Goal: Task Accomplishment & Management: Manage account settings

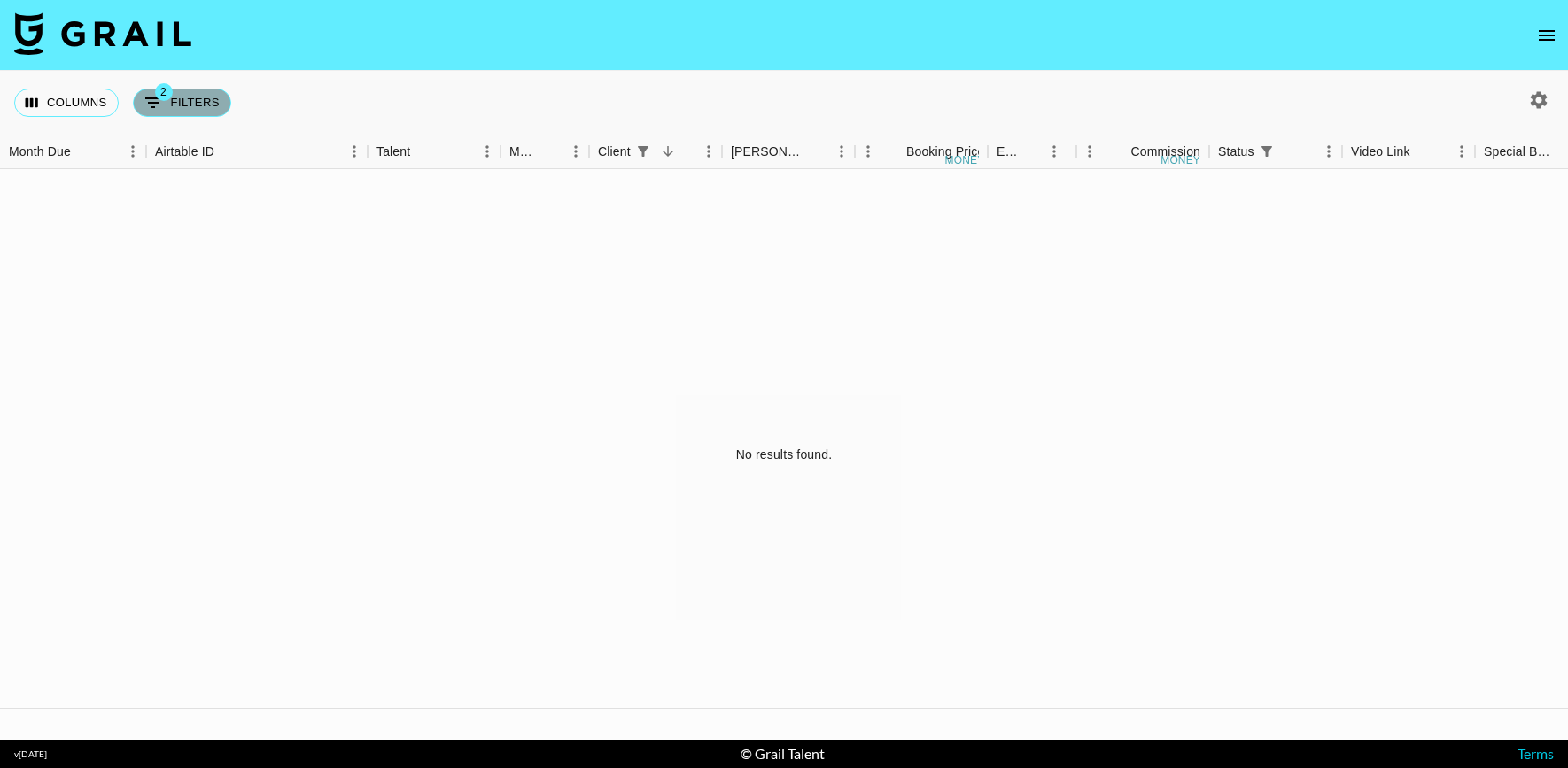
click at [211, 107] on button "2 Filters" at bounding box center [182, 103] width 99 height 28
select select "status"
select select "isAnyOf"
select select "clientId"
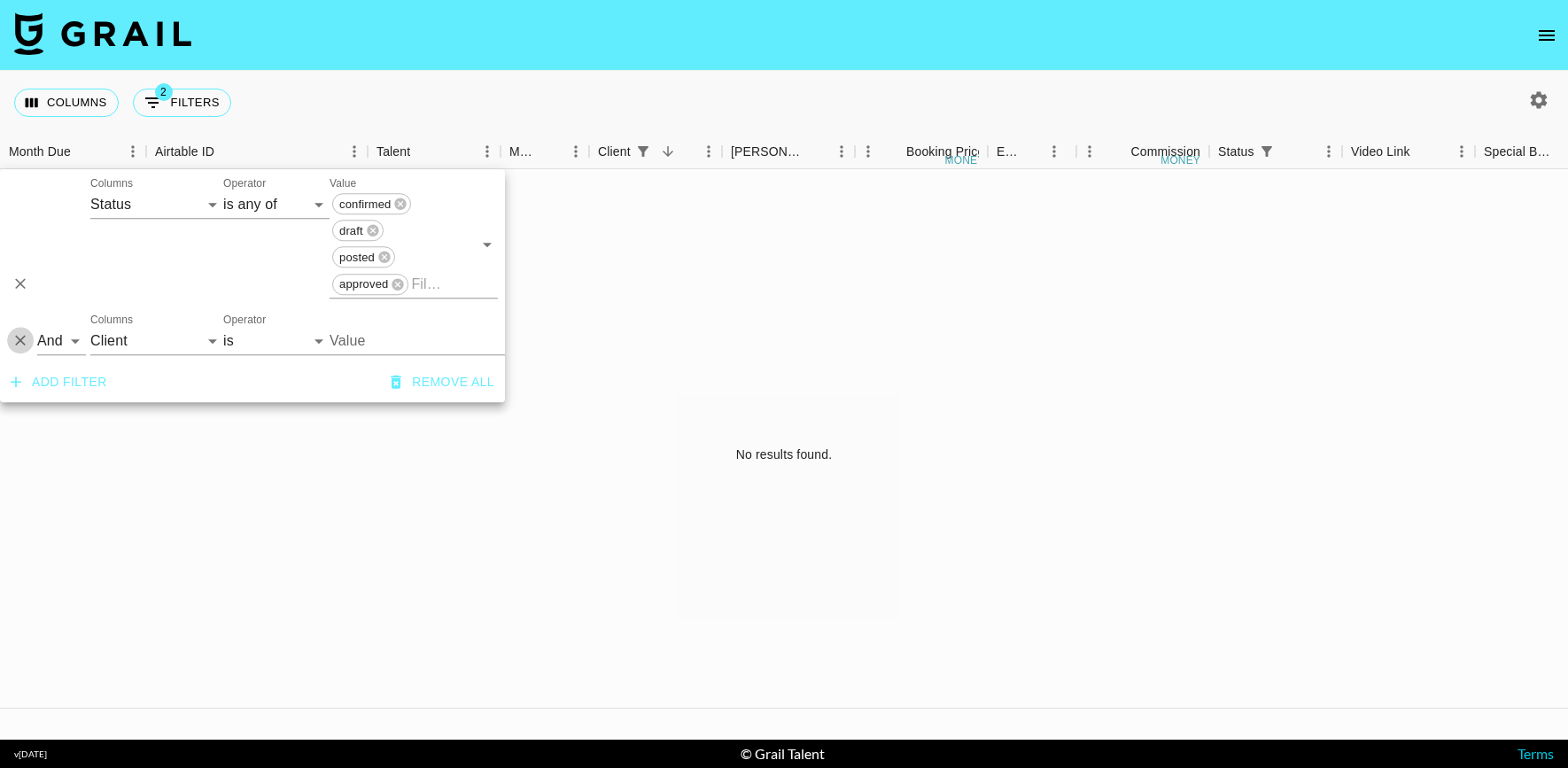
click at [24, 337] on icon "Delete" at bounding box center [20, 340] width 10 height 10
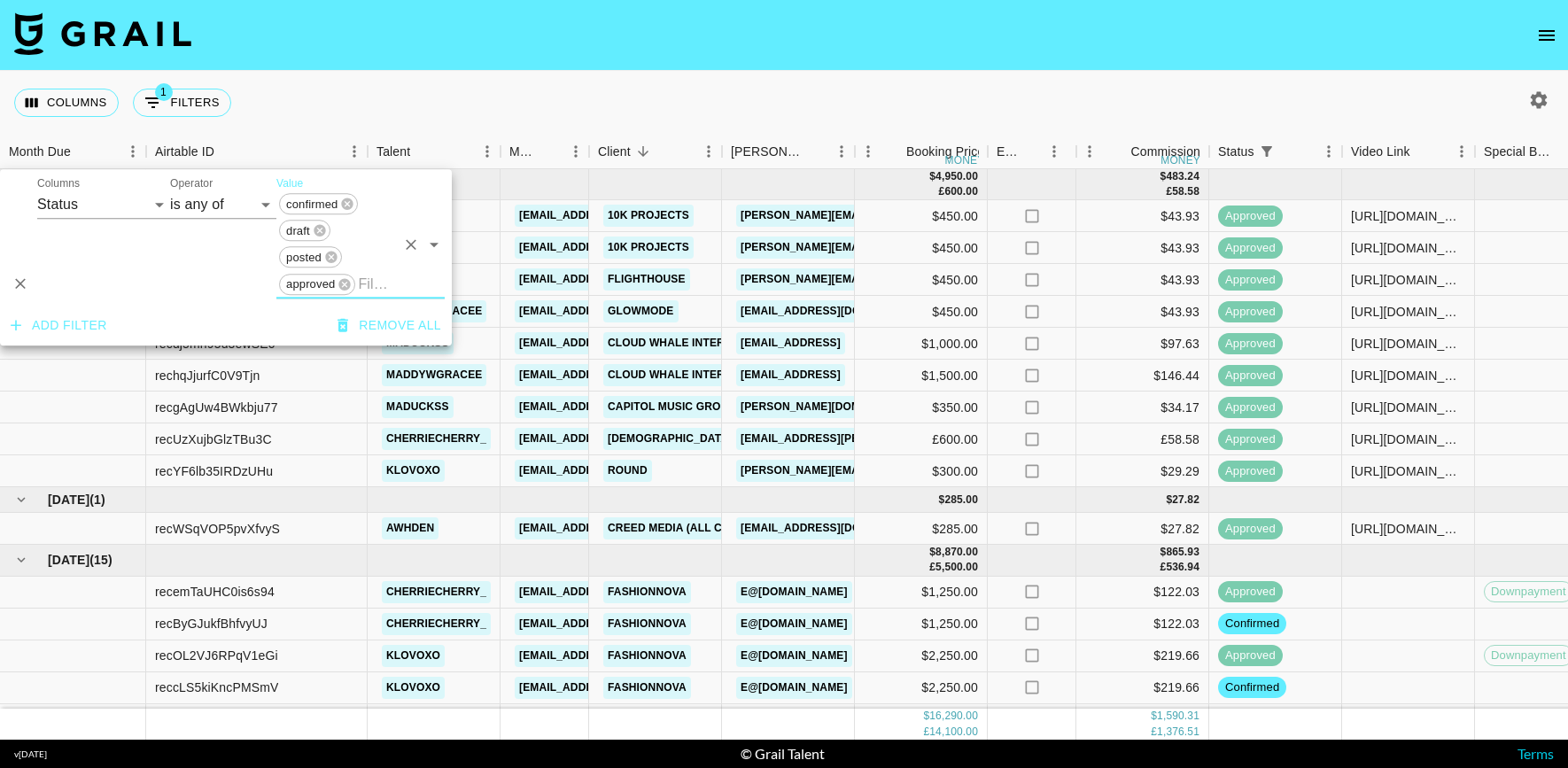
click at [703, 96] on div "Columns 1 Filters + Booking" at bounding box center [784, 102] width 1568 height 63
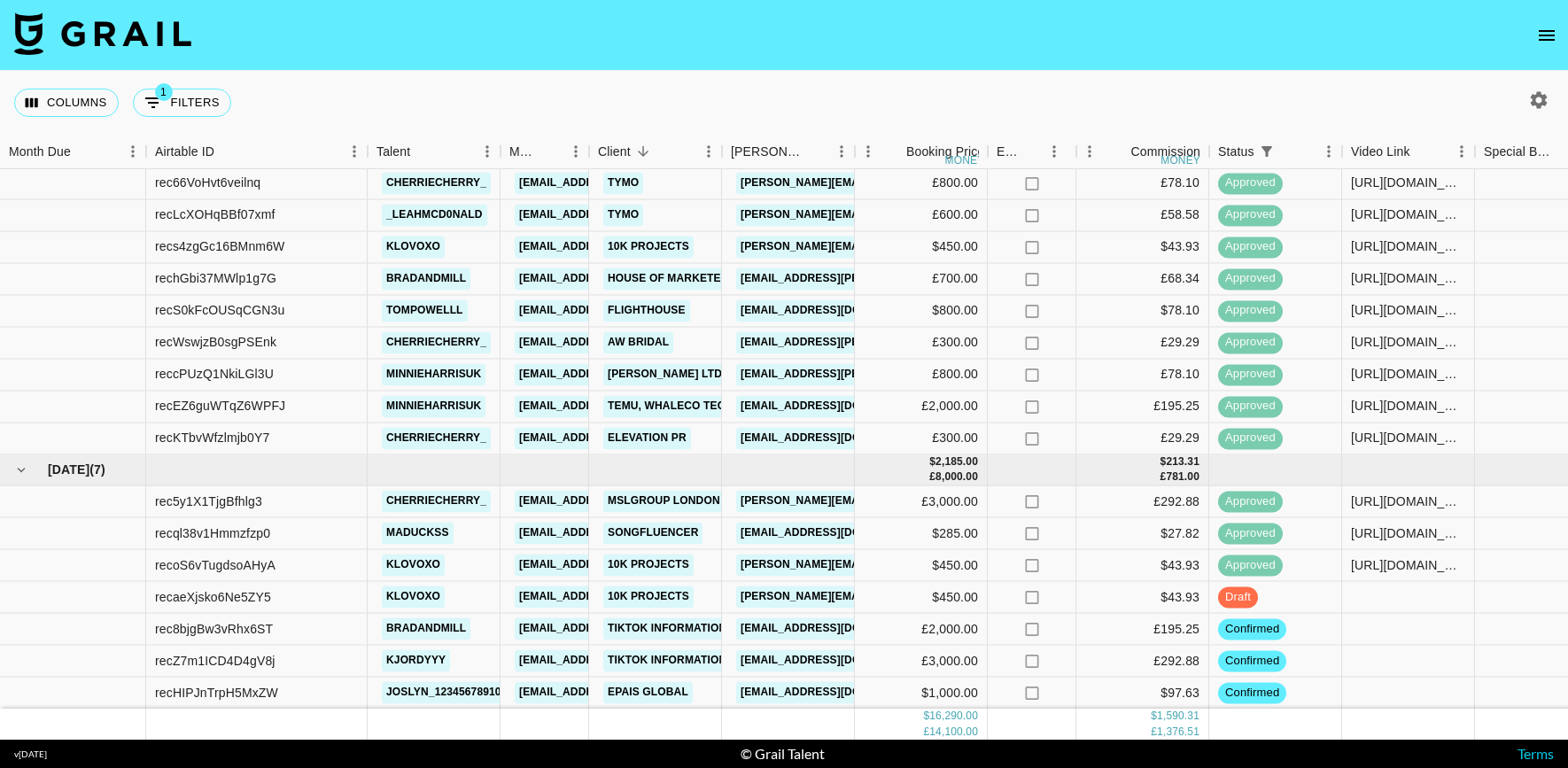
scroll to position [598, 0]
click at [1548, 97] on icon "button" at bounding box center [1539, 99] width 21 height 21
select select "May '25"
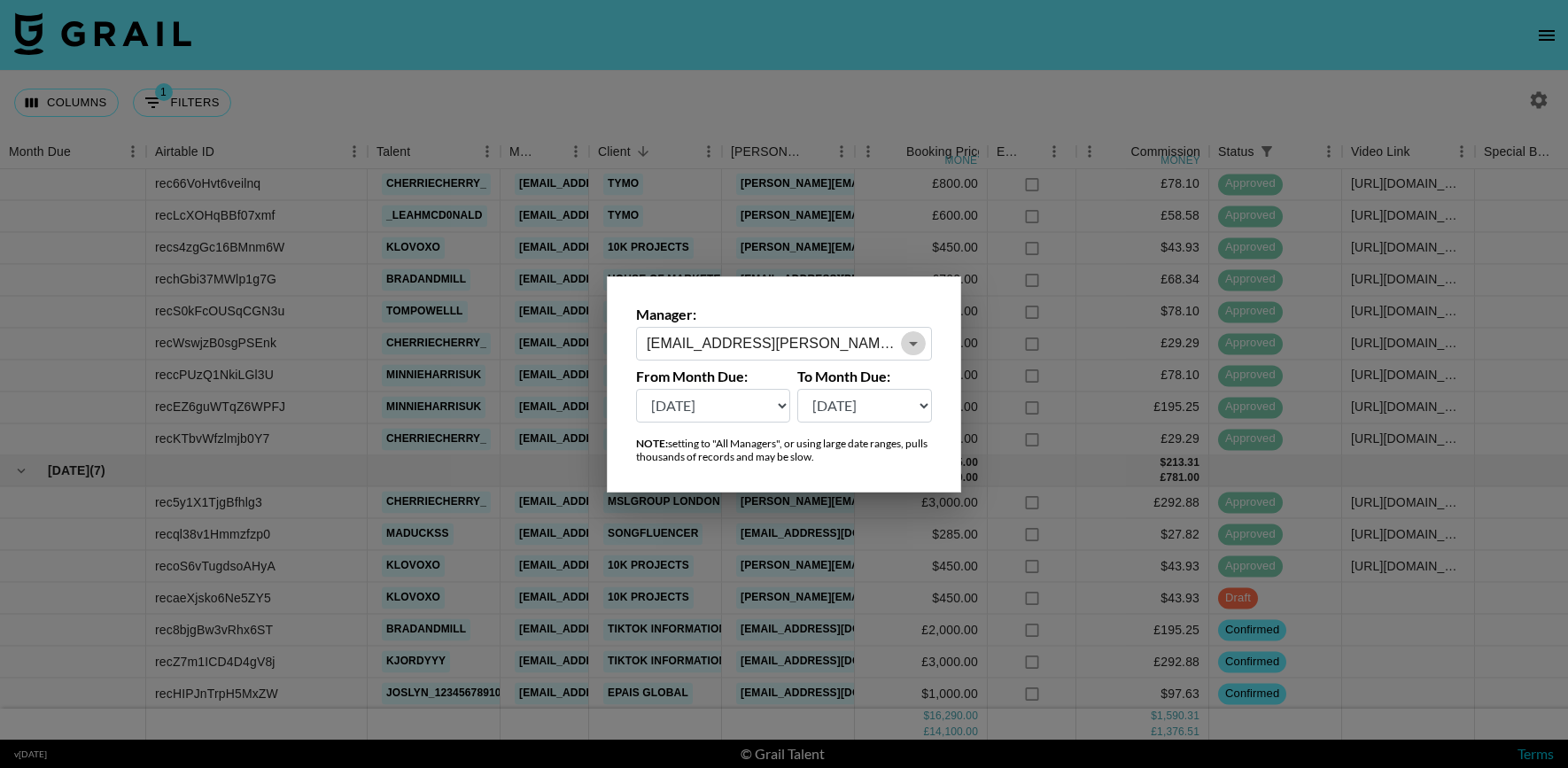
click at [912, 343] on icon "Open" at bounding box center [912, 344] width 9 height 5
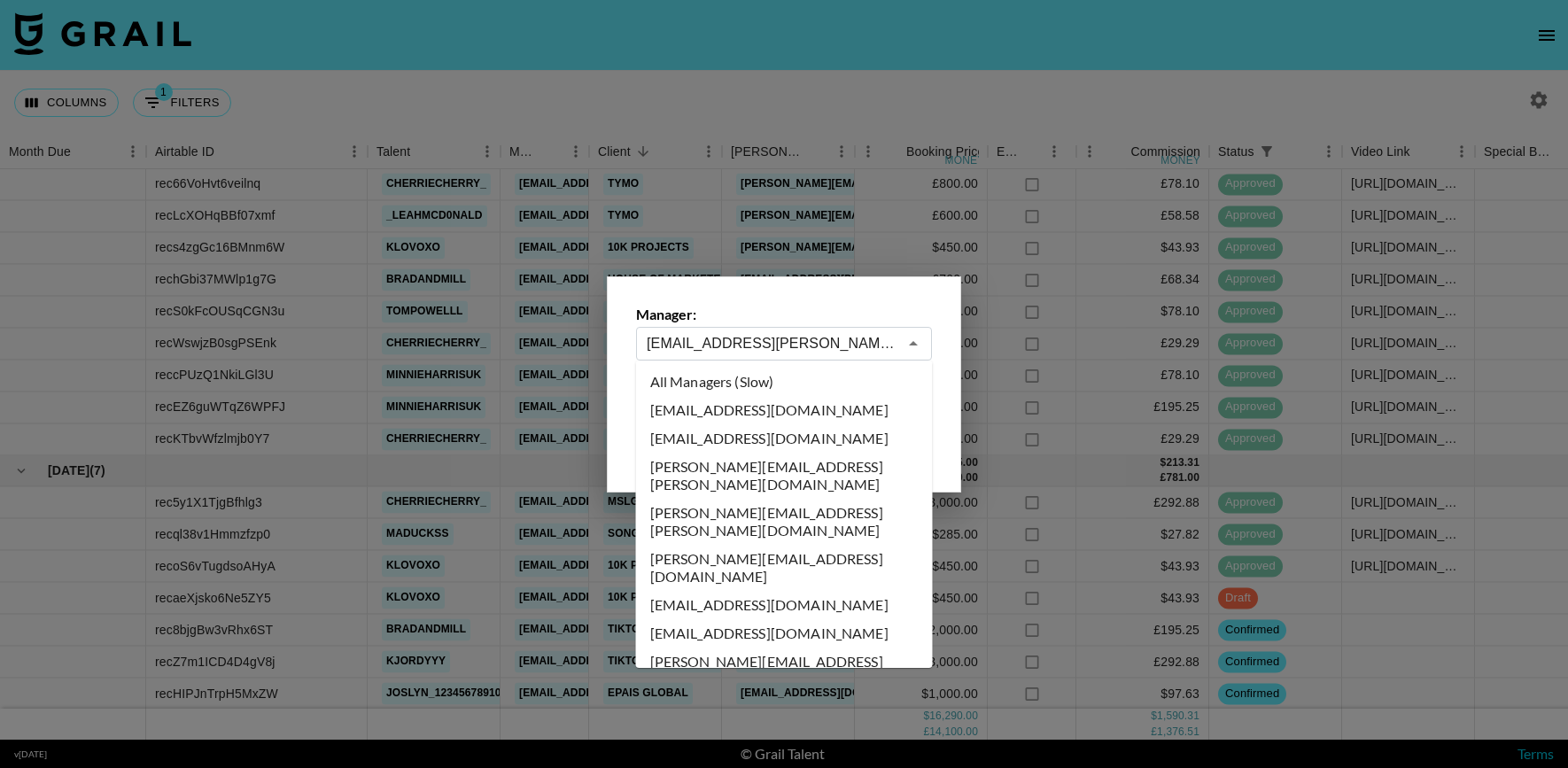
scroll to position [6808, 0]
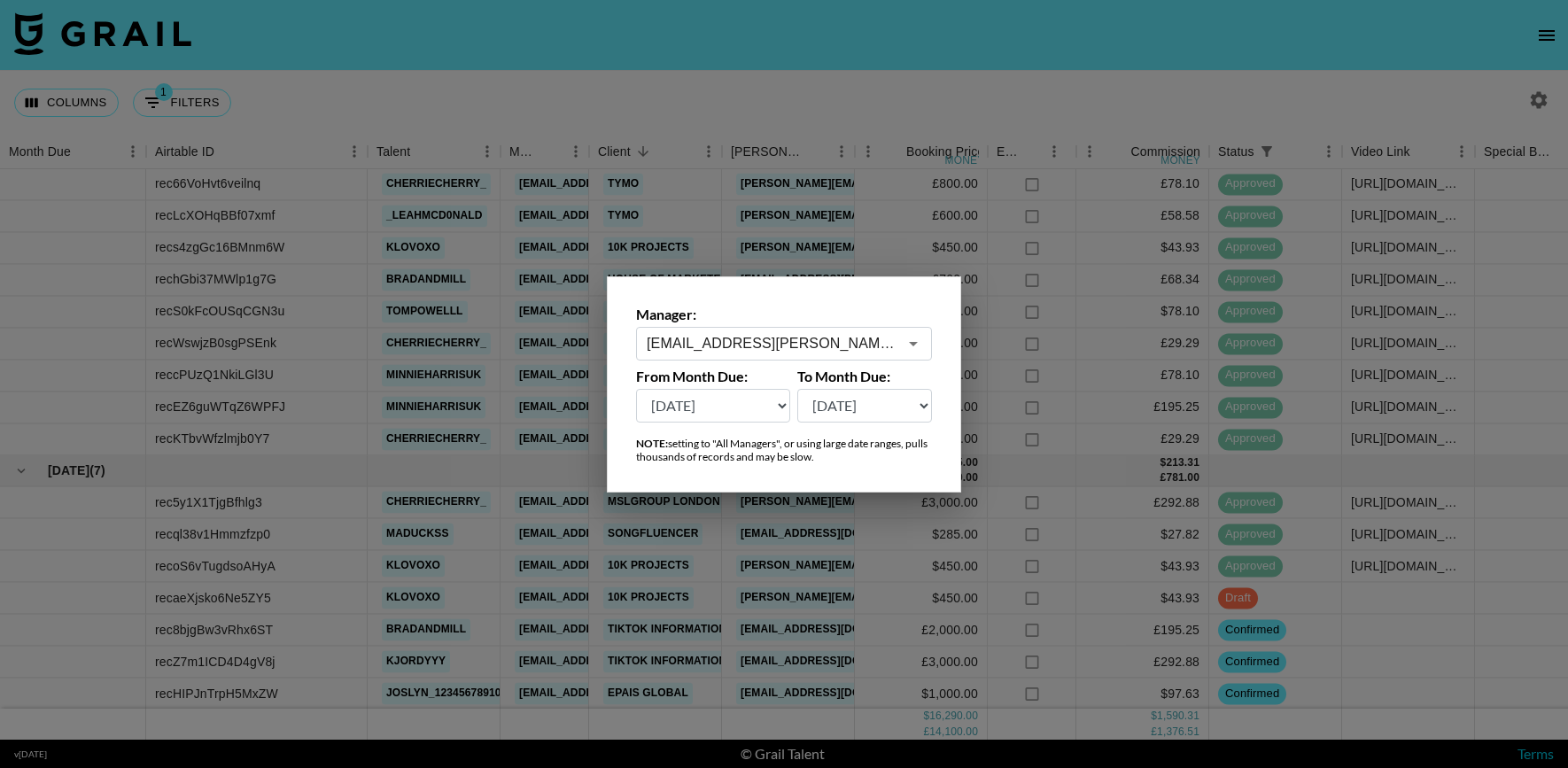
click at [952, 63] on div at bounding box center [784, 384] width 1568 height 768
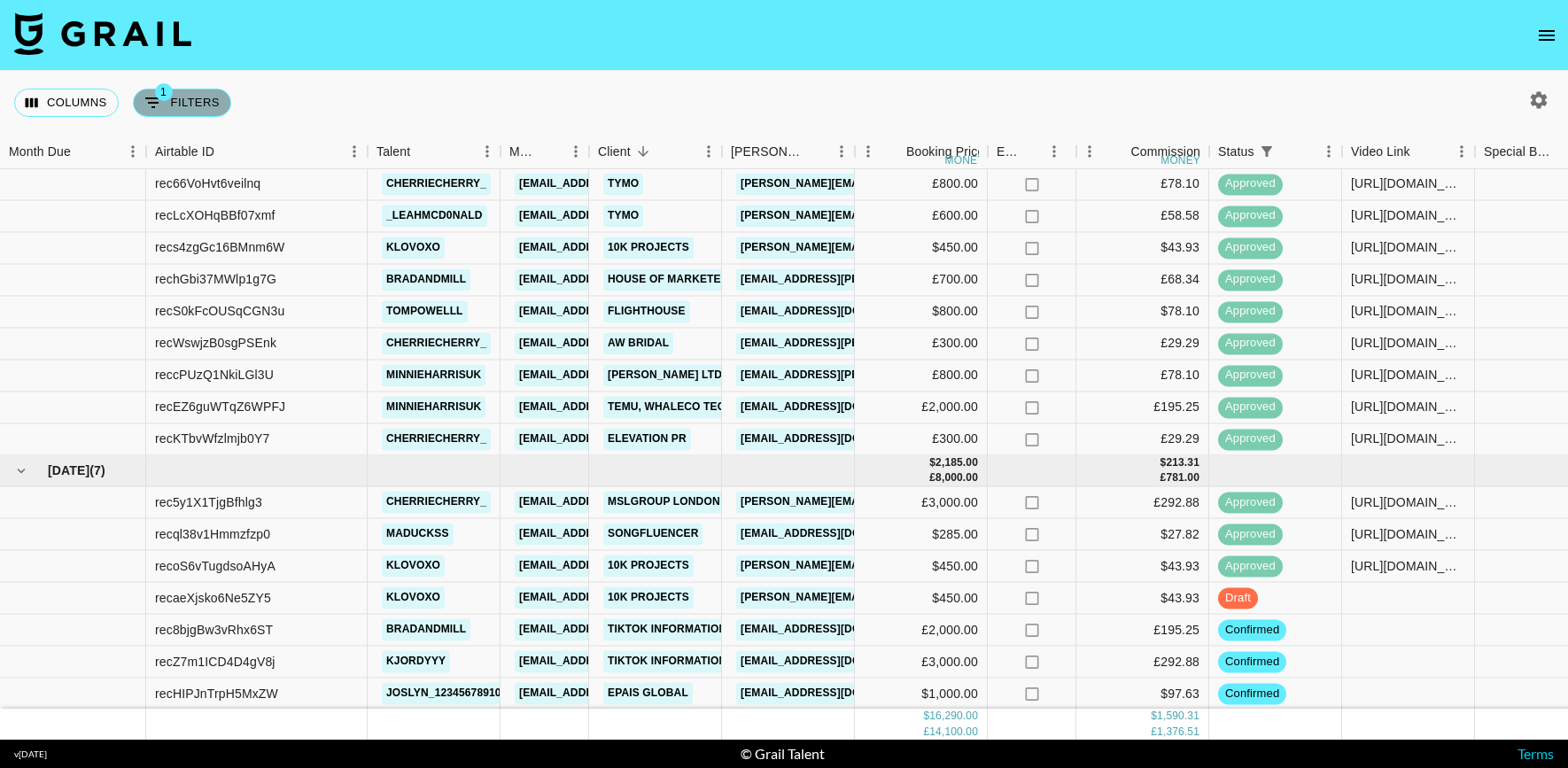
click at [204, 102] on button "1 Filters" at bounding box center [182, 103] width 99 height 28
select select "status"
select select "isAnyOf"
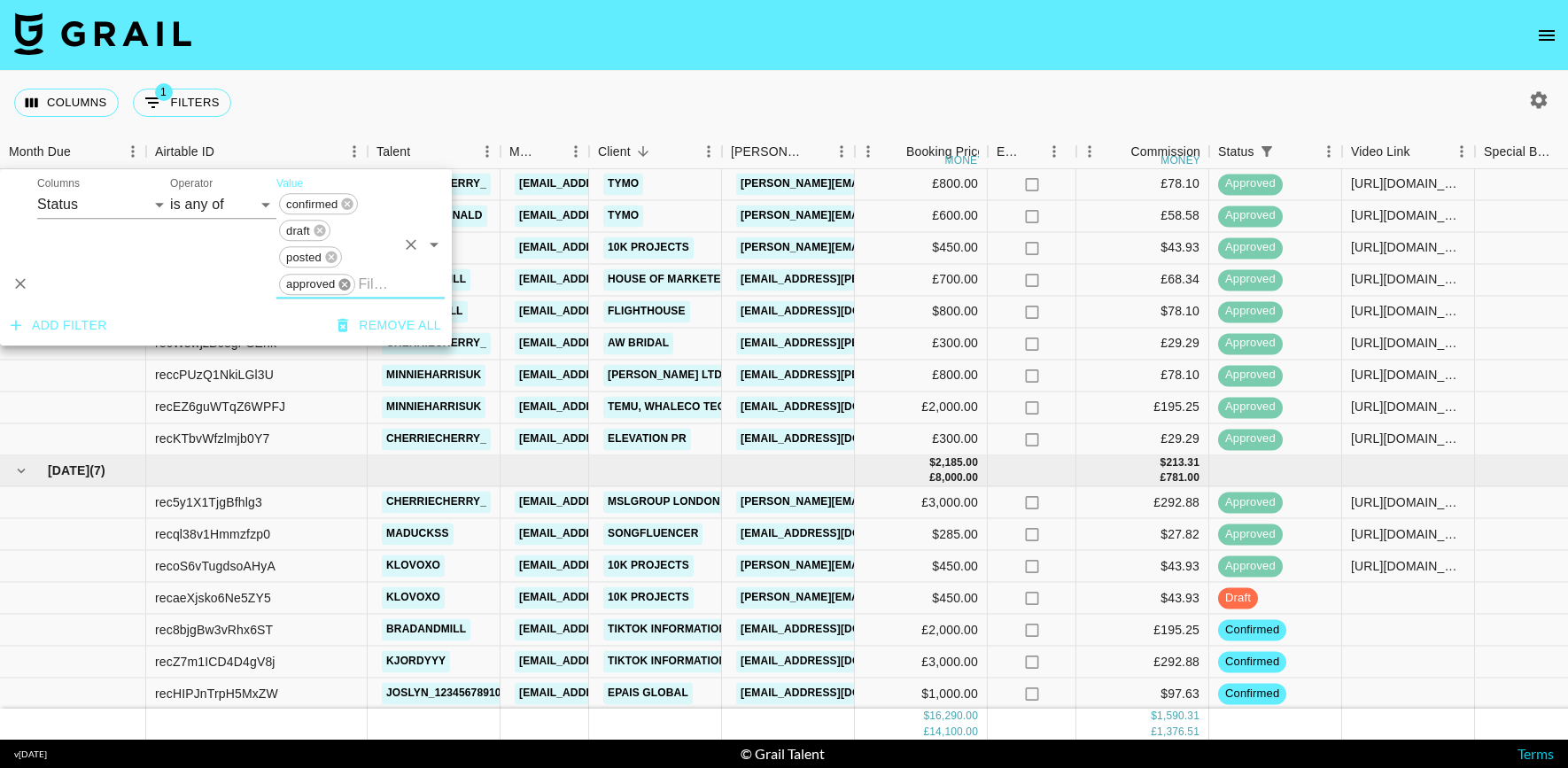
click at [342, 284] on icon at bounding box center [345, 284] width 11 height 11
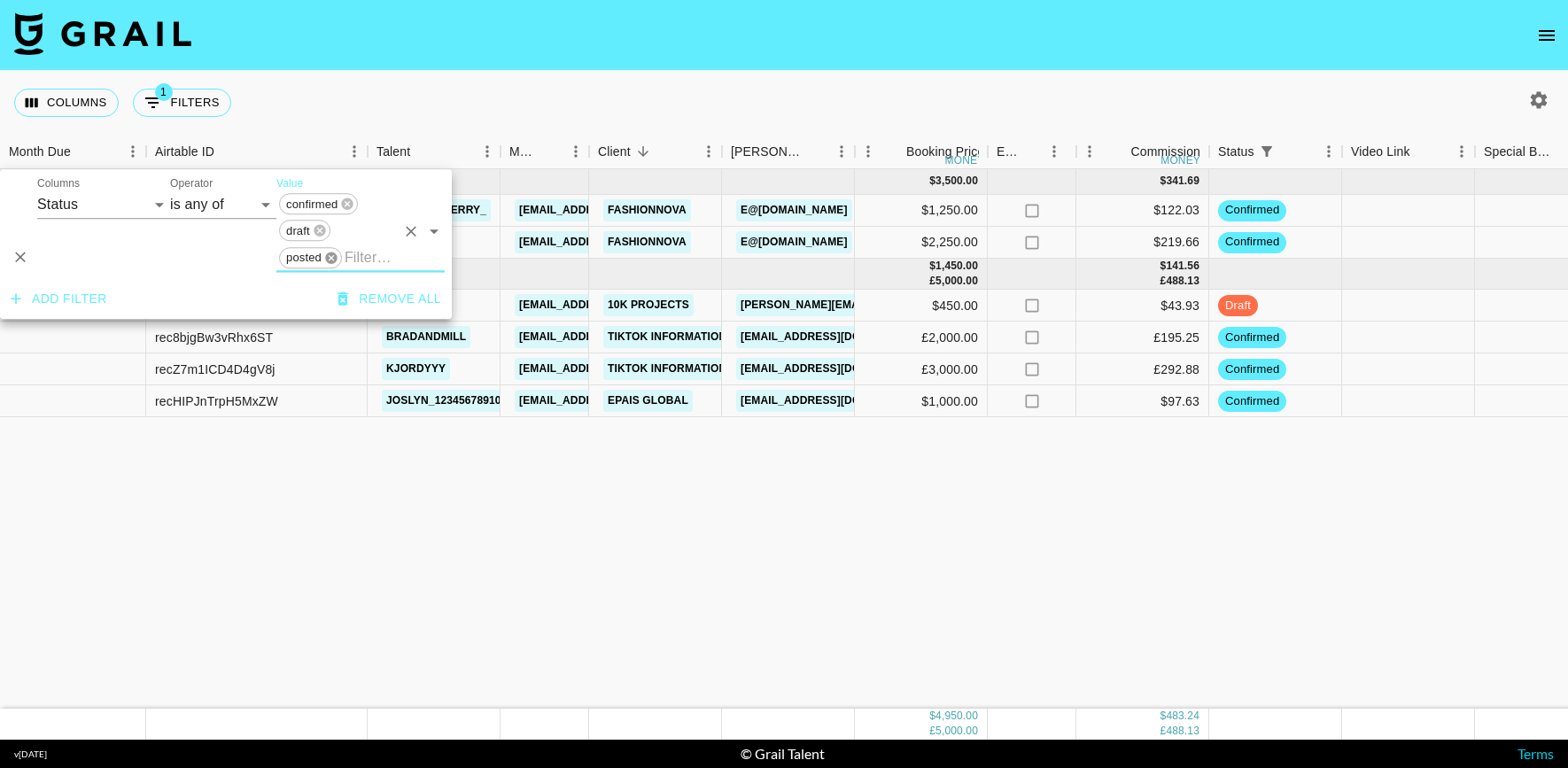
scroll to position [0, 0]
click at [329, 252] on icon at bounding box center [331, 258] width 14 height 14
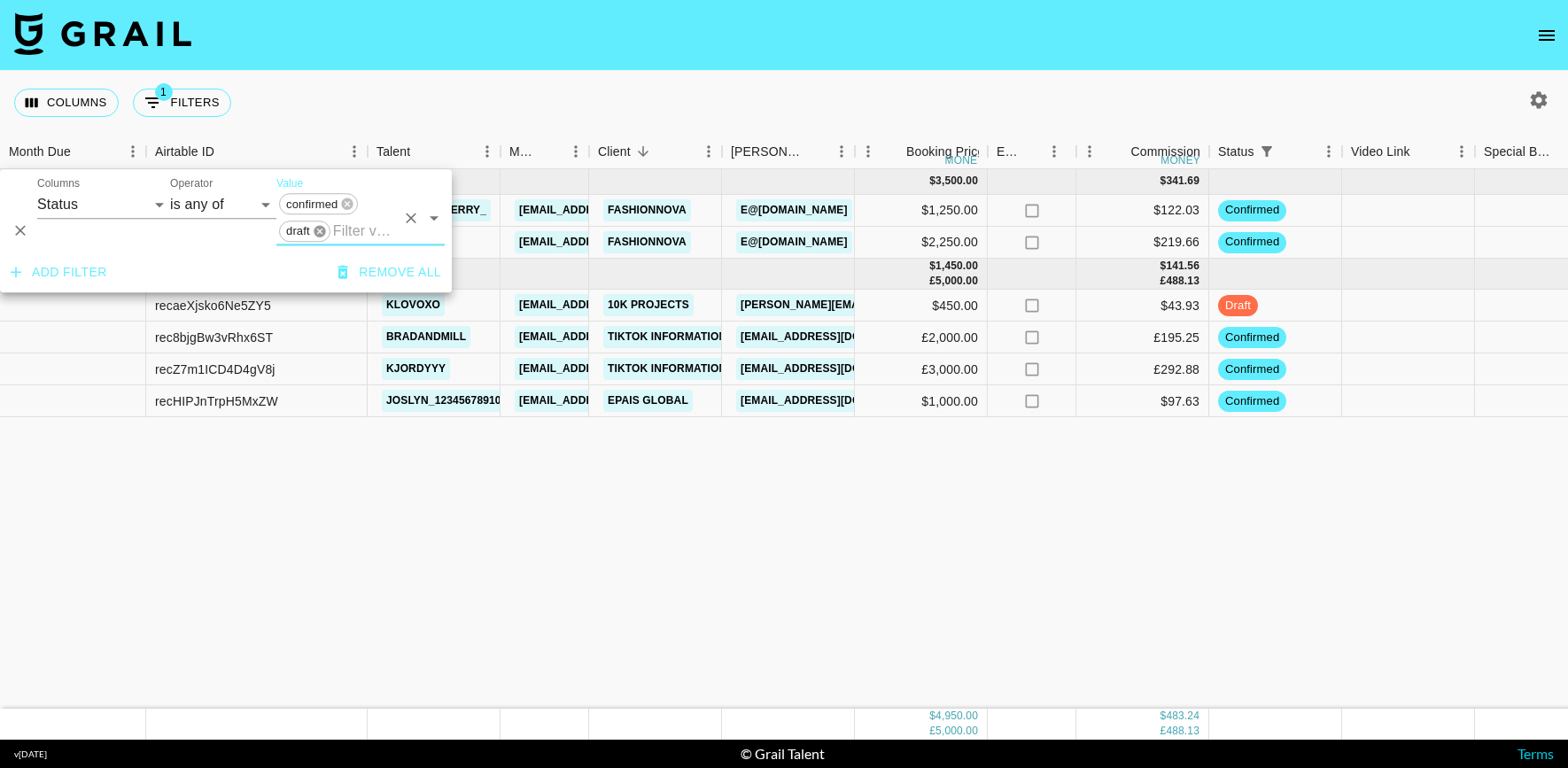
click at [319, 227] on icon at bounding box center [319, 231] width 11 height 11
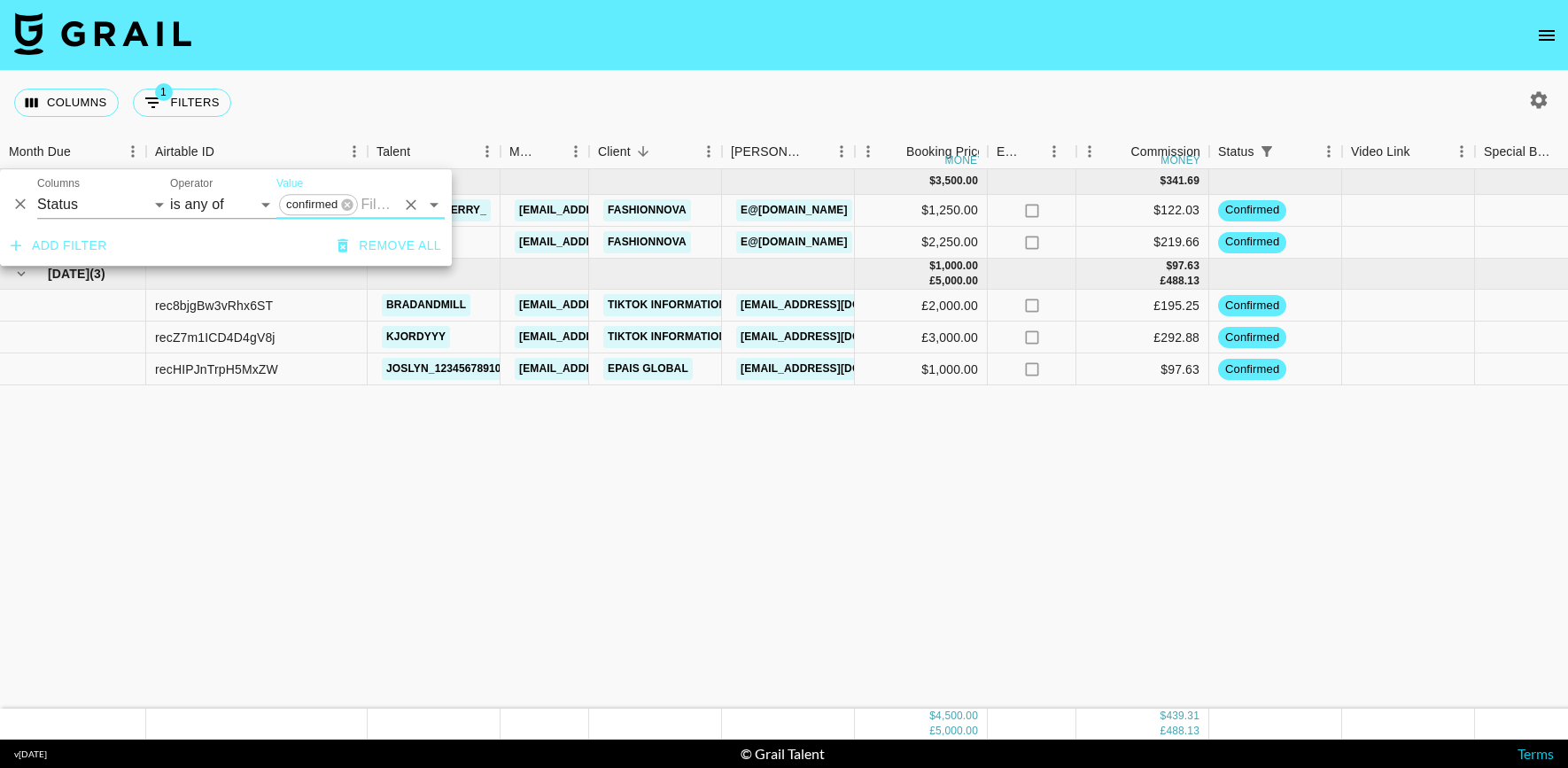
click at [379, 205] on input "Value" at bounding box center [378, 204] width 34 height 27
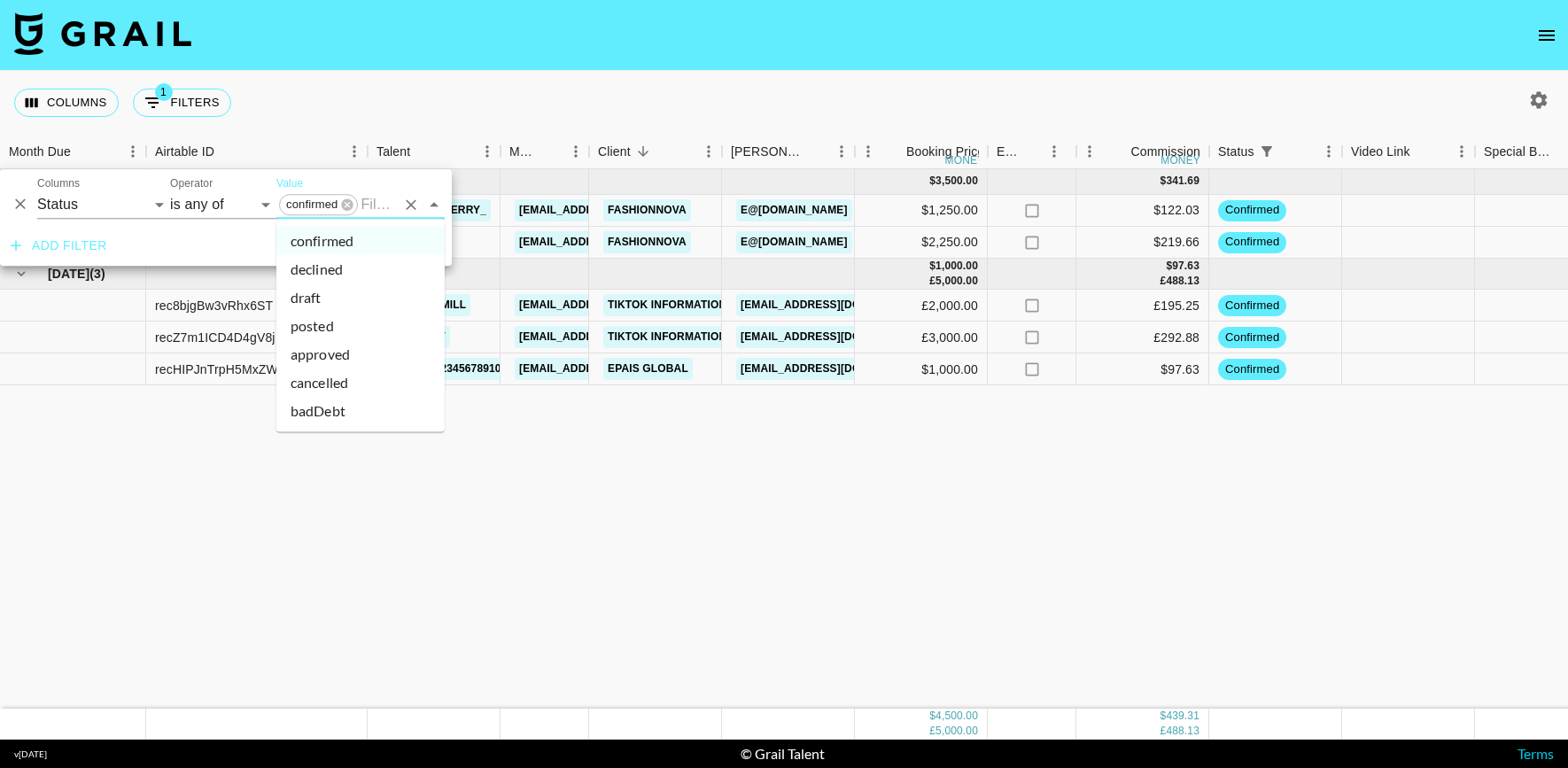
click at [332, 358] on li "approved" at bounding box center [361, 354] width 169 height 28
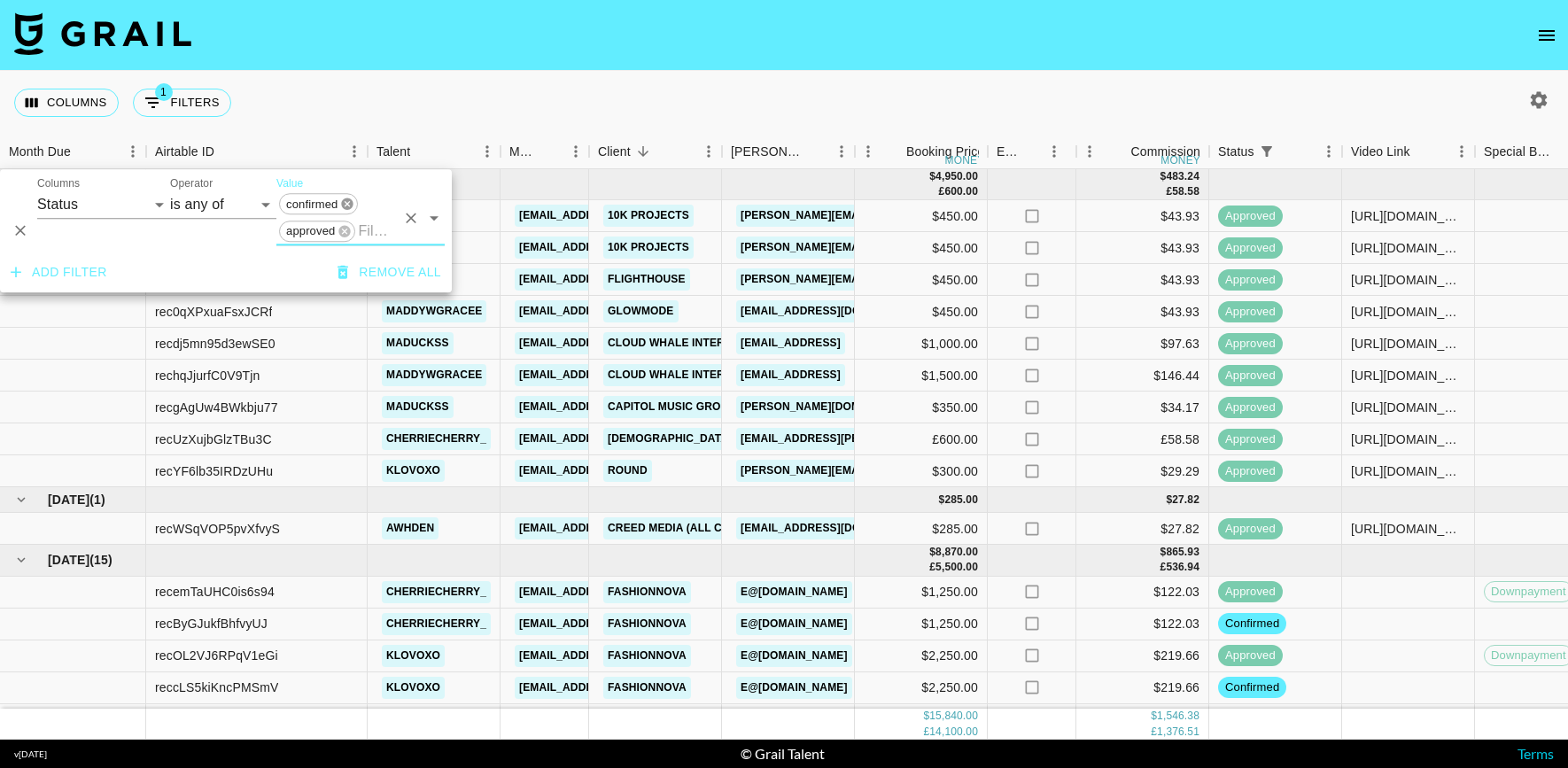
click at [353, 201] on icon at bounding box center [347, 204] width 14 height 14
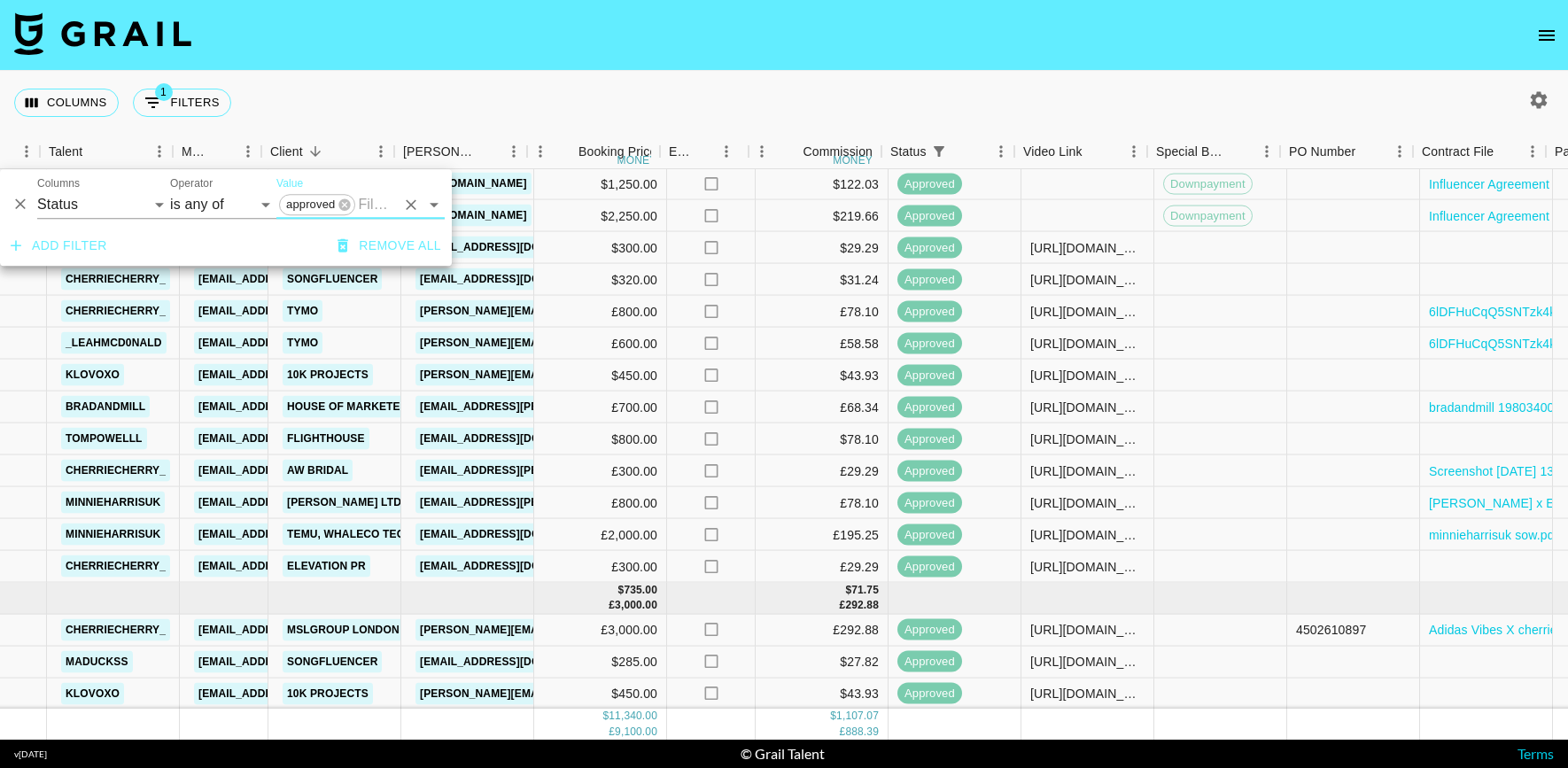
scroll to position [407, 328]
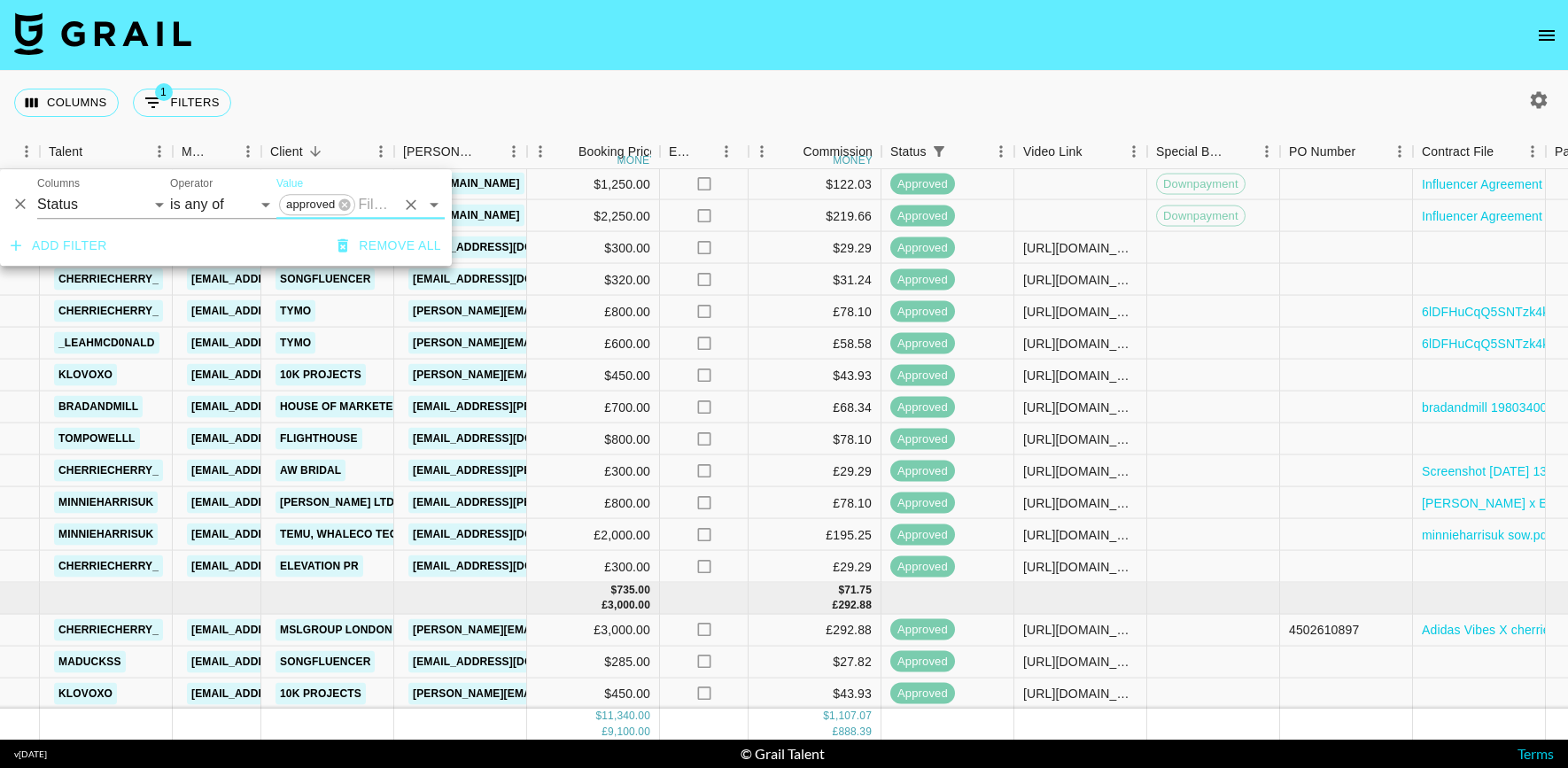
click at [1523, 103] on button "button" at bounding box center [1539, 100] width 30 height 30
select select "[DATE]"
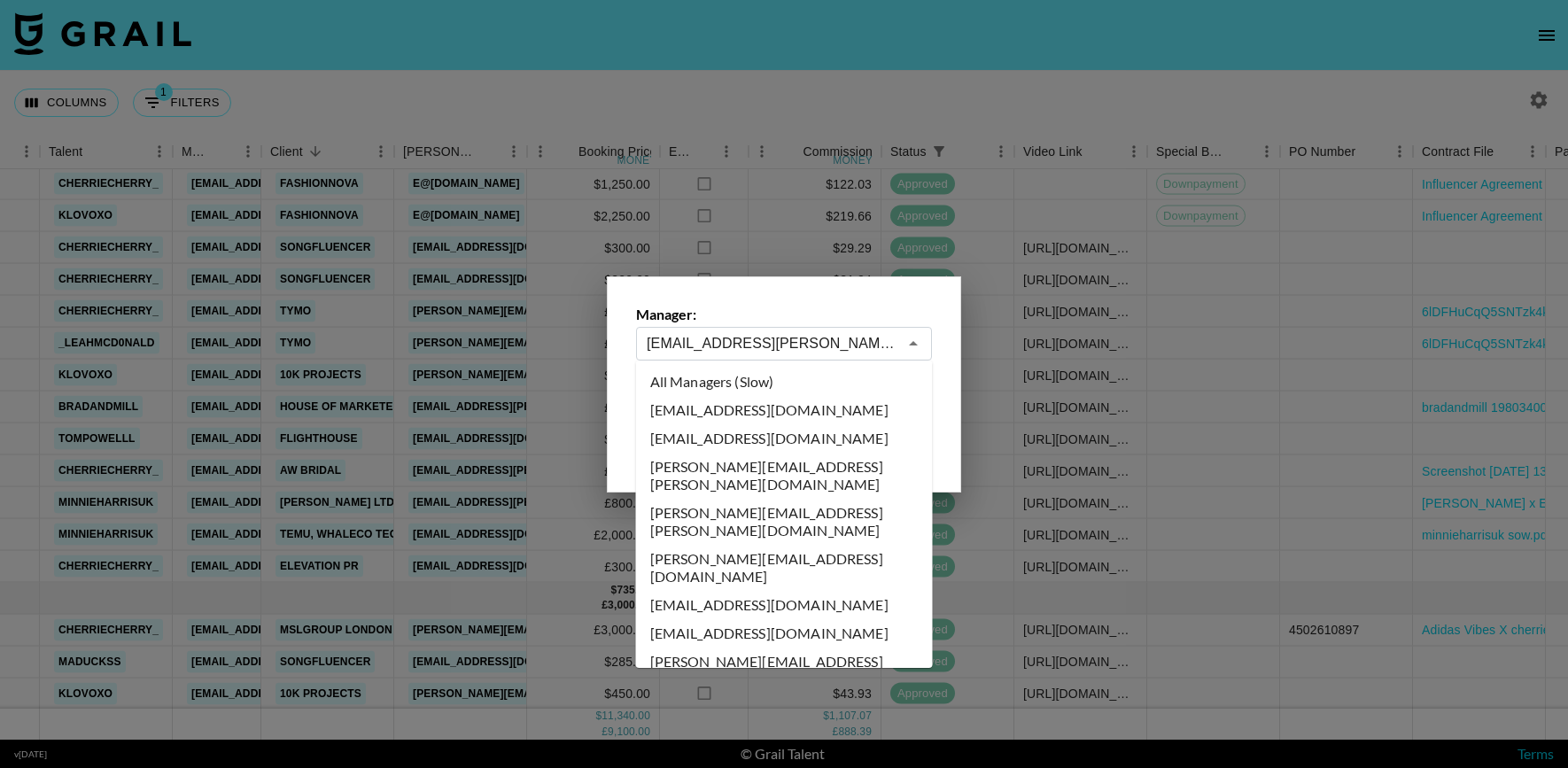
click at [863, 342] on input "[EMAIL_ADDRESS][PERSON_NAME][DOMAIN_NAME]" at bounding box center [772, 344] width 251 height 21
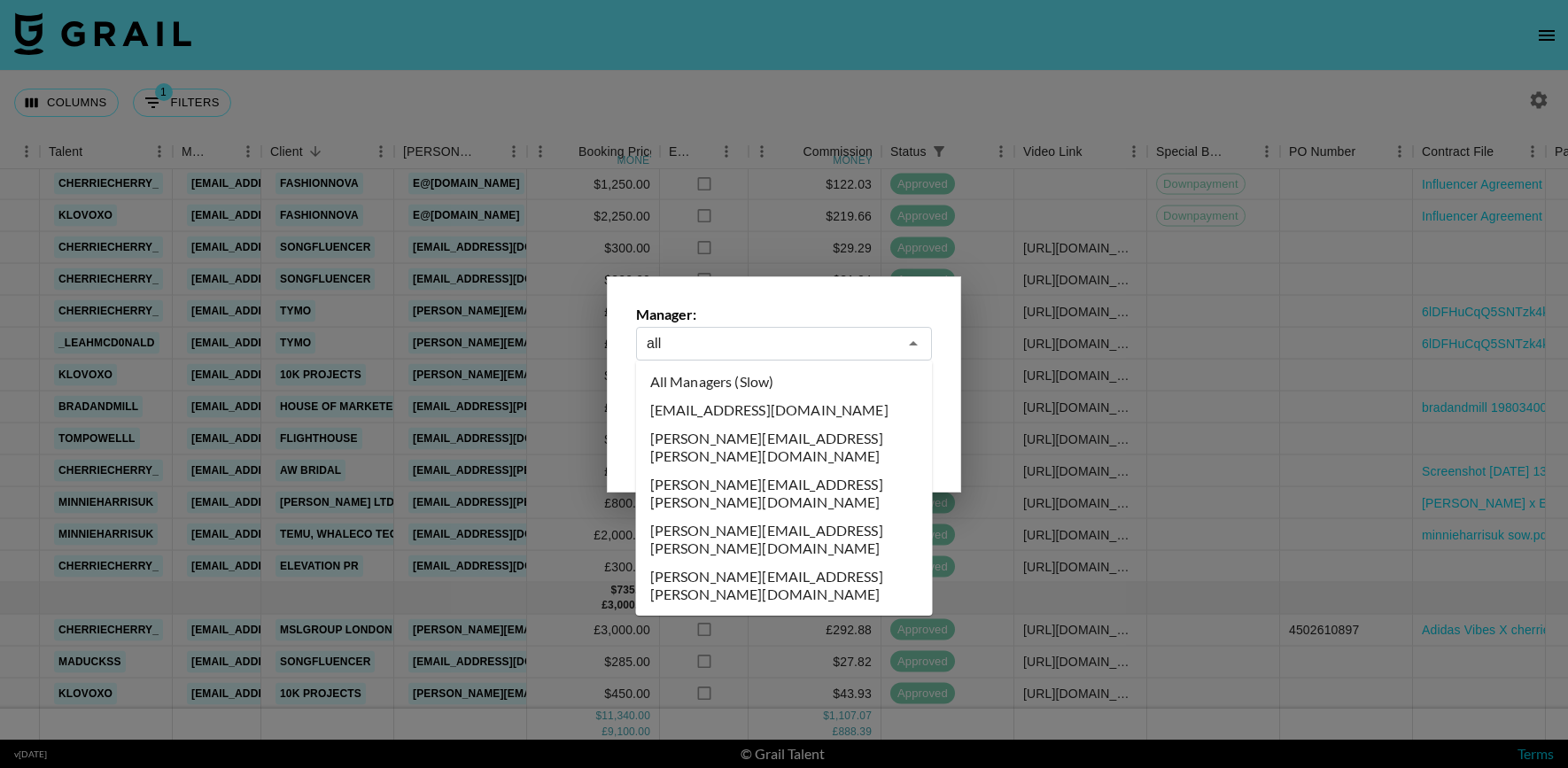
scroll to position [0, 0]
click at [802, 384] on li "All Managers (Slow)" at bounding box center [784, 382] width 297 height 28
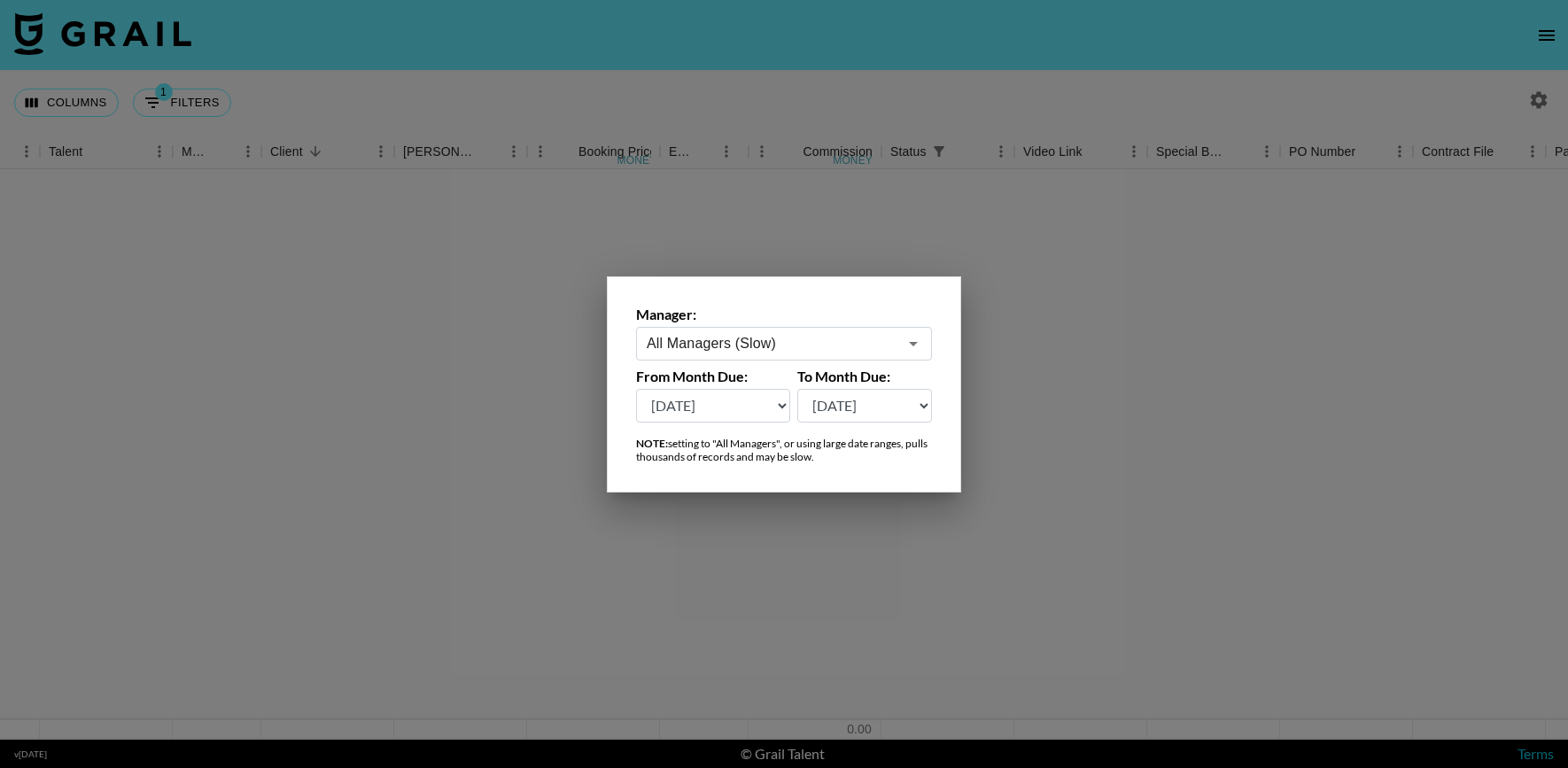
scroll to position [0, 328]
type input "All Managers (Slow)"
click at [742, 98] on div at bounding box center [784, 384] width 1568 height 768
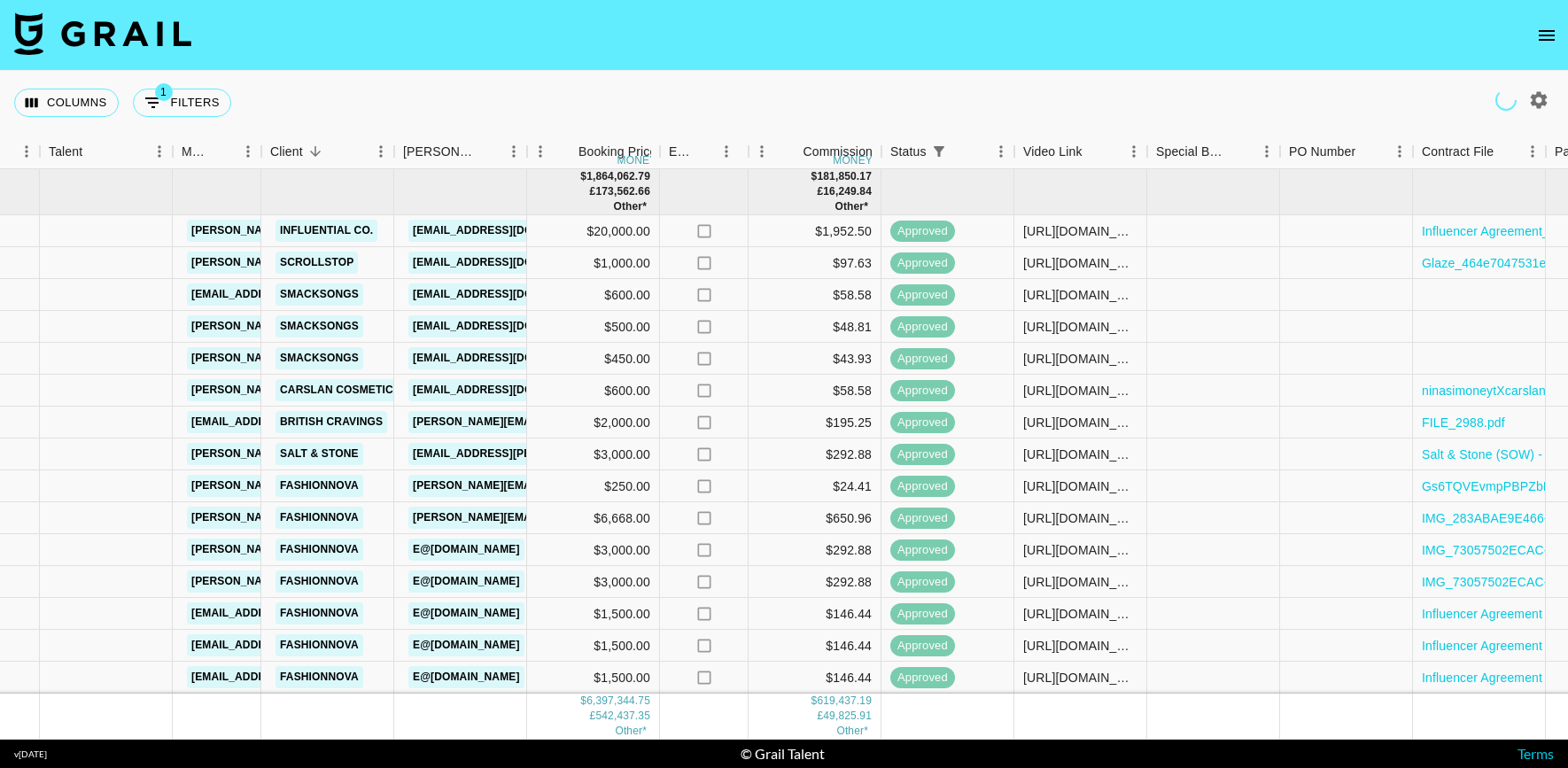
click at [1531, 98] on icon "button" at bounding box center [1539, 99] width 21 height 21
select select "[DATE]"
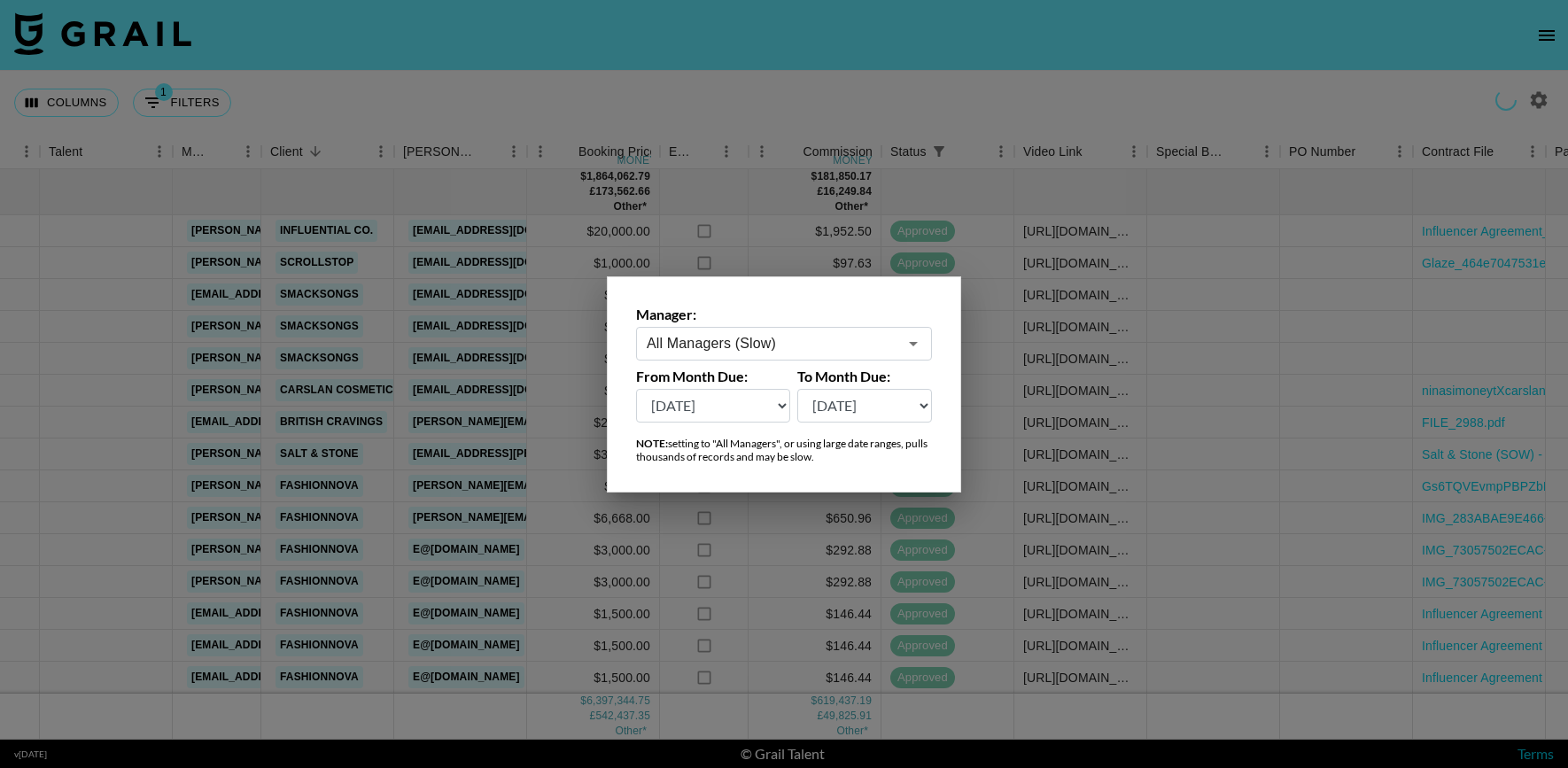
click at [703, 347] on input "All Managers (Slow)" at bounding box center [772, 344] width 251 height 21
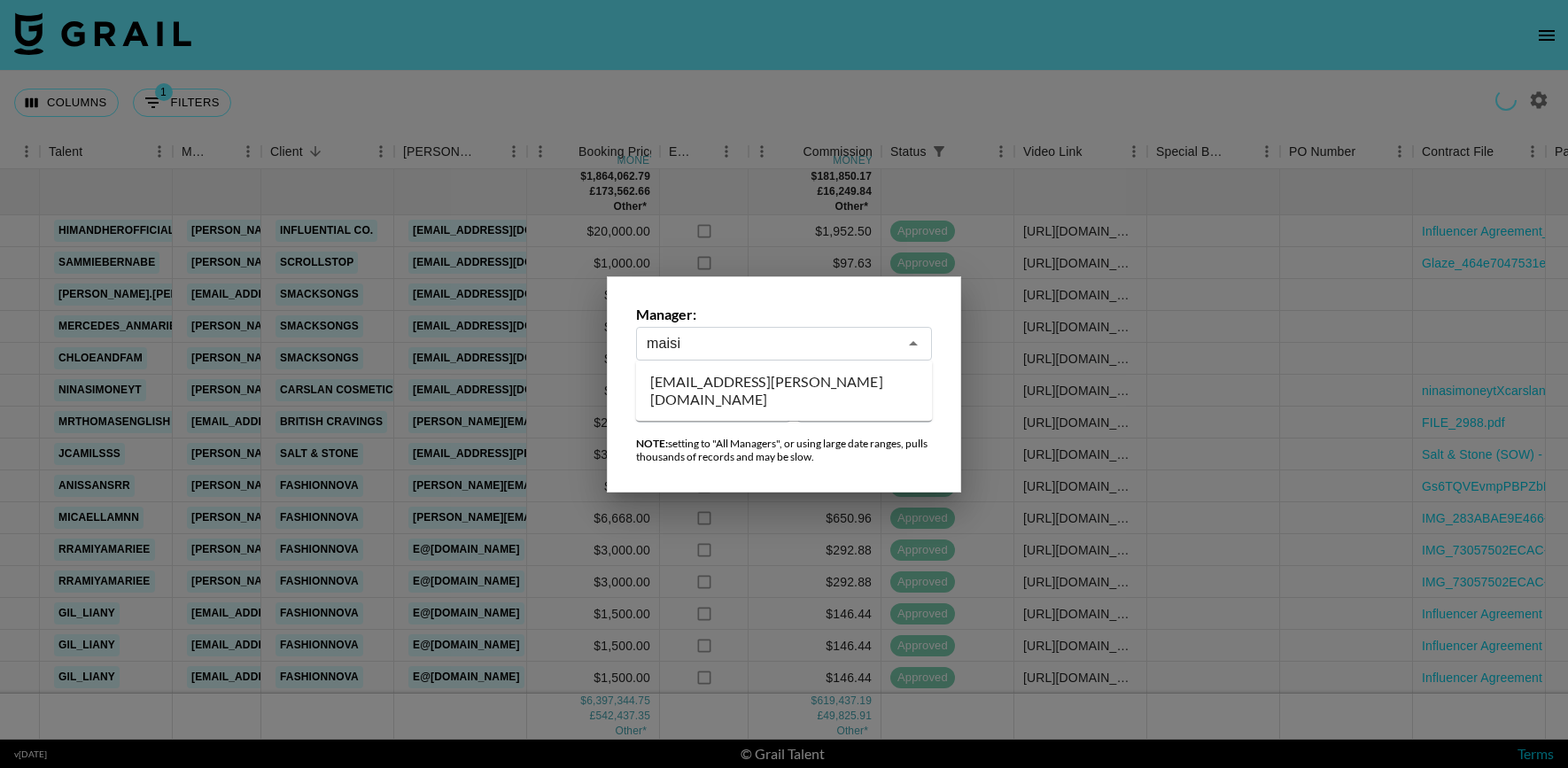
drag, startPoint x: 705, startPoint y: 384, endPoint x: 682, endPoint y: 53, distance: 331.8
click at [706, 384] on li "[EMAIL_ADDRESS][PERSON_NAME][DOMAIN_NAME]" at bounding box center [784, 390] width 297 height 46
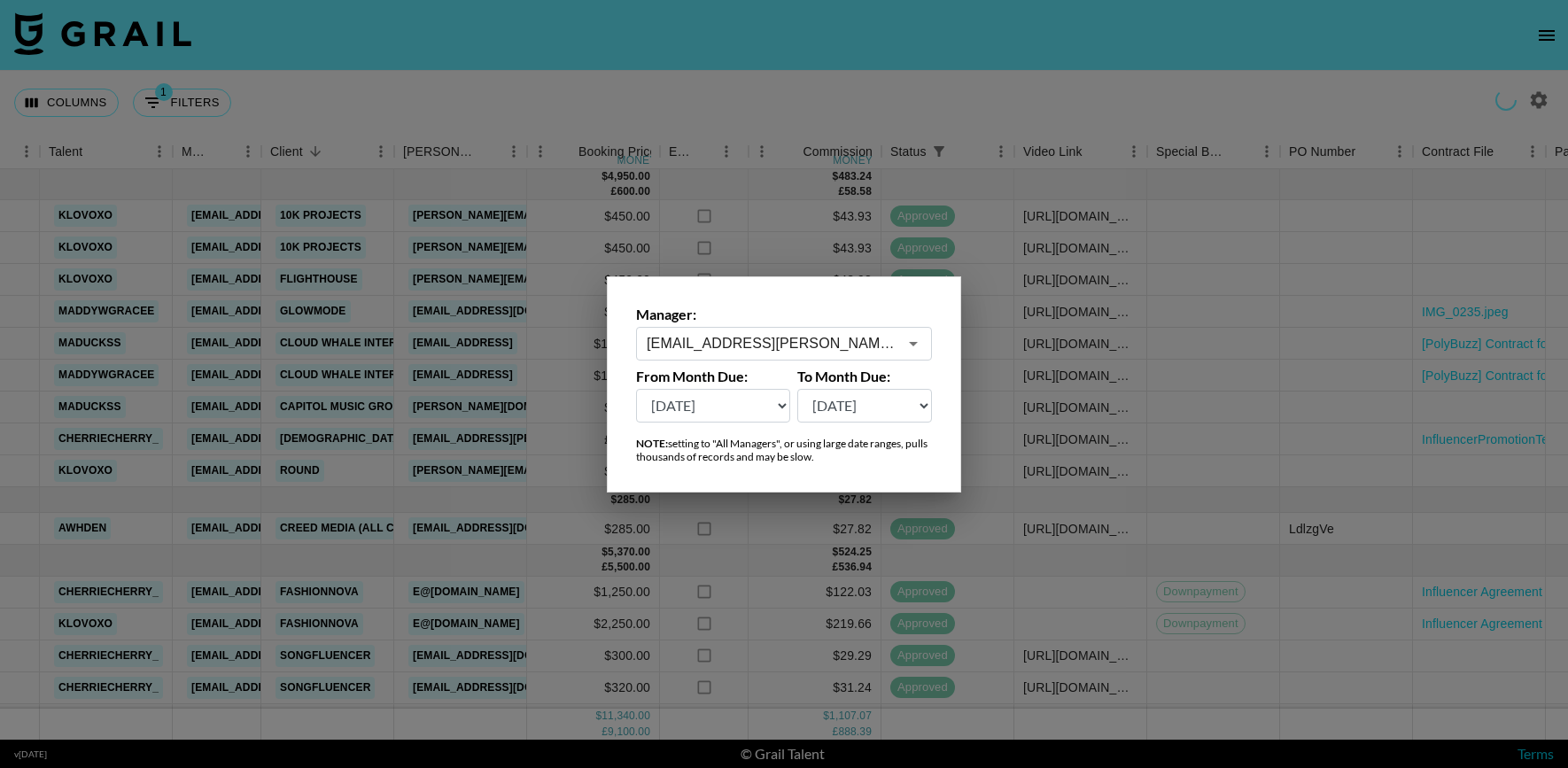
type input "[EMAIL_ADDRESS][PERSON_NAME][DOMAIN_NAME]"
click at [460, 148] on div at bounding box center [784, 384] width 1568 height 768
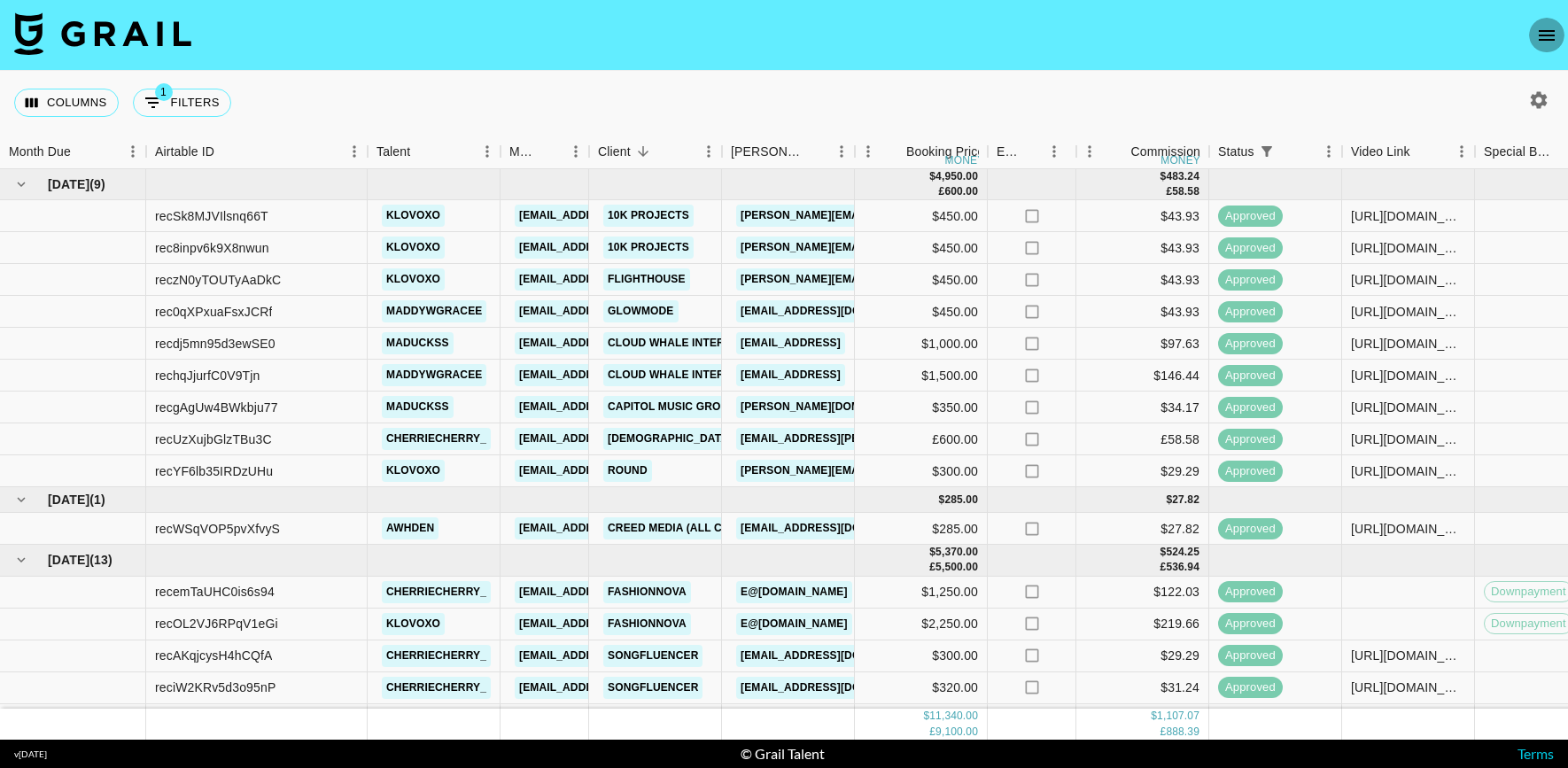
click at [1545, 42] on icon "open drawer" at bounding box center [1546, 35] width 21 height 21
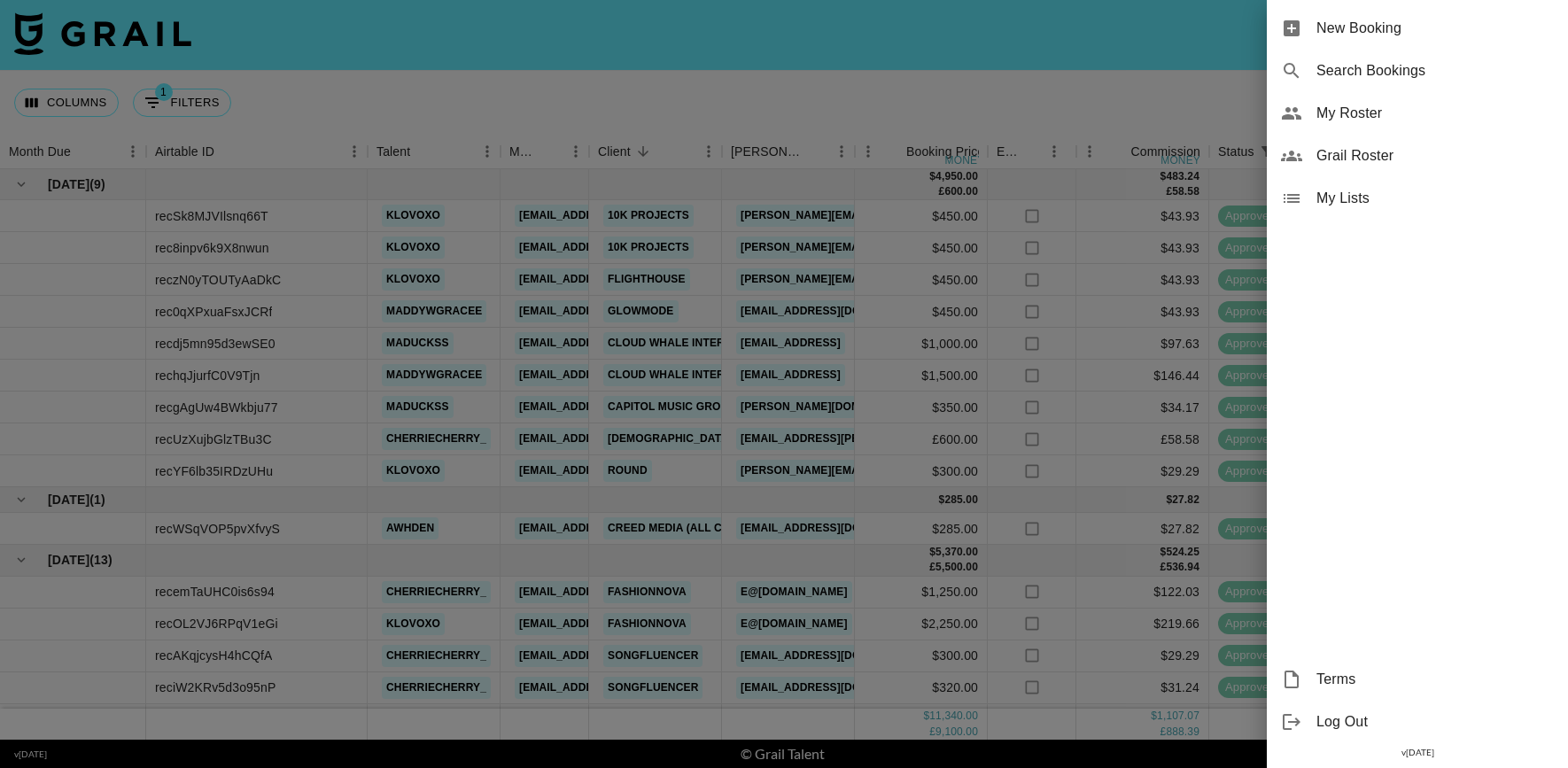
click at [1353, 127] on div "My Roster" at bounding box center [1417, 113] width 301 height 43
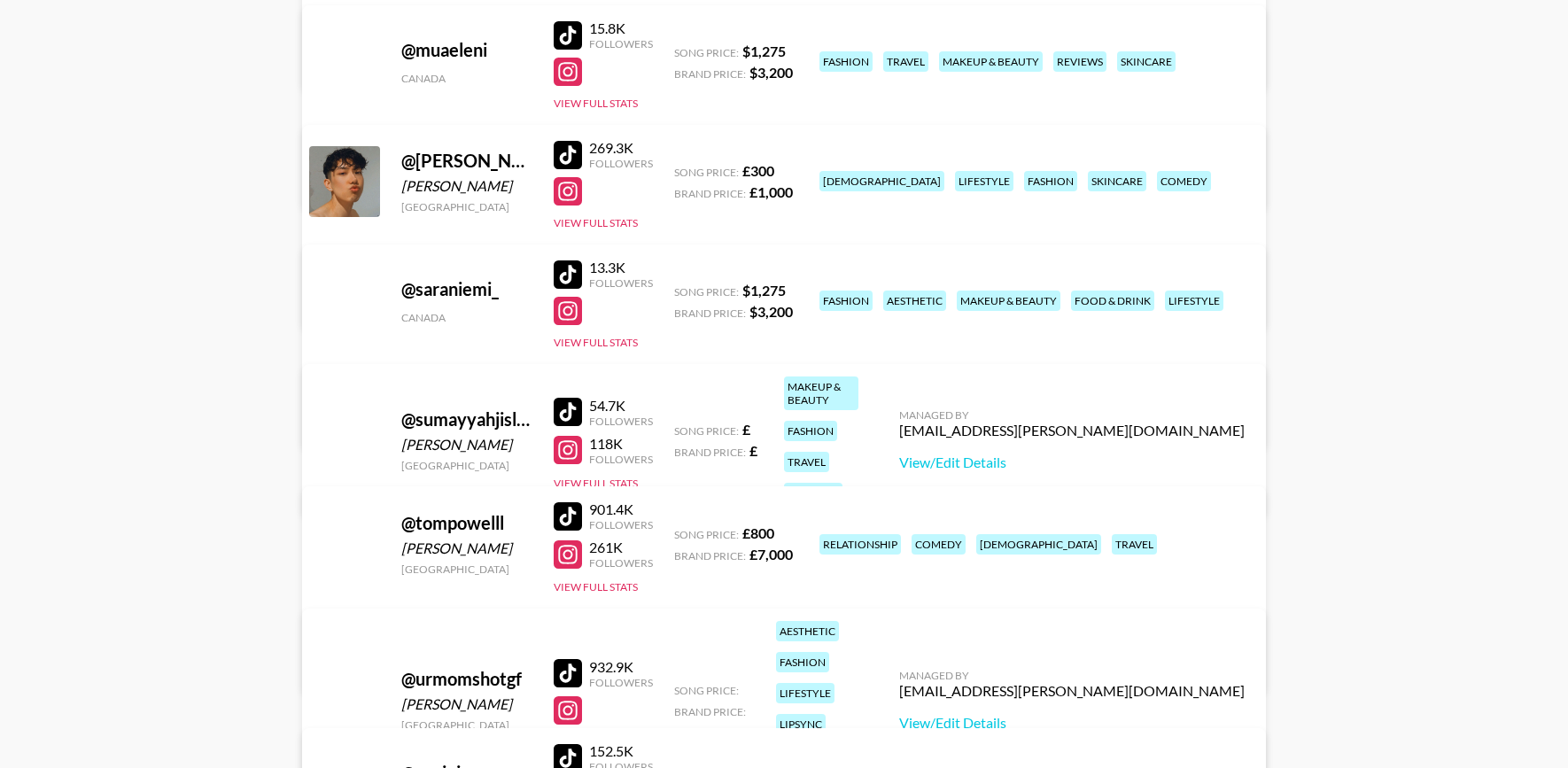
scroll to position [3091, 0]
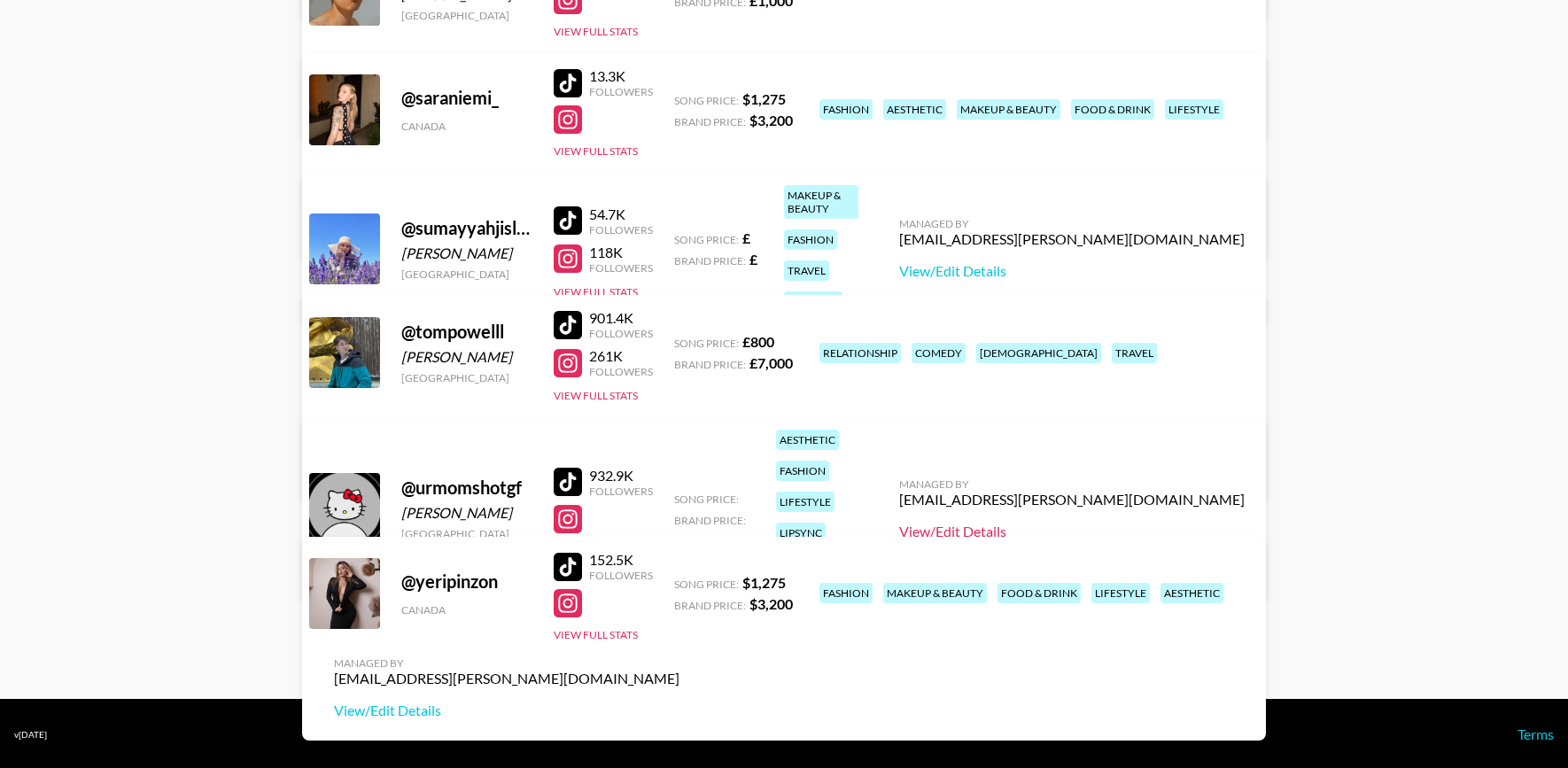
click at [1108, 523] on link "View/Edit Details" at bounding box center [1072, 531] width 346 height 18
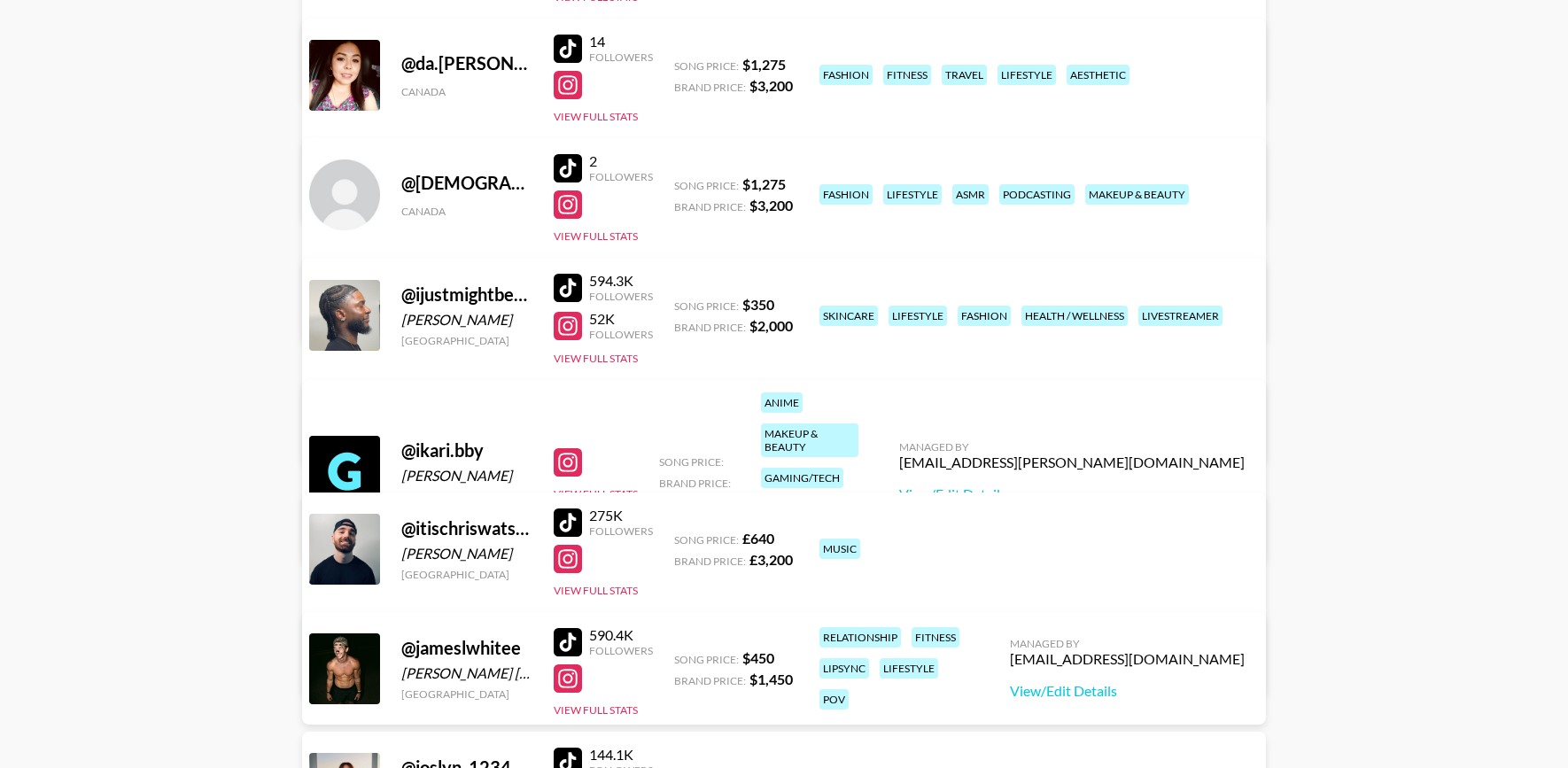
scroll to position [1083, 0]
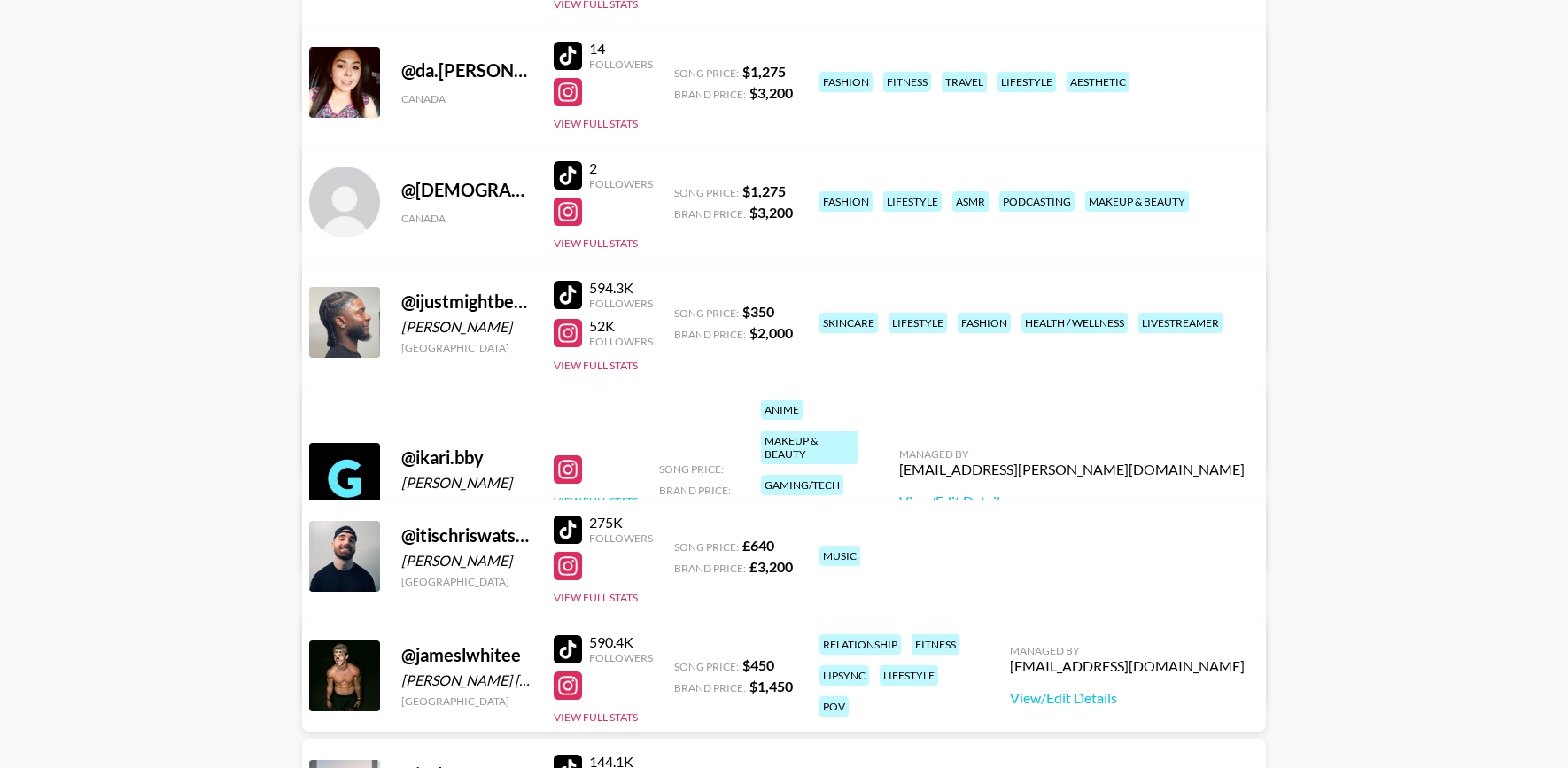
click at [586, 494] on button "View Full Stats" at bounding box center [595, 501] width 84 height 13
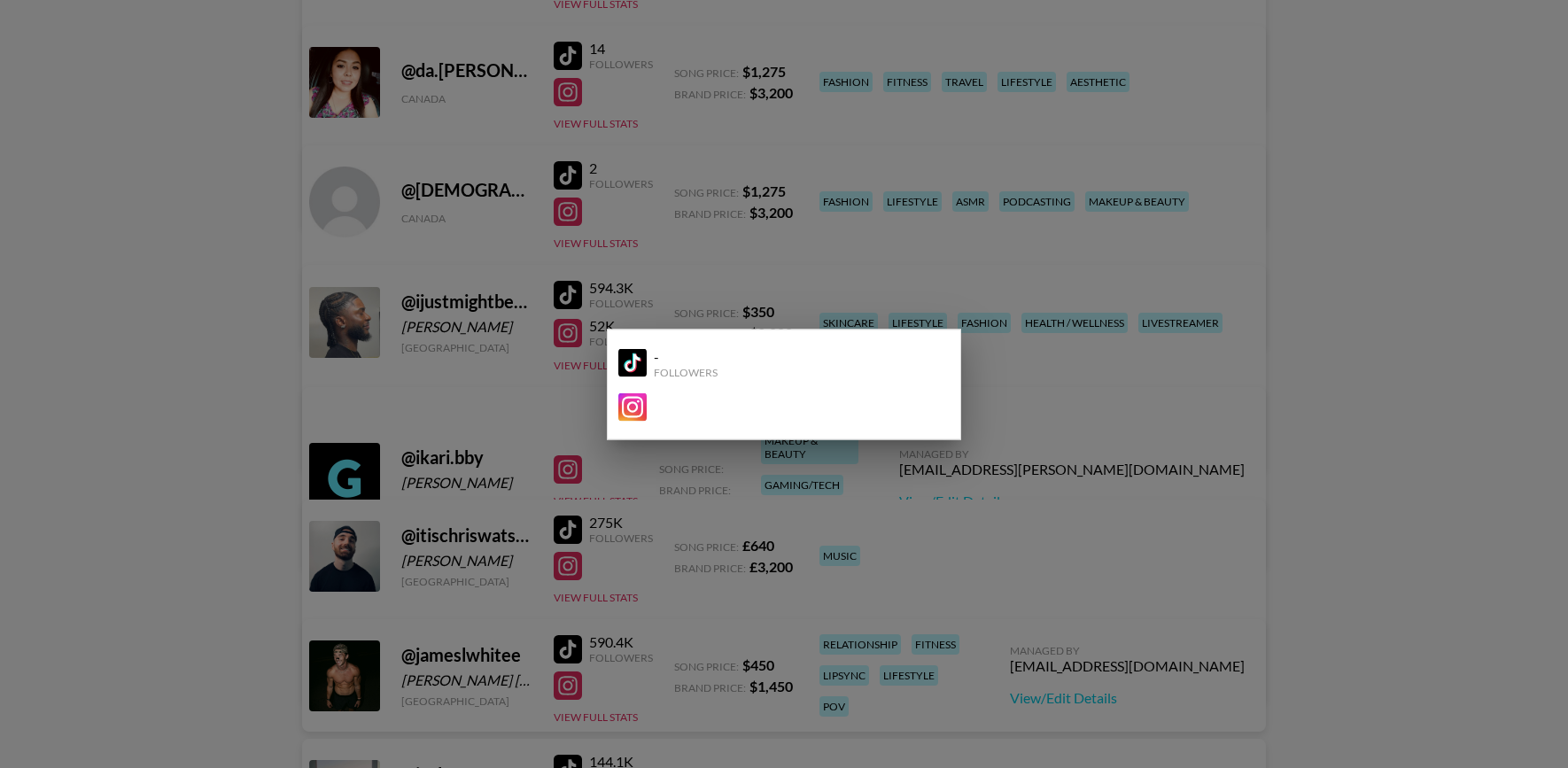
click at [760, 196] on div at bounding box center [784, 384] width 1568 height 768
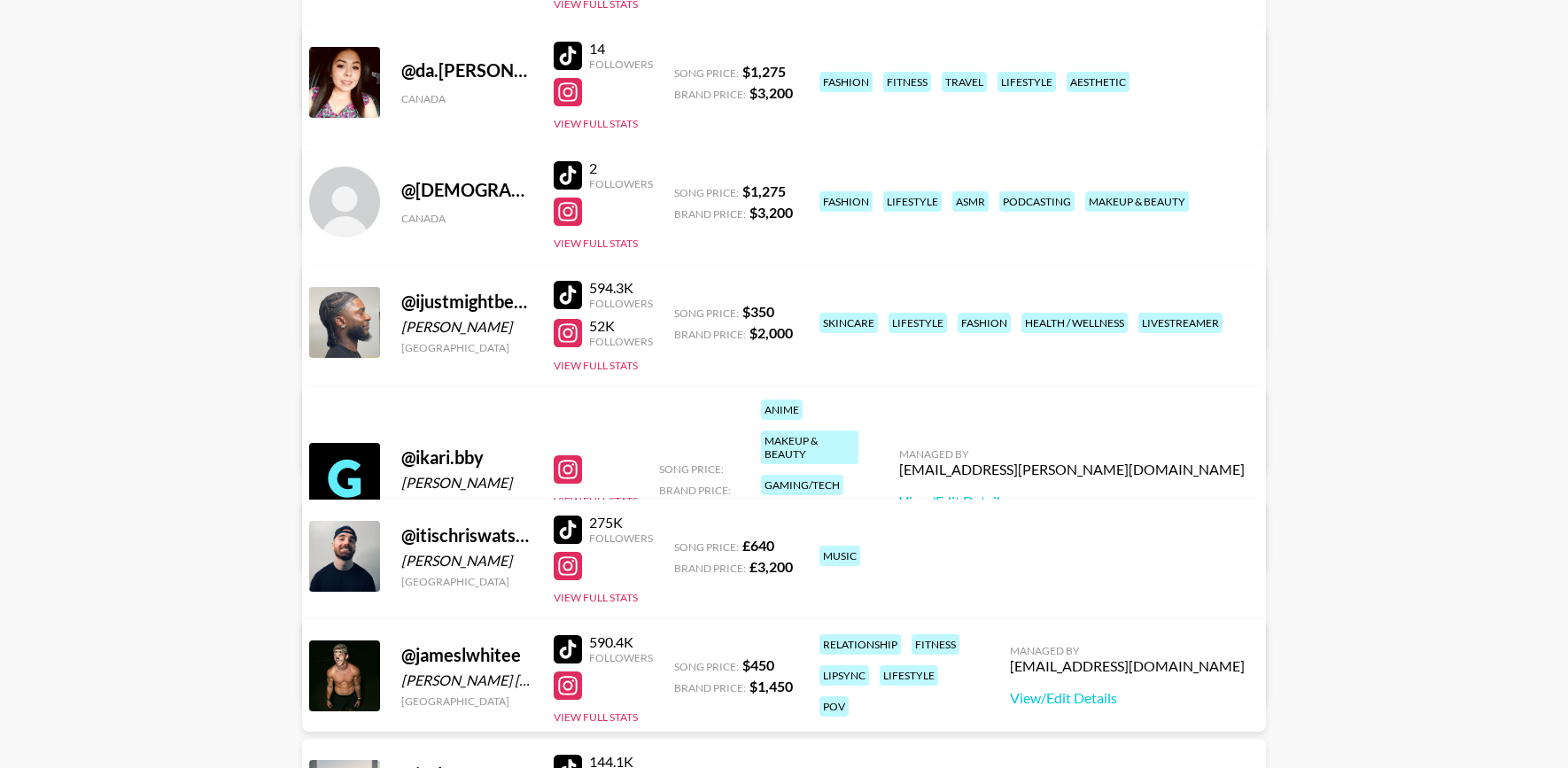
click at [568, 455] on div at bounding box center [568, 470] width 28 height 28
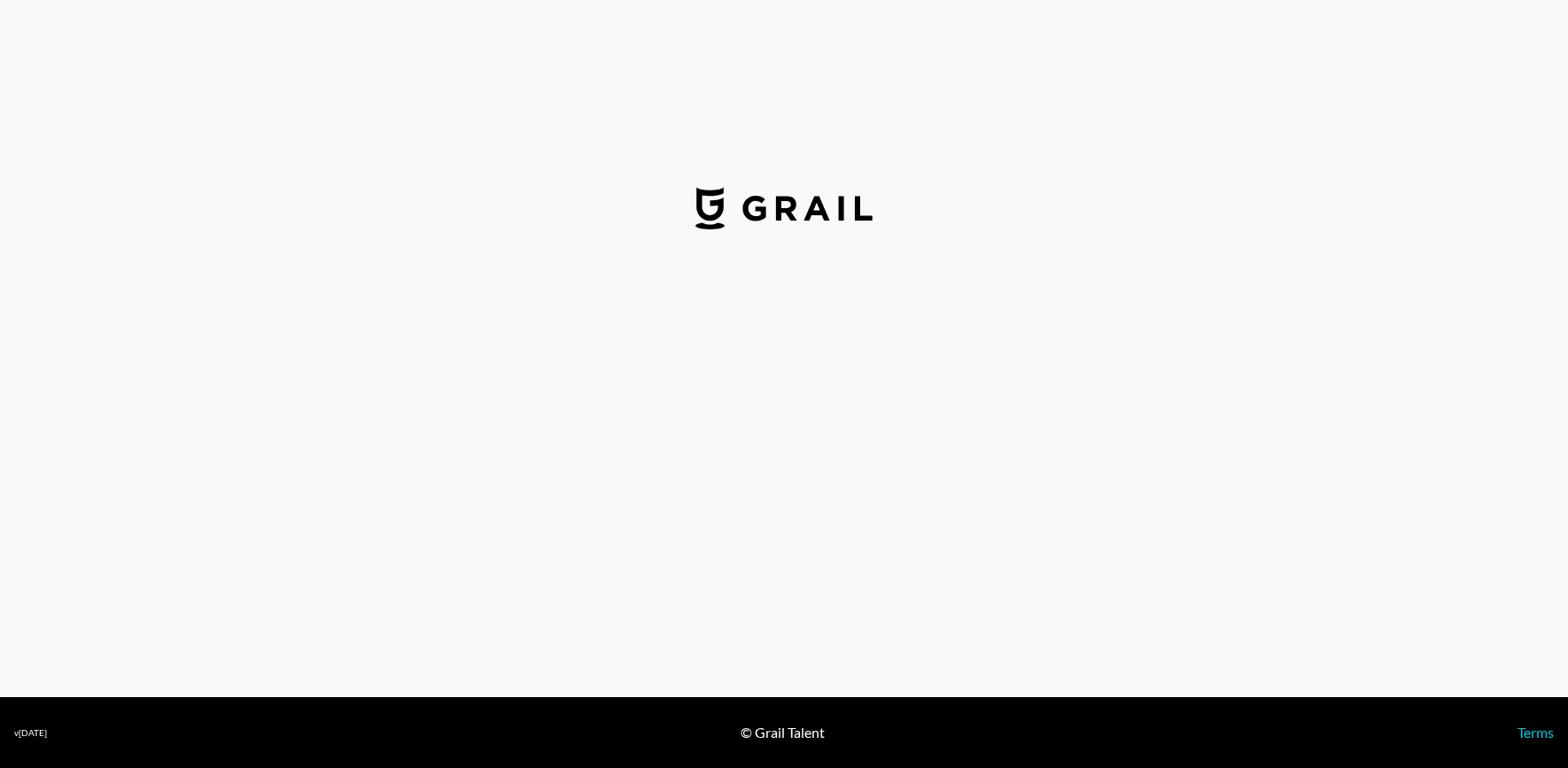
select select "USD"
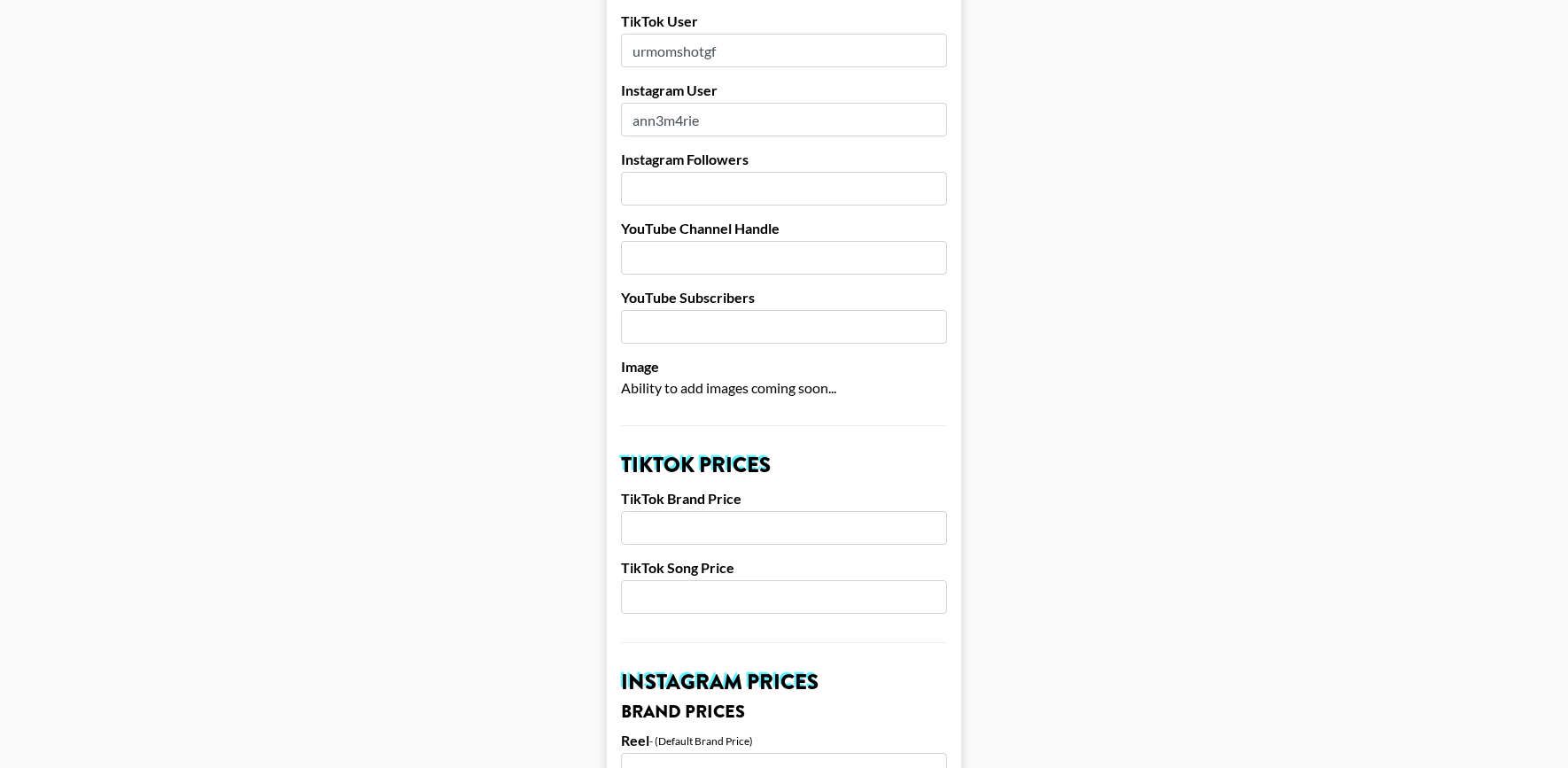
scroll to position [289, 0]
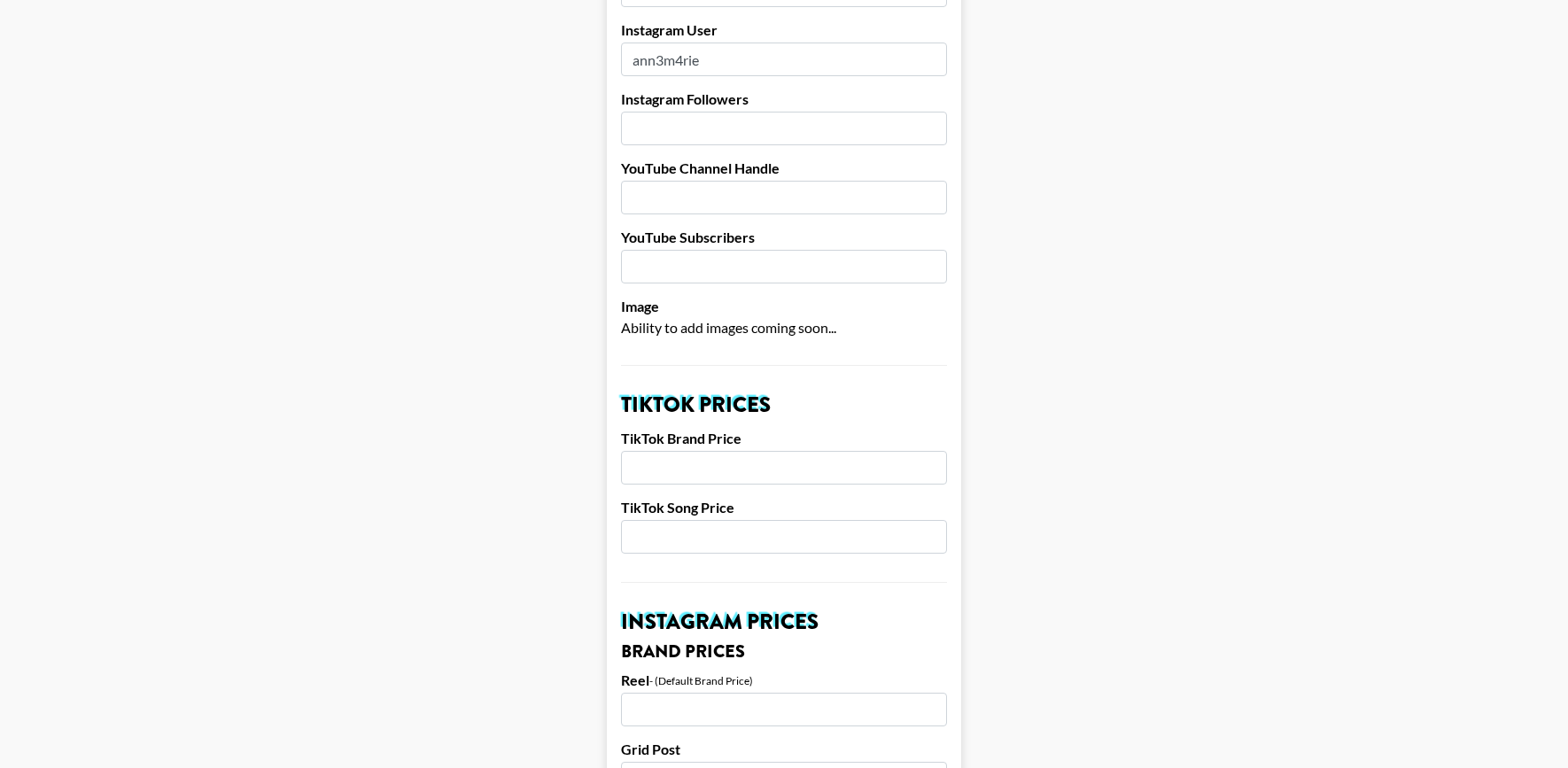
click at [702, 430] on div "TikTok Brand Price" at bounding box center [784, 457] width 326 height 55
click at [665, 451] on input "number" at bounding box center [784, 468] width 326 height 34
type input "2000"
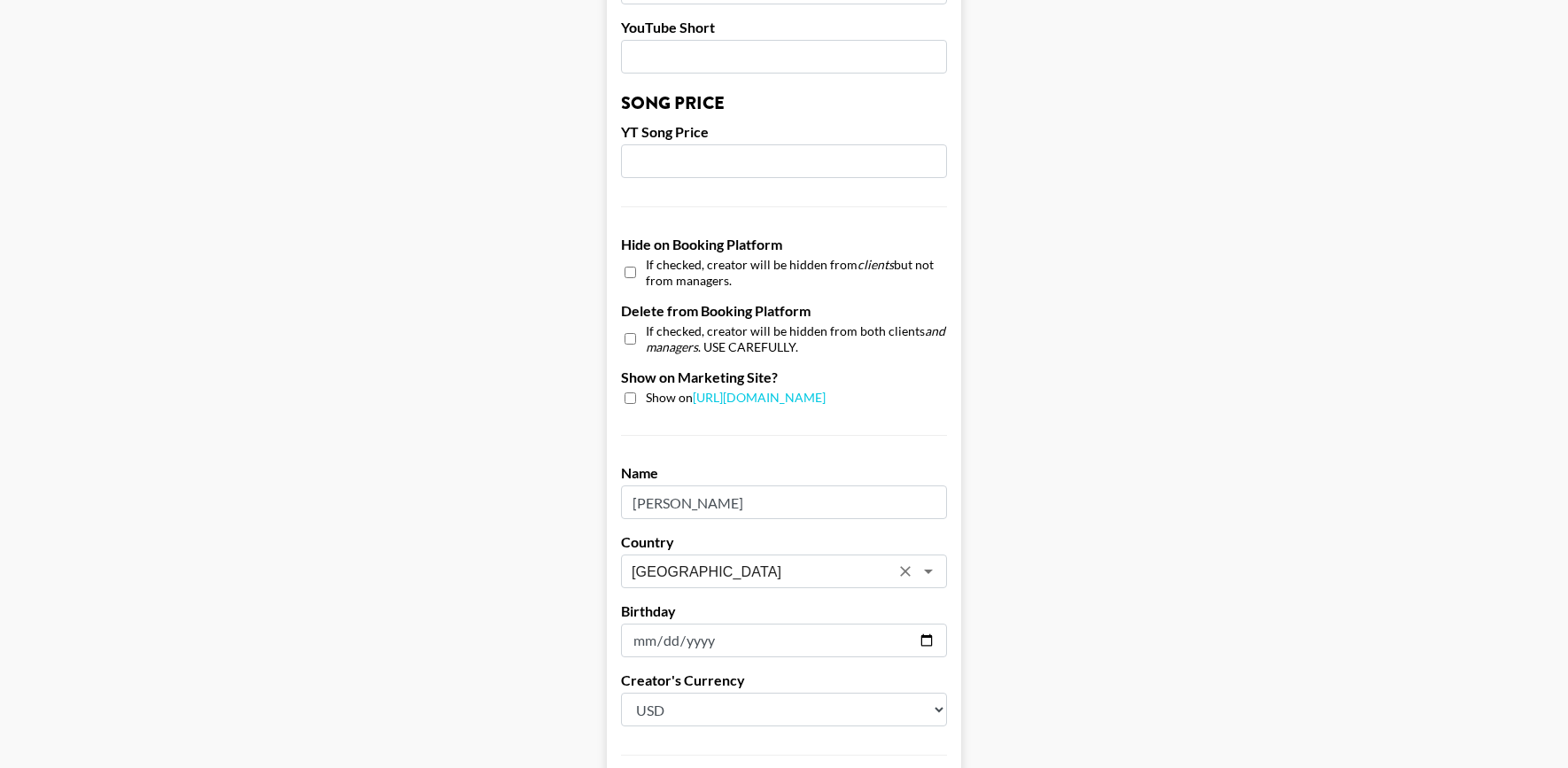
scroll to position [1631, 0]
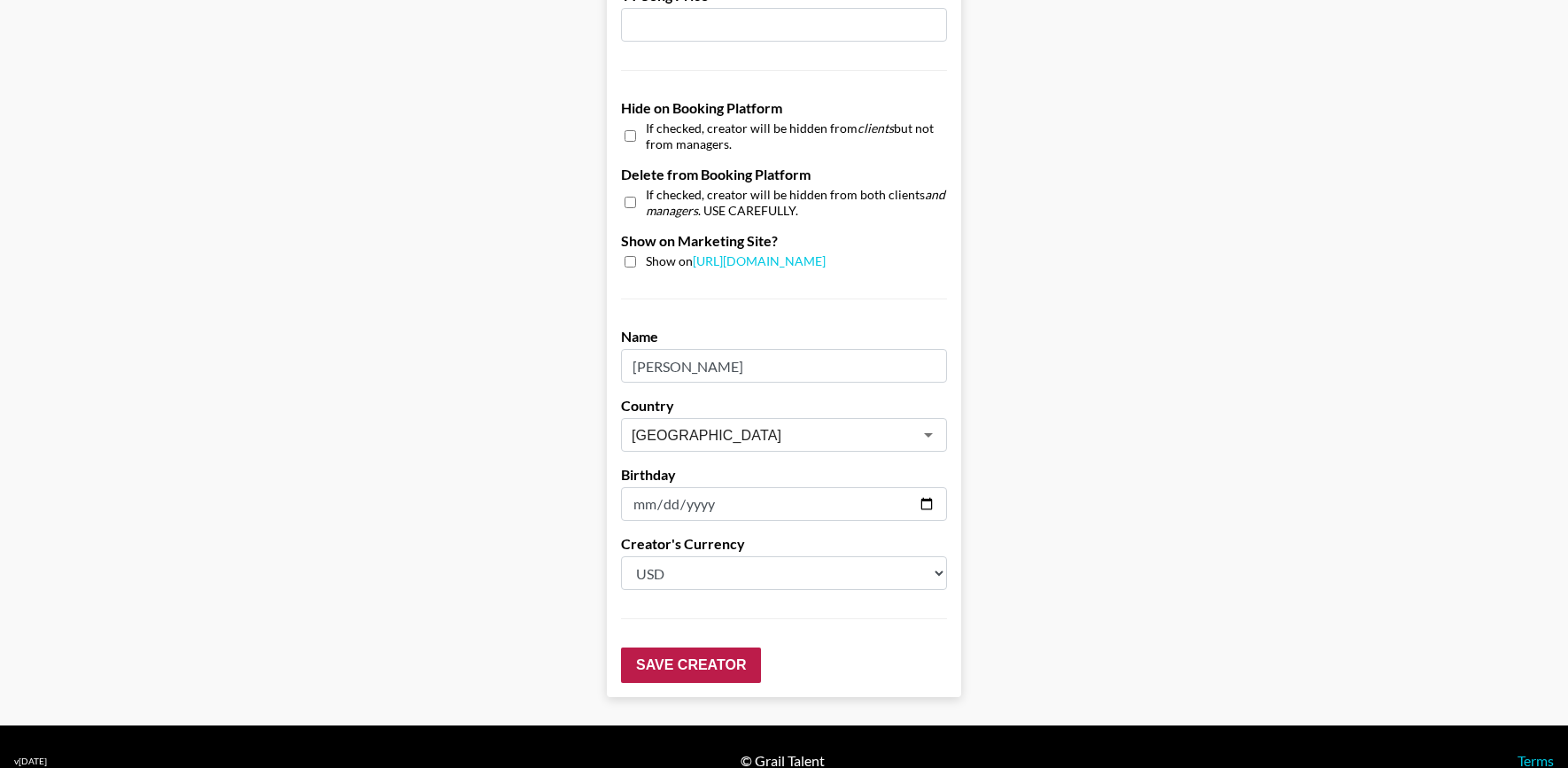
type input "800"
click at [687, 648] on input "Save Creator" at bounding box center [691, 665] width 140 height 35
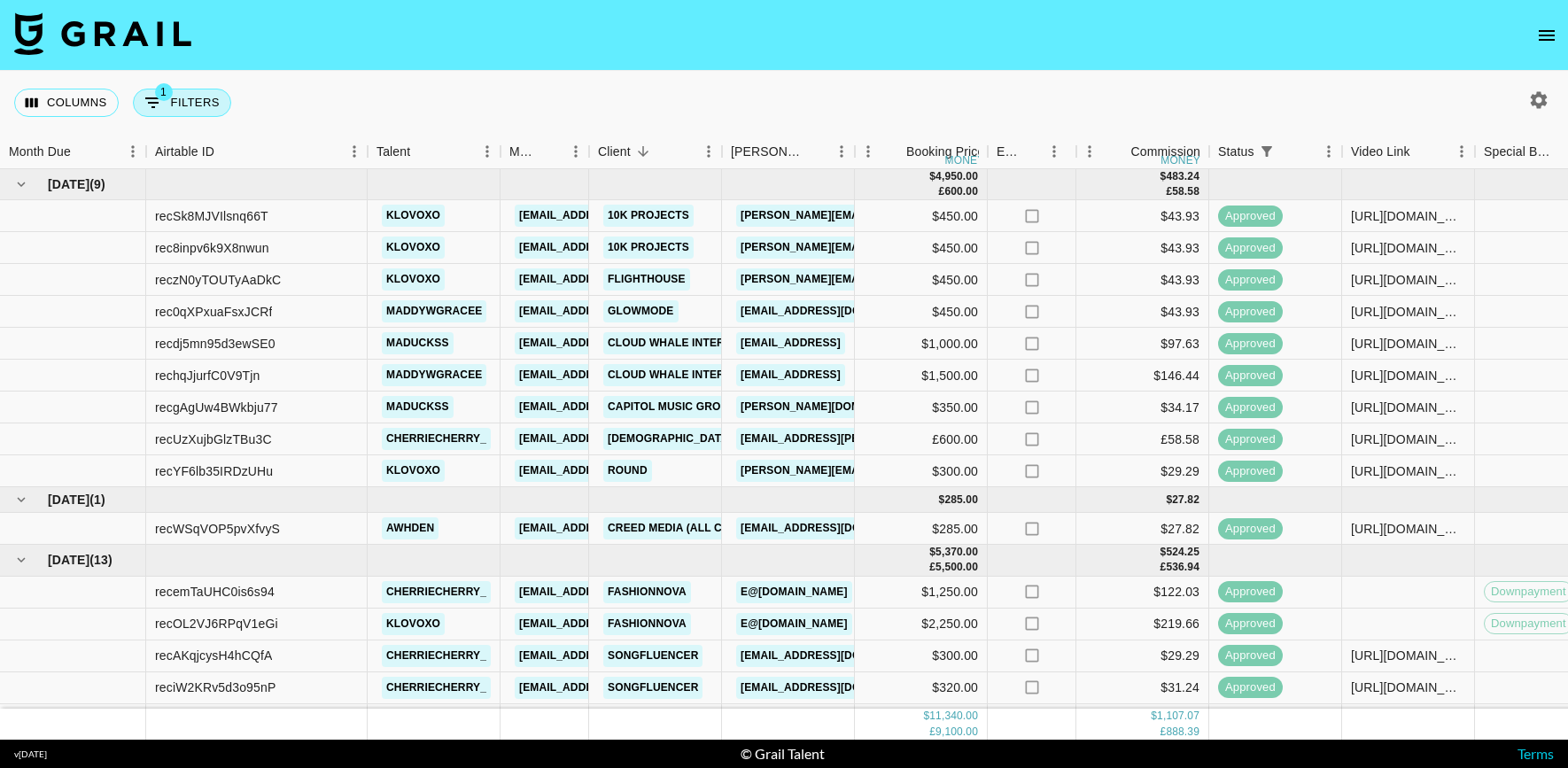
click at [184, 103] on button "1 Filters" at bounding box center [182, 103] width 99 height 28
select select "status"
select select "isAnyOf"
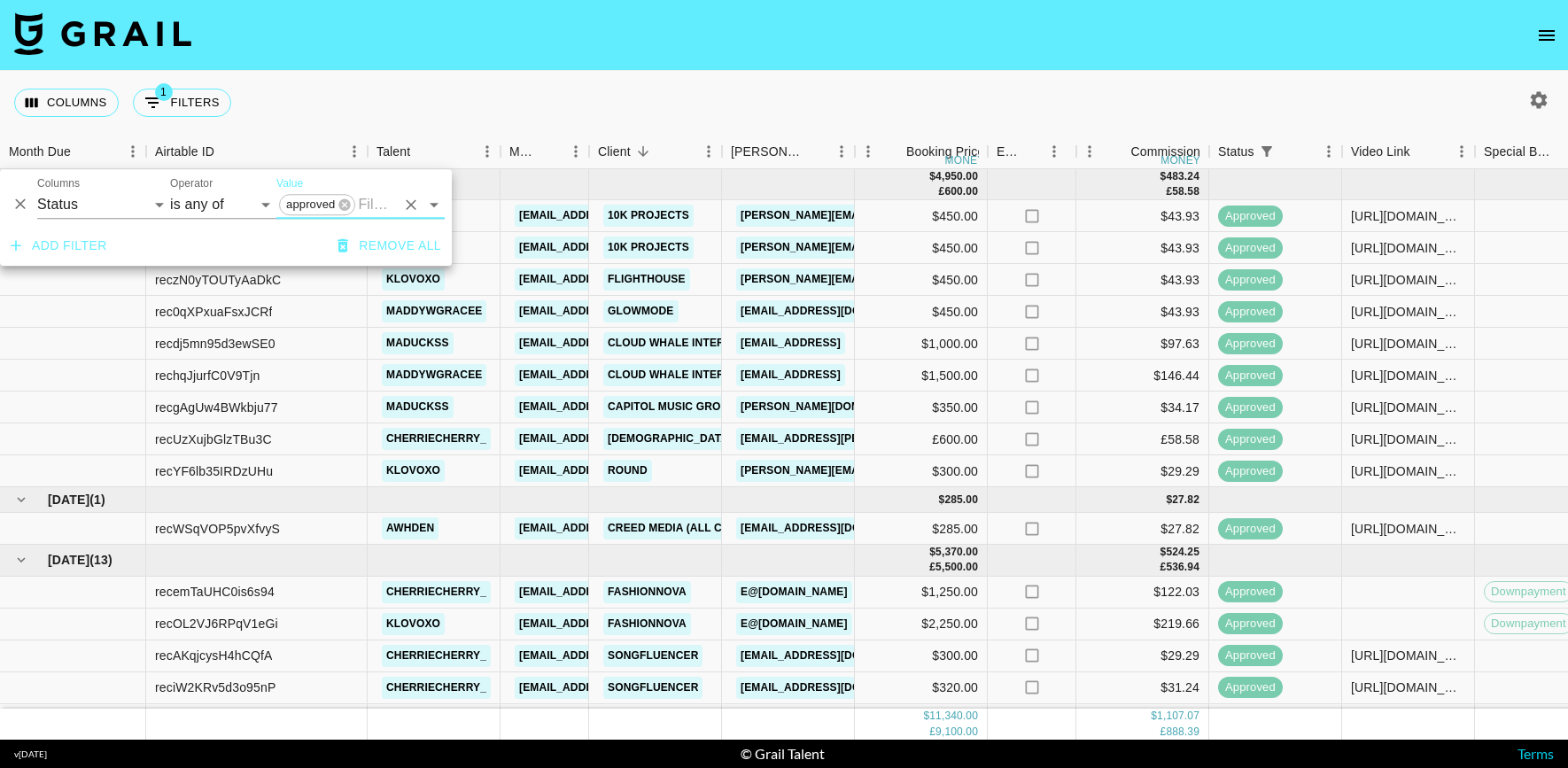
click at [70, 234] on button "Add filter" at bounding box center [59, 245] width 111 height 33
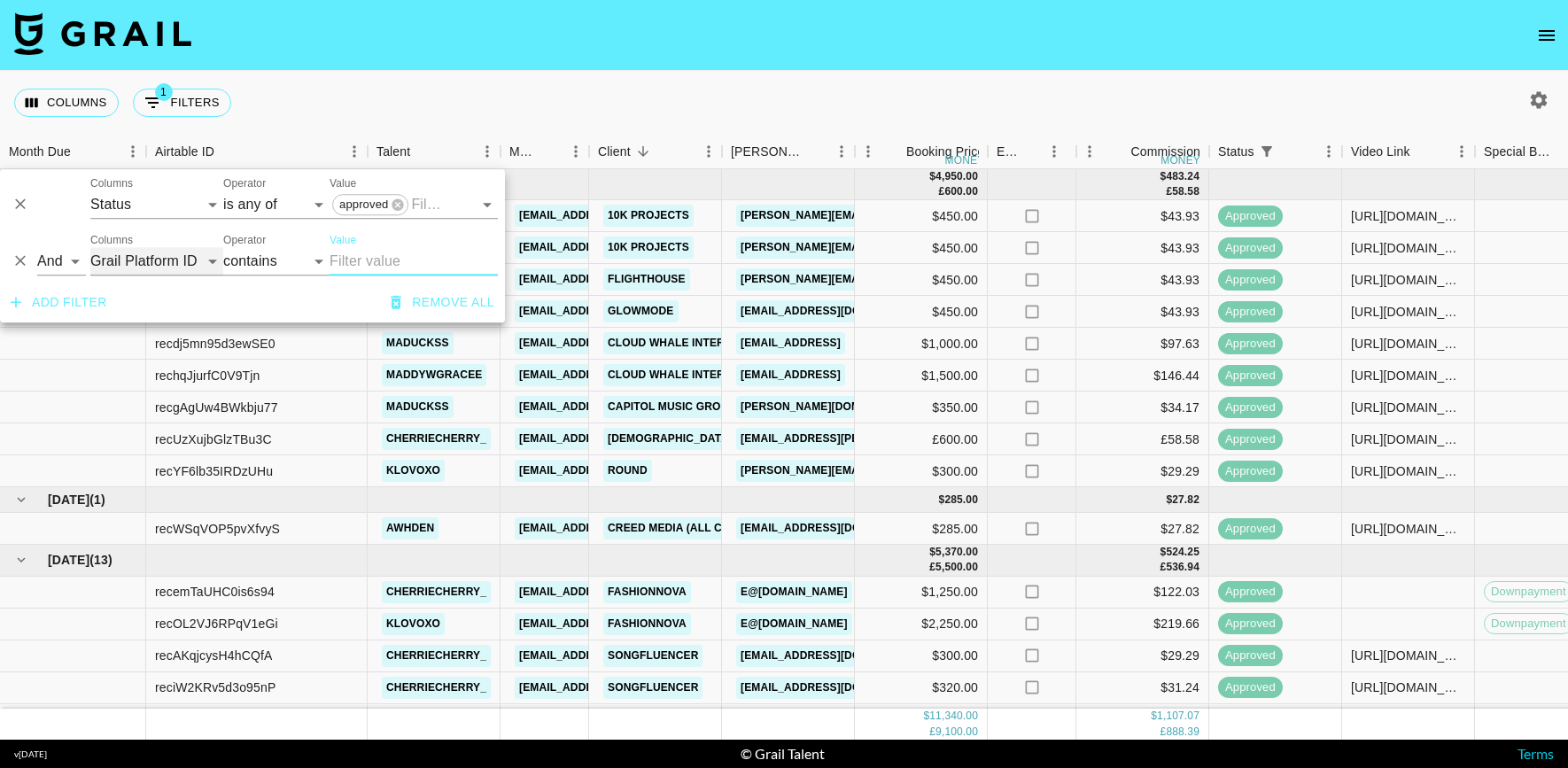
click at [189, 268] on select "Grail Platform ID Airtable ID Talent Manager Client [PERSON_NAME] Campaign (Typ…" at bounding box center [156, 261] width 133 height 28
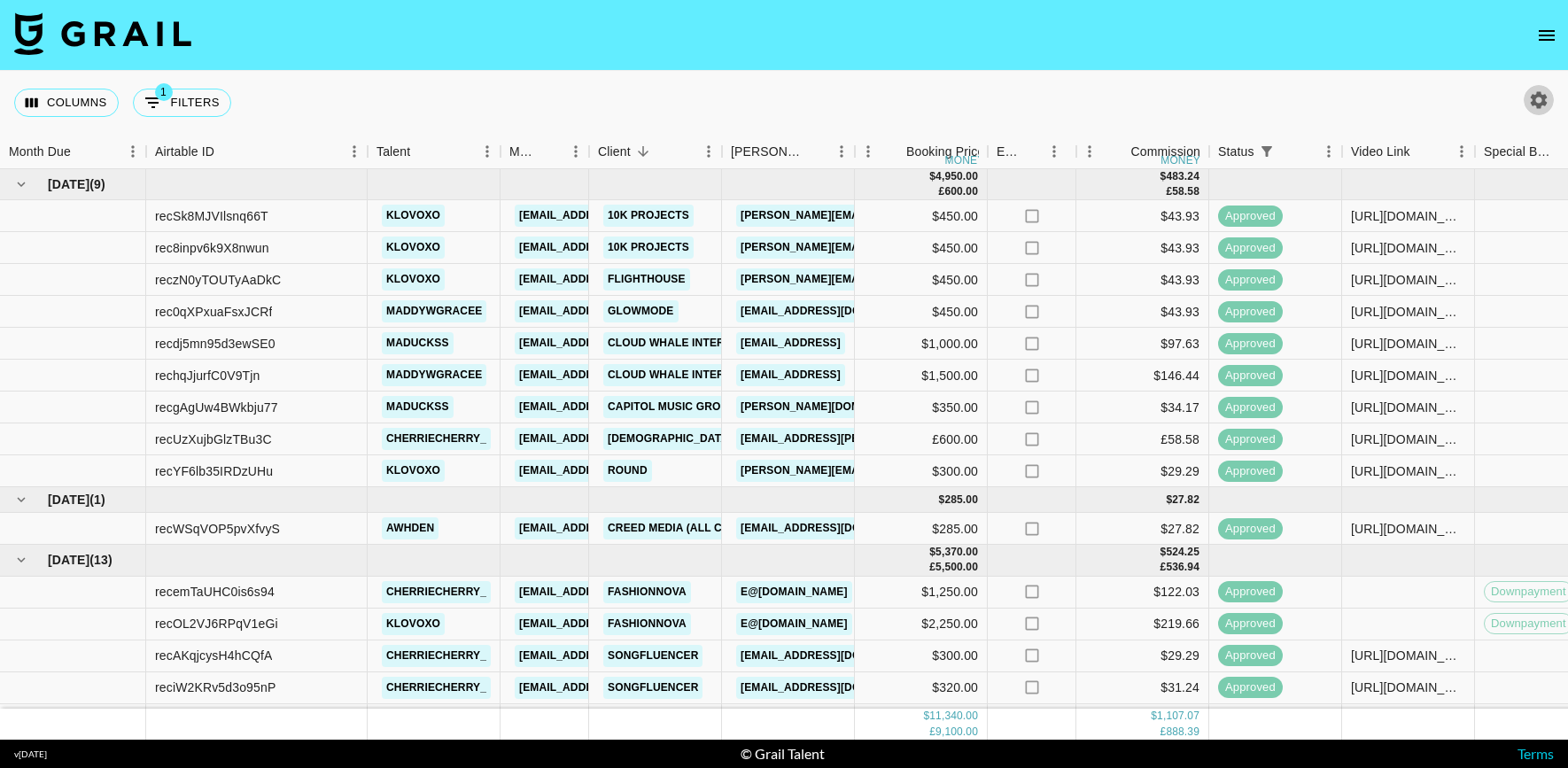
click at [1534, 90] on icon "button" at bounding box center [1539, 99] width 21 height 21
select select "[DATE]"
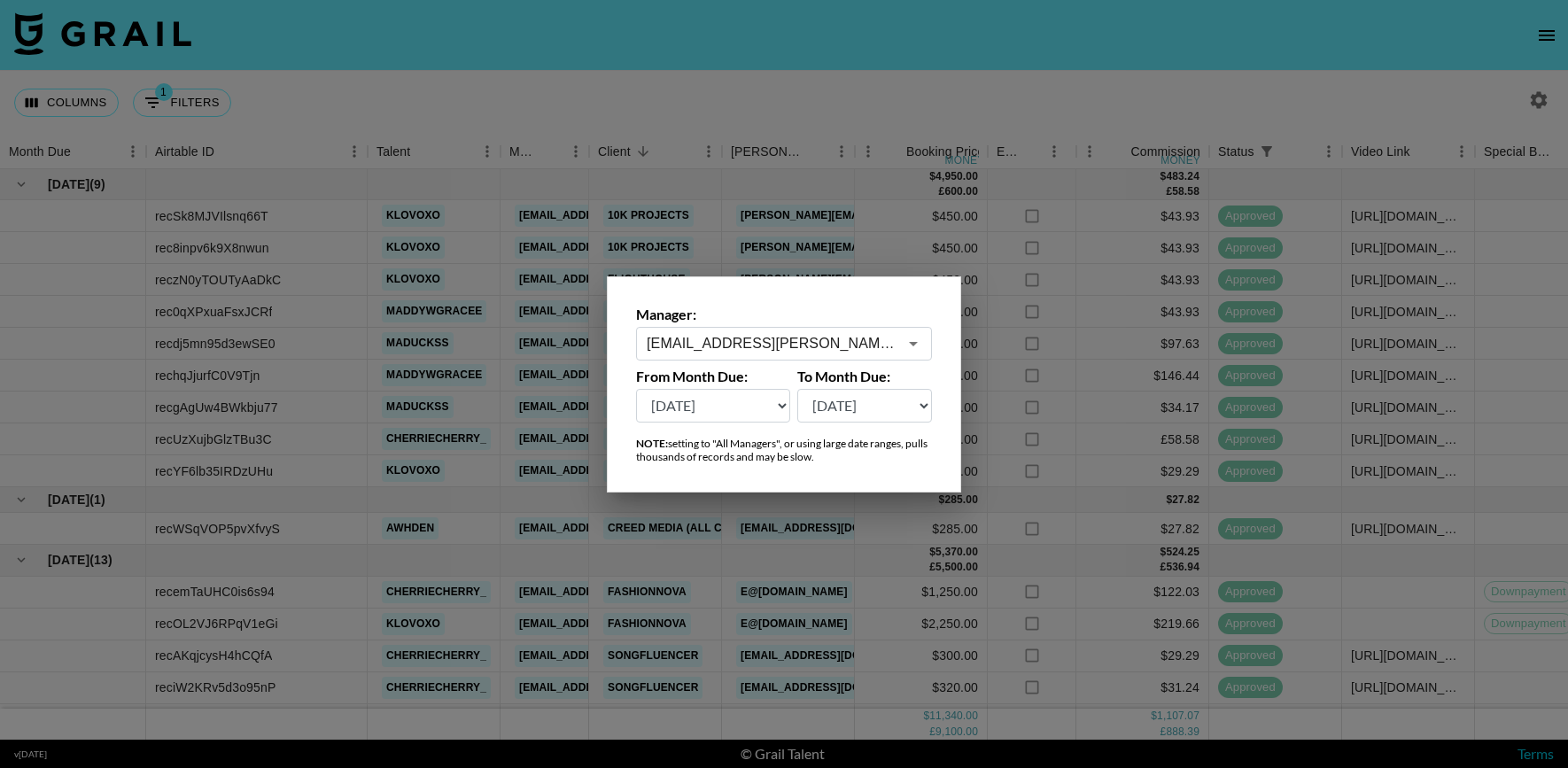
click at [1030, 102] on div at bounding box center [784, 384] width 1568 height 768
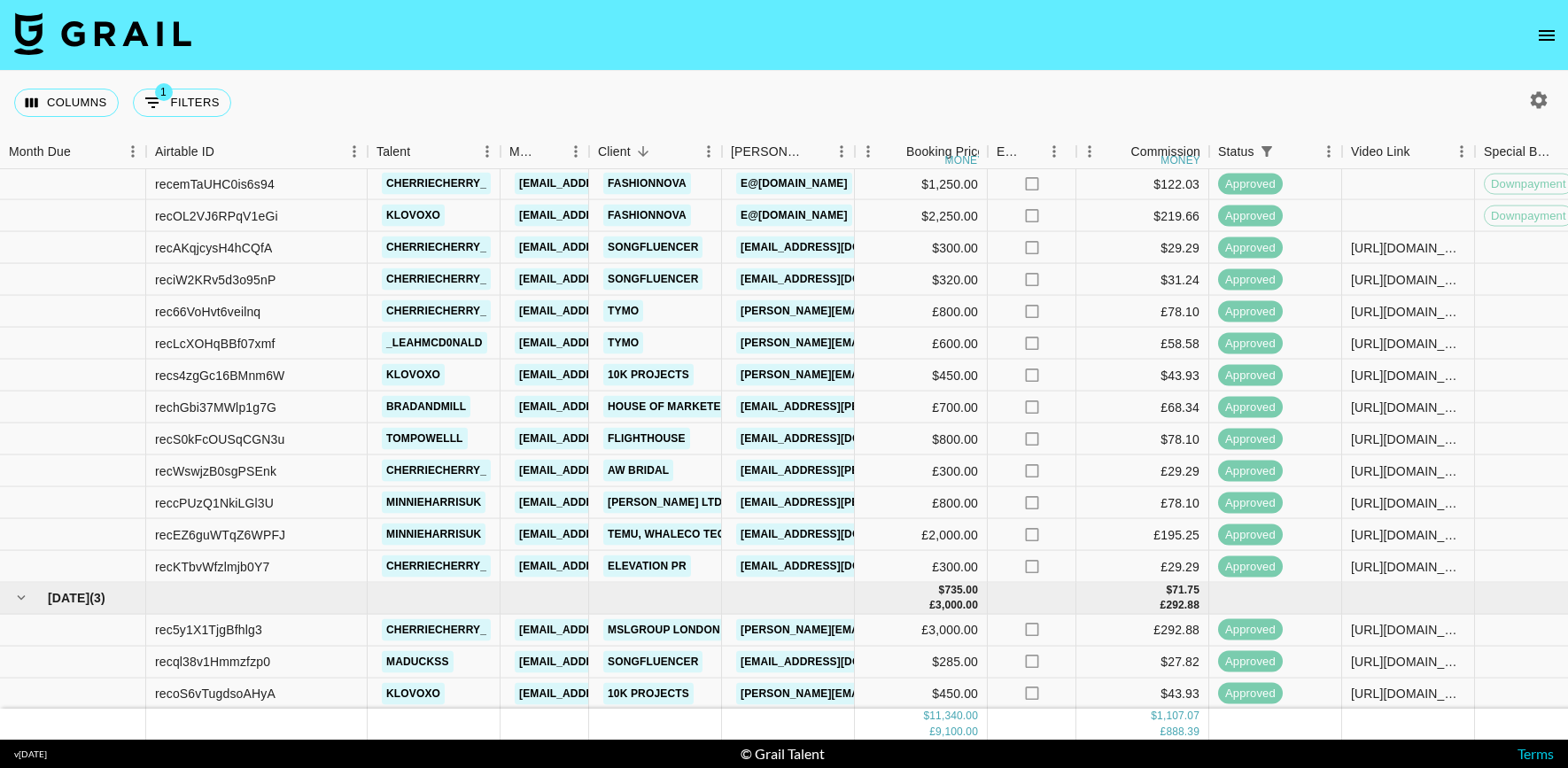
scroll to position [407, 0]
click at [198, 106] on button "1 Filters" at bounding box center [182, 103] width 99 height 28
select select "status"
select select "isAnyOf"
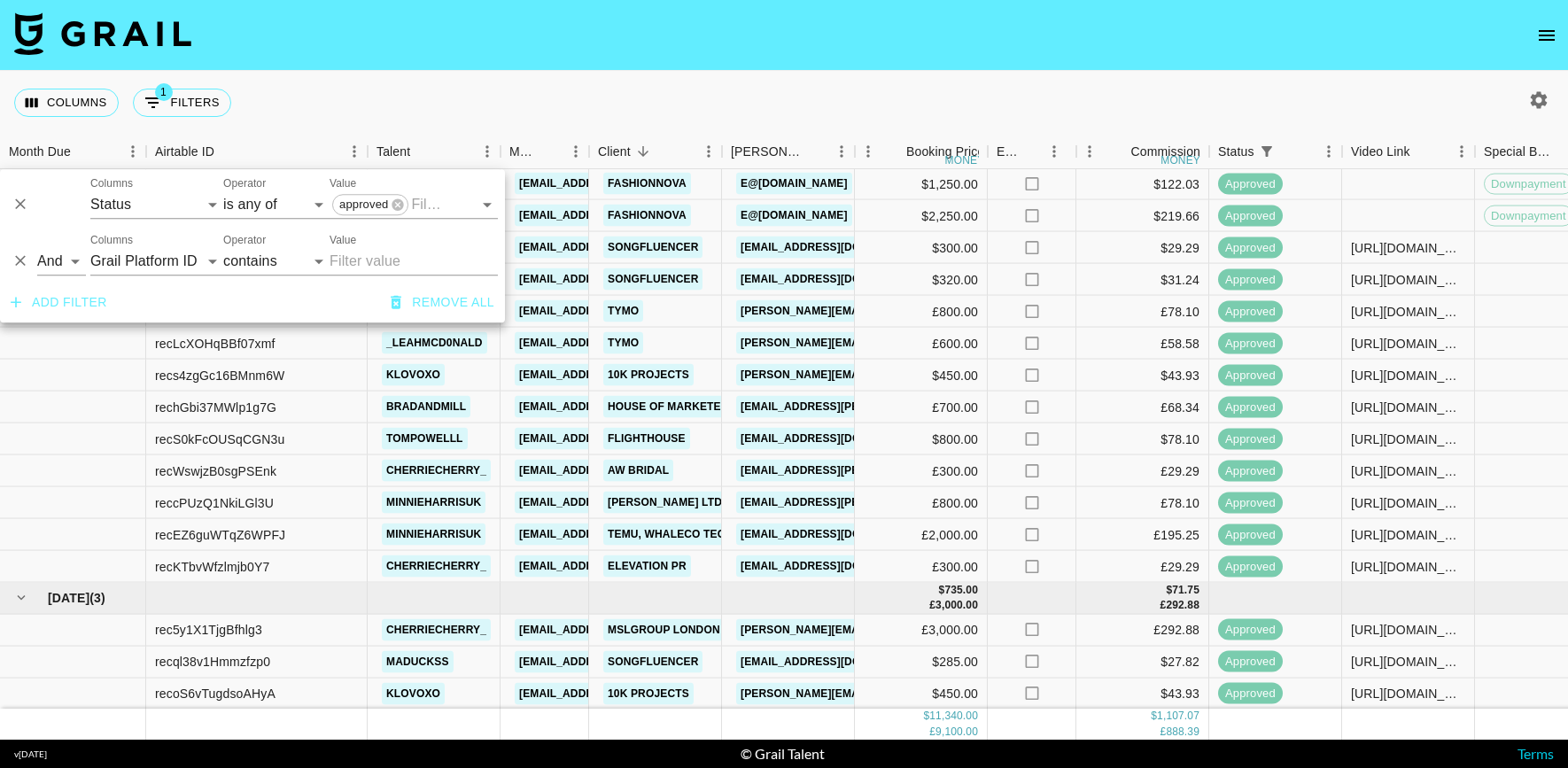
click at [174, 277] on div "And Or Columns Grail Platform ID Airtable ID Talent Manager Client Booker Campa…" at bounding box center [252, 254] width 505 height 57
click at [168, 266] on select "Grail Platform ID Airtable ID Talent Manager Client [PERSON_NAME] Campaign (Typ…" at bounding box center [156, 261] width 133 height 28
select select "clientId"
click at [90, 247] on select "Grail Platform ID Airtable ID Talent Manager Client [PERSON_NAME] Campaign (Typ…" at bounding box center [156, 261] width 133 height 28
select select "is"
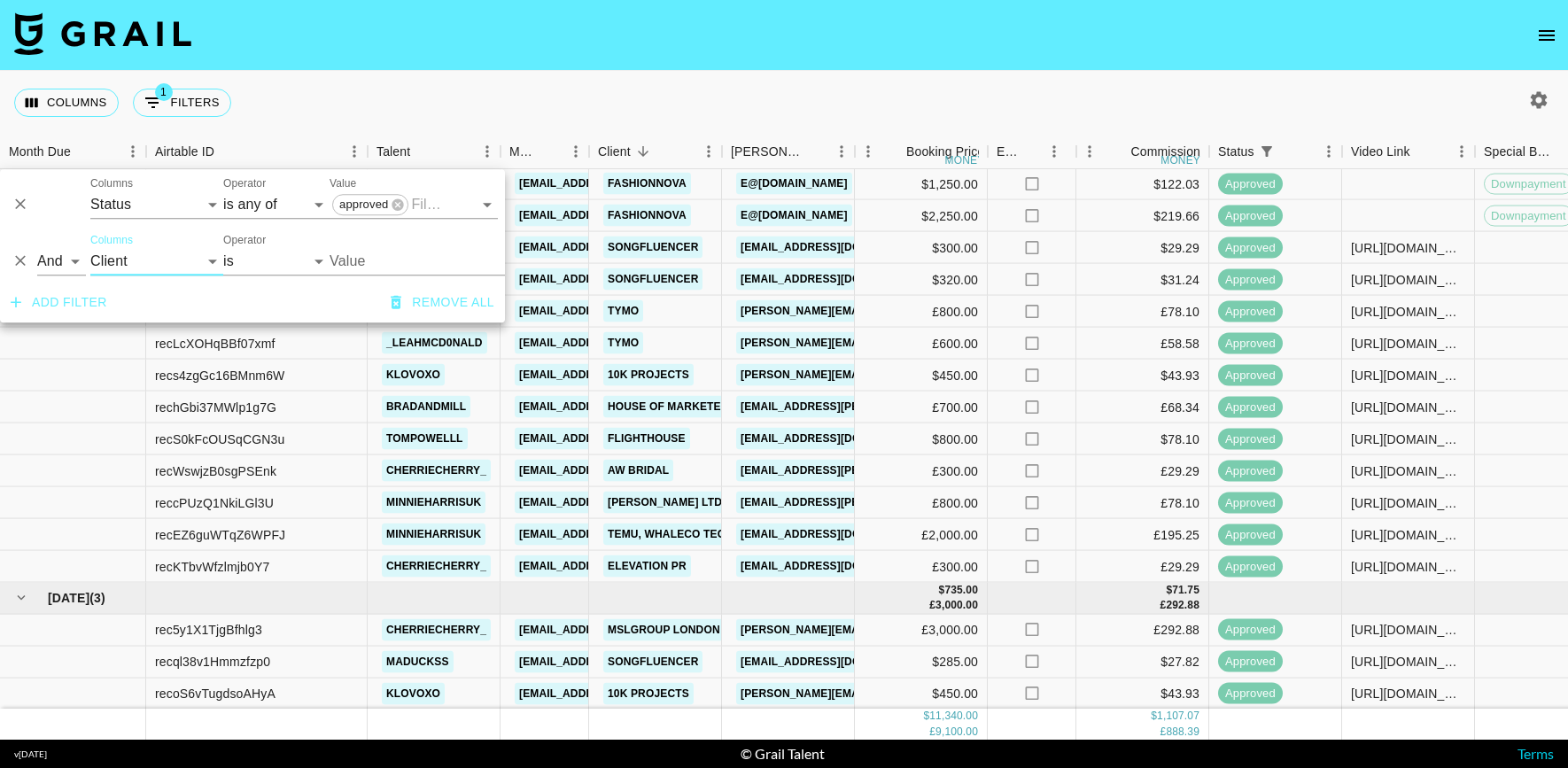
click at [1533, 111] on button "button" at bounding box center [1539, 100] width 30 height 30
select select "[DATE]"
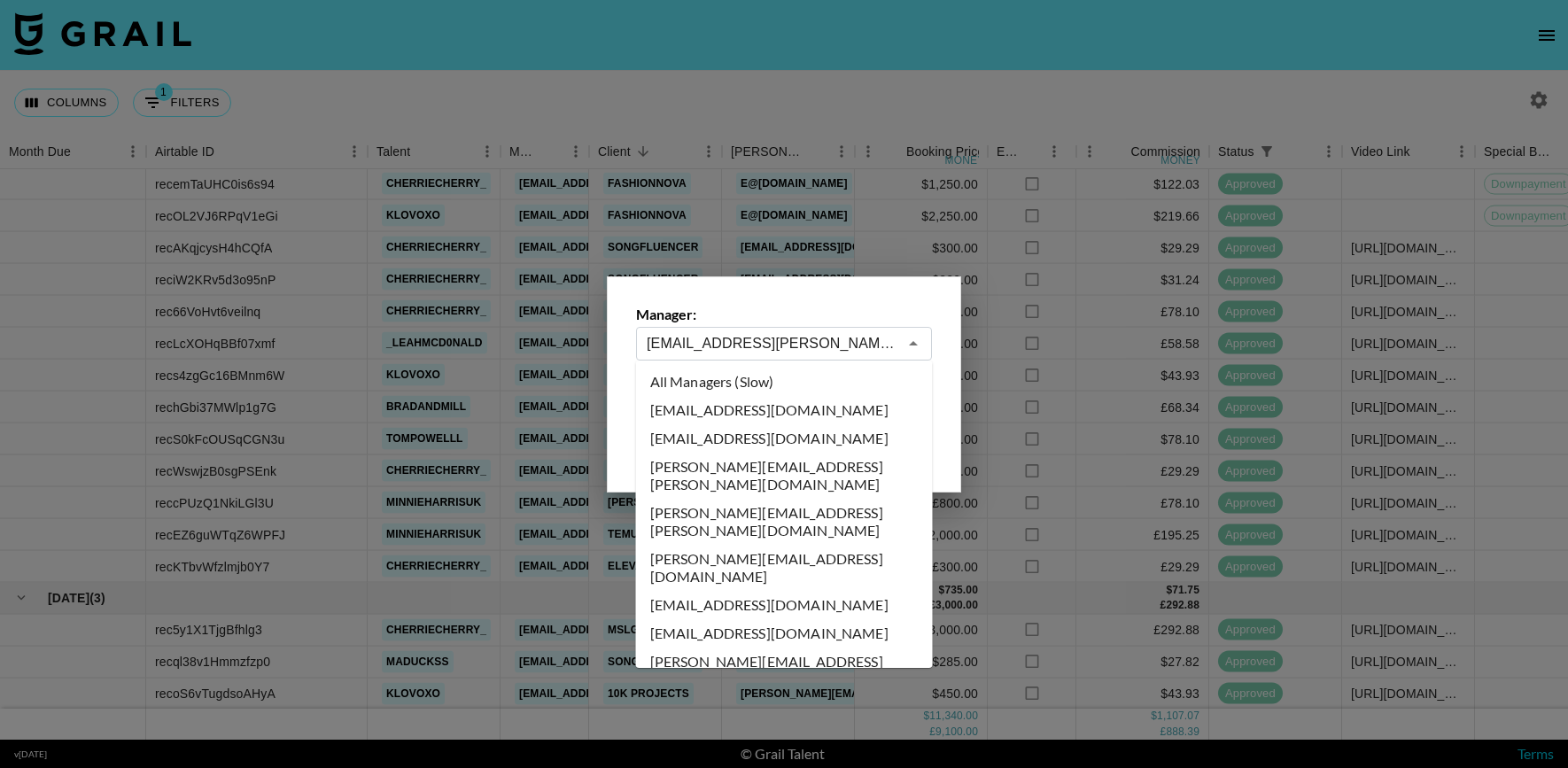
click at [877, 340] on input "[EMAIL_ADDRESS][PERSON_NAME][DOMAIN_NAME]" at bounding box center [772, 344] width 251 height 21
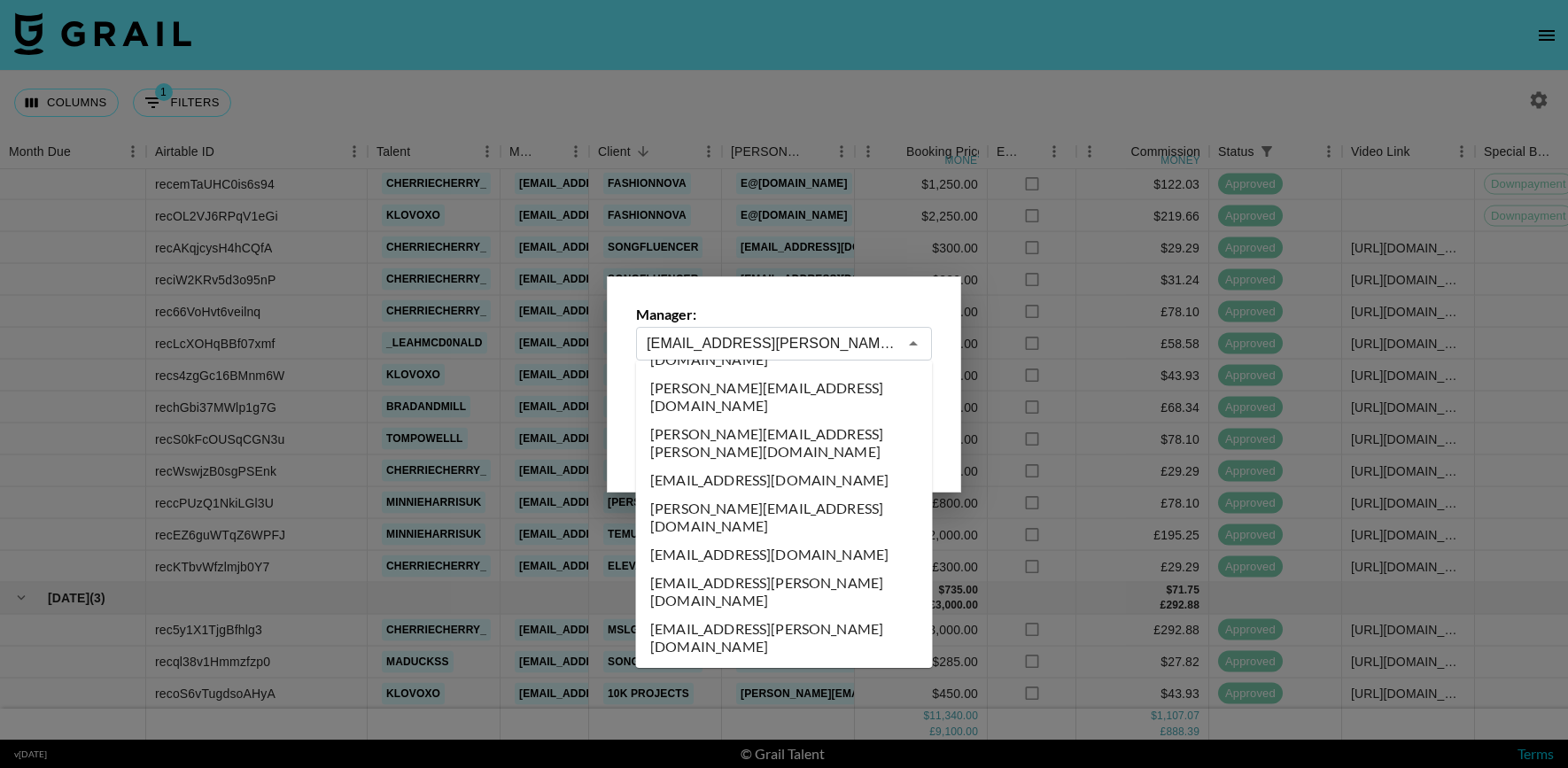
scroll to position [0, 0]
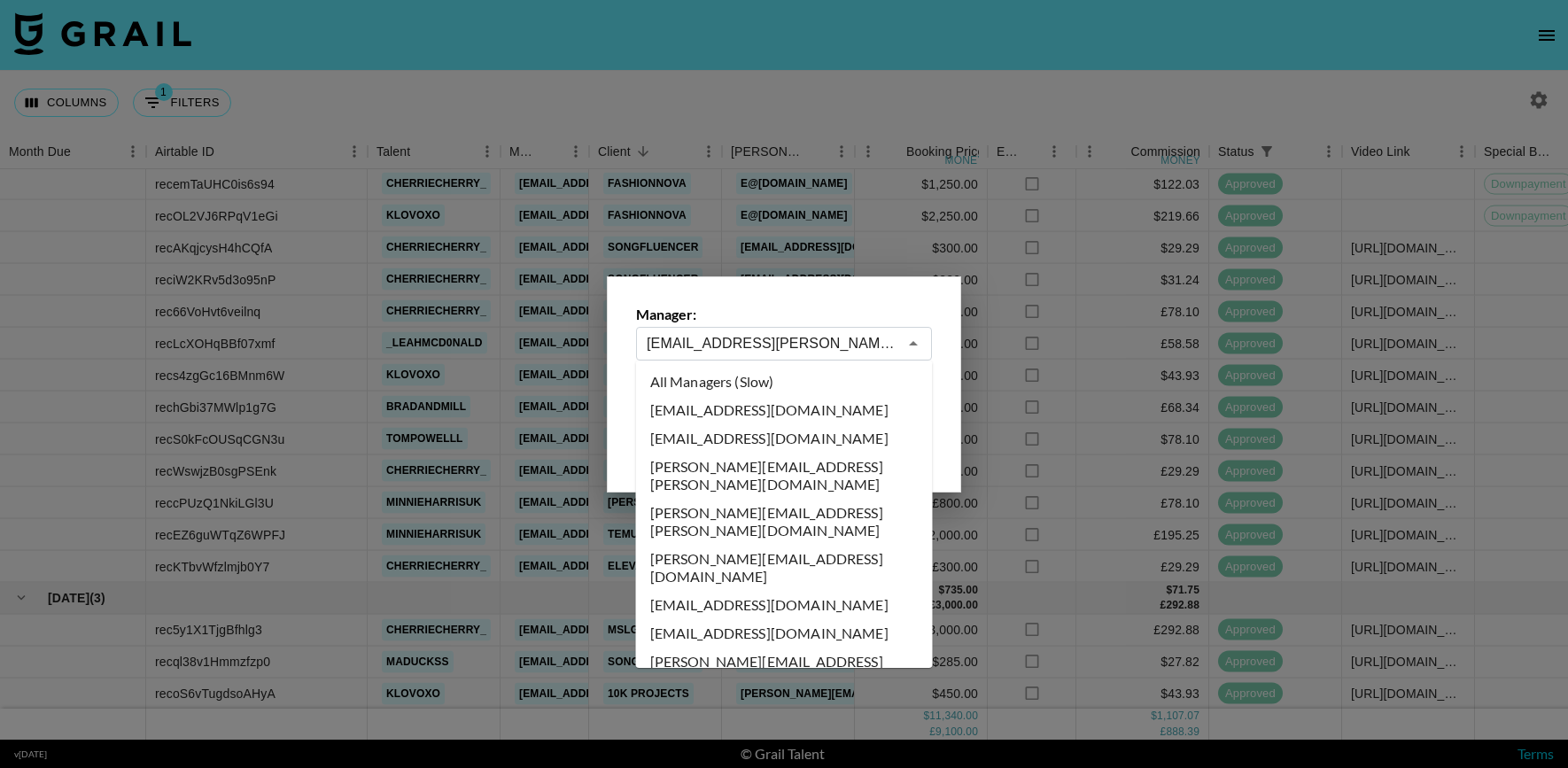
click at [742, 373] on li "All Managers (Slow)" at bounding box center [784, 382] width 297 height 28
type input "All Managers (Slow)"
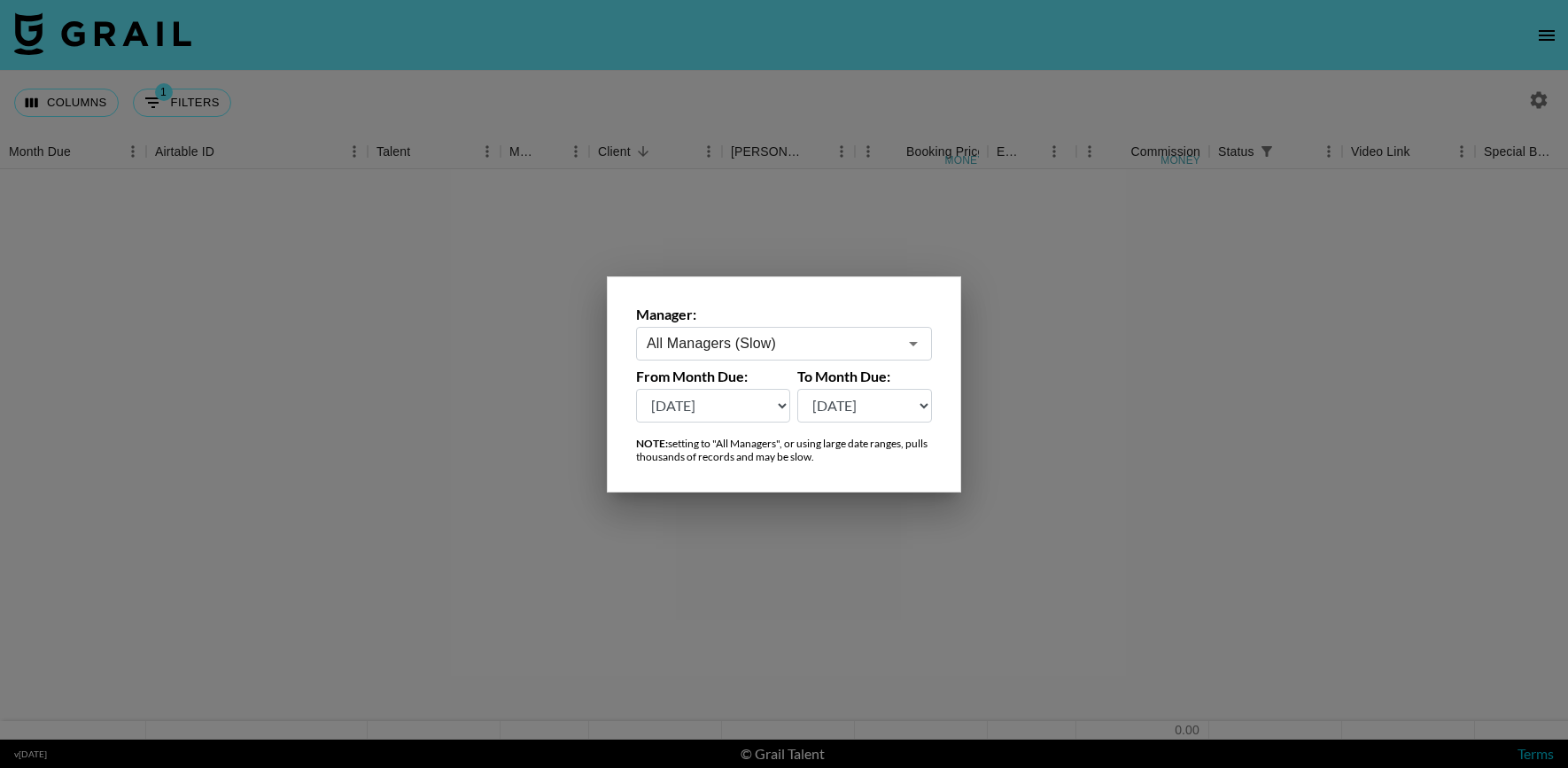
click at [478, 116] on div at bounding box center [784, 384] width 1568 height 768
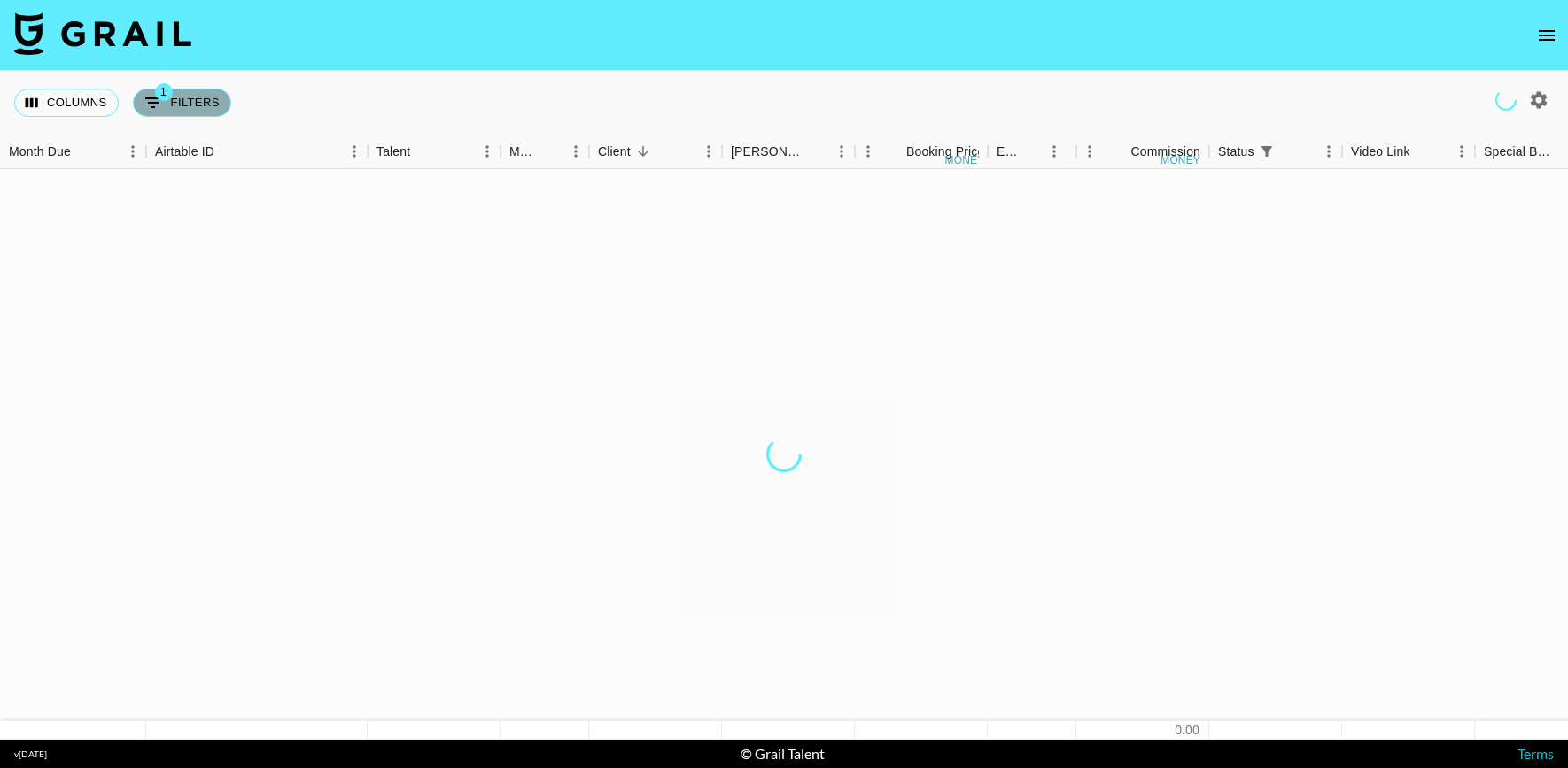
click at [190, 99] on button "1 Filters" at bounding box center [182, 103] width 99 height 28
select select "status"
select select "isAnyOf"
select select "clientId"
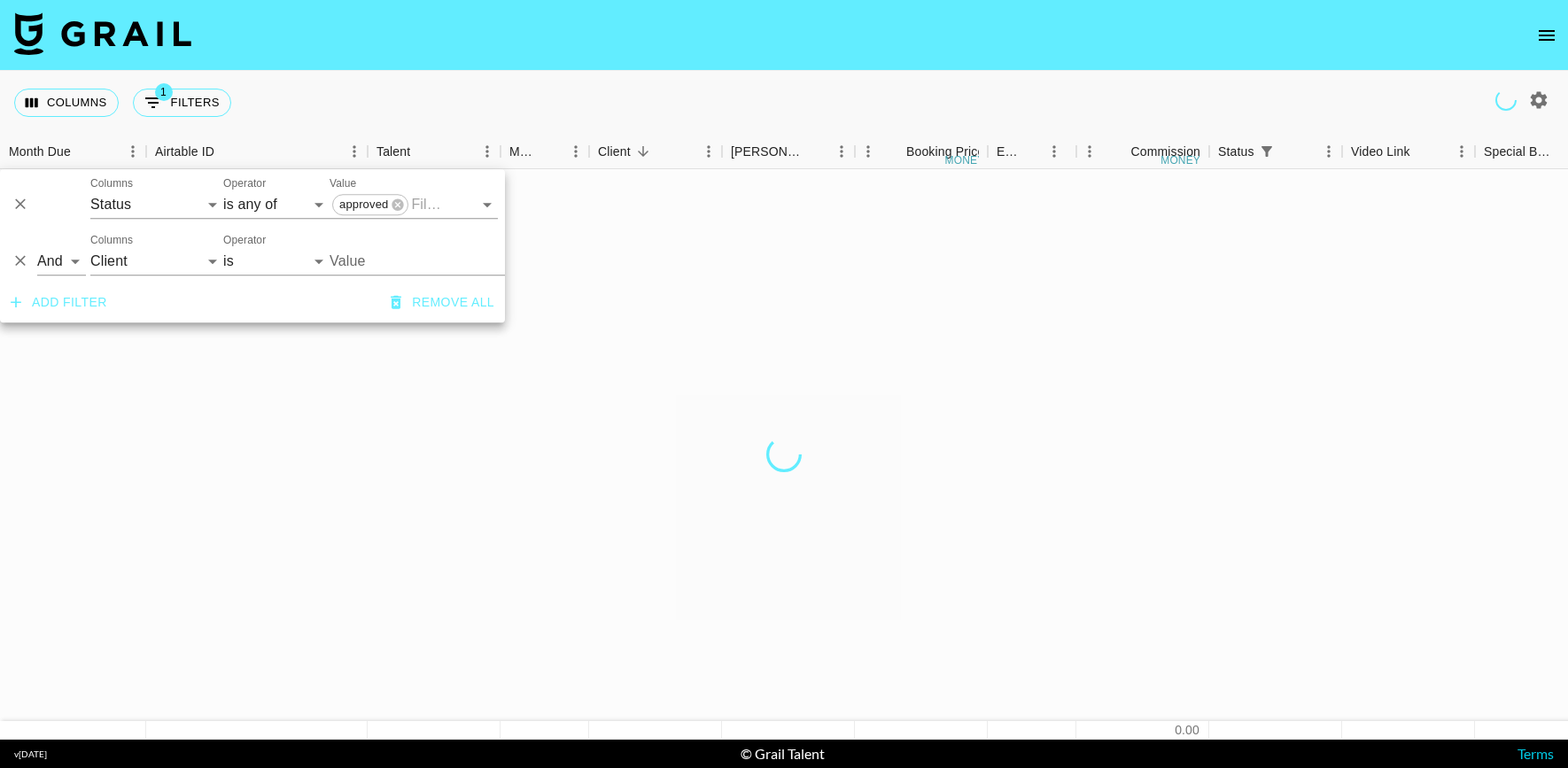
click at [374, 256] on input "Value" at bounding box center [449, 260] width 239 height 27
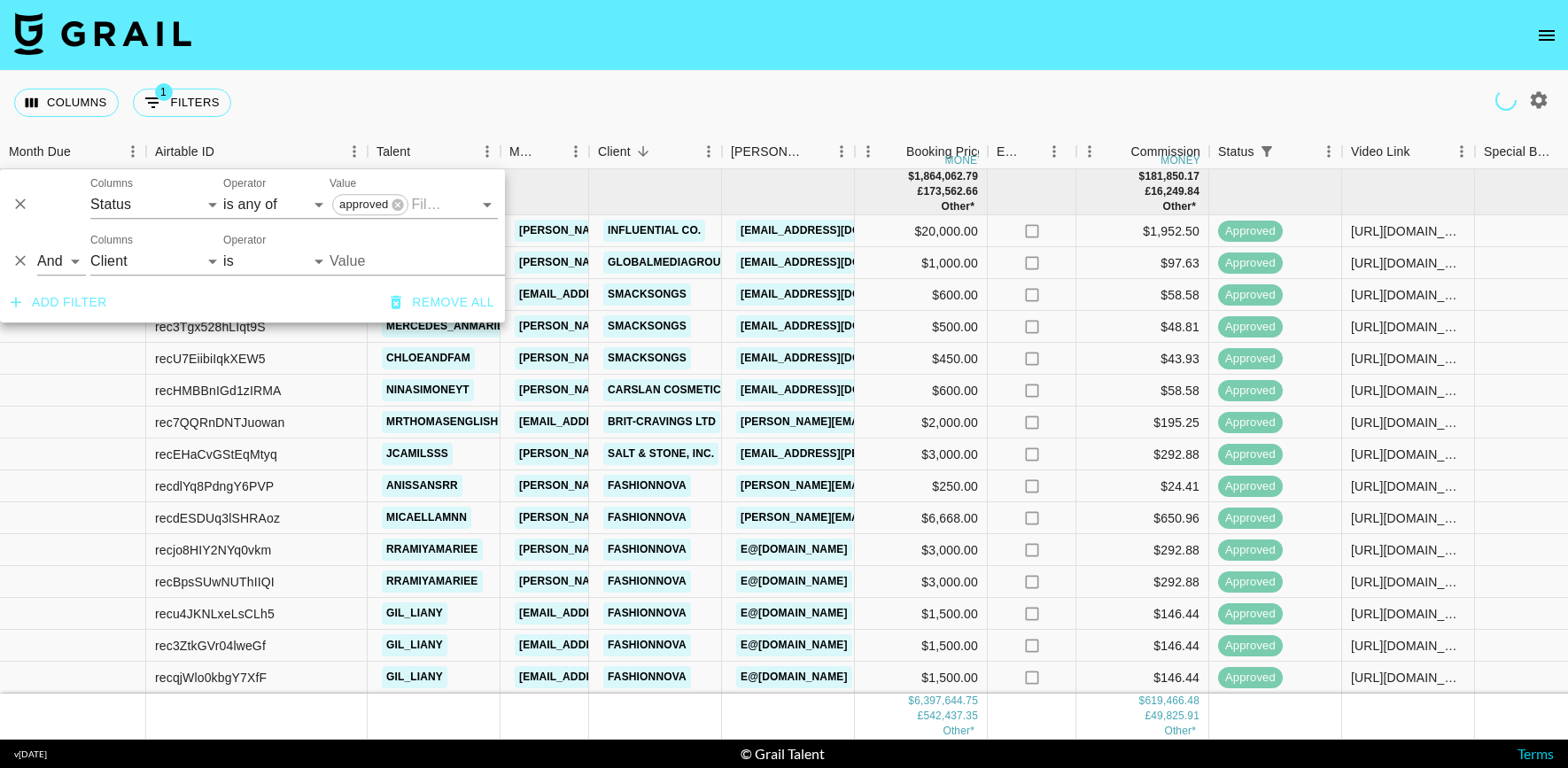
click at [365, 265] on input "Value" at bounding box center [449, 260] width 239 height 27
type input "pix"
click at [364, 260] on input "Value" at bounding box center [449, 260] width 239 height 27
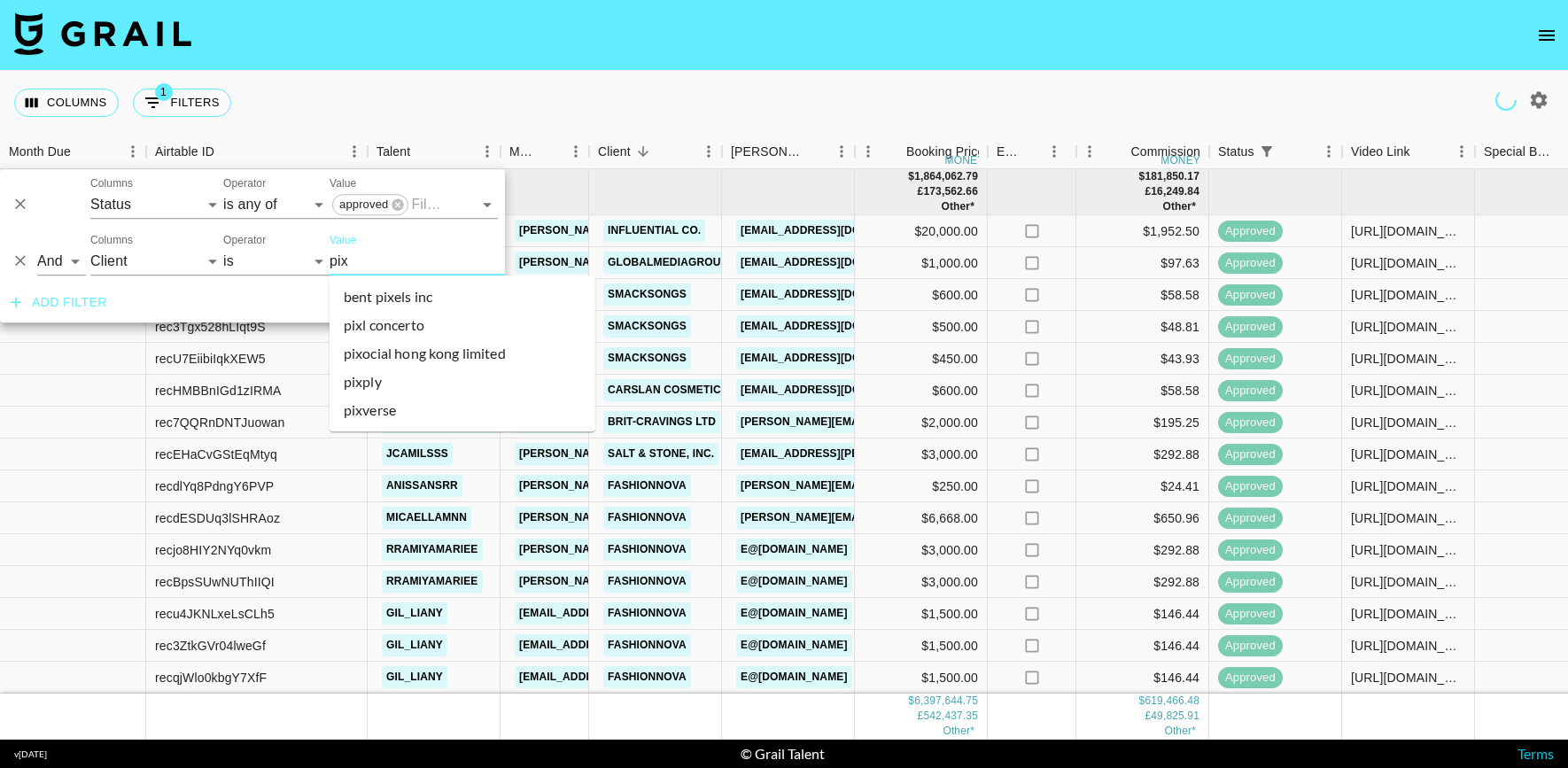
click at [366, 357] on li "pixocial hong kong limited" at bounding box center [462, 353] width 266 height 28
type input "Pixocial Hong Kong Limited"
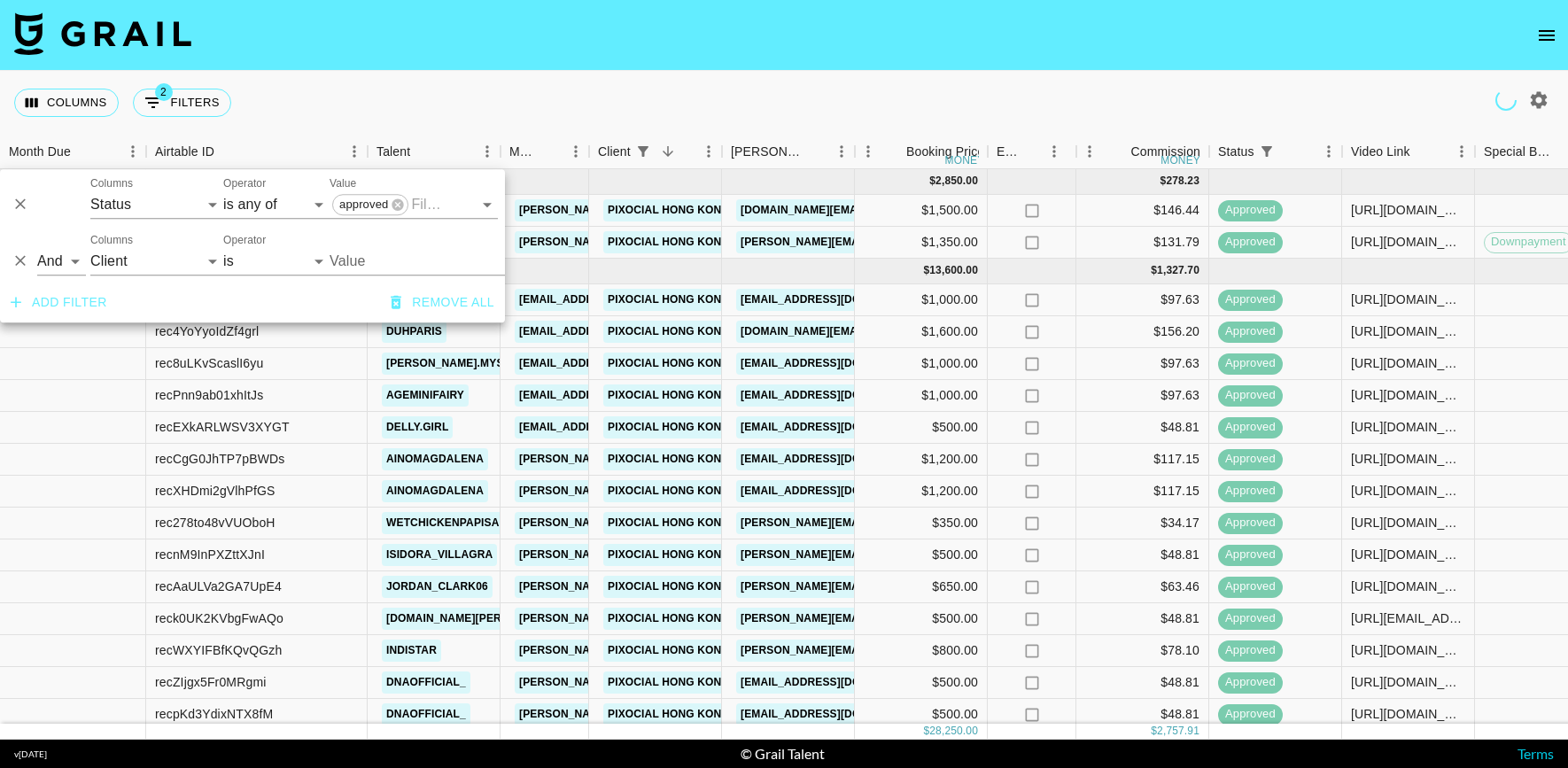
type input "Pixocial Hong Kong Limited"
click at [607, 129] on div "Columns 2 Filters + Booking" at bounding box center [784, 102] width 1568 height 63
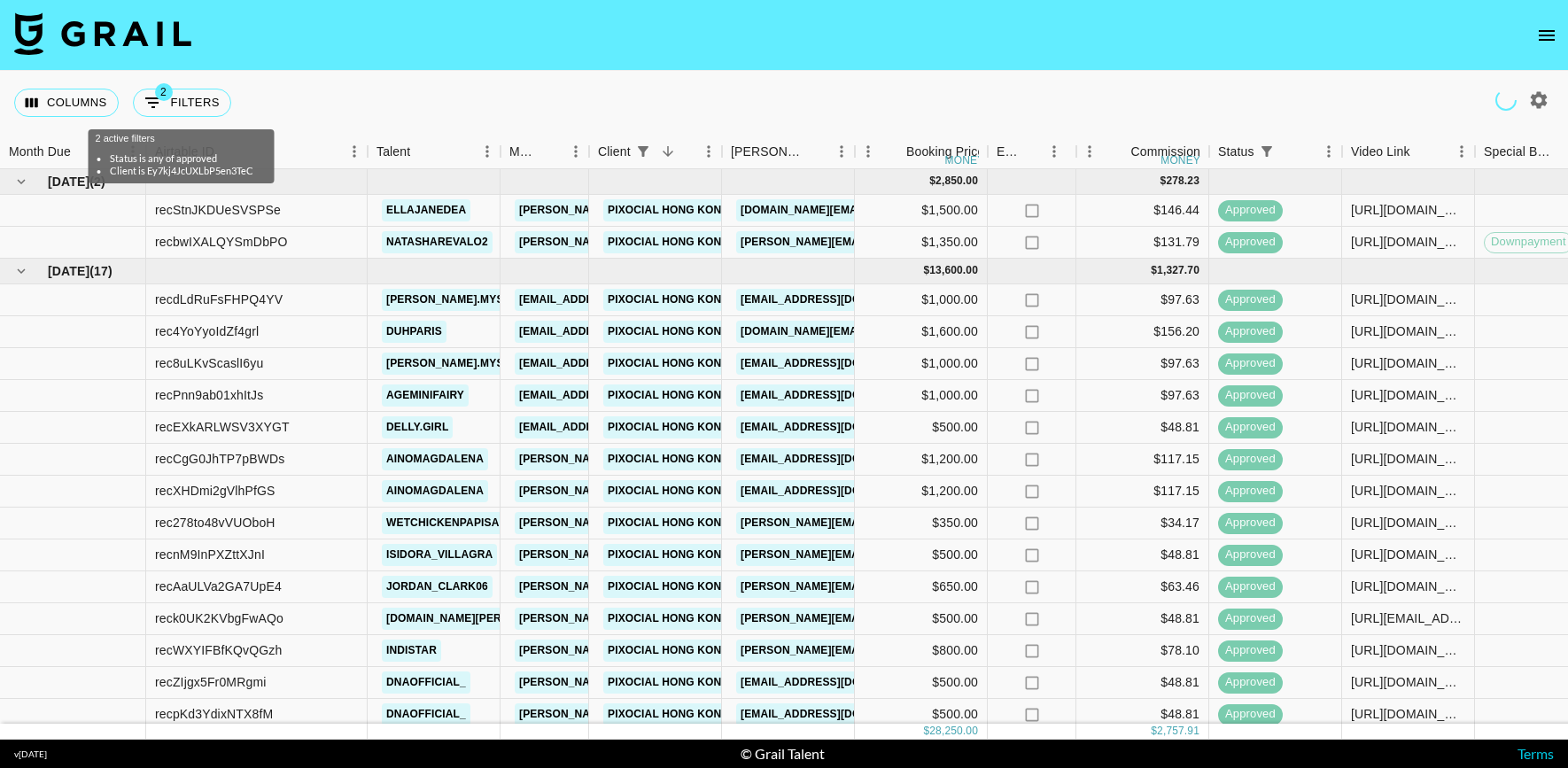
click at [712, 85] on div "Columns 2 Filters + Booking" at bounding box center [784, 102] width 1568 height 63
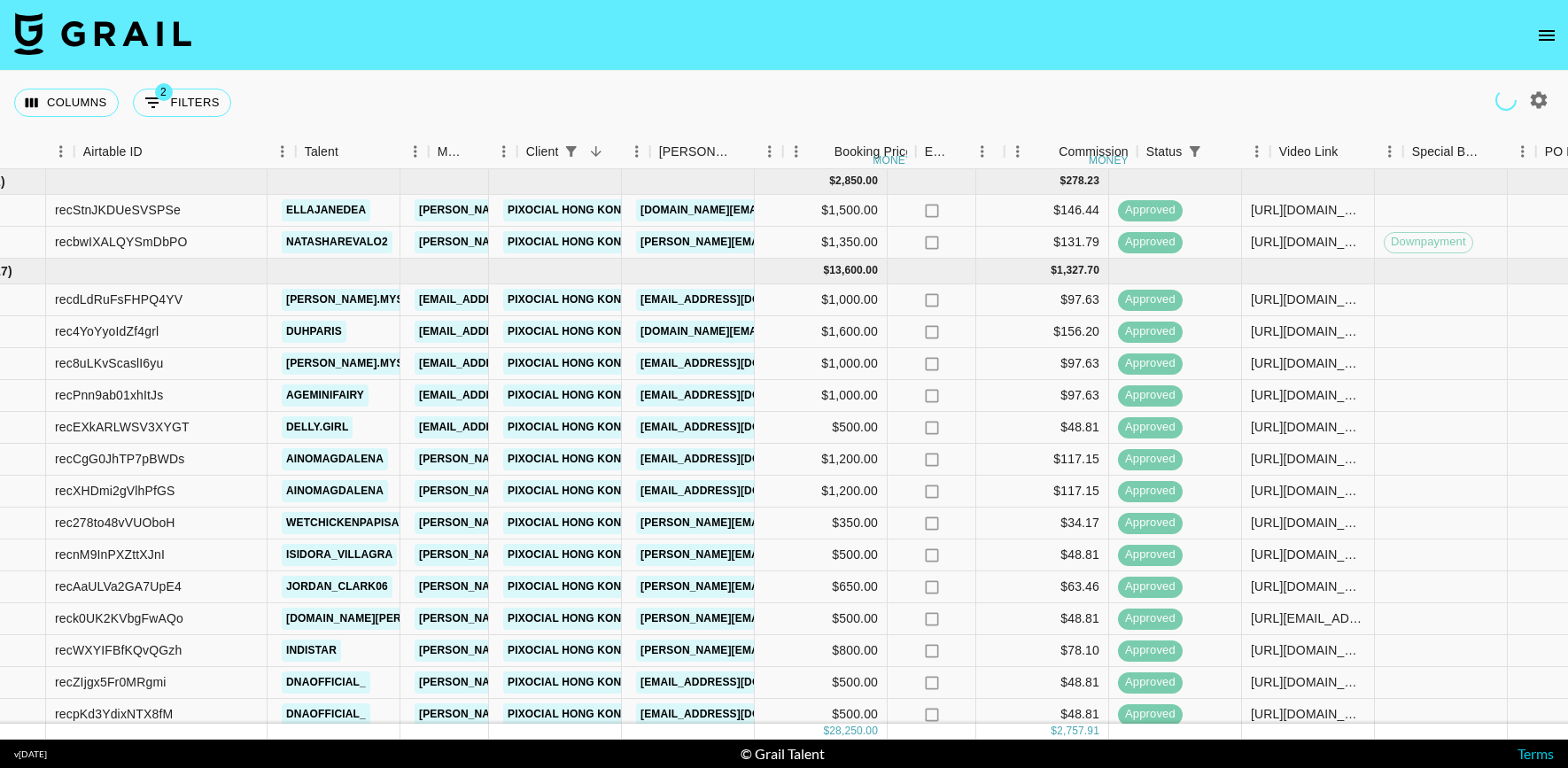
scroll to position [0, 117]
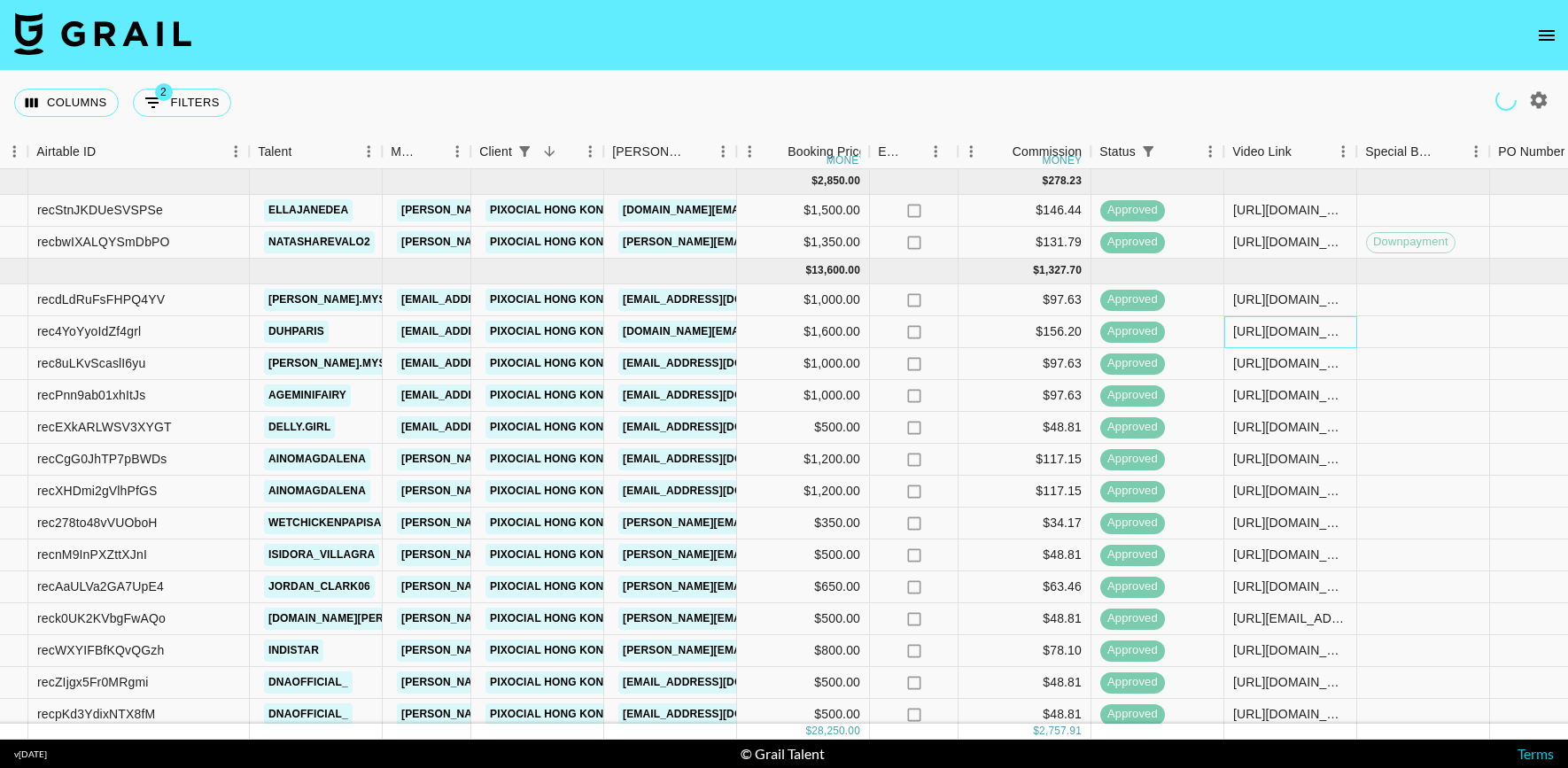
click at [1290, 338] on div "https://www.tiktok.com/@duhparis/video/7518549531781319950?_r=1&_t=ZT-8xP2YR4DT…" at bounding box center [1290, 330] width 115 height 18
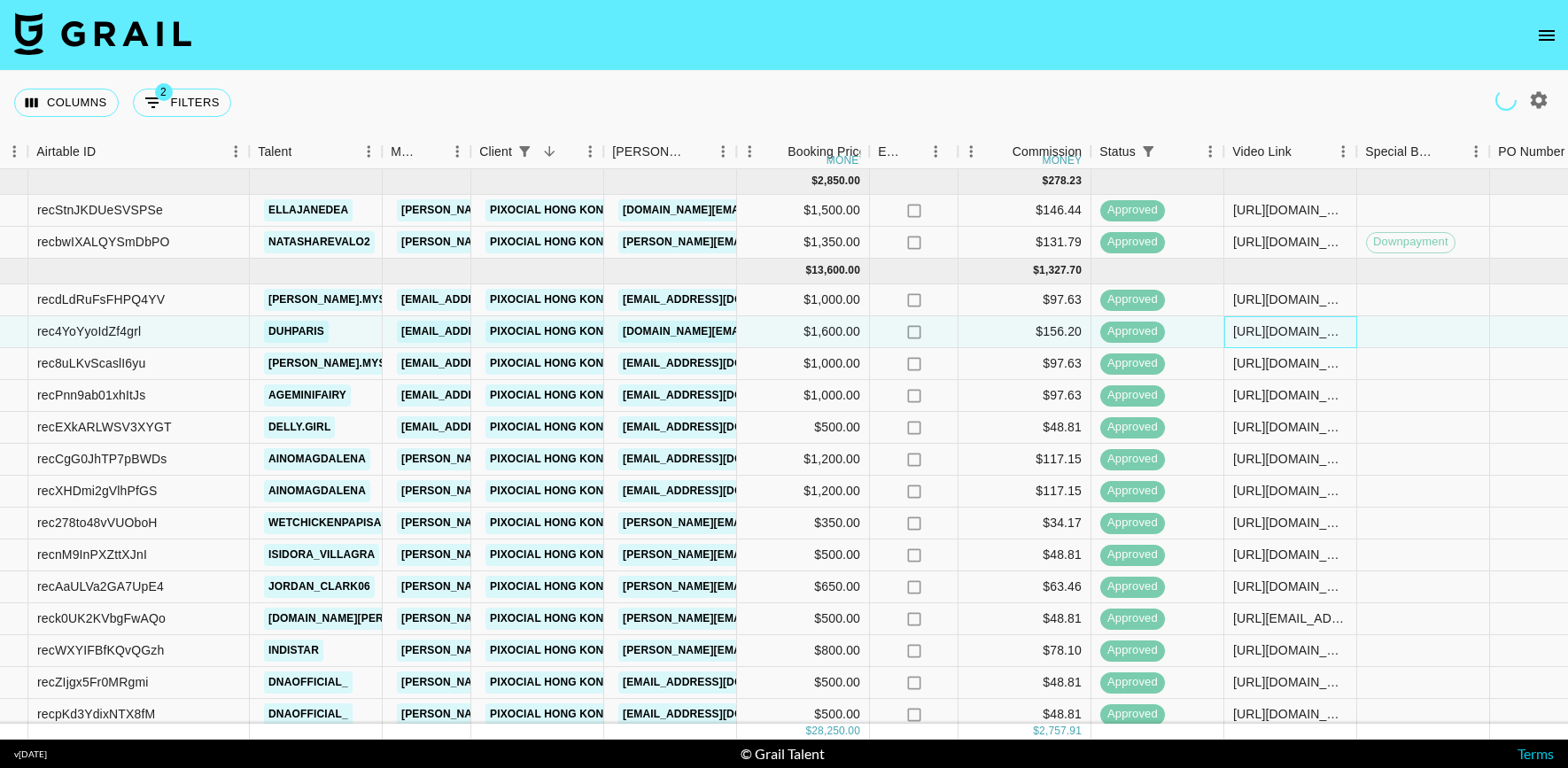
click at [1290, 338] on div "https://www.tiktok.com/@duhparis/video/7518549531781319950?_r=1&_t=ZT-8xP2YR4DT…" at bounding box center [1290, 330] width 115 height 18
copy div "https://www.tiktok.com/@duhparis/video/7518549531781319950?_r=1&_t=ZT-8xP2YR4DT…"
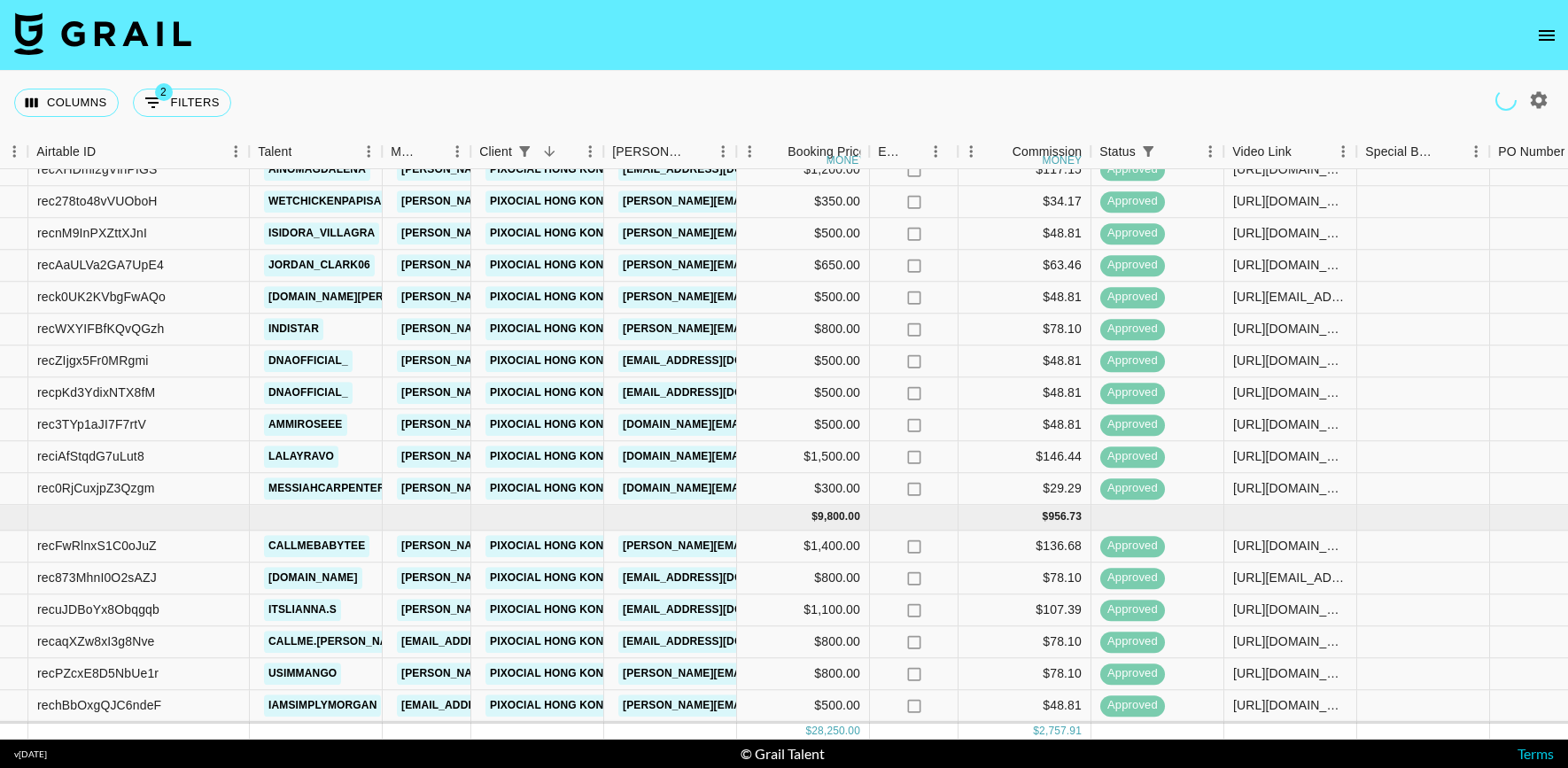
scroll to position [320, 117]
click at [1275, 454] on div "https://www.instagram.com/reel/DLI8W0PRkHE/?igsh=MW14MXdqMGl3MTY2NQ==" at bounding box center [1290, 456] width 115 height 18
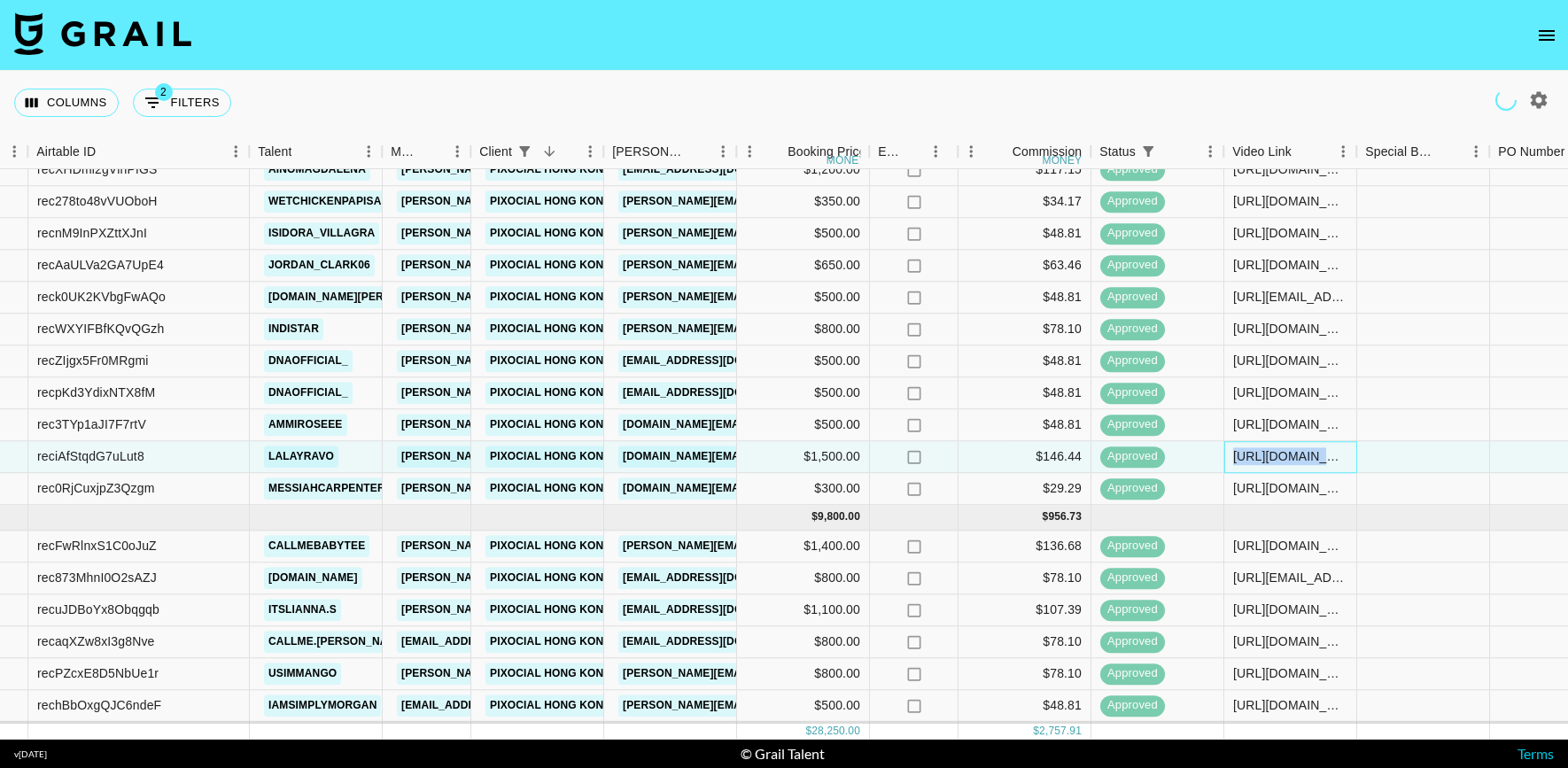
click at [1275, 454] on div "https://www.instagram.com/reel/DLI8W0PRkHE/?igsh=MW14MXdqMGl3MTY2NQ==" at bounding box center [1290, 456] width 115 height 18
copy div "https://www.instagram.com/reel/DLI8W0PRkHE/?igsh=MW14MXdqMGl3MTY2NQ=="
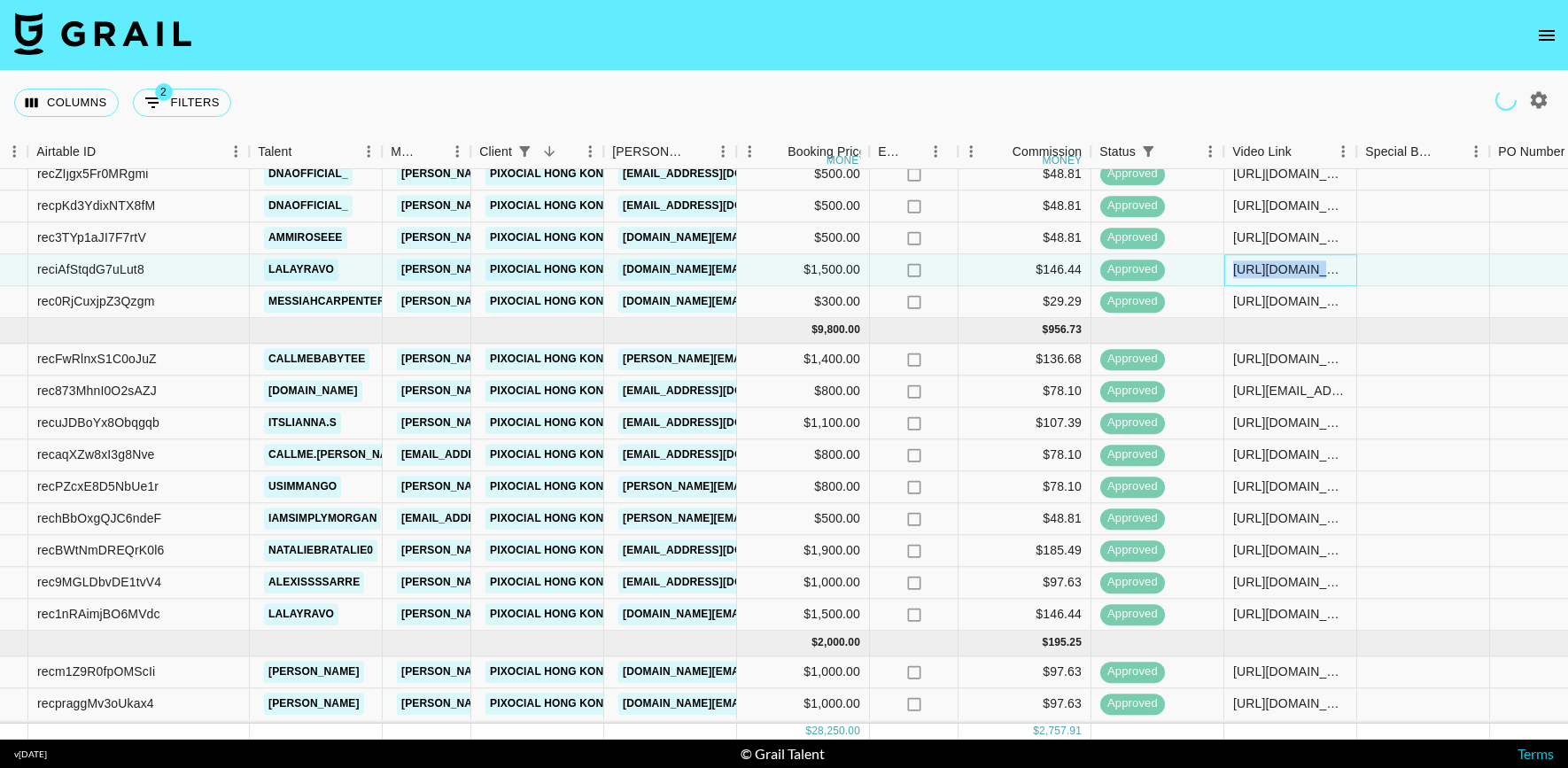
scroll to position [502, 117]
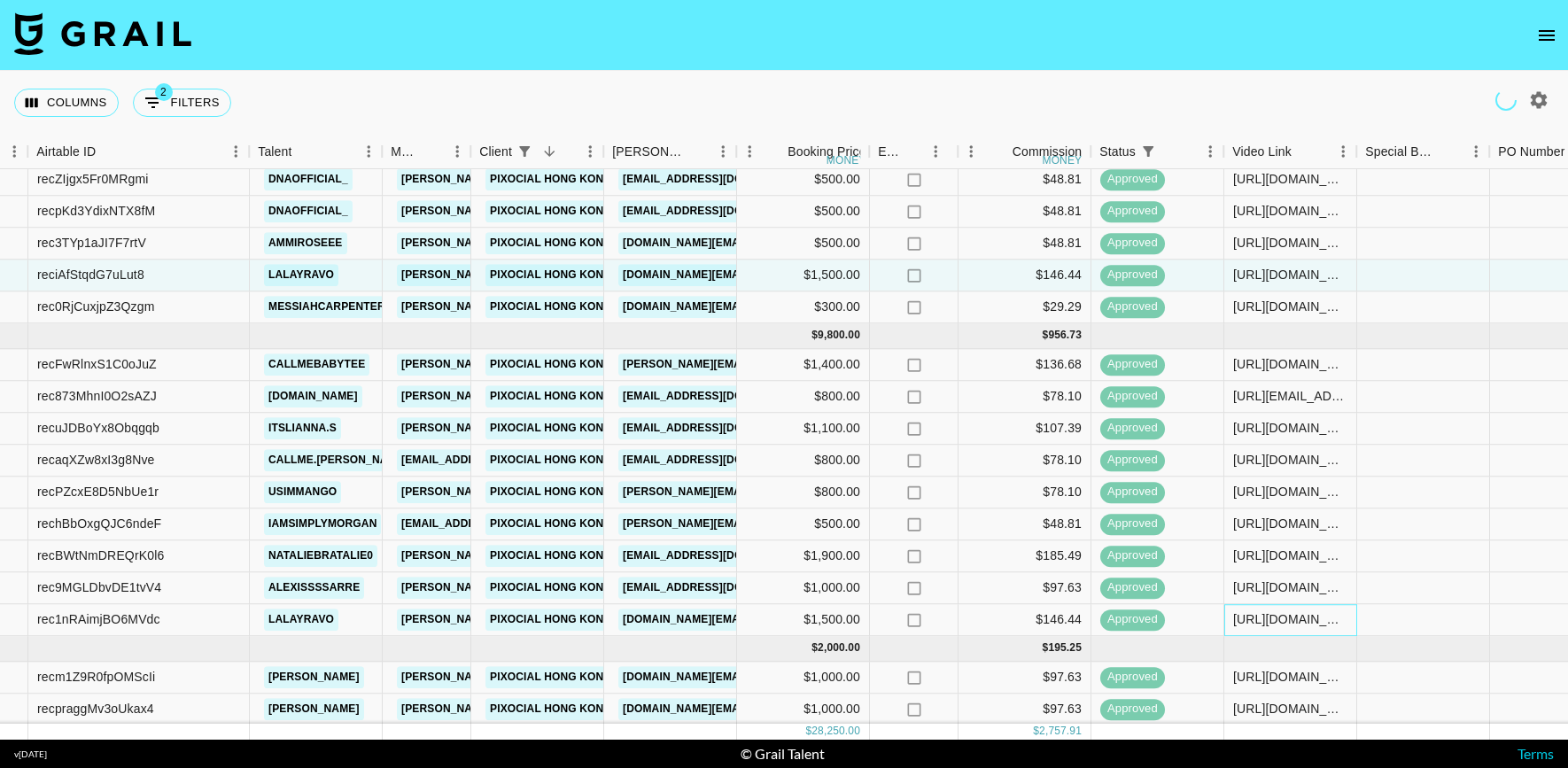
click at [1266, 612] on div "https://www.instagram.com/reel/DMjCqxWRcgY/?igsh=MzZmcXhoN3hqZnR6" at bounding box center [1290, 619] width 115 height 18
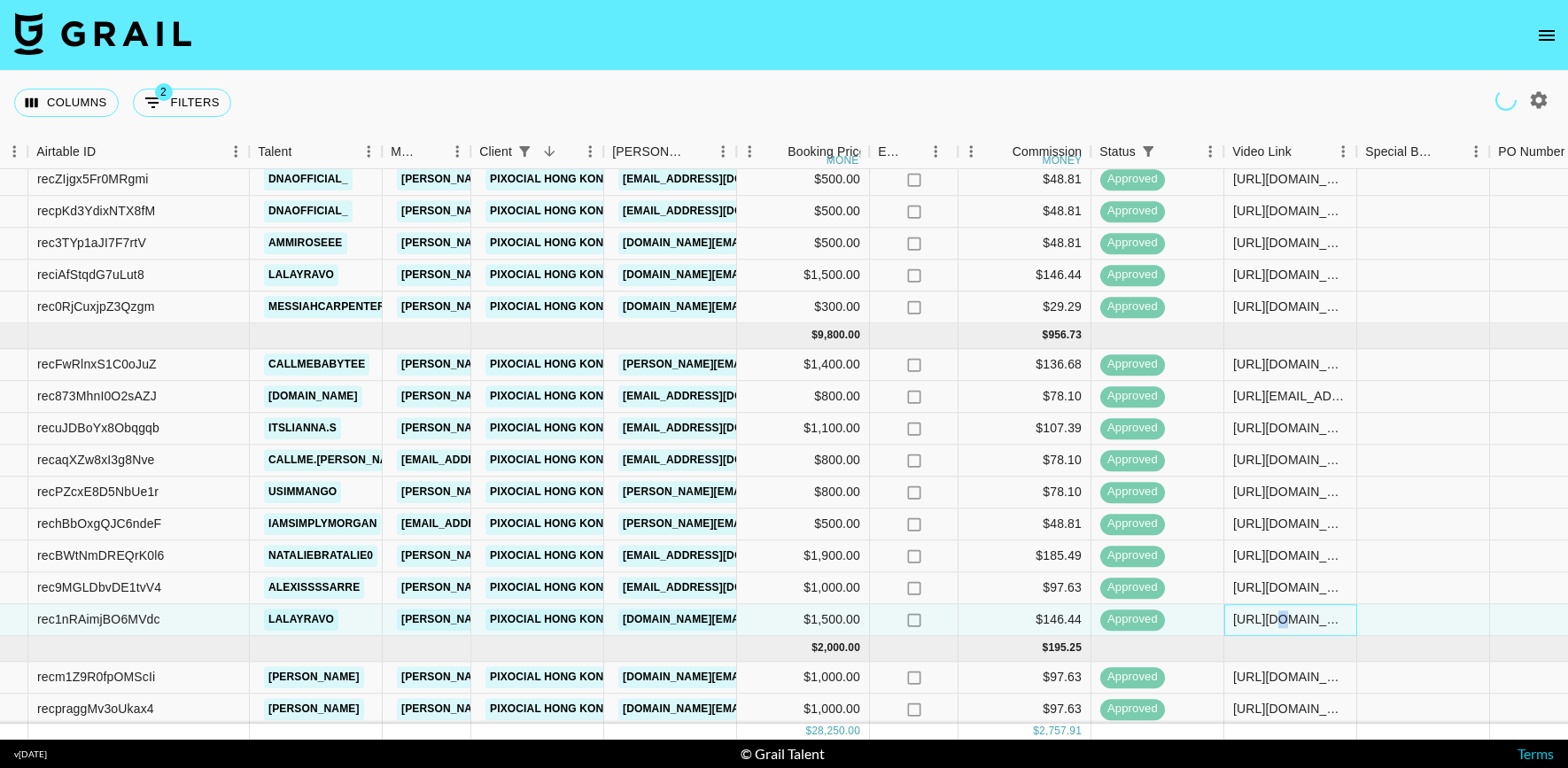
click at [1266, 612] on div "https://www.instagram.com/reel/DMjCqxWRcgY/?igsh=MzZmcXhoN3hqZnR6" at bounding box center [1290, 619] width 115 height 18
copy div "https://www.instagram.com/reel/DMjCqxWRcgY/?igsh=MzZmcXhoN3hqZnR6"
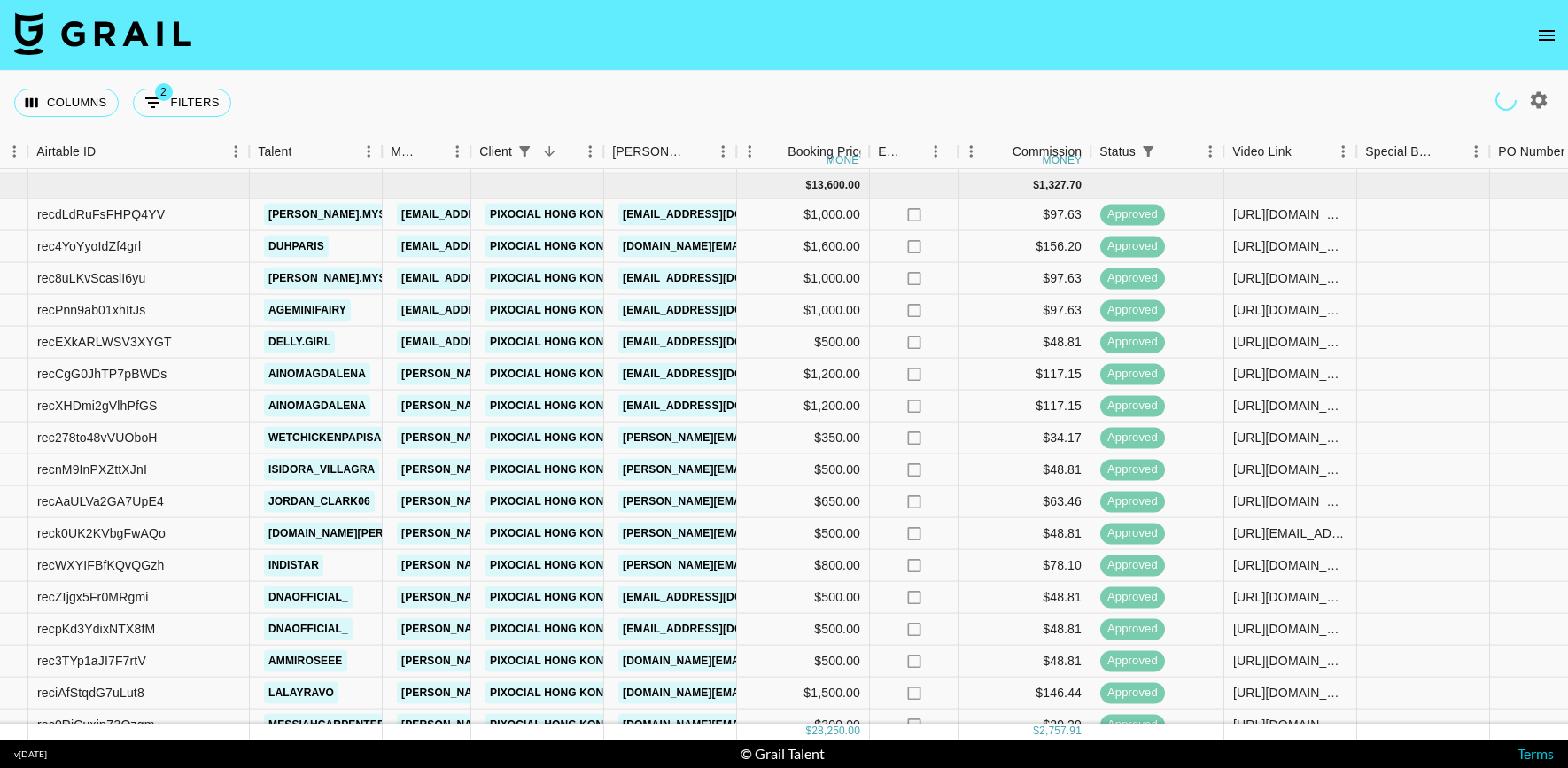
scroll to position [0, 117]
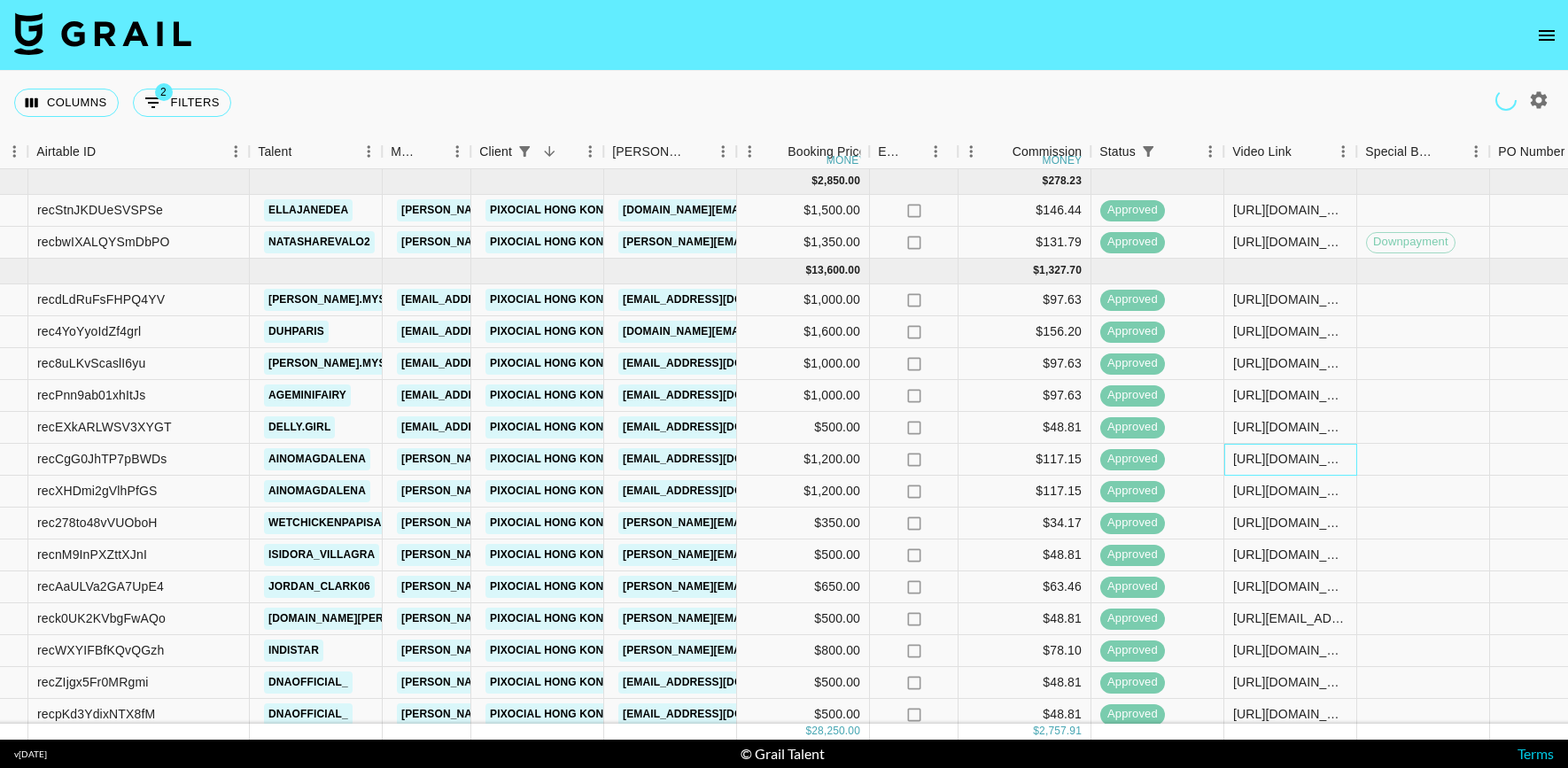
click at [1253, 455] on div "https://www.tiktok.com/@ainomagdalena/video/7508320581612309782?is_from_webapp=…" at bounding box center [1290, 458] width 115 height 18
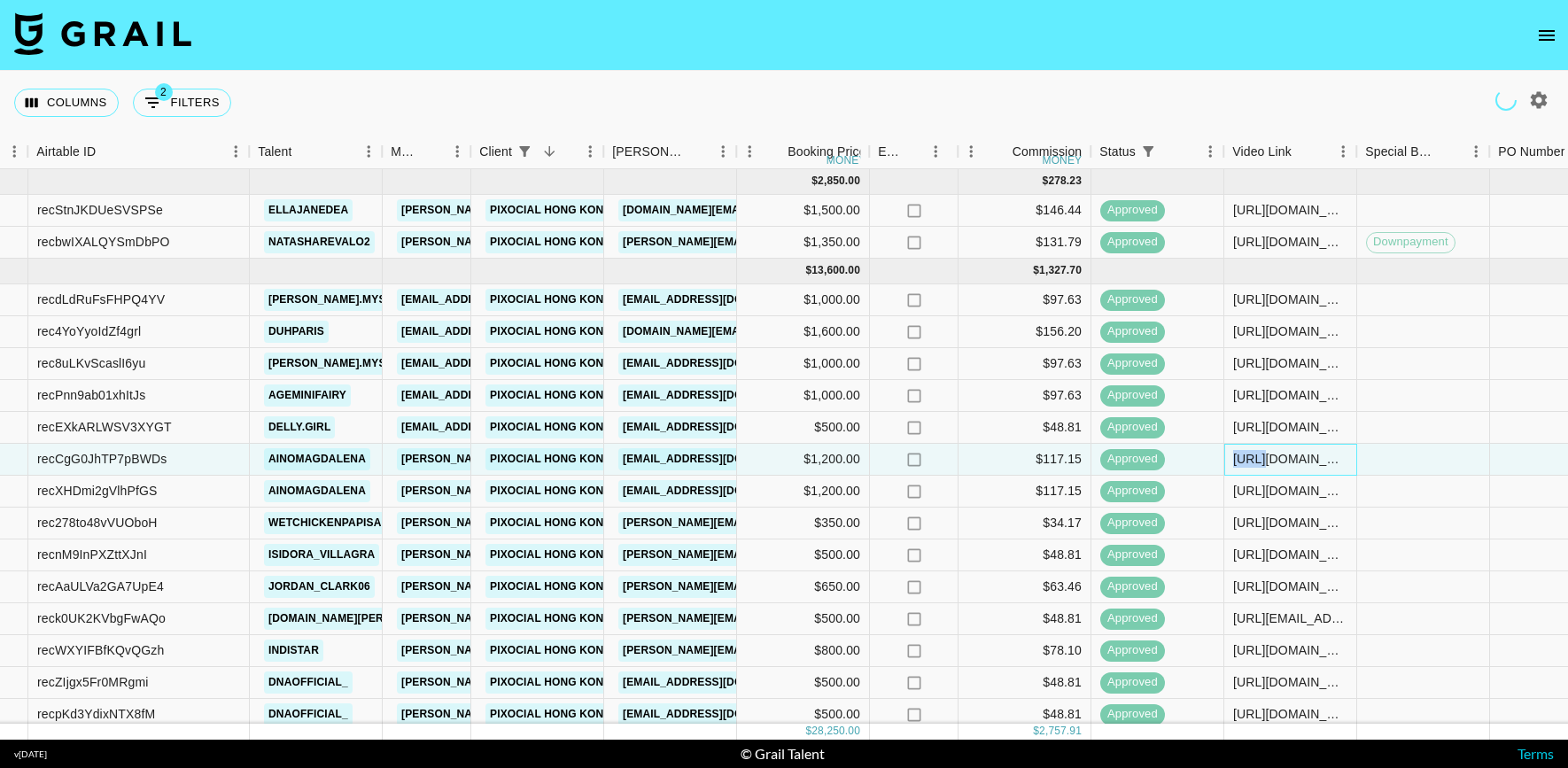
click at [1253, 455] on div "https://www.tiktok.com/@ainomagdalena/video/7508320581612309782?is_from_webapp=…" at bounding box center [1290, 458] width 115 height 18
copy div "https://www.tiktok.com/@ainomagdalena/video/7508320581612309782?is_from_webapp=…"
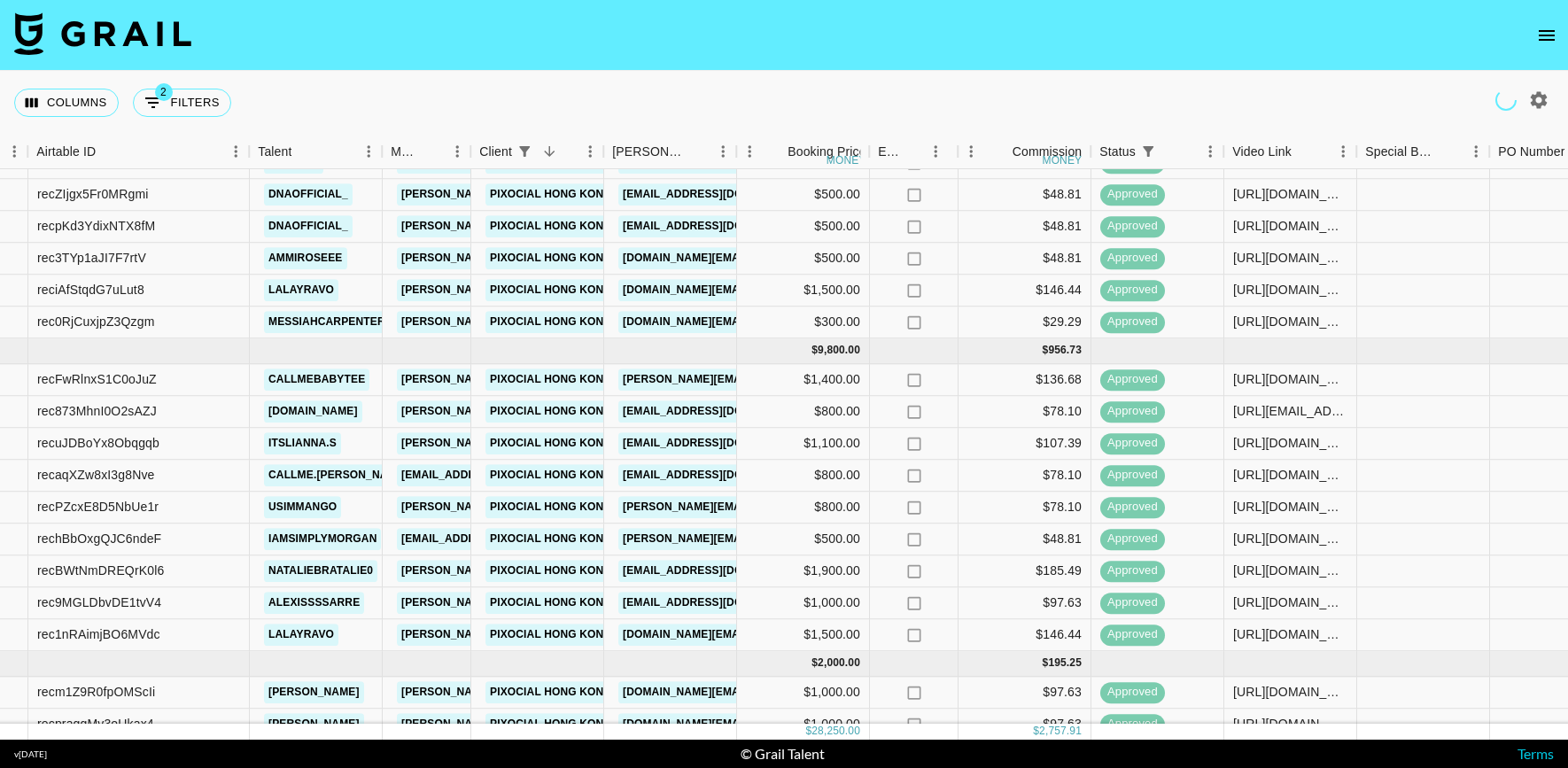
scroll to position [518, 117]
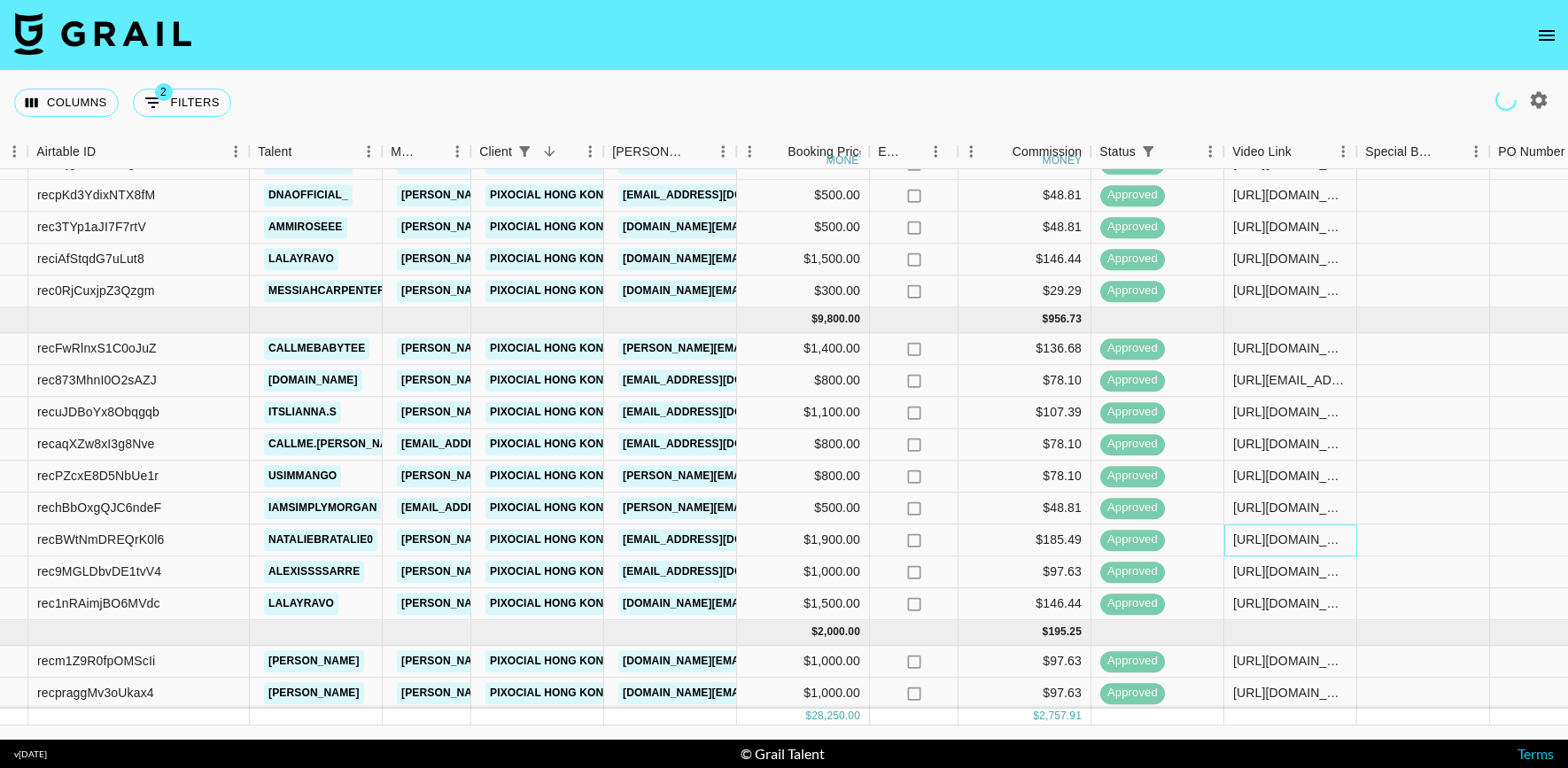
click at [1283, 539] on div "https://www.tiktok.com/@nataliebratalie0/video/7531099985362832671?is_from_weba…" at bounding box center [1290, 540] width 115 height 18
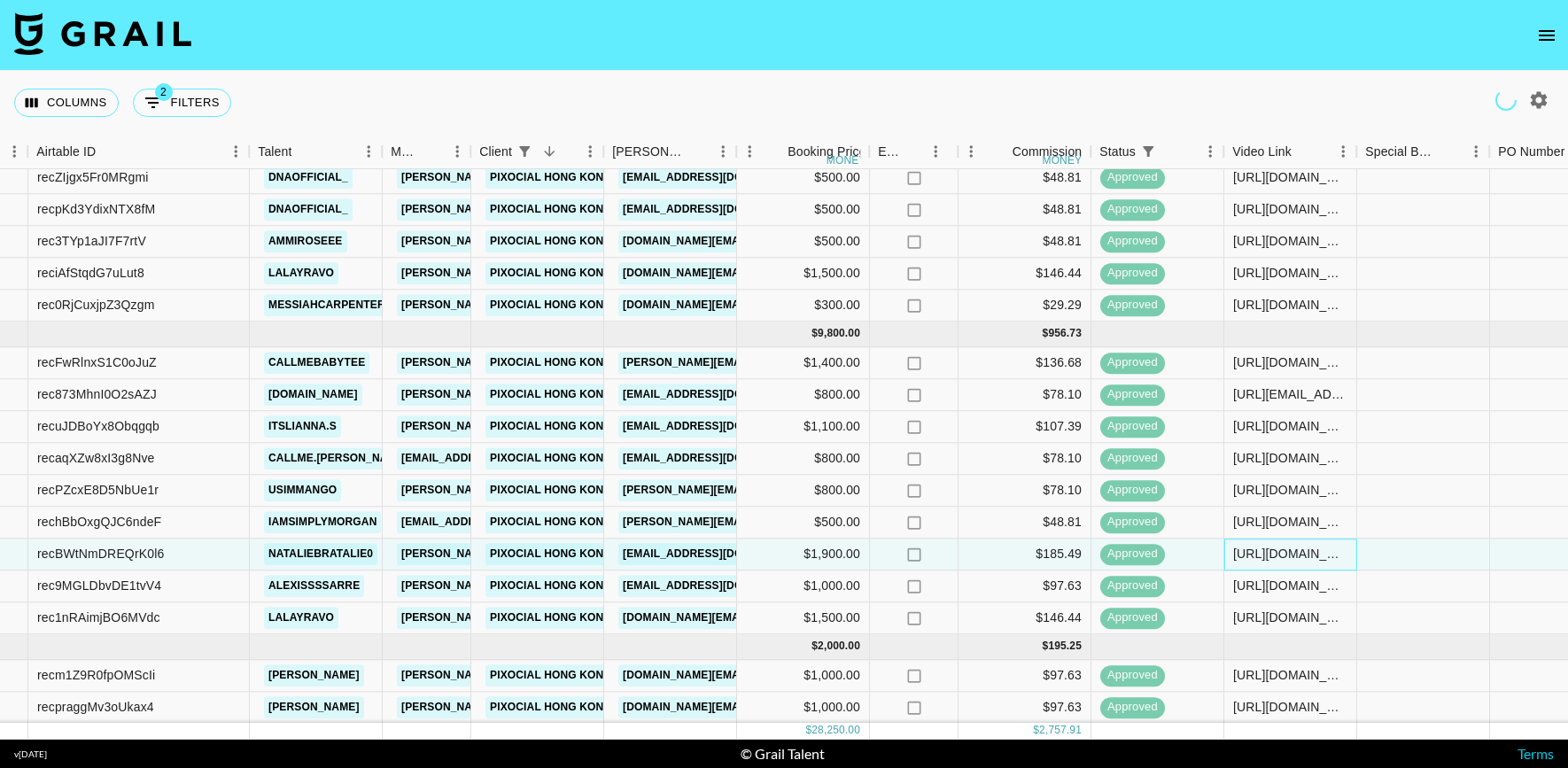
scroll to position [503, 117]
click at [1283, 539] on div "https://www.tiktok.com/@nataliebratalie0/video/7531099985362832671?is_from_weba…" at bounding box center [1290, 555] width 133 height 32
copy div "https://www.tiktok.com/@nataliebratalie0/video/7531099985362832671?is_from_weba…"
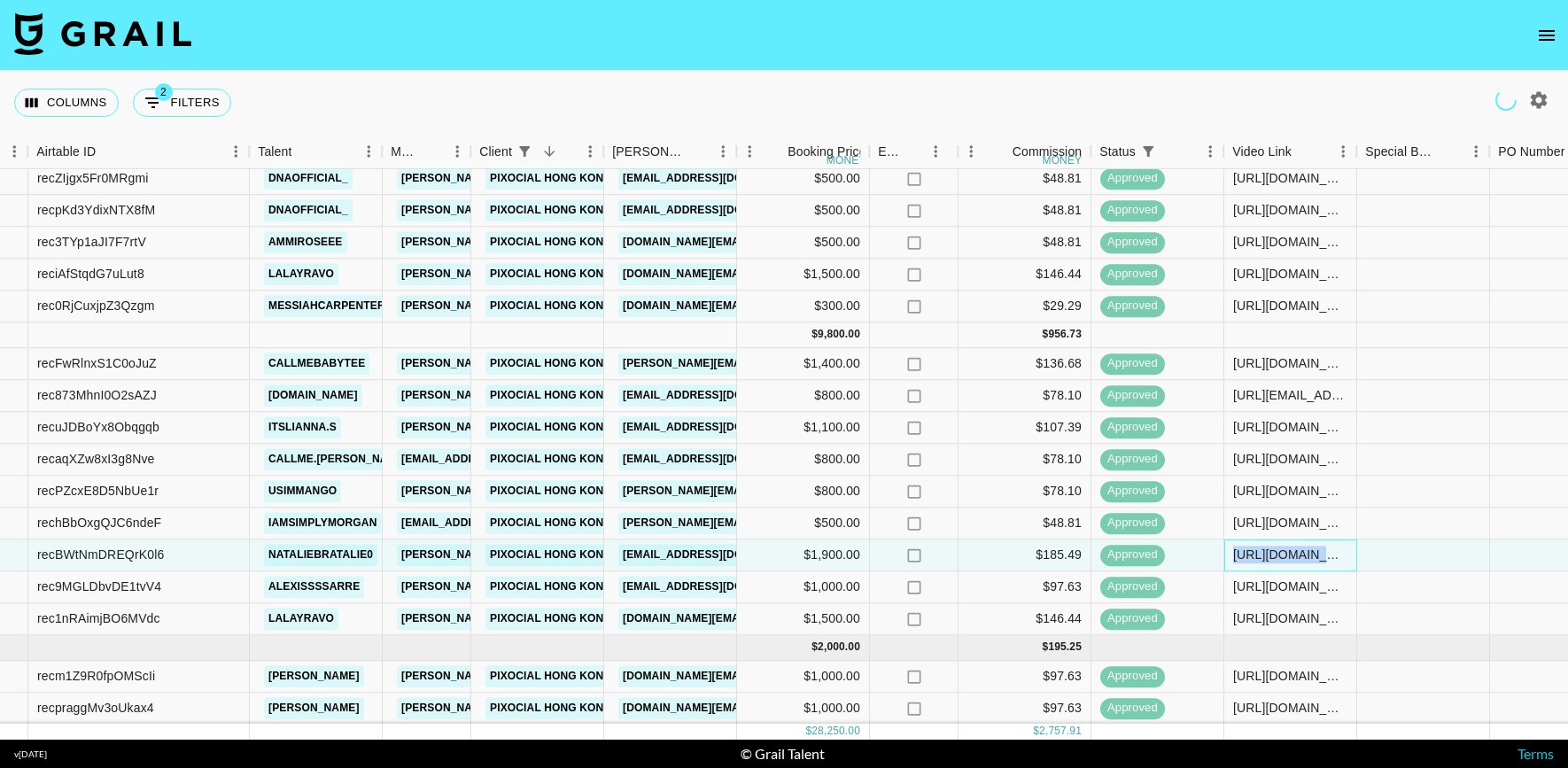
copy div "https://www.tiktok.com/@nataliebratalie0/video/7531099985362832671?is_from_weba…"
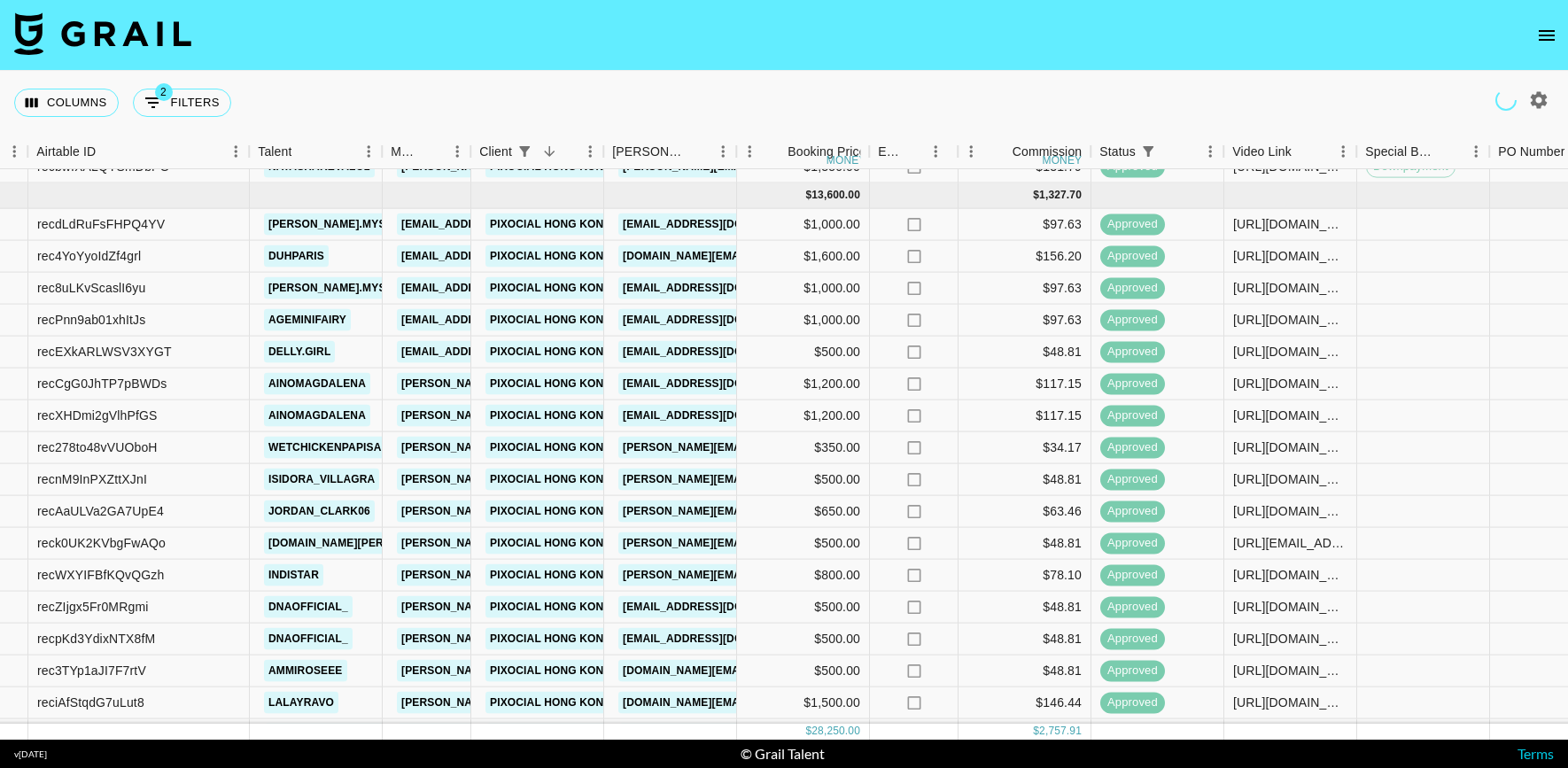
scroll to position [0, 117]
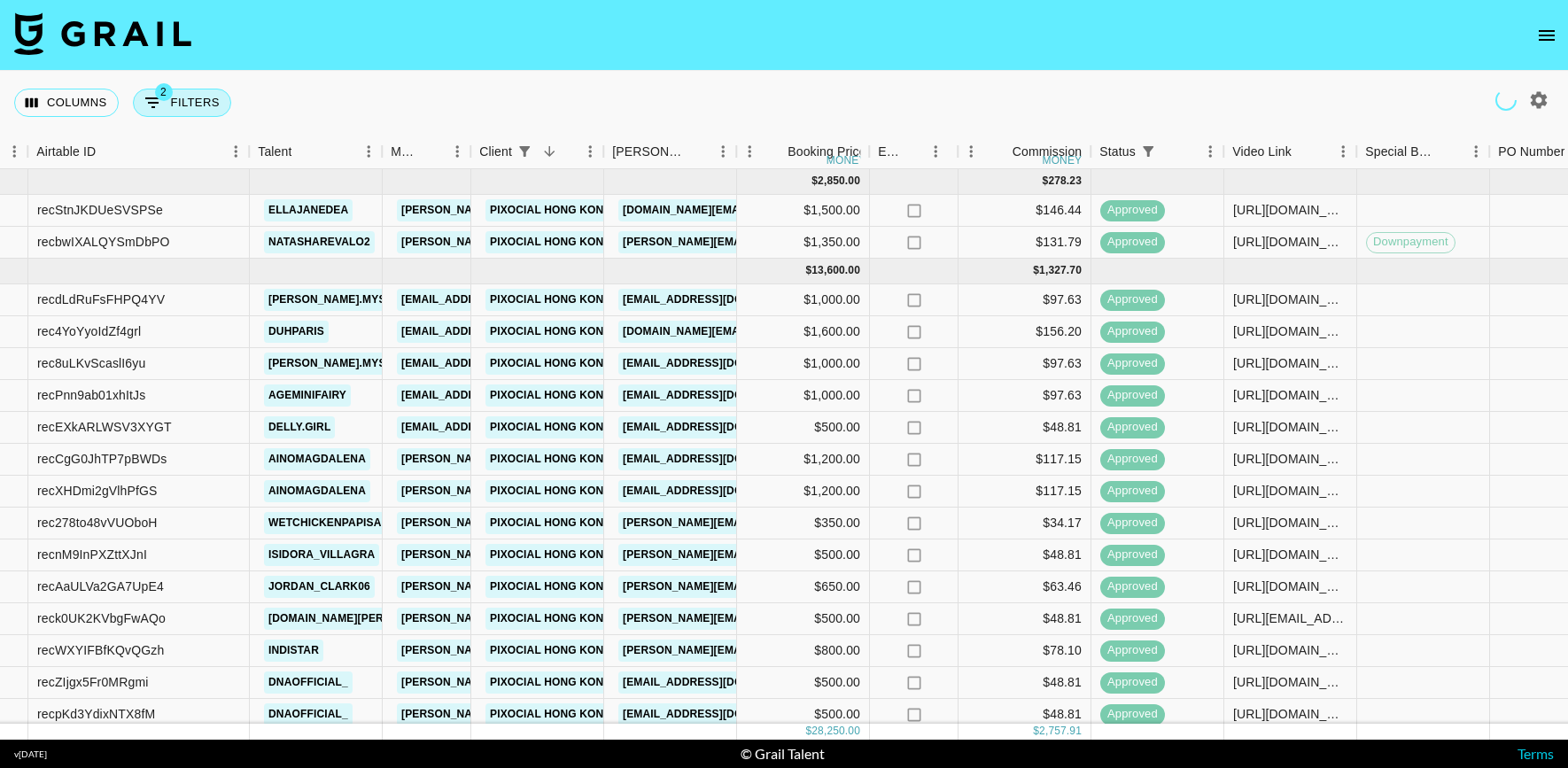
click at [167, 98] on span "2" at bounding box center [164, 92] width 18 height 18
select select "status"
select select "isAnyOf"
select select "clientId"
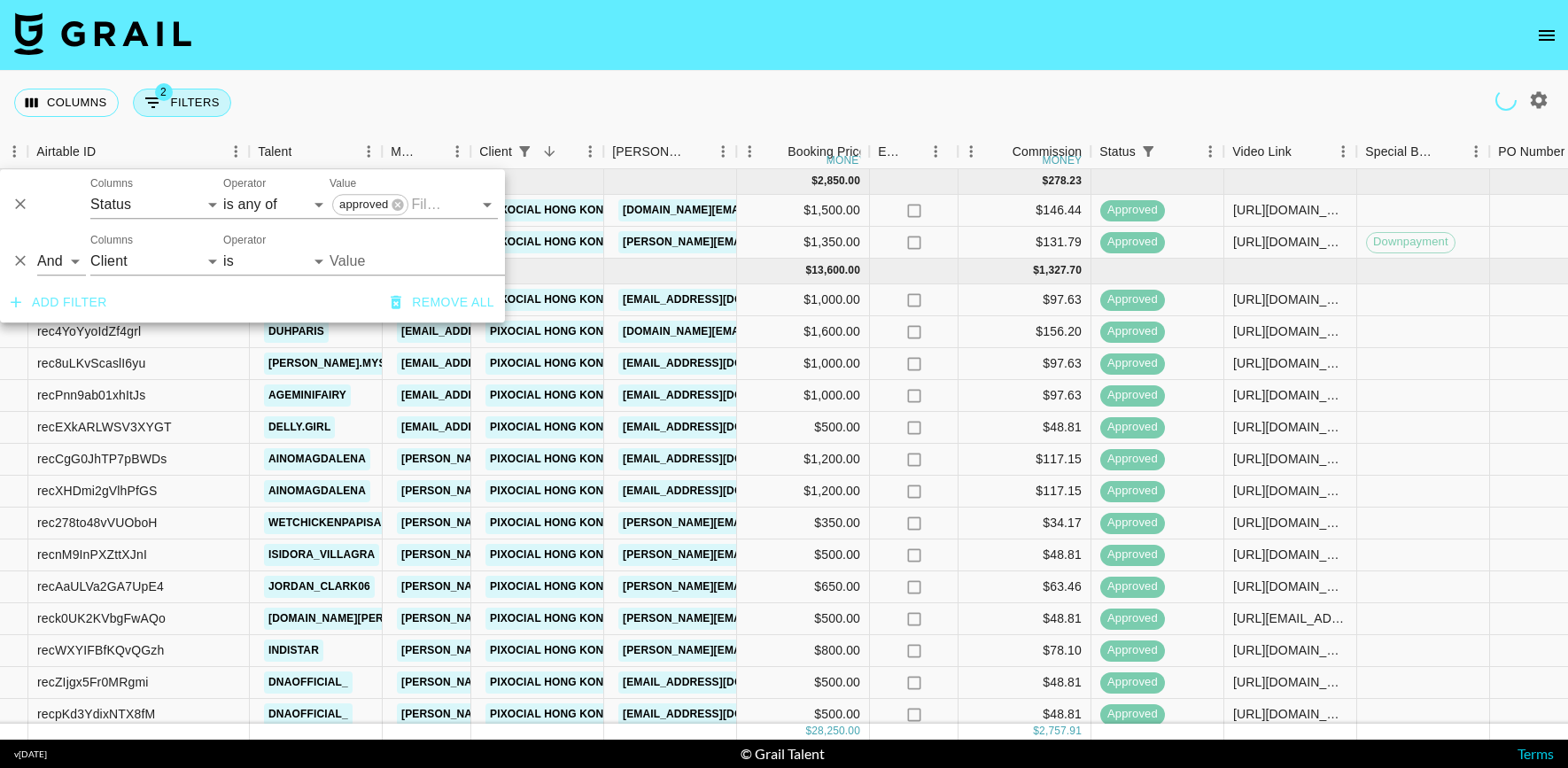
type input "Pixocial Hong Kong Limited"
click at [110, 270] on select "Grail Platform ID Airtable ID Talent Manager Client Booker Campaign (Type) Date…" at bounding box center [156, 261] width 133 height 28
select select "bookerId"
click at [90, 247] on select "Grail Platform ID Airtable ID Talent Manager Client Booker Campaign (Type) Date…" at bounding box center [156, 261] width 133 height 28
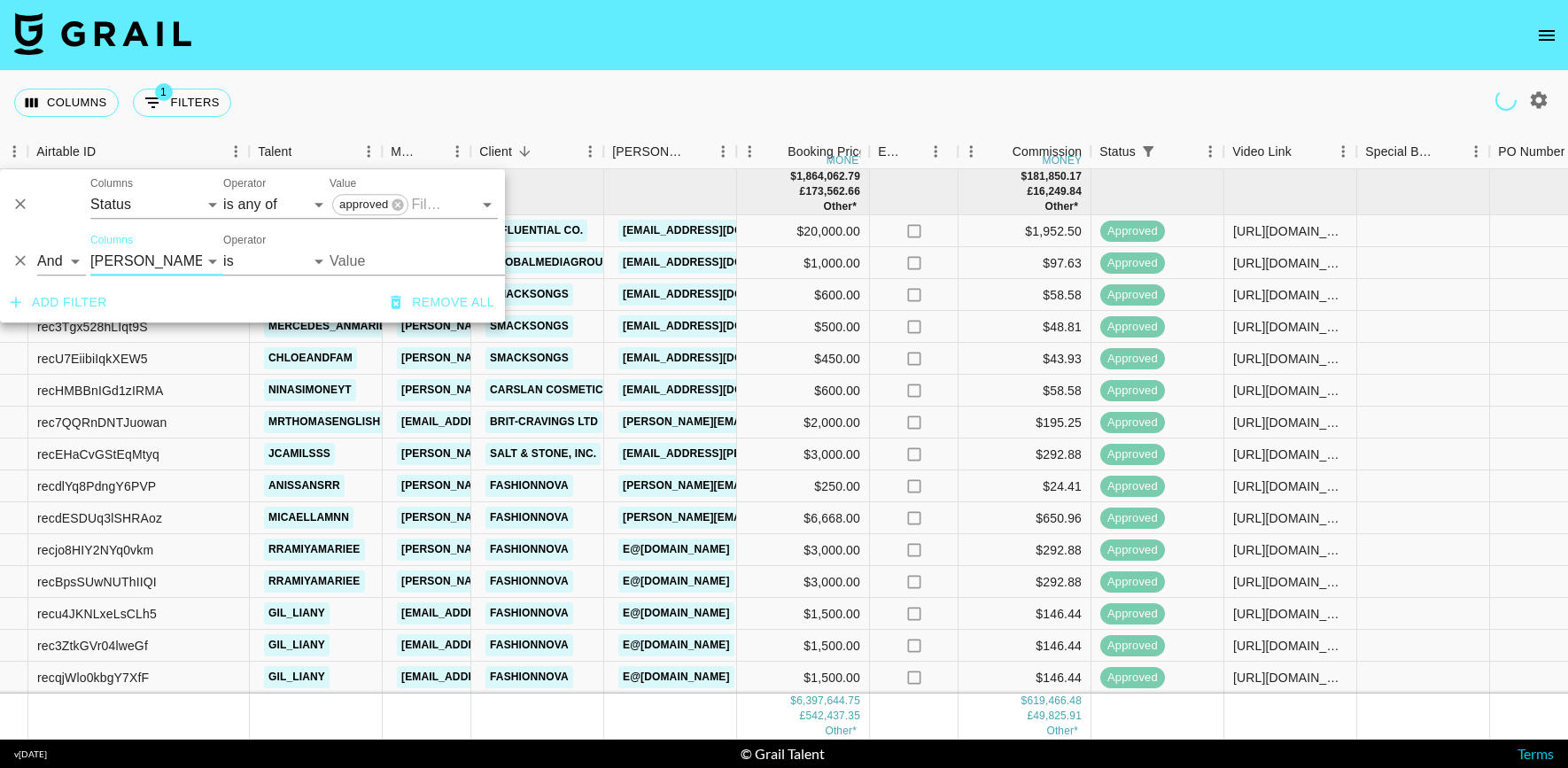
click at [394, 258] on input "Value" at bounding box center [449, 260] width 239 height 27
click at [386, 271] on input "Value" at bounding box center [449, 260] width 239 height 27
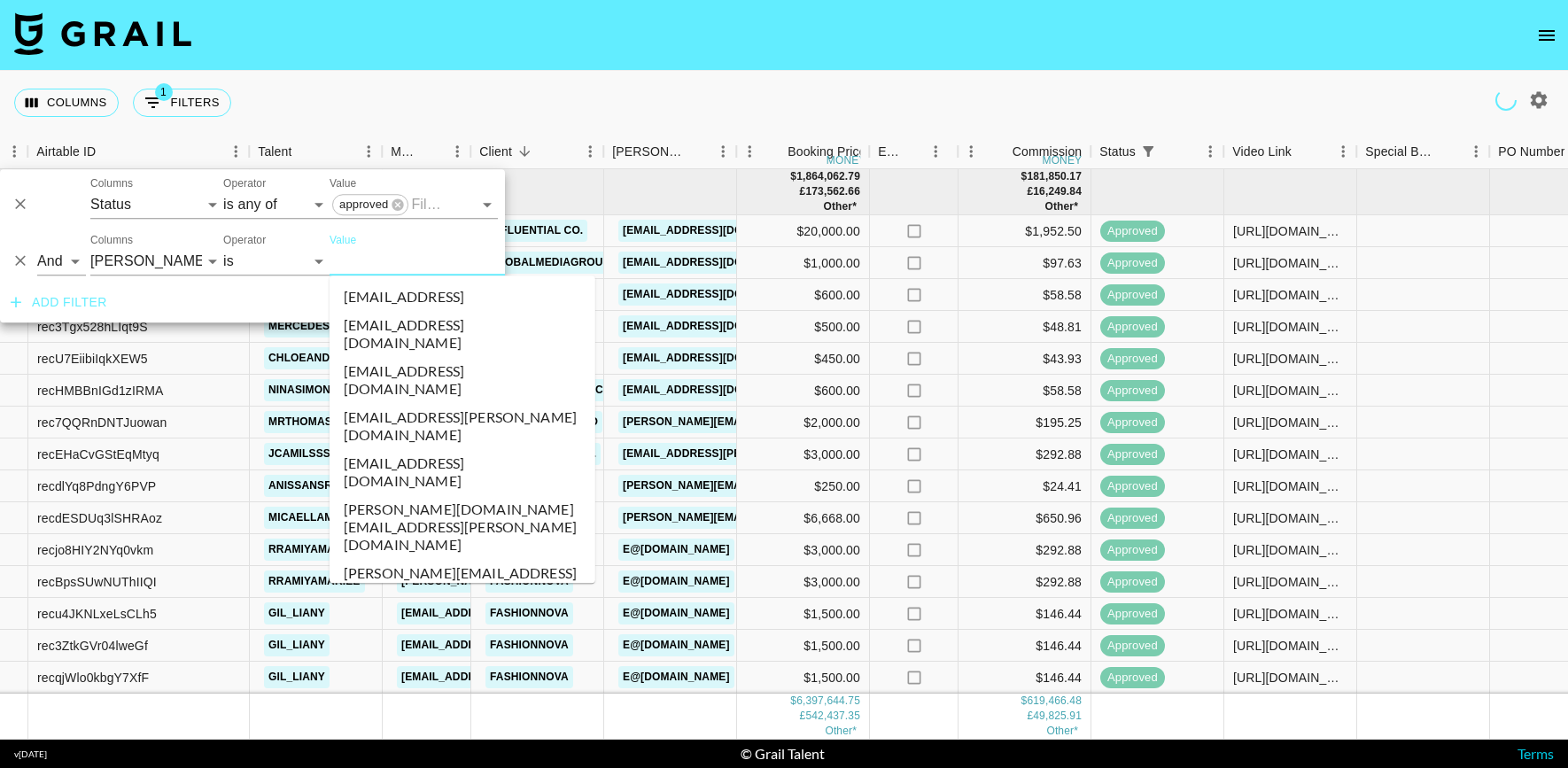
paste input "blvys@apr-in.com"
type input "blvys@apr-in.com"
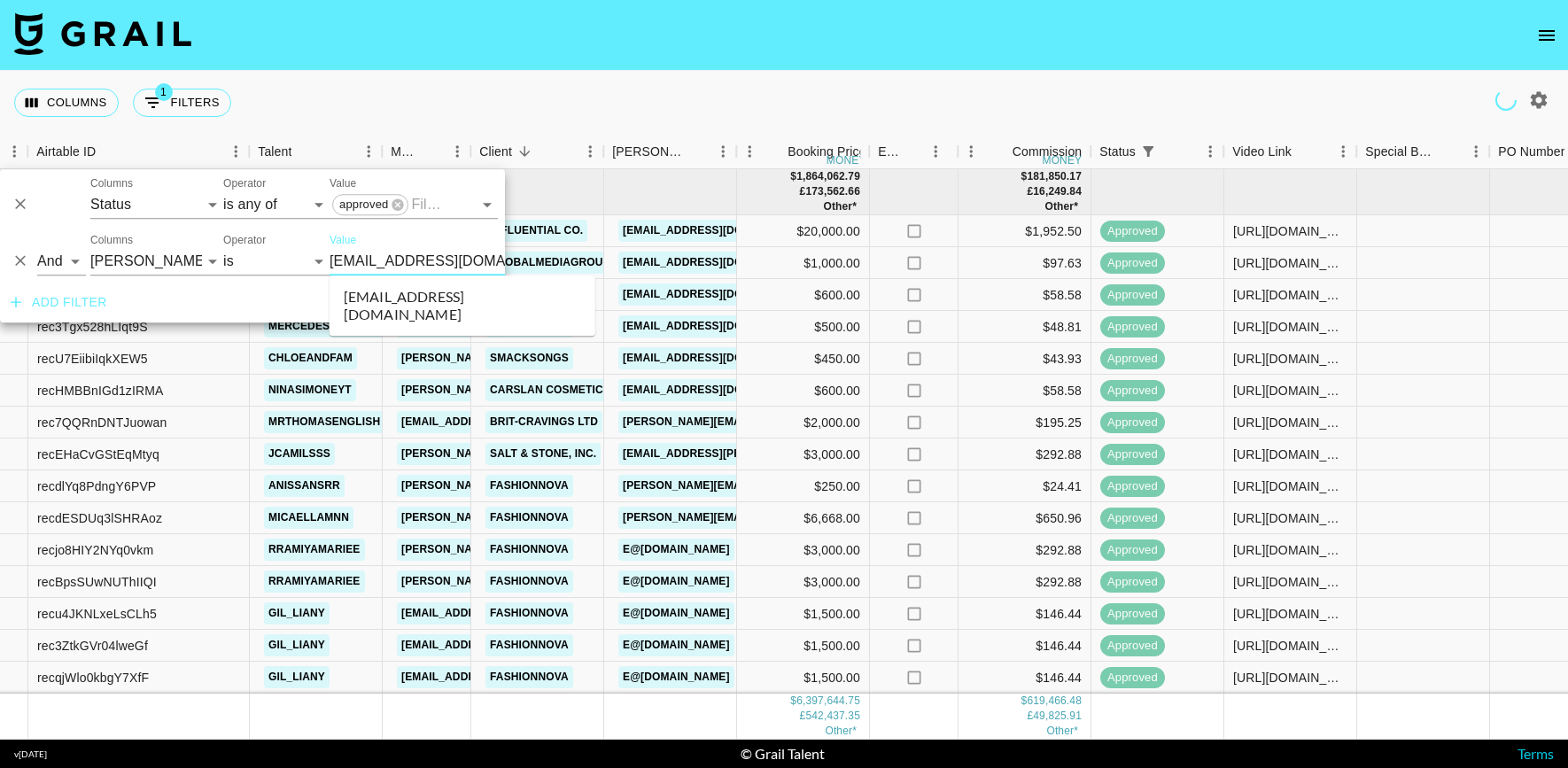
click at [385, 284] on li "blvys@apr-in.com" at bounding box center [462, 305] width 266 height 46
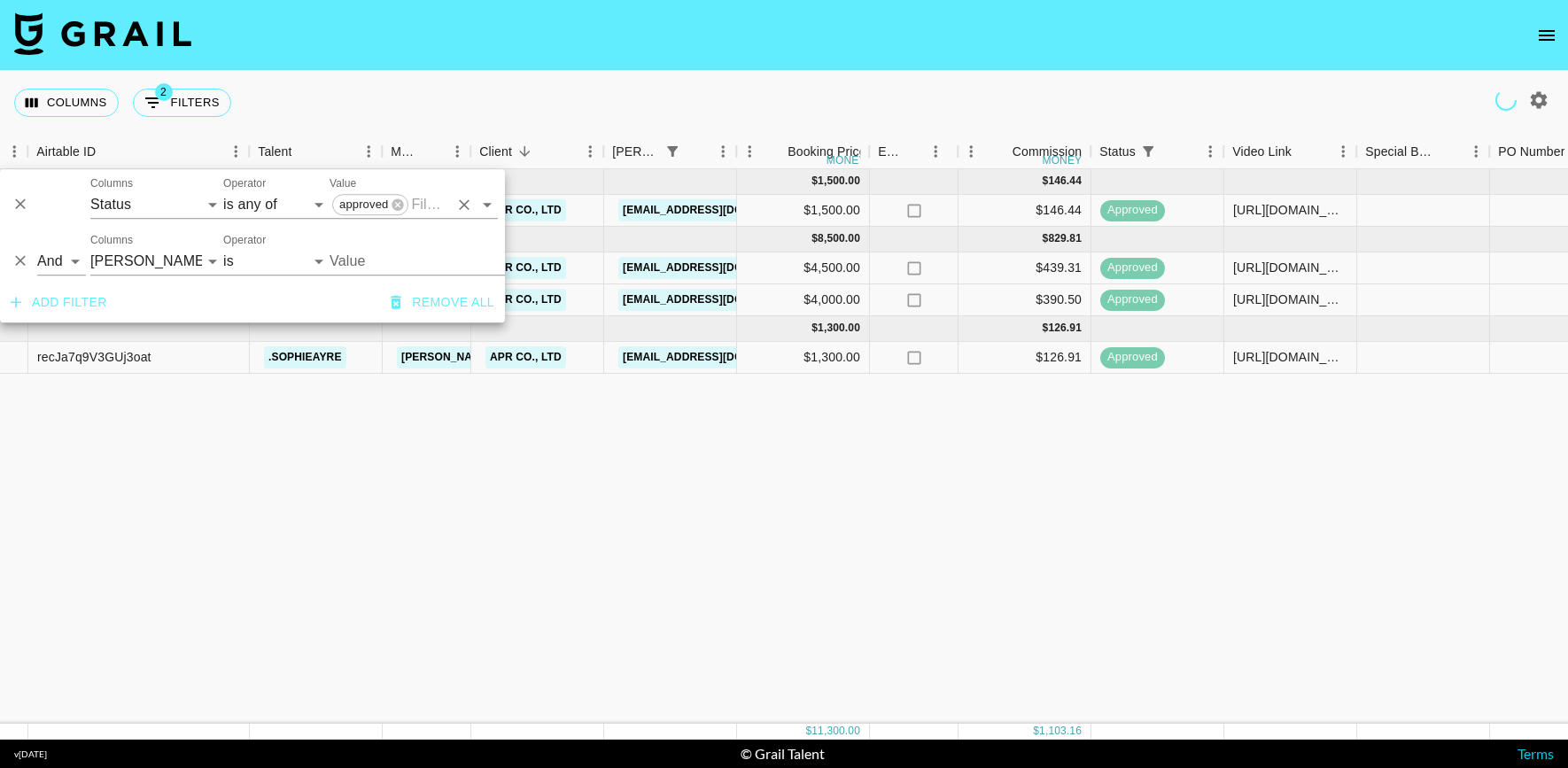
type input "blvys@apr-in.com"
click at [606, 129] on div "Columns 2 Filters + Booking" at bounding box center [784, 102] width 1568 height 63
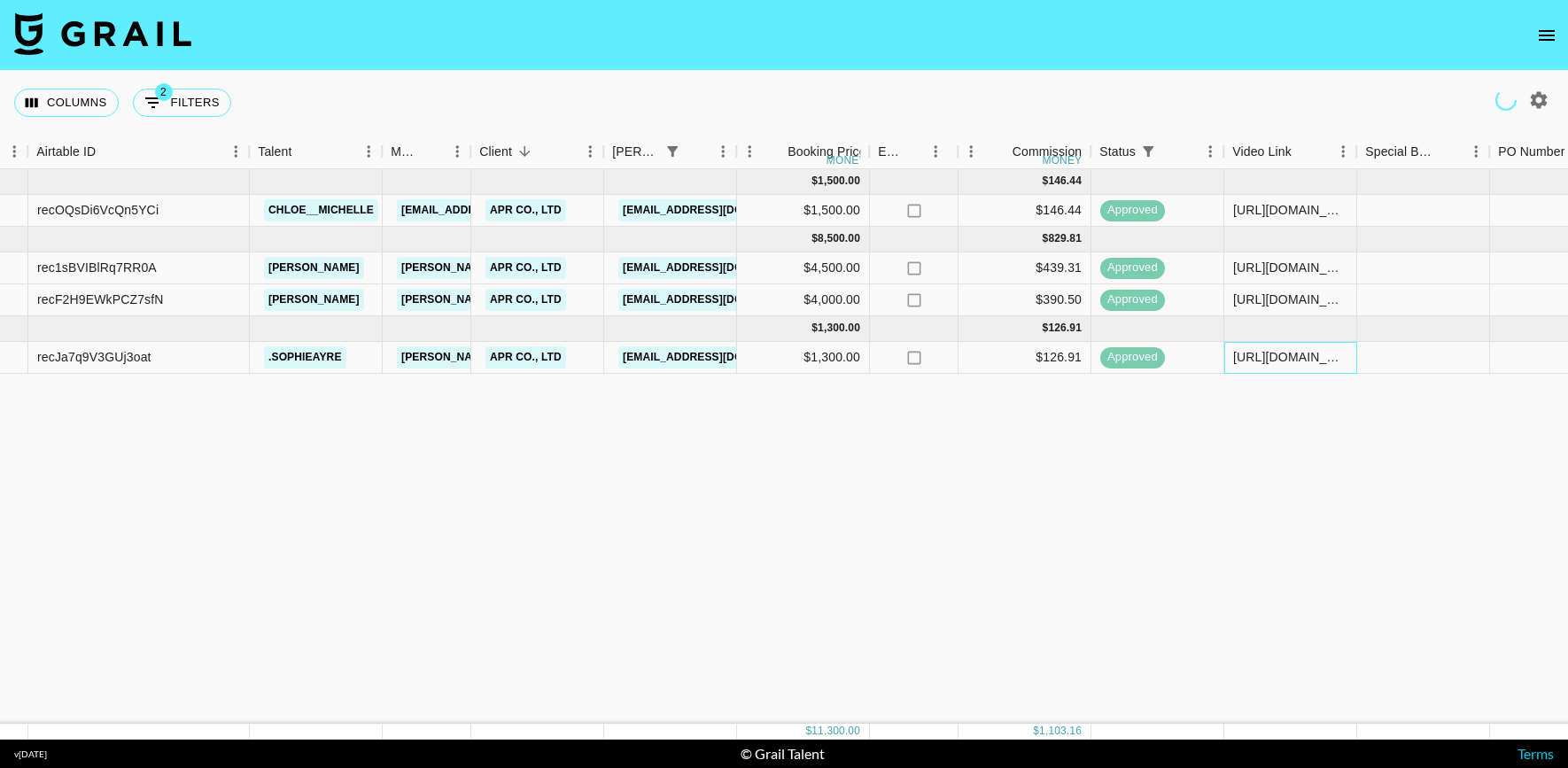
click at [1277, 351] on div "https://www.tiktok.com/@.sophieayre/video/7540251763970936094?_t=ZN-8z0oA6gn5fy…" at bounding box center [1290, 356] width 115 height 18
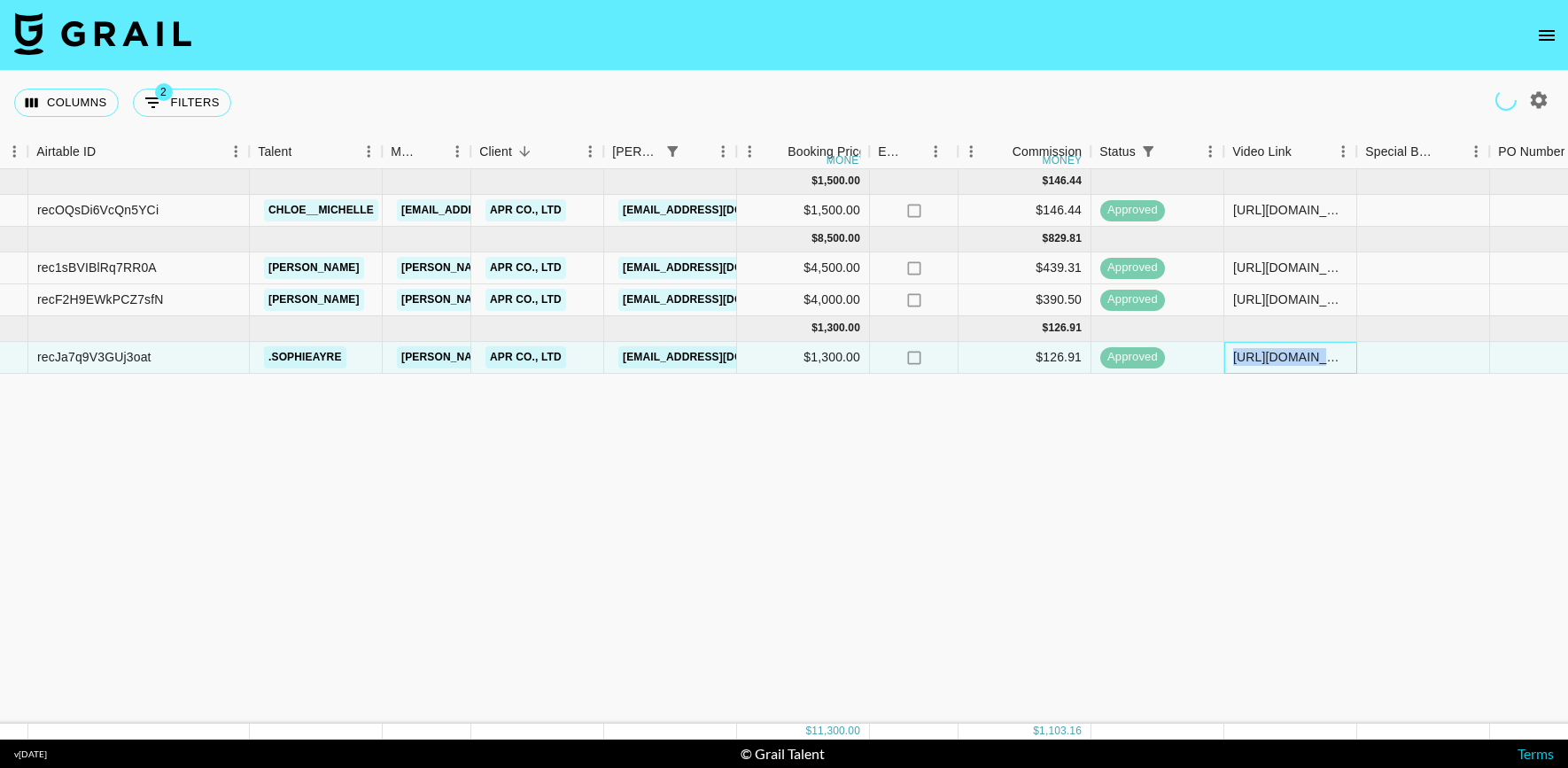
click at [1277, 351] on div "https://www.tiktok.com/@.sophieayre/video/7540251763970936094?_t=ZN-8z0oA6gn5fy…" at bounding box center [1290, 356] width 115 height 18
copy div "https://www.tiktok.com/@.sophieayre/video/7540251763970936094?_t=ZN-8z0oA6gn5fy…"
click at [1256, 209] on div "https://www.tiktok.com/@chloe..gardener/video/7508077451898129670?is_from_webap…" at bounding box center [1290, 209] width 115 height 18
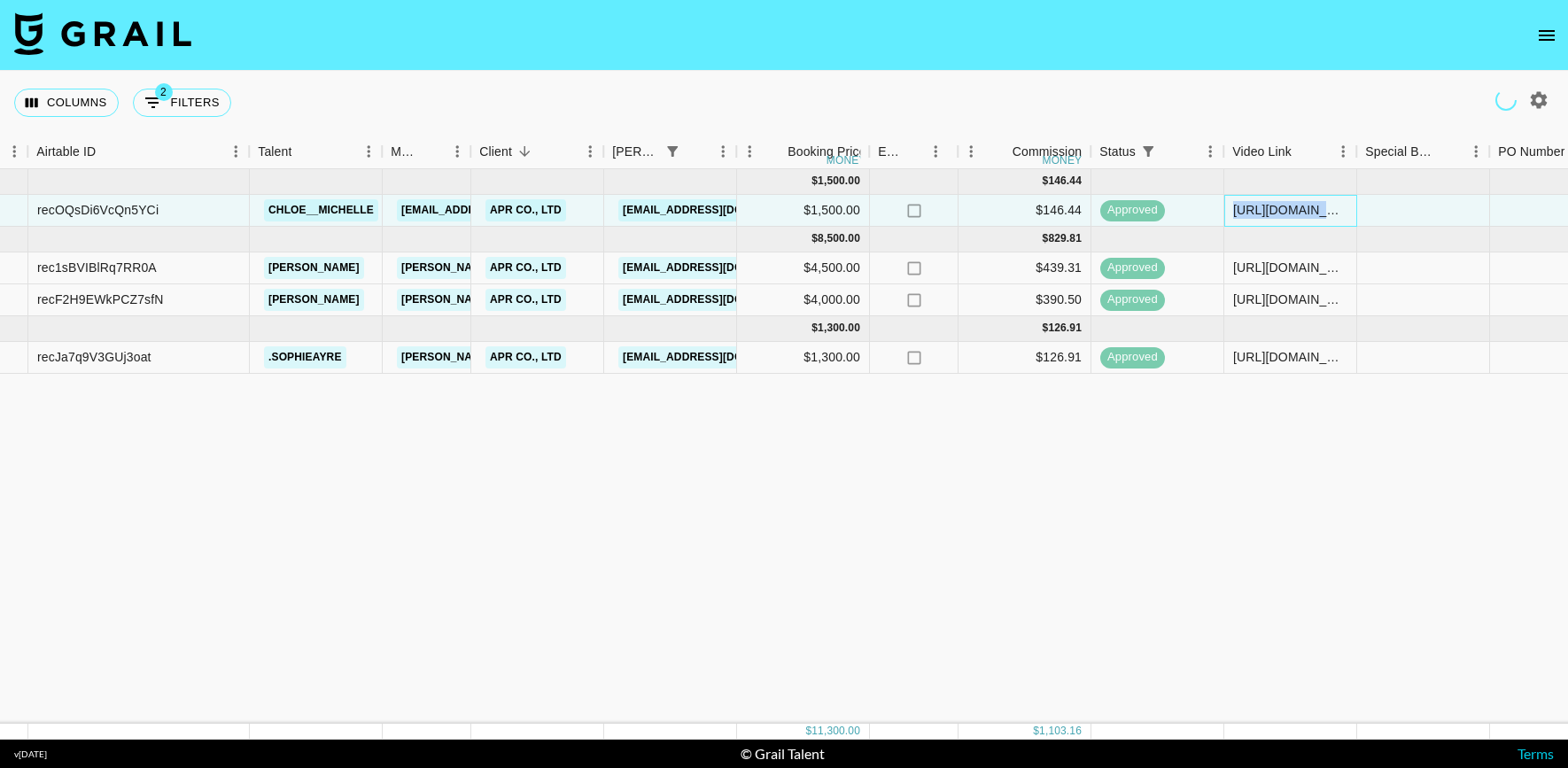
click at [1256, 209] on div "https://www.tiktok.com/@chloe..gardener/video/7508077451898129670?is_from_webap…" at bounding box center [1290, 209] width 115 height 18
copy div "https://www.tiktok.com/@chloe..gardener/video/7508077451898129670?is_from_webap…"
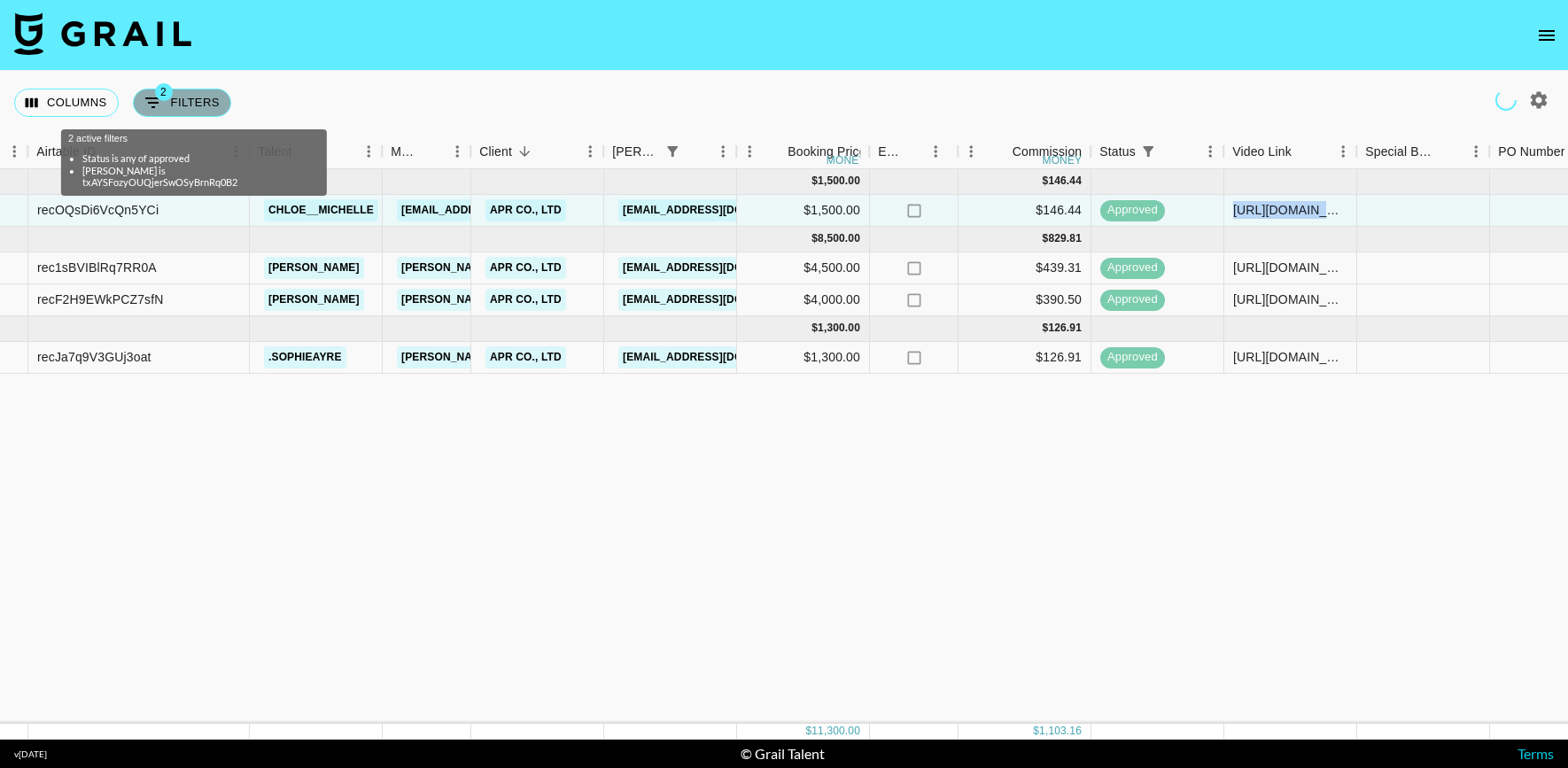
click at [195, 99] on button "2 Filters" at bounding box center [182, 103] width 99 height 28
select select "status"
select select "isAnyOf"
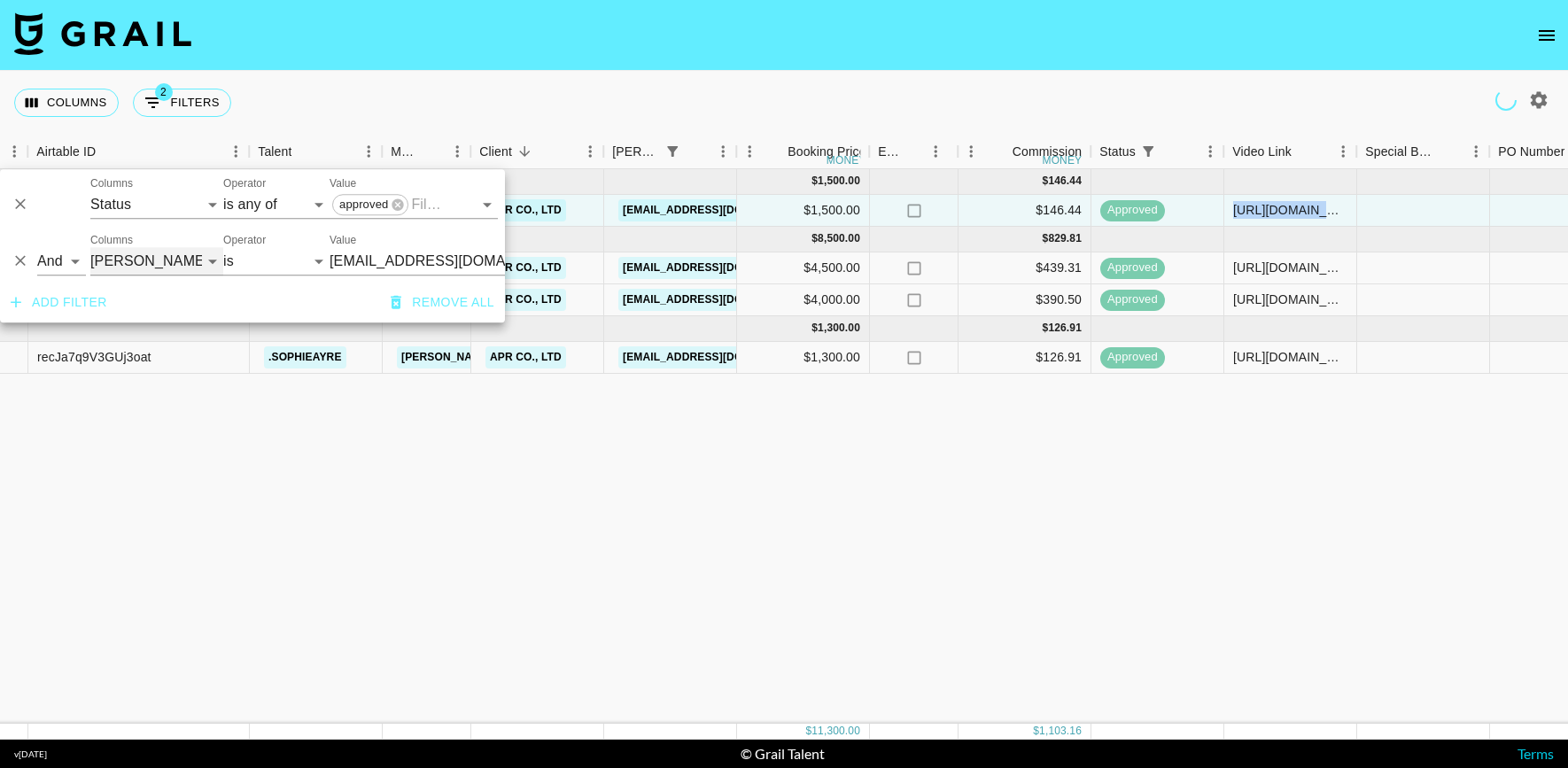
click at [110, 269] on select "Grail Platform ID Airtable ID Talent Manager Client Booker Campaign (Type) Date…" at bounding box center [156, 261] width 133 height 28
select select "clientId"
click at [90, 247] on select "Grail Platform ID Airtable ID Talent Manager Client Booker Campaign (Type) Date…" at bounding box center [156, 261] width 133 height 28
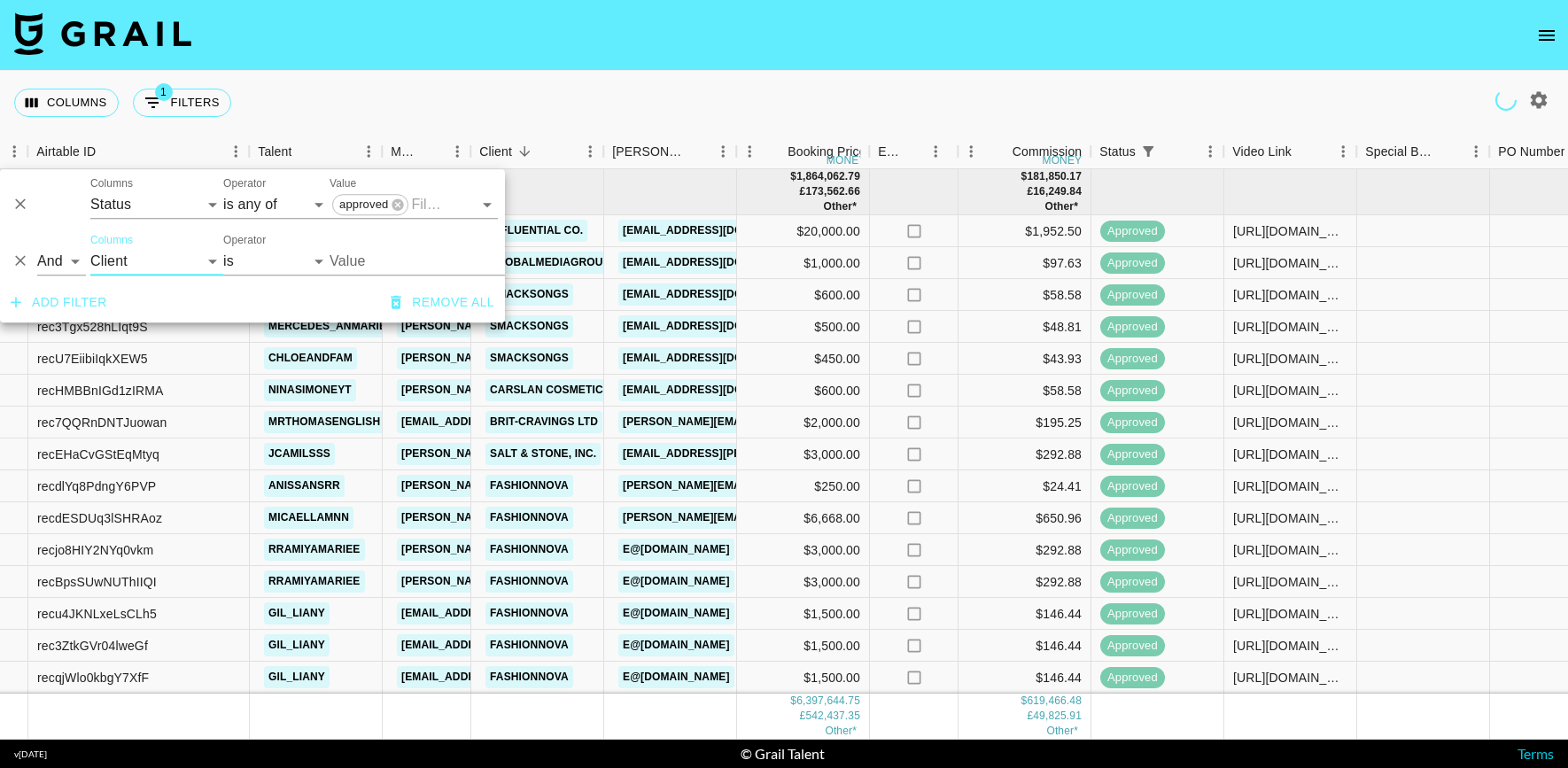
click at [381, 263] on input "Value" at bounding box center [449, 260] width 239 height 27
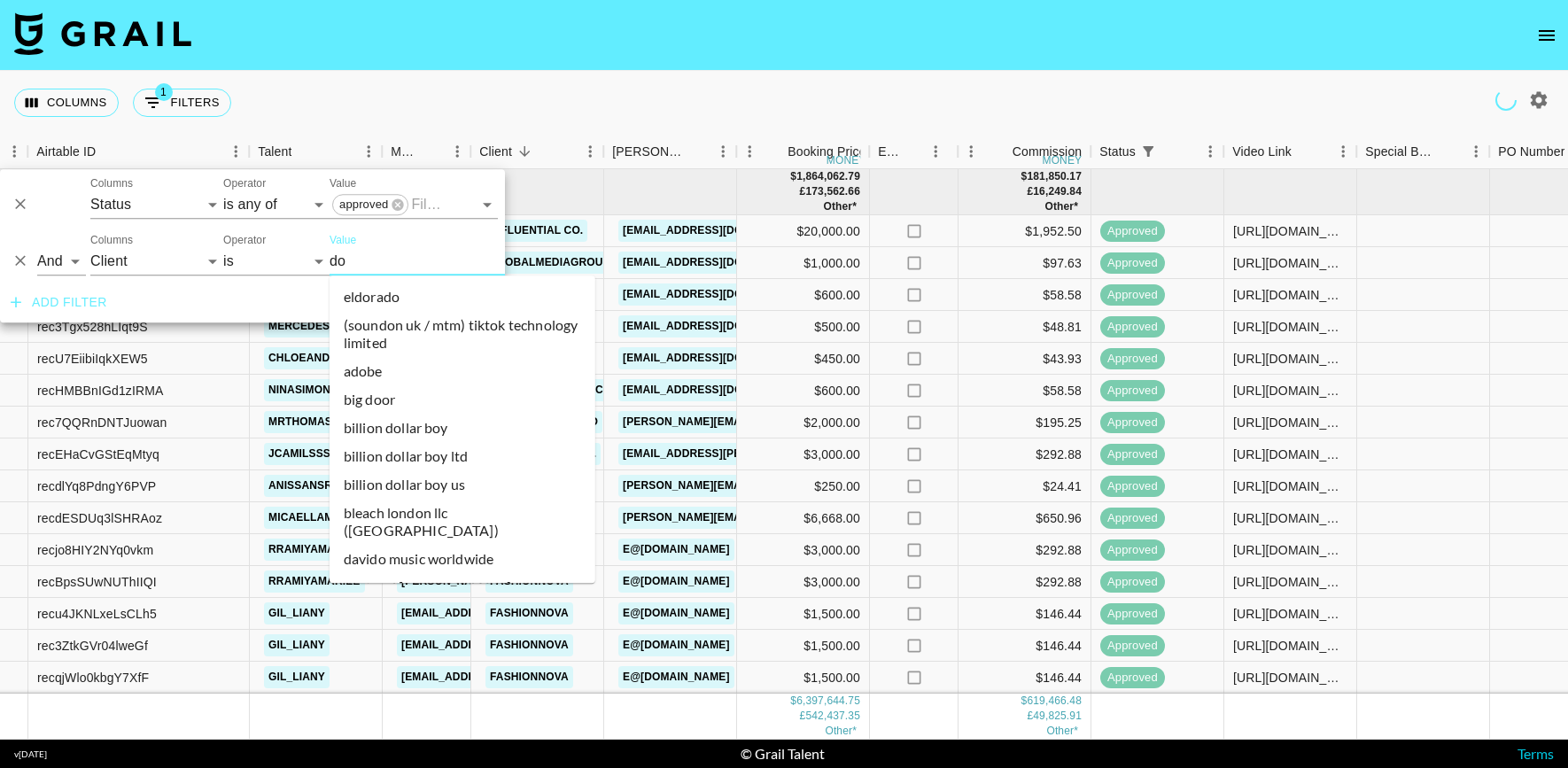
type input "dos"
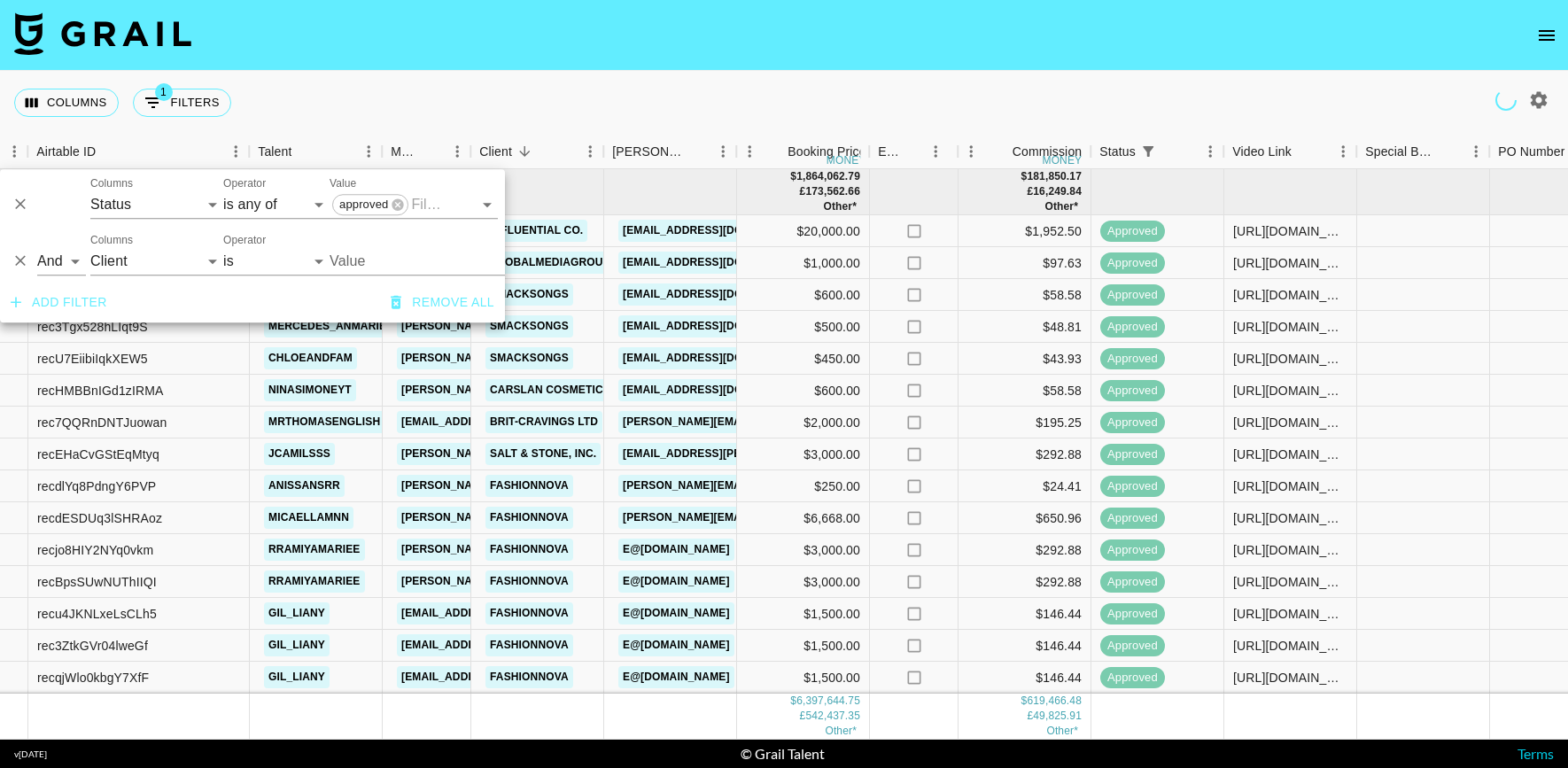
click at [378, 254] on input "Value" at bounding box center [449, 260] width 239 height 27
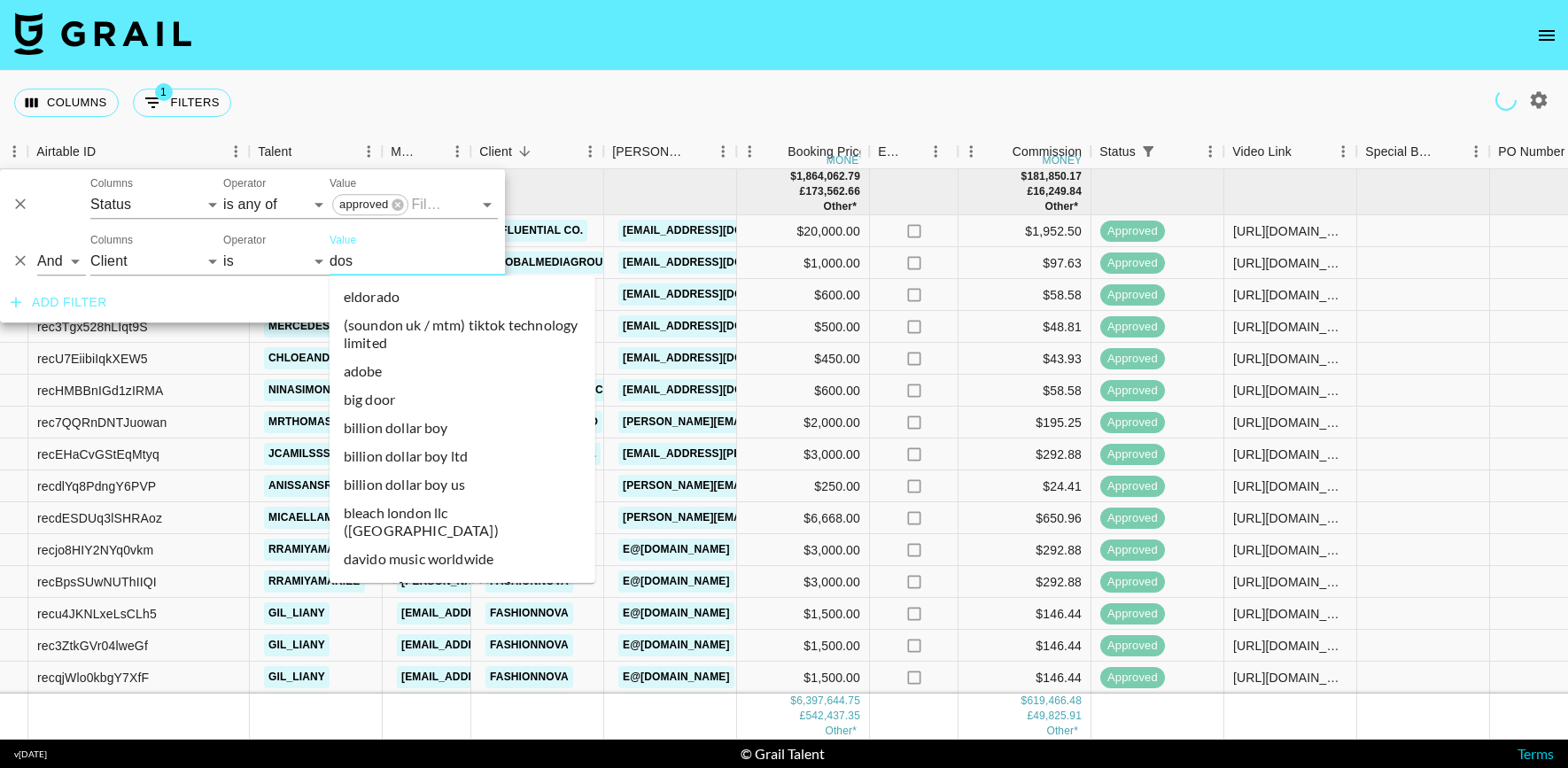
type input "doss"
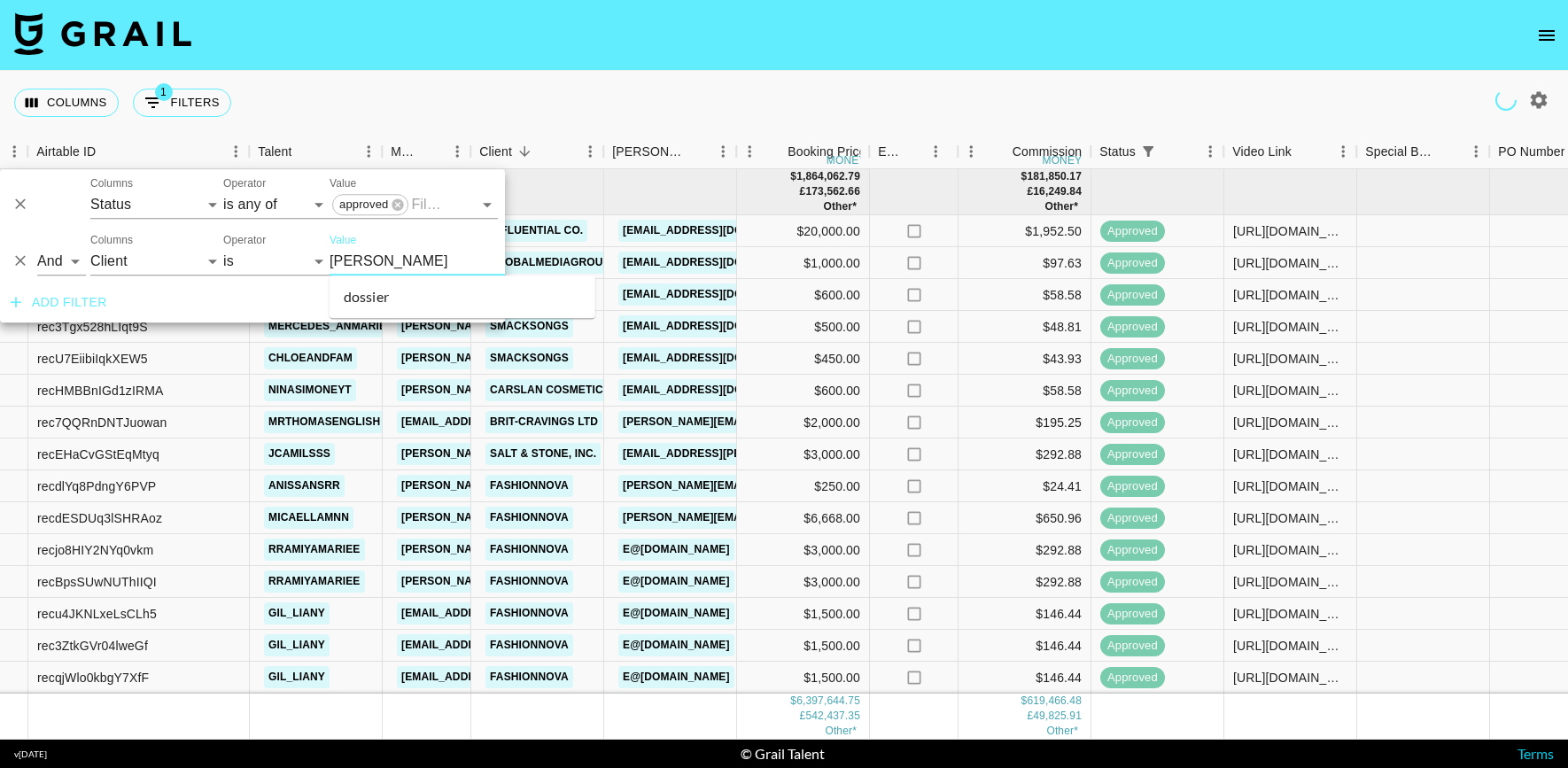
click at [381, 285] on li "dossier" at bounding box center [462, 296] width 266 height 28
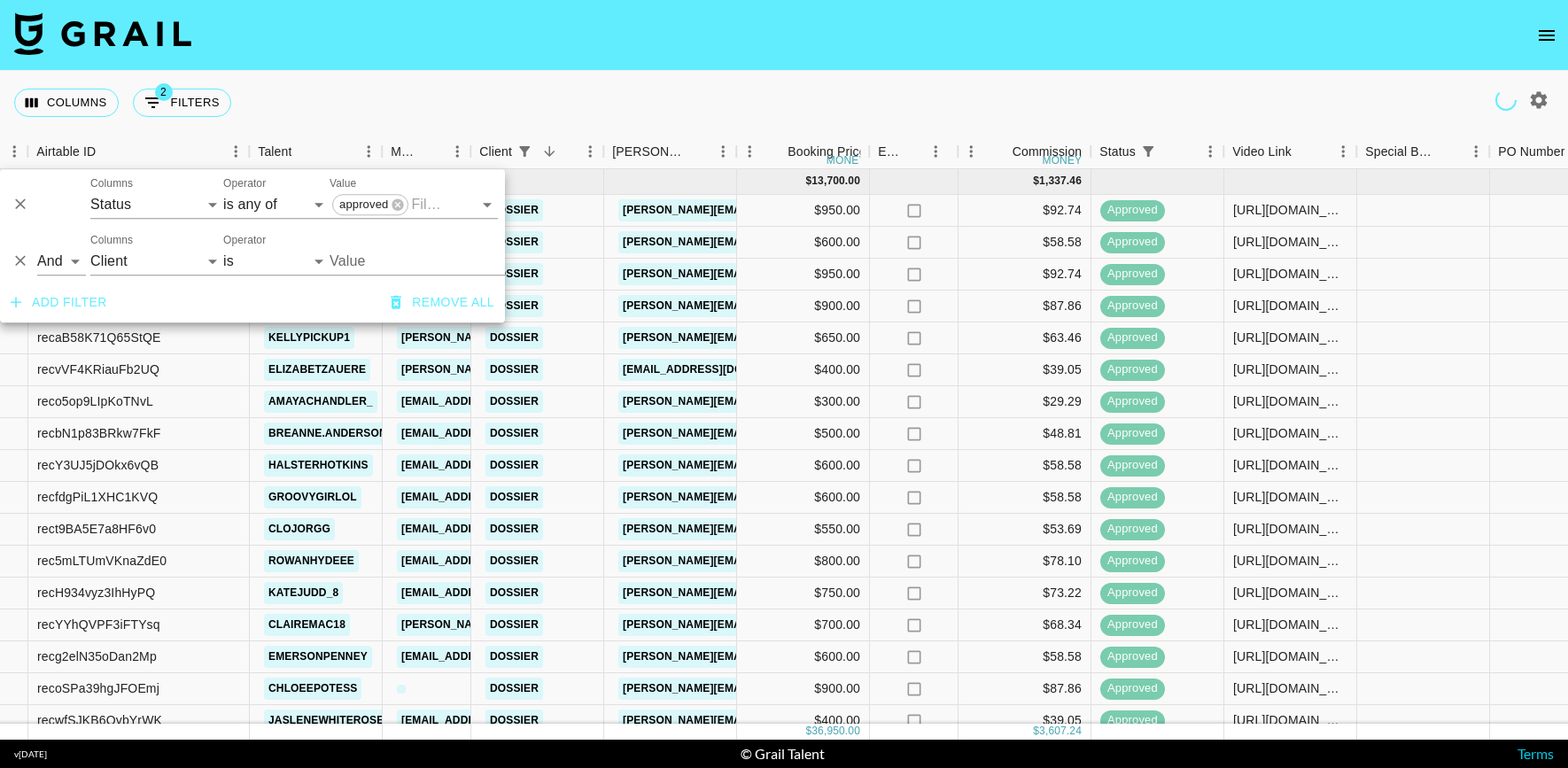
type input "Dossier"
click at [700, 56] on nav at bounding box center [784, 35] width 1568 height 71
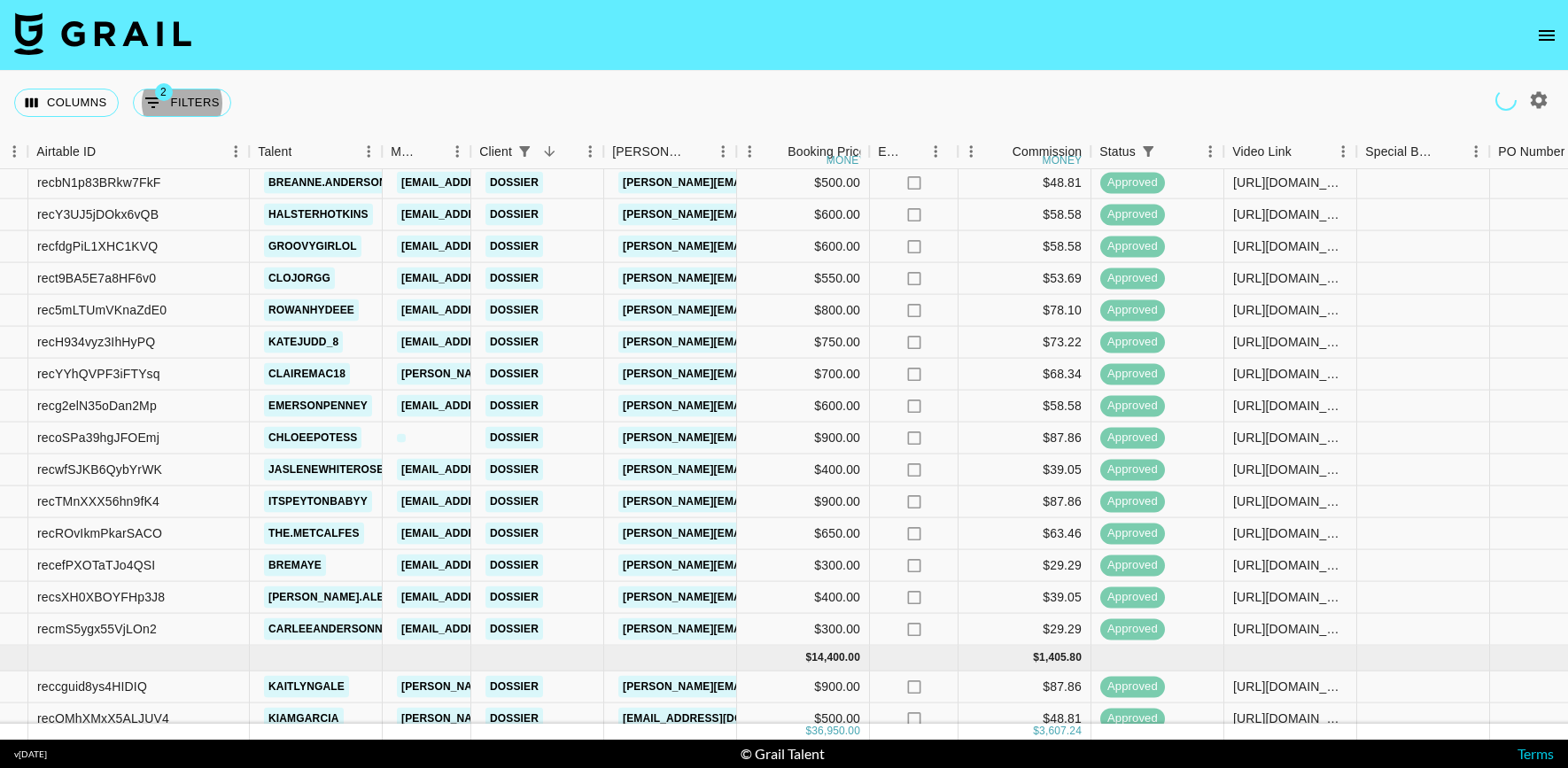
scroll to position [259, 117]
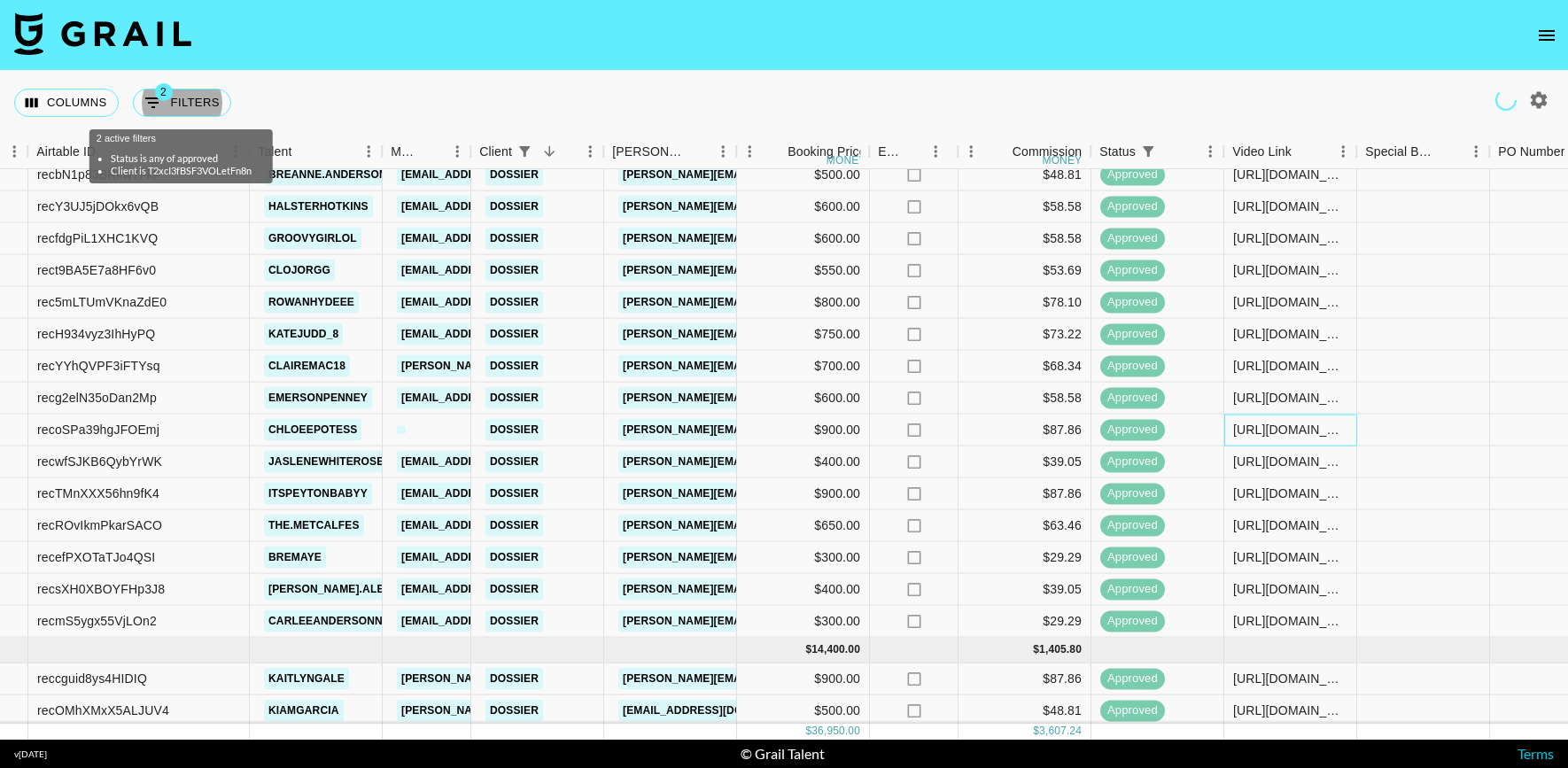
click at [1253, 421] on div "https://www.tiktok.com/@chloeepotess/video/1234567" at bounding box center [1290, 429] width 115 height 18
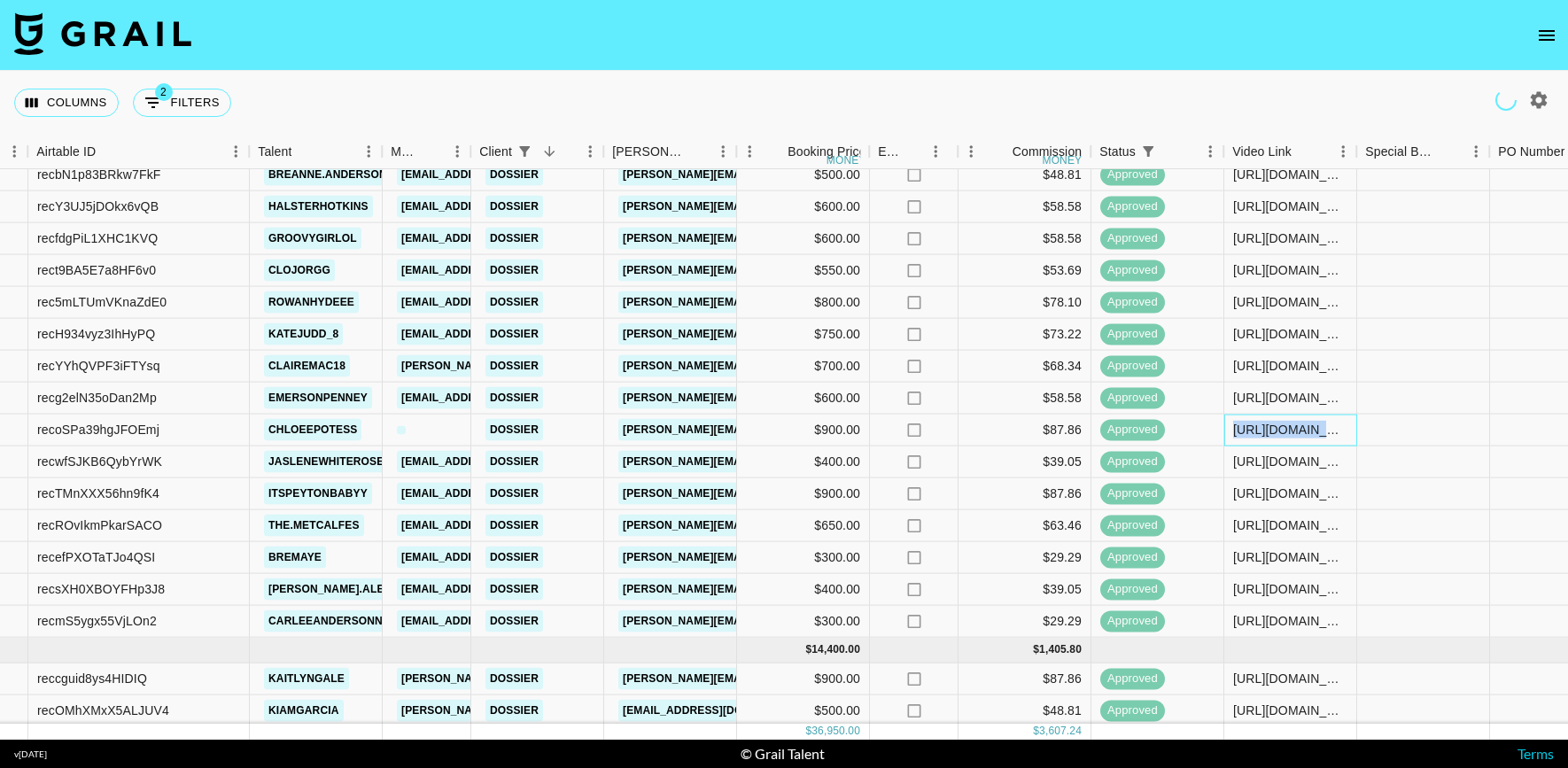
click at [1253, 421] on div "https://www.tiktok.com/@chloeepotess/video/1234567" at bounding box center [1290, 429] width 115 height 18
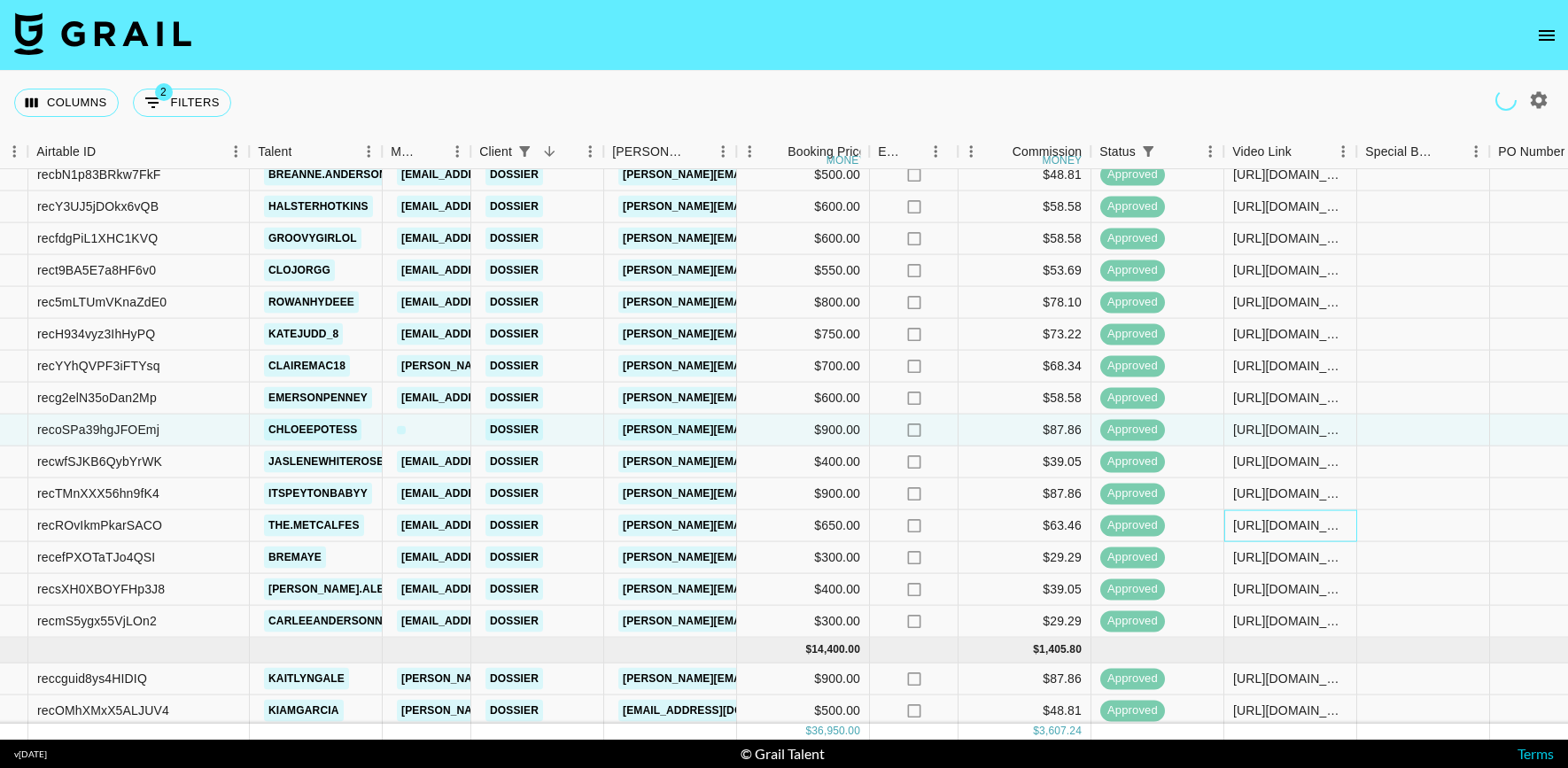
click at [1285, 535] on div "https://www.tiktok.com/@the.metcalfes/video/7509202300188020010?lang=en" at bounding box center [1290, 527] width 133 height 32
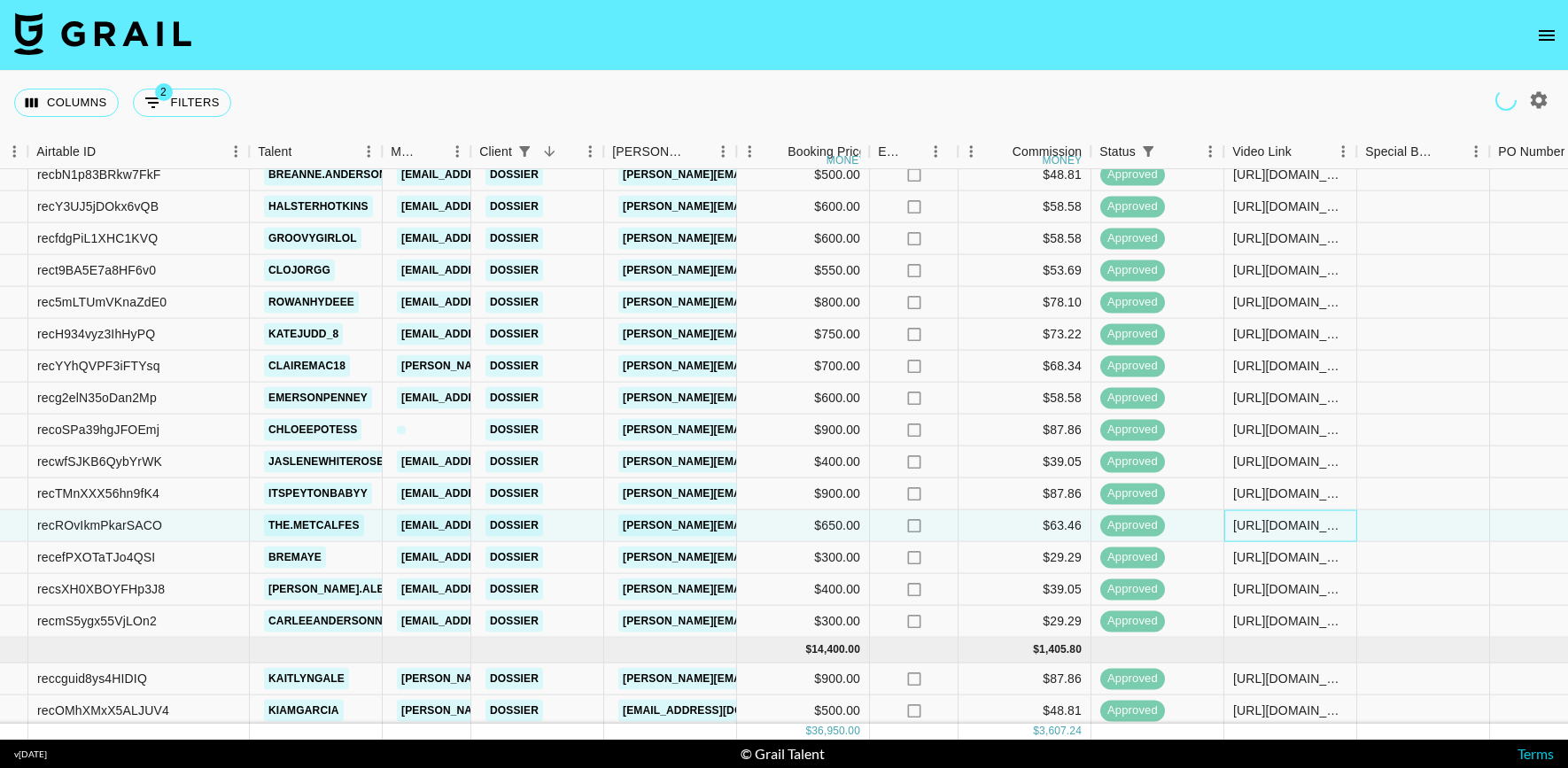
click at [1285, 535] on div "https://www.tiktok.com/@the.metcalfes/video/7509202300188020010?lang=en" at bounding box center [1290, 527] width 133 height 32
copy div "https://www.tiktok.com/@the.metcalfes/video/7509202300188020010?lang=en"
drag, startPoint x: 741, startPoint y: 153, endPoint x: 726, endPoint y: 545, distance: 392.3
click at [877, 153] on div "Month Due Airtable ID Talent Manager Client Booker Booking Price money Expenses…" at bounding box center [1053, 152] width 2343 height 34
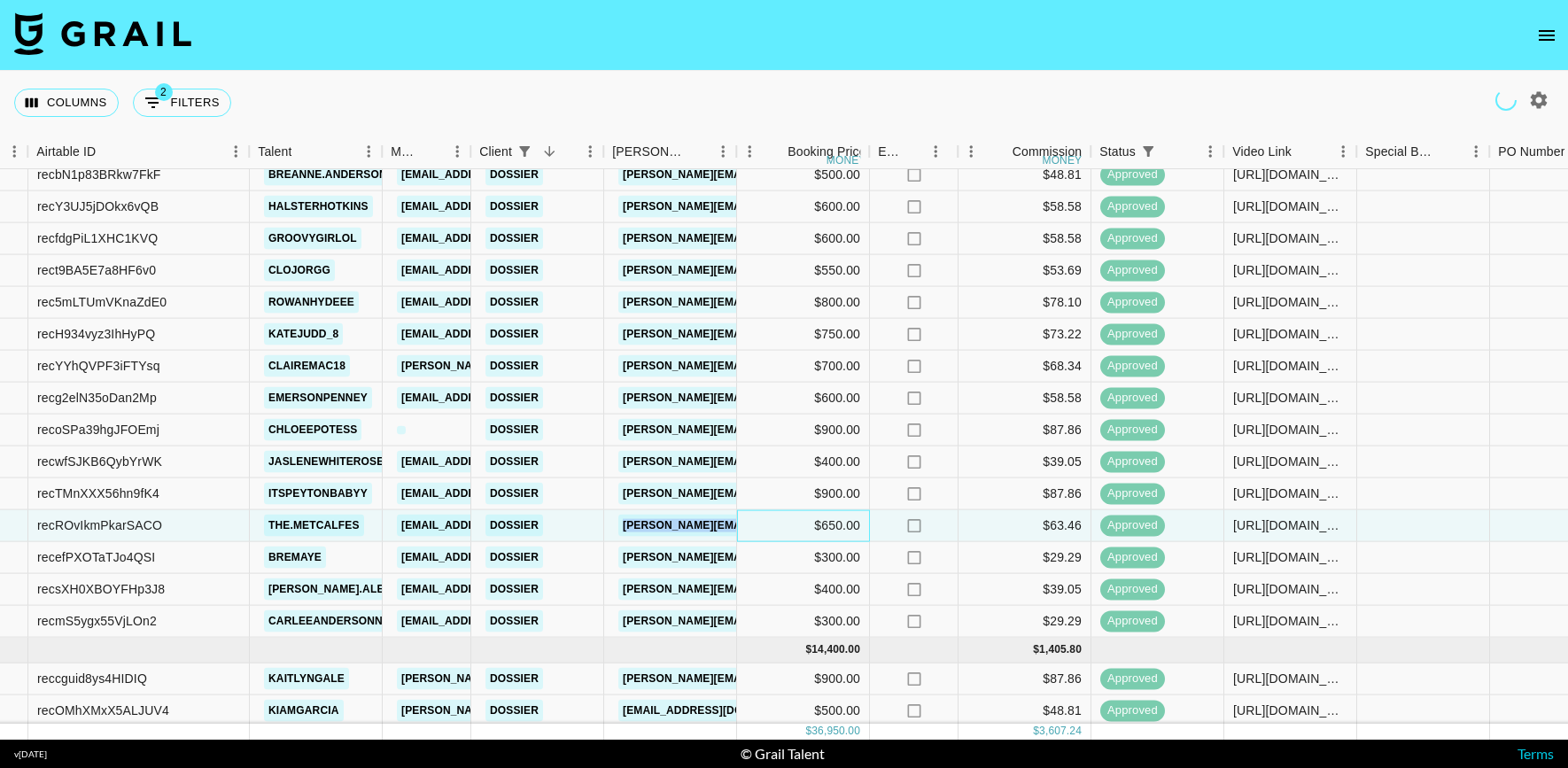
drag, startPoint x: 752, startPoint y: 522, endPoint x: 617, endPoint y: 525, distance: 135.0
click at [617, 525] on div "recROvIkmPkarSACO the.metcalfes monet@grail-talent.com Dossier roxie@dossier.co…" at bounding box center [1054, 527] width 2343 height 32
copy link "roxie@dossier.co"
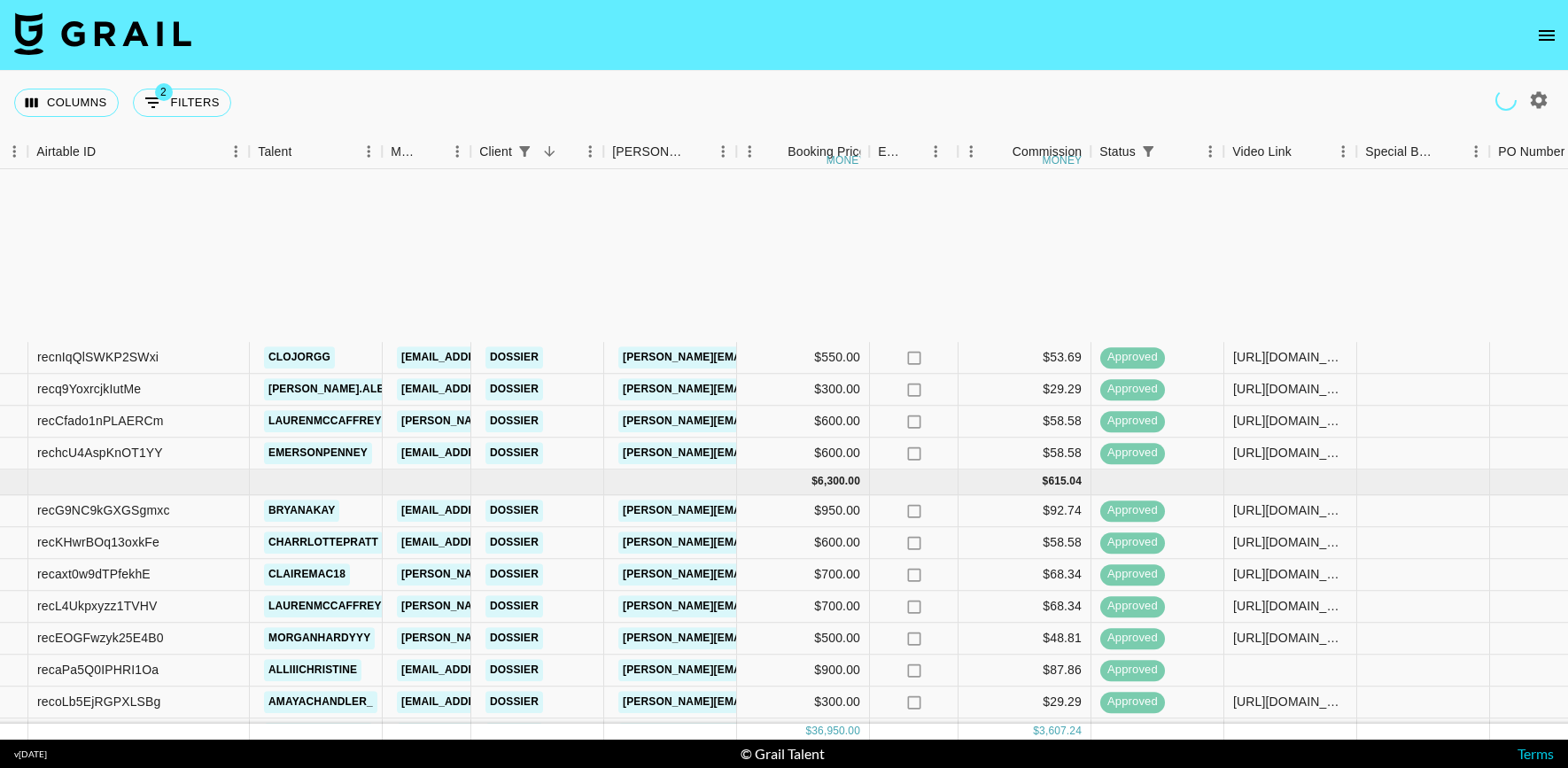
scroll to position [1411, 117]
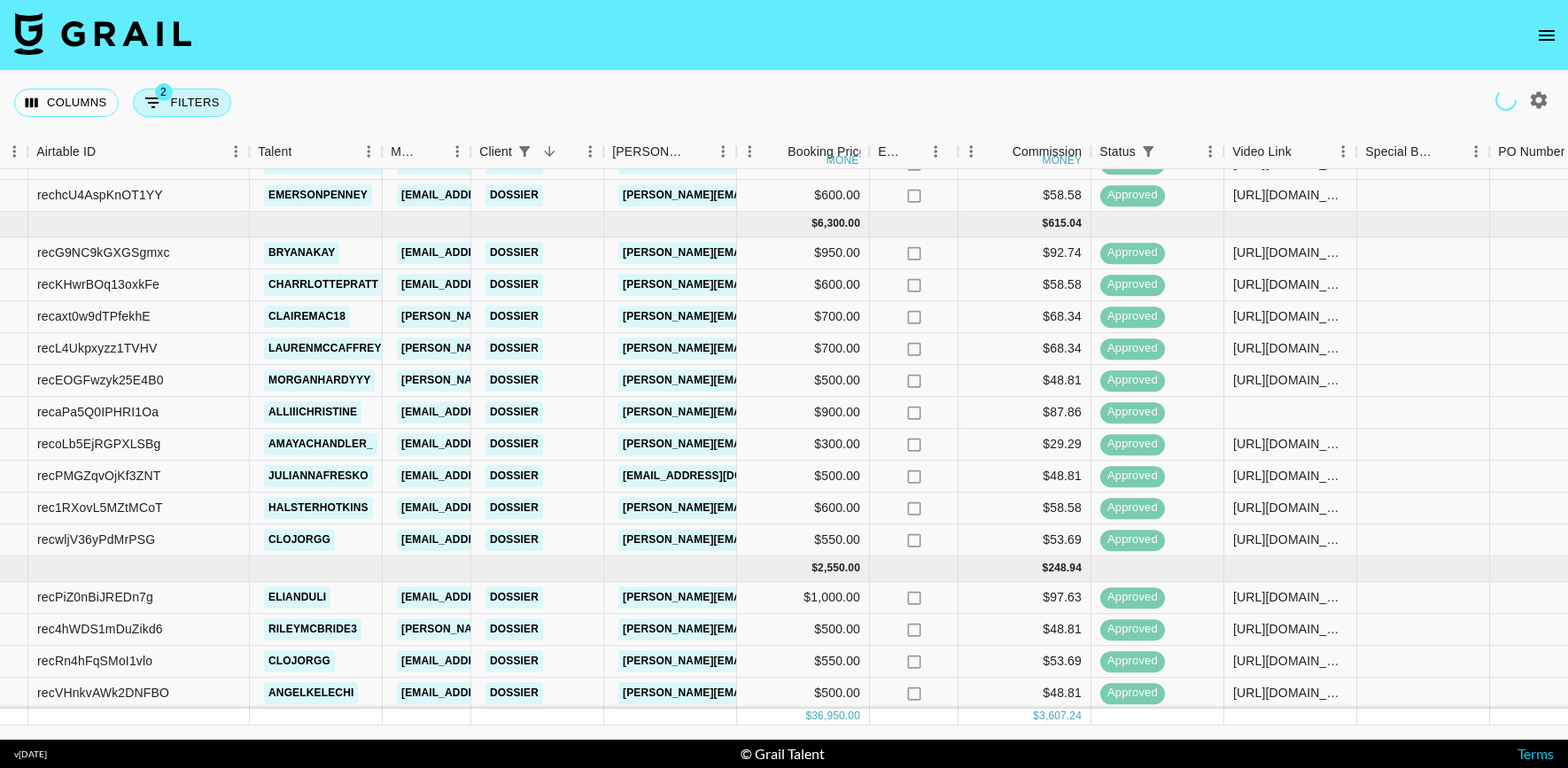
click at [197, 98] on button "2 Filters" at bounding box center [182, 103] width 99 height 28
select select "status"
select select "isAnyOf"
select select "clientId"
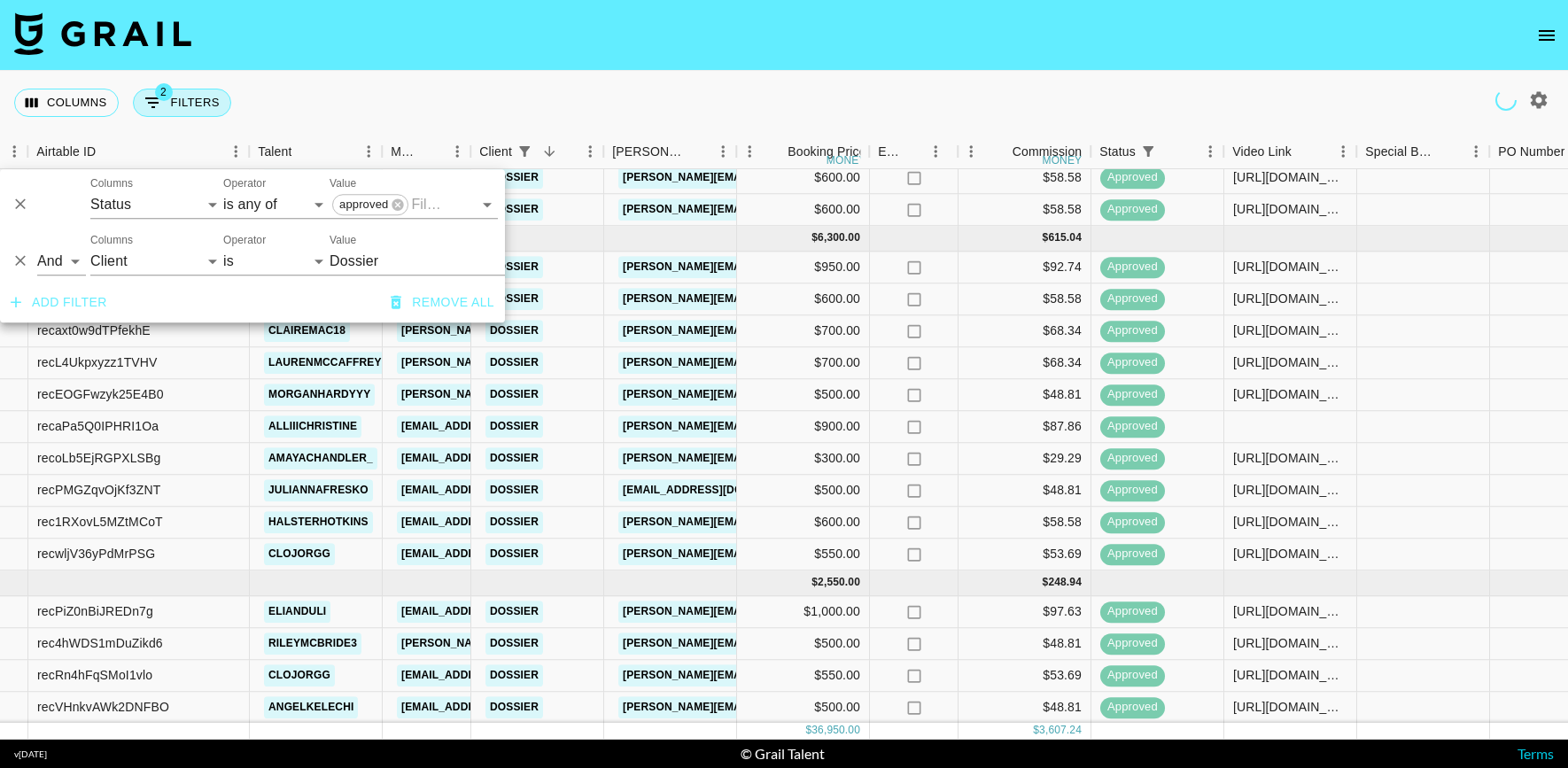
scroll to position [1395, 117]
click at [324, 259] on select "is is not is any of is not any of" at bounding box center [277, 261] width 106 height 28
click at [371, 259] on input "Dossier" at bounding box center [438, 260] width 216 height 27
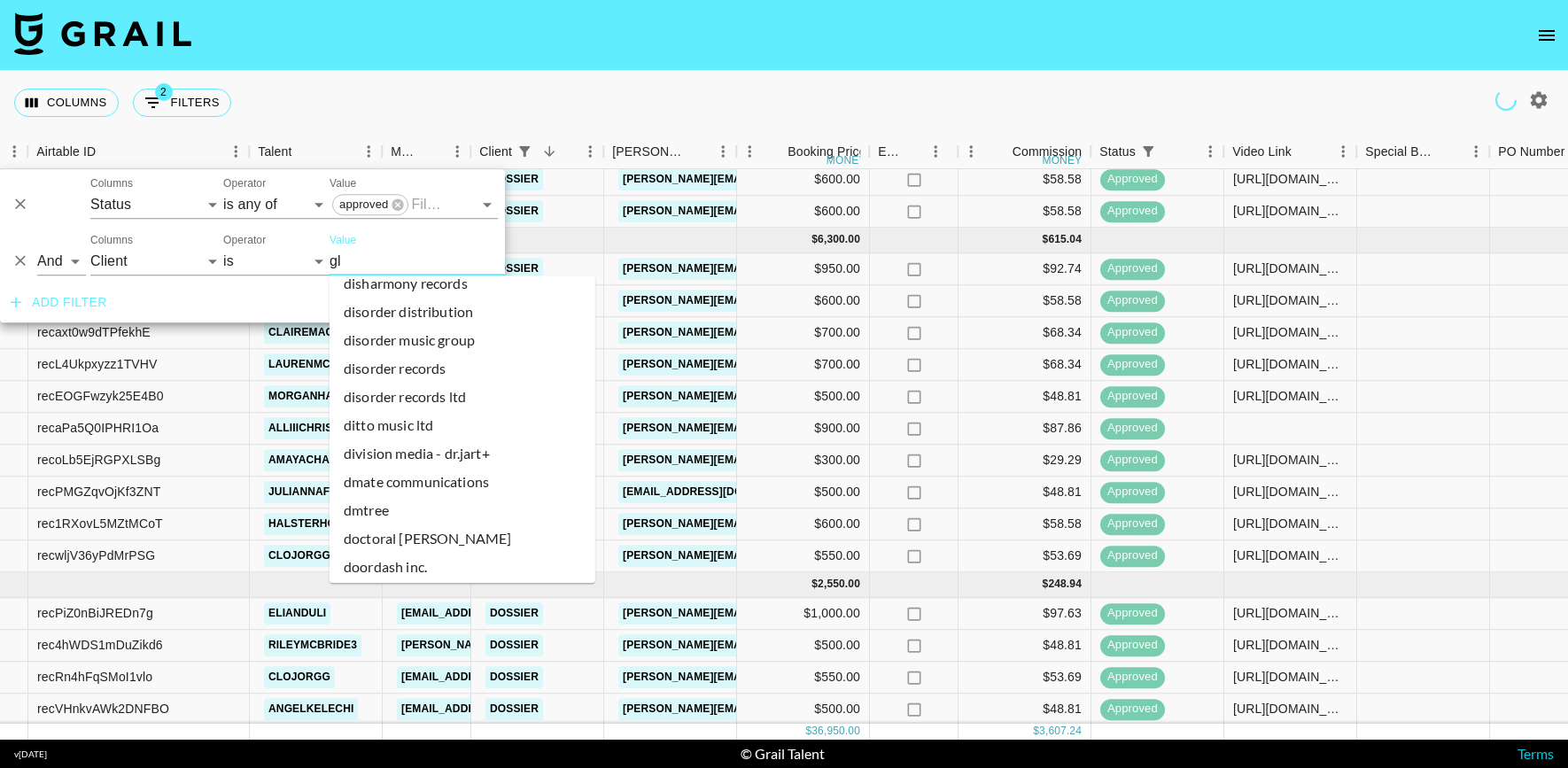
scroll to position [0, 0]
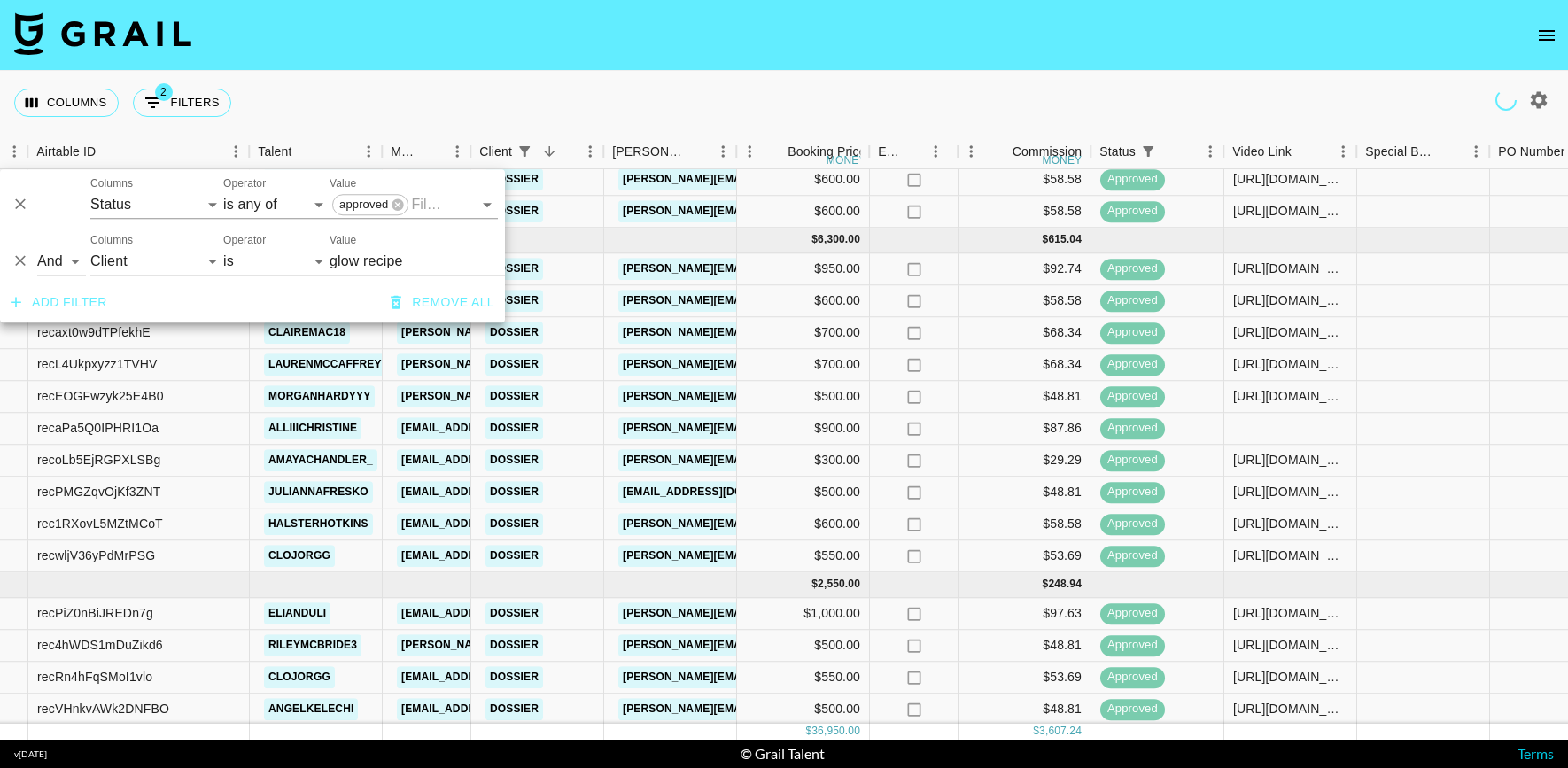
type input "Dossier"
click at [1537, 105] on icon "button" at bounding box center [1540, 99] width 17 height 17
select select "[DATE]"
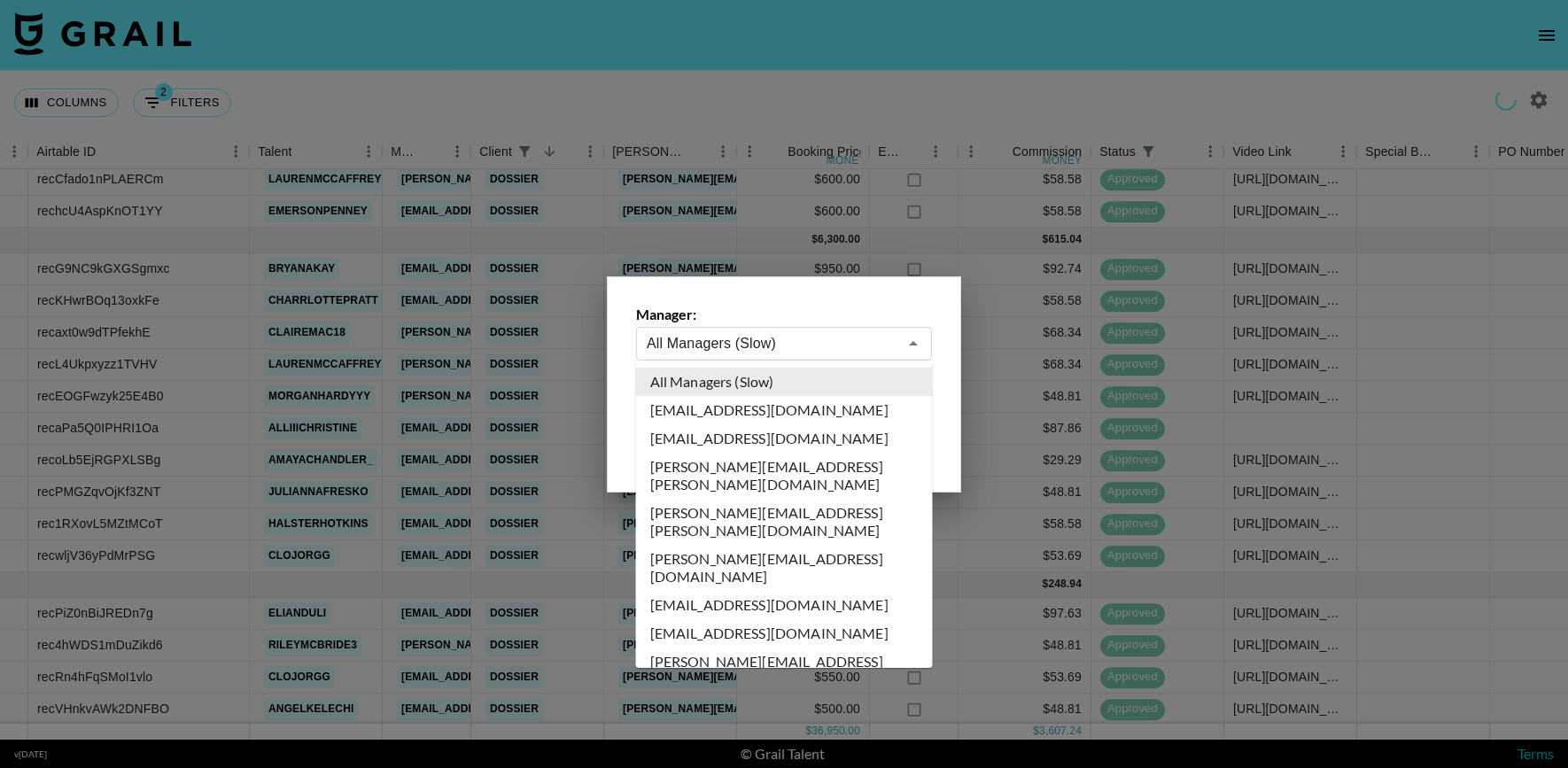
click at [834, 341] on input "All Managers (Slow)" at bounding box center [772, 344] width 251 height 21
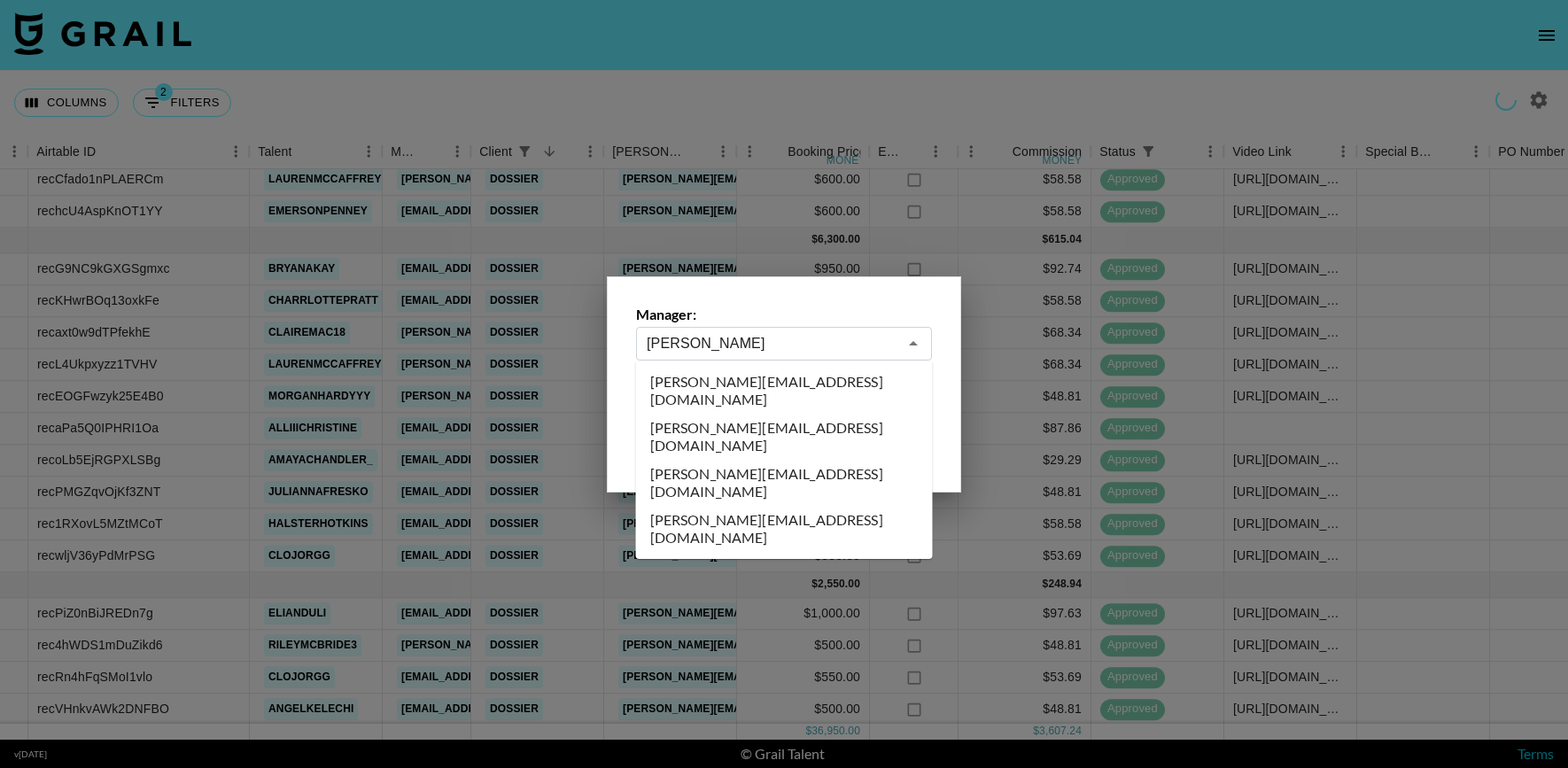
click at [719, 459] on li "[PERSON_NAME][EMAIL_ADDRESS][DOMAIN_NAME]" at bounding box center [784, 482] width 297 height 46
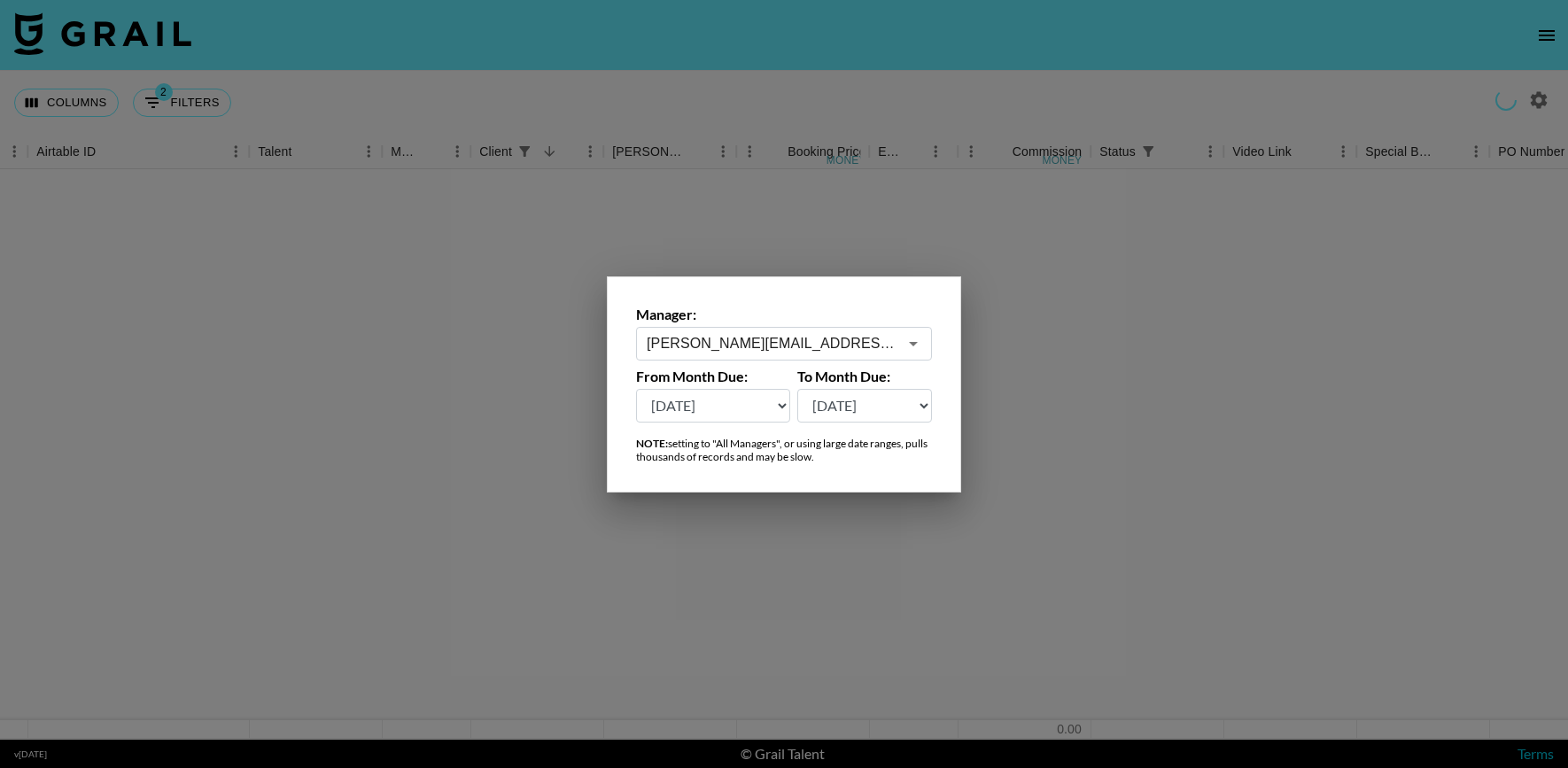
scroll to position [0, 117]
type input "[PERSON_NAME][EMAIL_ADDRESS][DOMAIN_NAME]"
click at [388, 98] on div at bounding box center [784, 384] width 1568 height 768
drag, startPoint x: 211, startPoint y: 103, endPoint x: 194, endPoint y: 102, distance: 17.0
click at [211, 103] on button "2 Filters" at bounding box center [182, 103] width 99 height 28
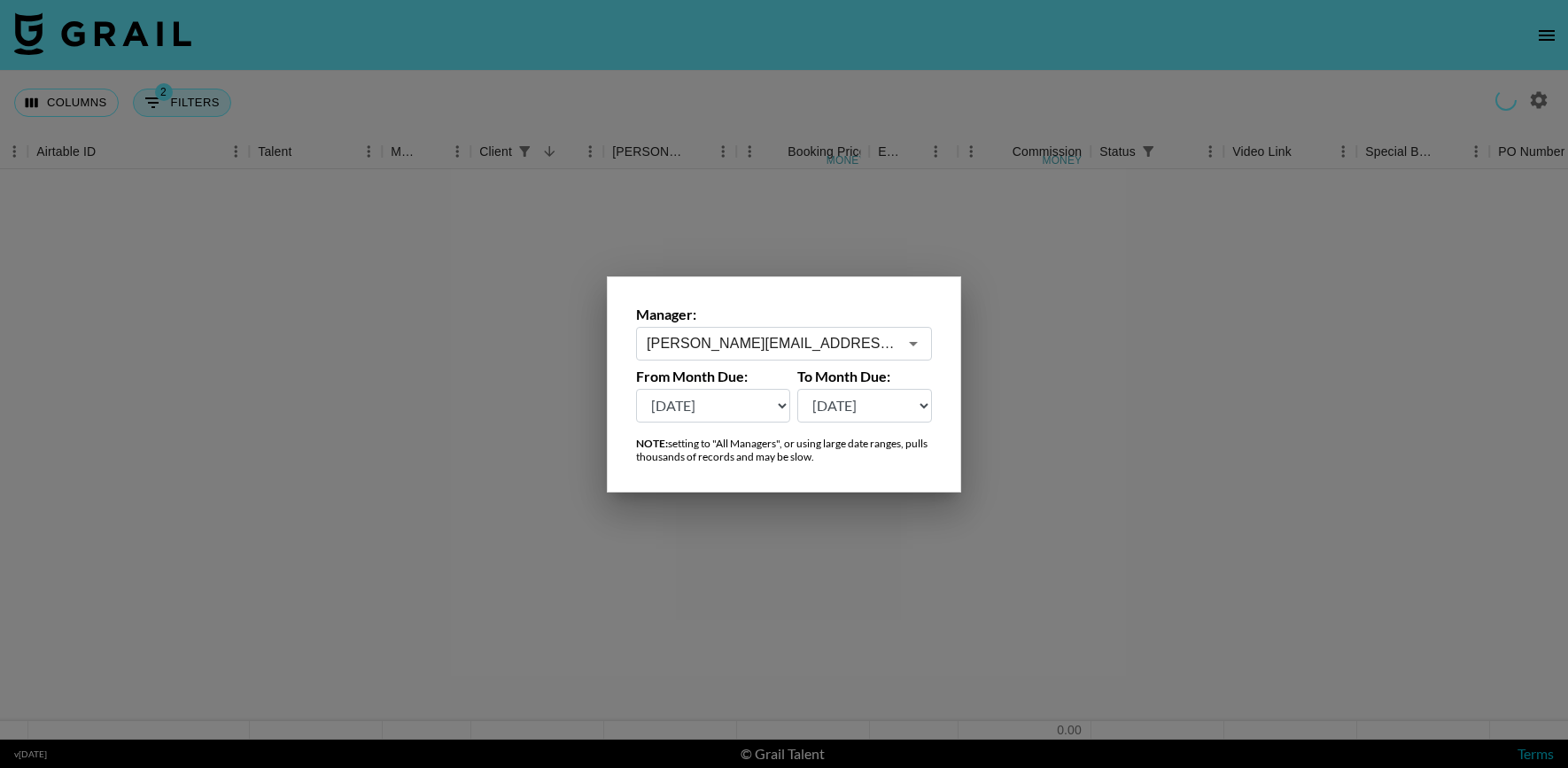
select select "status"
select select "isAnyOf"
select select "clientId"
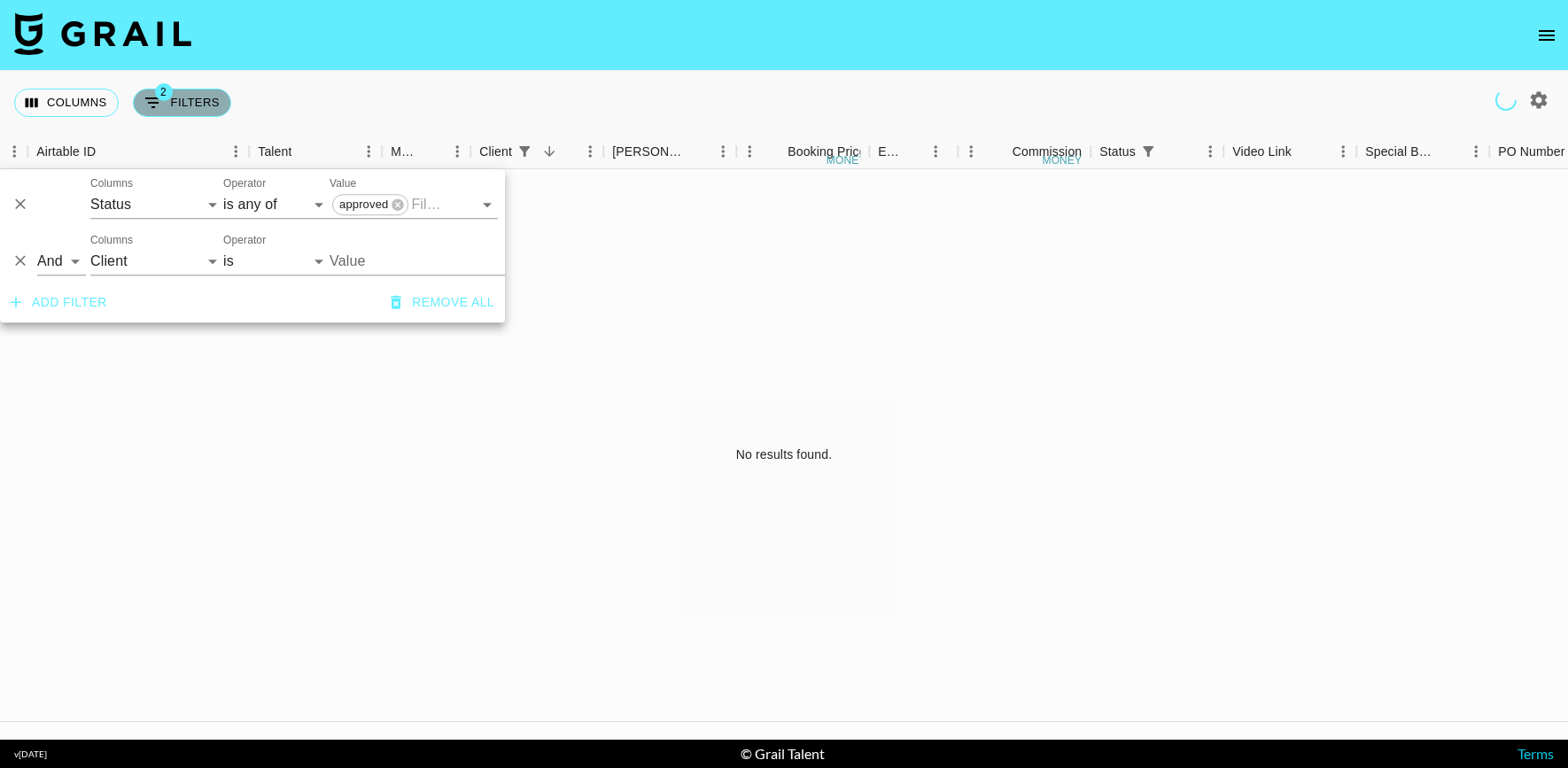
click at [194, 102] on button "2 Filters" at bounding box center [182, 103] width 99 height 28
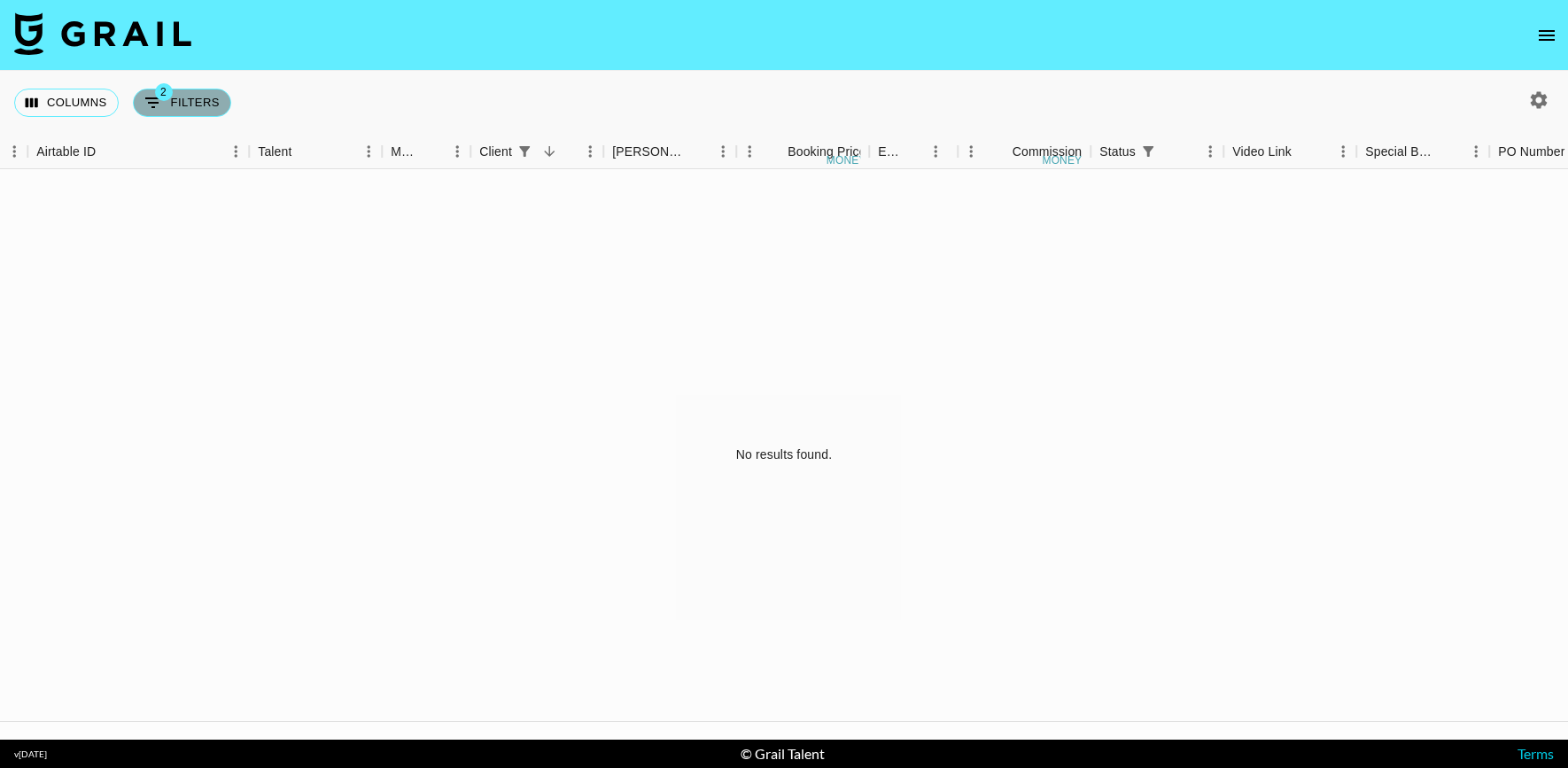
click at [184, 114] on button "2 Filters" at bounding box center [182, 103] width 99 height 28
select select "status"
select select "isAnyOf"
select select "clientId"
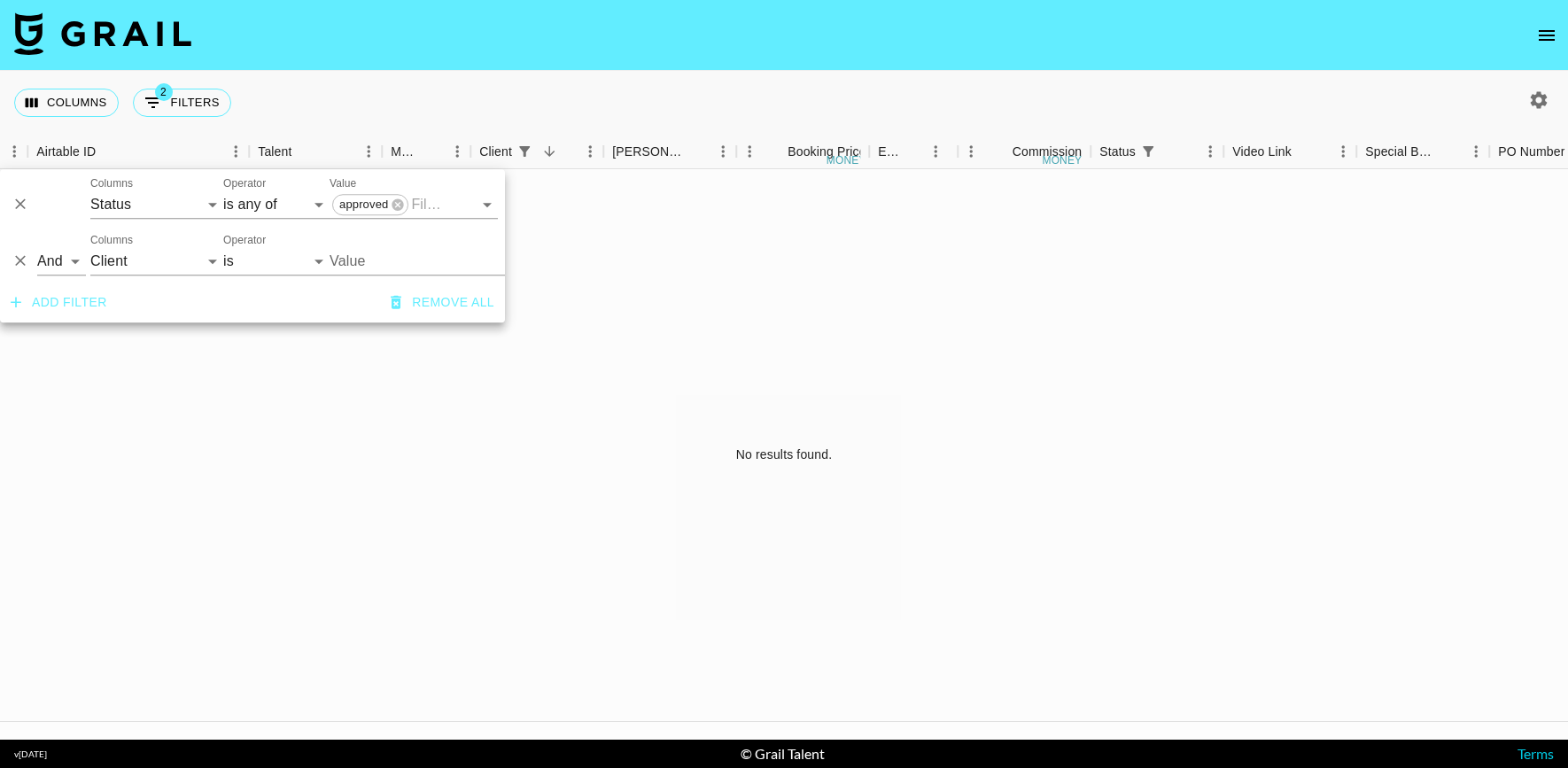
click at [22, 265] on icon "Delete" at bounding box center [20, 260] width 18 height 18
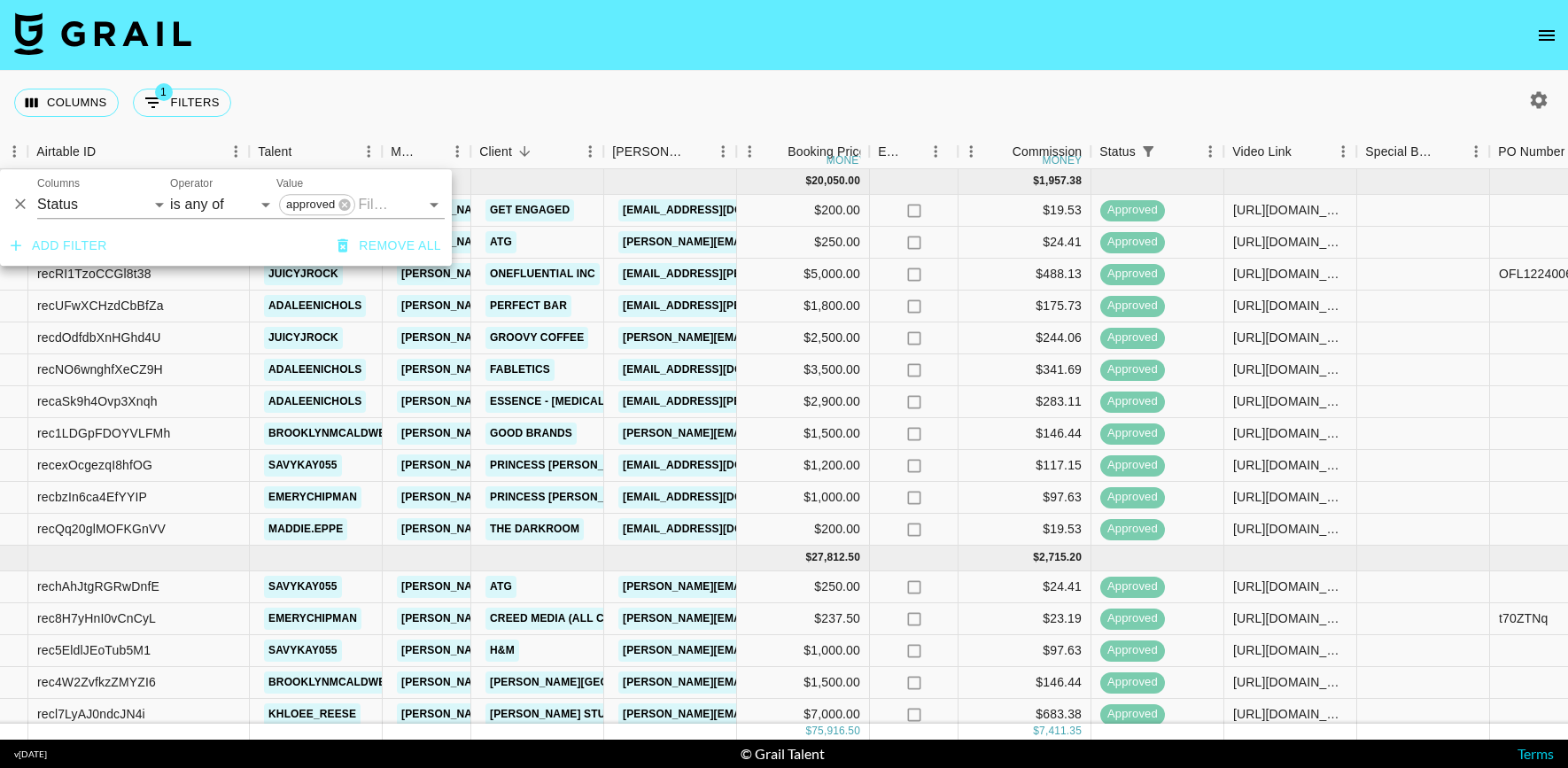
click at [598, 69] on nav at bounding box center [784, 35] width 1568 height 71
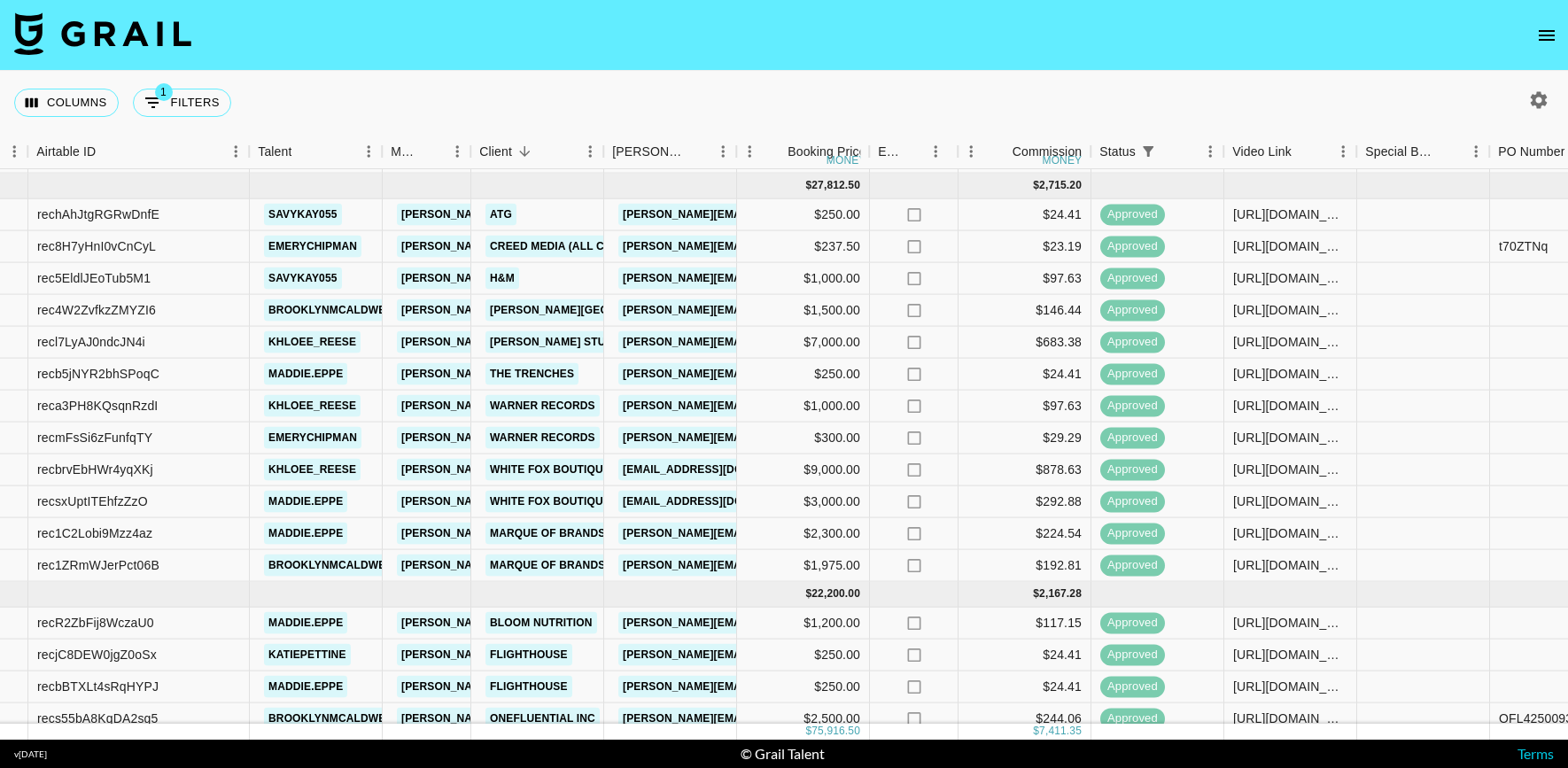
scroll to position [352, 117]
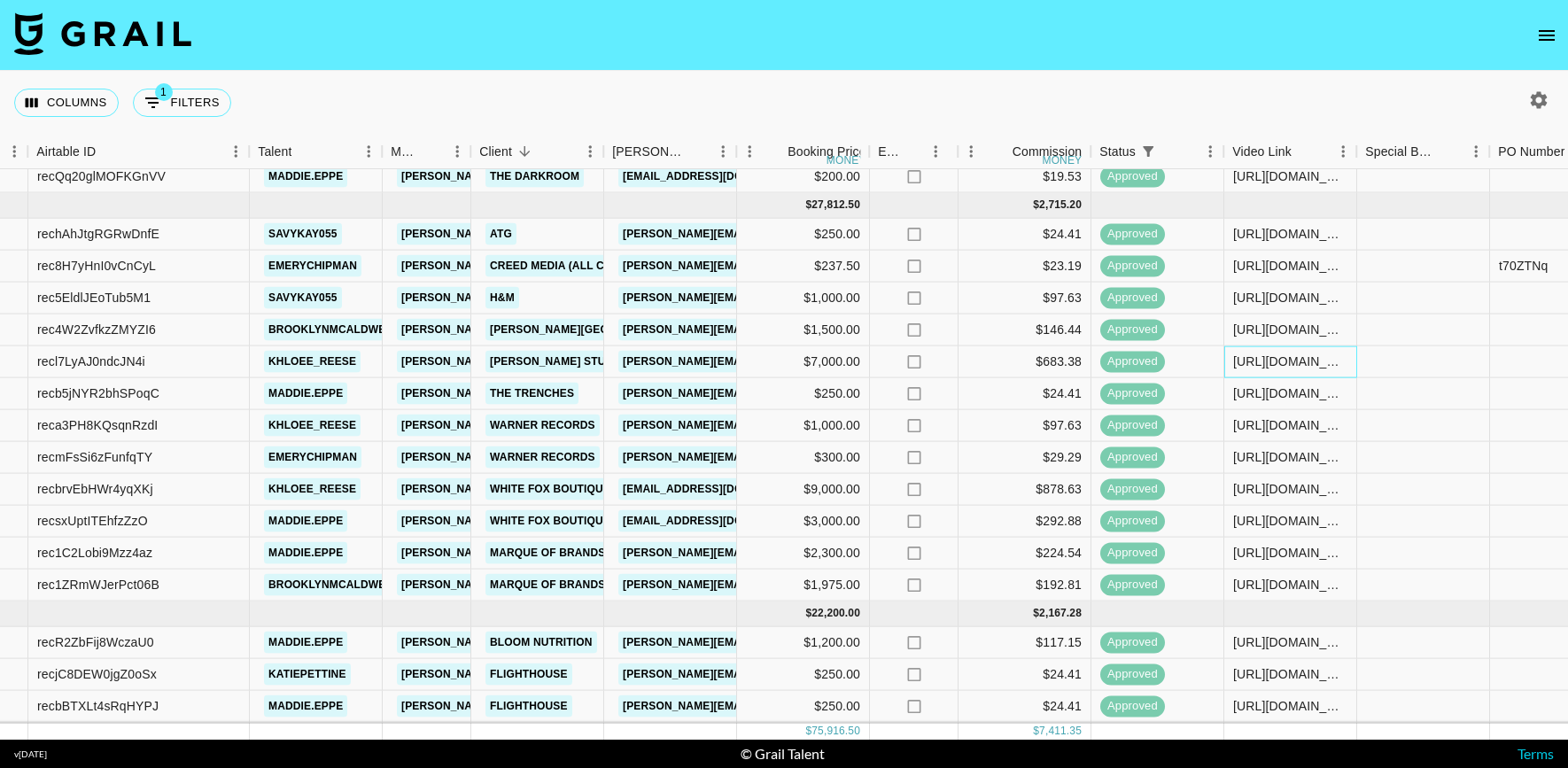
click at [1299, 353] on div "https://www.tiktok.com/@khloee_reese/video/7512895974713462047?is_from_webapp=1…" at bounding box center [1290, 361] width 115 height 18
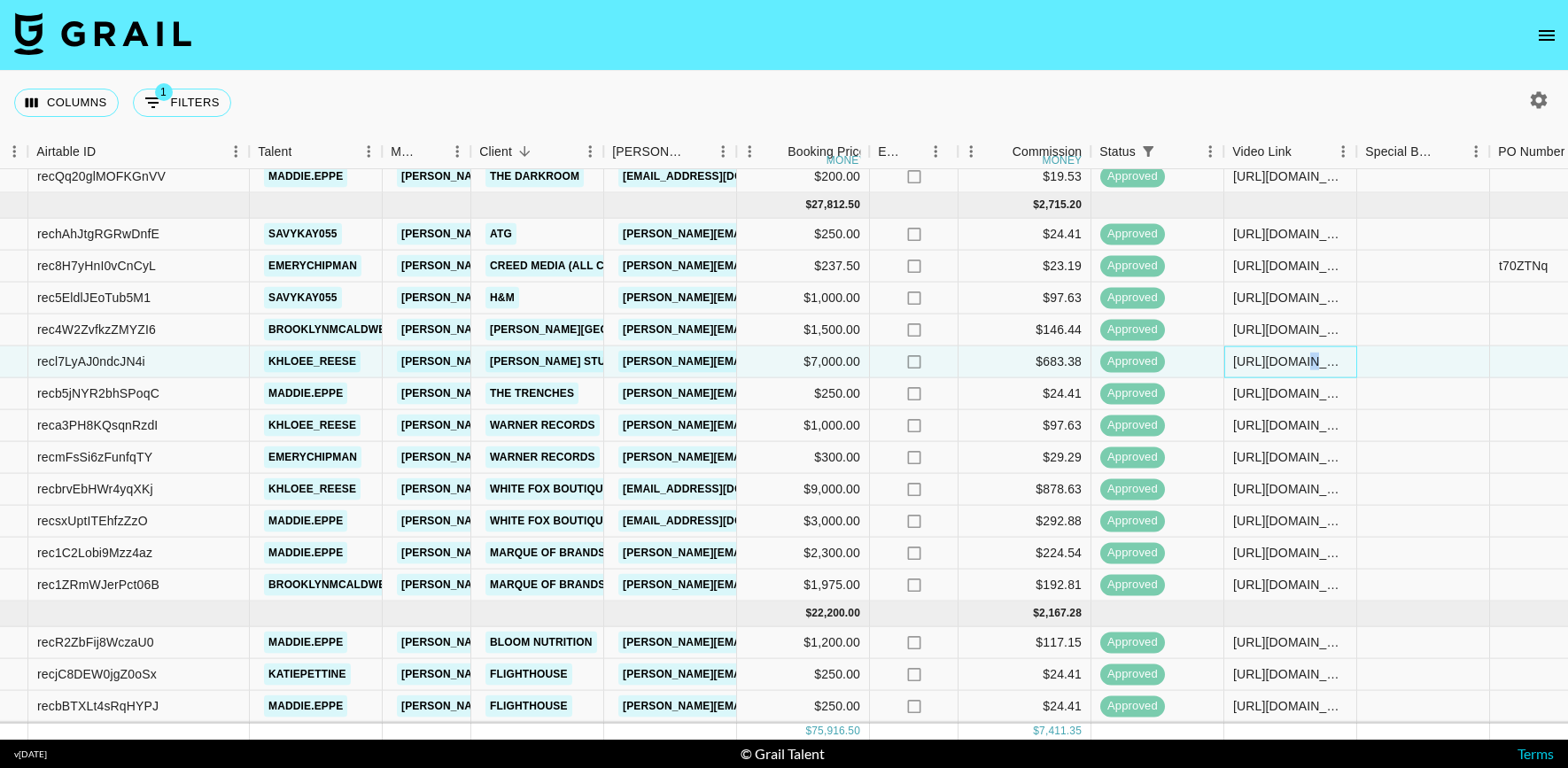
click at [1299, 353] on div "https://www.tiktok.com/@khloee_reese/video/7512895974713462047?is_from_webapp=1…" at bounding box center [1290, 361] width 115 height 18
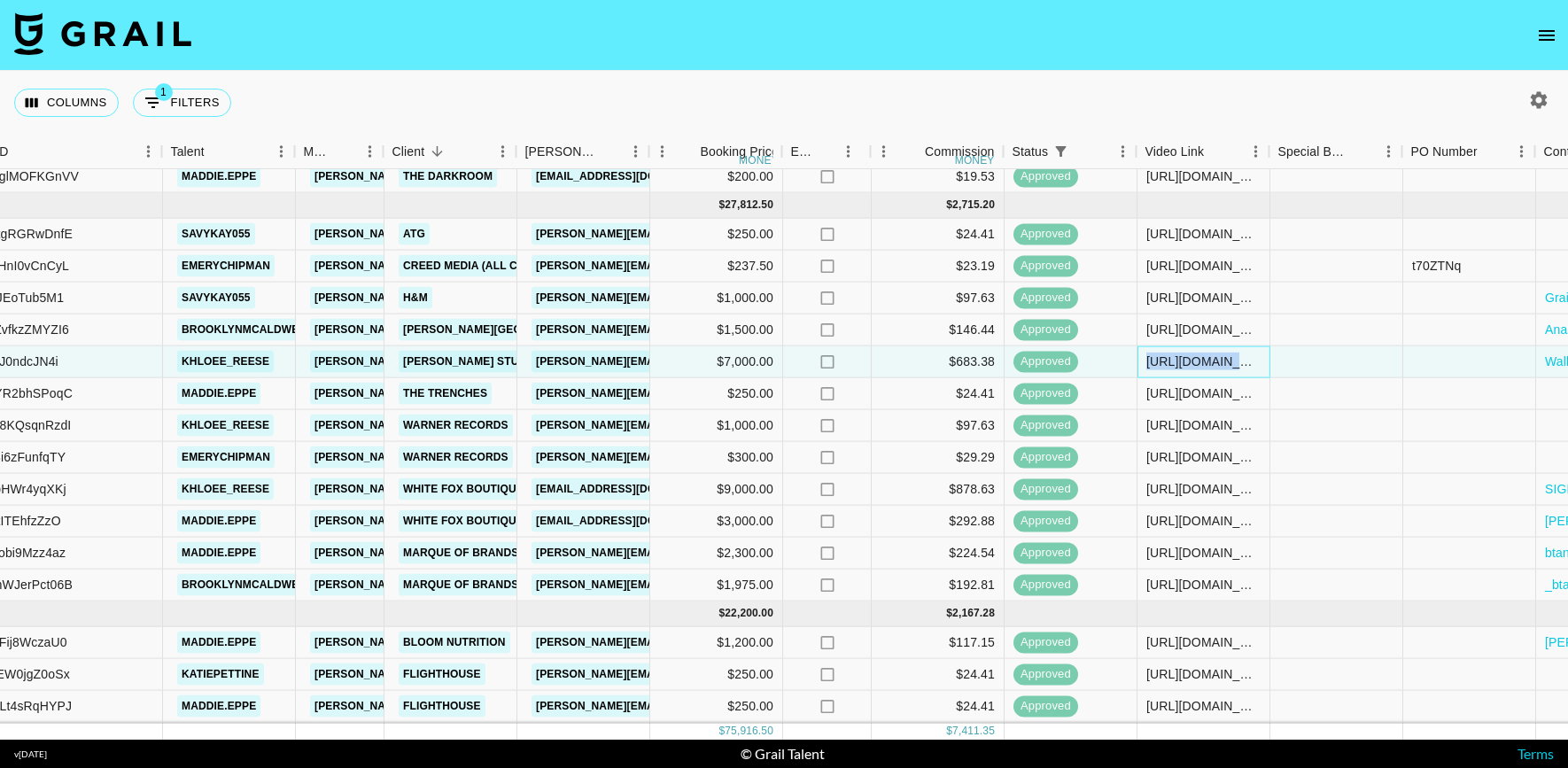
scroll to position [352, 206]
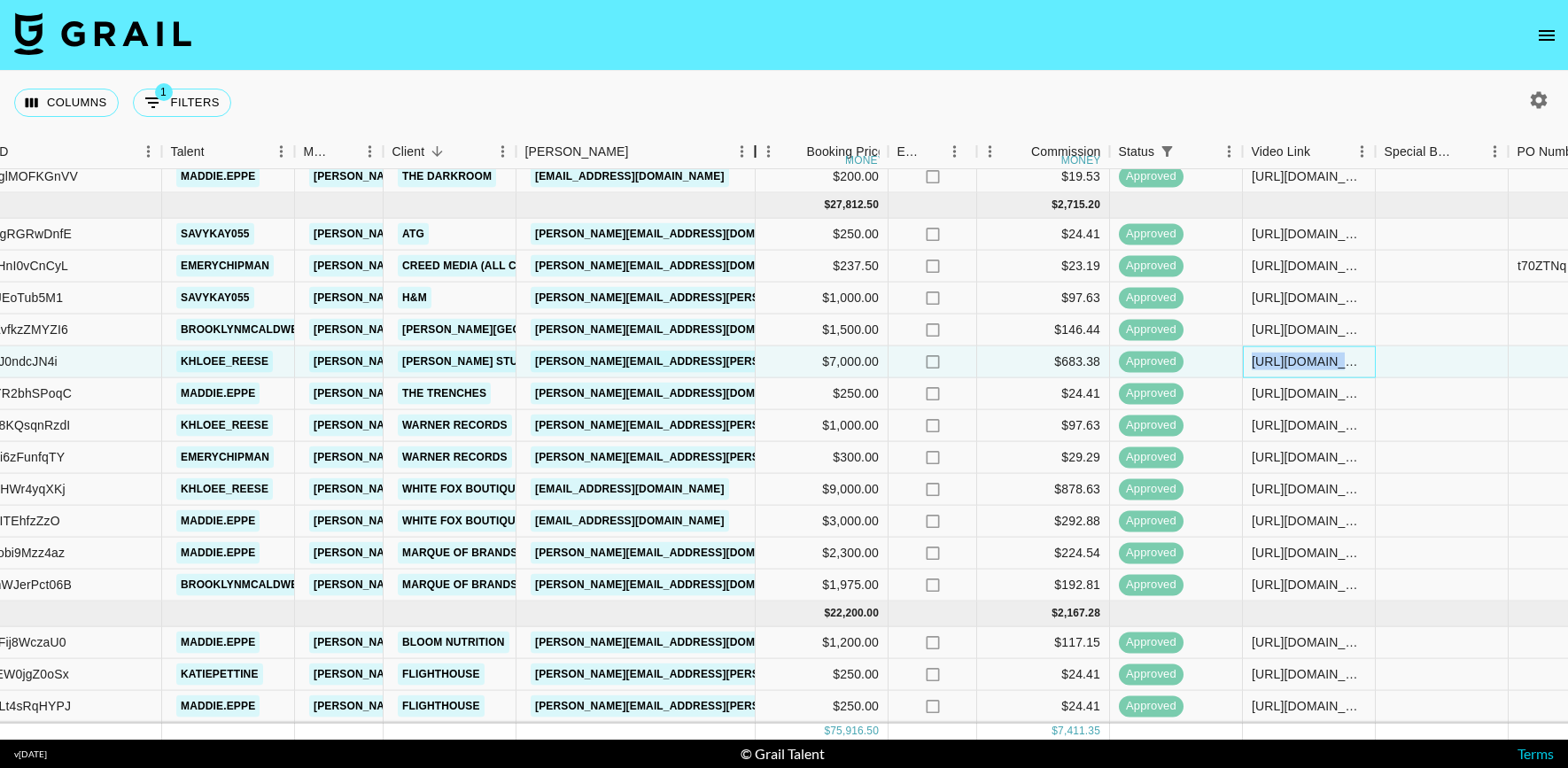
drag, startPoint x: 651, startPoint y: 147, endPoint x: 839, endPoint y: 143, distance: 188.0
click at [766, 143] on div "Booker" at bounding box center [755, 152] width 21 height 34
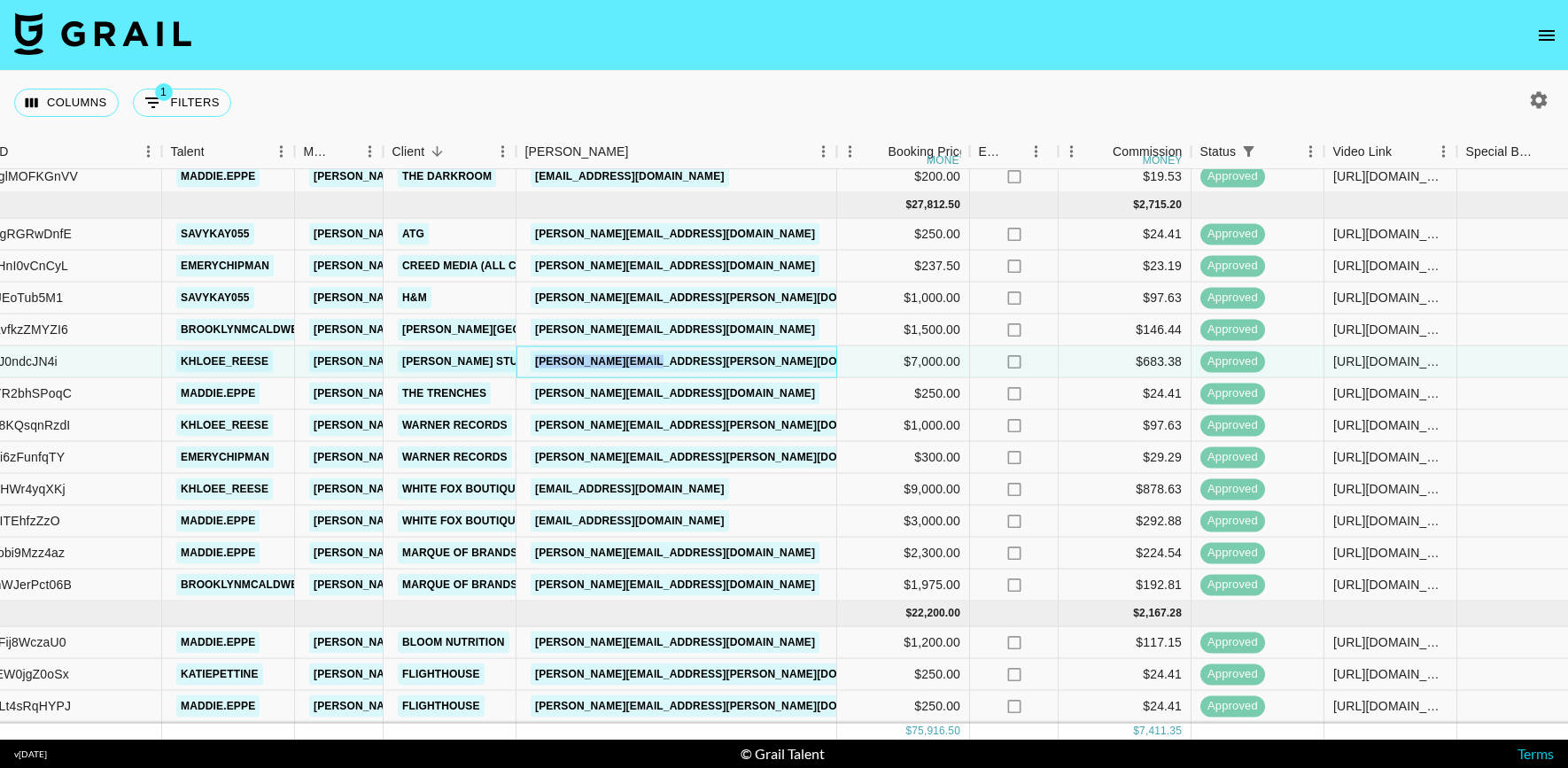
drag, startPoint x: 682, startPoint y: 360, endPoint x: 516, endPoint y: 356, distance: 166.0
click at [516, 356] on div "casey@walkup.studio" at bounding box center [676, 363] width 320 height 32
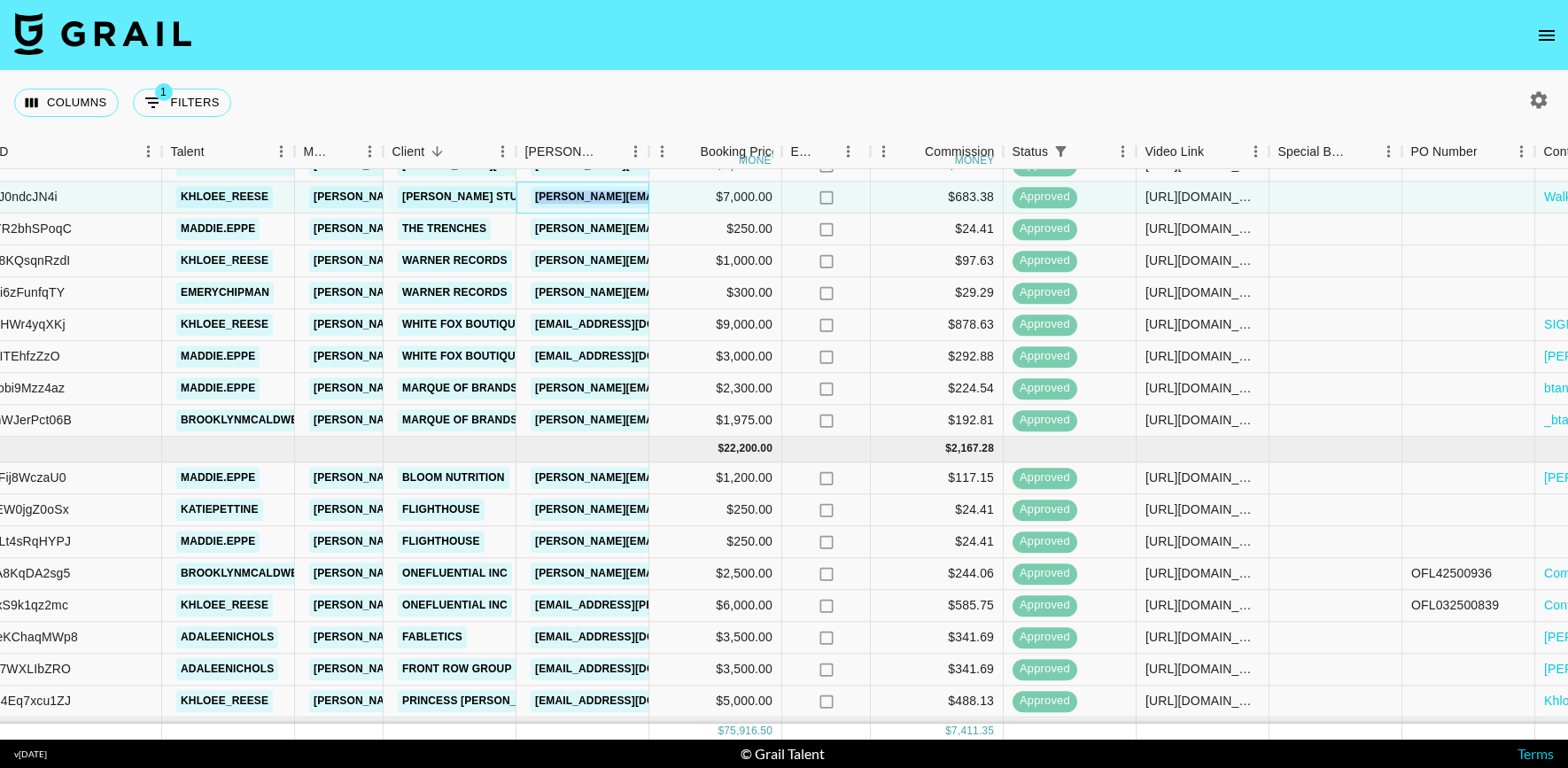
scroll to position [525, 206]
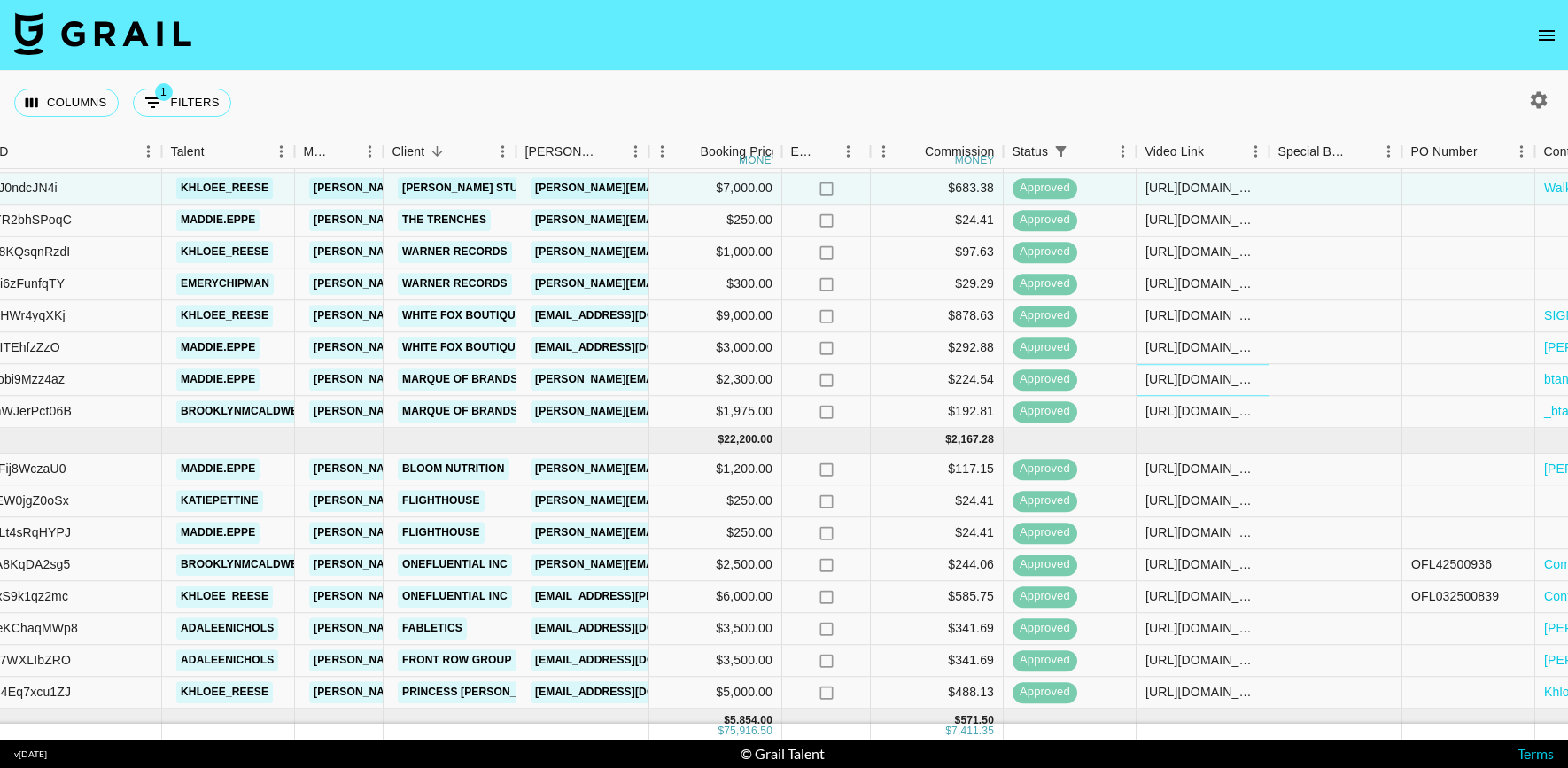
click at [1176, 380] on div "https://www.tiktok.com/@maddie.eppe/video/7509164354013498654" at bounding box center [1202, 380] width 115 height 18
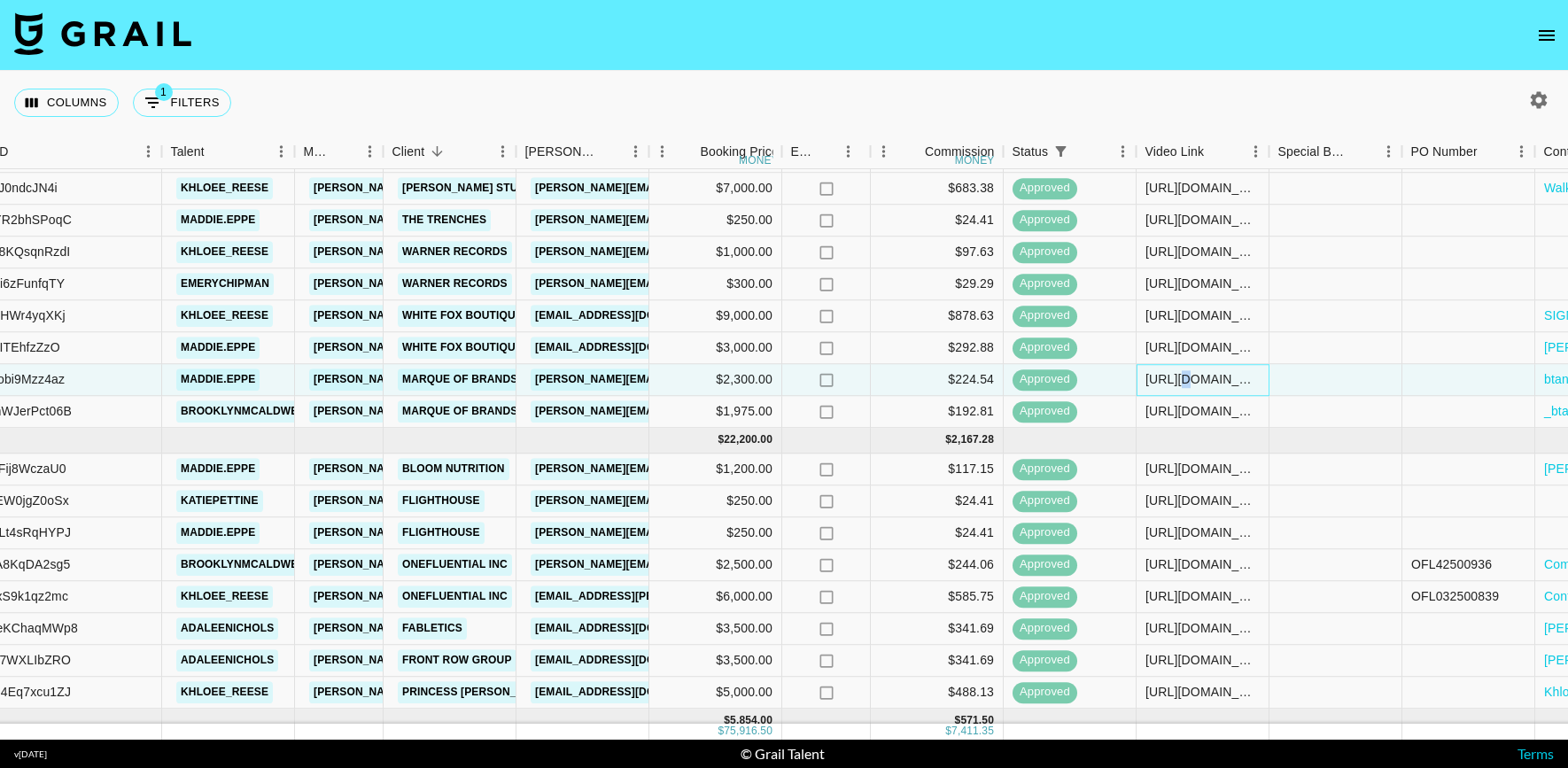
click at [1176, 380] on div "https://www.tiktok.com/@maddie.eppe/video/7509164354013498654" at bounding box center [1202, 380] width 115 height 18
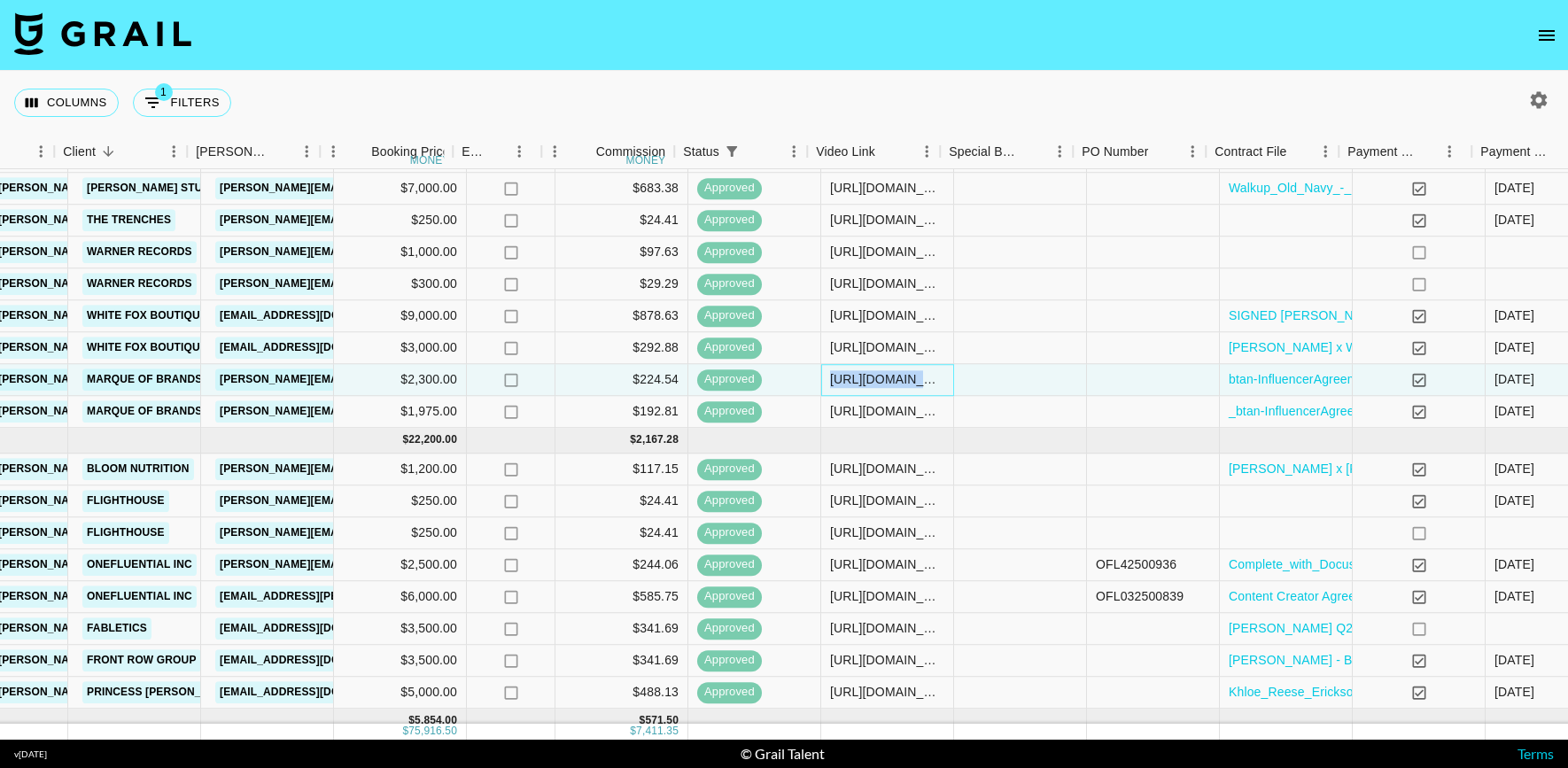
scroll to position [525, 534]
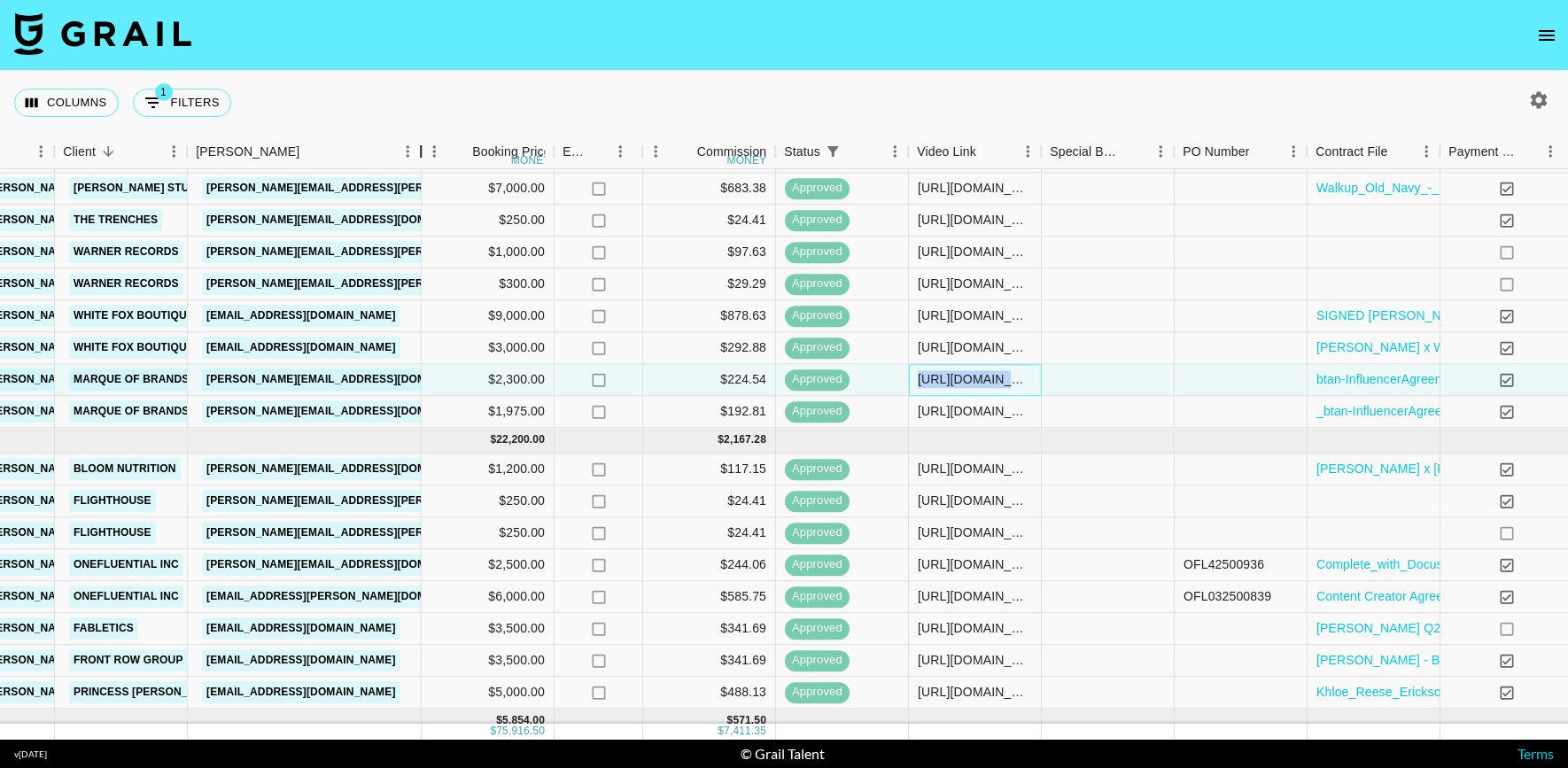
drag, startPoint x: 329, startPoint y: 139, endPoint x: 526, endPoint y: 157, distance: 197.8
click at [510, 151] on div "Month Due Airtable ID Talent Manager Client Booker Booking Price money Expenses…" at bounding box center [687, 152] width 2444 height 34
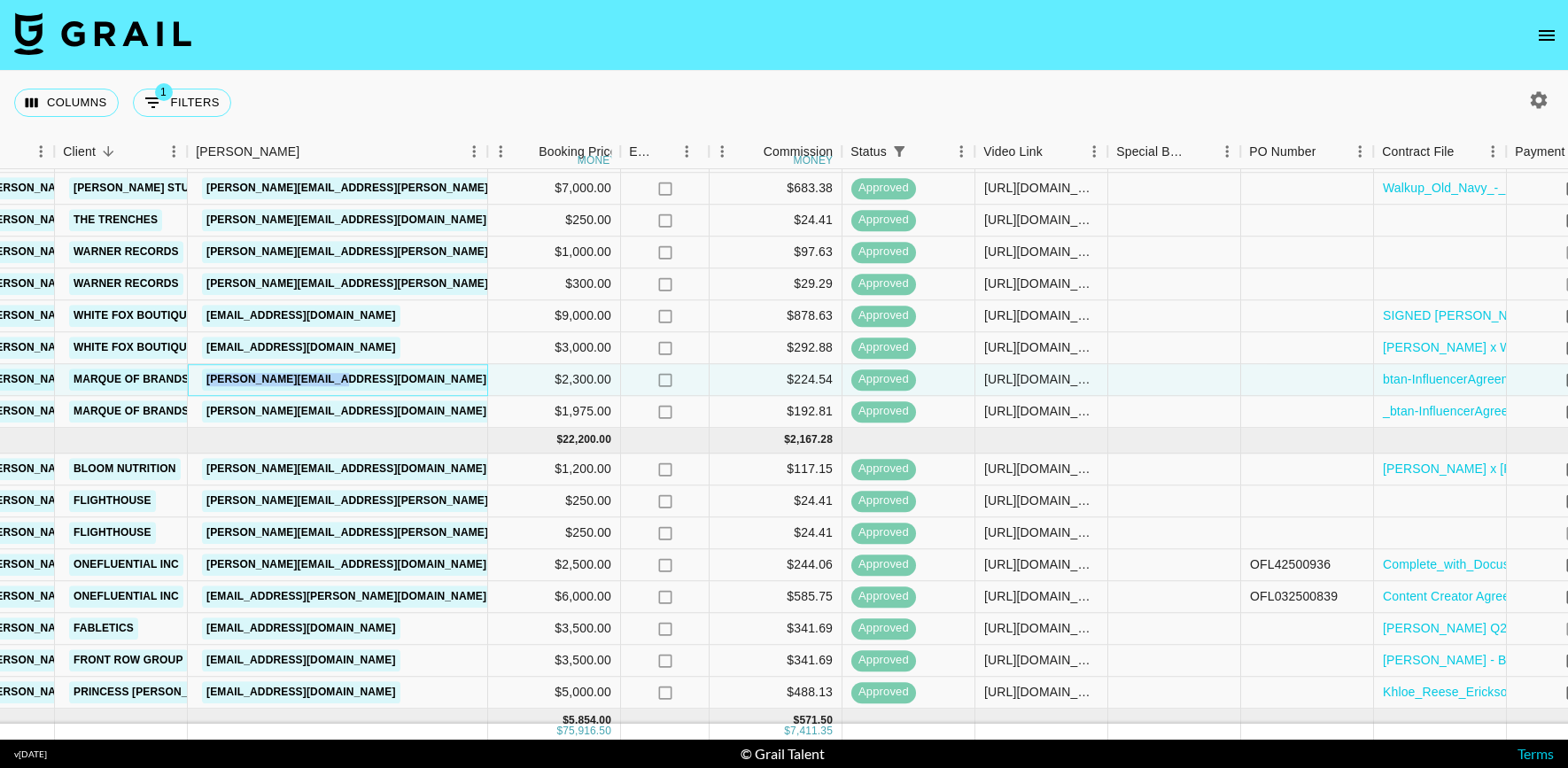
drag, startPoint x: 376, startPoint y: 385, endPoint x: 198, endPoint y: 382, distance: 178.0
click at [198, 382] on div "mikayla@marqgroup.com" at bounding box center [337, 380] width 300 height 32
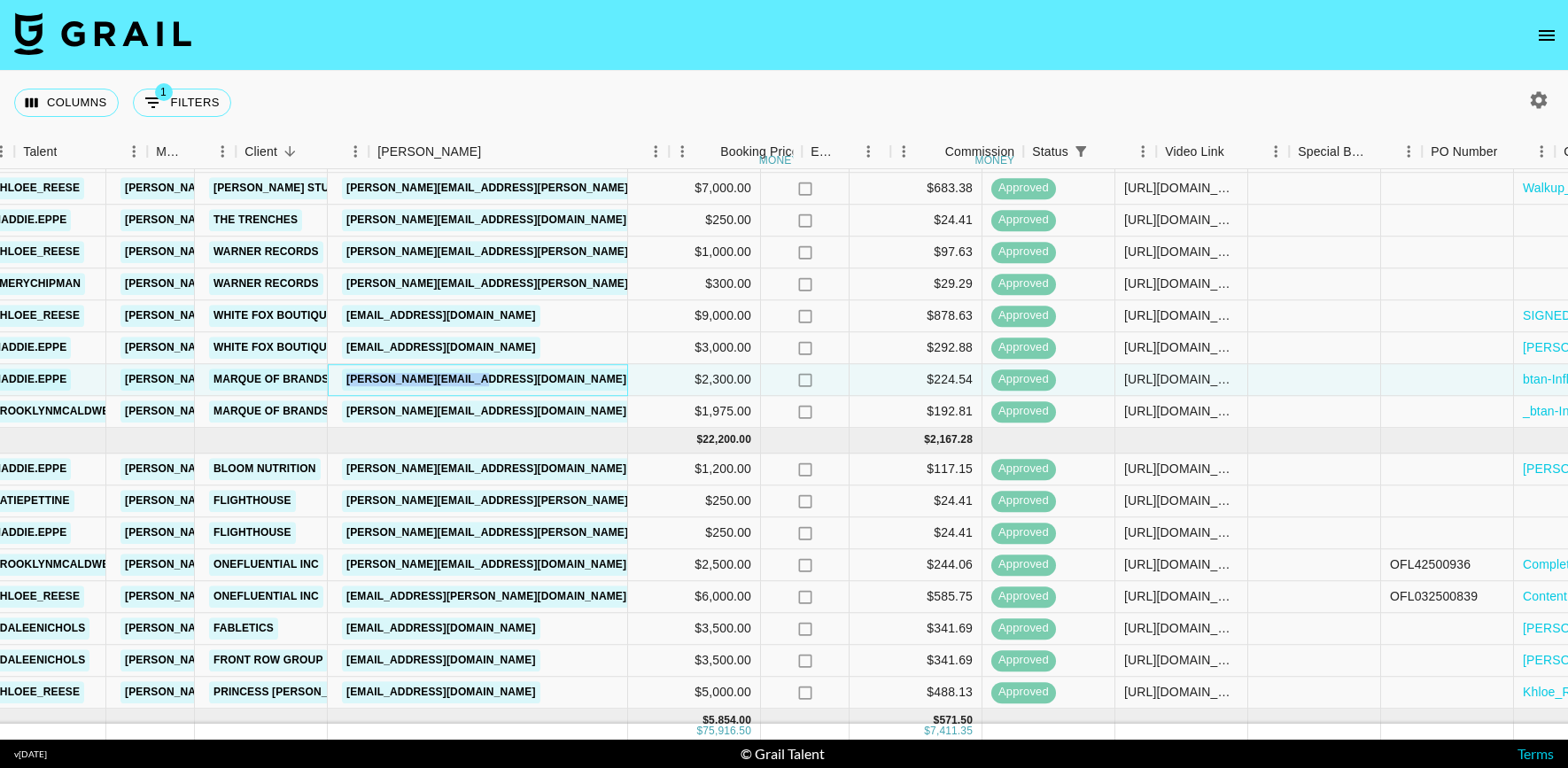
scroll to position [525, 352]
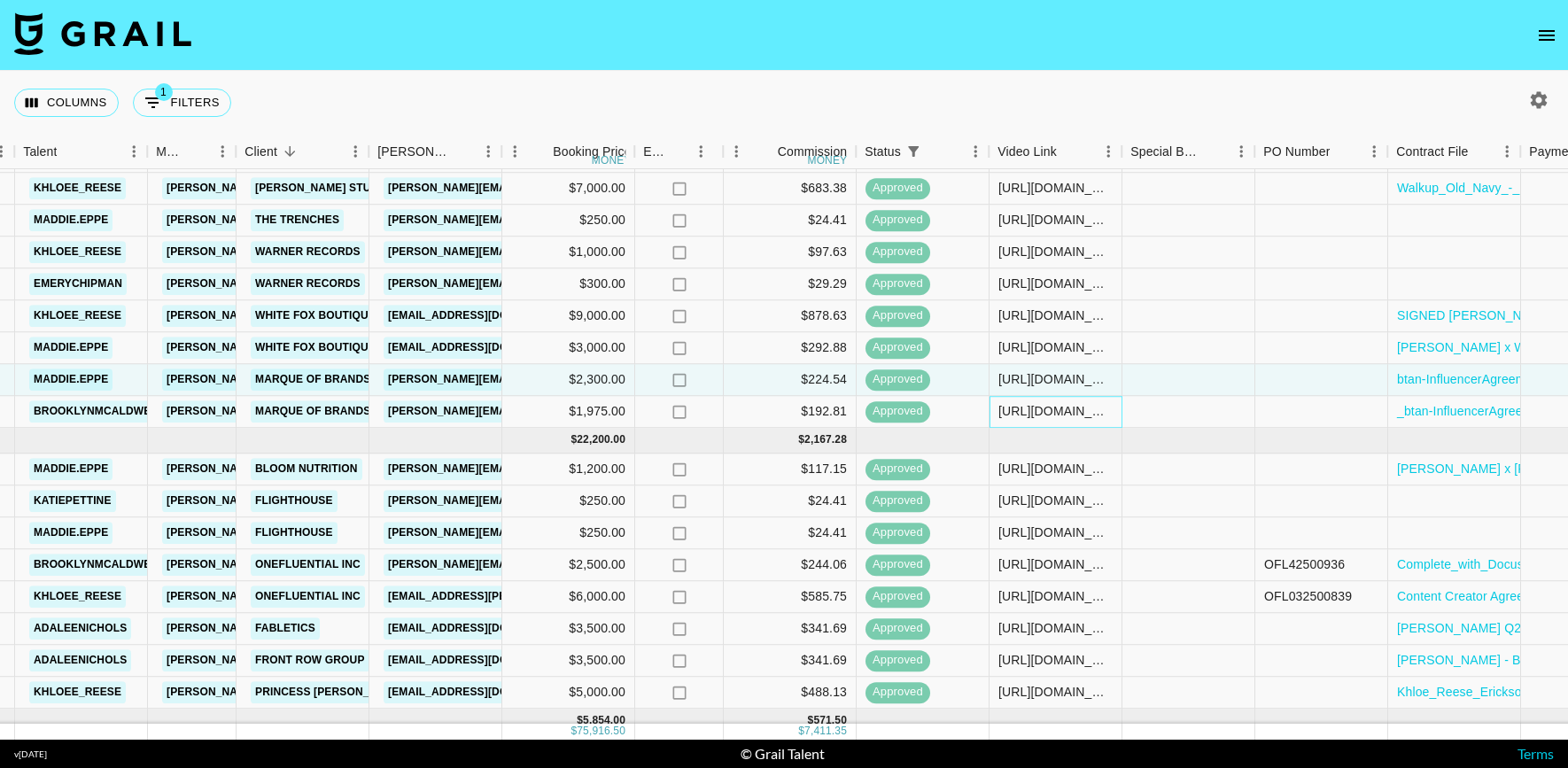
click at [1039, 406] on div "https://www.tiktok.com/@brooklynmcaldwell/video/7510302905241472286?is_from_web…" at bounding box center [1055, 411] width 115 height 18
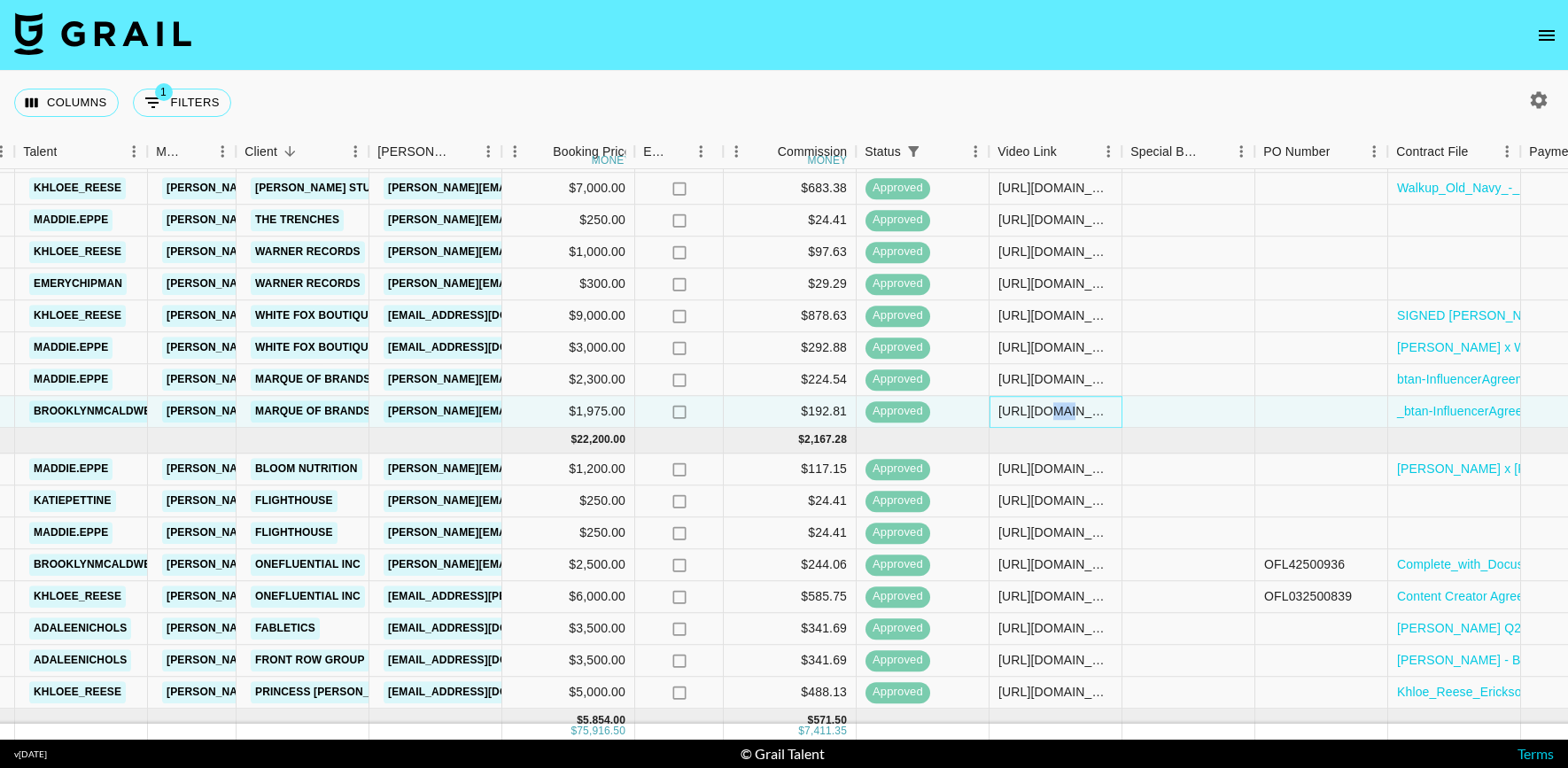
click at [1039, 406] on div "https://www.tiktok.com/@brooklynmcaldwell/video/7510302905241472286?is_from_web…" at bounding box center [1055, 411] width 115 height 18
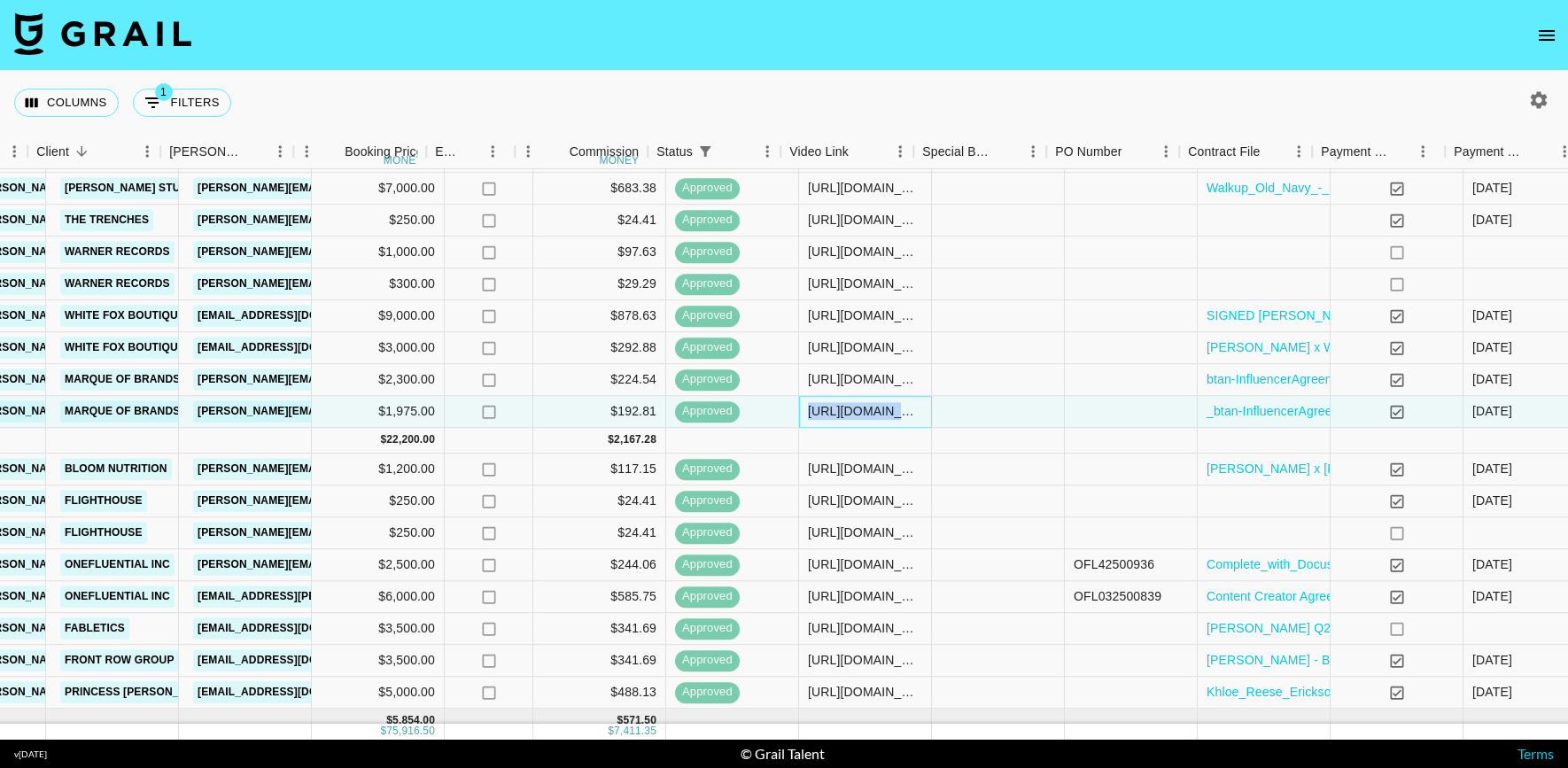
scroll to position [525, 581]
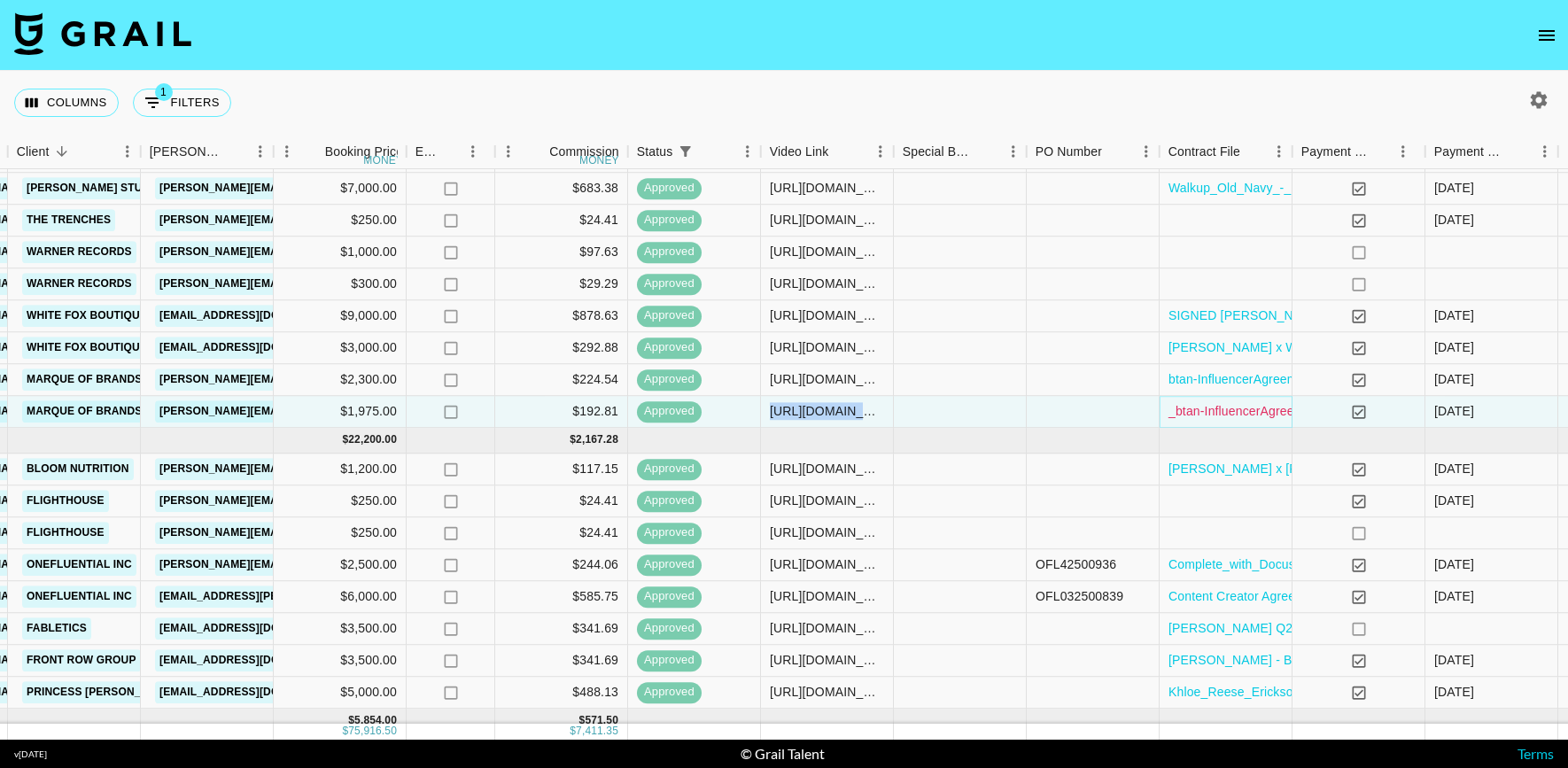
click at [1235, 411] on link "_btan-InfluencerAgreement_Ulta_@brooklynmcaldwell.pdf" at bounding box center [1332, 411] width 328 height 18
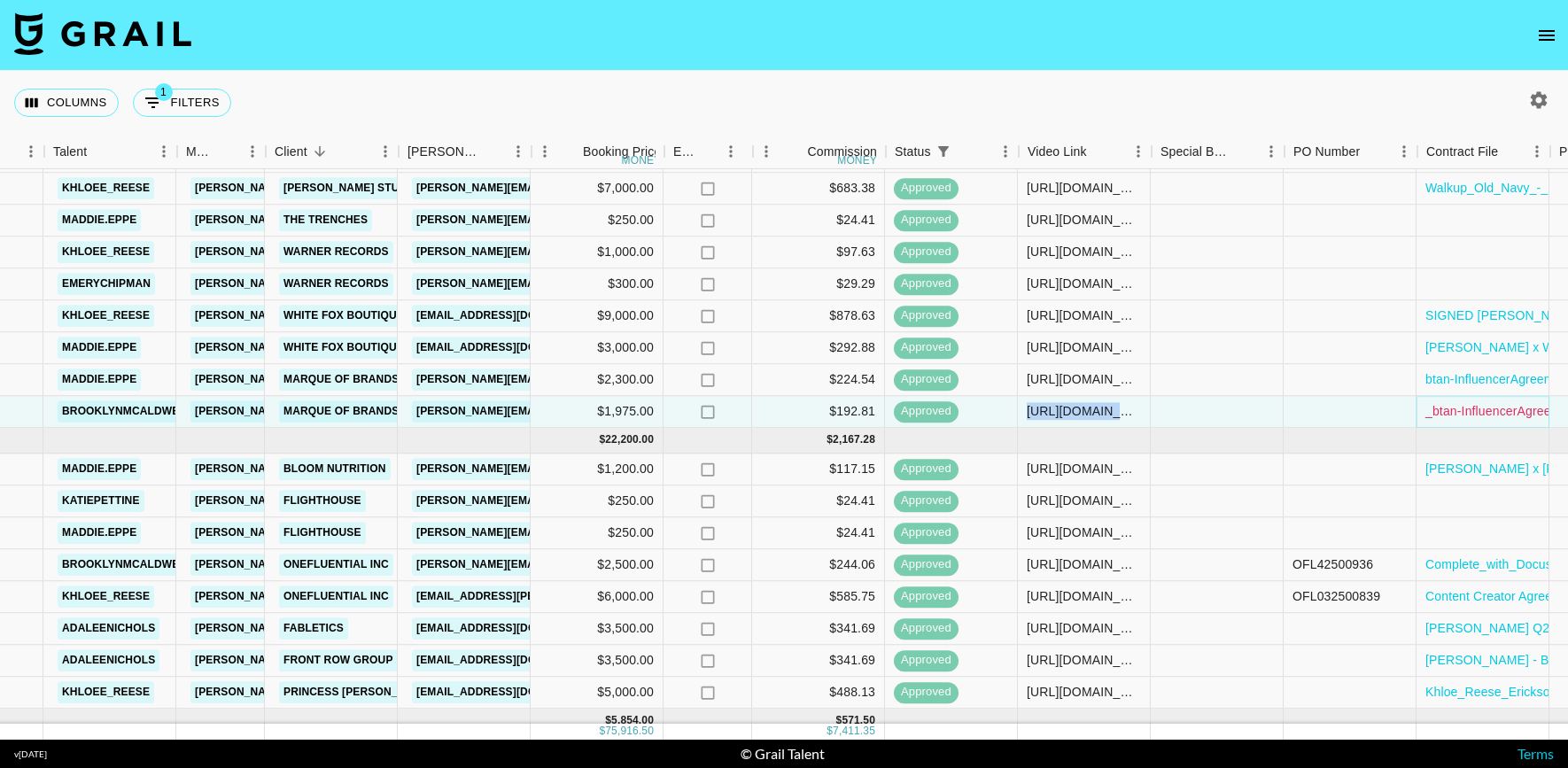
scroll to position [525, 323]
click at [1116, 629] on div "https://www.tiktok.com/@adaleenichols/video/7522983812708486431?_t=ZT-8xpijlMh0…" at bounding box center [1085, 629] width 115 height 18
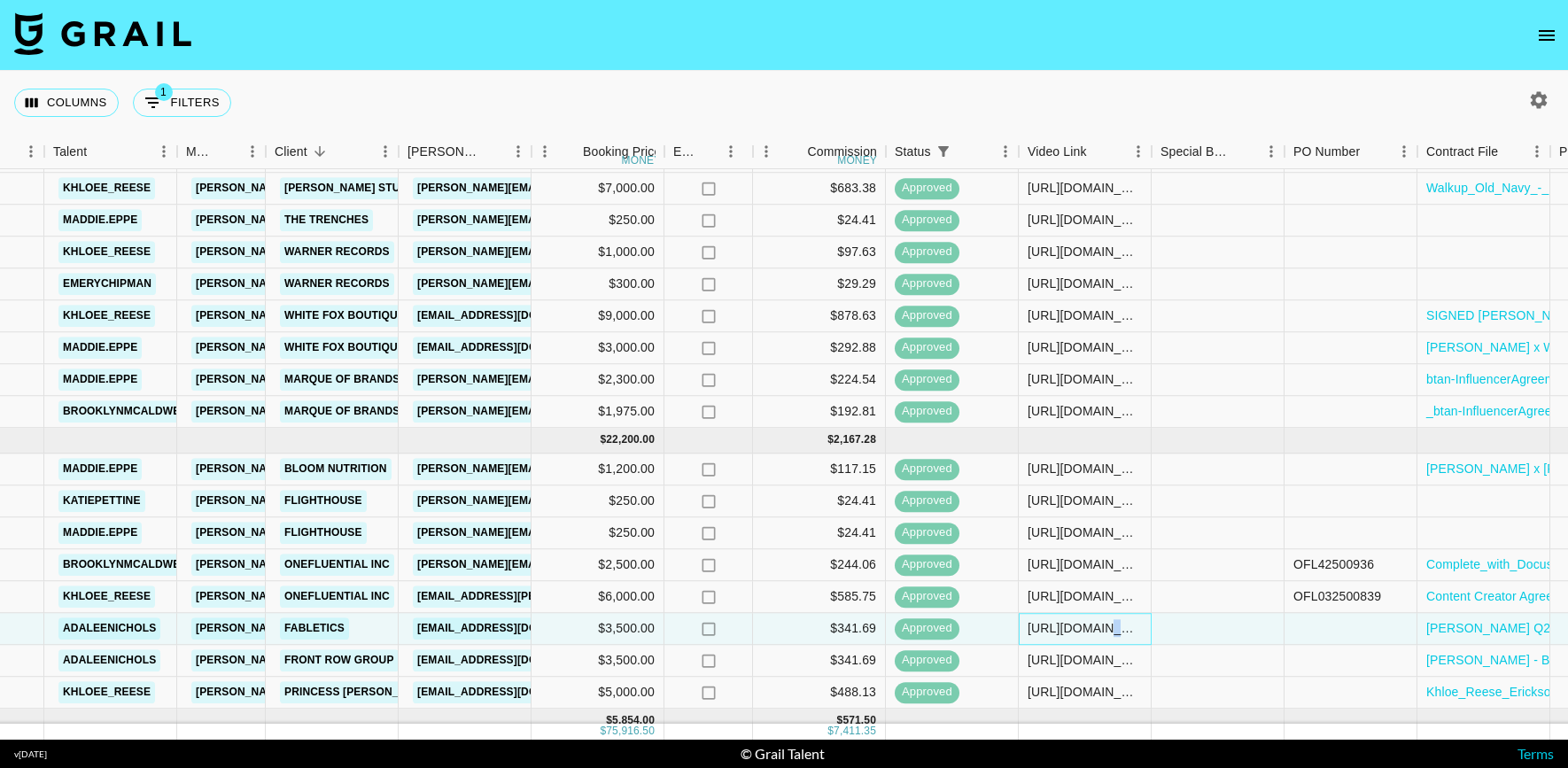
click at [1116, 629] on div "https://www.tiktok.com/@adaleenichols/video/7522983812708486431?_t=ZT-8xpijlMh0…" at bounding box center [1085, 629] width 115 height 18
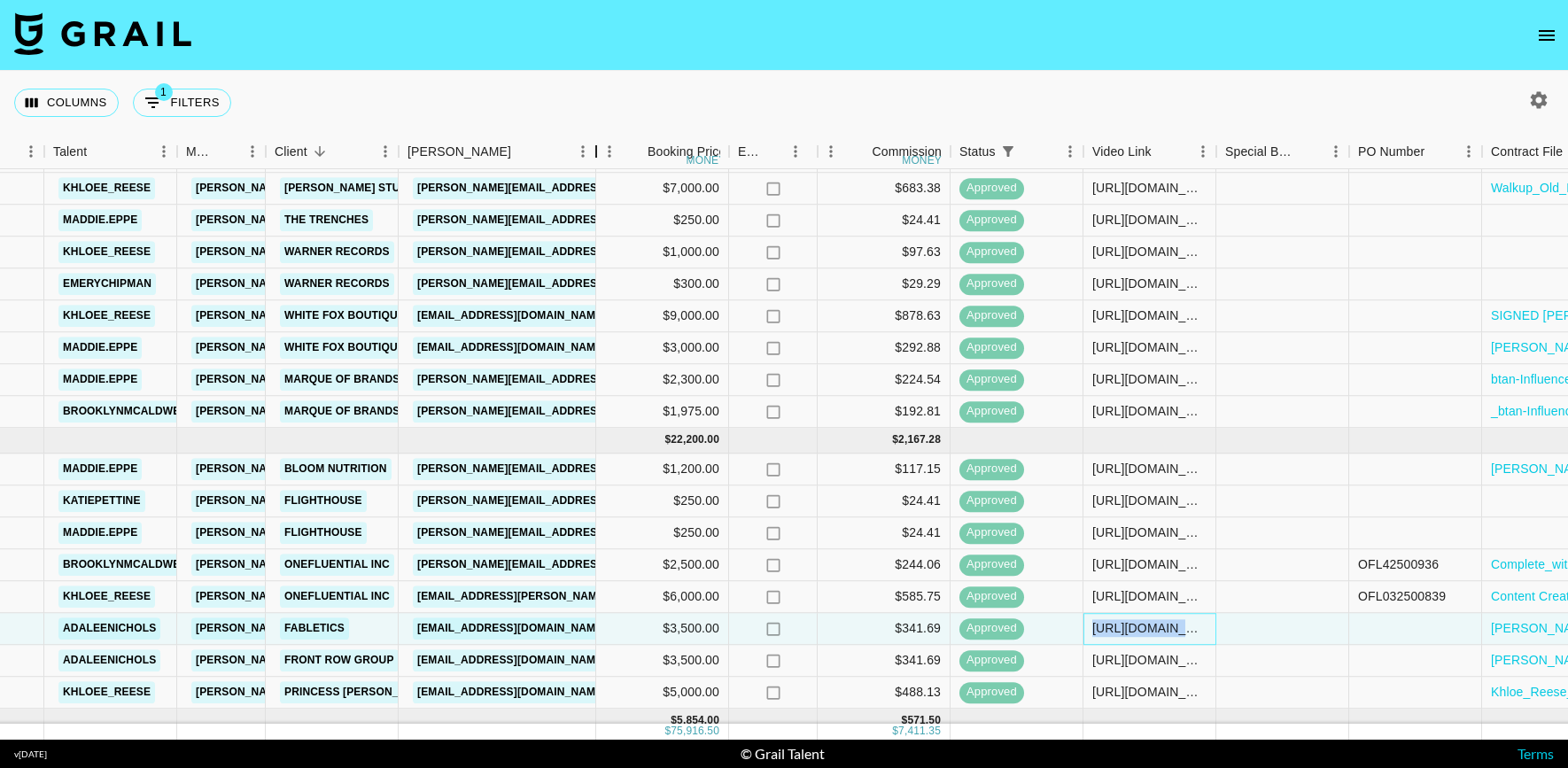
drag, startPoint x: 534, startPoint y: 145, endPoint x: 703, endPoint y: 159, distance: 169.6
click at [607, 152] on div "Booker" at bounding box center [596, 152] width 21 height 34
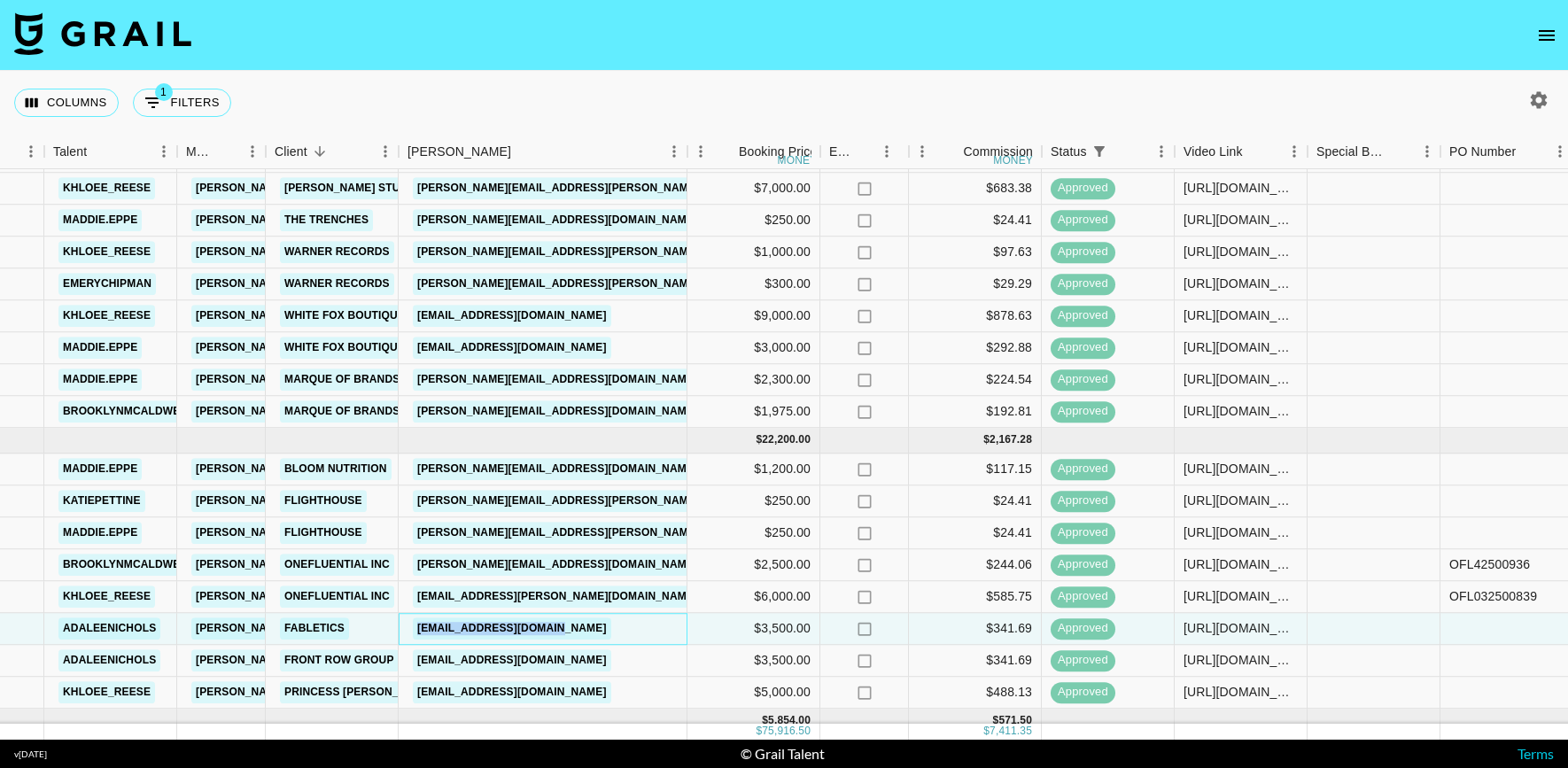
drag, startPoint x: 584, startPoint y: 634, endPoint x: 411, endPoint y: 634, distance: 173.0
click at [411, 634] on div "MGaboian@fabletics.com" at bounding box center [543, 629] width 289 height 32
click at [1221, 633] on div "https://www.tiktok.com/@adaleenichols/video/7522983812708486431?_t=ZT-8xpijlMh0…" at bounding box center [1240, 629] width 115 height 18
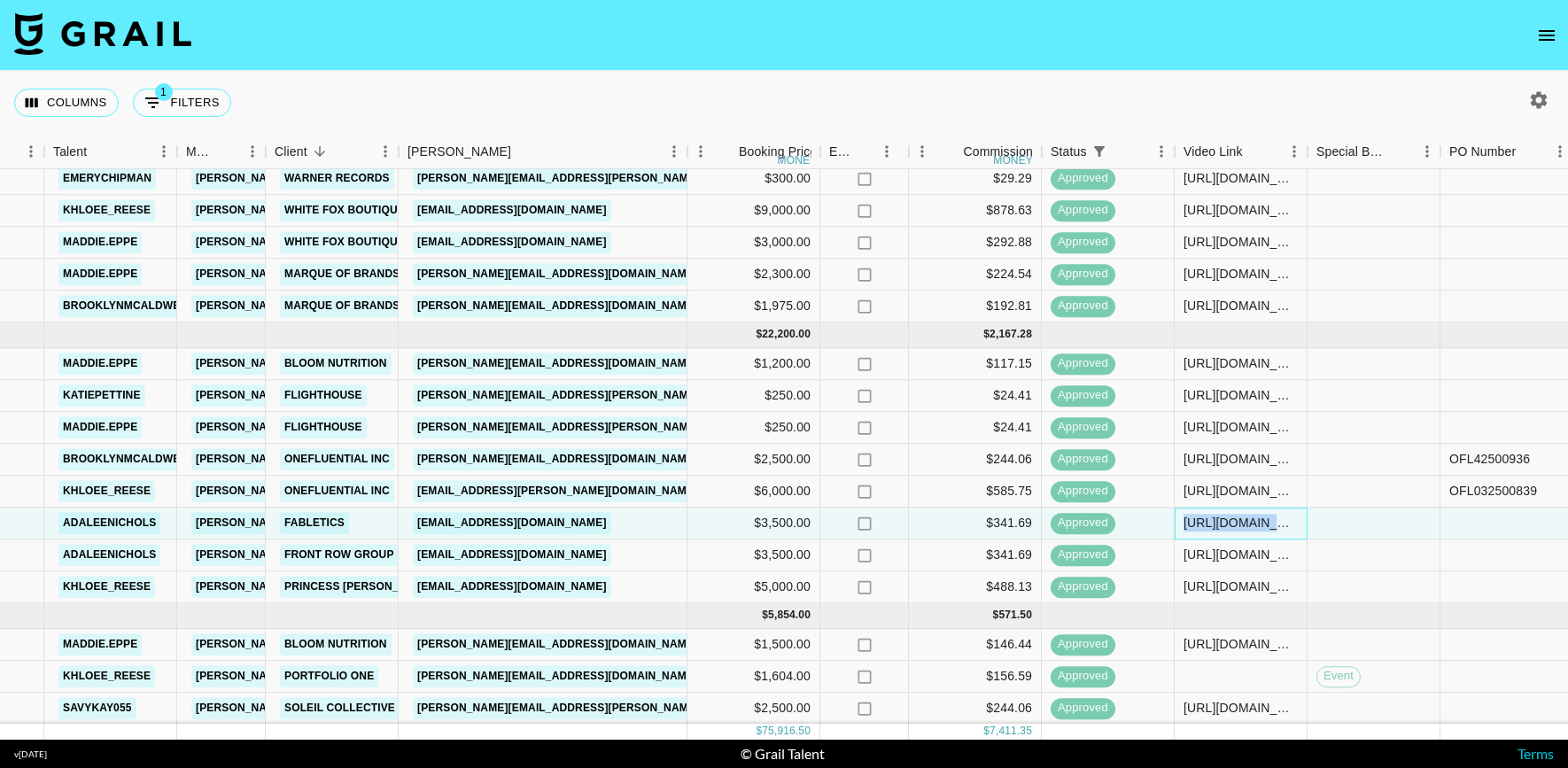
scroll to position [661, 323]
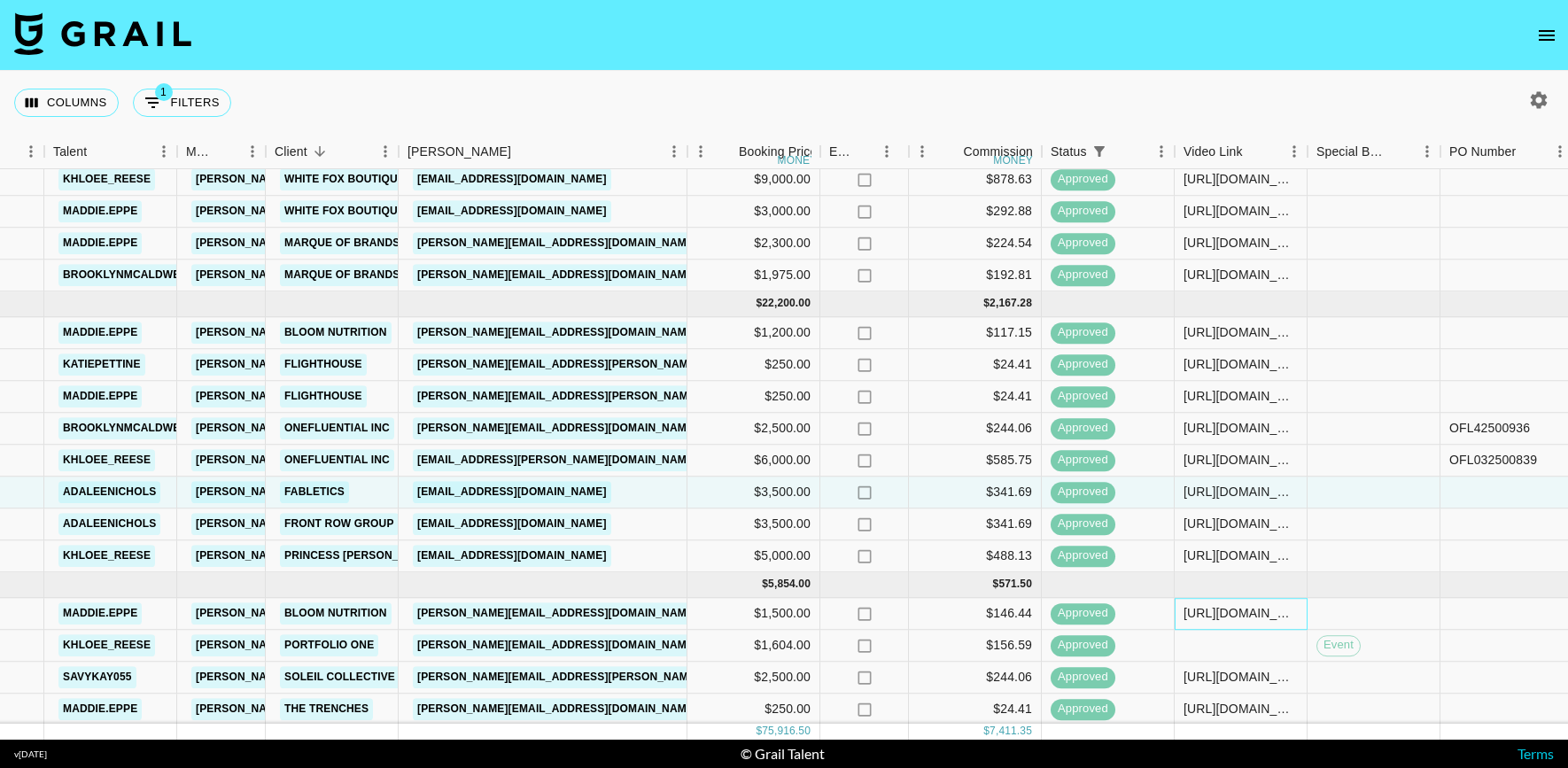
click at [1235, 620] on div "https://www.tiktok.com/@maddie.eppe/video/7537774899234950430?is_from_webapp=1&…" at bounding box center [1241, 614] width 133 height 32
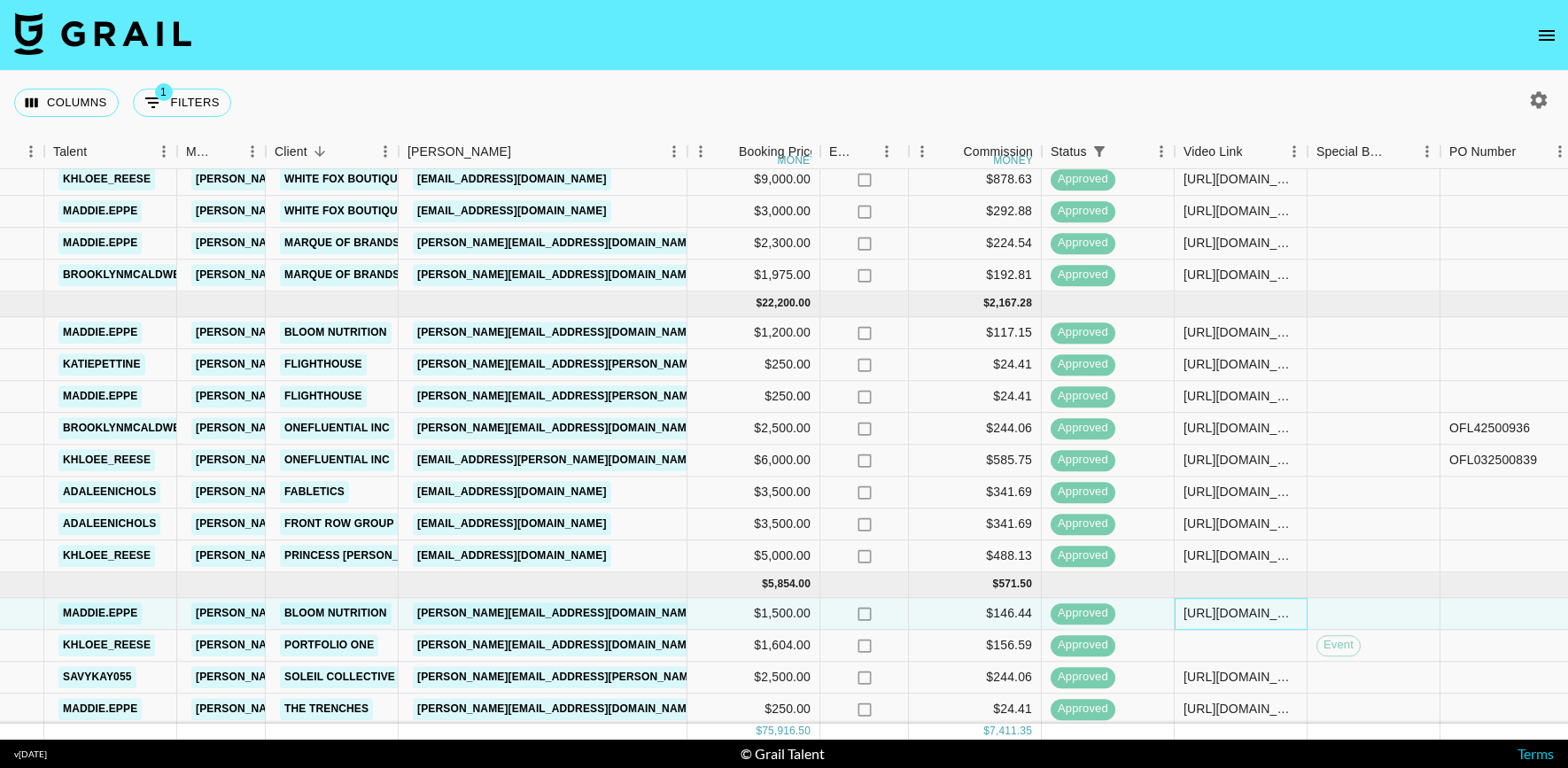
click at [1235, 620] on div "https://www.tiktok.com/@maddie.eppe/video/7537774899234950430?is_from_webapp=1&…" at bounding box center [1241, 614] width 133 height 32
click at [1230, 607] on div "https://www.tiktok.com/@maddie.eppe/video/7537774899234950430?is_from_webapp=1&…" at bounding box center [1240, 614] width 115 height 18
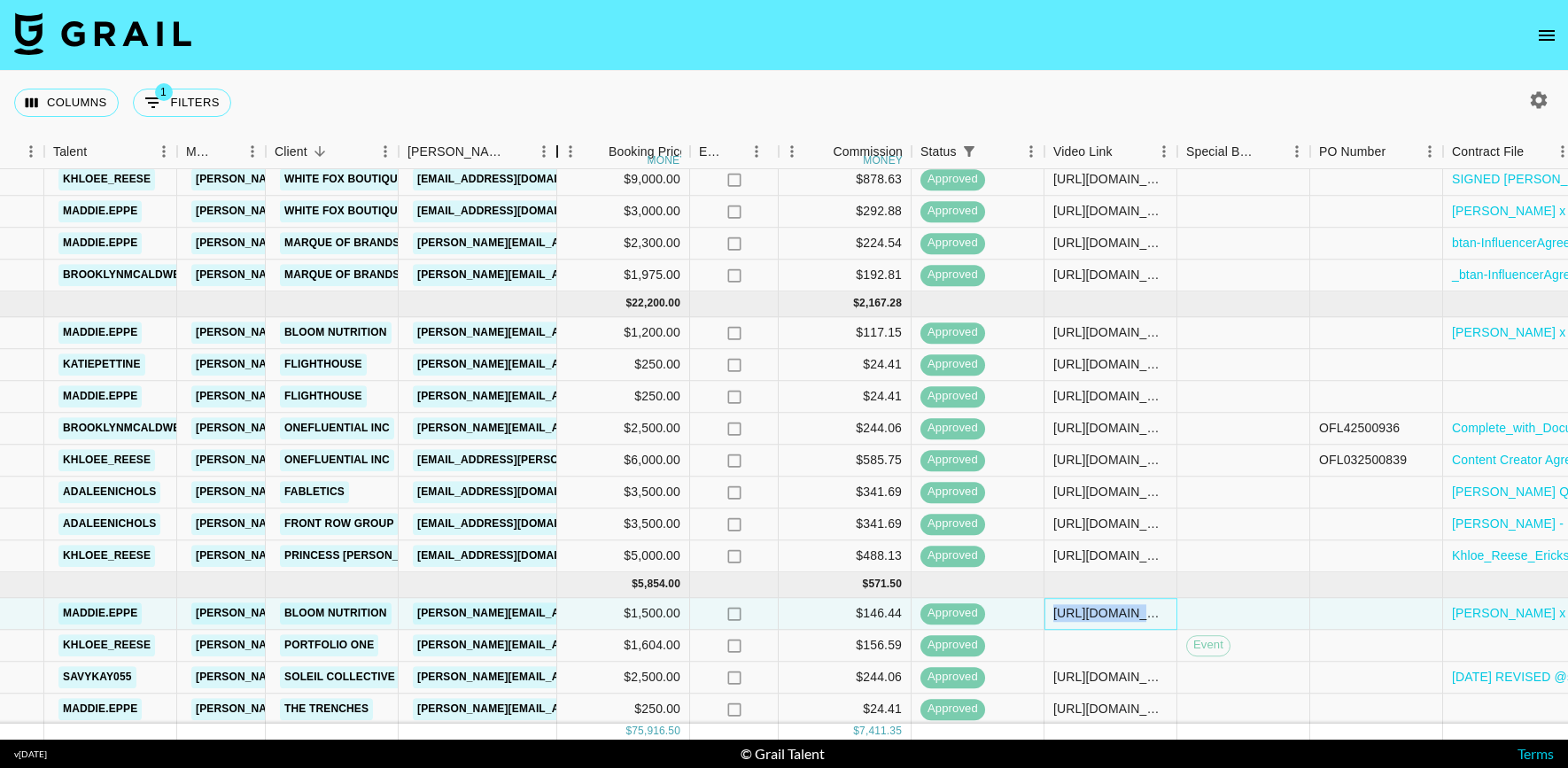
drag, startPoint x: 533, startPoint y: 140, endPoint x: 729, endPoint y: 150, distance: 196.3
click at [568, 143] on div "Booker" at bounding box center [557, 152] width 21 height 34
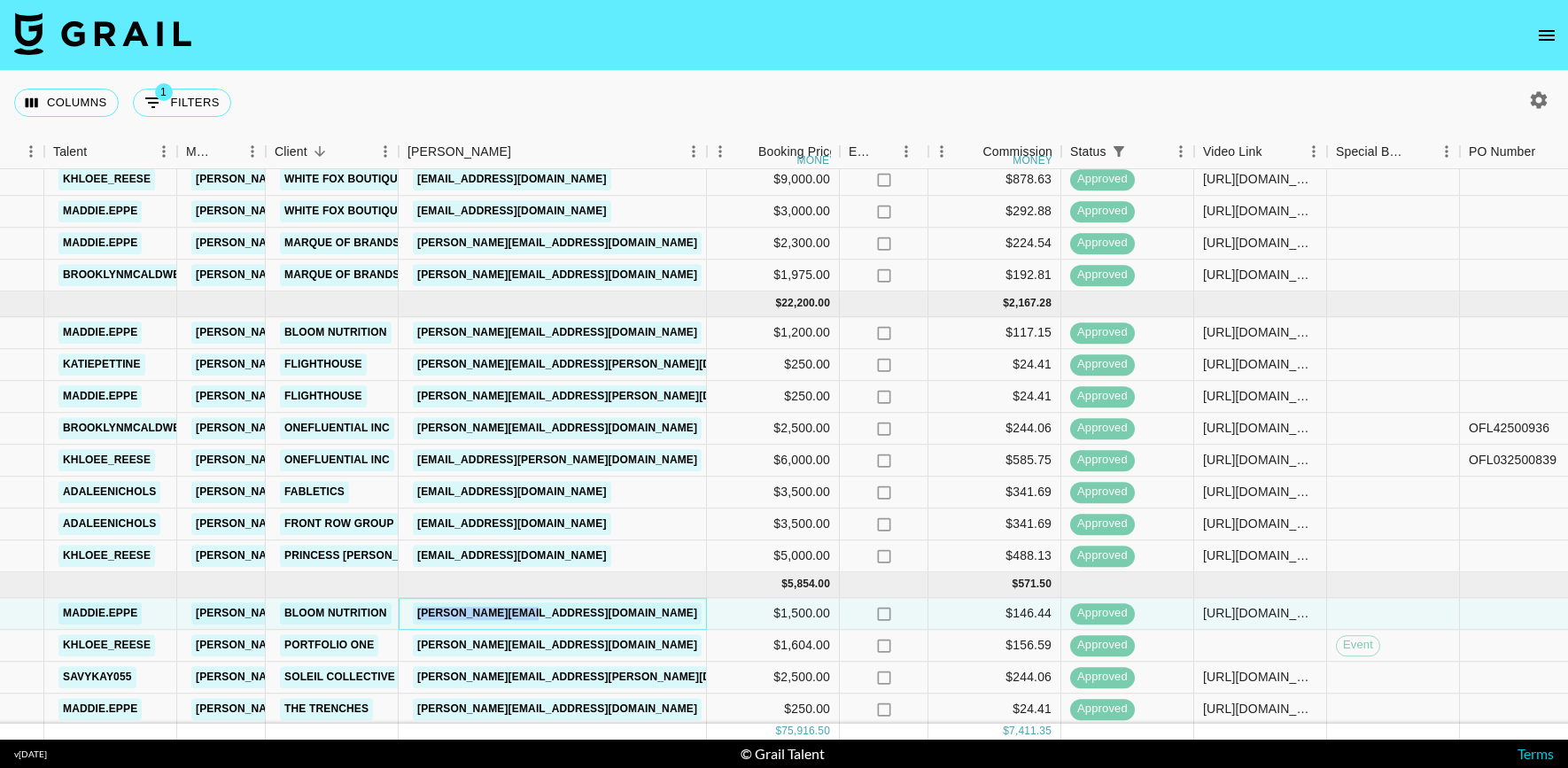
drag, startPoint x: 566, startPoint y: 614, endPoint x: 416, endPoint y: 615, distance: 150.0
click at [416, 615] on div "loreni@bloomnu.com" at bounding box center [552, 614] width 308 height 32
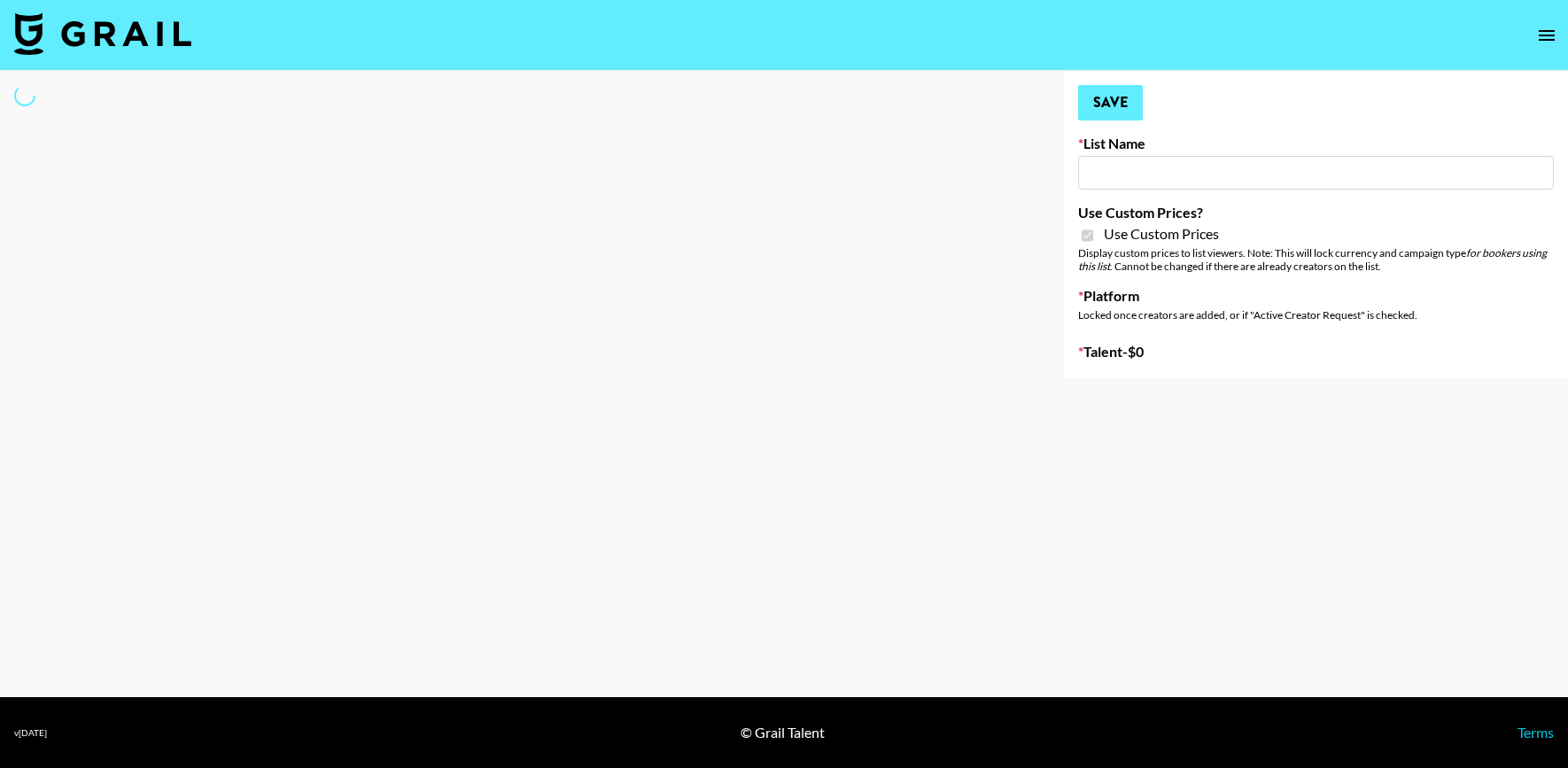
type input "Uber Teens ([DATE])"
checkbox input "true"
select select "Brand"
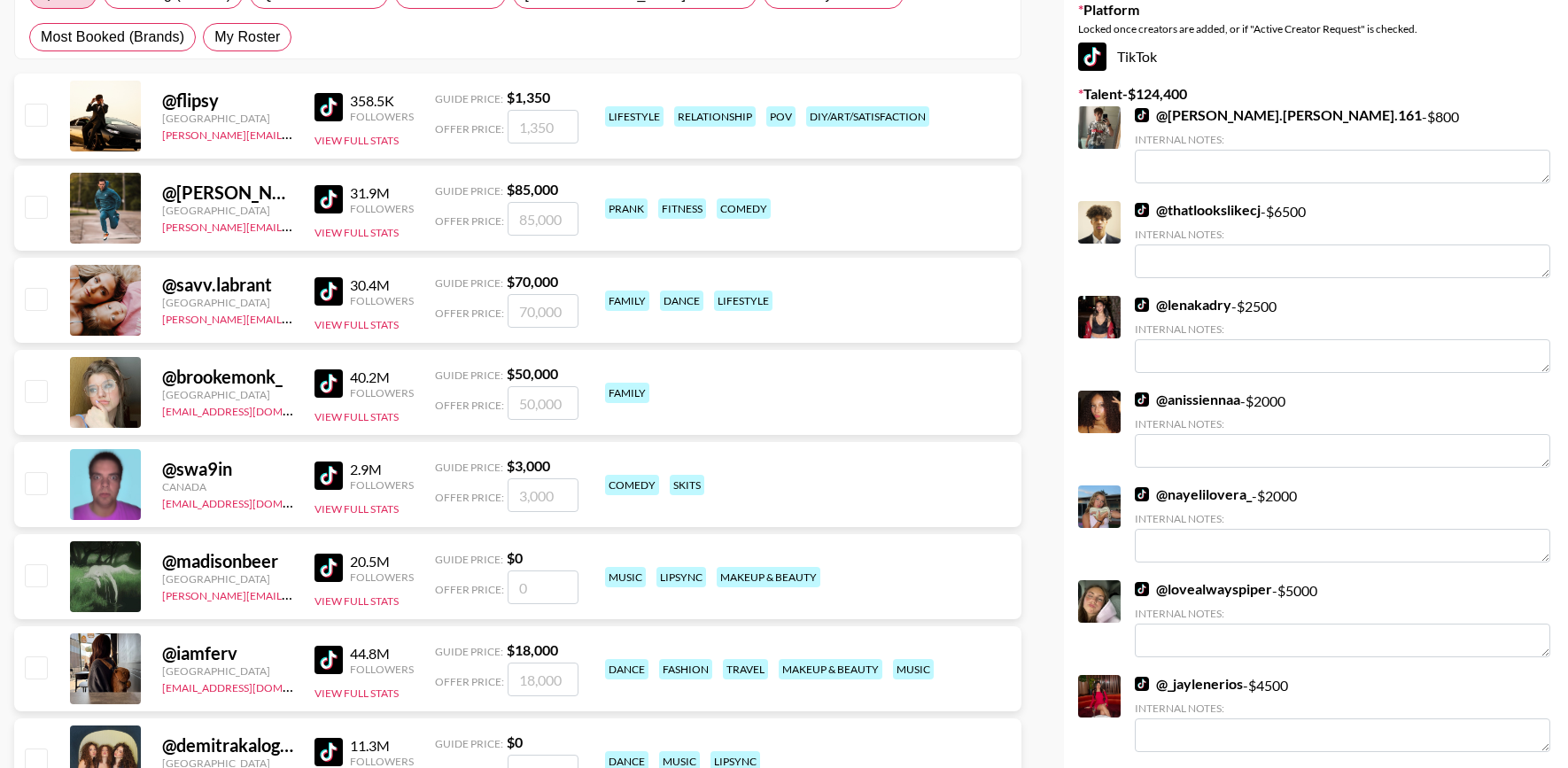
scroll to position [290, 0]
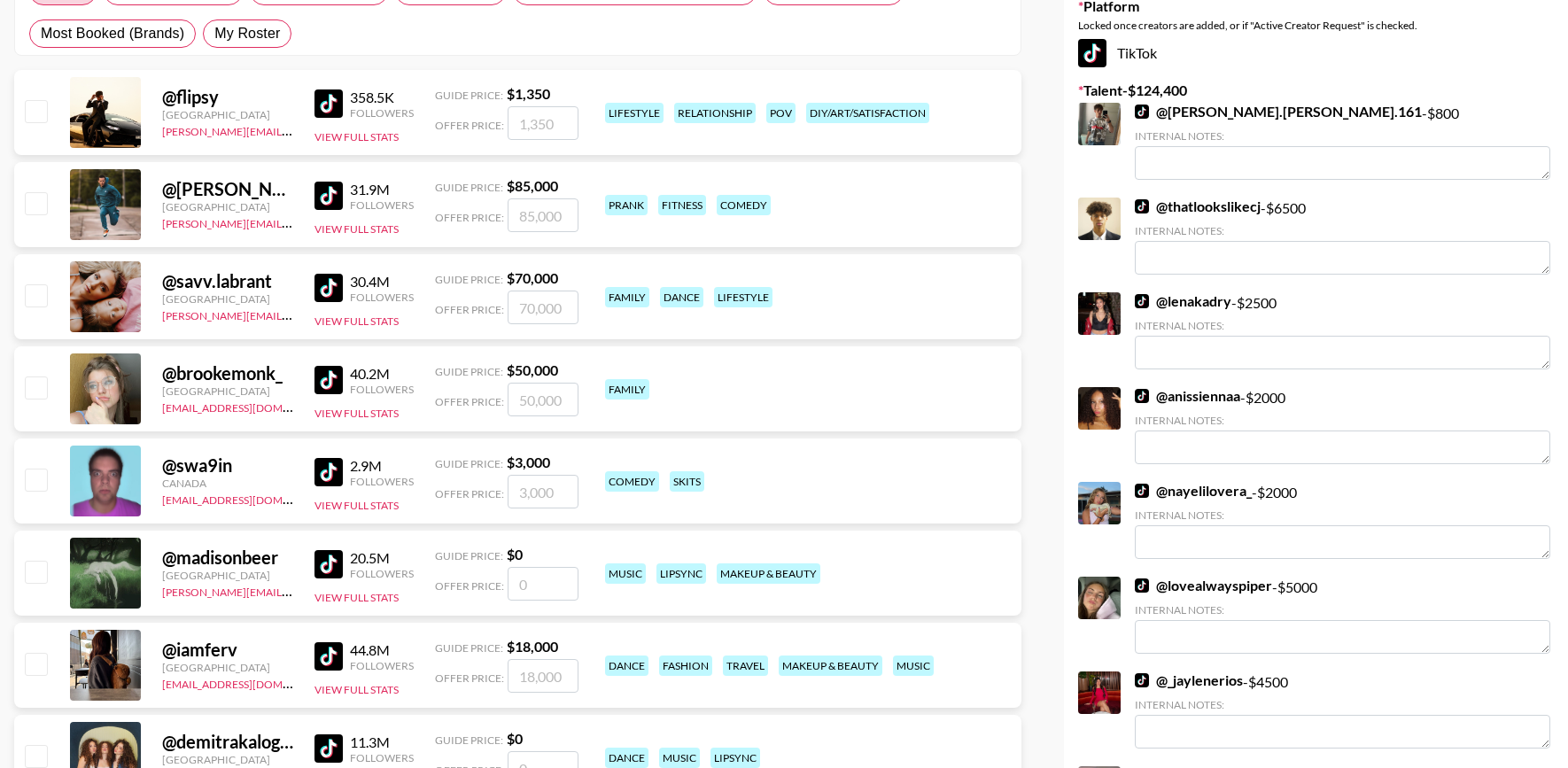
click at [1189, 304] on link "@ lenakadry" at bounding box center [1183, 301] width 97 height 18
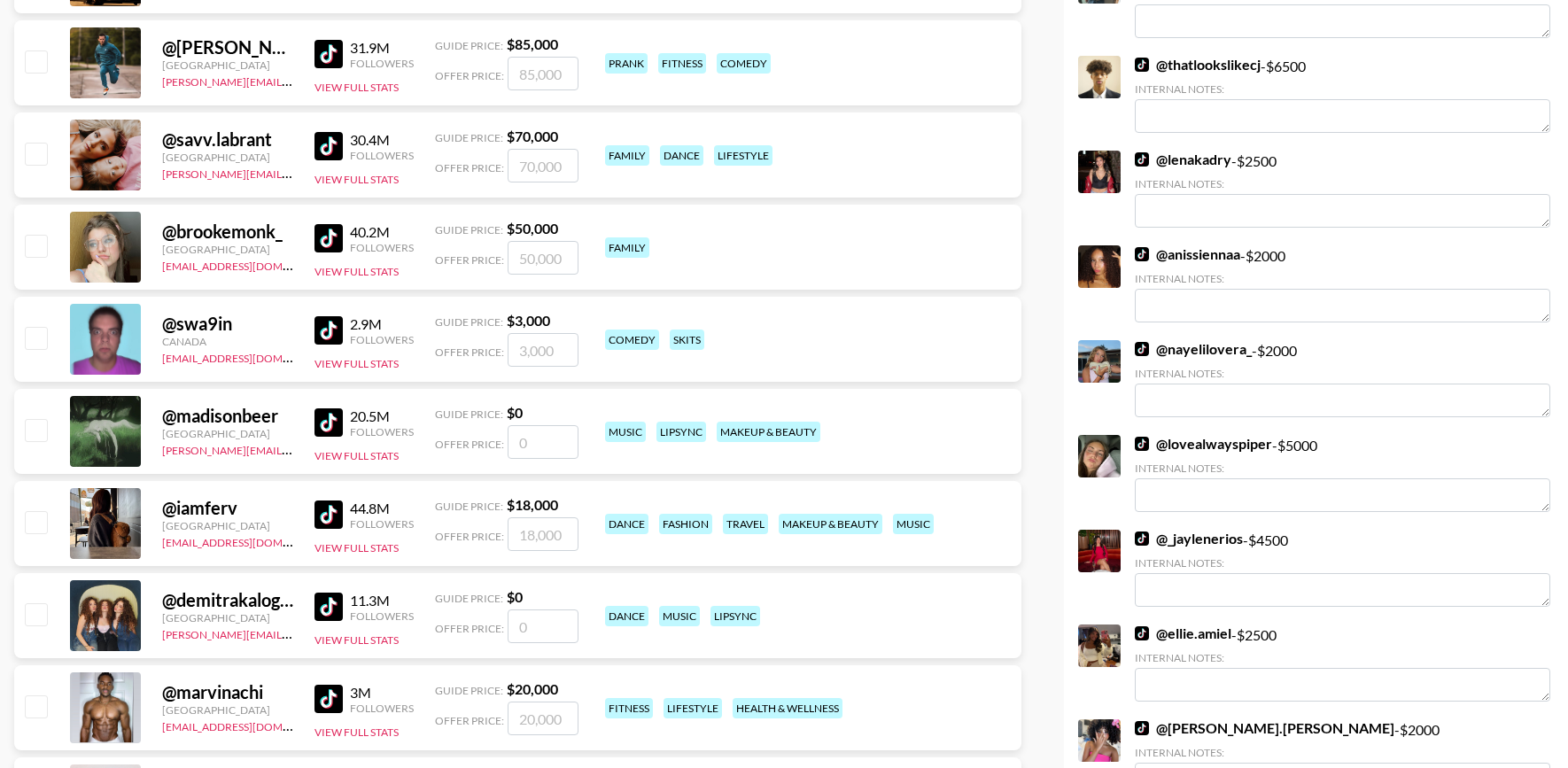
scroll to position [444, 0]
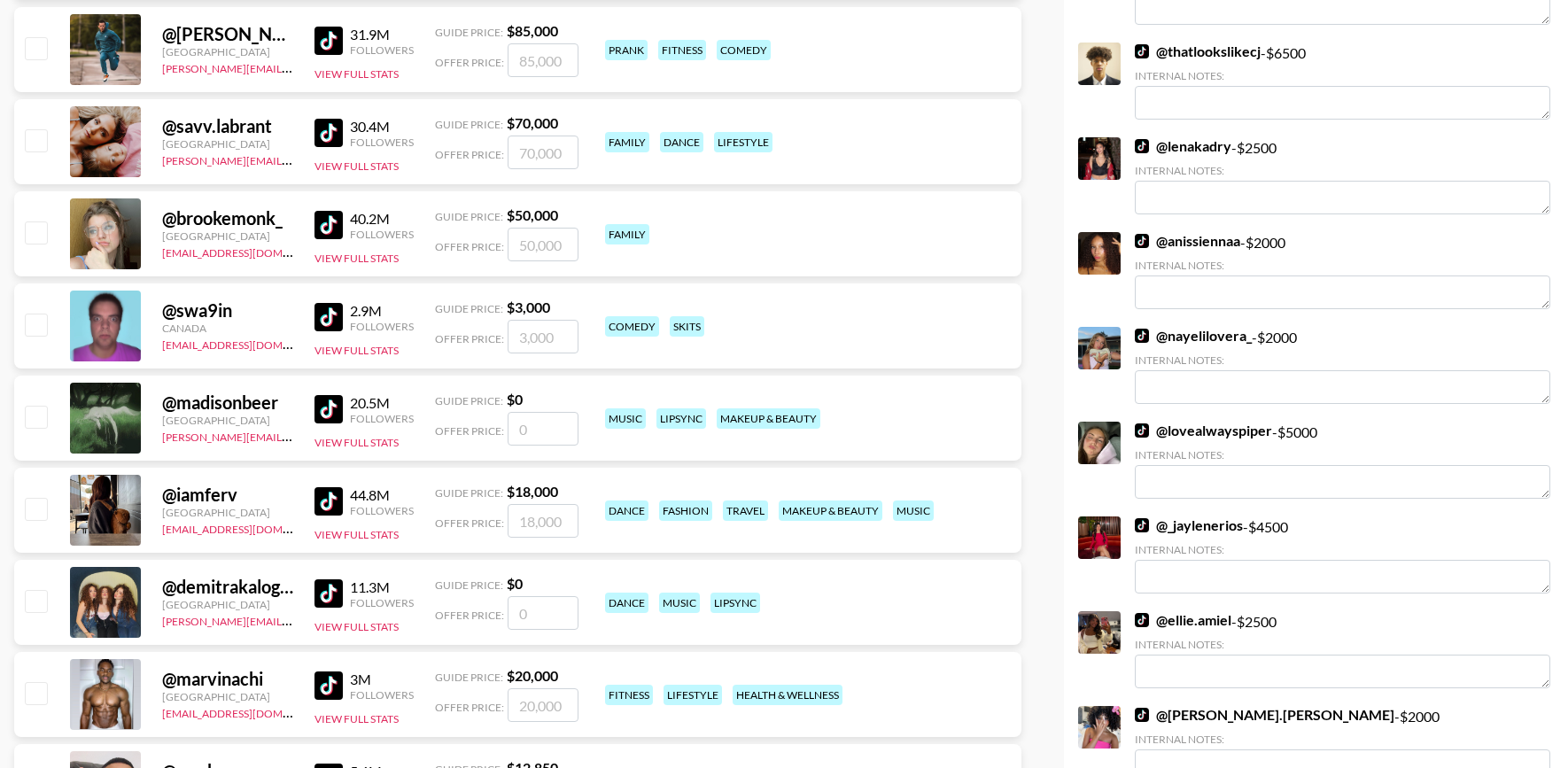
click at [1221, 426] on link "@ lovealwayspiper" at bounding box center [1203, 430] width 137 height 18
click at [1202, 330] on link "@ nayelilovera_" at bounding box center [1193, 335] width 117 height 18
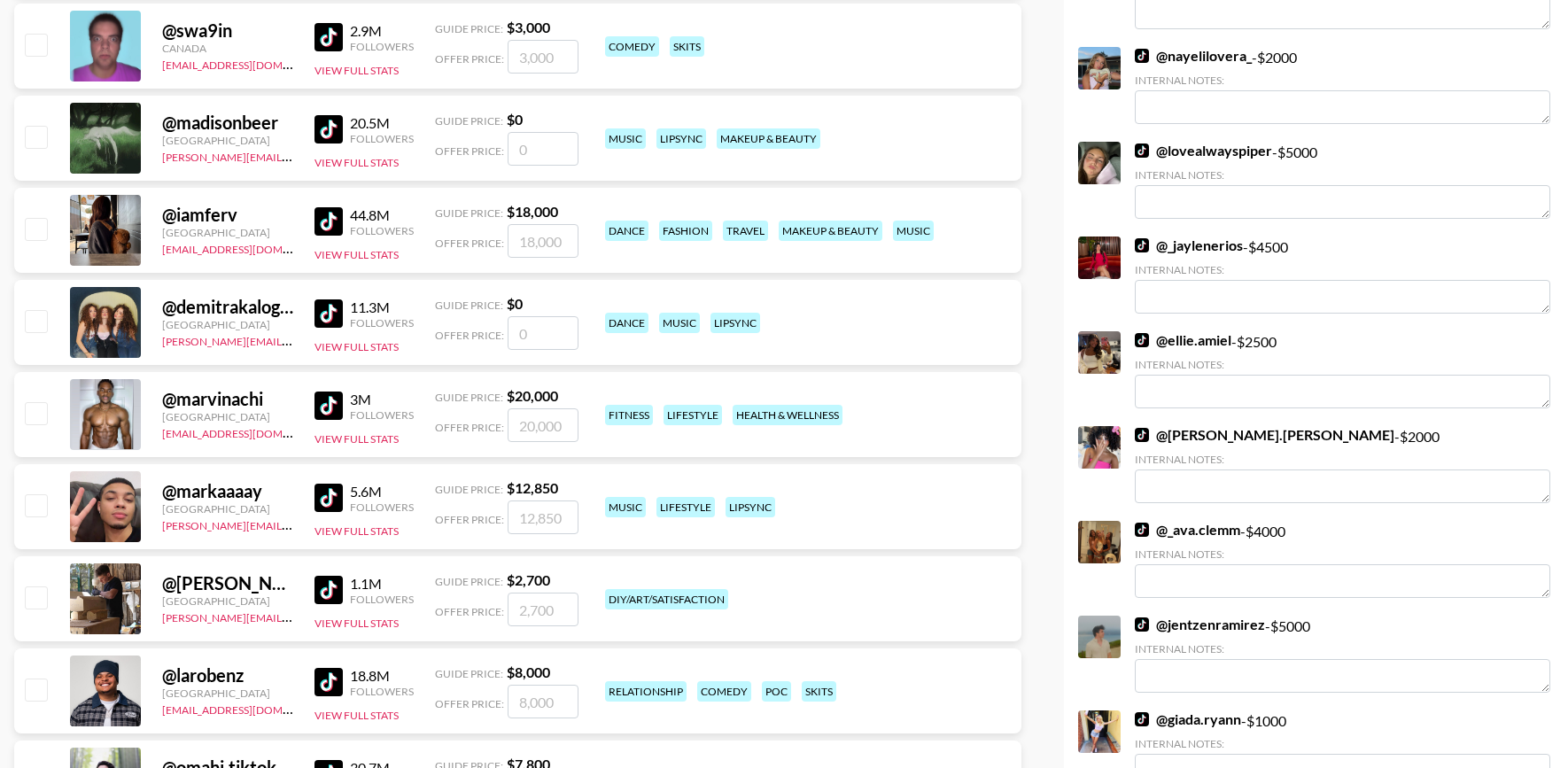
scroll to position [797, 0]
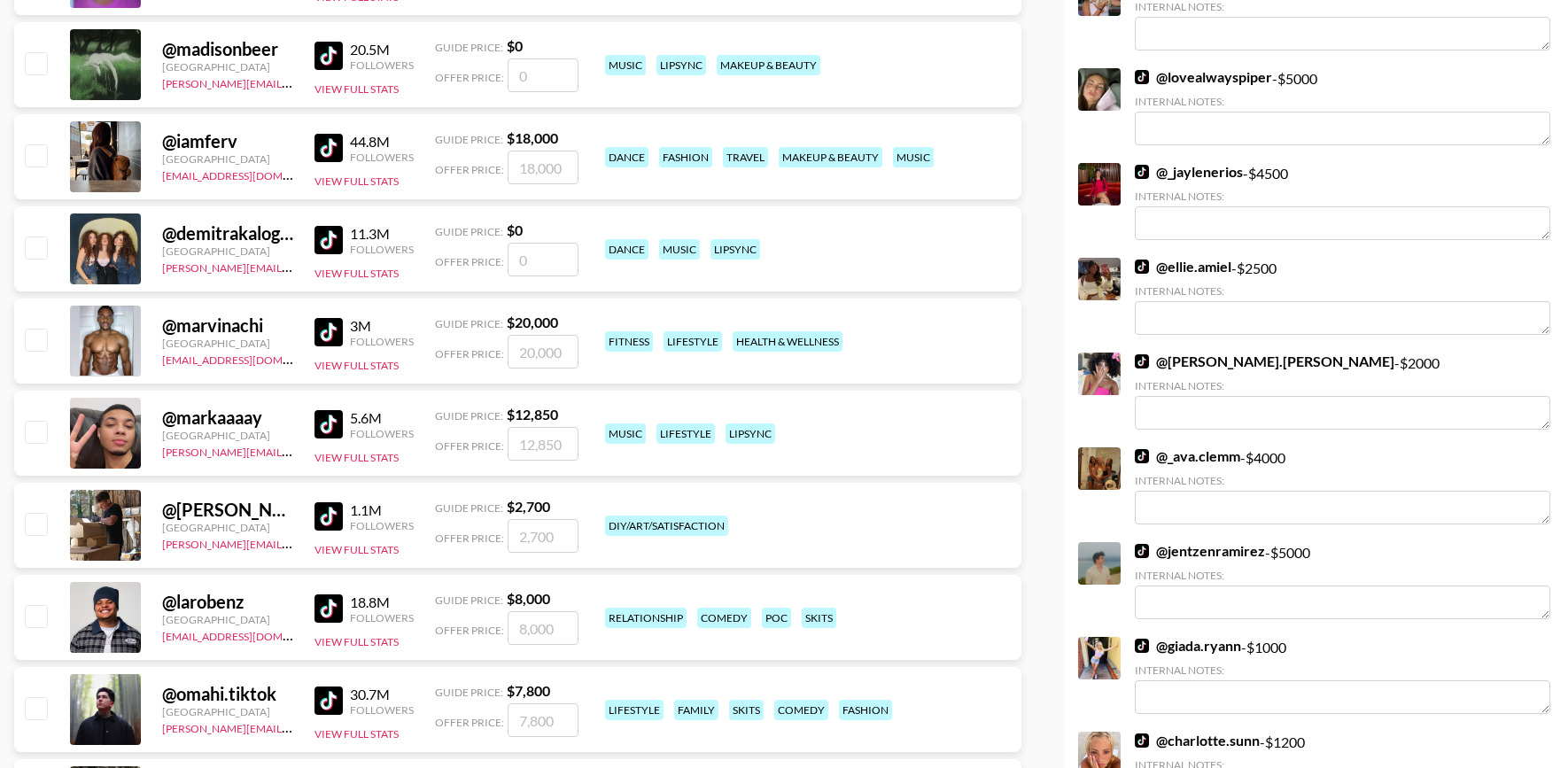
click at [1095, 383] on div at bounding box center [1099, 373] width 43 height 43
click at [1182, 364] on link "@ natalya.ayala" at bounding box center [1265, 361] width 260 height 18
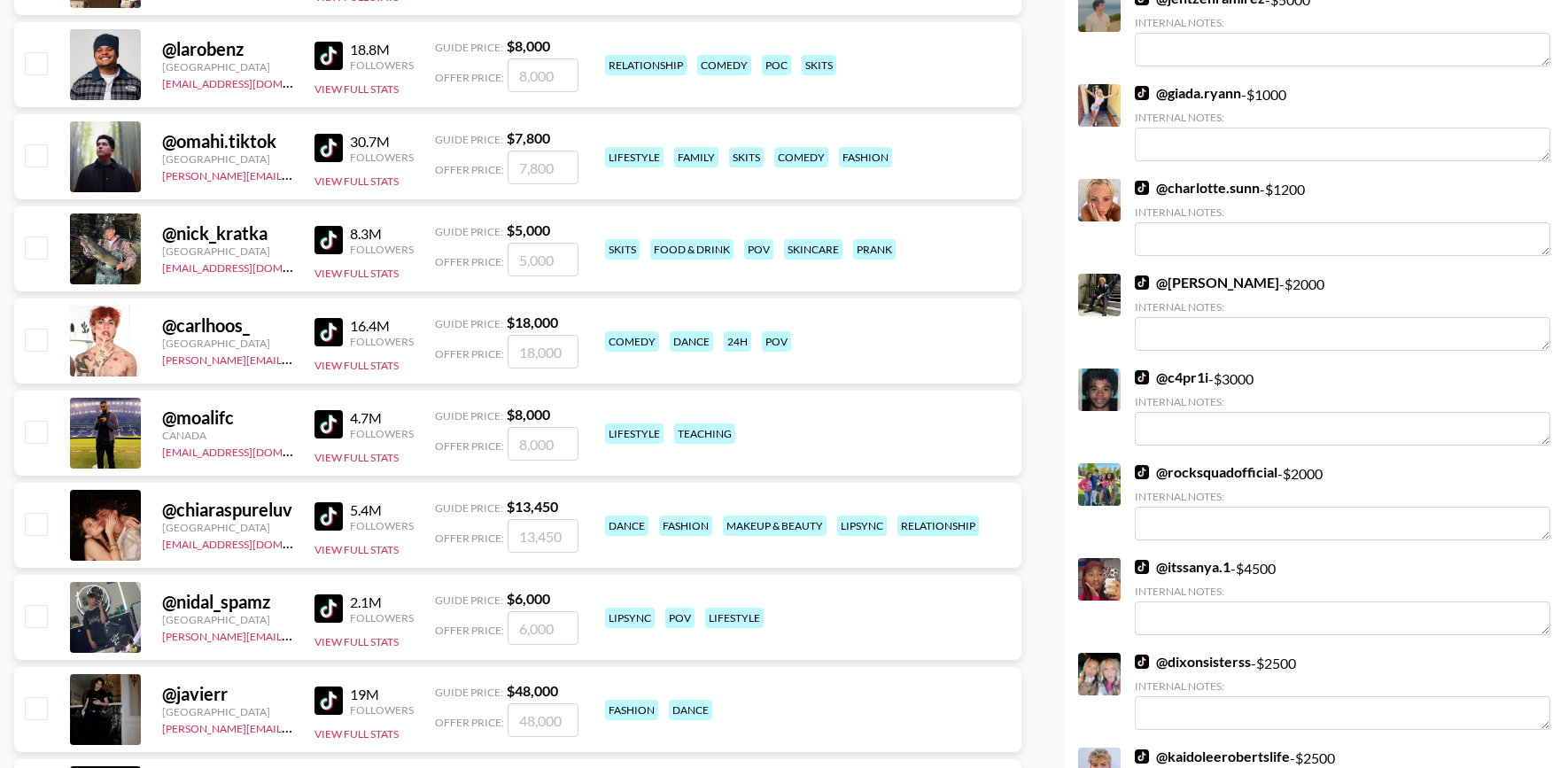
scroll to position [1352, 0]
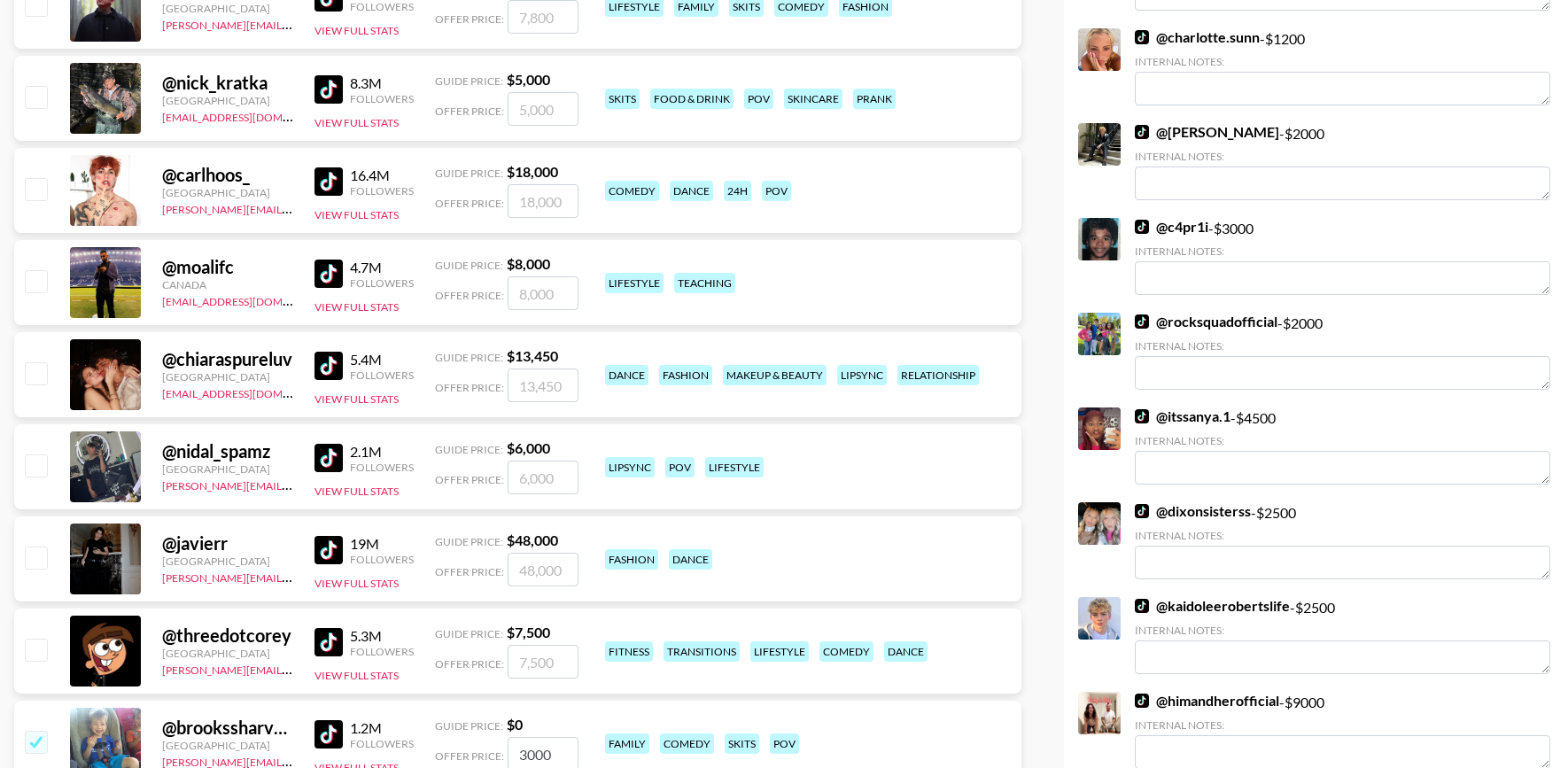
scroll to position [1507, 0]
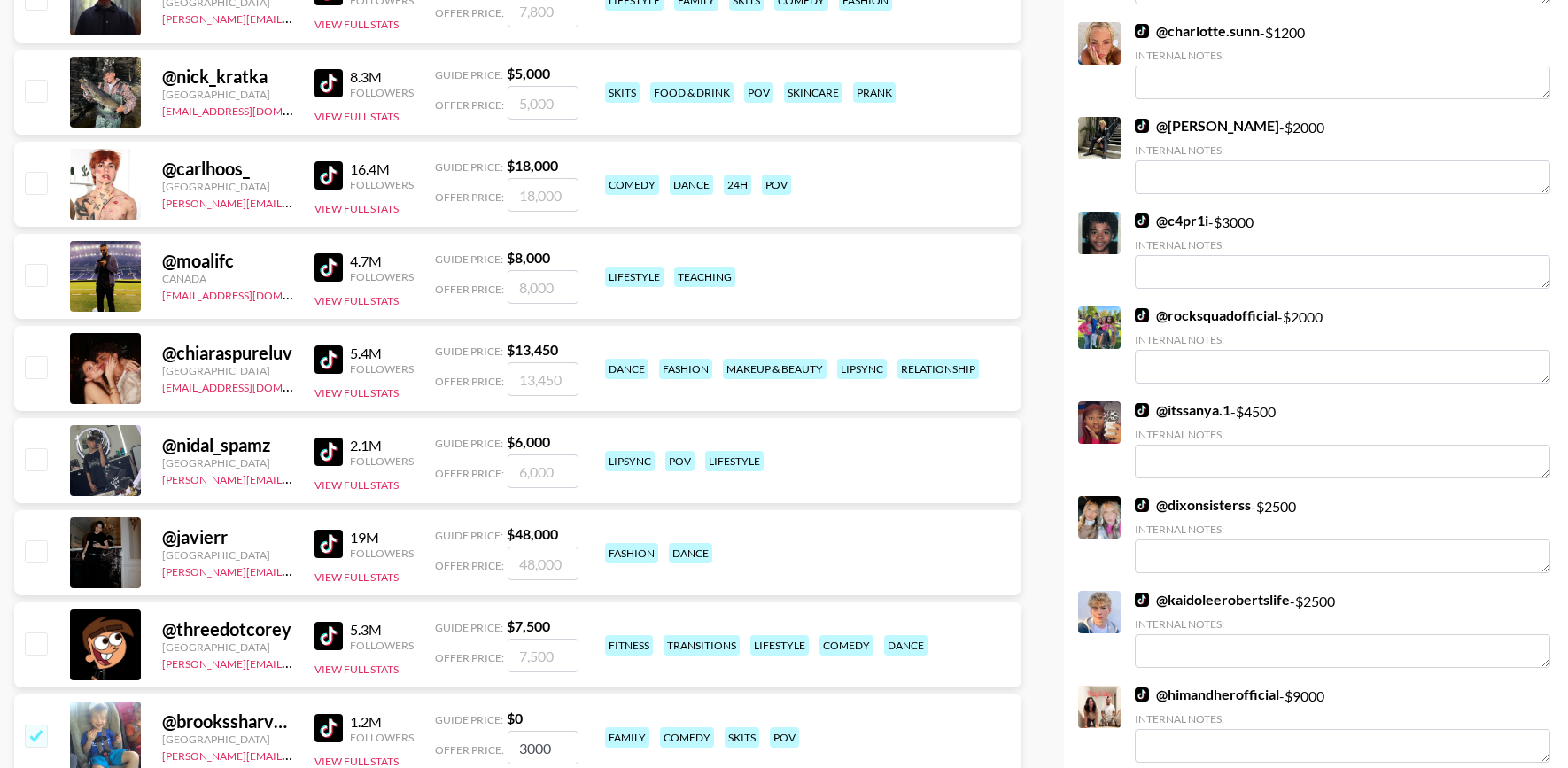
click at [1181, 411] on link "@ itssanya.1" at bounding box center [1182, 410] width 96 height 18
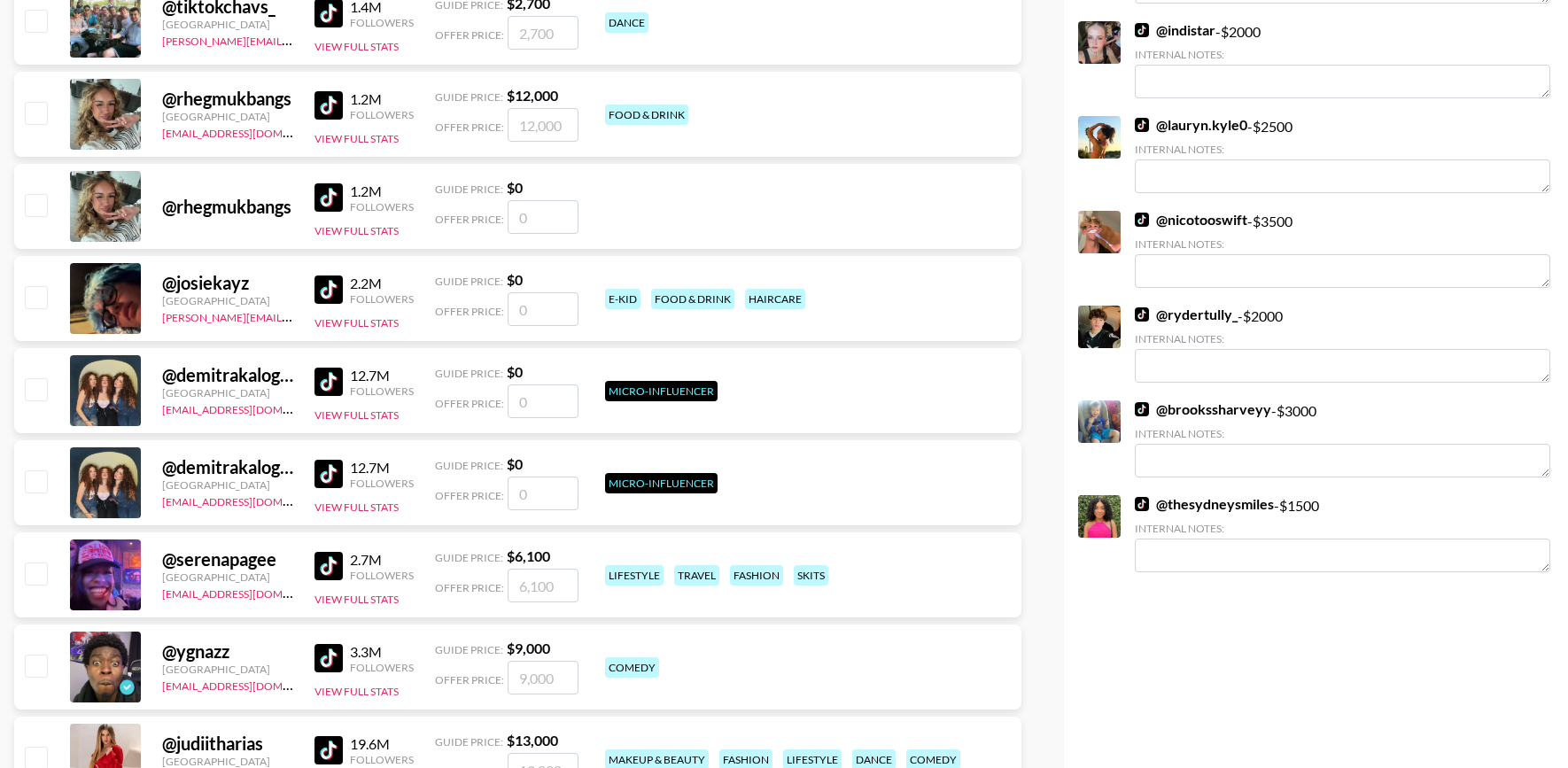
scroll to position [3980, 0]
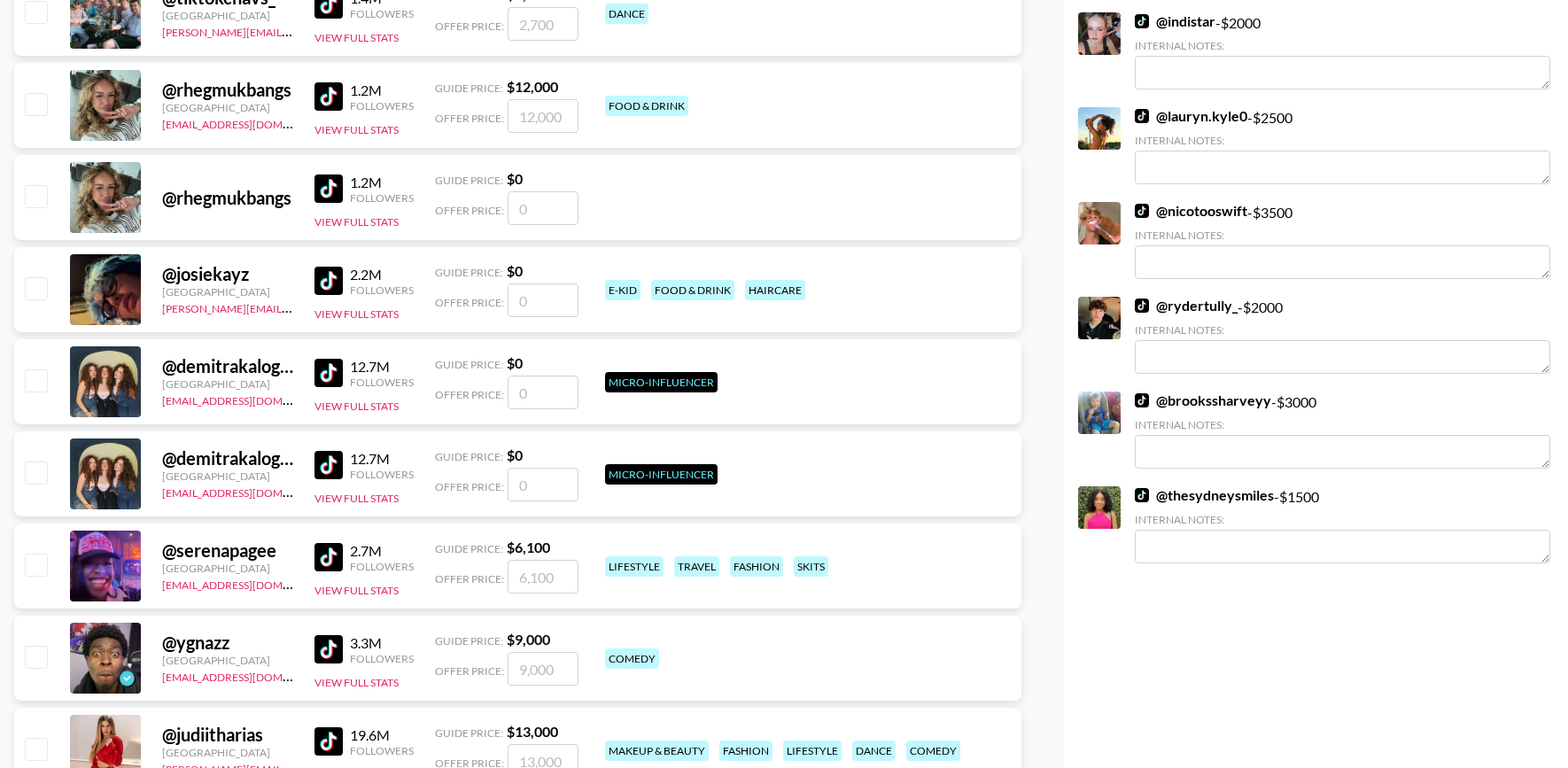
click at [1222, 504] on link "@ thesydneysmiles" at bounding box center [1204, 494] width 139 height 18
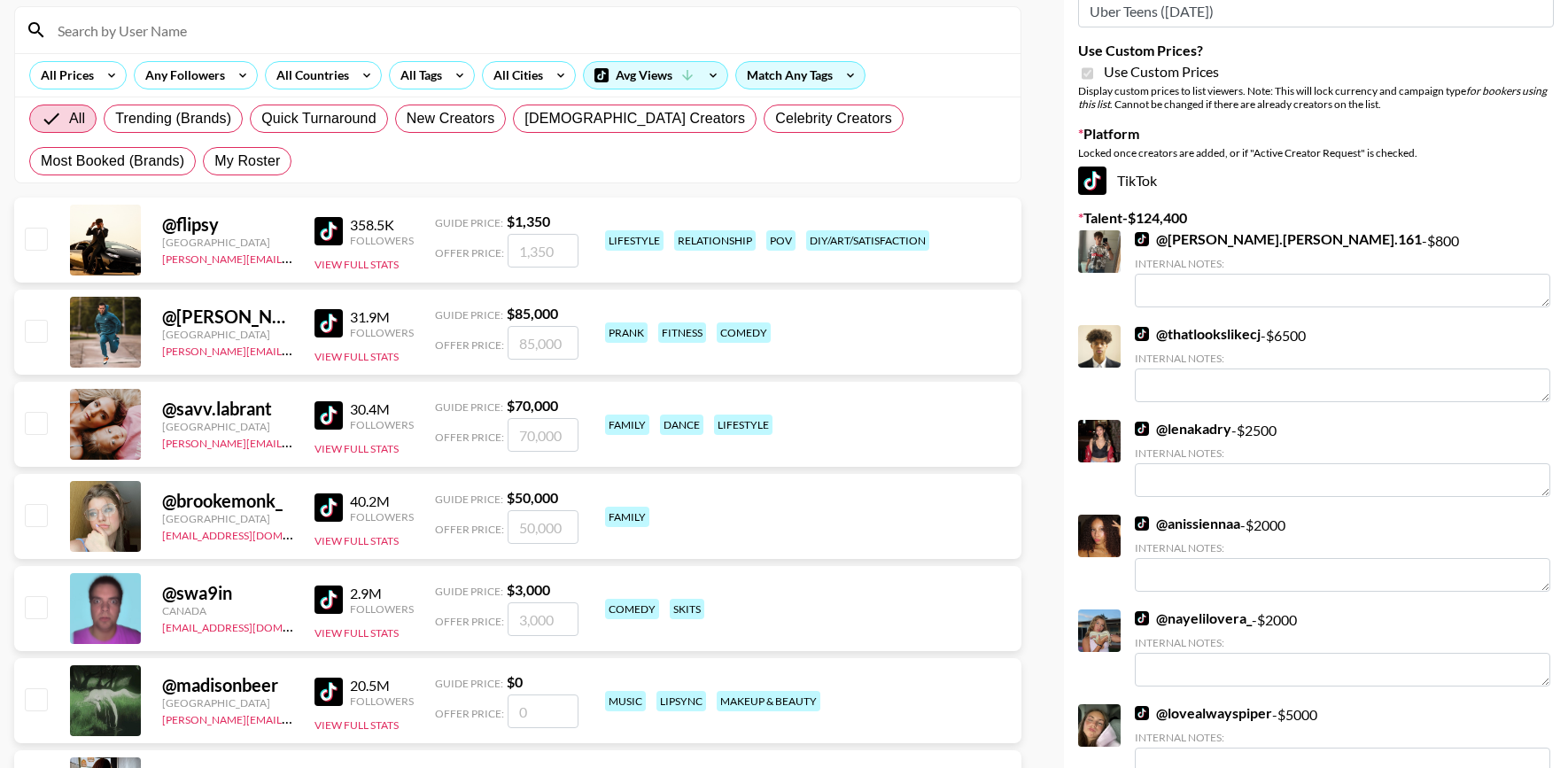
scroll to position [0, 0]
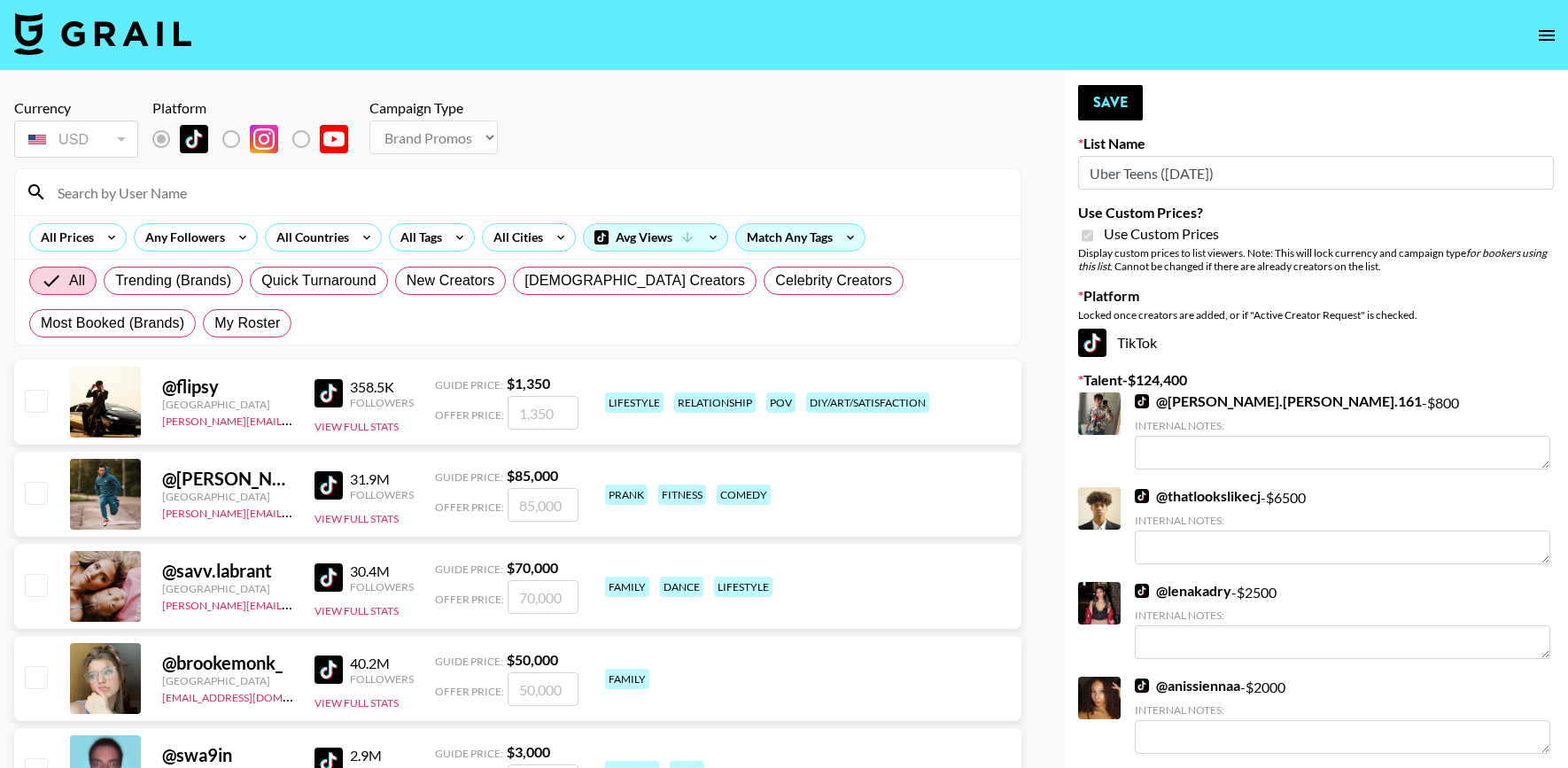
click at [258, 194] on input at bounding box center [529, 192] width 963 height 28
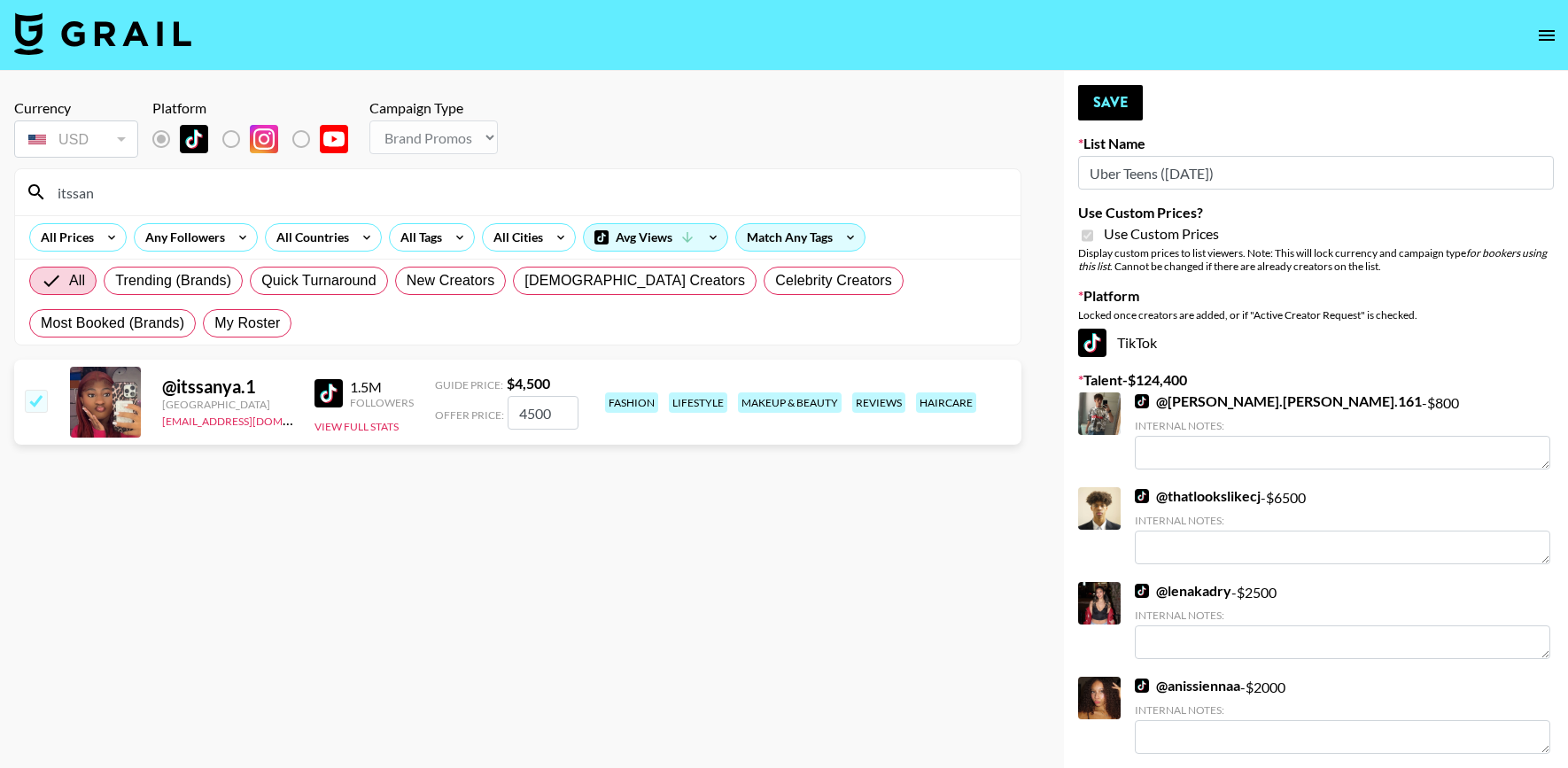
click at [362, 186] on input "itssan" at bounding box center [529, 192] width 963 height 28
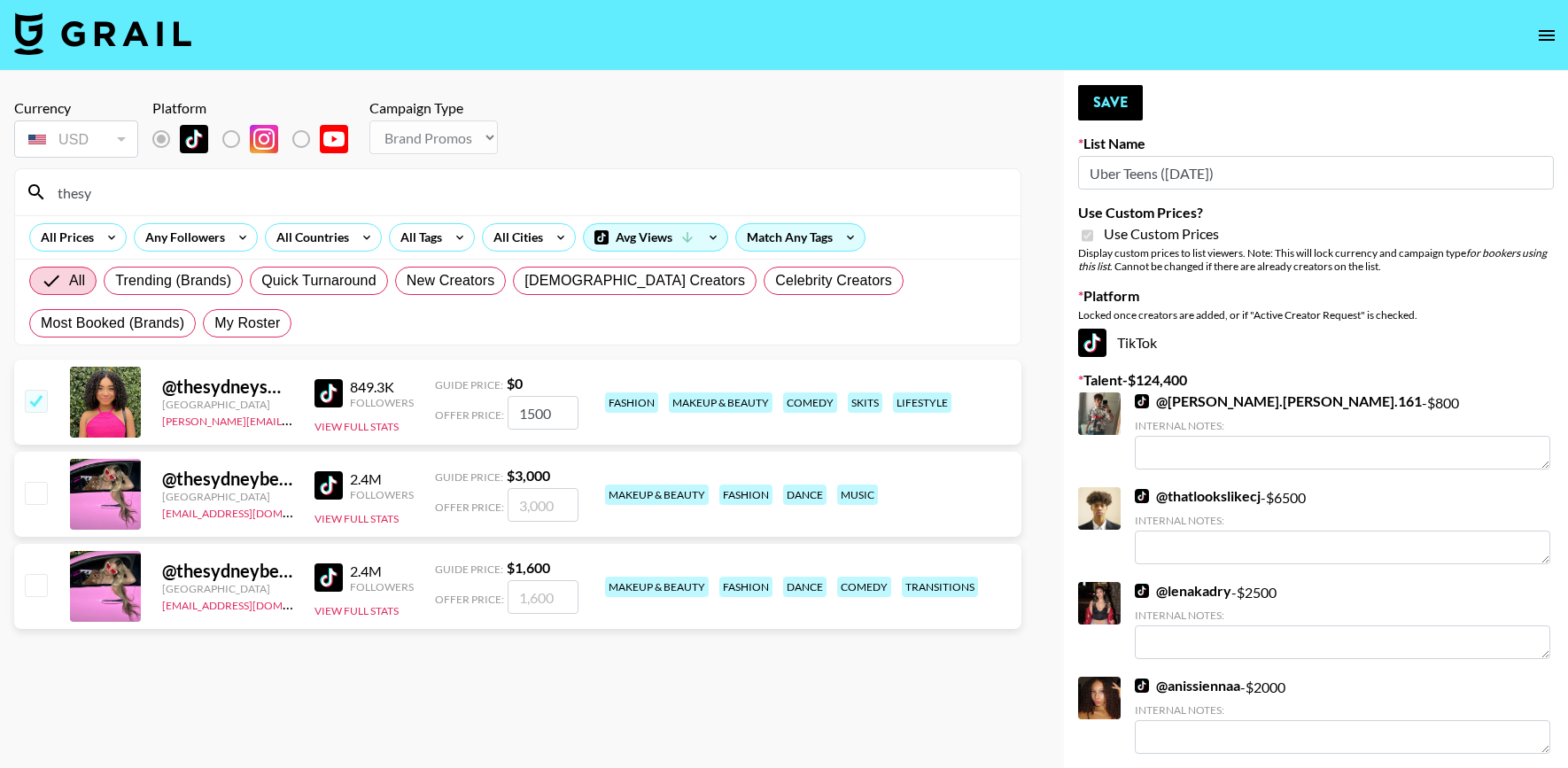
click at [312, 195] on input "thesy" at bounding box center [529, 192] width 963 height 28
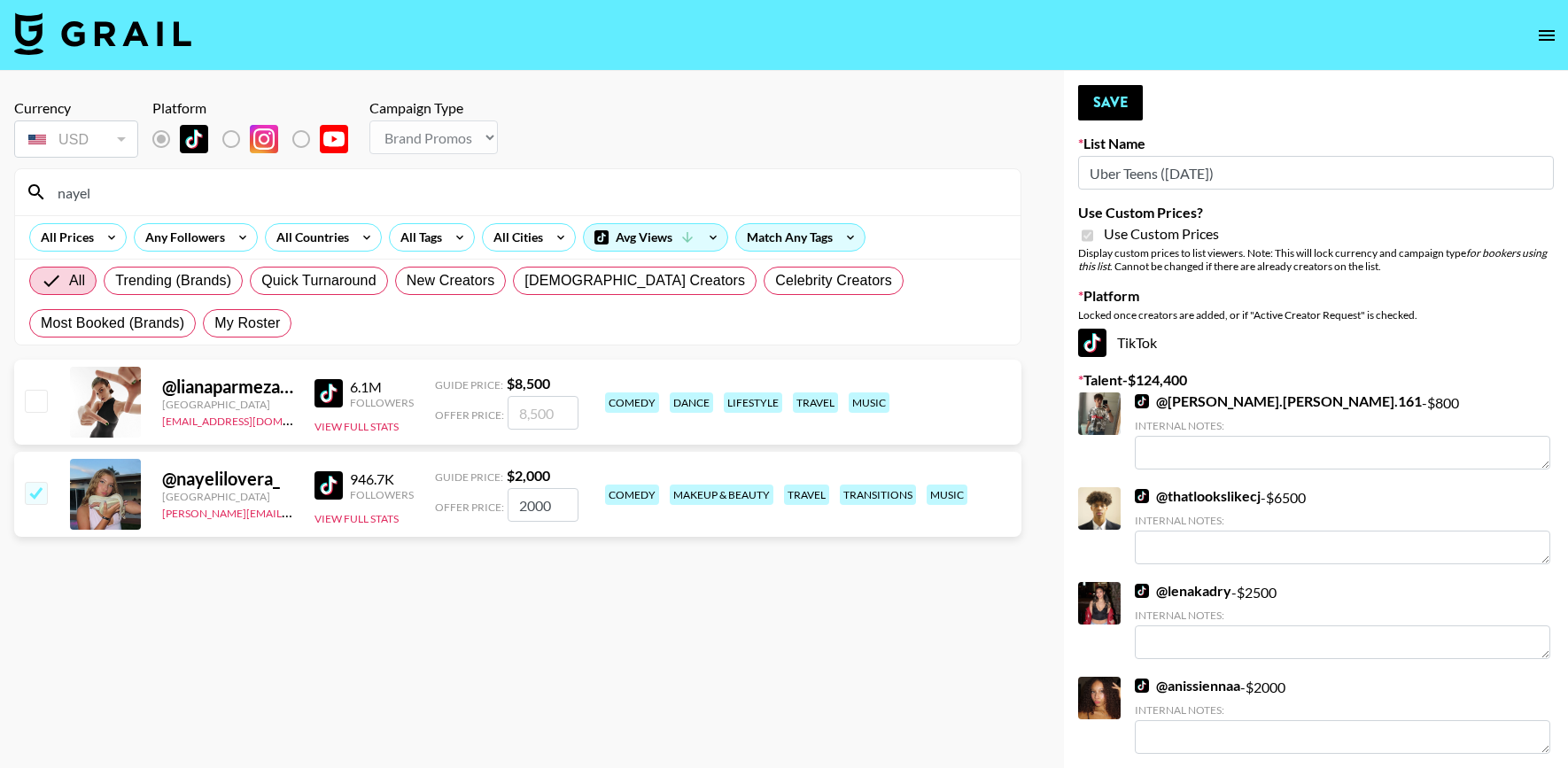
type input "nayel"
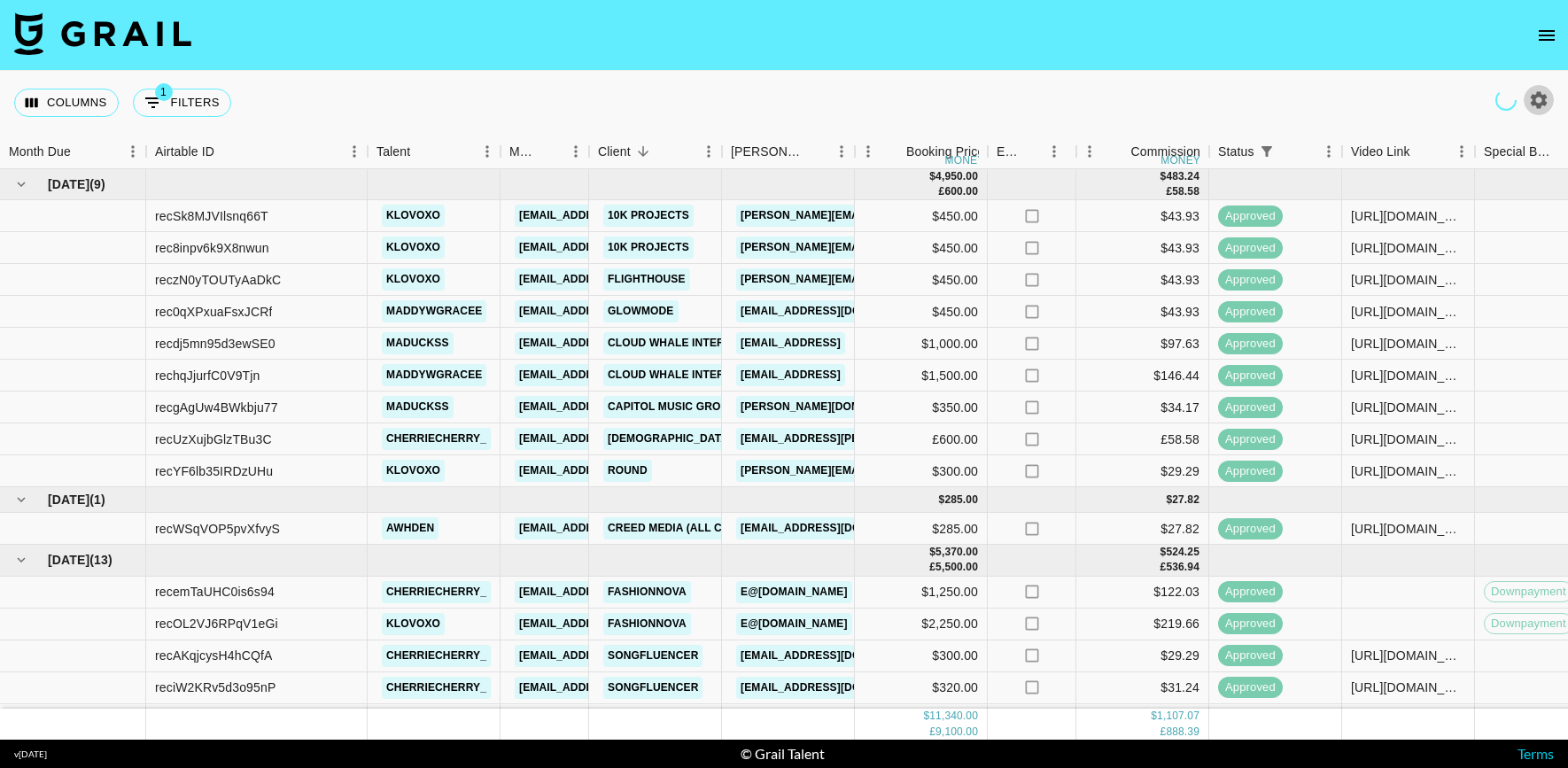
click at [1528, 97] on icon "button" at bounding box center [1539, 99] width 21 height 21
select select "[DATE]"
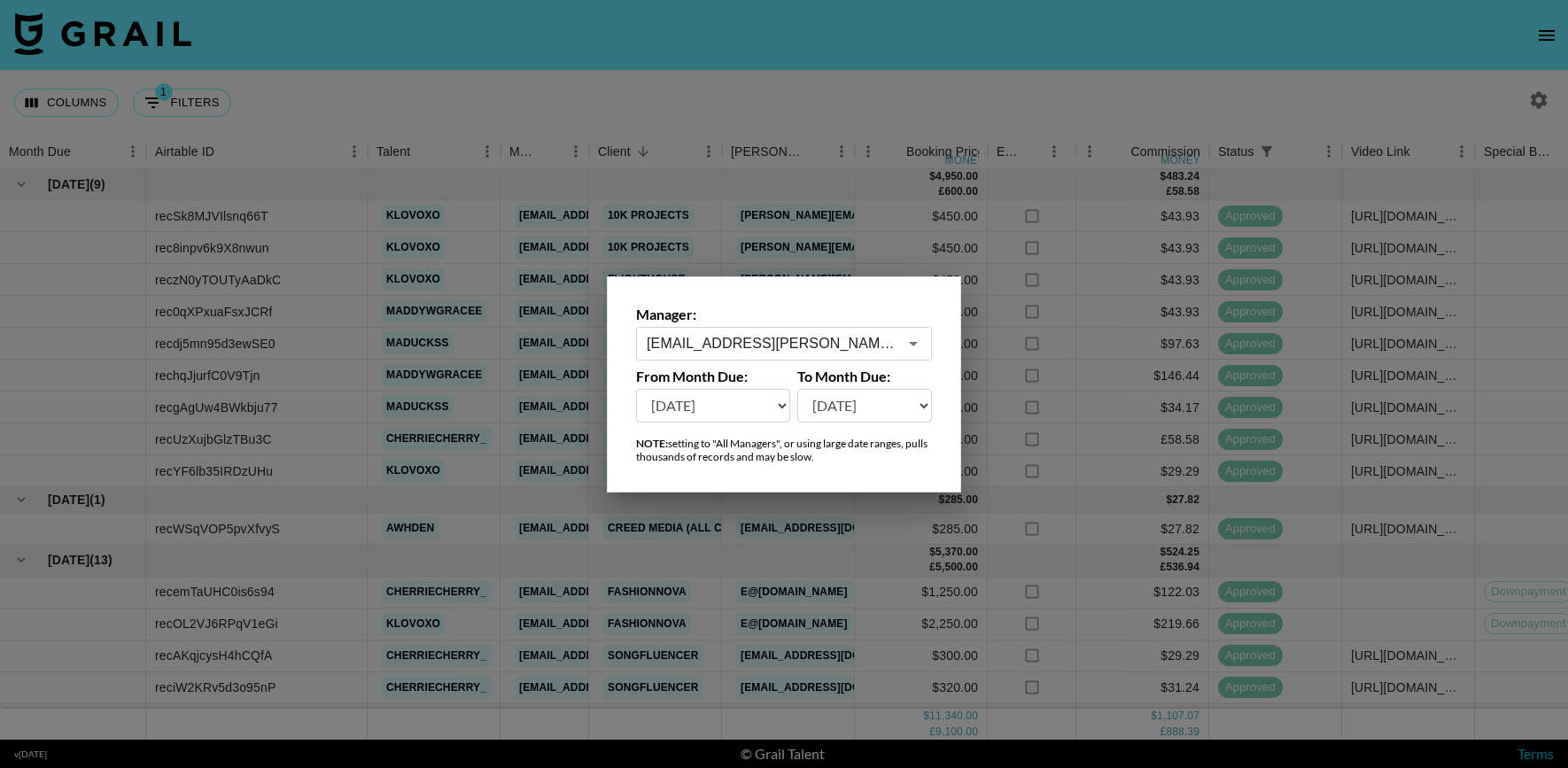
click at [812, 332] on div "[EMAIL_ADDRESS][PERSON_NAME][DOMAIN_NAME] ​" at bounding box center [784, 344] width 296 height 34
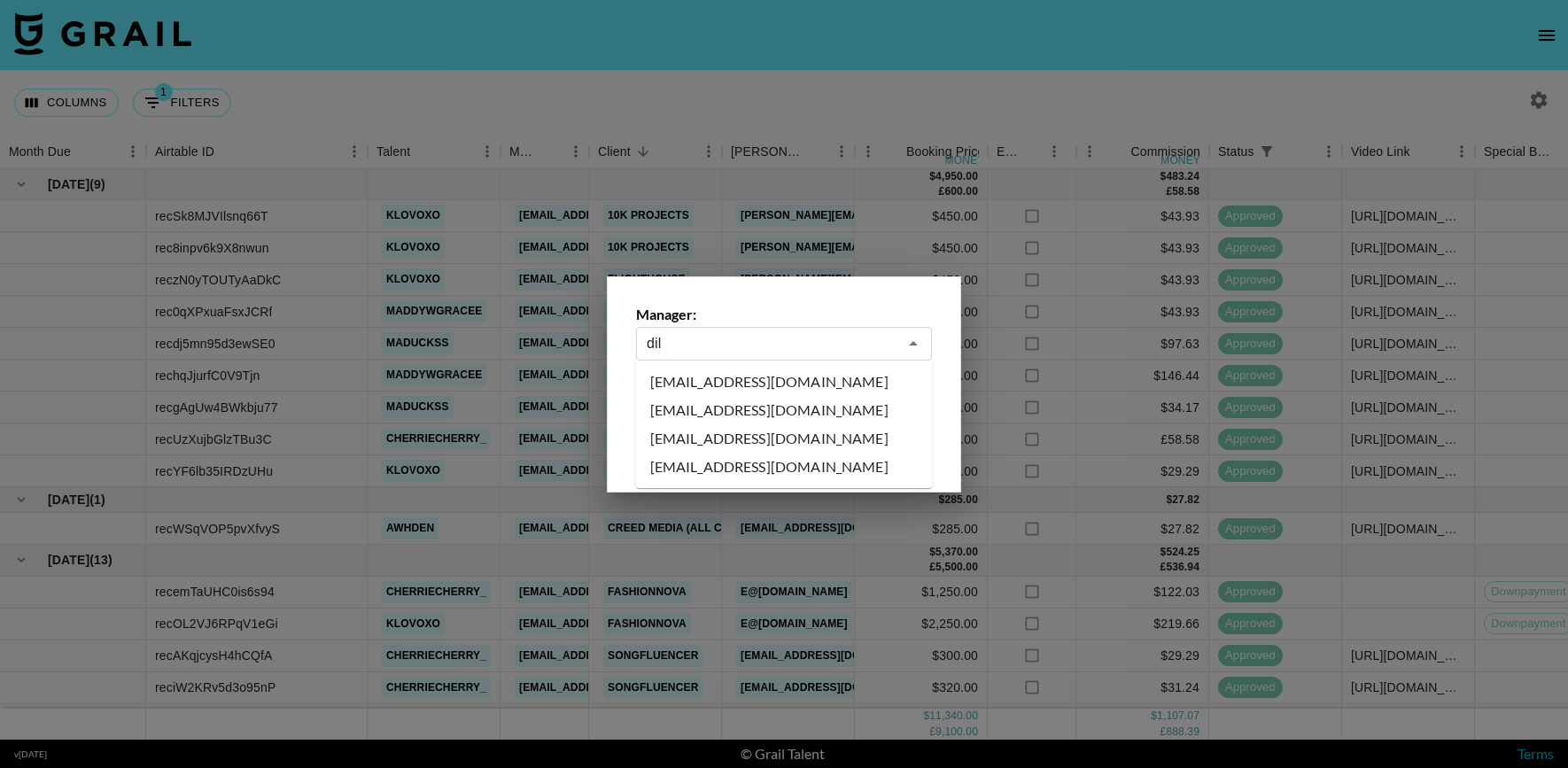
click at [734, 402] on li "[EMAIL_ADDRESS][DOMAIN_NAME]" at bounding box center [784, 410] width 297 height 28
type input "[EMAIL_ADDRESS][DOMAIN_NAME]"
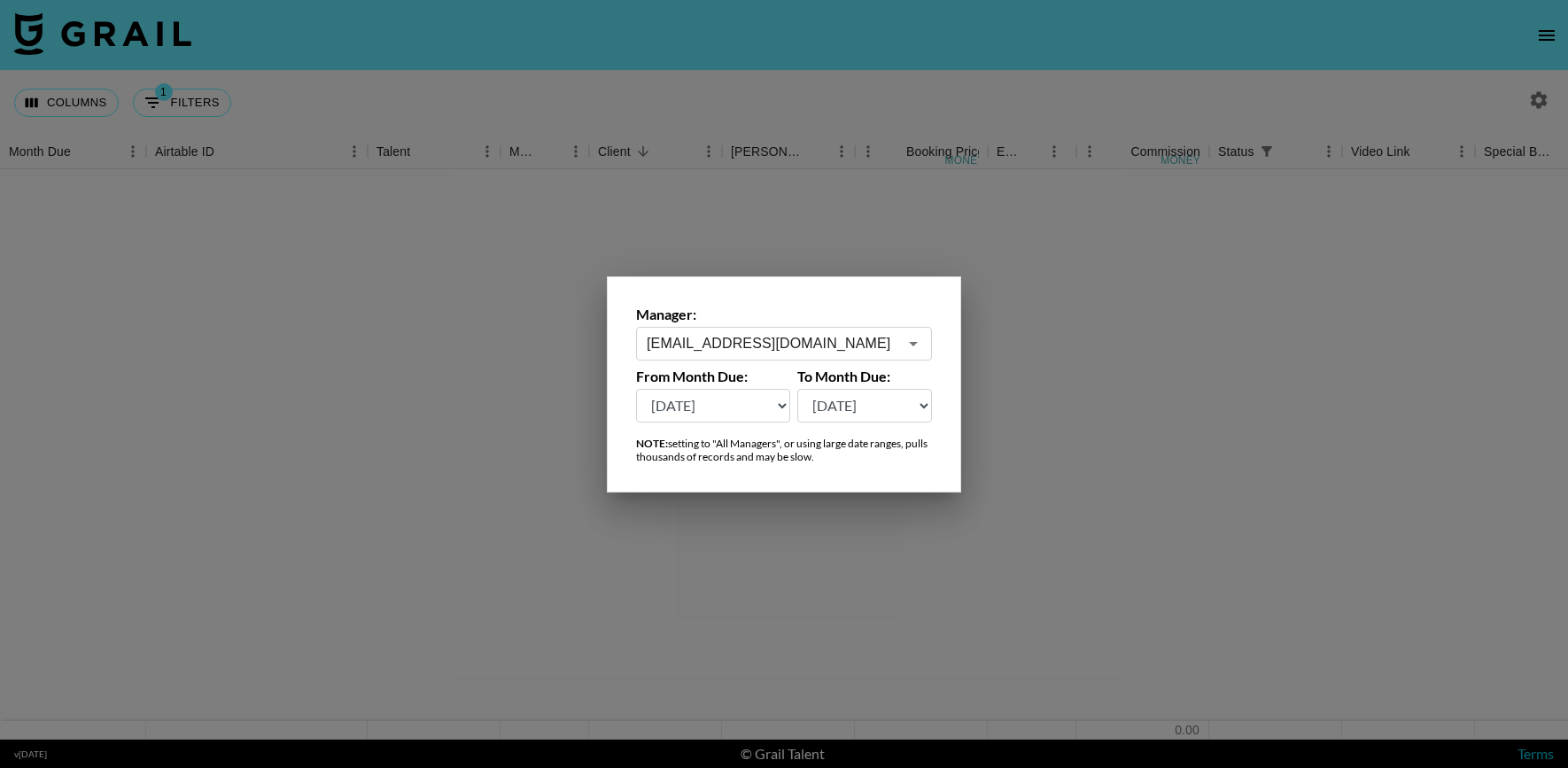
click at [746, 85] on div at bounding box center [784, 384] width 1568 height 768
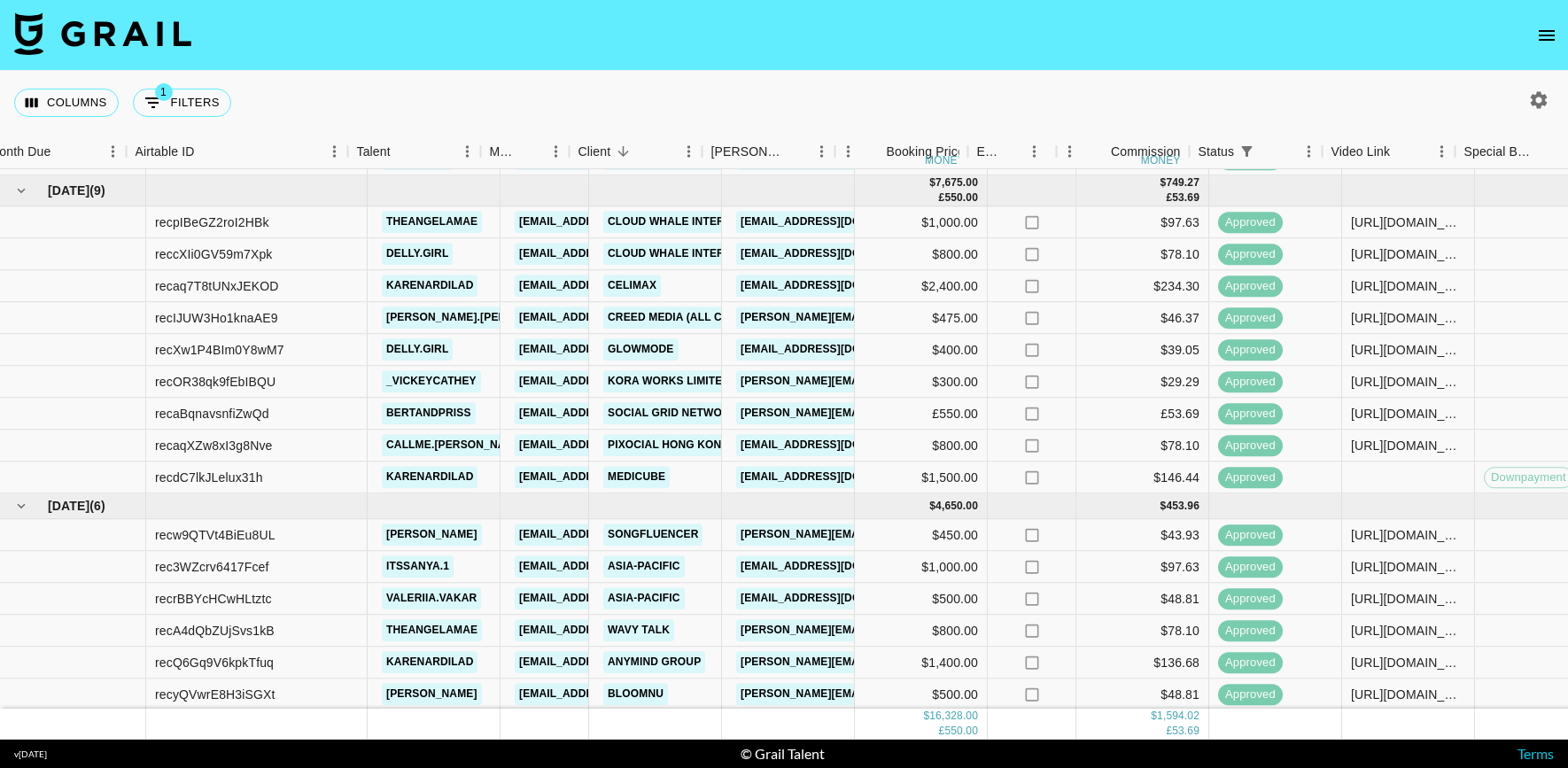
scroll to position [236, 37]
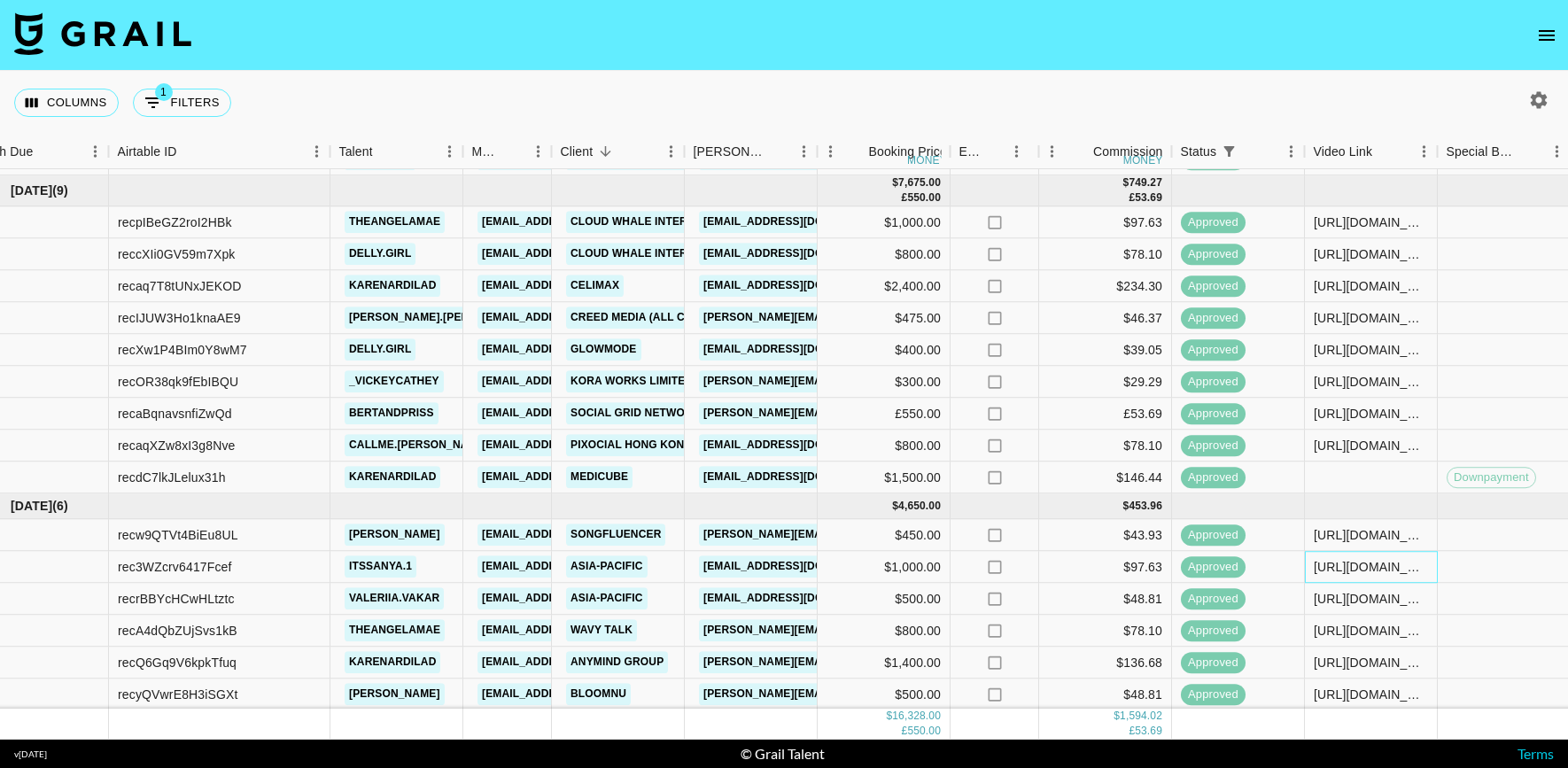
click at [1387, 567] on div "[URL][DOMAIN_NAME]" at bounding box center [1371, 566] width 115 height 18
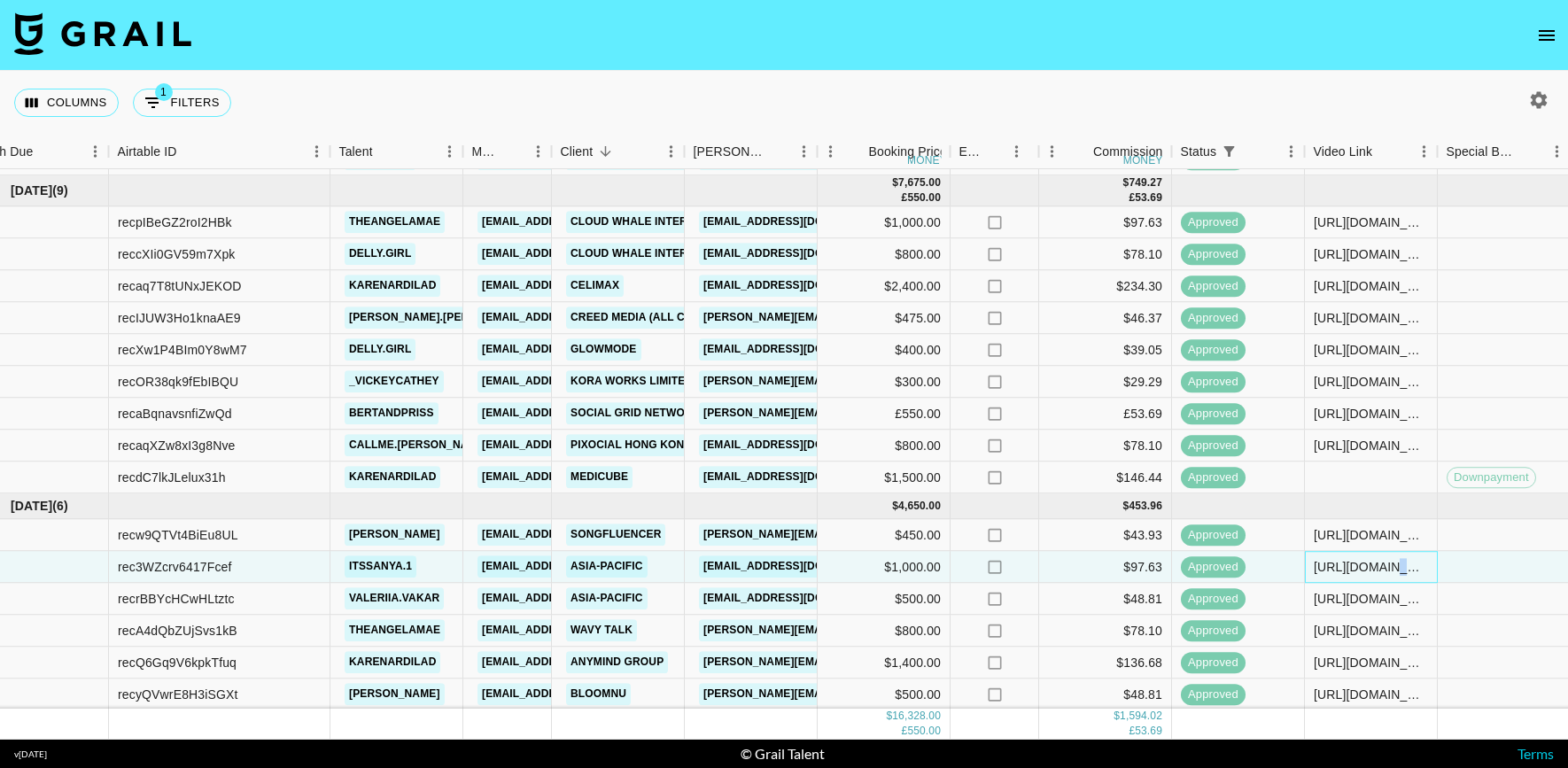
click at [1387, 567] on div "[URL][DOMAIN_NAME]" at bounding box center [1371, 566] width 115 height 18
copy div "[URL][DOMAIN_NAME]"
click at [1531, 97] on icon "button" at bounding box center [1540, 99] width 17 height 17
select select "[DATE]"
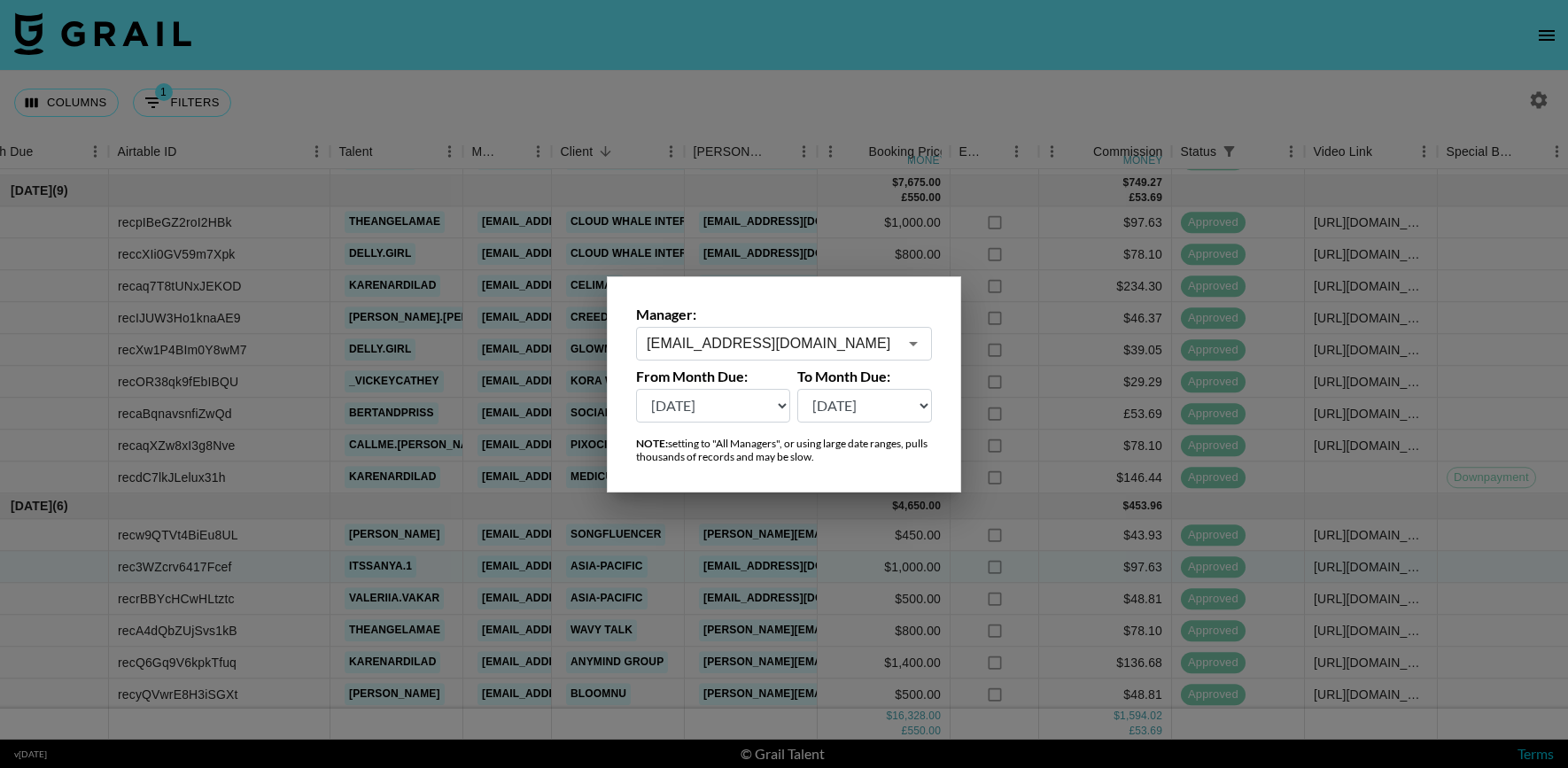
click at [841, 320] on label "Manager:" at bounding box center [784, 314] width 296 height 18
click at [837, 333] on div "[EMAIL_ADDRESS][DOMAIN_NAME] ​" at bounding box center [784, 344] width 296 height 34
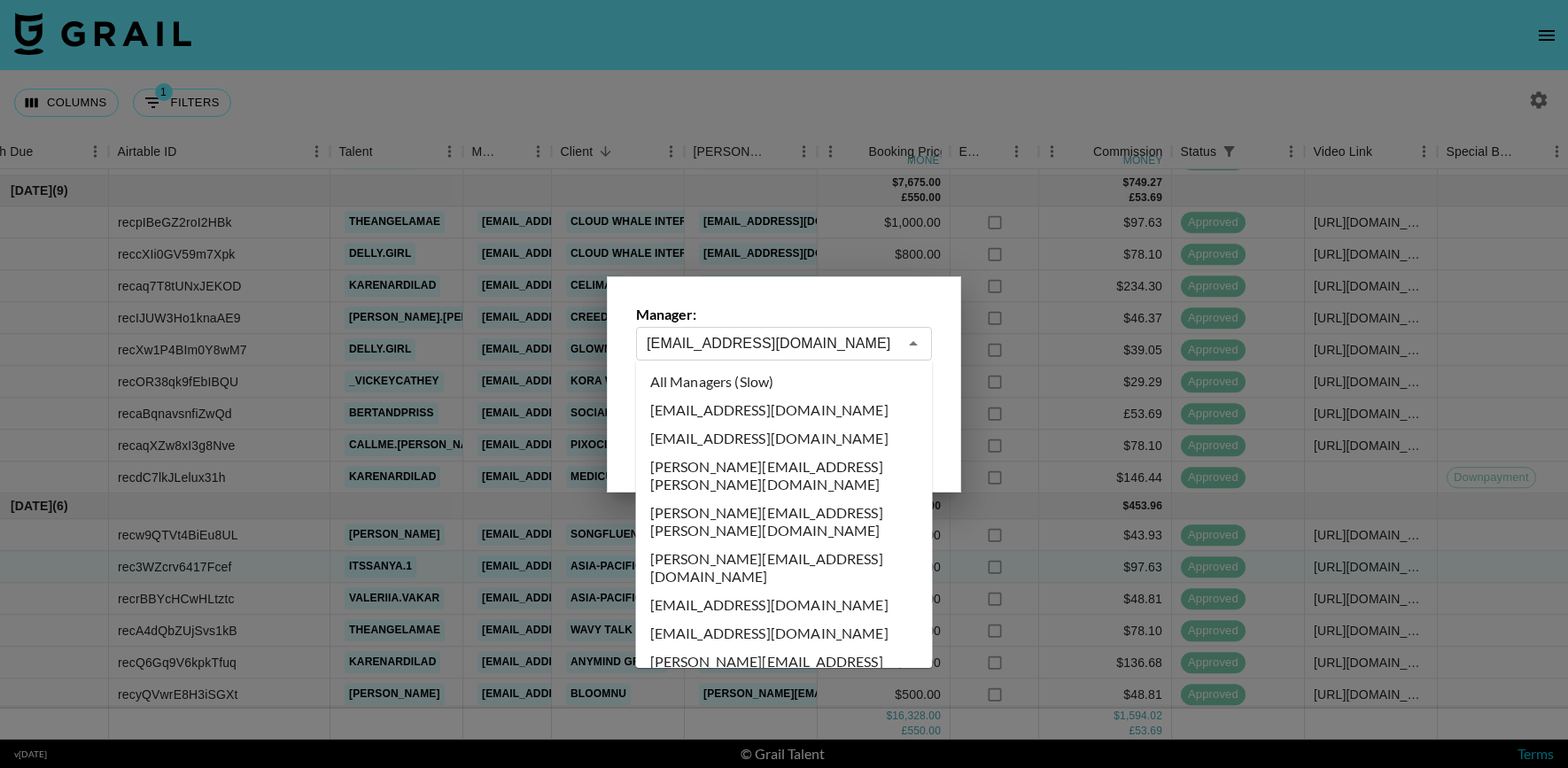
scroll to position [2644, 0]
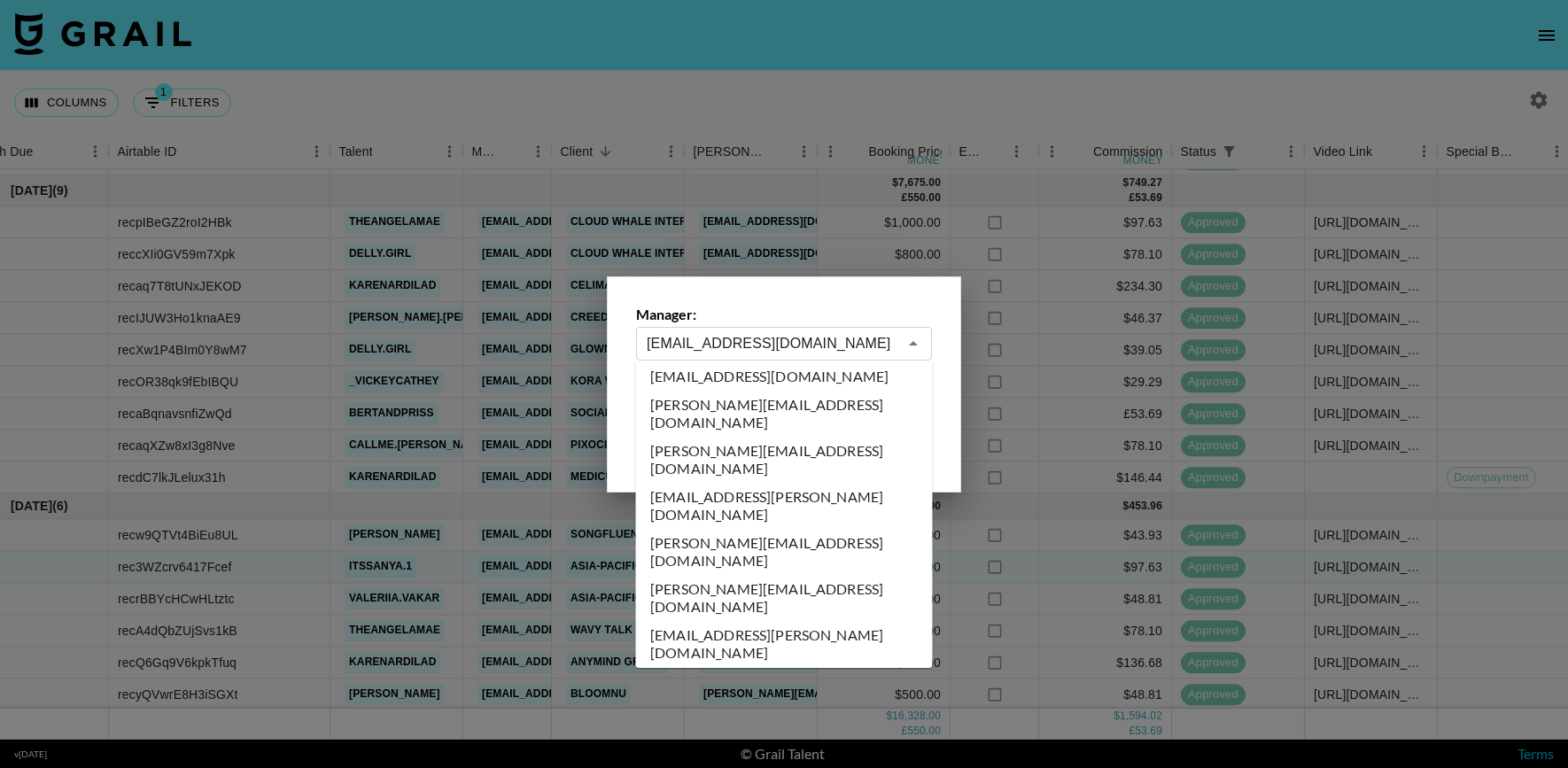
type input "y"
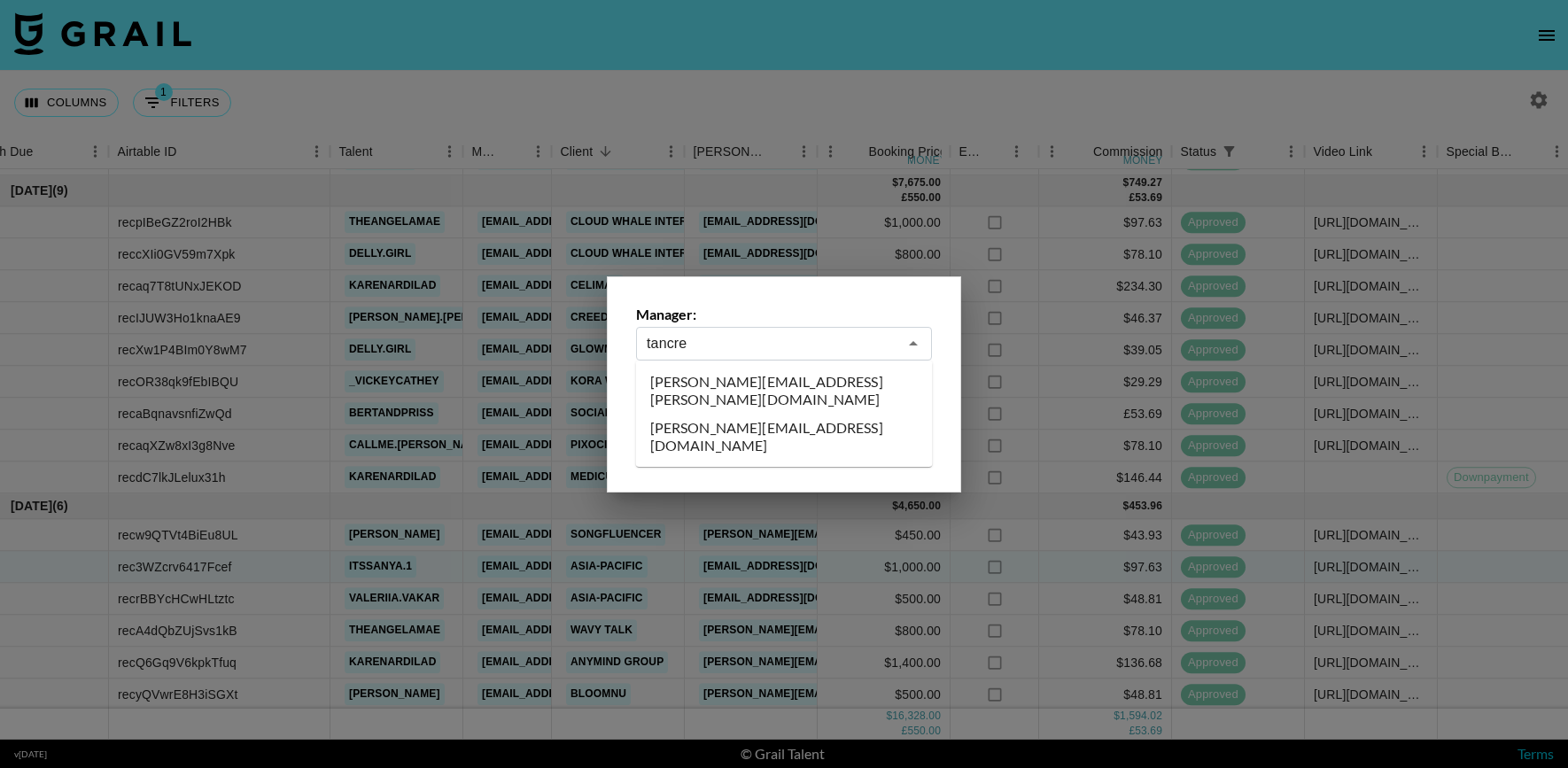
click at [812, 414] on li "[PERSON_NAME][EMAIL_ADDRESS][DOMAIN_NAME]" at bounding box center [784, 437] width 297 height 46
type input "[PERSON_NAME][EMAIL_ADDRESS][DOMAIN_NAME]"
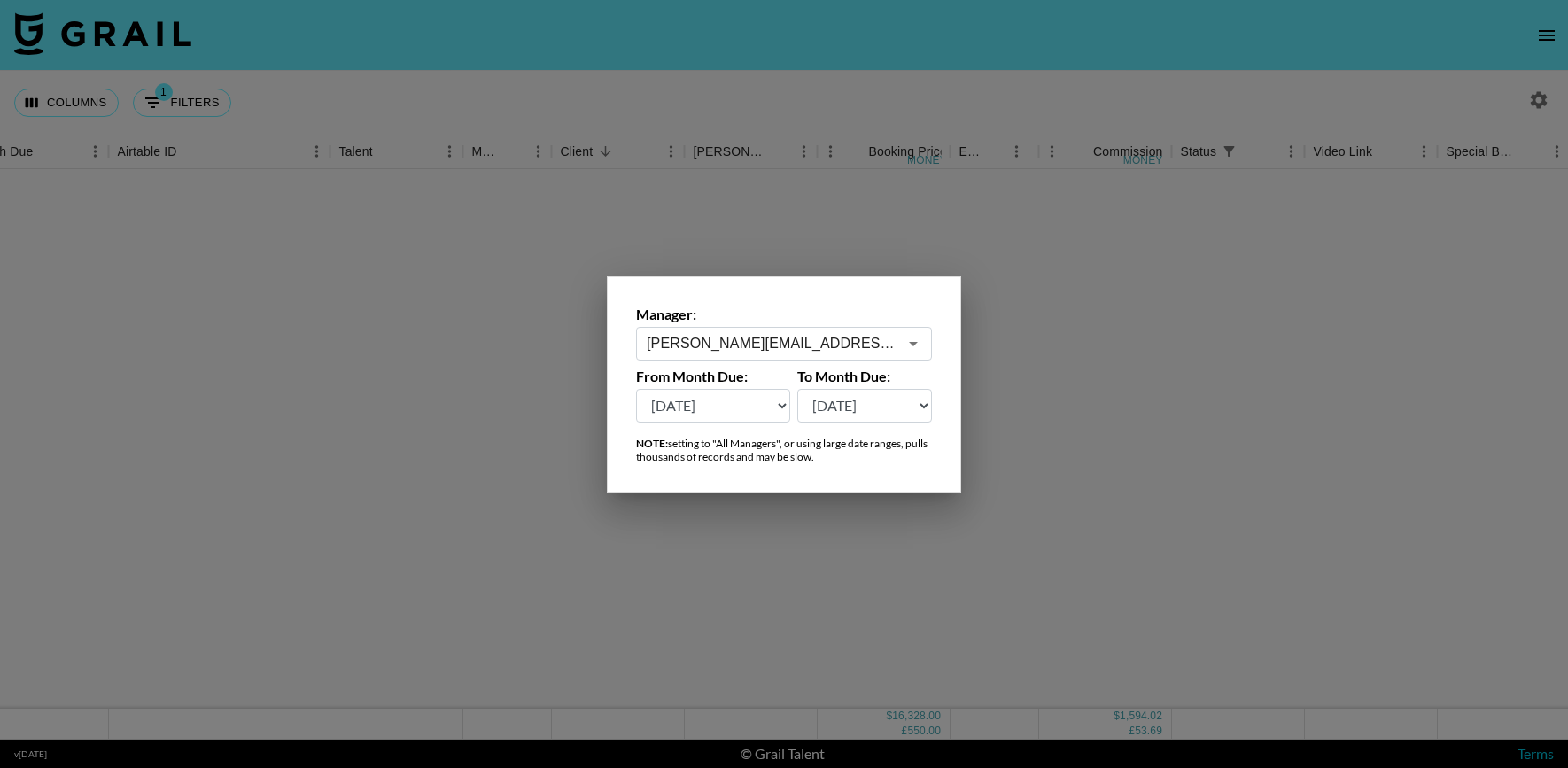
scroll to position [0, 37]
click at [739, 140] on div at bounding box center [784, 384] width 1568 height 768
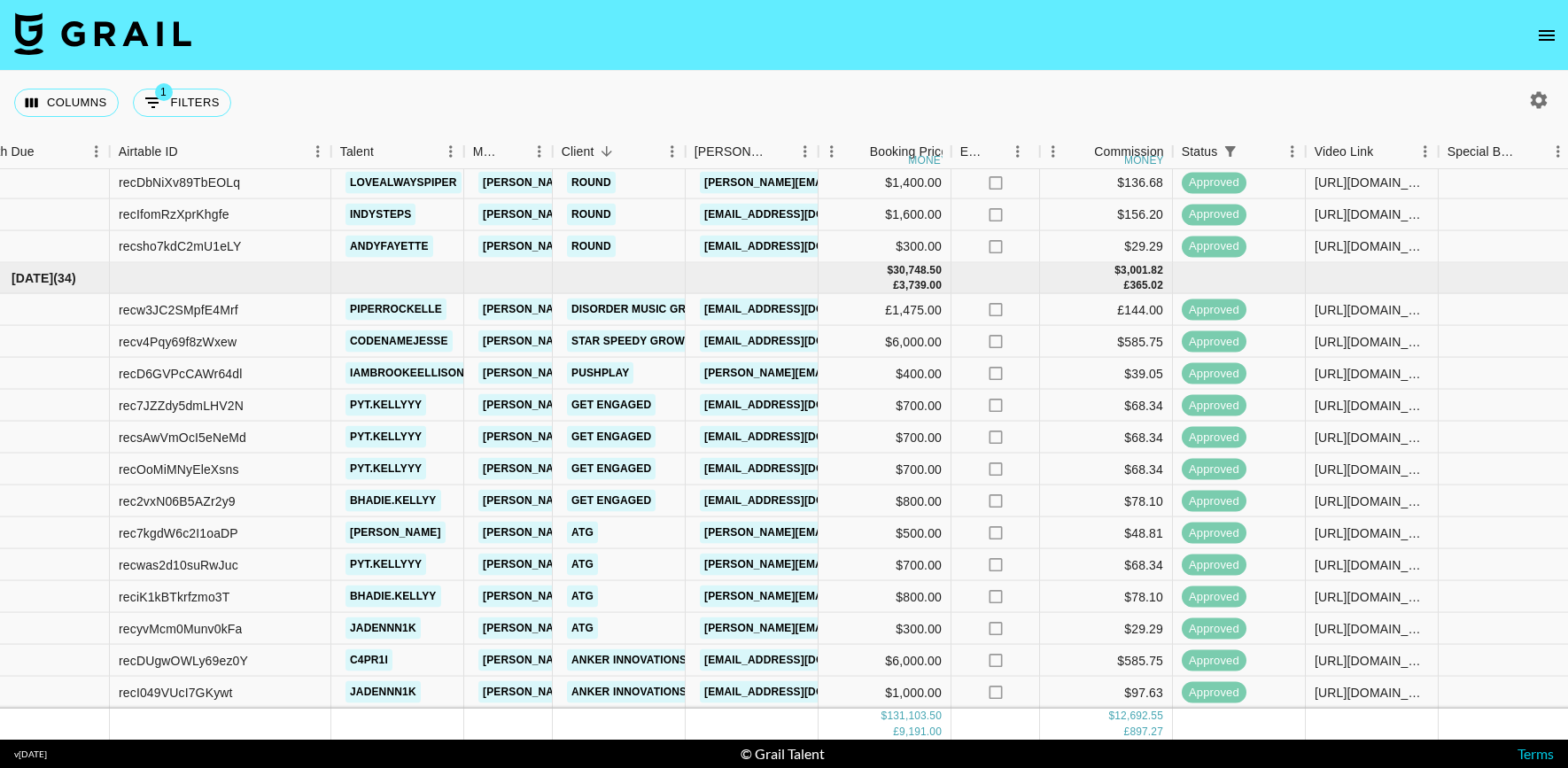
scroll to position [2826, 36]
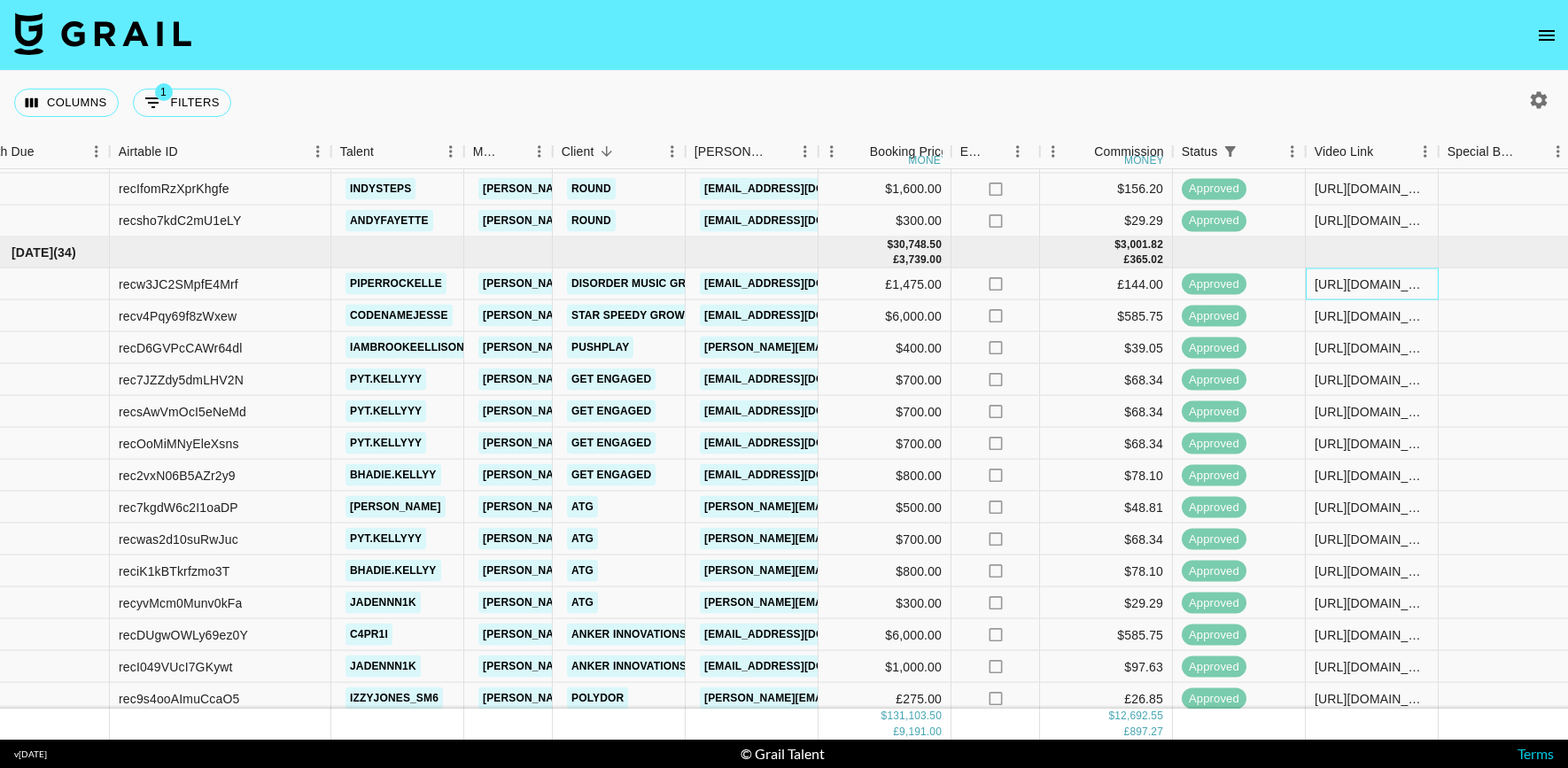
click at [1385, 281] on div "[URL][DOMAIN_NAME]" at bounding box center [1372, 283] width 115 height 18
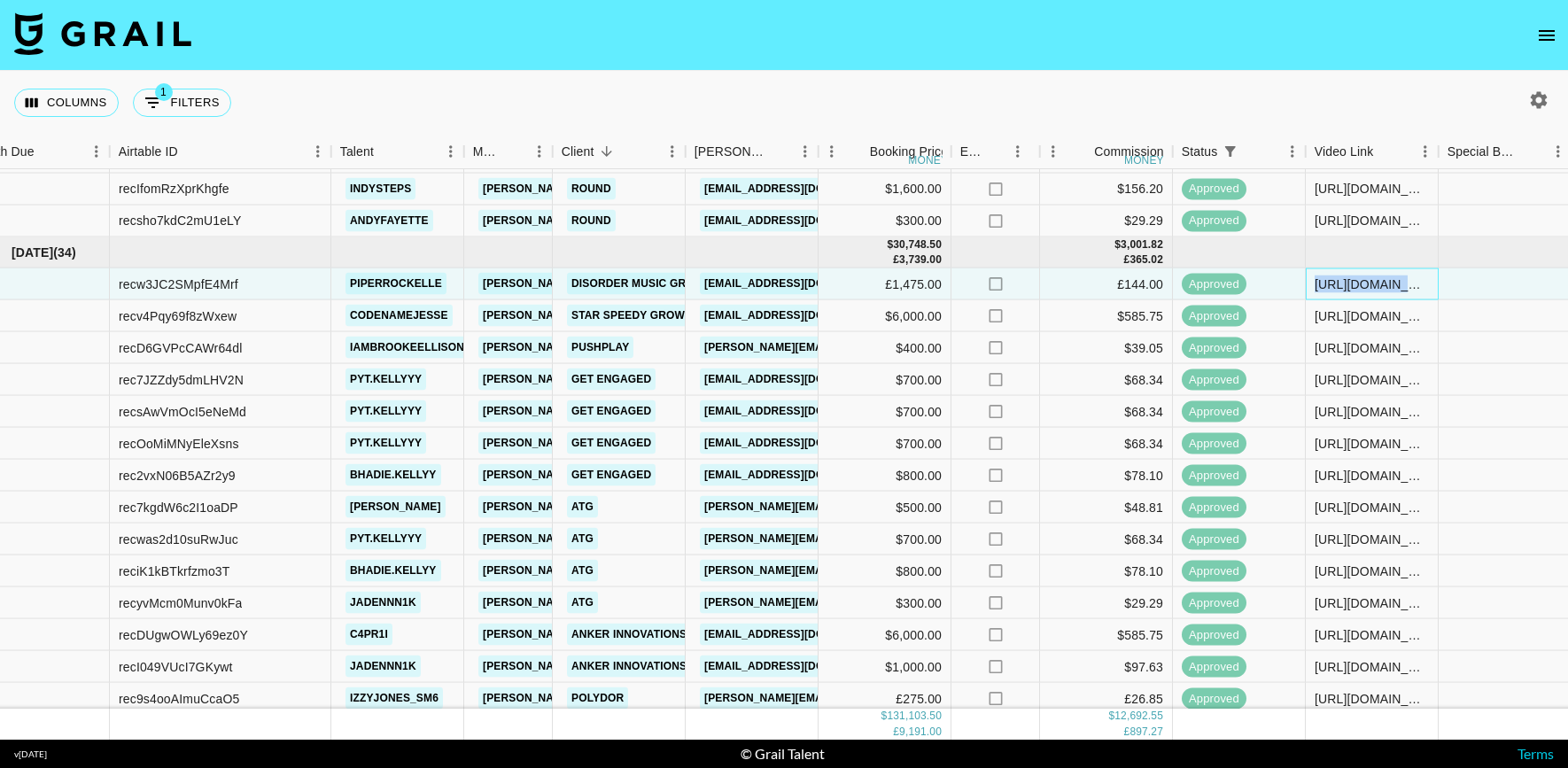
click at [1385, 281] on div "https://www.tiktok.com/@piperrockelle/video/7527772765122874679" at bounding box center [1372, 283] width 115 height 18
copy div "https://www.tiktok.com/@piperrockelle/video/7527772765122874679"
click at [1341, 311] on div "https://www.tiktok.com/@codenamejesse/video/7533323525608787230?_r=1&_t=ZP-8yUh…" at bounding box center [1372, 315] width 115 height 18
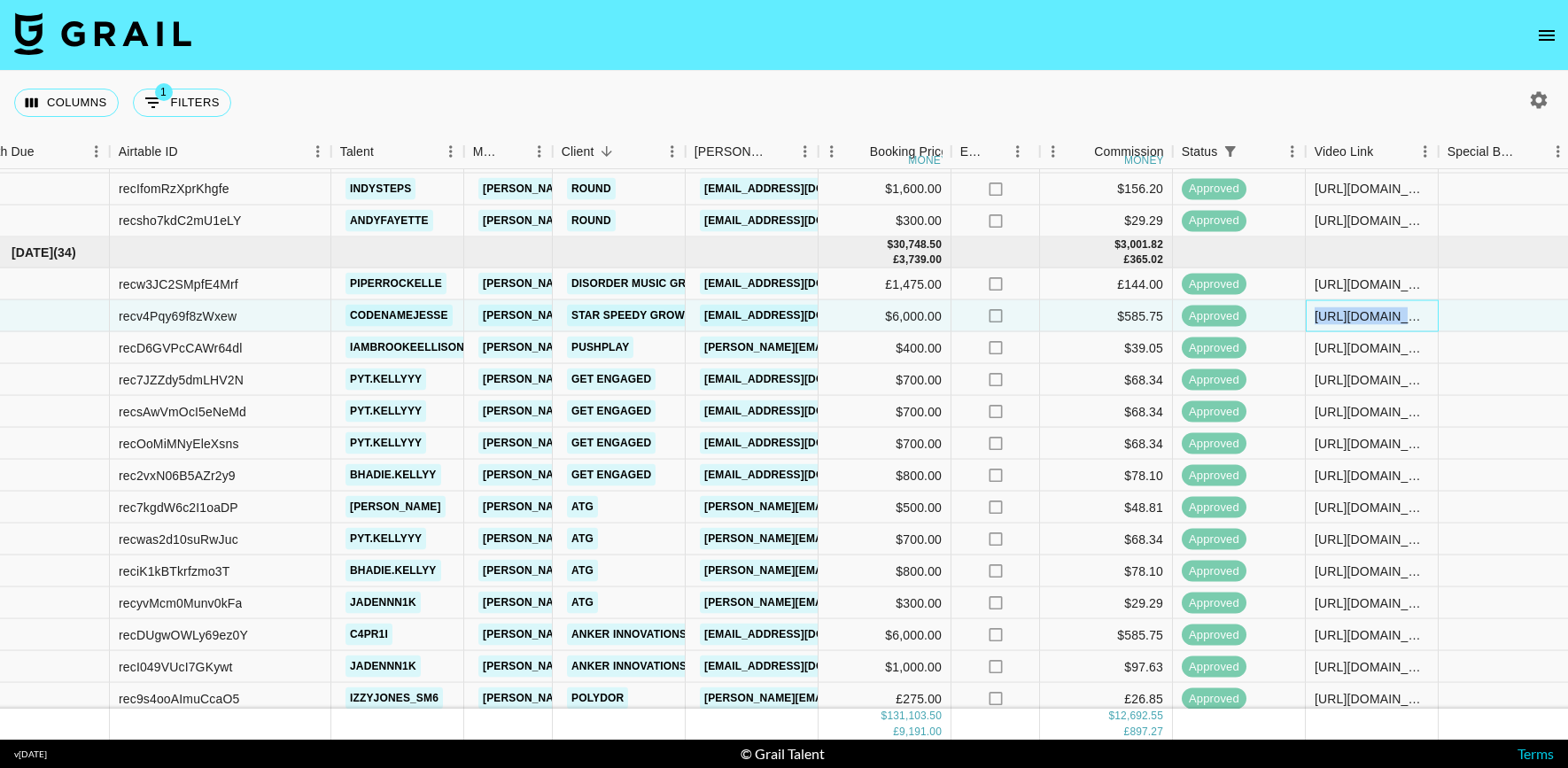
click at [1341, 311] on div "https://www.tiktok.com/@codenamejesse/video/7533323525608787230?_r=1&_t=ZP-8yUh…" at bounding box center [1372, 315] width 115 height 18
copy div "https://www.tiktok.com/@codenamejesse/video/7533323525608787230?_r=1&_t=ZP-8yUh…"
click at [171, 102] on button "1 Filters" at bounding box center [182, 103] width 99 height 28
select select "status"
select select "isAnyOf"
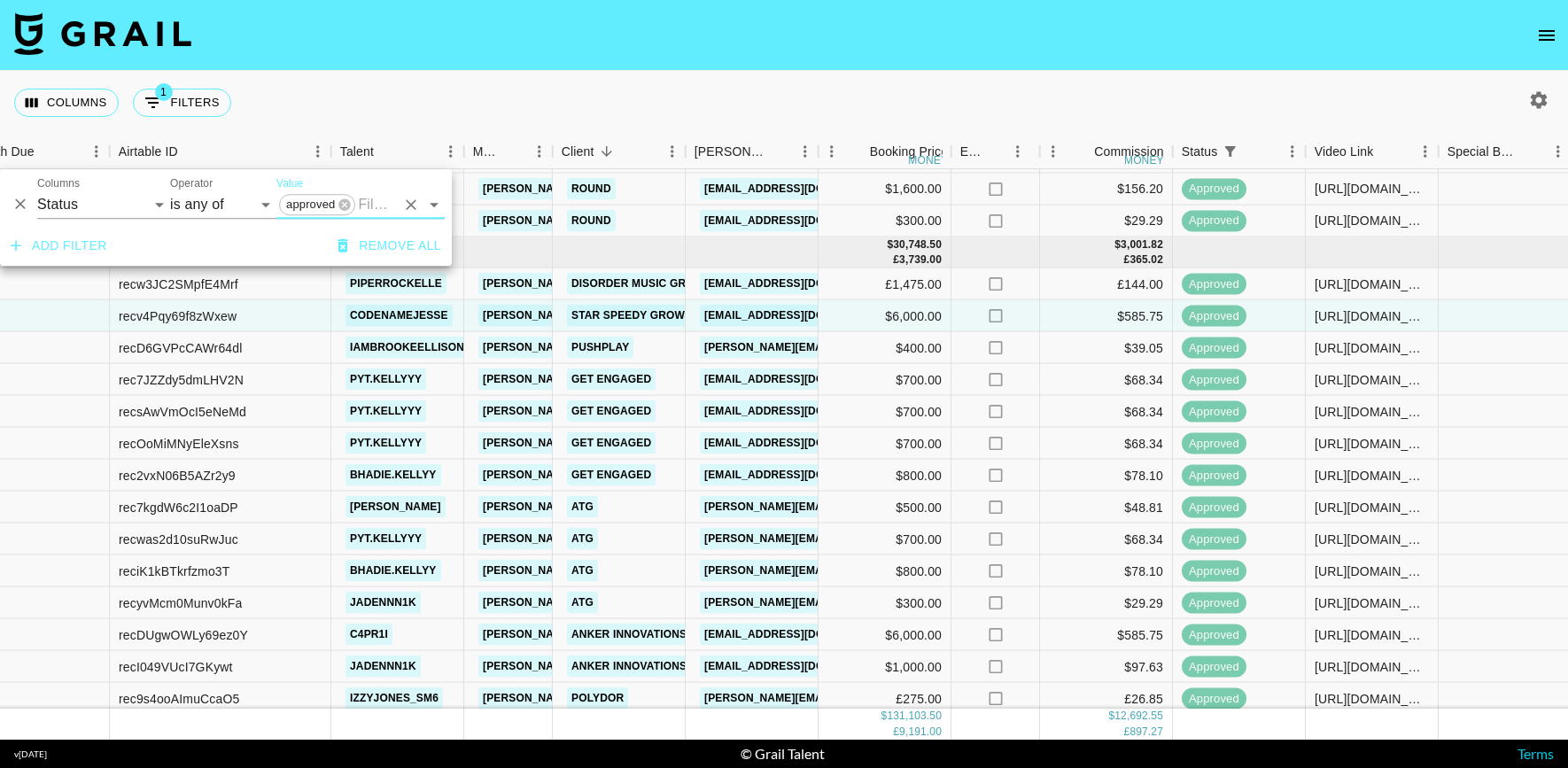
click at [108, 239] on button "Add filter" at bounding box center [59, 245] width 111 height 33
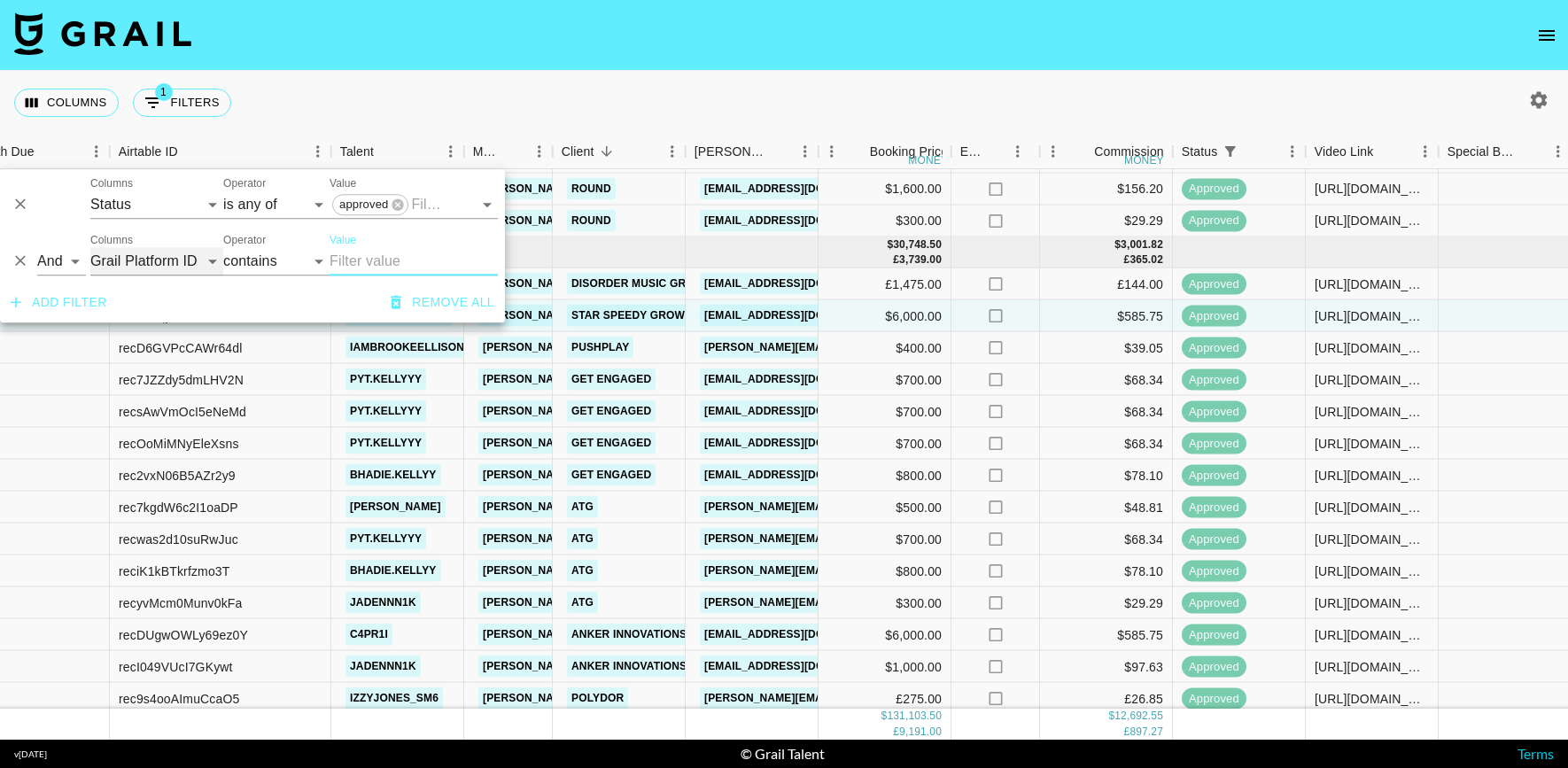
click at [199, 266] on select "Grail Platform ID Airtable ID Talent Manager Client Booker Campaign (Type) Date…" at bounding box center [156, 261] width 133 height 28
select select "clientId"
click at [90, 247] on select "Grail Platform ID Airtable ID Talent Manager Client Booker Campaign (Type) Date…" at bounding box center [156, 261] width 133 height 28
select select "is"
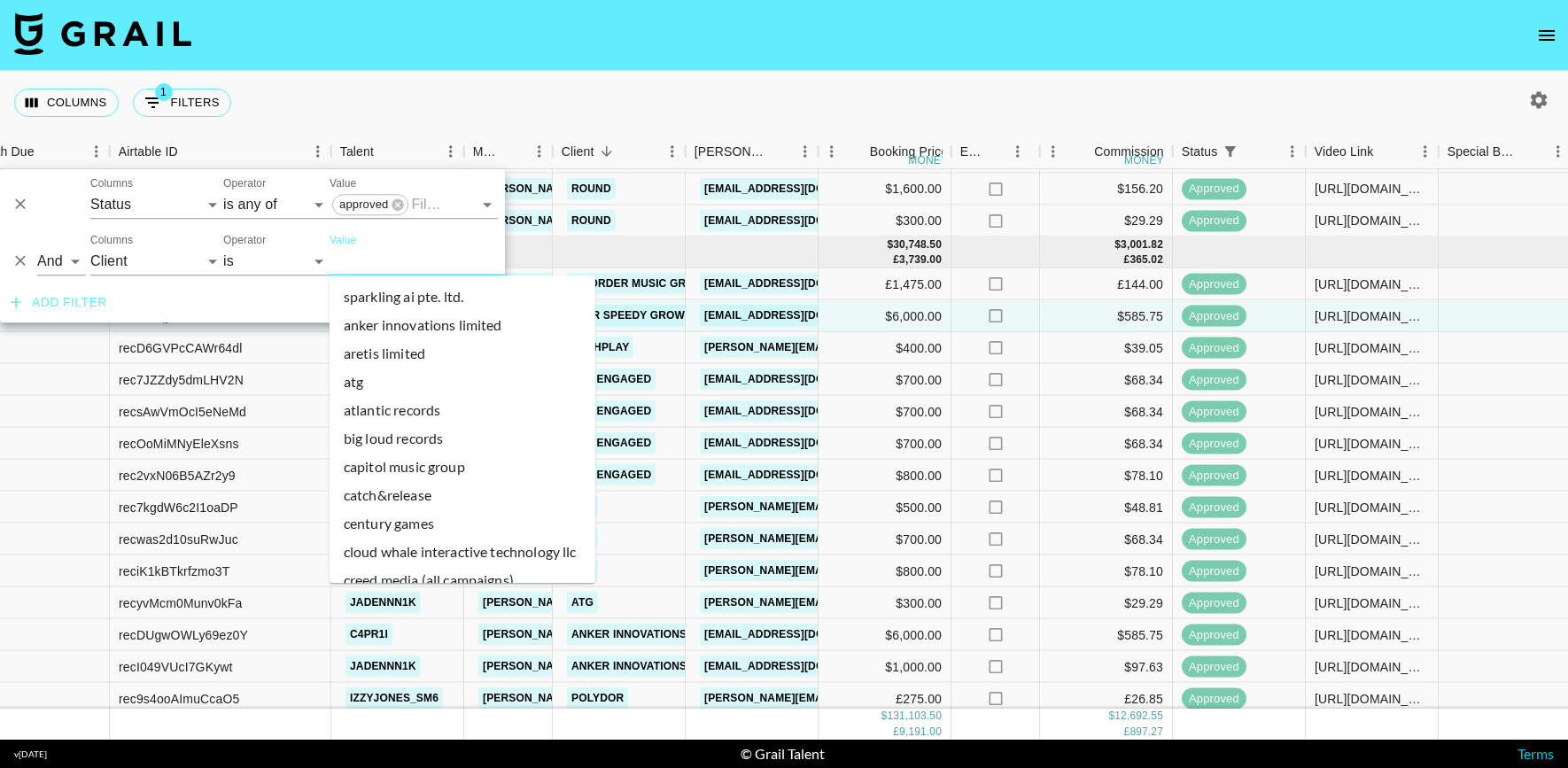
click at [391, 266] on input "Value" at bounding box center [449, 260] width 239 height 27
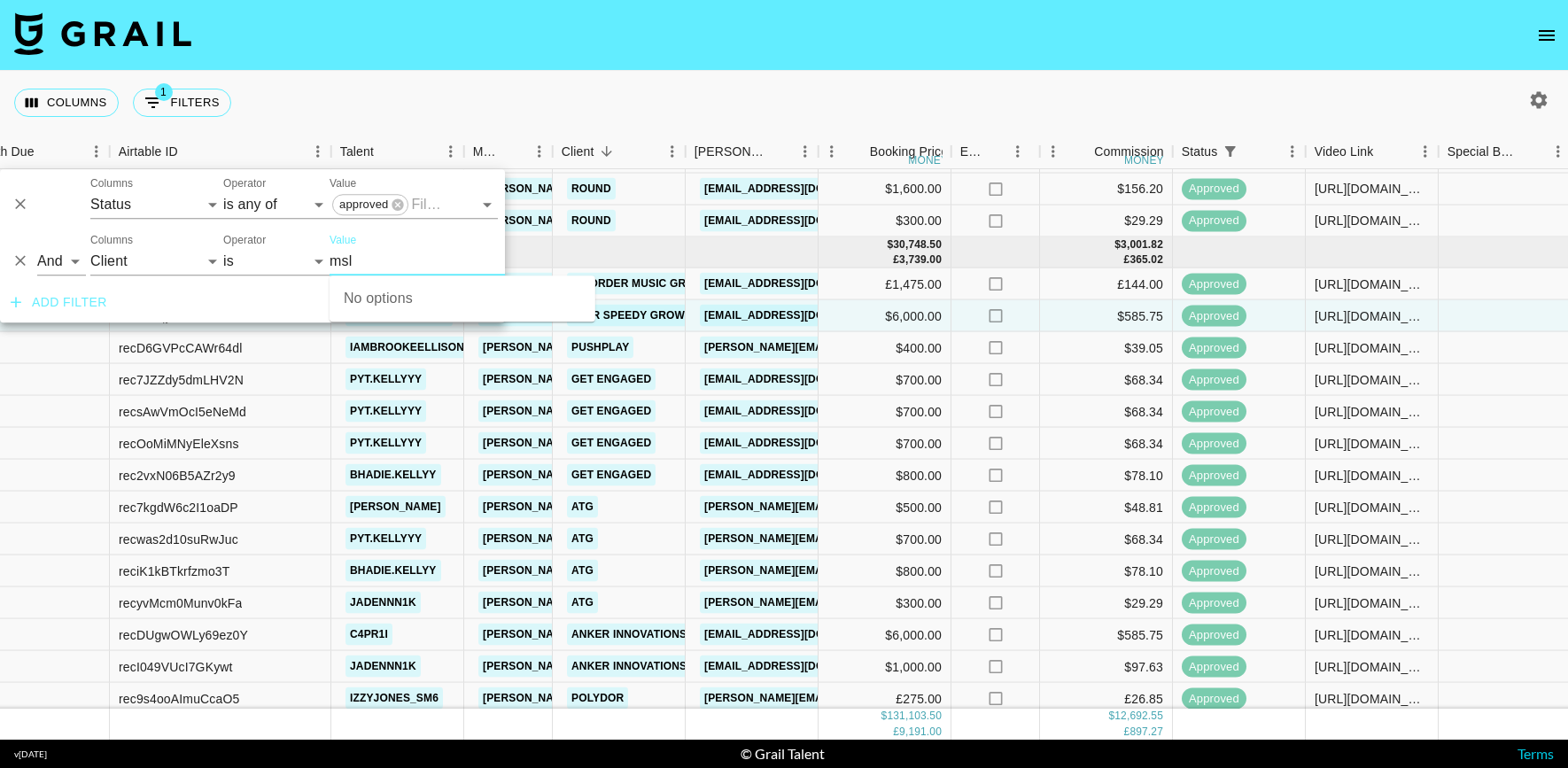
type input "msl"
click at [1539, 108] on icon "button" at bounding box center [1539, 99] width 21 height 21
select select "[DATE]"
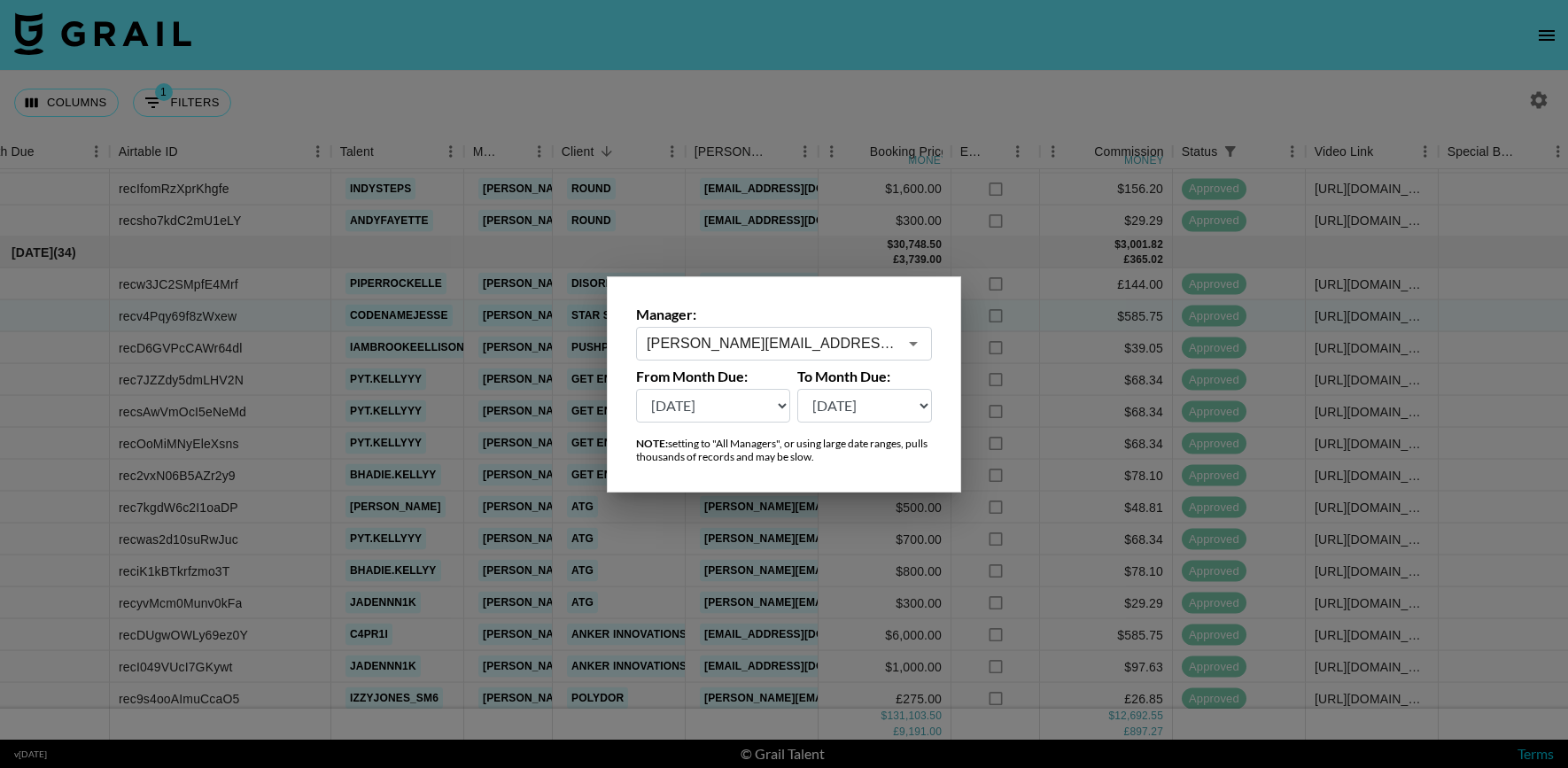
click at [841, 341] on input "[PERSON_NAME][EMAIL_ADDRESS][DOMAIN_NAME]" at bounding box center [772, 344] width 251 height 21
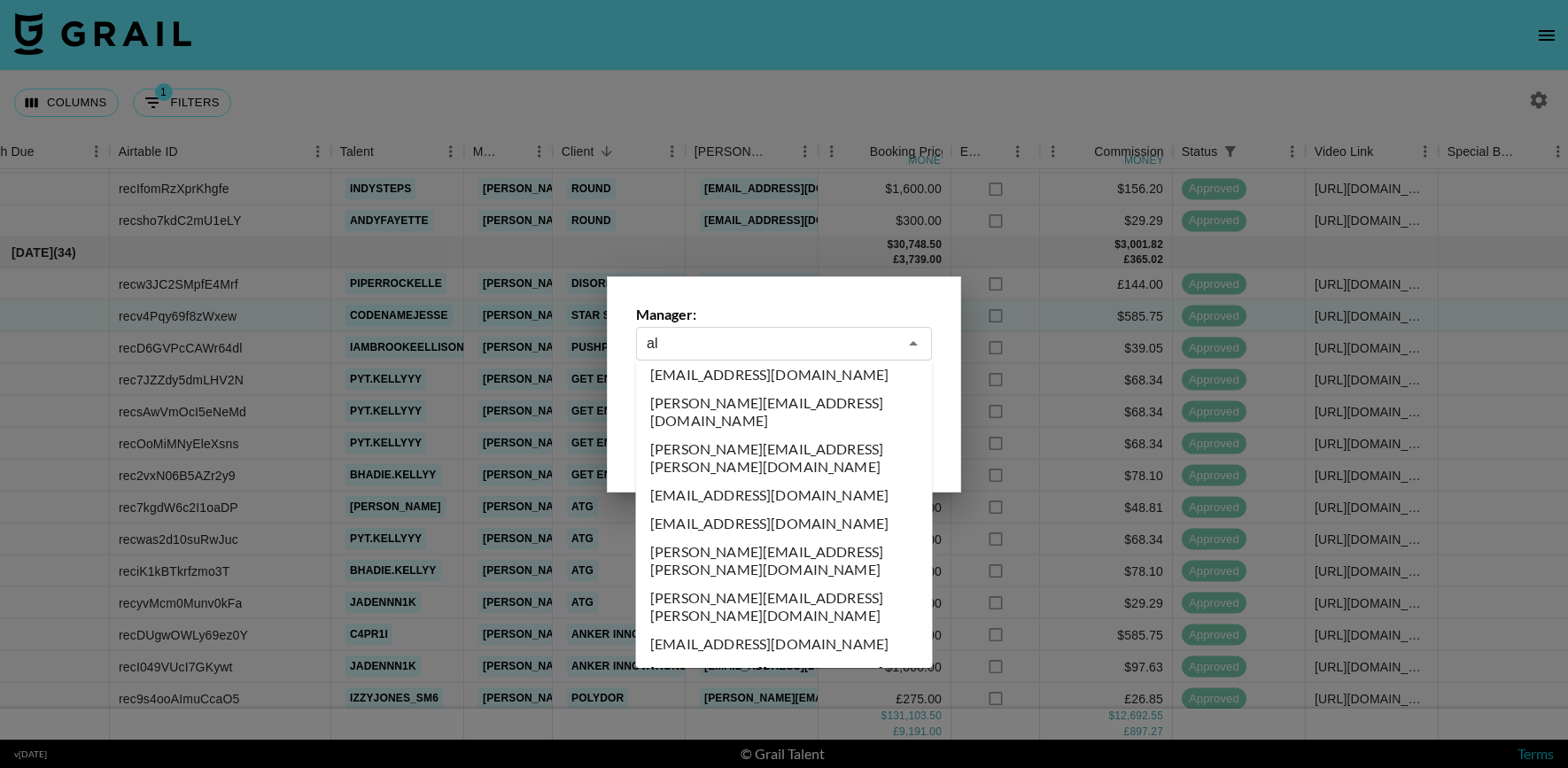
scroll to position [0, 0]
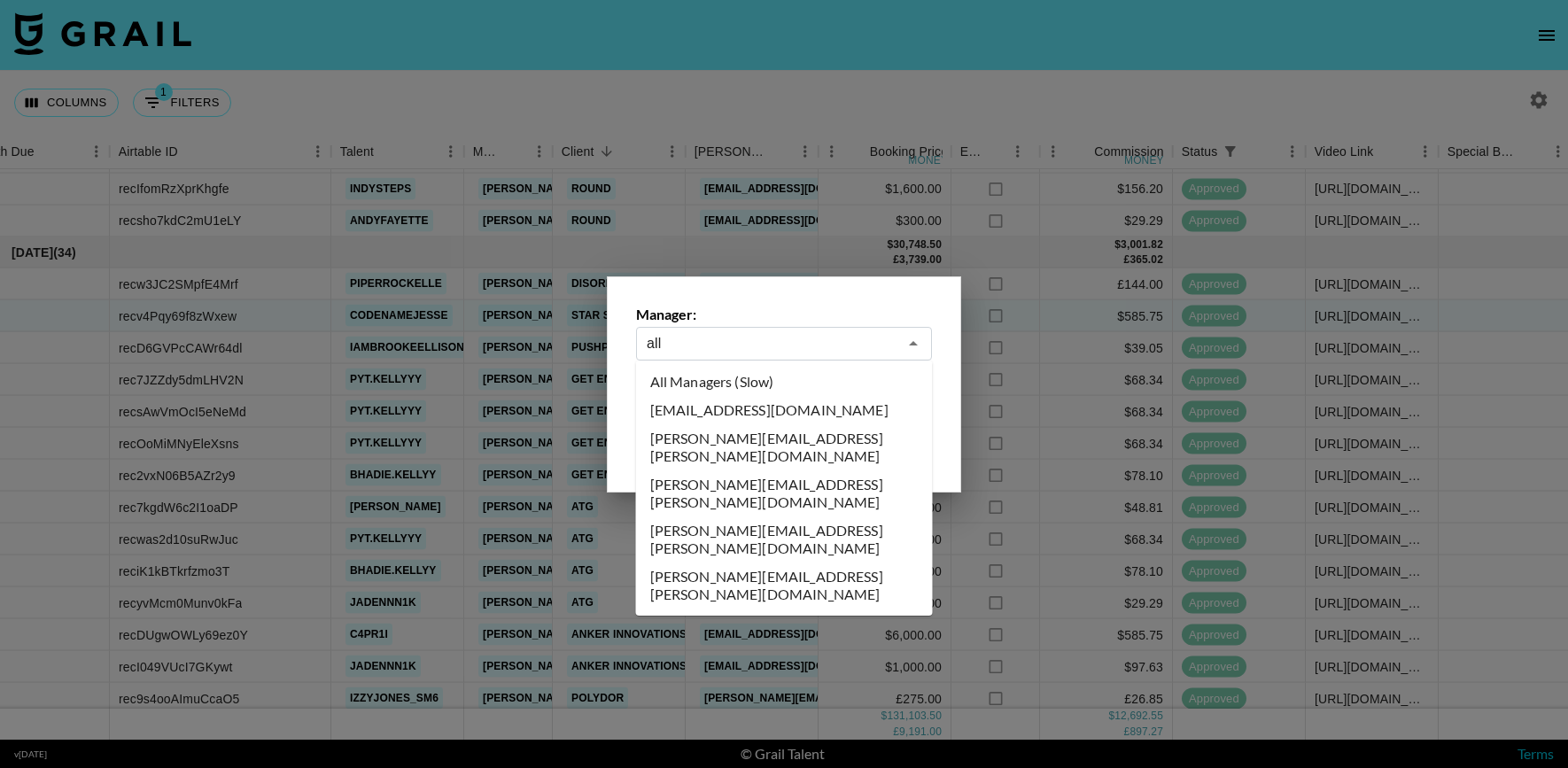
click at [769, 383] on li "All Managers (Slow)" at bounding box center [784, 382] width 297 height 28
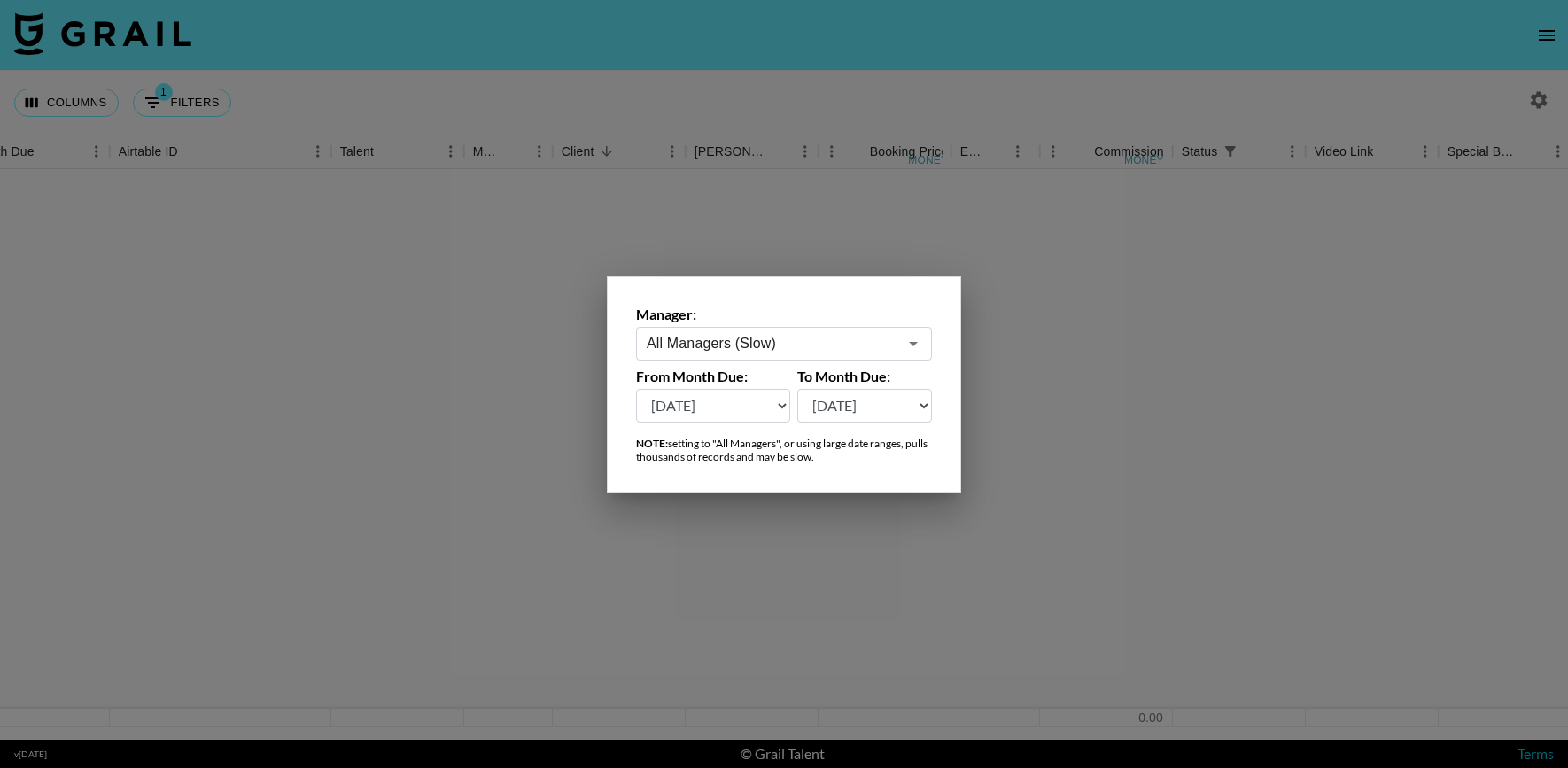
scroll to position [0, 36]
type input "All Managers (Slow)"
click at [149, 89] on div at bounding box center [784, 384] width 1568 height 768
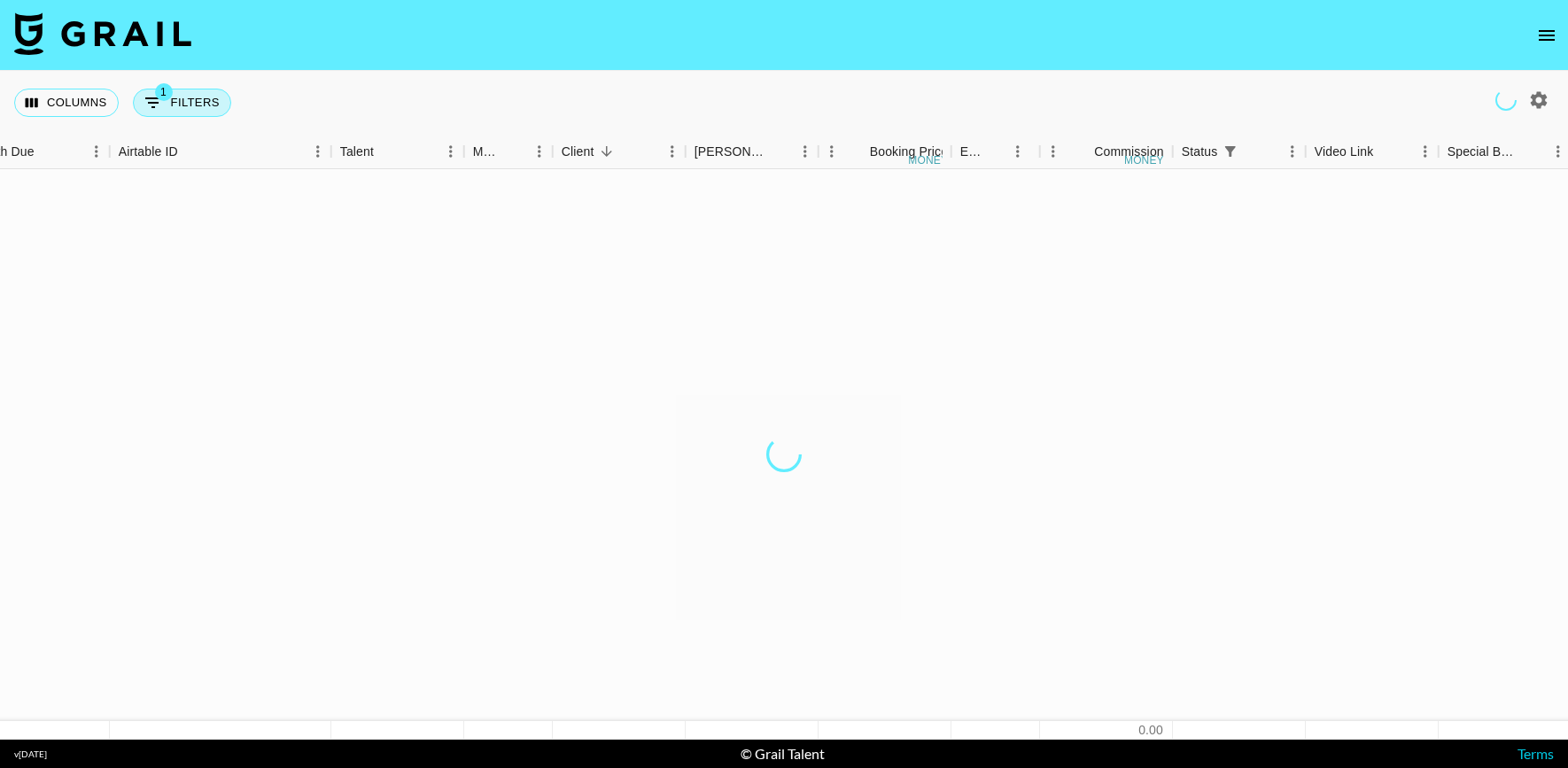
click at [189, 104] on button "1 Filters" at bounding box center [182, 103] width 99 height 28
select select "status"
select select "isAnyOf"
select select "clientId"
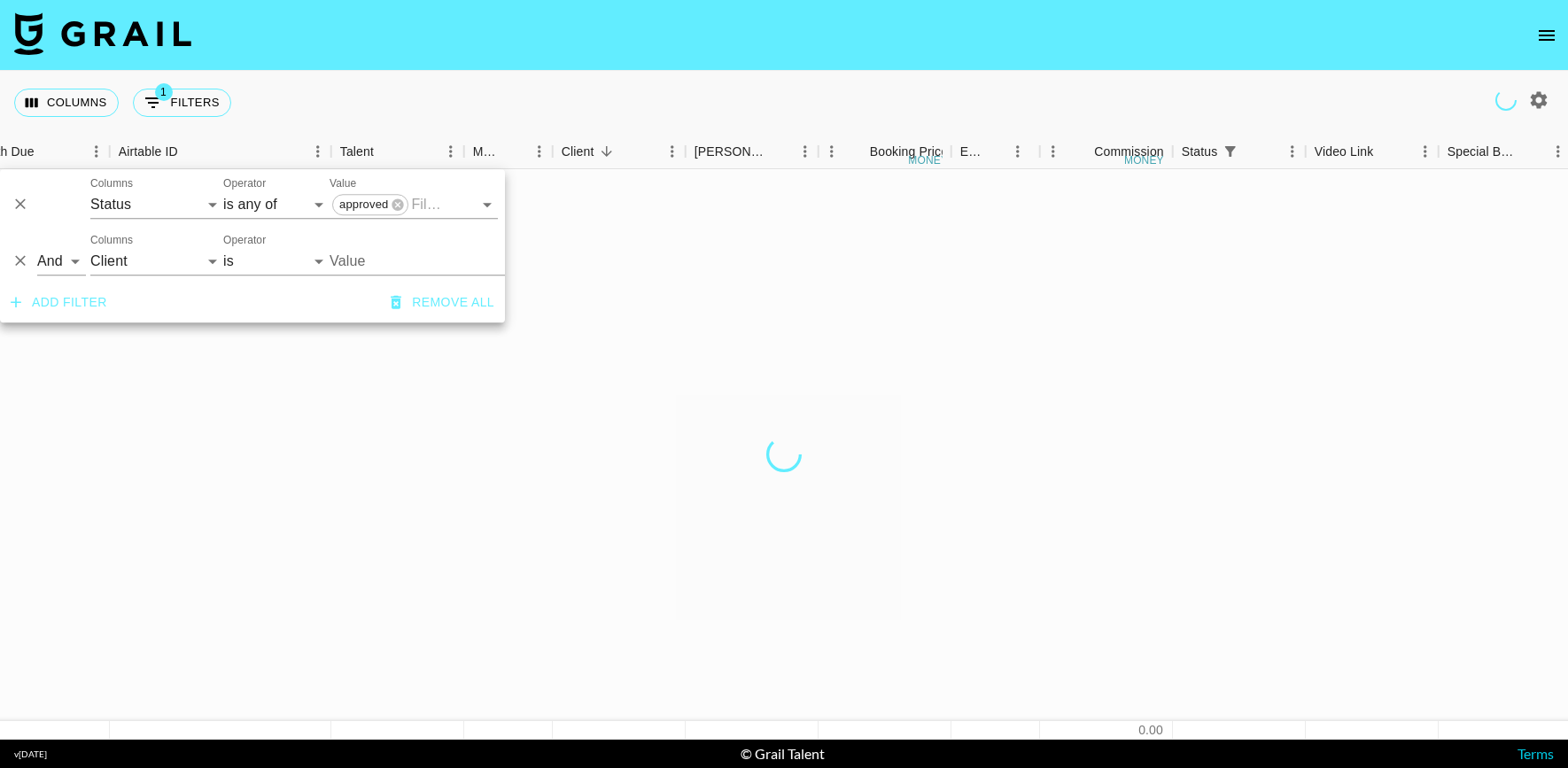
click at [378, 252] on input "Value" at bounding box center [449, 260] width 239 height 27
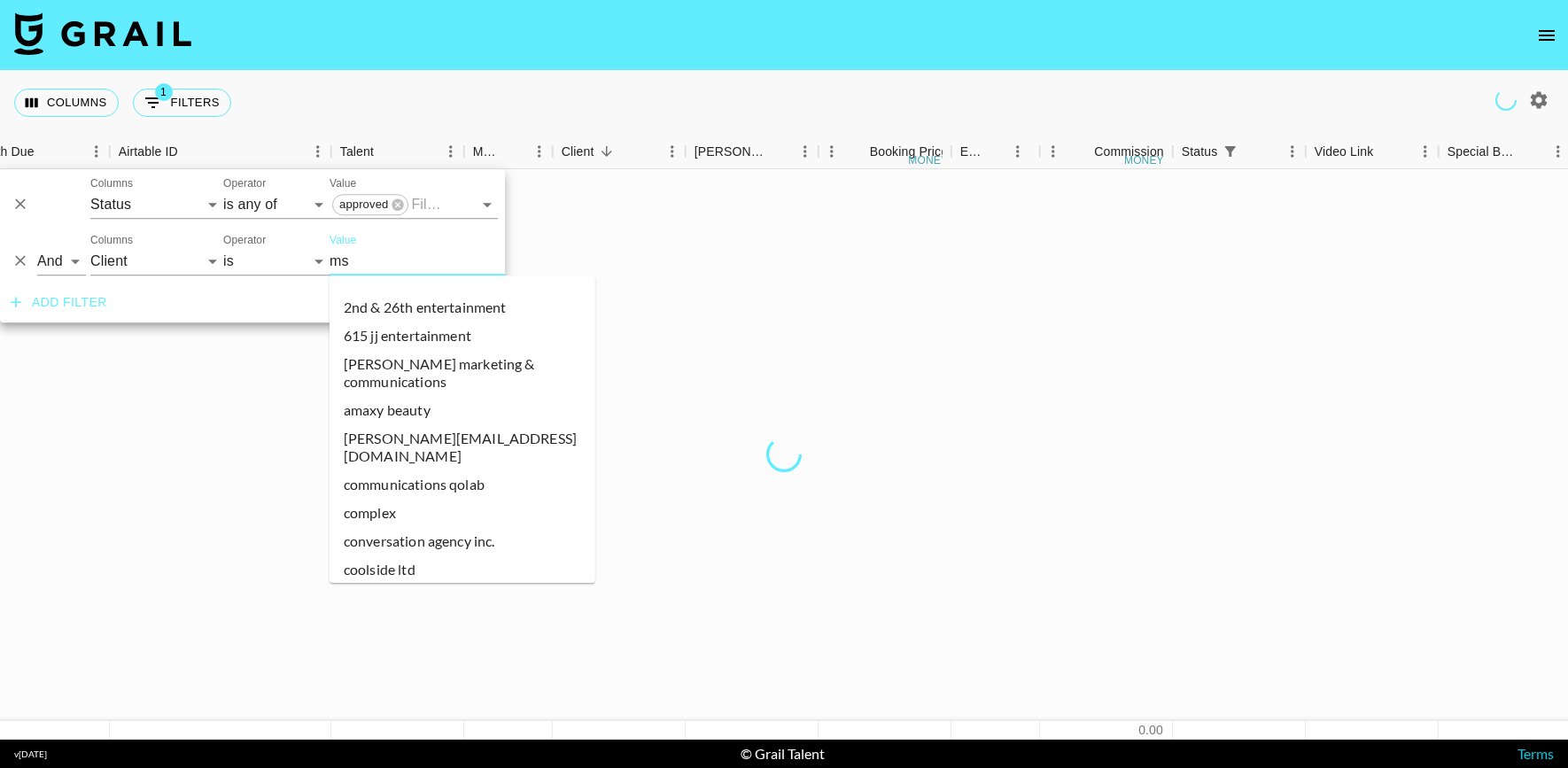
type input "msl"
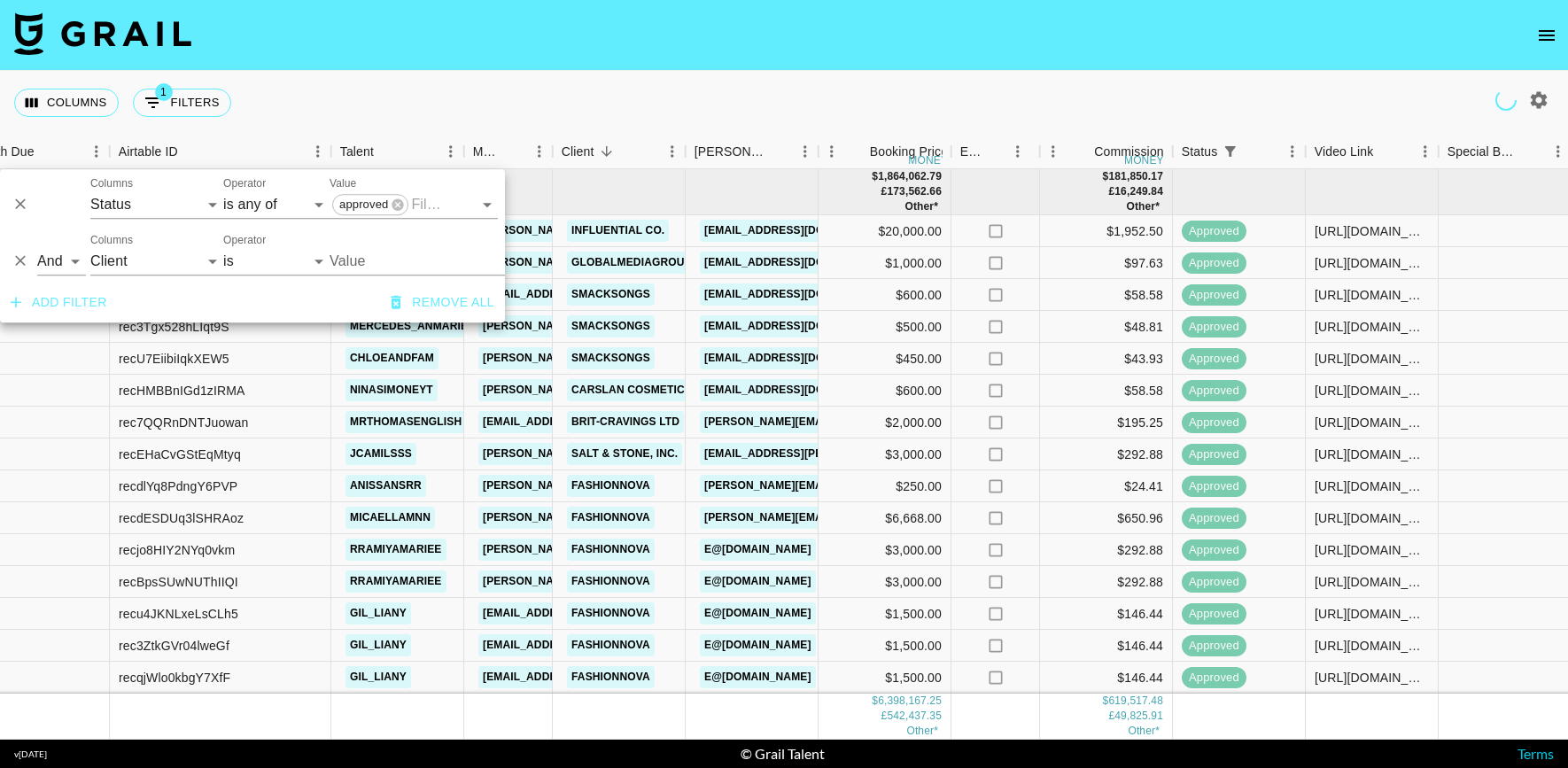
drag, startPoint x: 398, startPoint y: 303, endPoint x: 545, endPoint y: 58, distance: 285.7
click at [545, 58] on body "Columns 1 Filters + Booking Month Due Airtable ID Talent Manager Client Booker …" at bounding box center [784, 384] width 1568 height 768
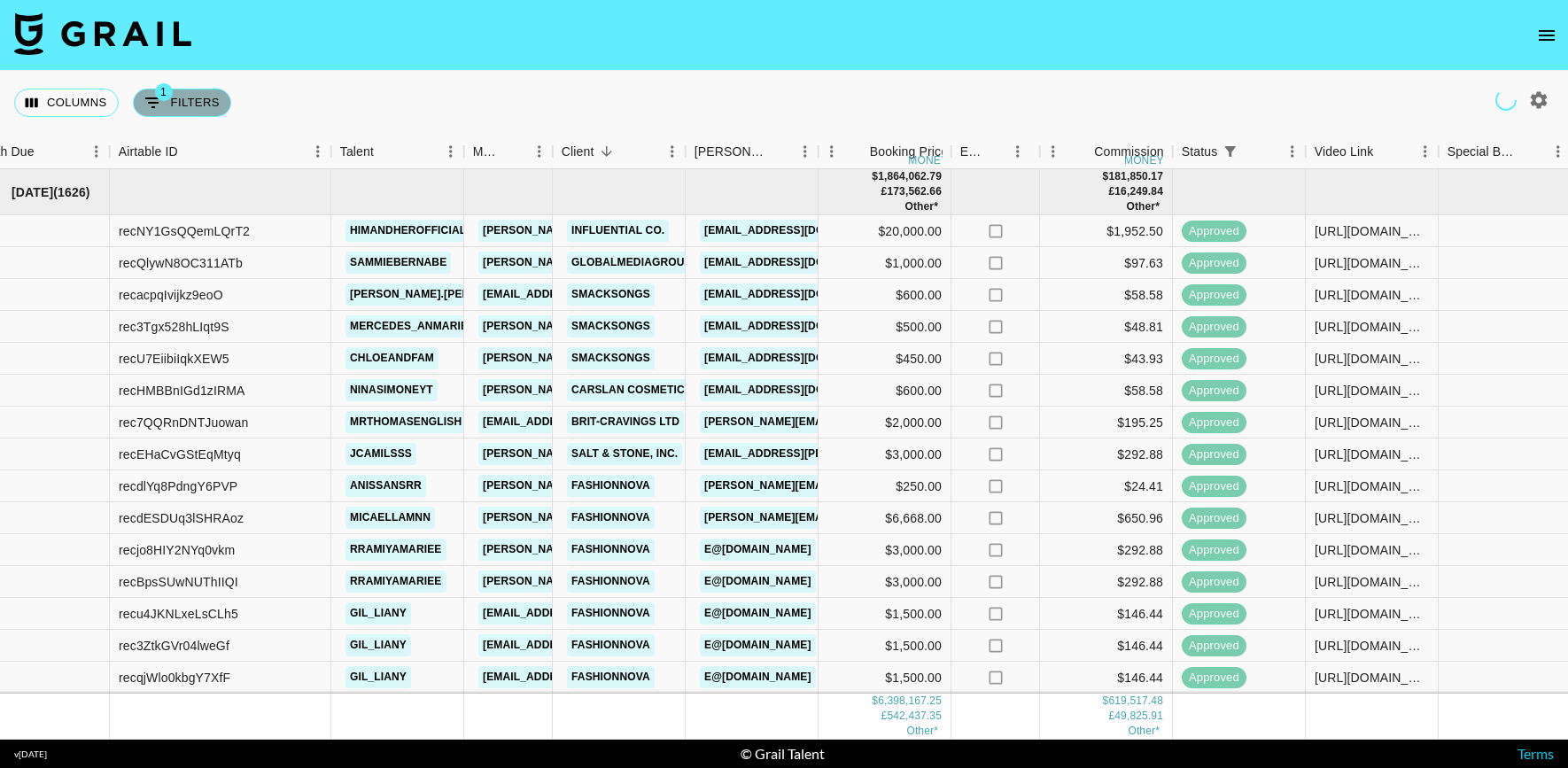
click at [189, 102] on button "1 Filters" at bounding box center [182, 103] width 99 height 28
select select "status"
select select "isAnyOf"
select select "clientId"
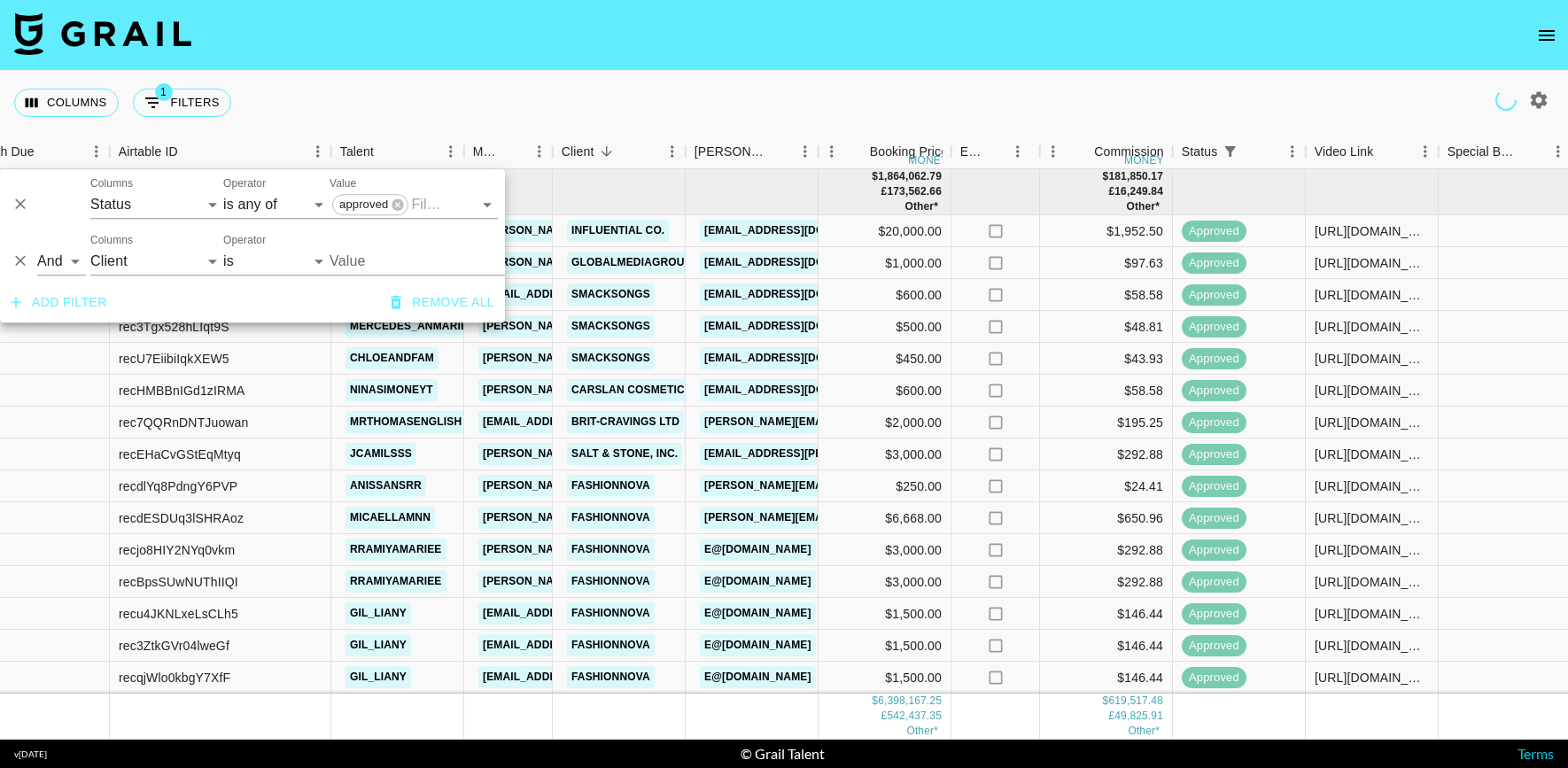
click at [402, 259] on input "Value" at bounding box center [449, 260] width 239 height 27
click at [438, 298] on li "mslgroup americas, llc" at bounding box center [462, 296] width 266 height 28
type input "MSLGROUP Americas, LLC"
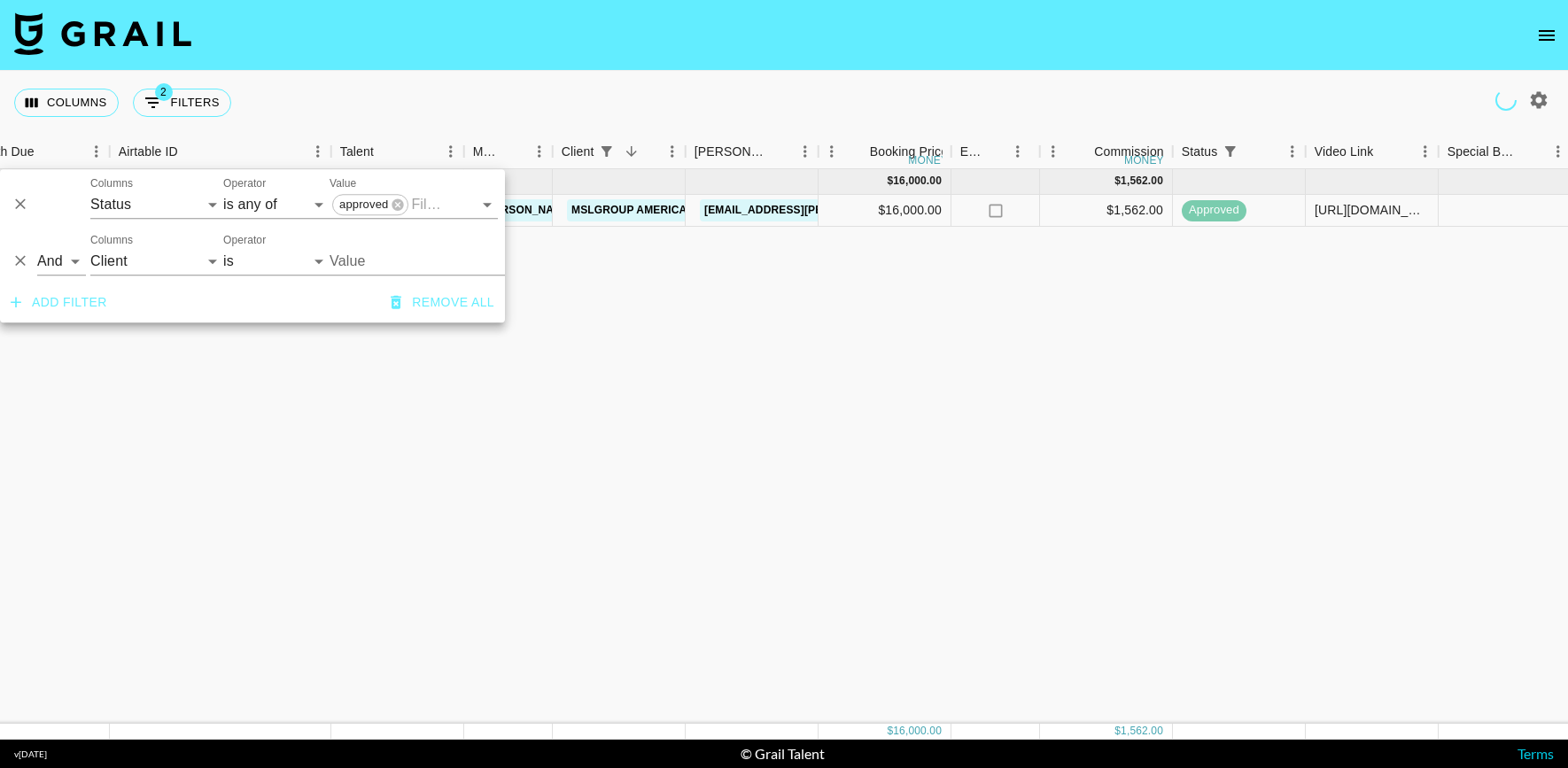
type input "MSLGROUP Americas, LLC"
click at [580, 95] on div "Columns 2 Filters + Booking" at bounding box center [784, 102] width 1568 height 63
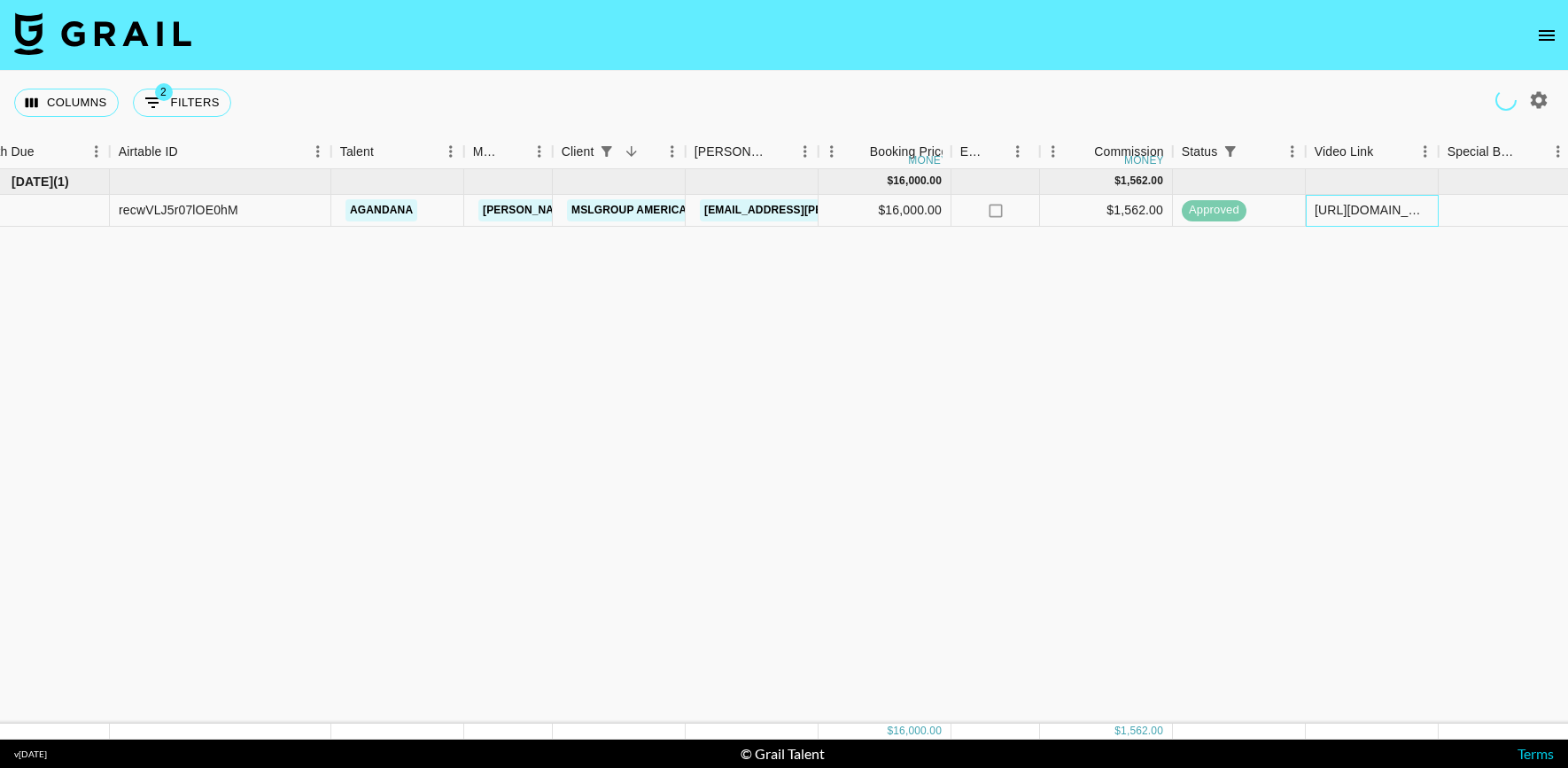
click at [1361, 205] on div "https://www.youtube.com/shorts/MttBaCCUqJI" at bounding box center [1372, 209] width 115 height 18
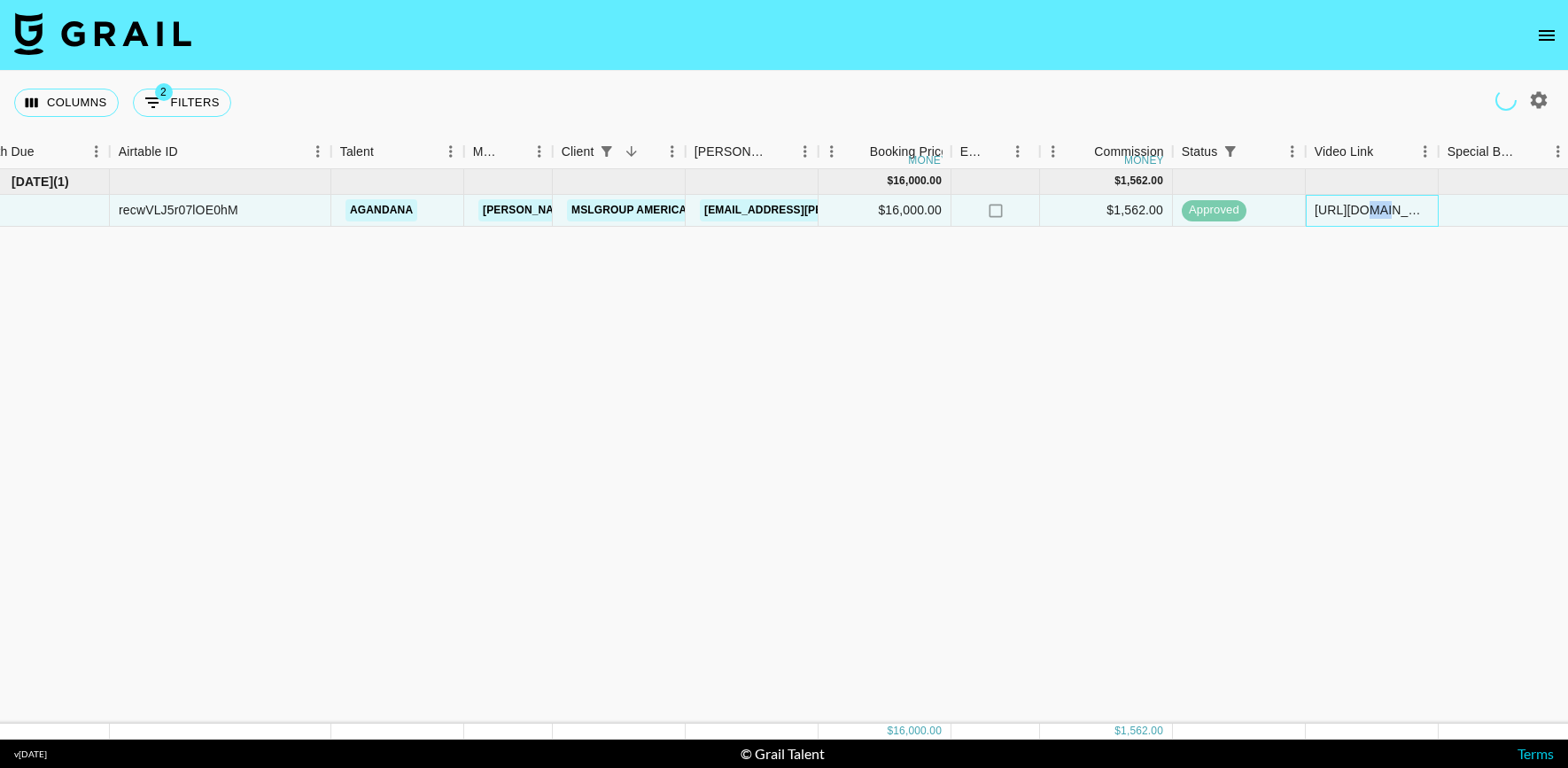
click at [1361, 205] on div "https://www.youtube.com/shorts/MttBaCCUqJI" at bounding box center [1372, 209] width 115 height 18
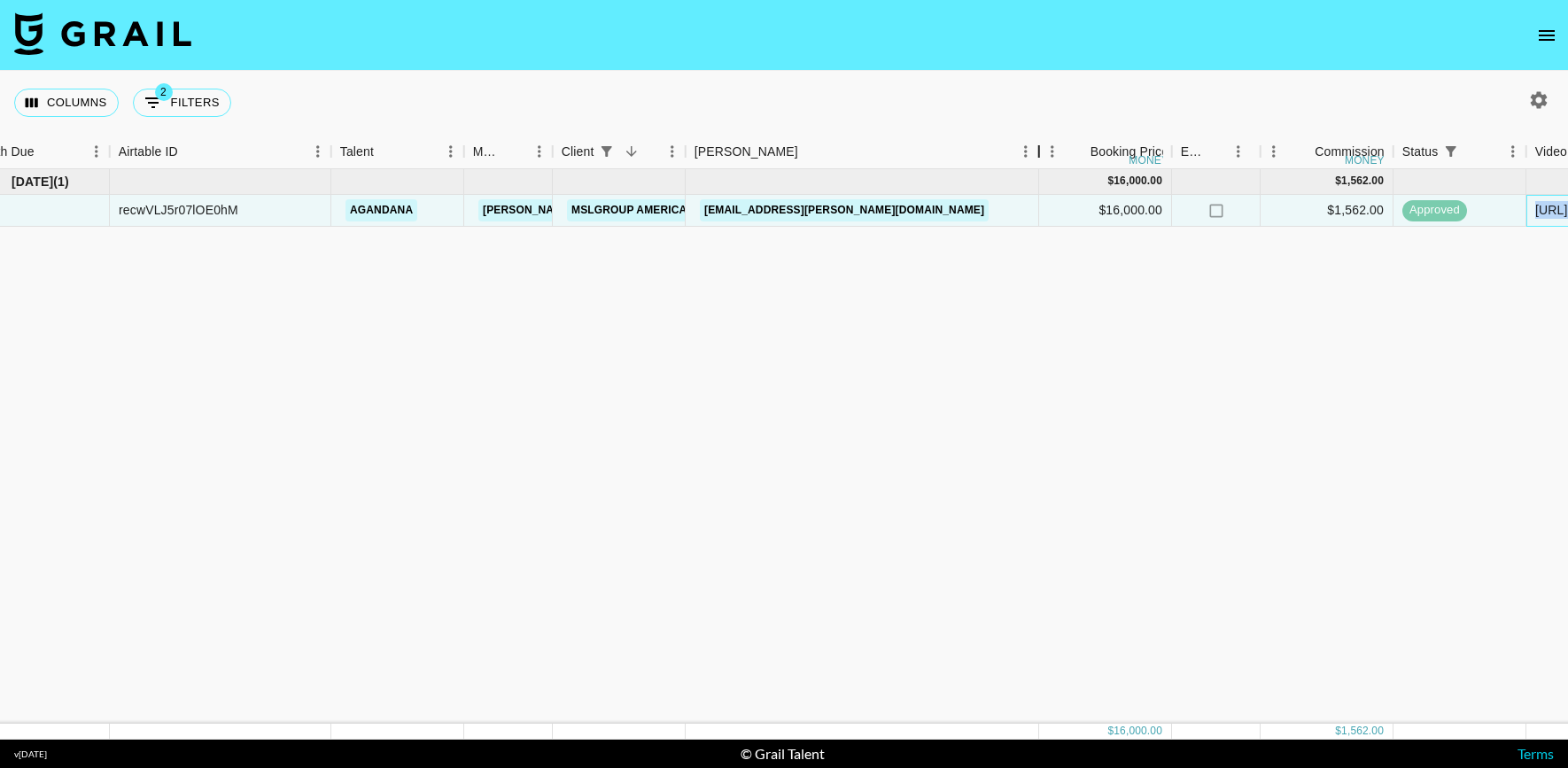
drag, startPoint x: 822, startPoint y: 151, endPoint x: 1107, endPoint y: 143, distance: 285.1
click at [1050, 143] on div "Booker" at bounding box center [1039, 152] width 21 height 34
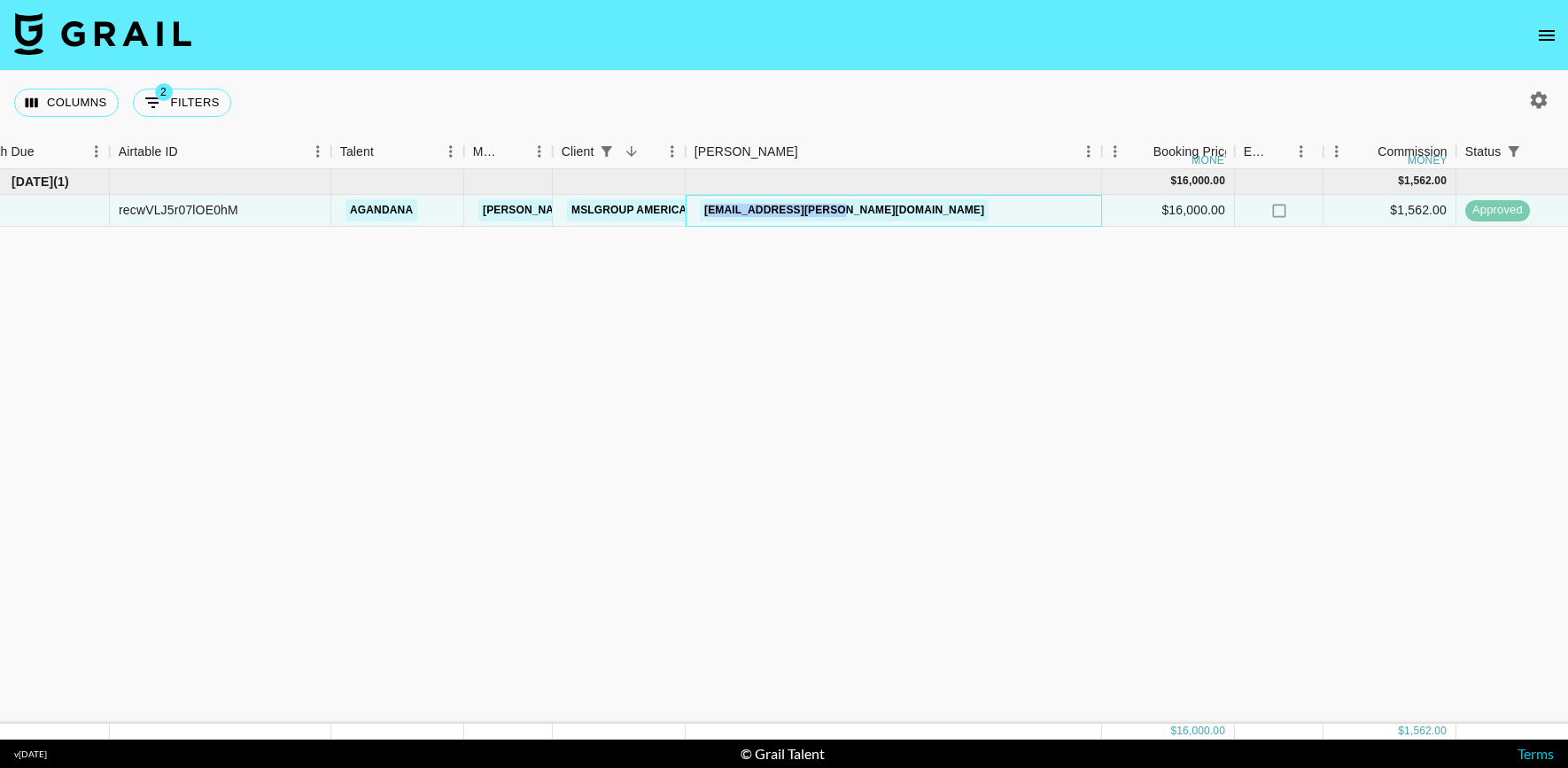
drag, startPoint x: 877, startPoint y: 208, endPoint x: 692, endPoint y: 203, distance: 185.1
click at [692, 203] on div "mo.fagan@mslgroup.com" at bounding box center [893, 211] width 416 height 32
copy link "mo.fagan@mslgroup.com"
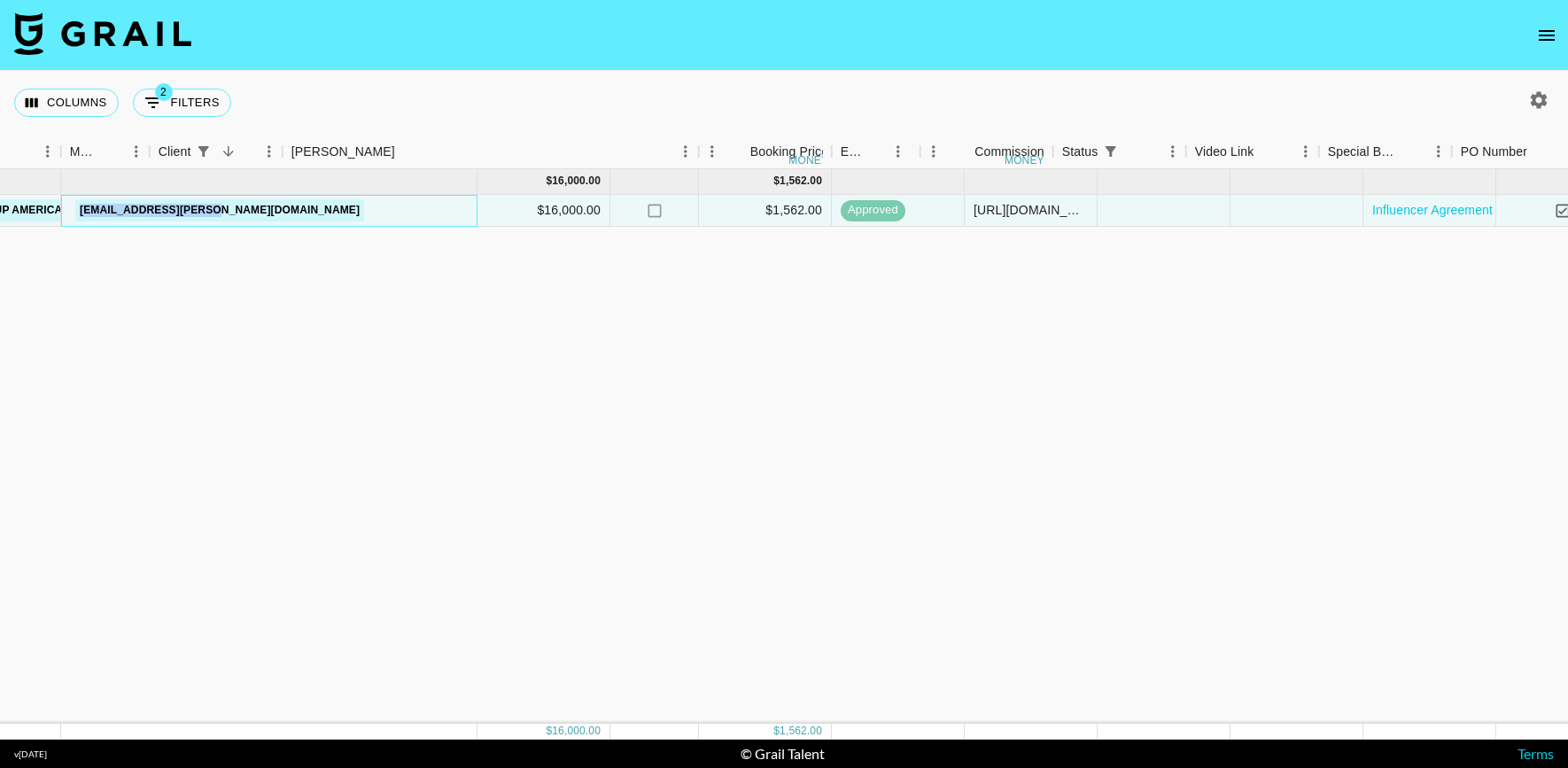
scroll to position [0, 871]
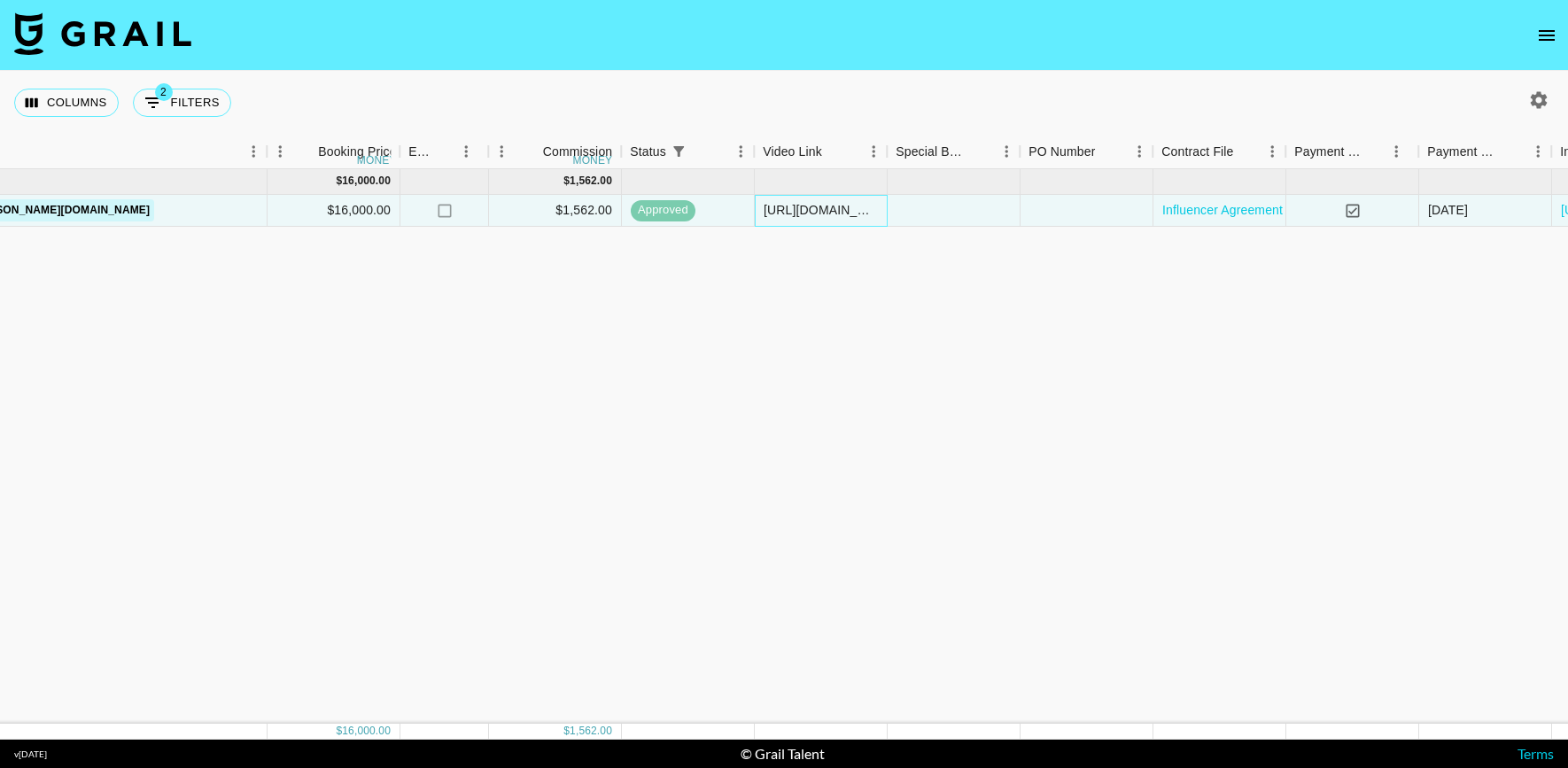
click at [803, 205] on div "https://www.youtube.com/shorts/MttBaCCUqJI" at bounding box center [820, 209] width 115 height 18
copy div "https://www.youtube.com/shorts/MttBaCCUqJI"
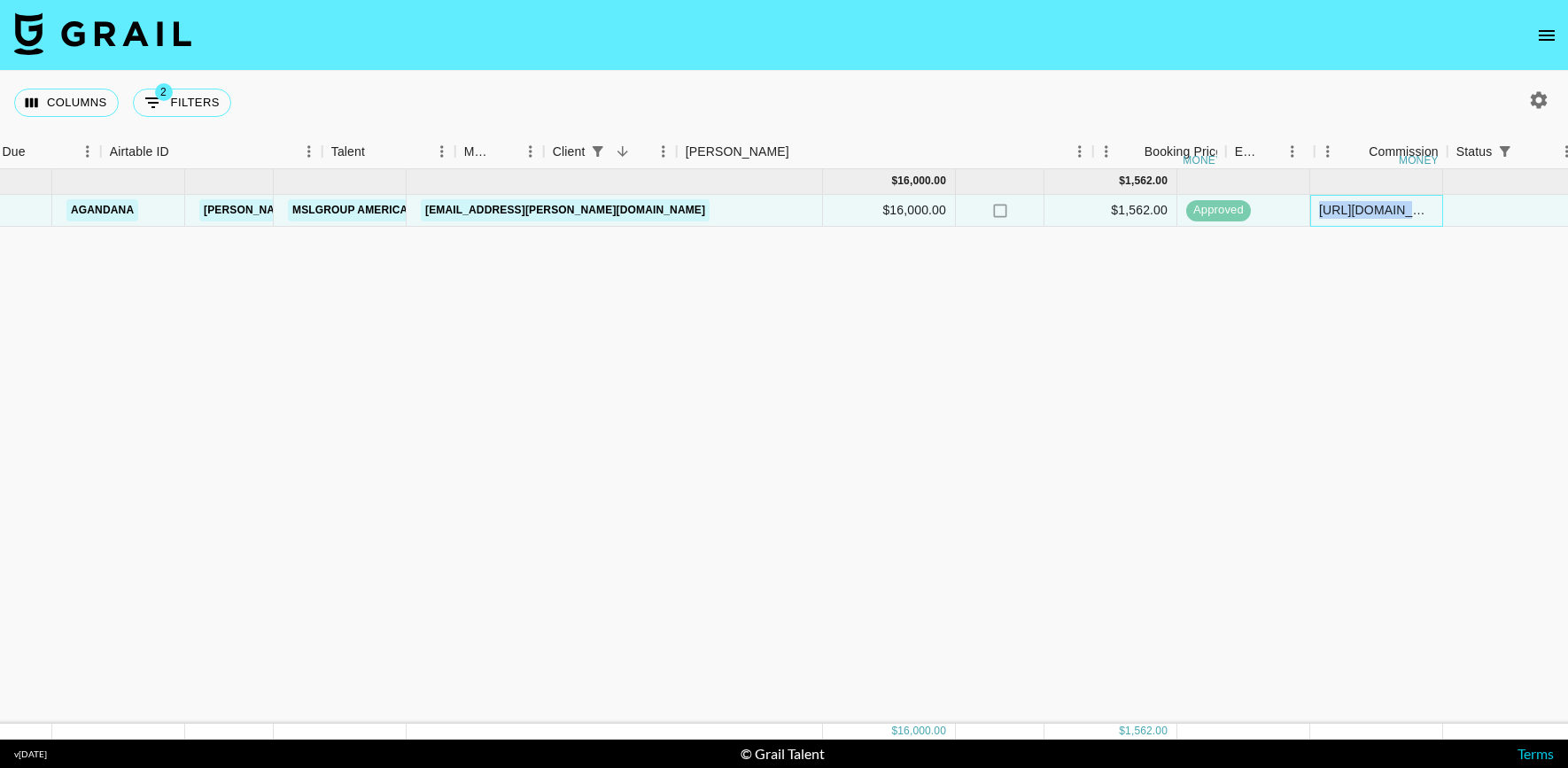
scroll to position [0, 3]
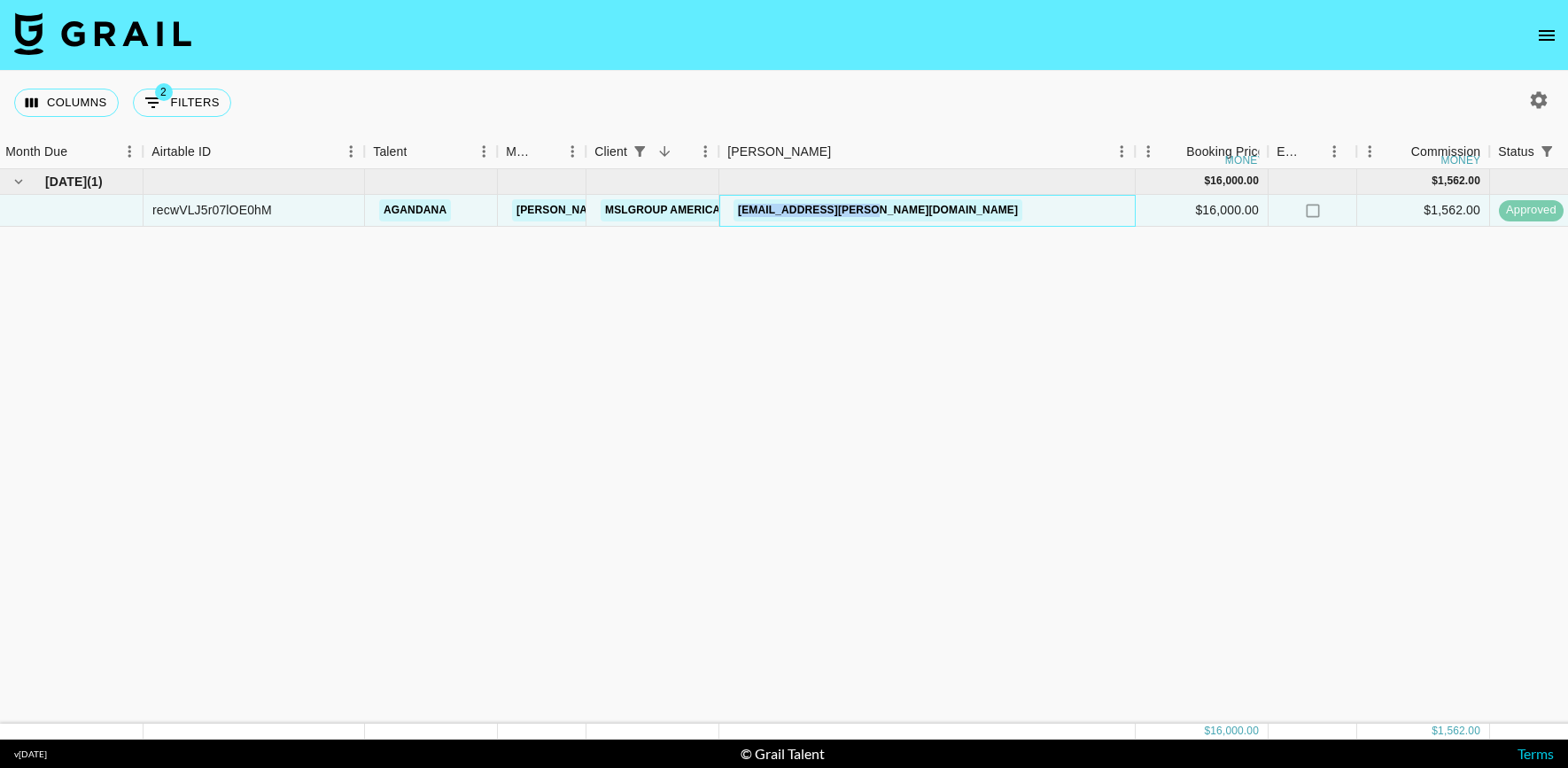
drag, startPoint x: 911, startPoint y: 206, endPoint x: 738, endPoint y: 208, distance: 173.0
click at [738, 208] on div "mo.fagan@mslgroup.com" at bounding box center [927, 211] width 416 height 32
copy link "mo.fagan@mslgroup.com"
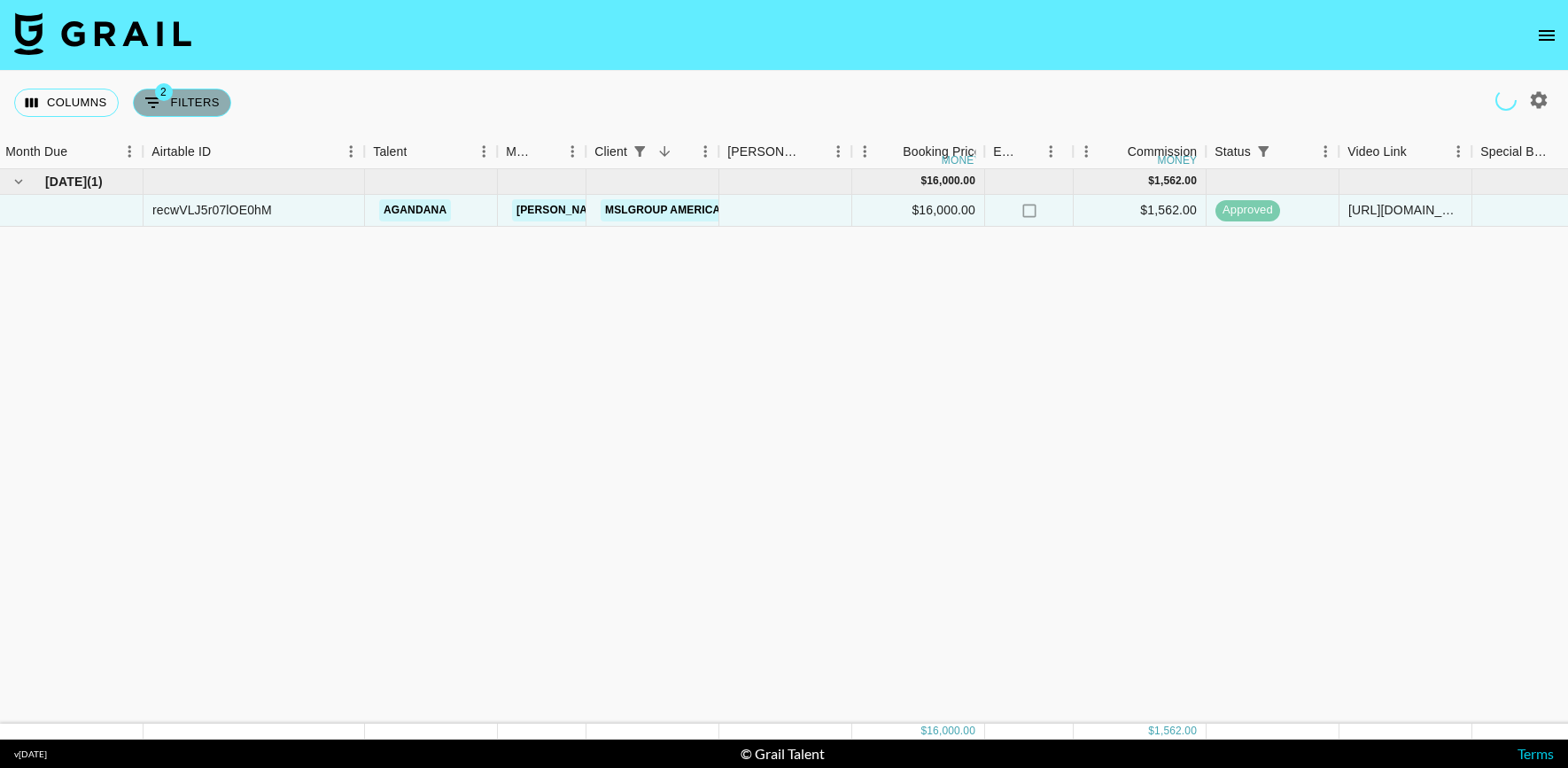
click at [211, 102] on button "2 Filters" at bounding box center [182, 103] width 99 height 28
select select "status"
select select "isAnyOf"
select select "clientId"
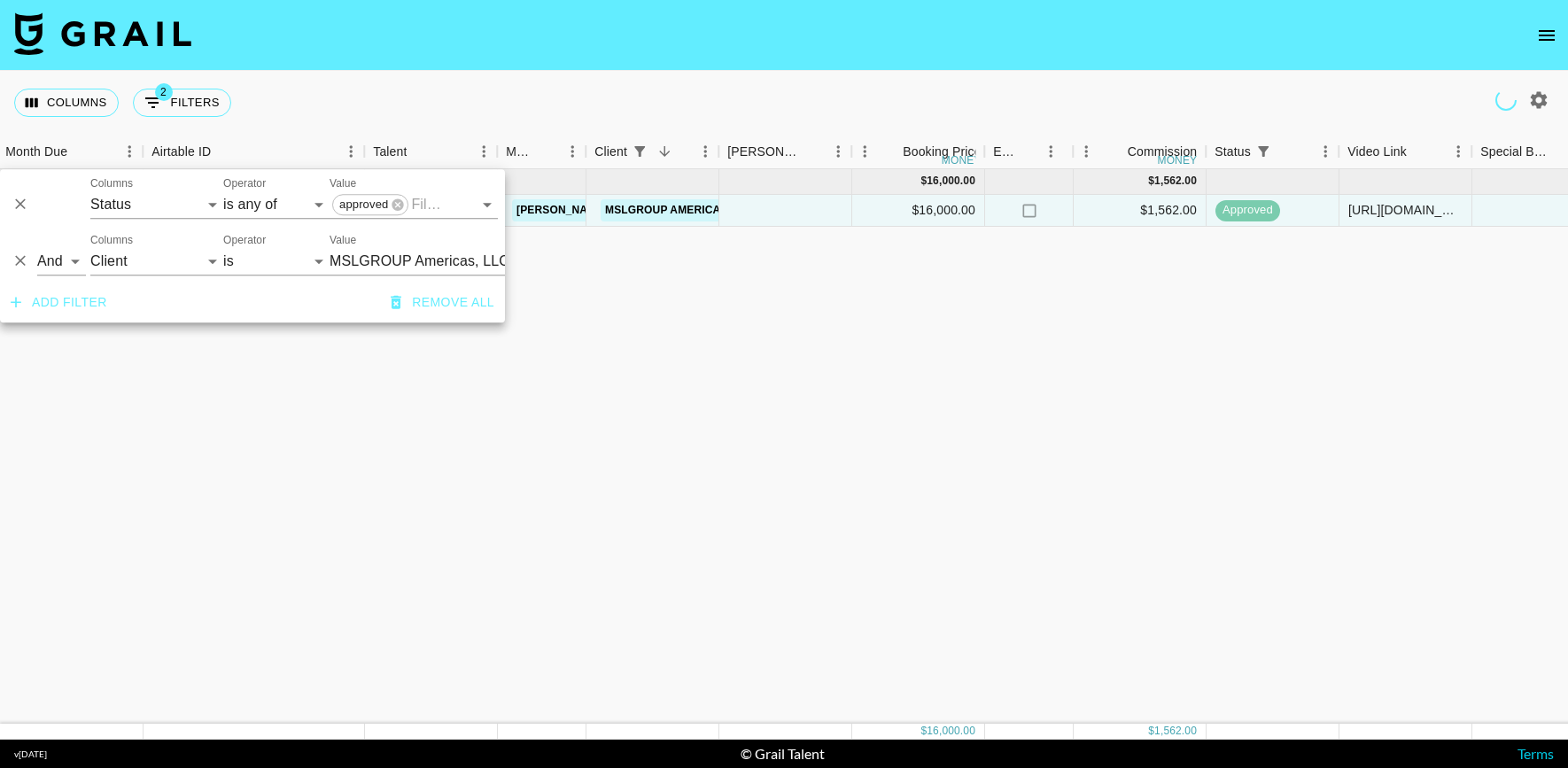
click at [371, 257] on input "MSLGROUP Americas, LLC" at bounding box center [438, 260] width 216 height 27
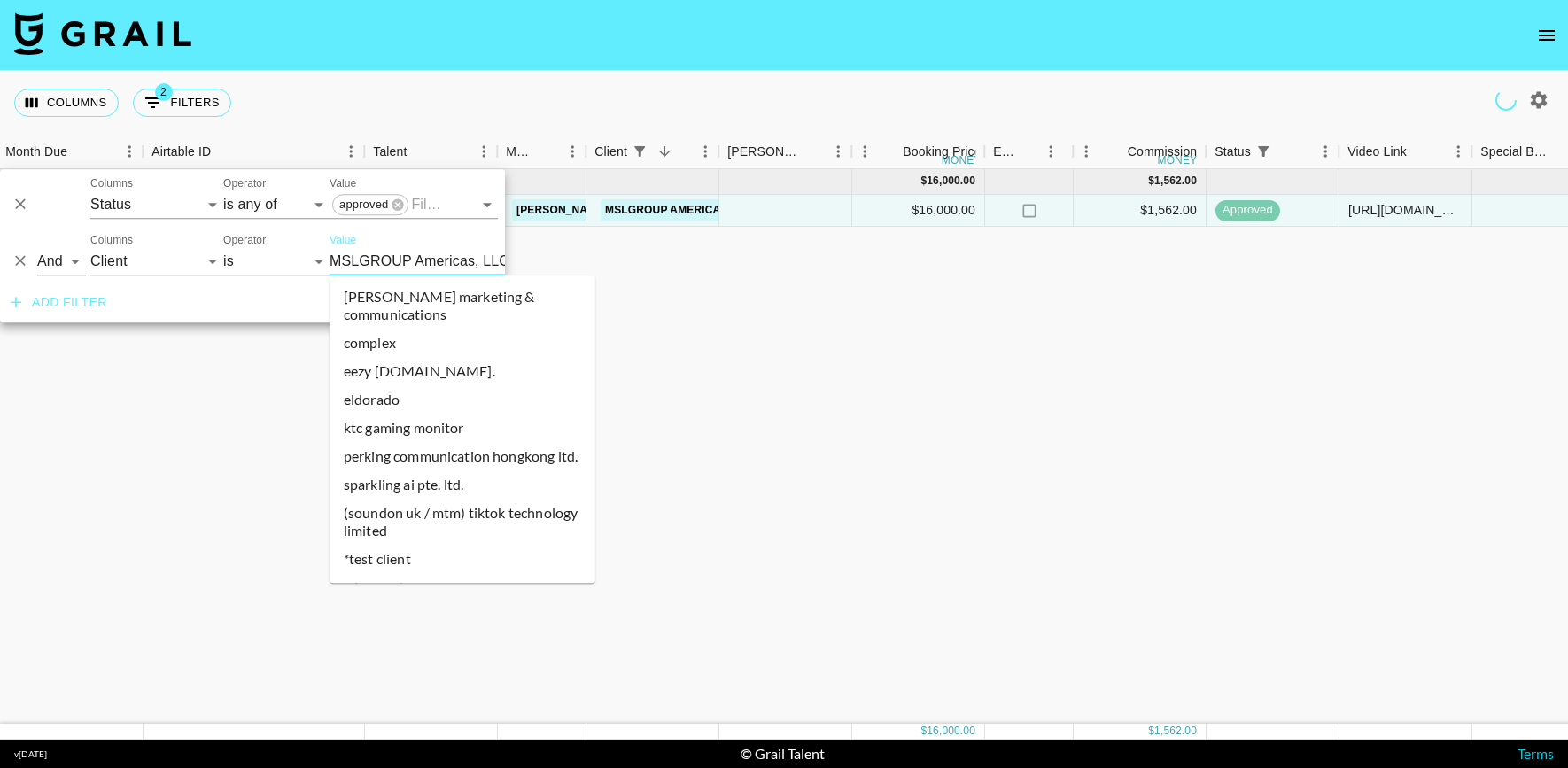
scroll to position [21517, 0]
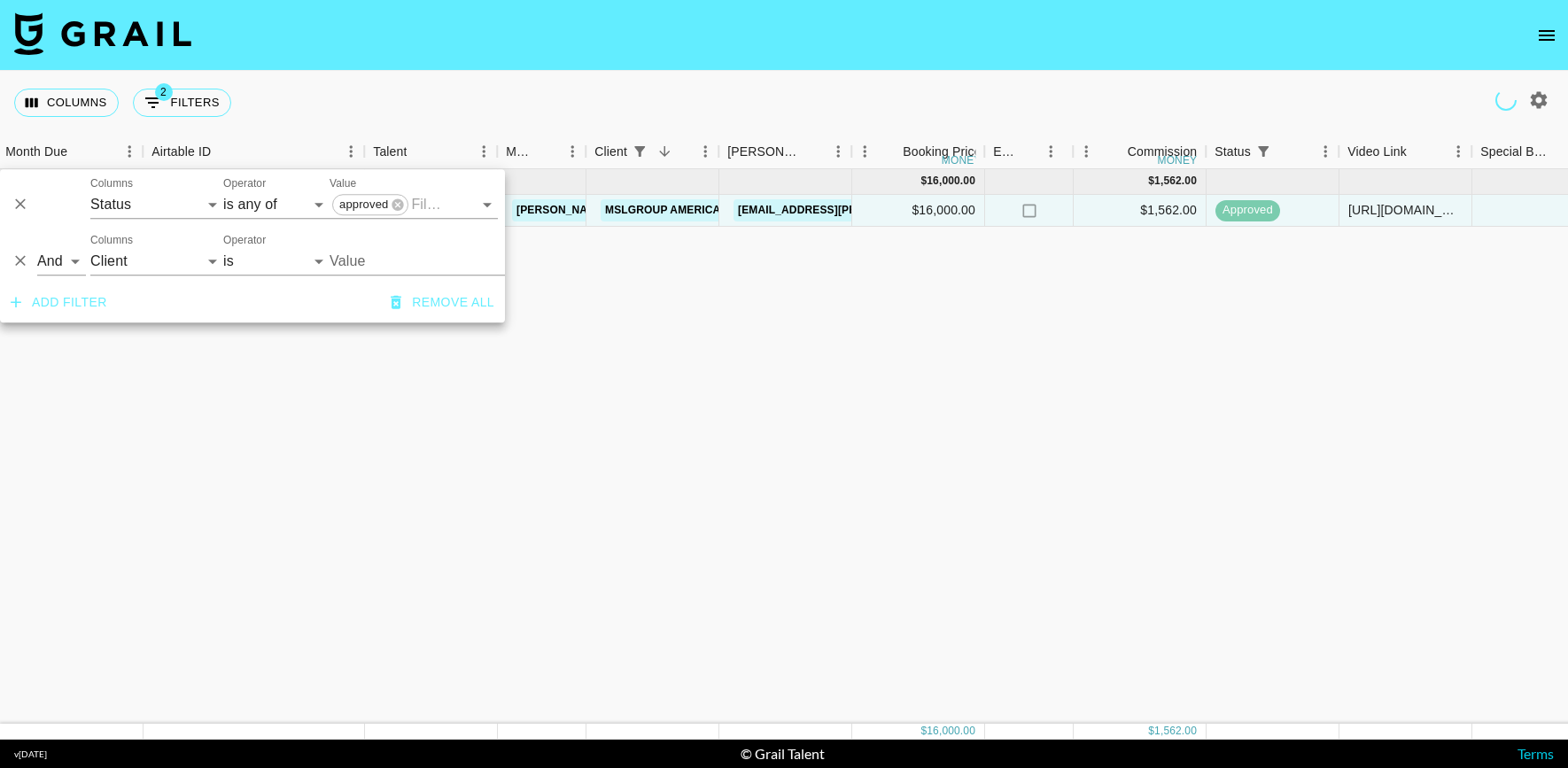
type input "MSLGROUP Americas, LLC"
click at [398, 242] on div "Value MSLGROUP Americas, LLC" at bounding box center [462, 254] width 266 height 43
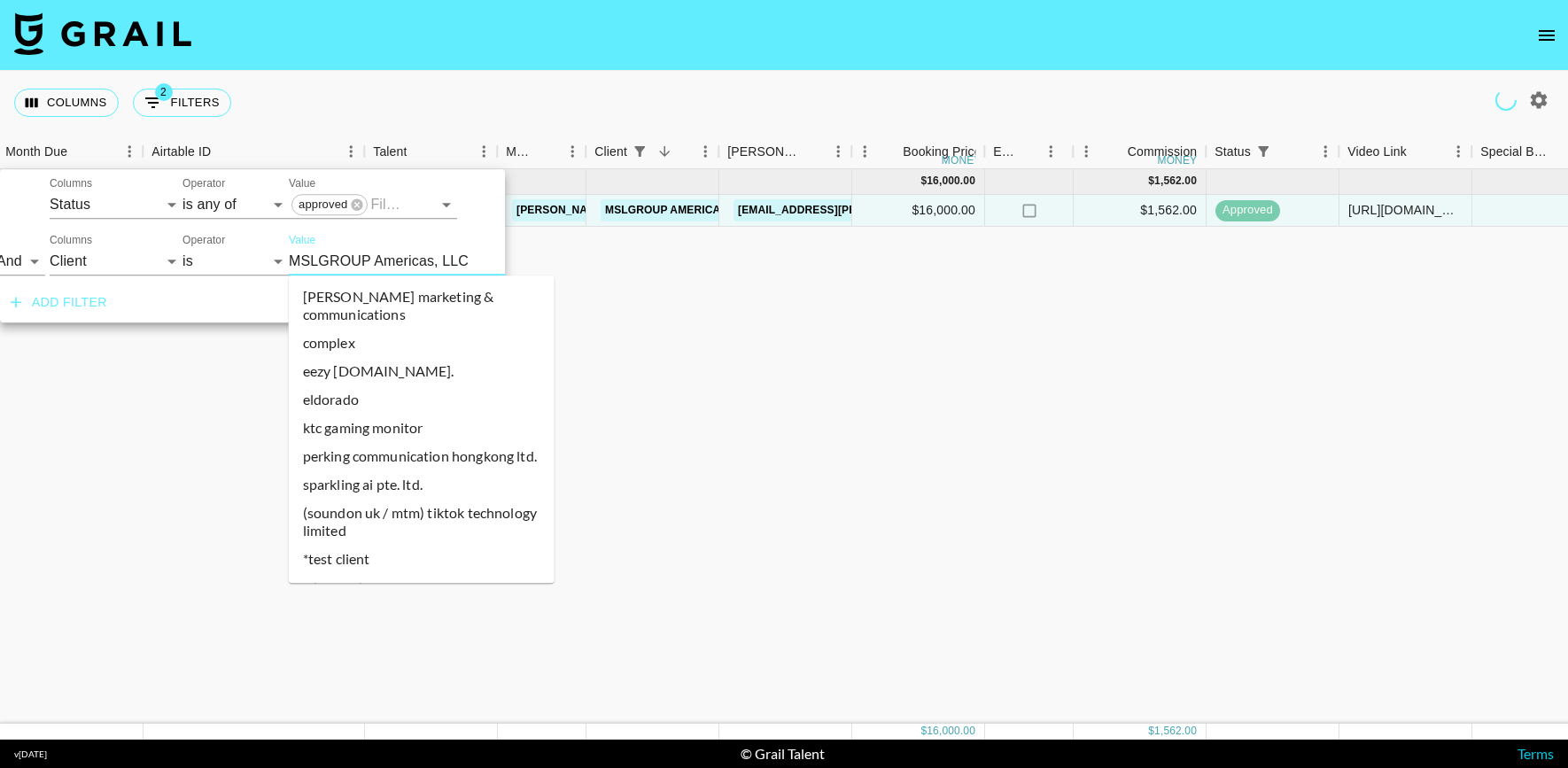
click at [394, 250] on input "MSLGROUP Americas, LLC" at bounding box center [397, 260] width 216 height 27
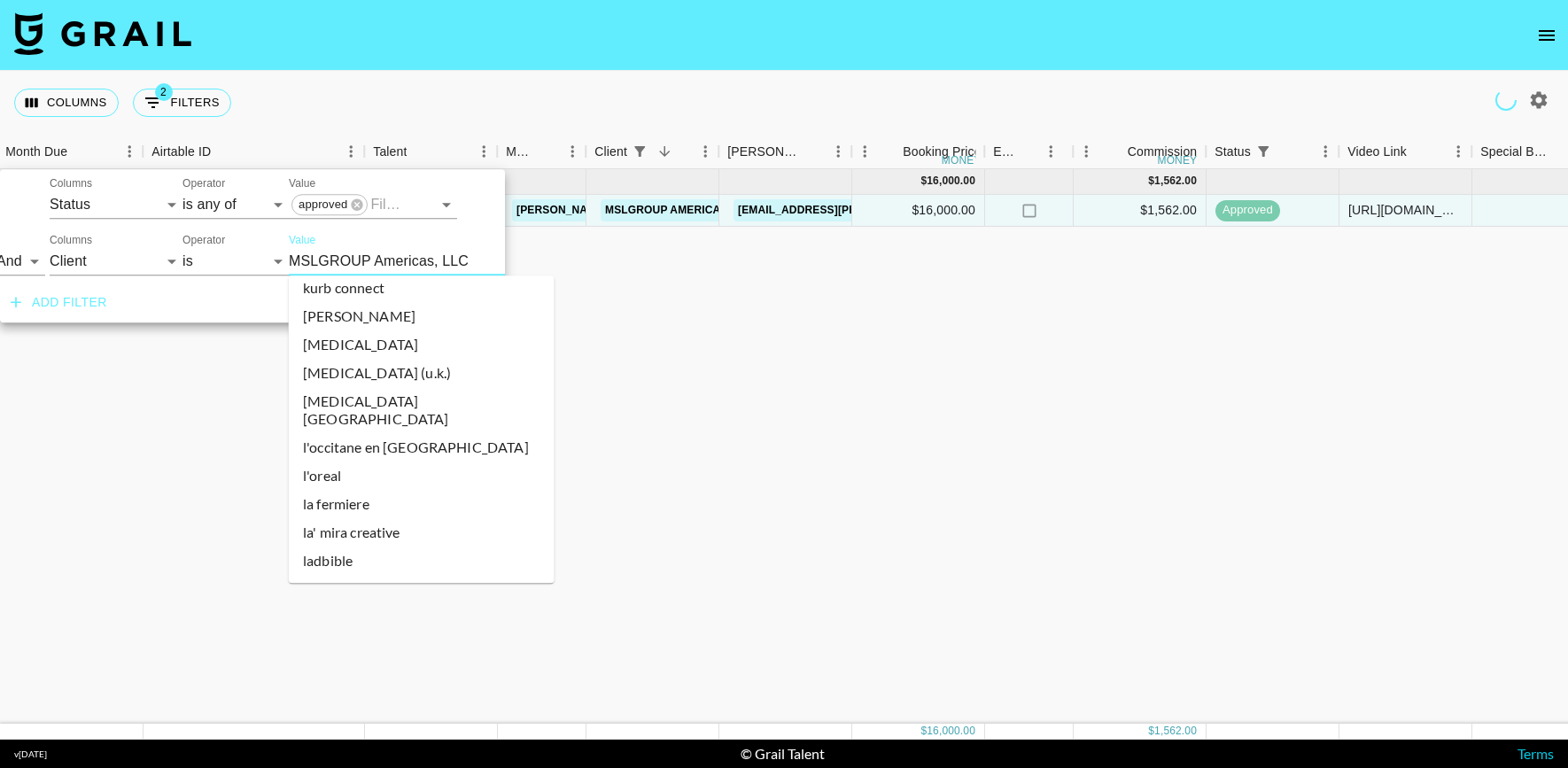
scroll to position [18347, 0]
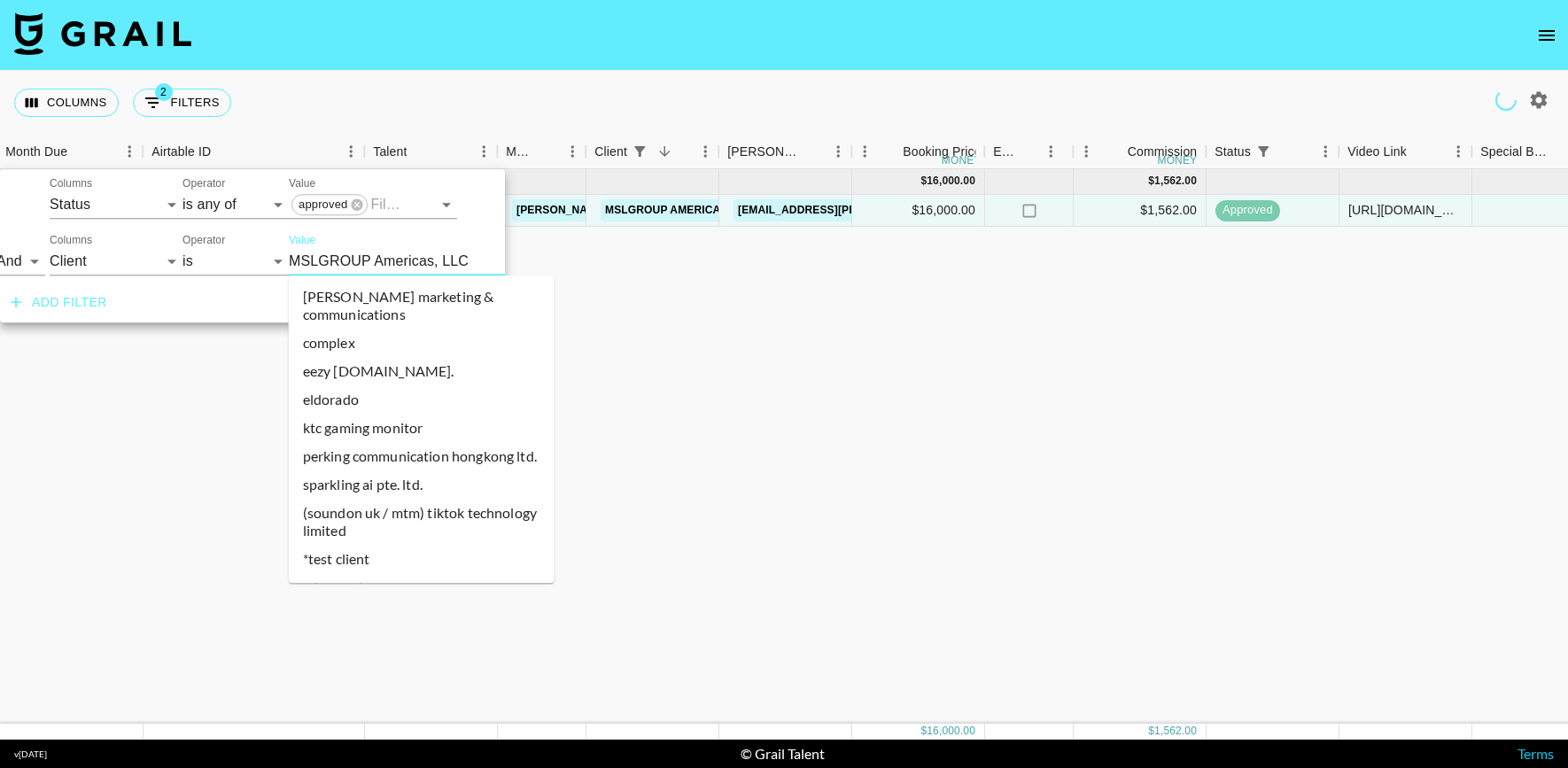
click at [355, 268] on input "MSLGROUP Americas, LLC" at bounding box center [397, 260] width 216 height 27
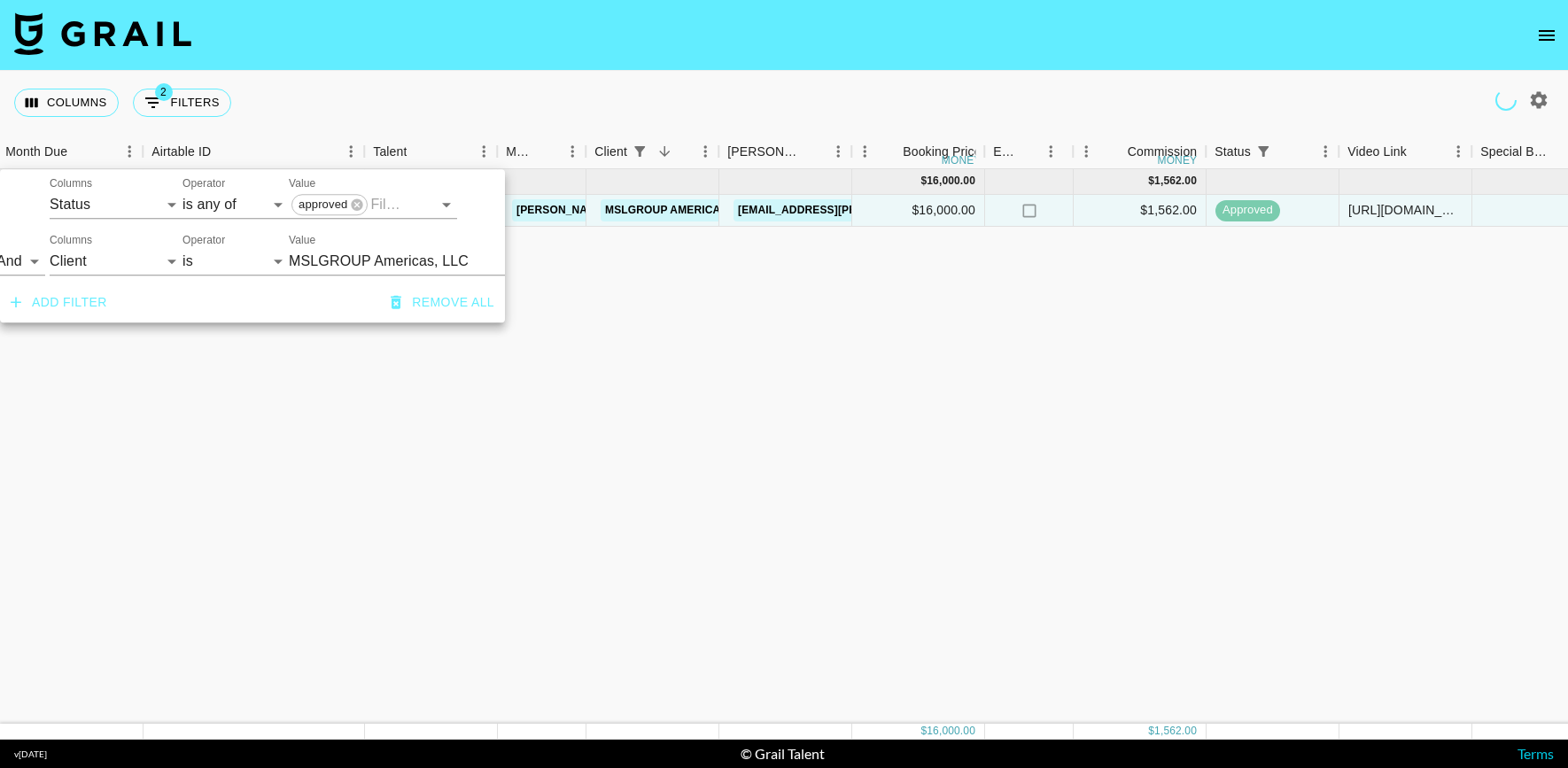
click at [334, 266] on input "MSLGROUP Americas, LLC" at bounding box center [397, 260] width 216 height 27
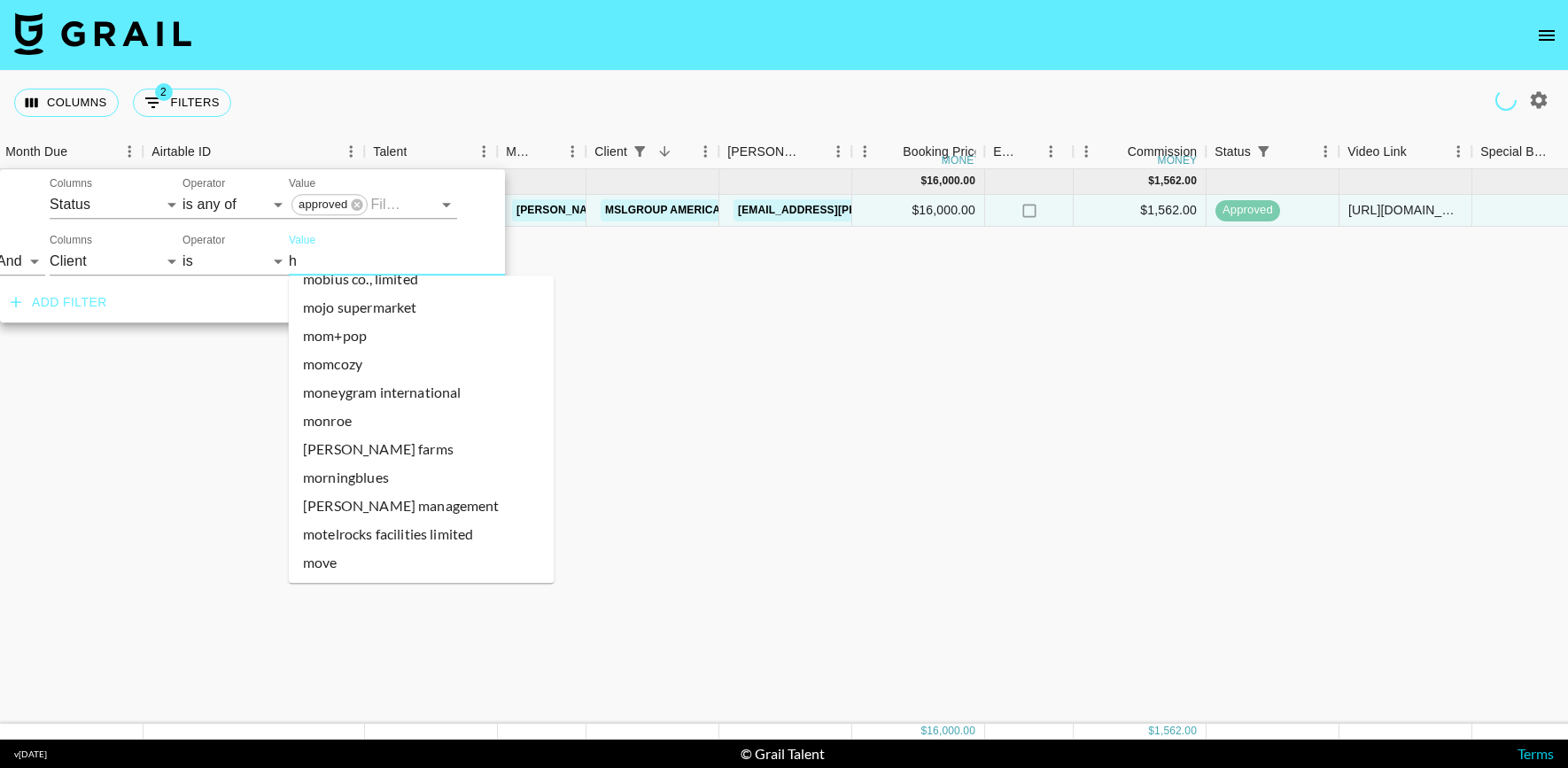
scroll to position [0, 0]
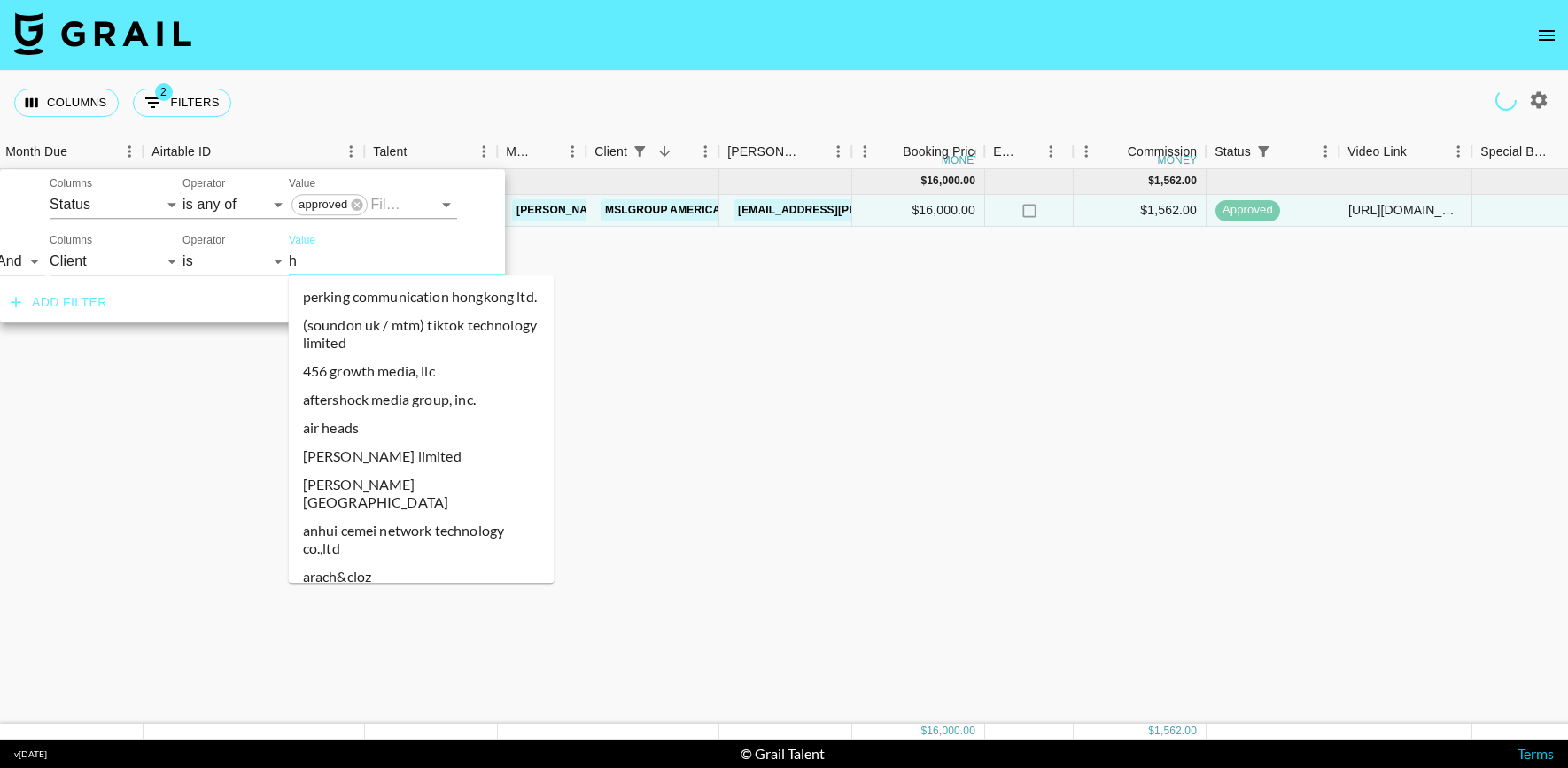
type input "hr"
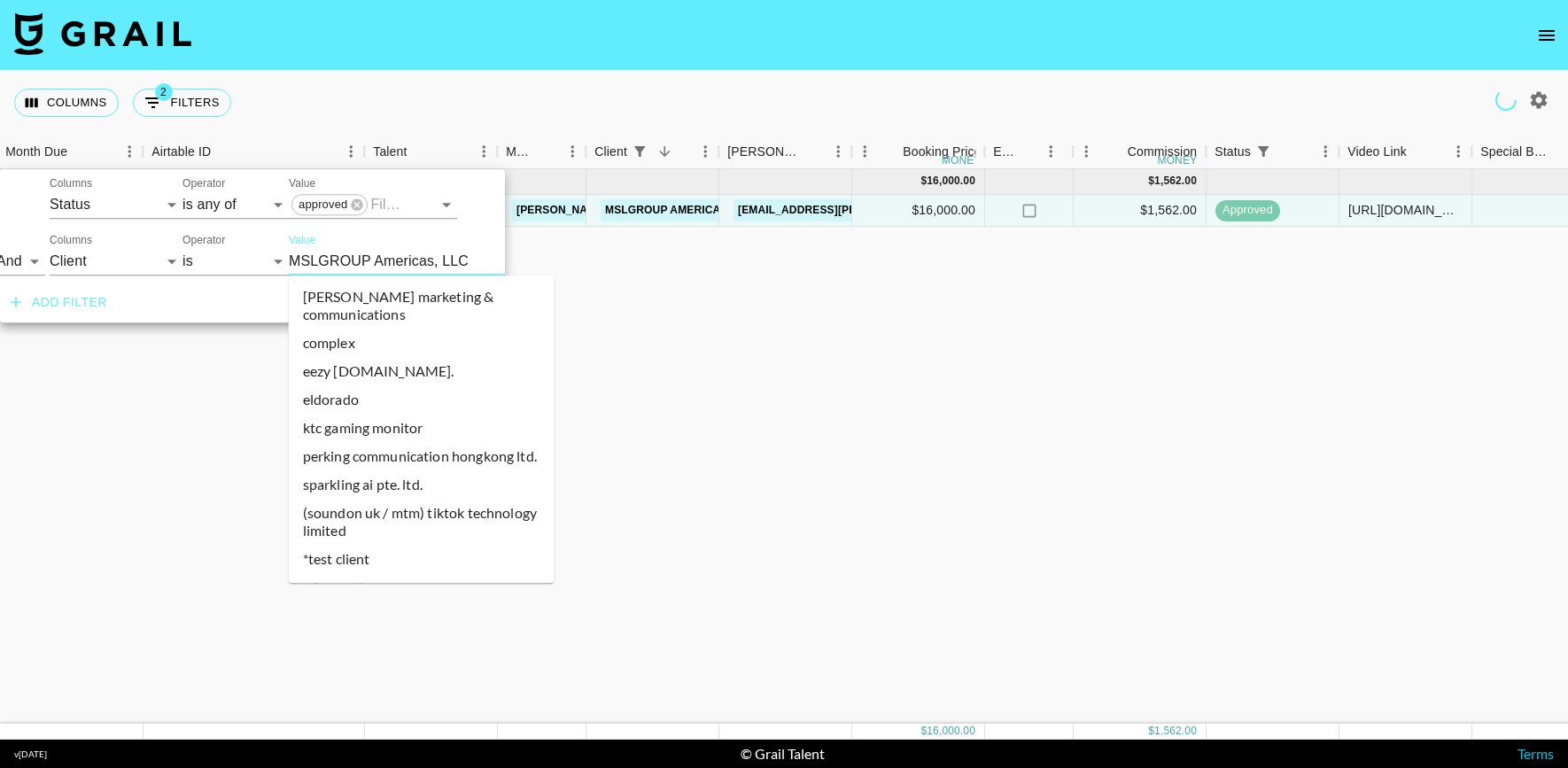
click at [329, 271] on input "MSLGROUP Americas, LLC" at bounding box center [397, 260] width 216 height 27
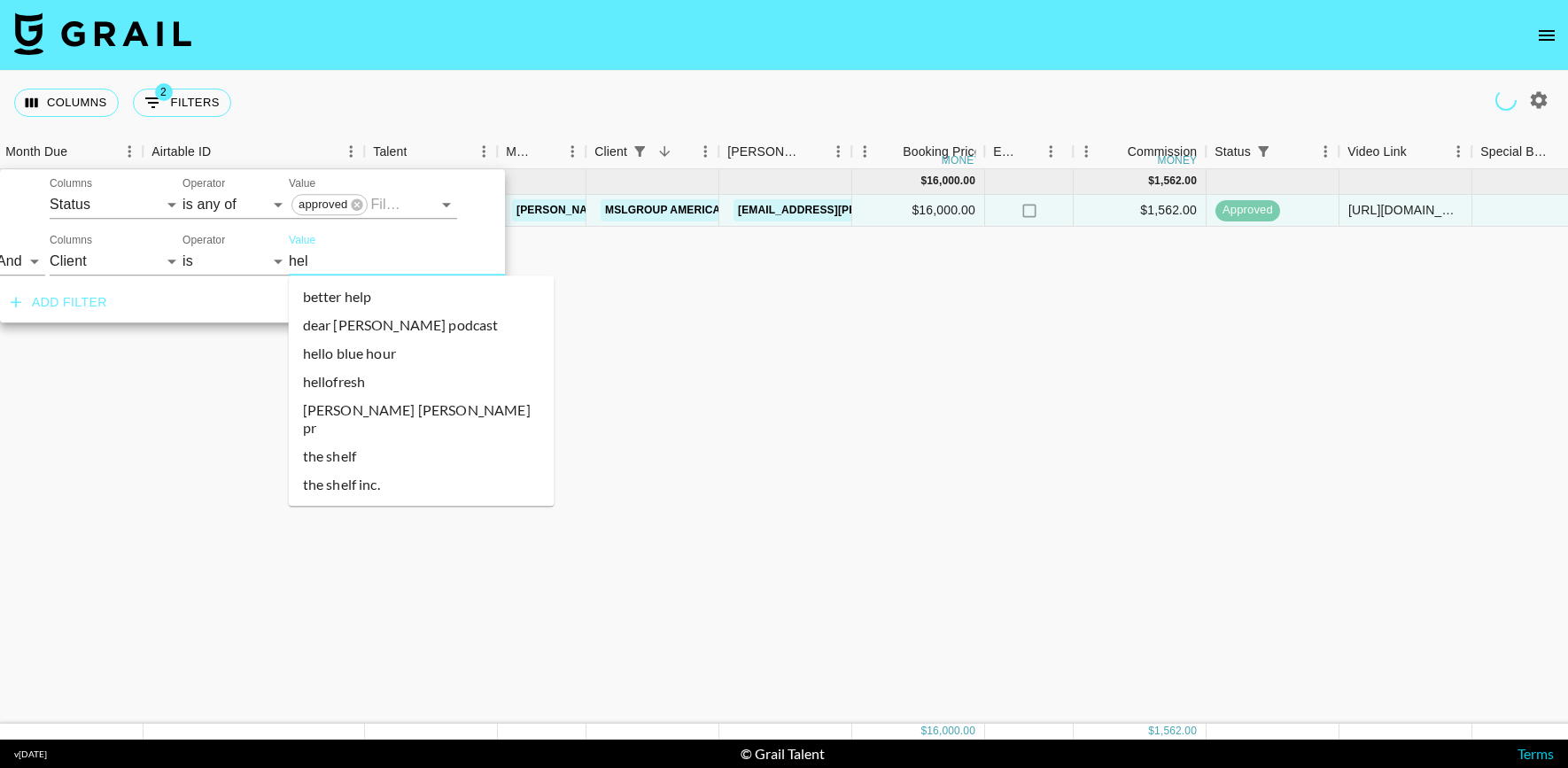
type input "he"
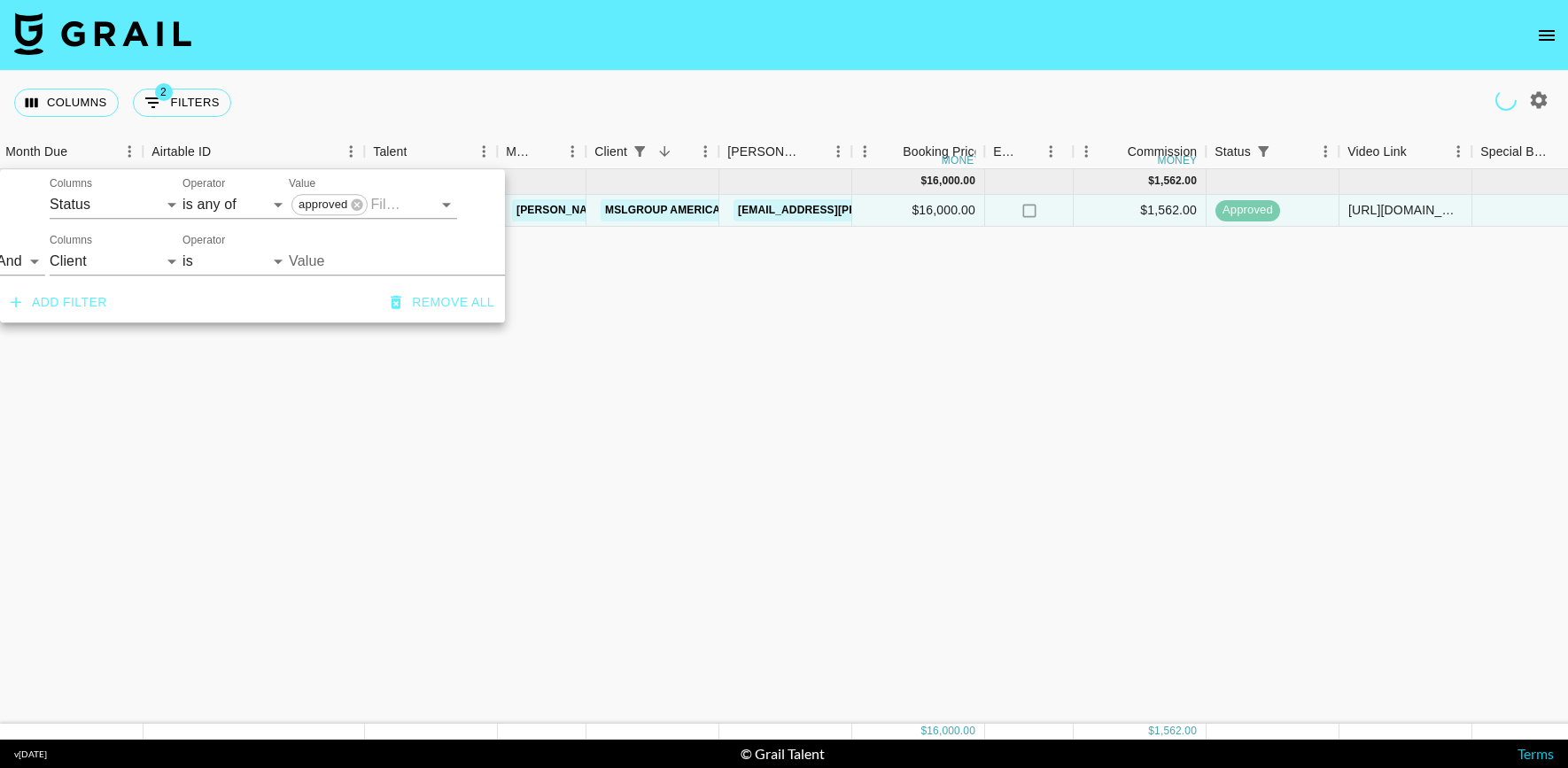
type input "MSLGROUP Americas, LLC"
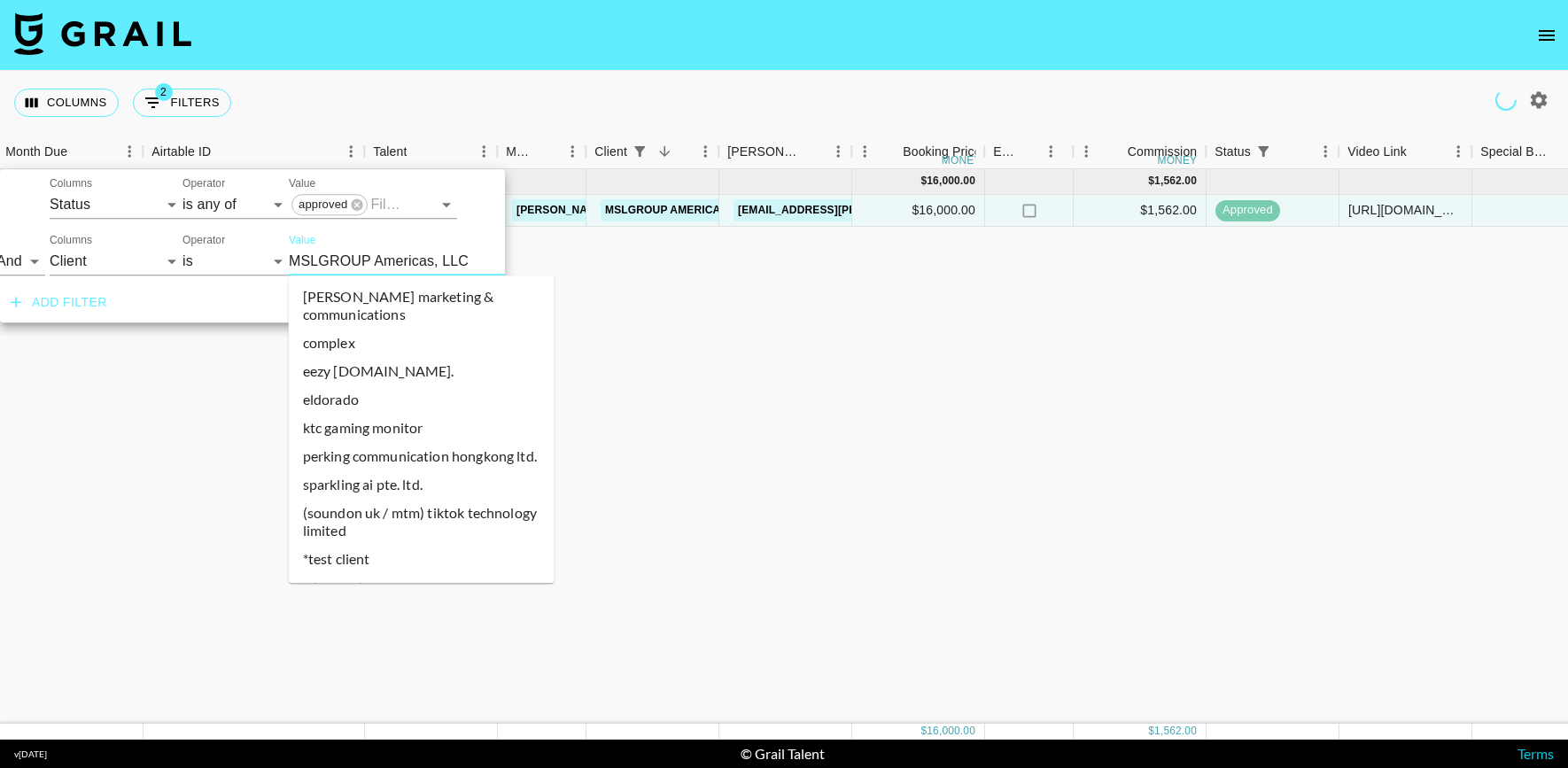
click at [356, 264] on input "MSLGROUP Americas, LLC" at bounding box center [397, 260] width 216 height 27
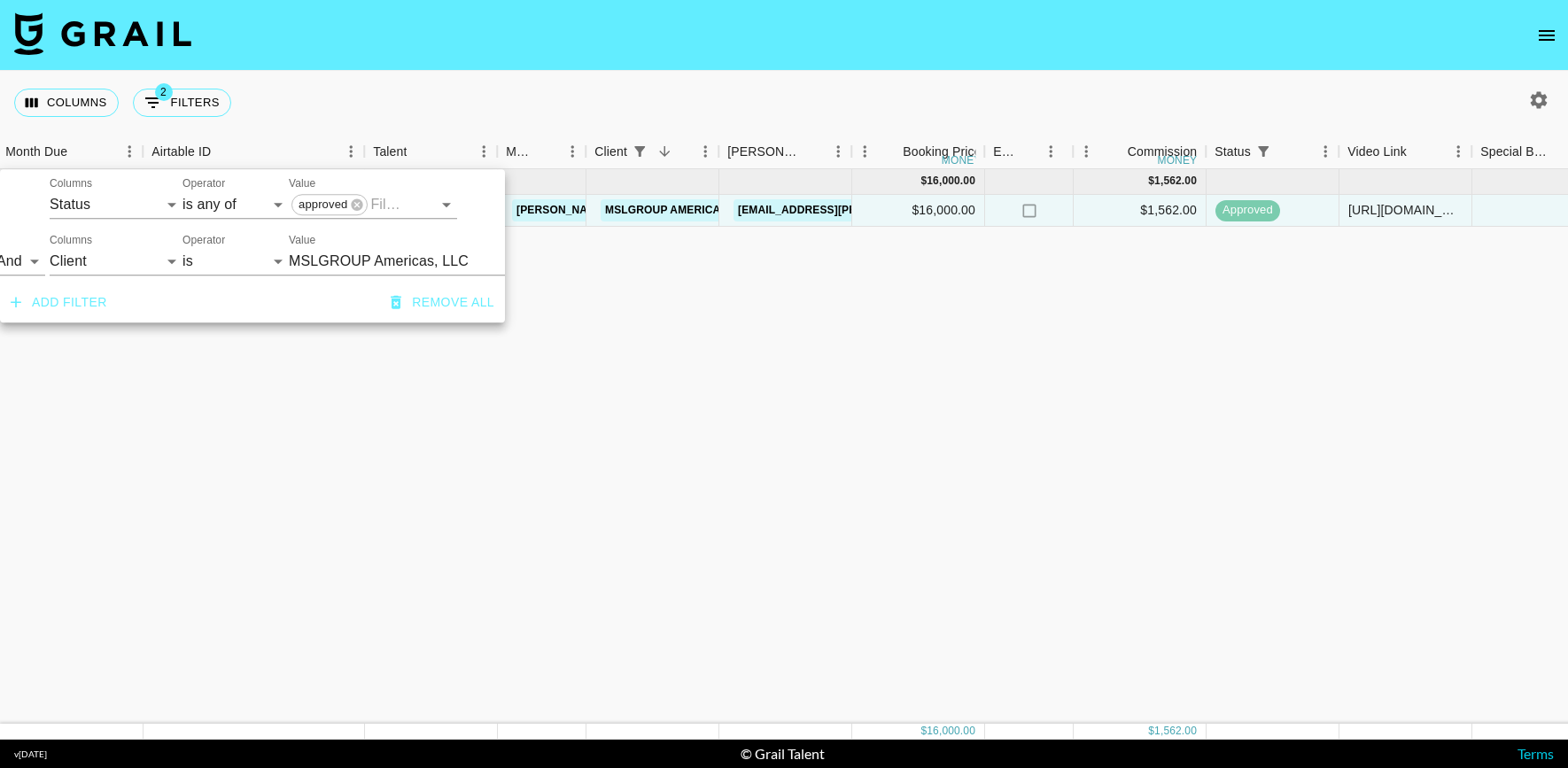
click at [359, 280] on div "And Or Columns Grail Platform ID Airtable ID Talent Manager Client Booker Campa…" at bounding box center [211, 254] width 505 height 57
click at [347, 264] on input "MSLGROUP Americas, LLC" at bounding box center [397, 260] width 216 height 27
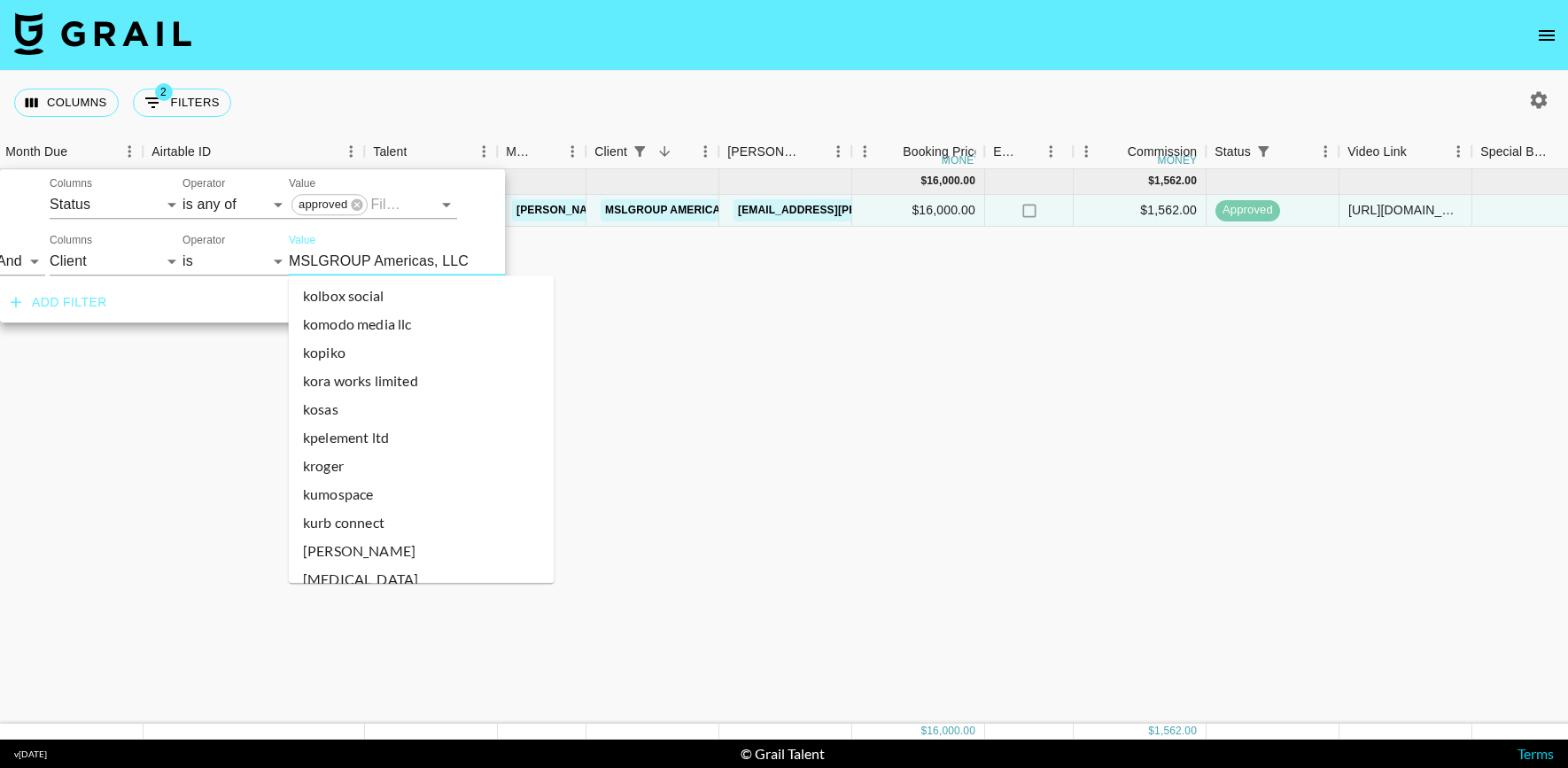
scroll to position [18110, 0]
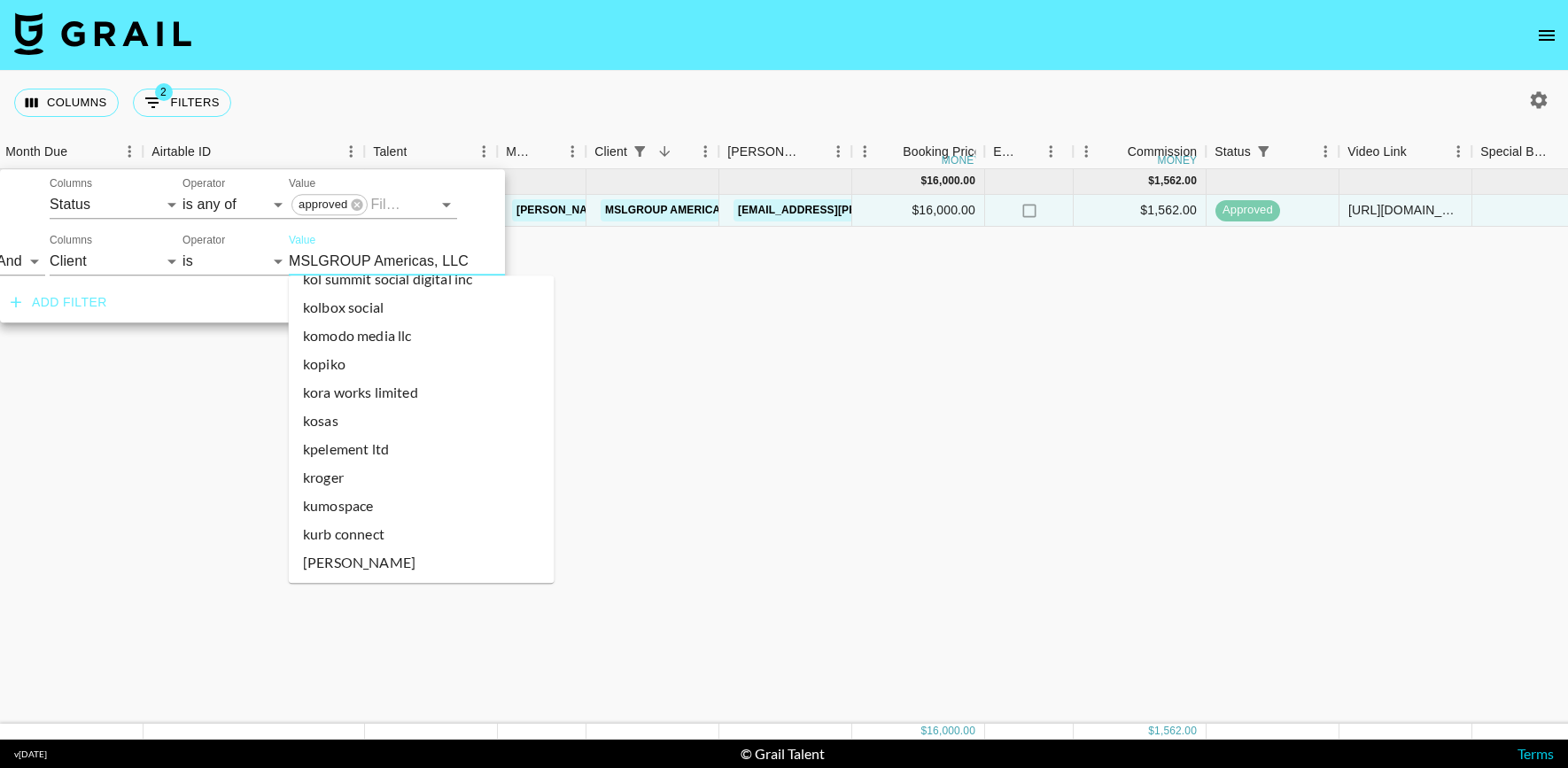
click at [336, 634] on li "kyra usa" at bounding box center [422, 656] width 266 height 46
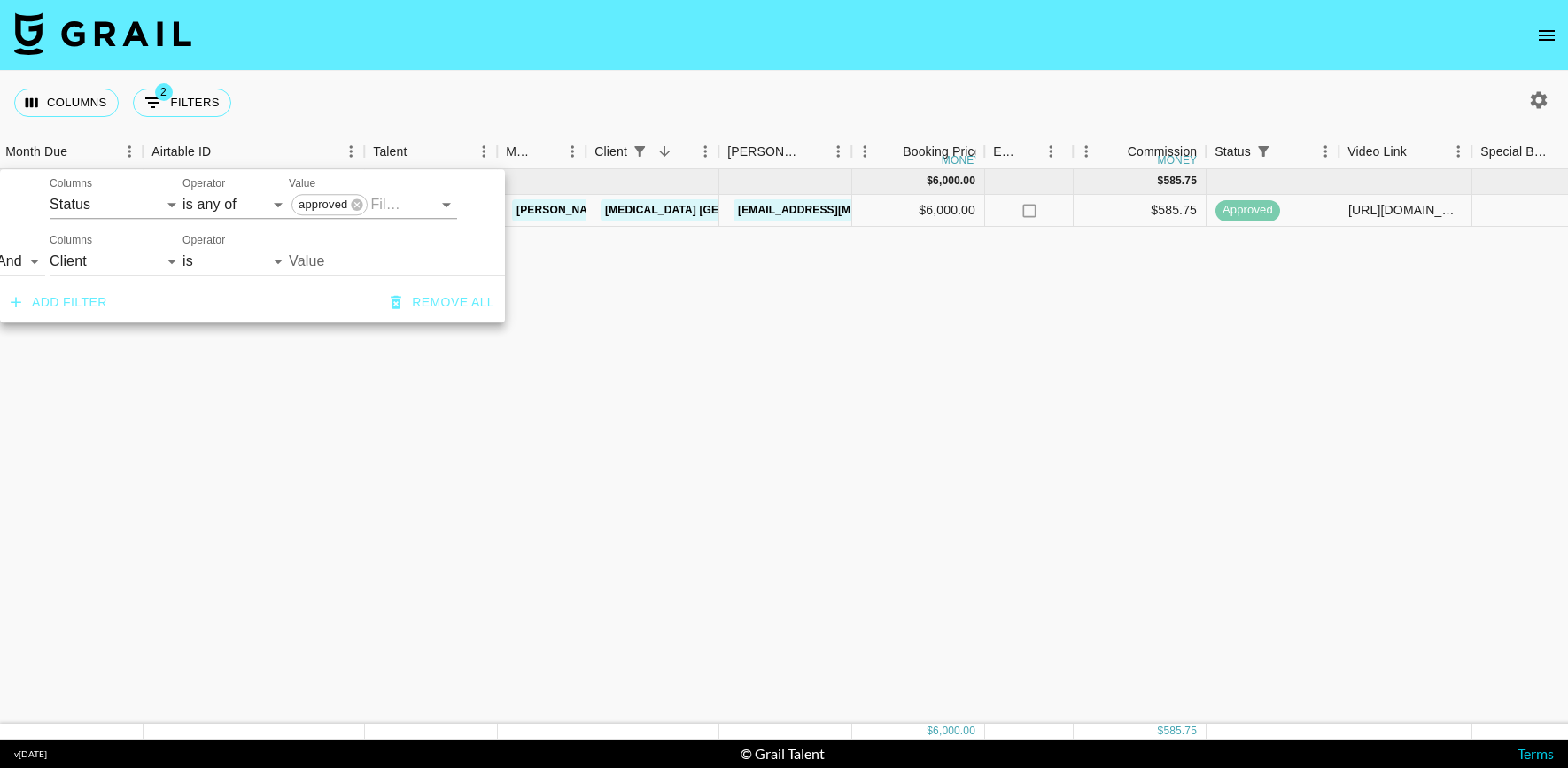
type input "Kyra USA"
click at [1402, 203] on div "https://www.instagram.com/reel/DLaT1oJtzdQ/" at bounding box center [1405, 209] width 115 height 18
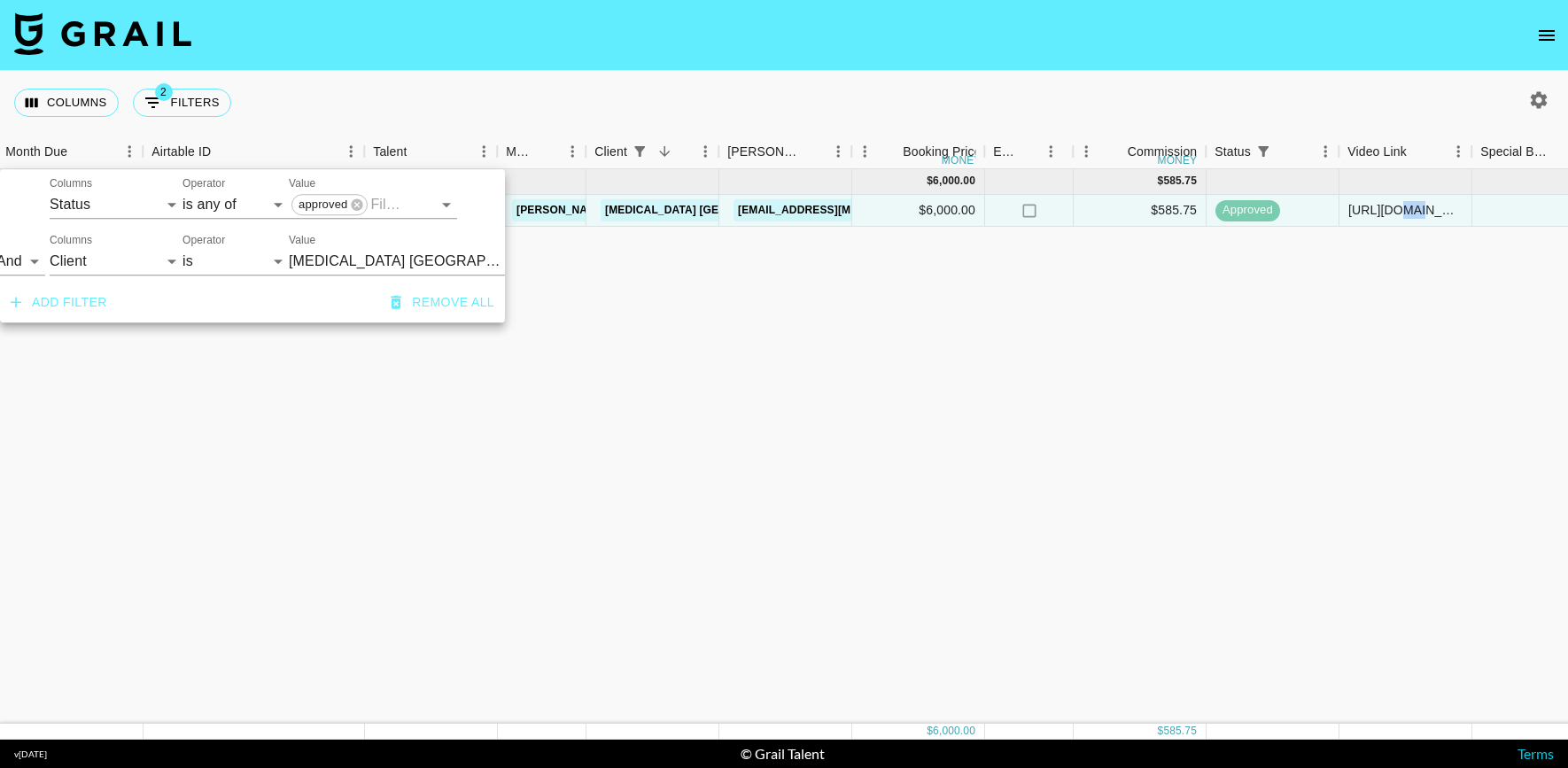
click at [1402, 203] on div "https://www.instagram.com/reel/DLaT1oJtzdQ/" at bounding box center [1405, 209] width 115 height 18
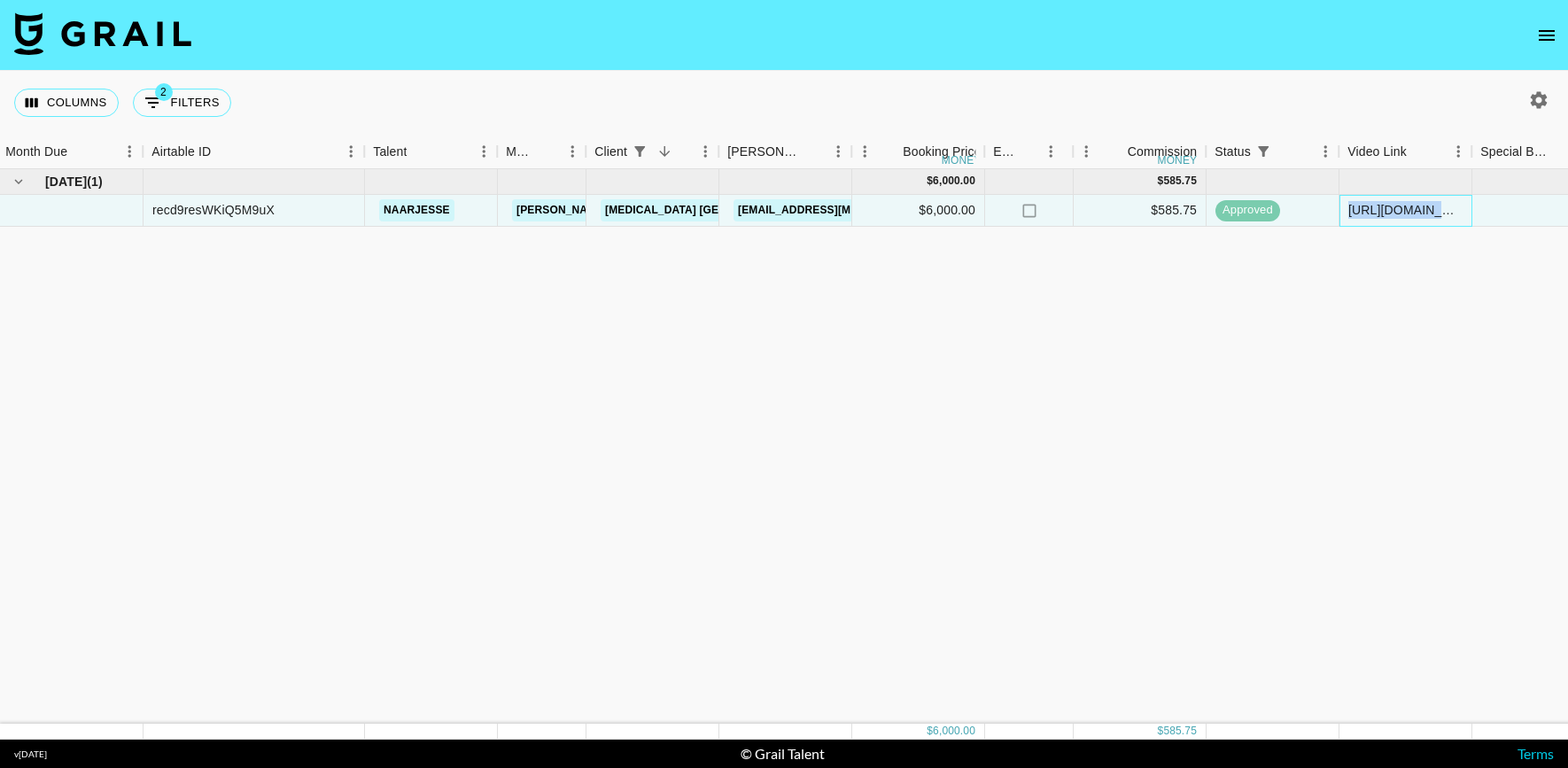
click at [1402, 203] on div "https://www.instagram.com/reel/DLaT1oJtzdQ/" at bounding box center [1405, 209] width 115 height 18
copy div "https://www.instagram.com/reel/DLaT1oJtzdQ/"
drag, startPoint x: 856, startPoint y: 151, endPoint x: 1127, endPoint y: 116, distance: 273.3
click at [1127, 116] on div "Columns 2 Filters + Booking Month Due Airtable ID Talent Manager Client Booker …" at bounding box center [784, 405] width 1568 height 669
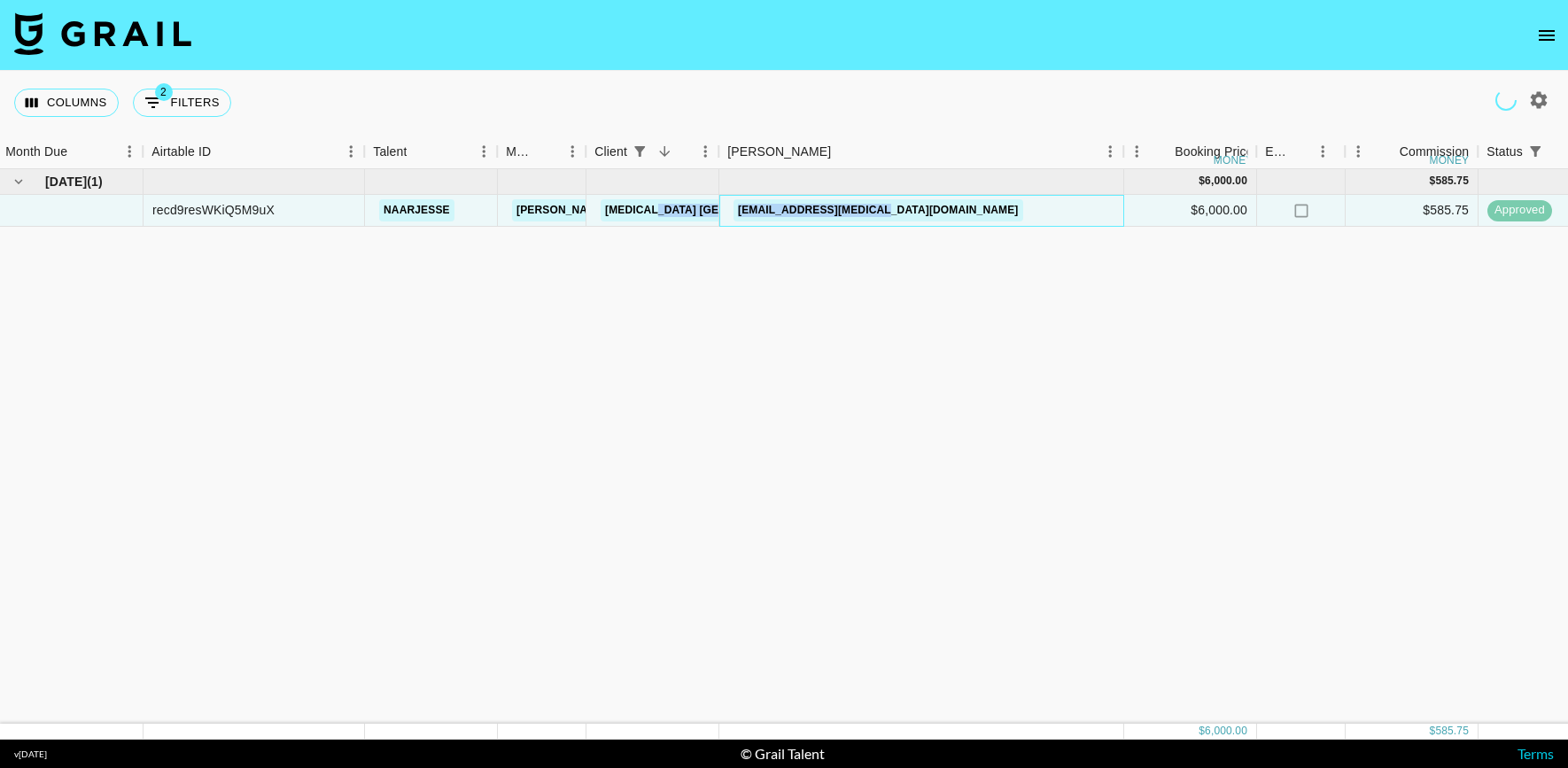
drag, startPoint x: 938, startPoint y: 207, endPoint x: 710, endPoint y: 210, distance: 228.0
click at [710, 210] on div "recd9resWKiQ5M9uX naarjesse phuong.linh.nhu@grail-talent.com Kyra USA natalie.b…" at bounding box center [1305, 211] width 2615 height 32
copy div "natalie.bade+1@kyra.com"
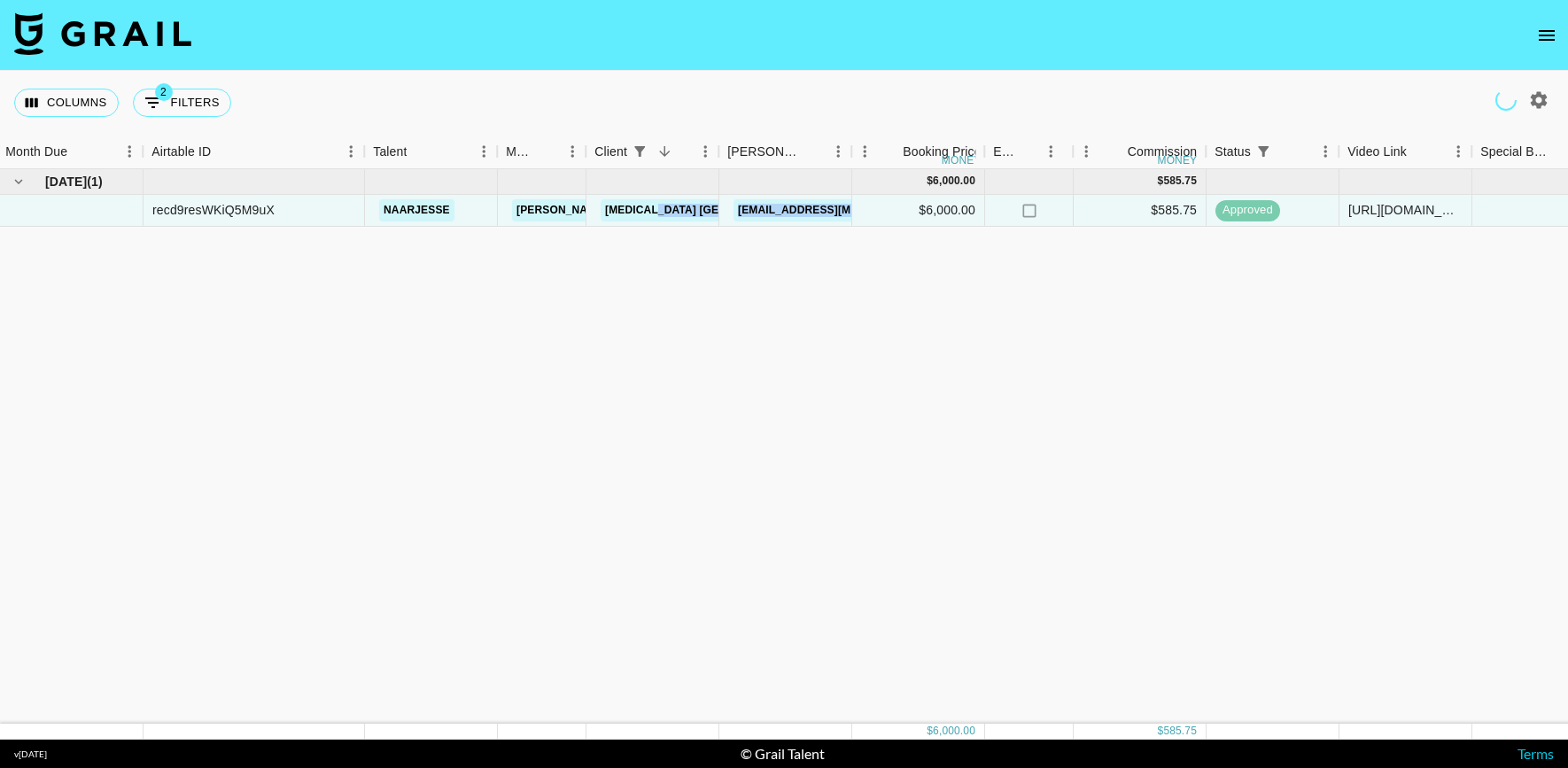
click at [1545, 111] on button "button" at bounding box center [1539, 100] width 30 height 30
select select "[DATE]"
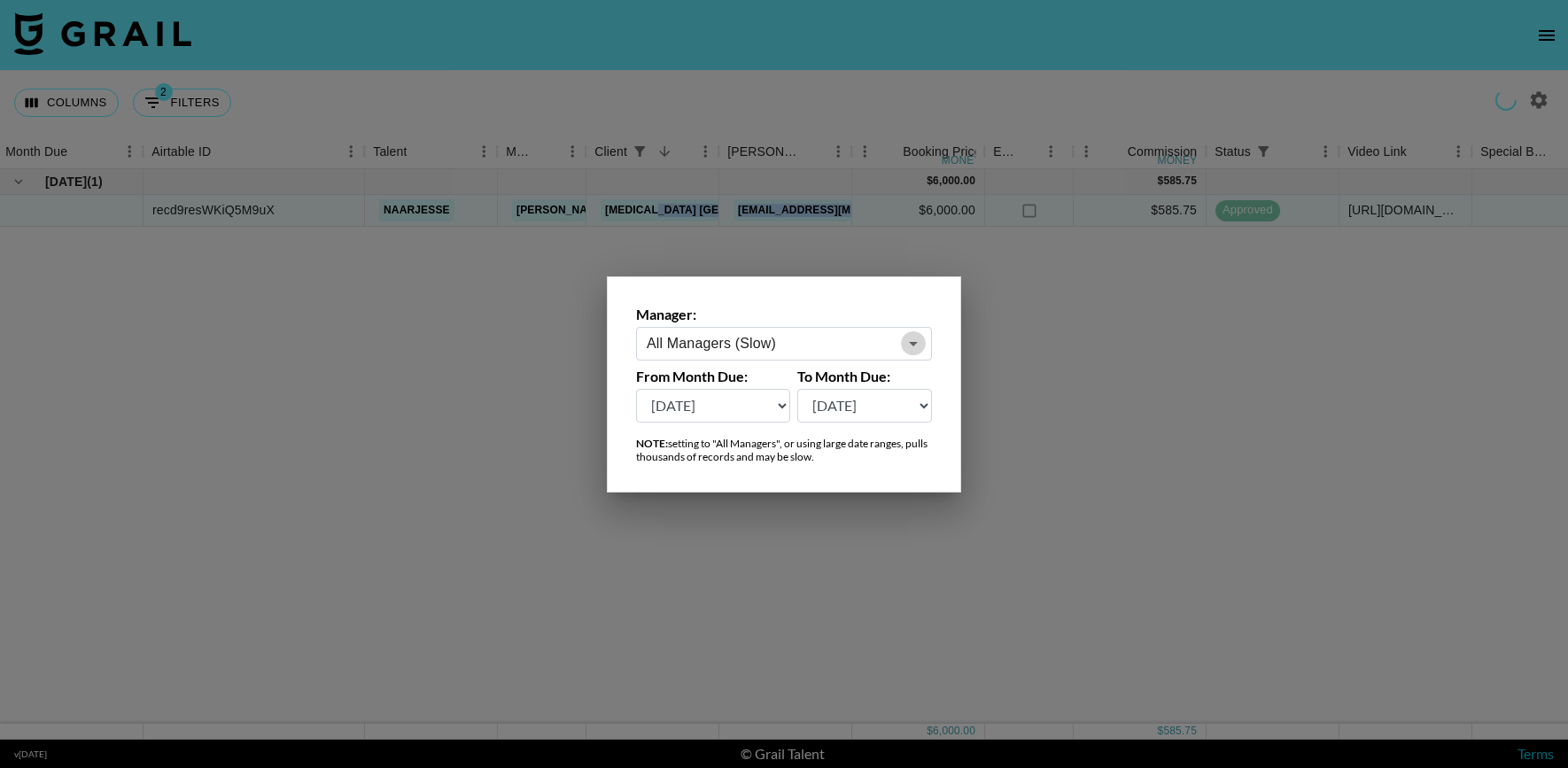
click at [907, 353] on icon "Open" at bounding box center [913, 344] width 21 height 21
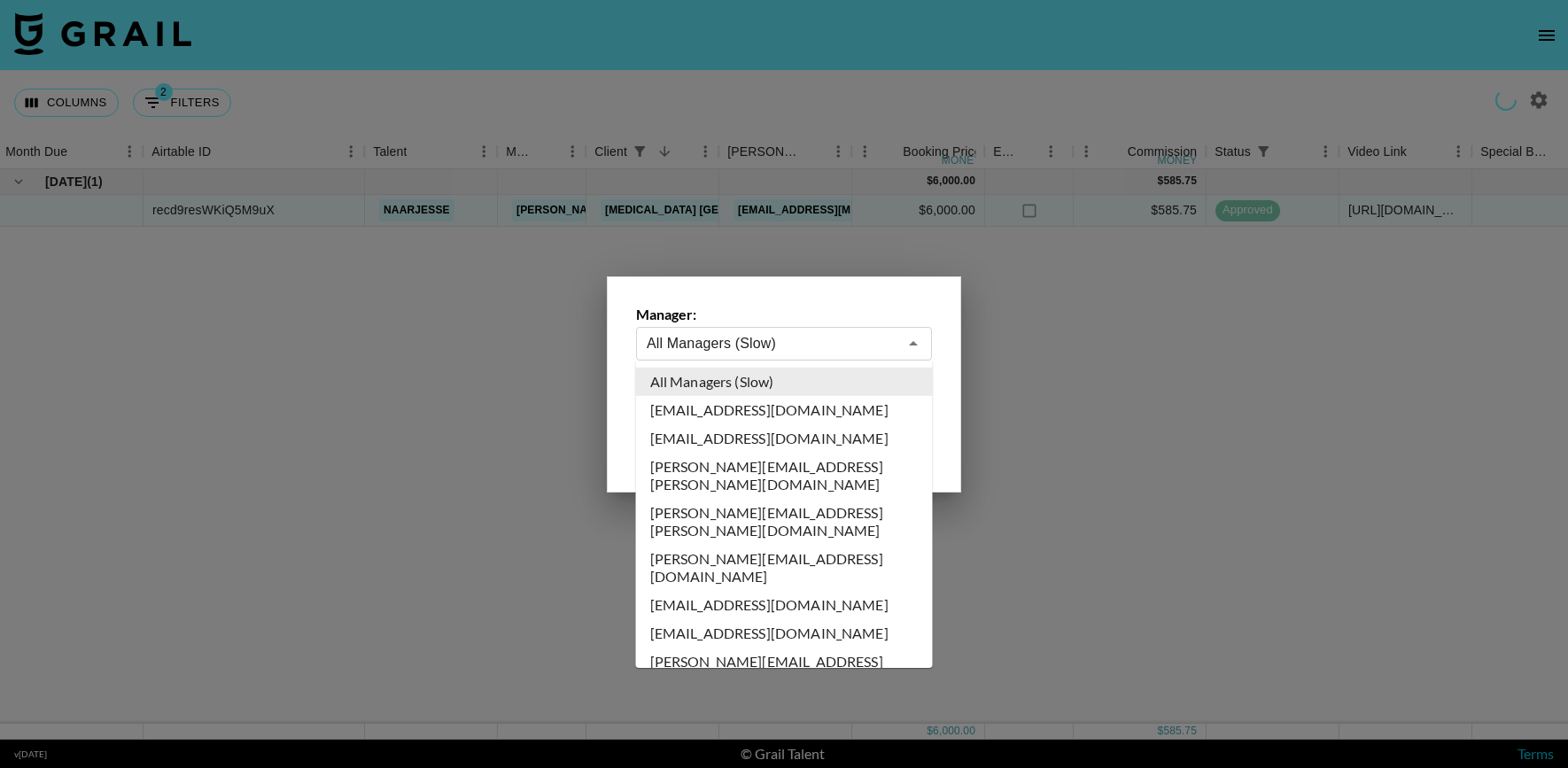
click at [928, 79] on div at bounding box center [784, 384] width 1568 height 768
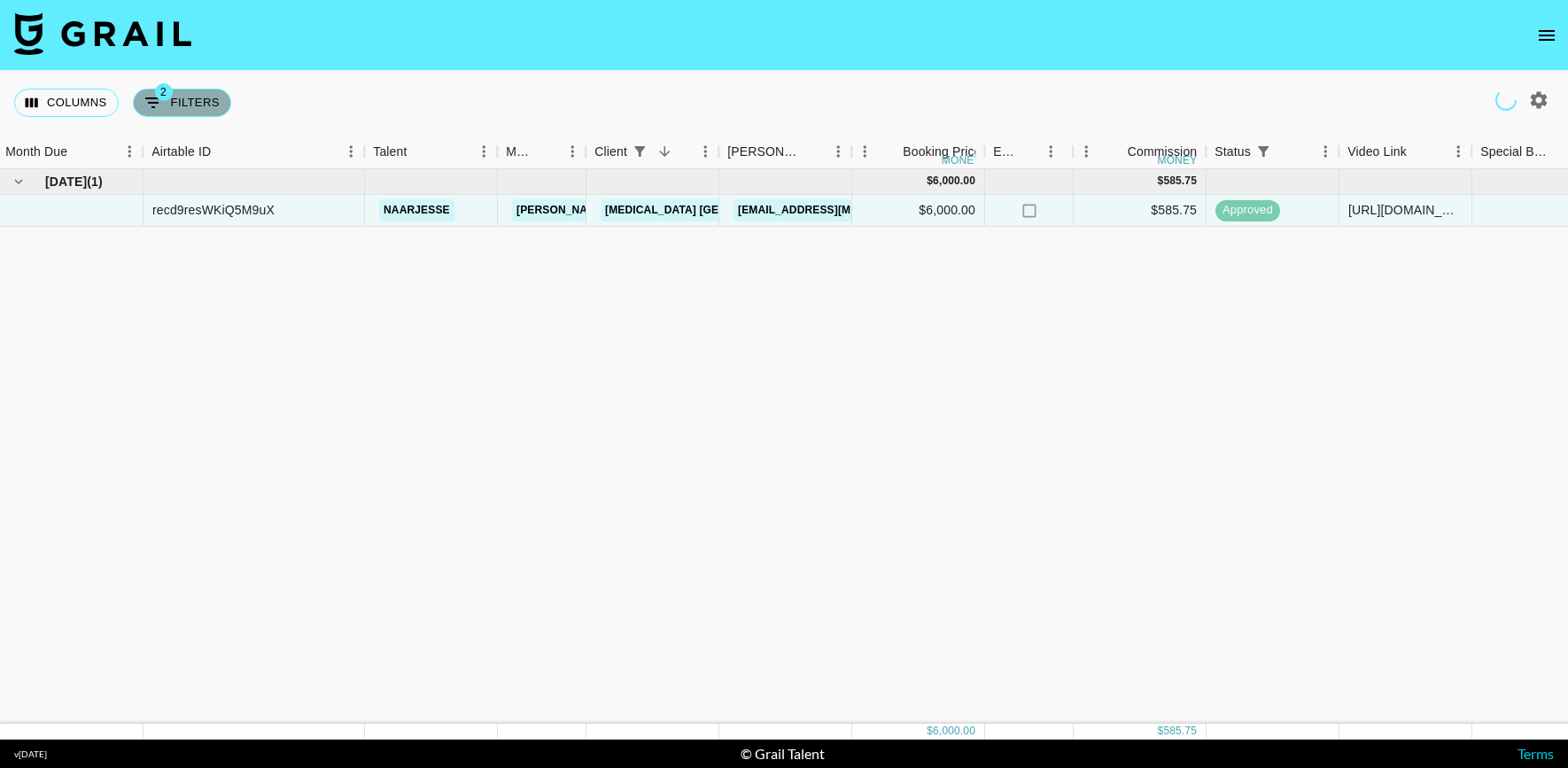
click at [202, 100] on button "2 Filters" at bounding box center [182, 103] width 99 height 28
select select "status"
select select "isAnyOf"
select select "clientId"
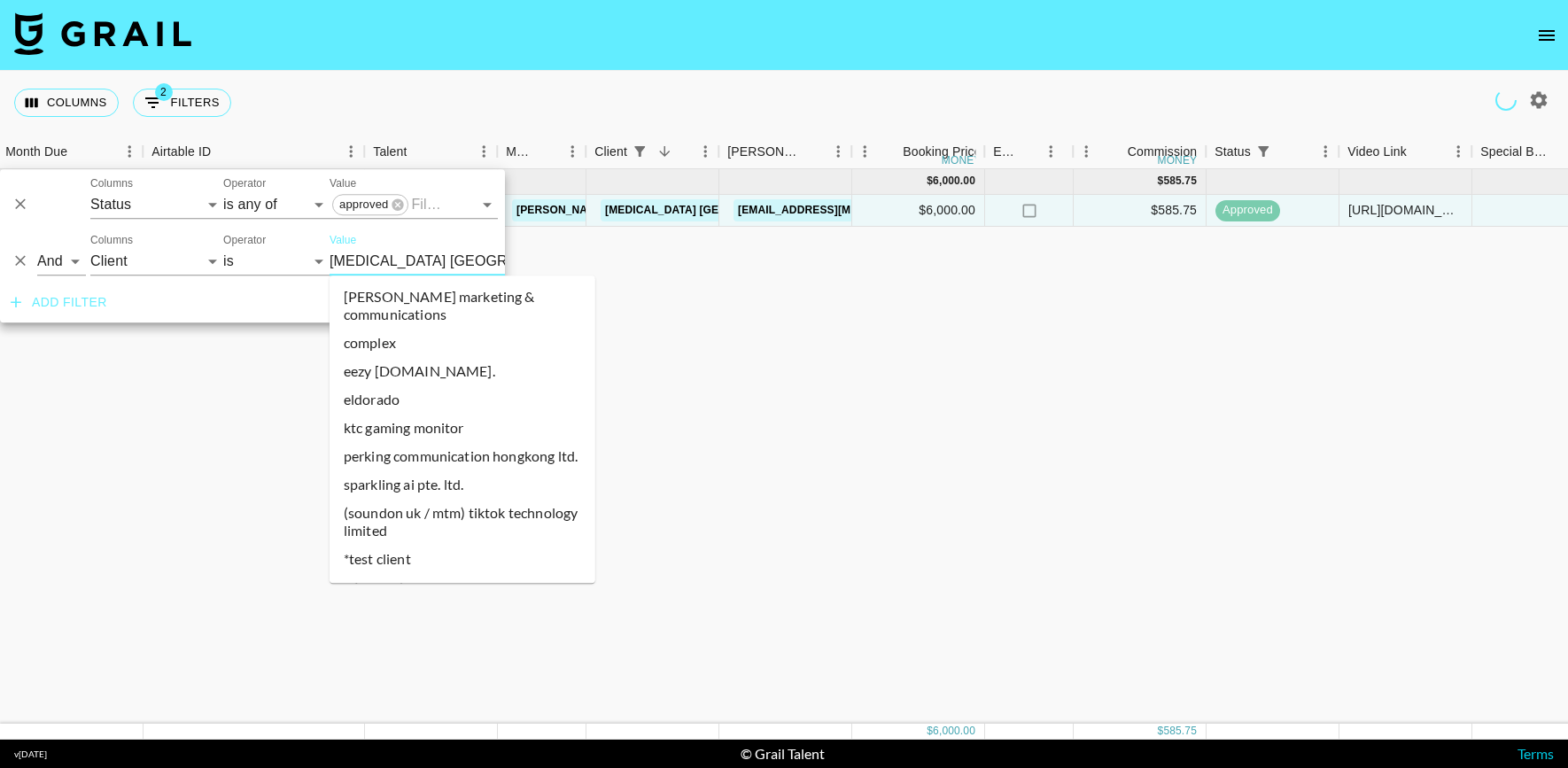
click at [388, 260] on input "Kyra USA" at bounding box center [438, 260] width 216 height 27
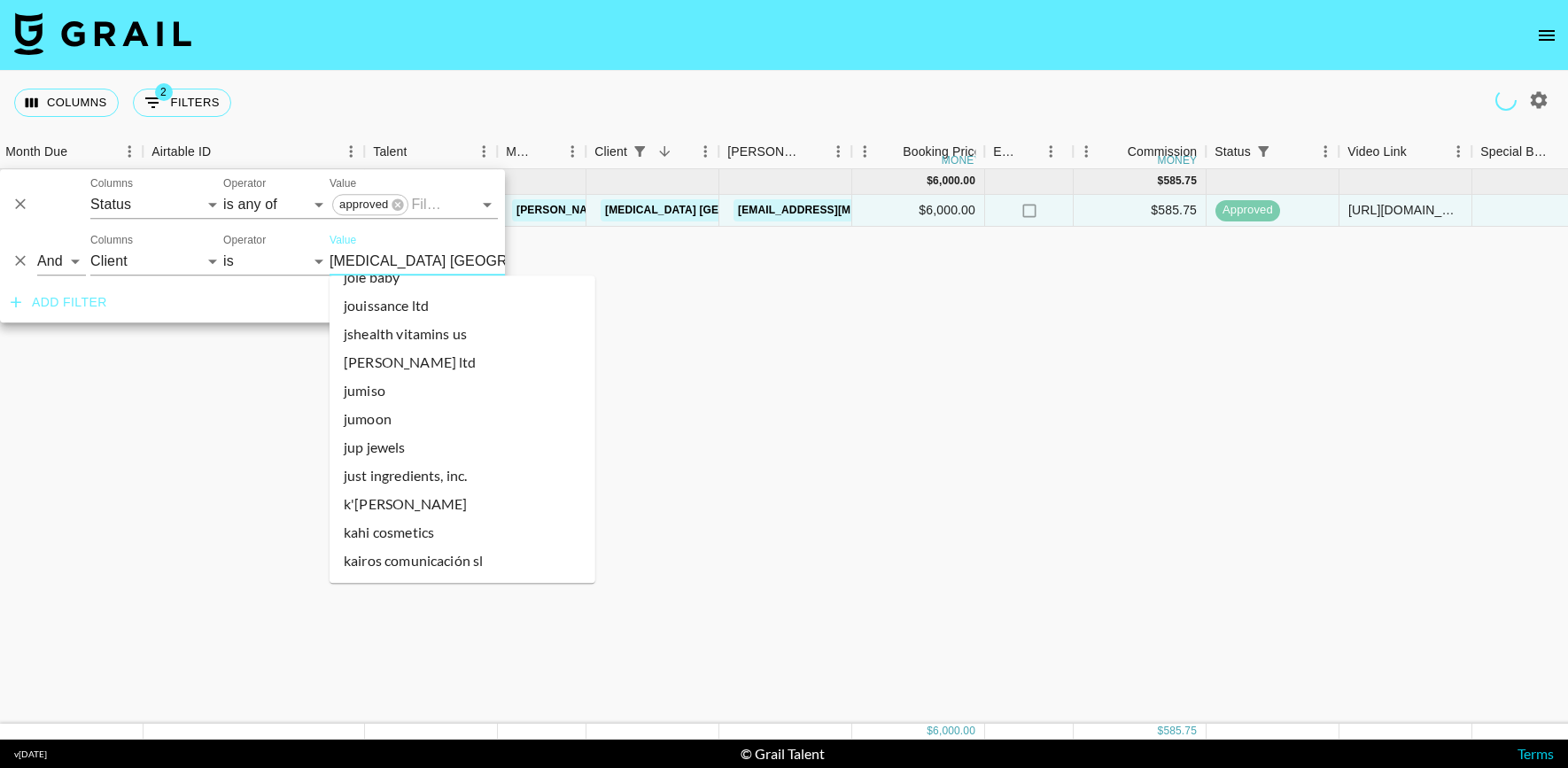
scroll to position [17991, 0]
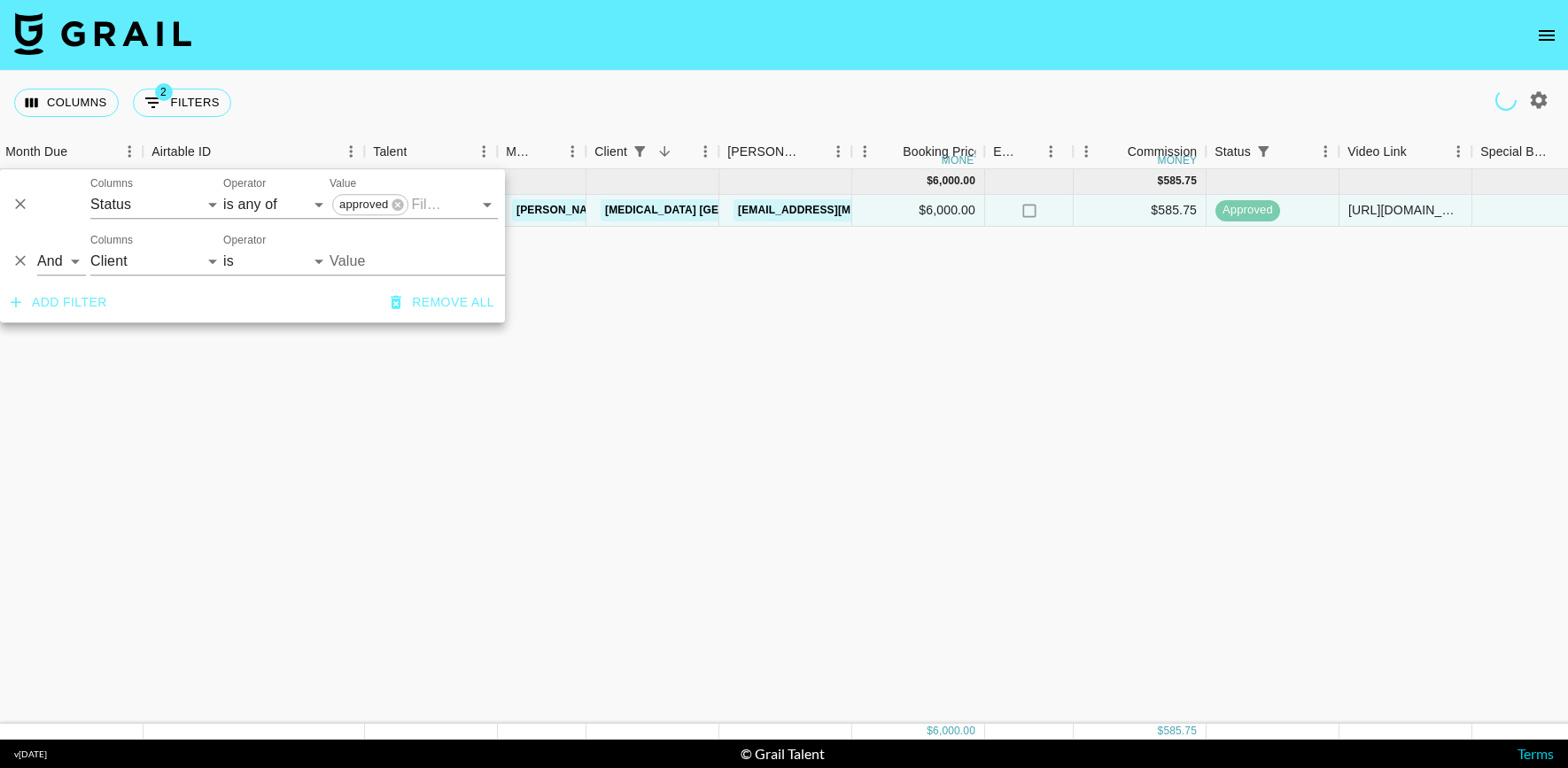
type input "Kyra USA"
click at [343, 228] on div "And Or Columns Grail Platform ID Airtable ID Talent Manager Client Booker Campa…" at bounding box center [252, 254] width 505 height 57
click at [350, 251] on input "Kyra USA" at bounding box center [438, 260] width 216 height 27
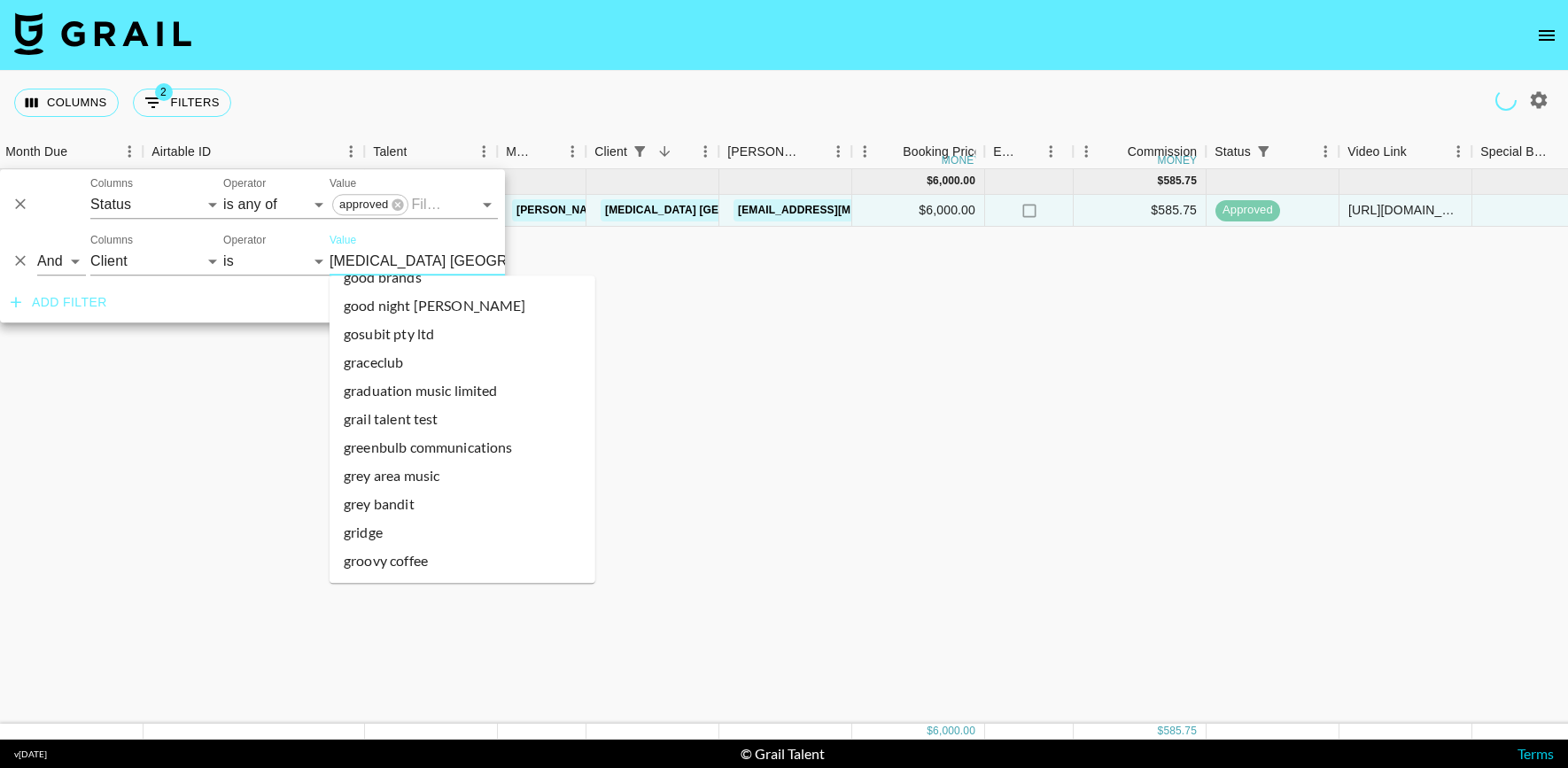
scroll to position [13229, 0]
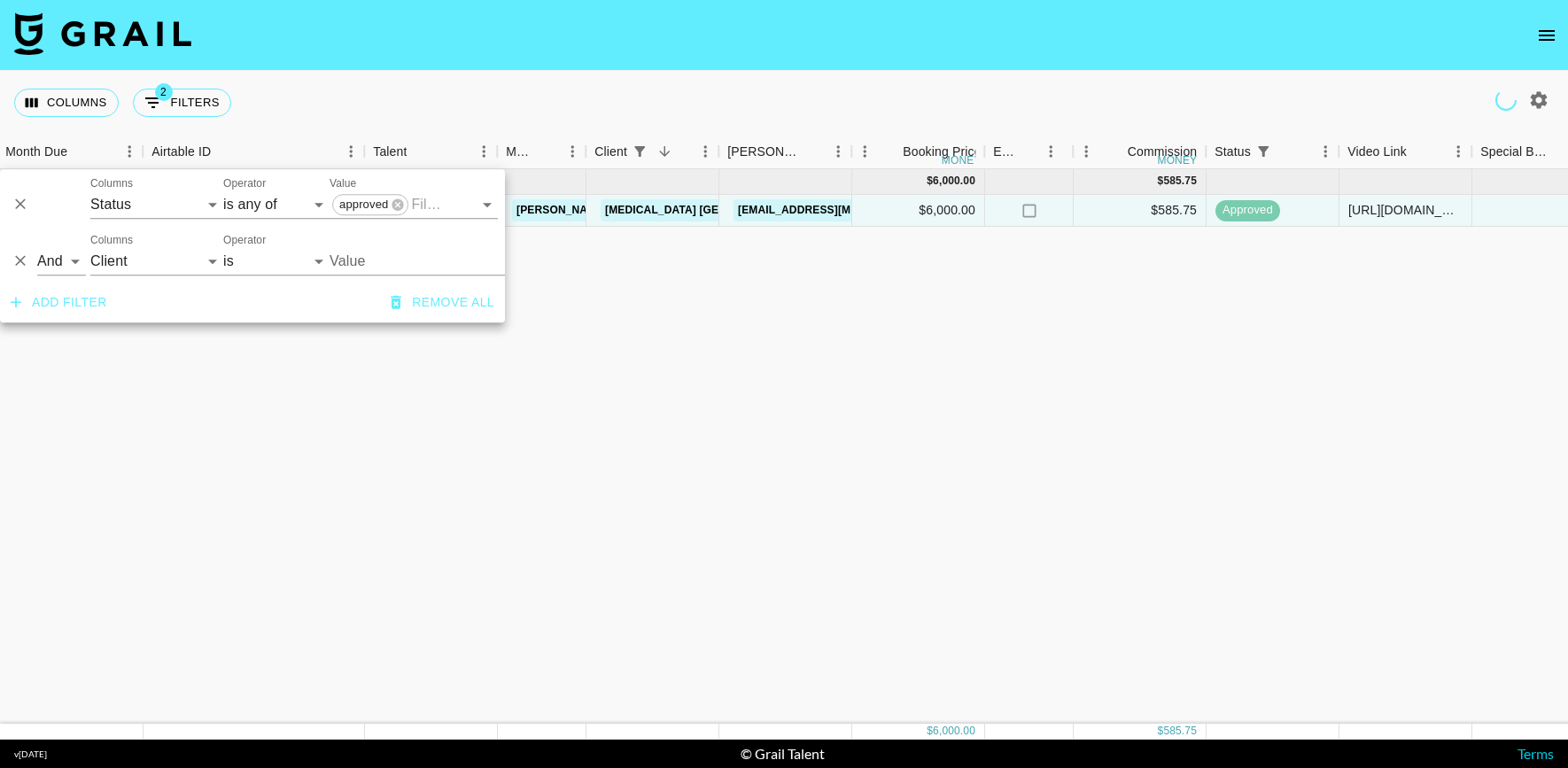
type input "Kyra USA"
click at [368, 262] on input "Kyra USA" at bounding box center [438, 260] width 216 height 27
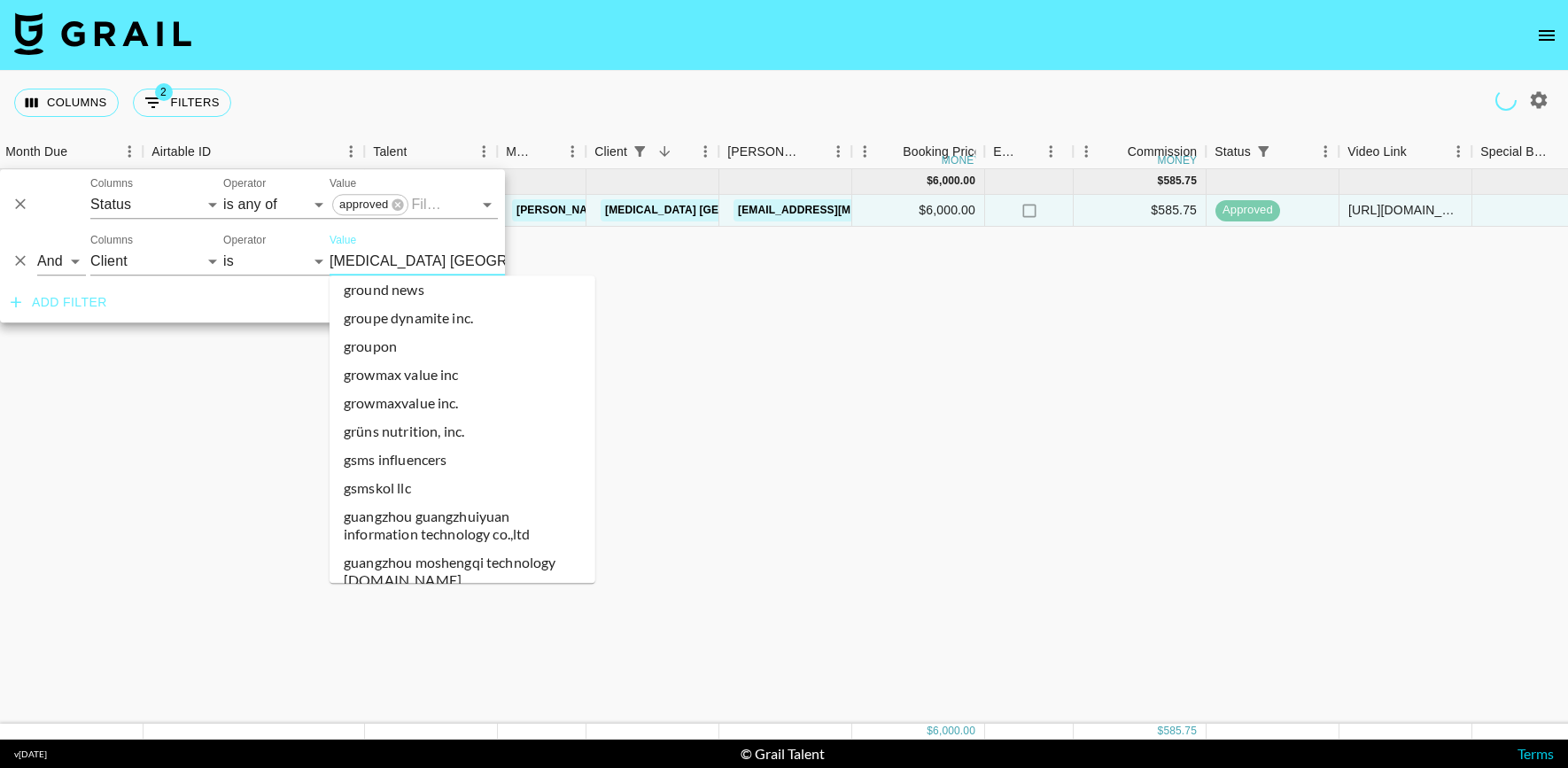
scroll to position [13444, 0]
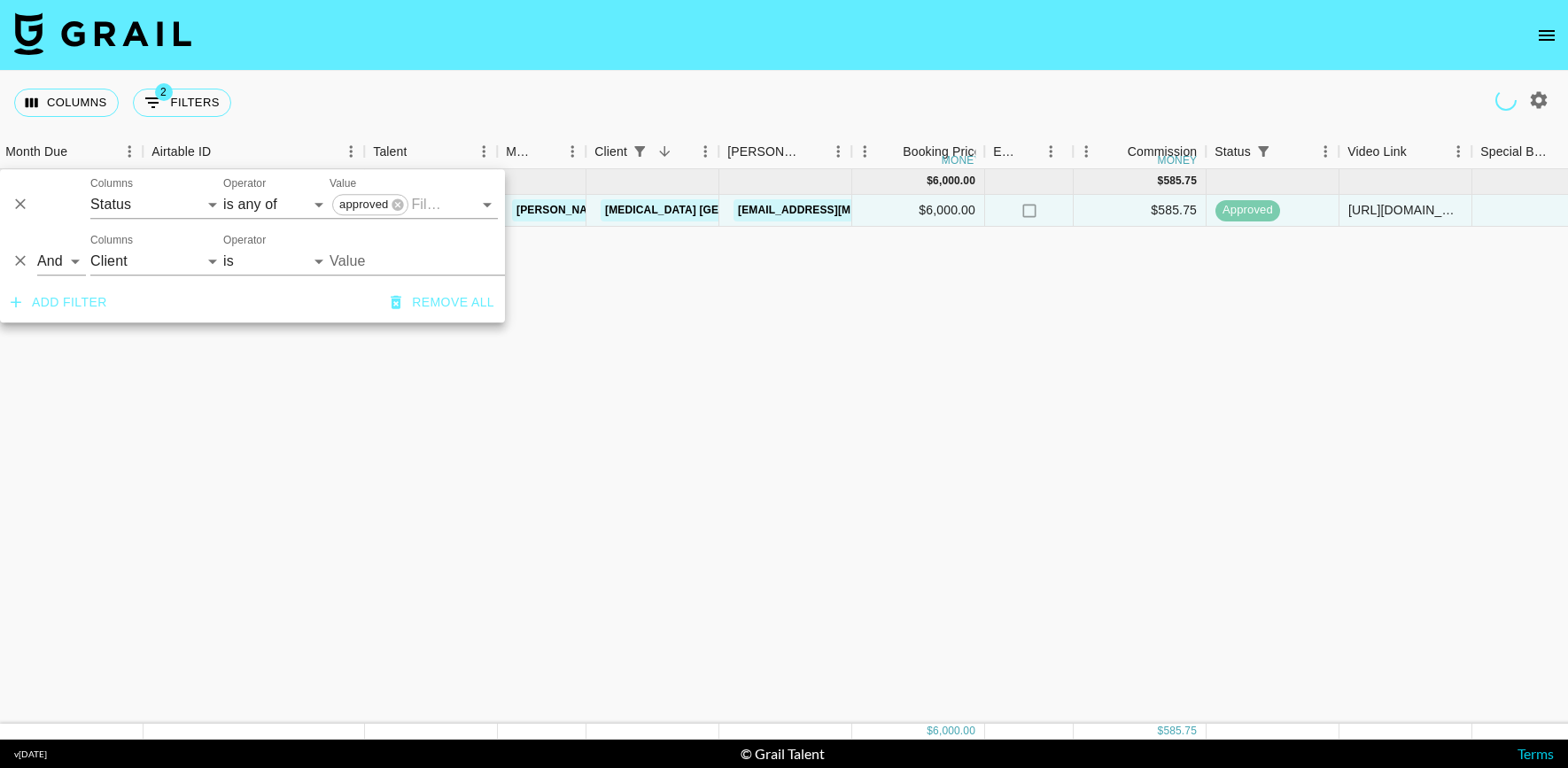
type input "Kyra USA"
click at [378, 261] on input "Kyra USA" at bounding box center [438, 260] width 216 height 27
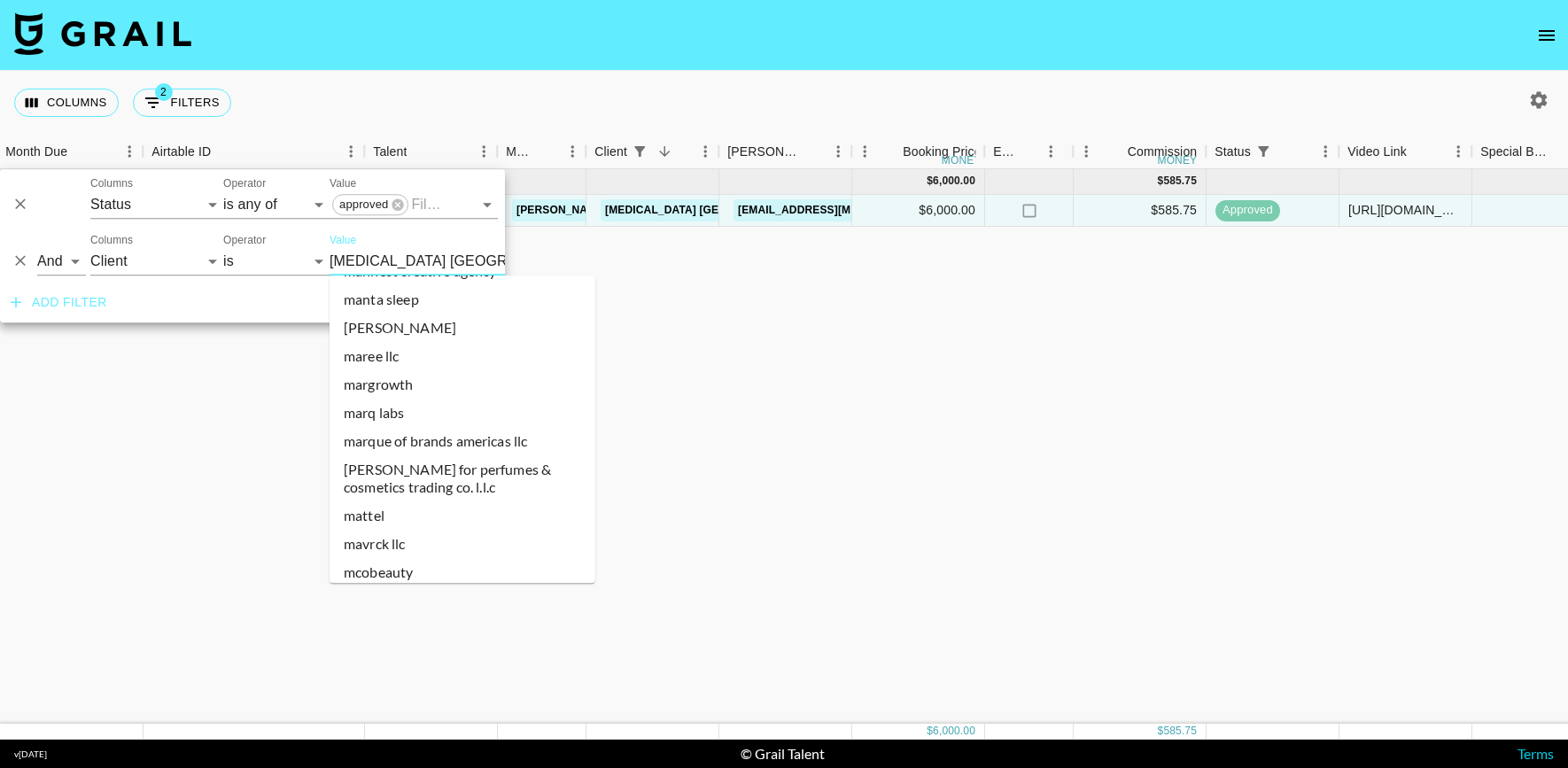
scroll to position [0, 0]
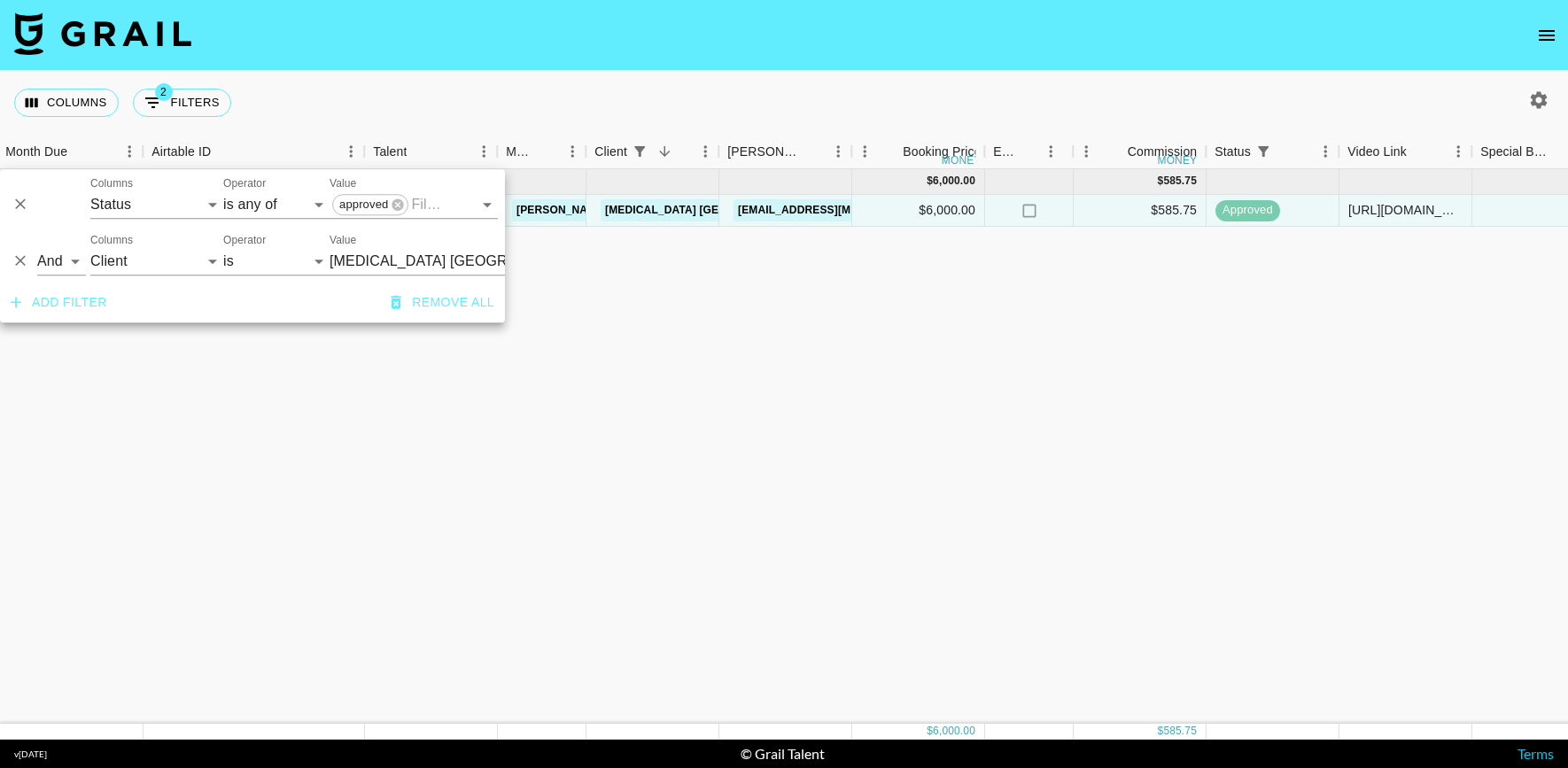
click at [402, 262] on input "Kyra USA" at bounding box center [438, 260] width 216 height 27
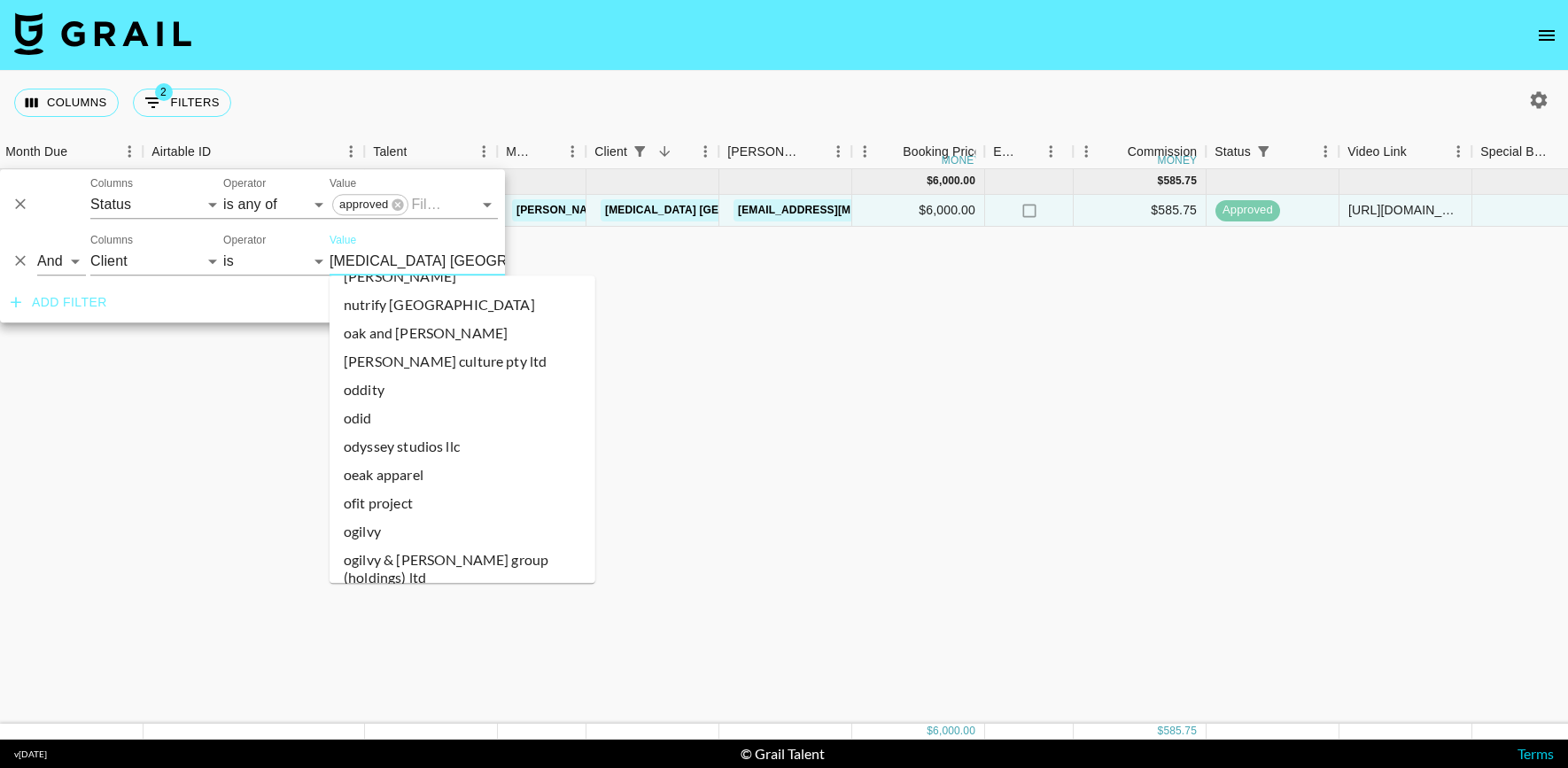
scroll to position [23189, 0]
click at [383, 512] on li "ogilvy" at bounding box center [462, 527] width 266 height 28
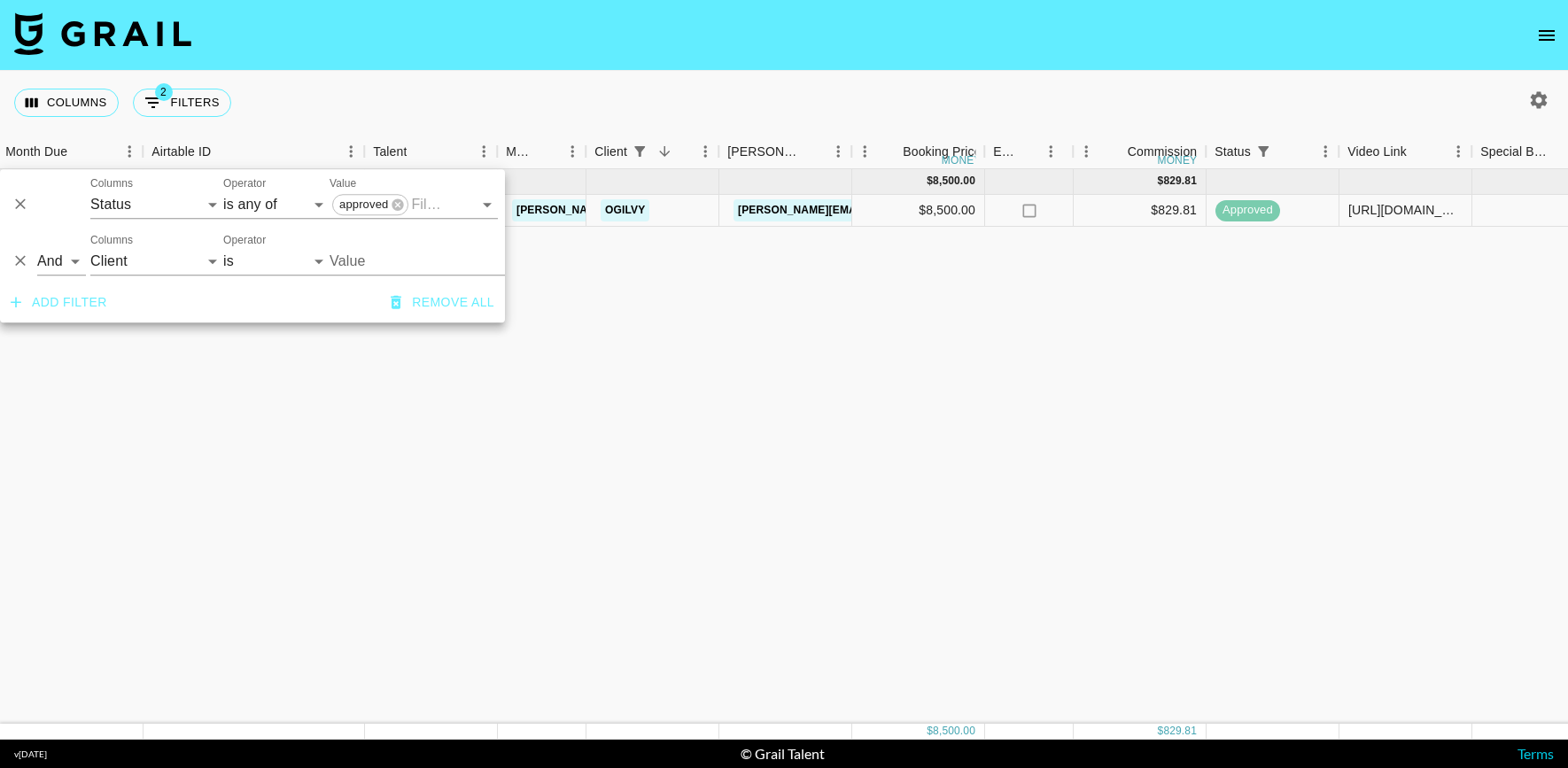
type input "Ogilvy"
click at [574, 365] on div "May '25 ( 1 ) $ 8,500.00 $ 829.81 rec3BONPBIUrd6Bye allthingsvalerie jessica@gr…" at bounding box center [1168, 446] width 2343 height 554
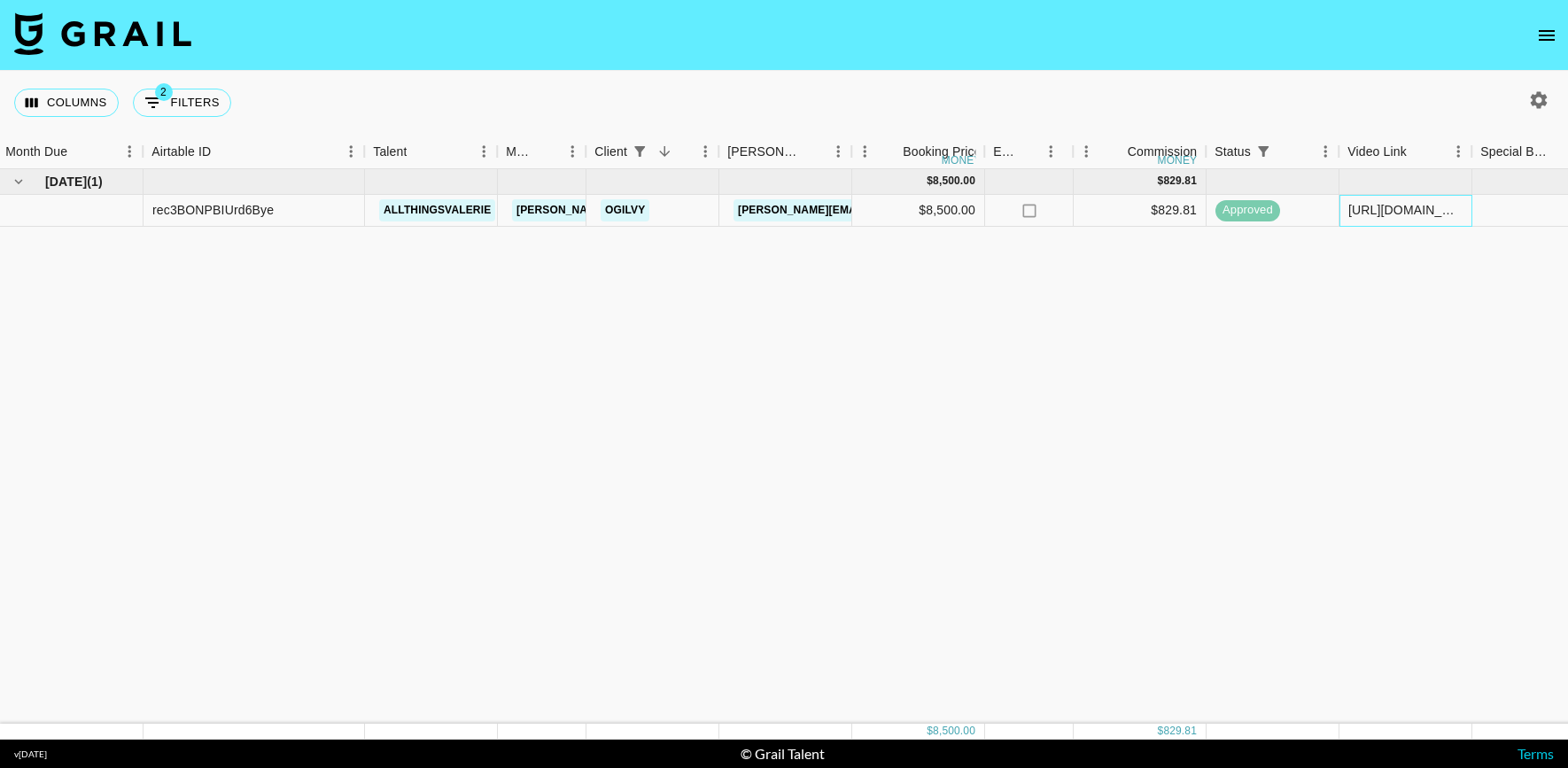
click at [1370, 205] on div "https://www.instagram.com/p/DJorklAtKHM/" at bounding box center [1405, 209] width 115 height 18
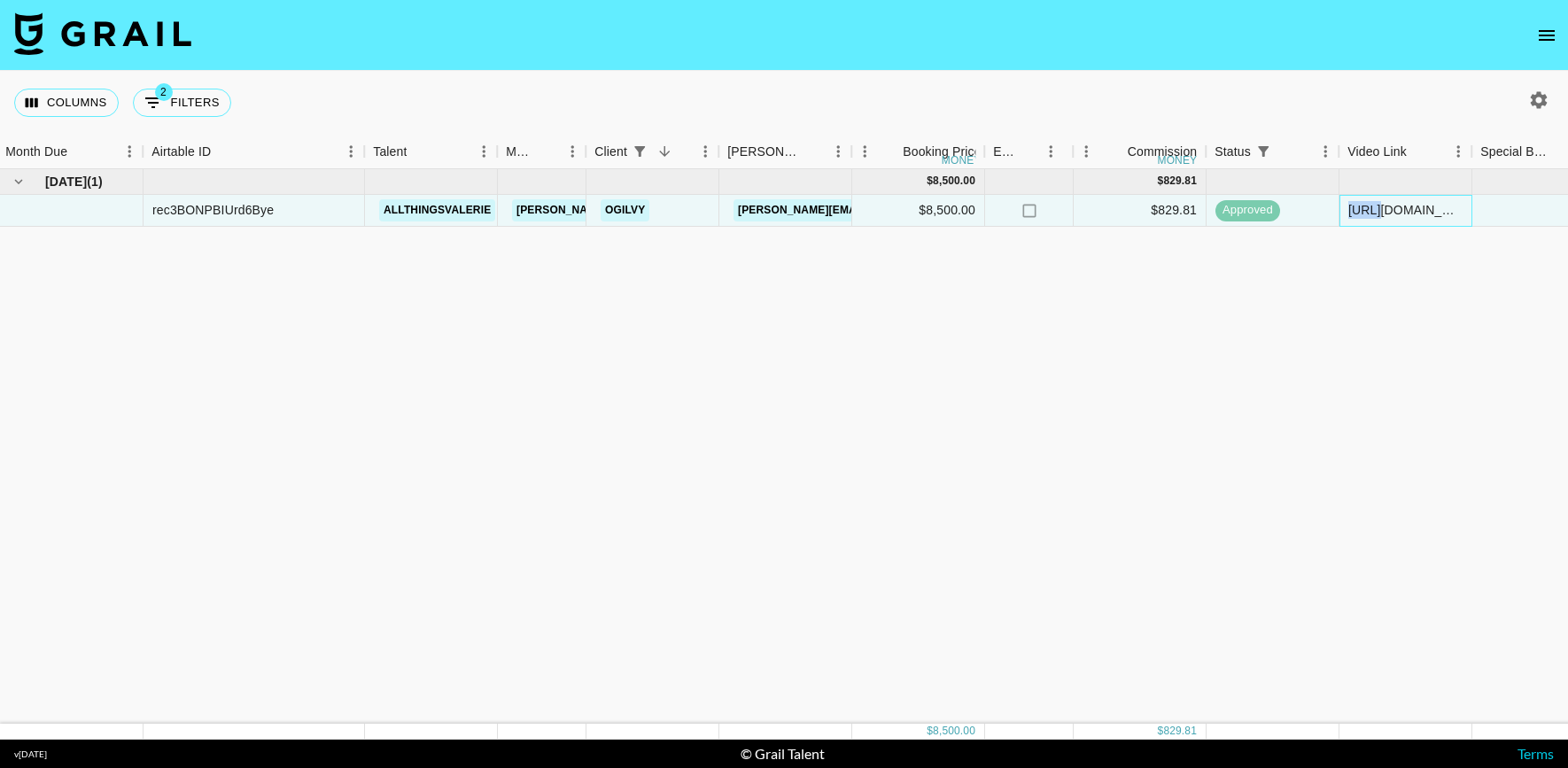
click at [1370, 205] on div "https://www.instagram.com/p/DJorklAtKHM/" at bounding box center [1405, 209] width 115 height 18
click at [212, 98] on button "2 Filters" at bounding box center [182, 103] width 99 height 28
select select "status"
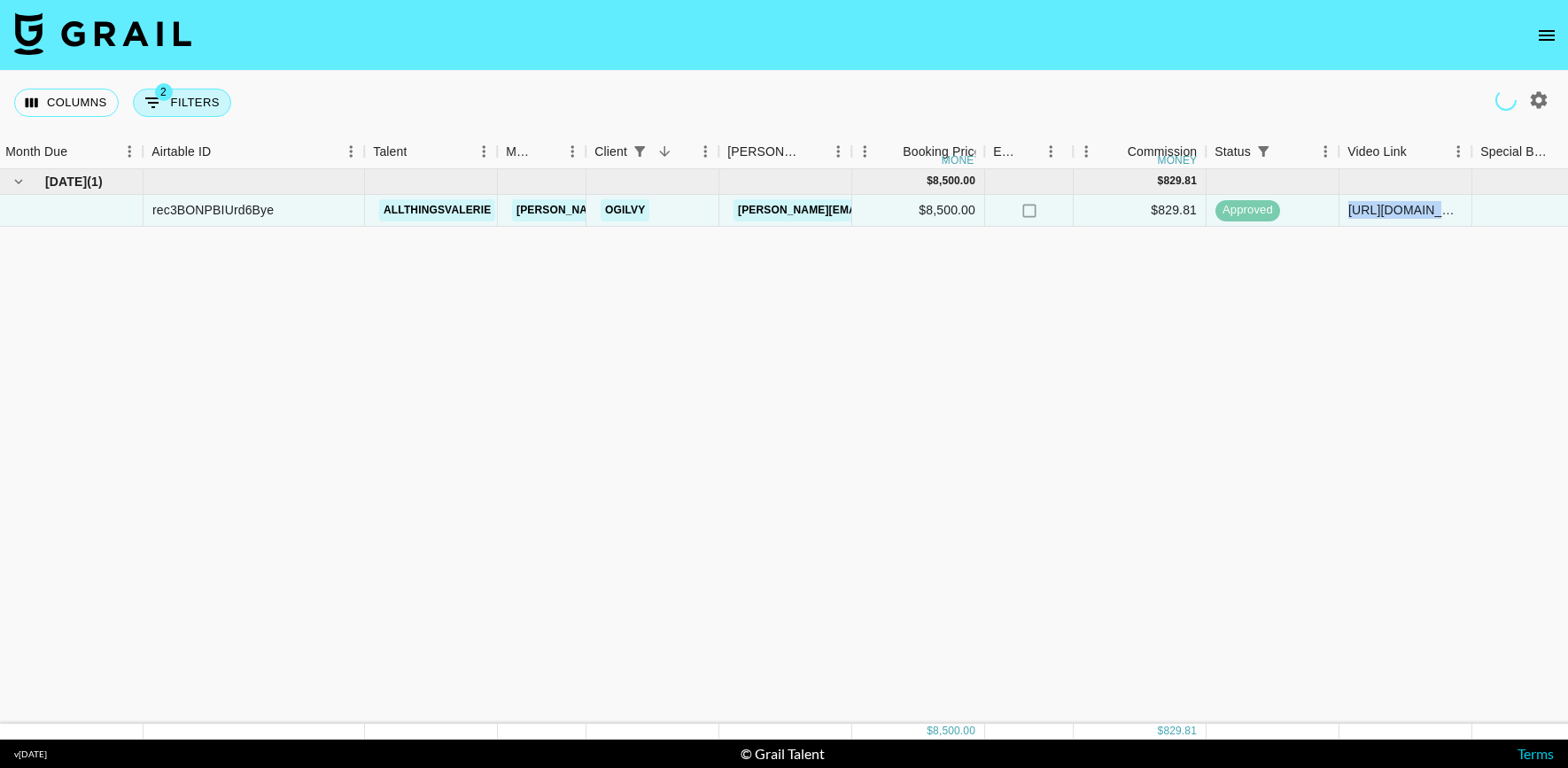
select select "isAnyOf"
select select "clientId"
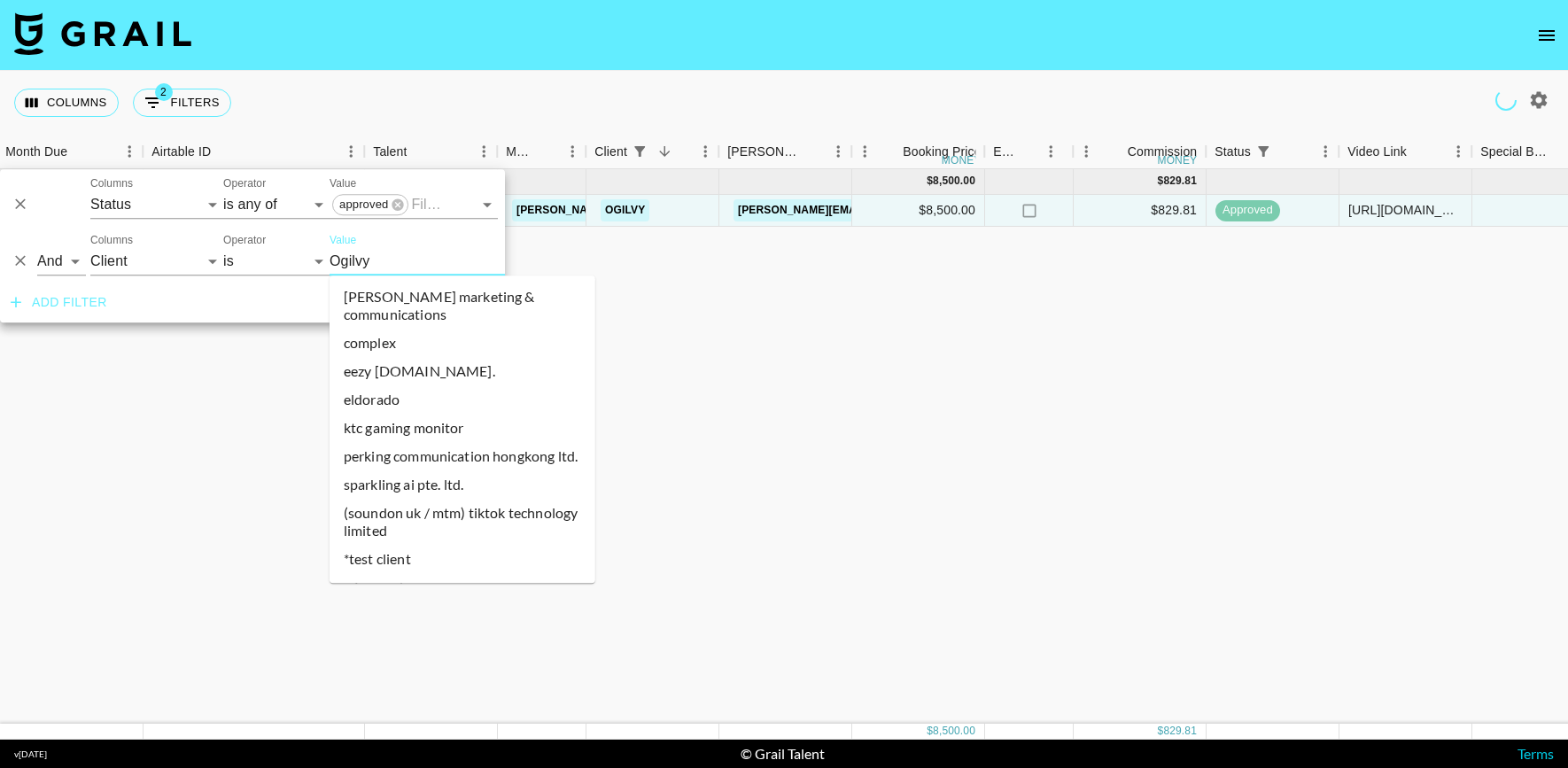
click at [334, 257] on input "Ogilvy" at bounding box center [438, 260] width 216 height 27
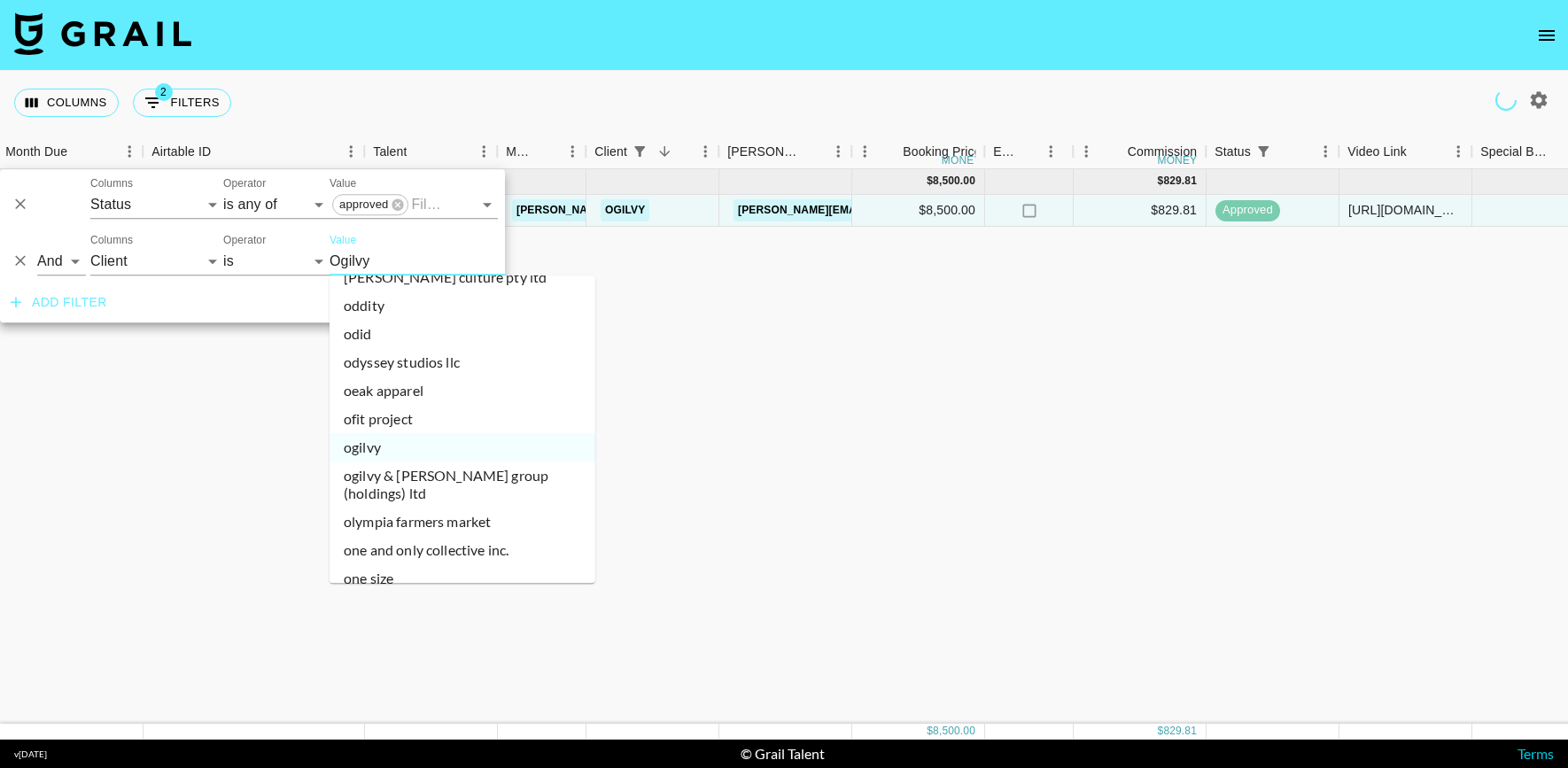
scroll to position [23273, 0]
click at [403, 616] on li "onefluential inc" at bounding box center [462, 631] width 266 height 28
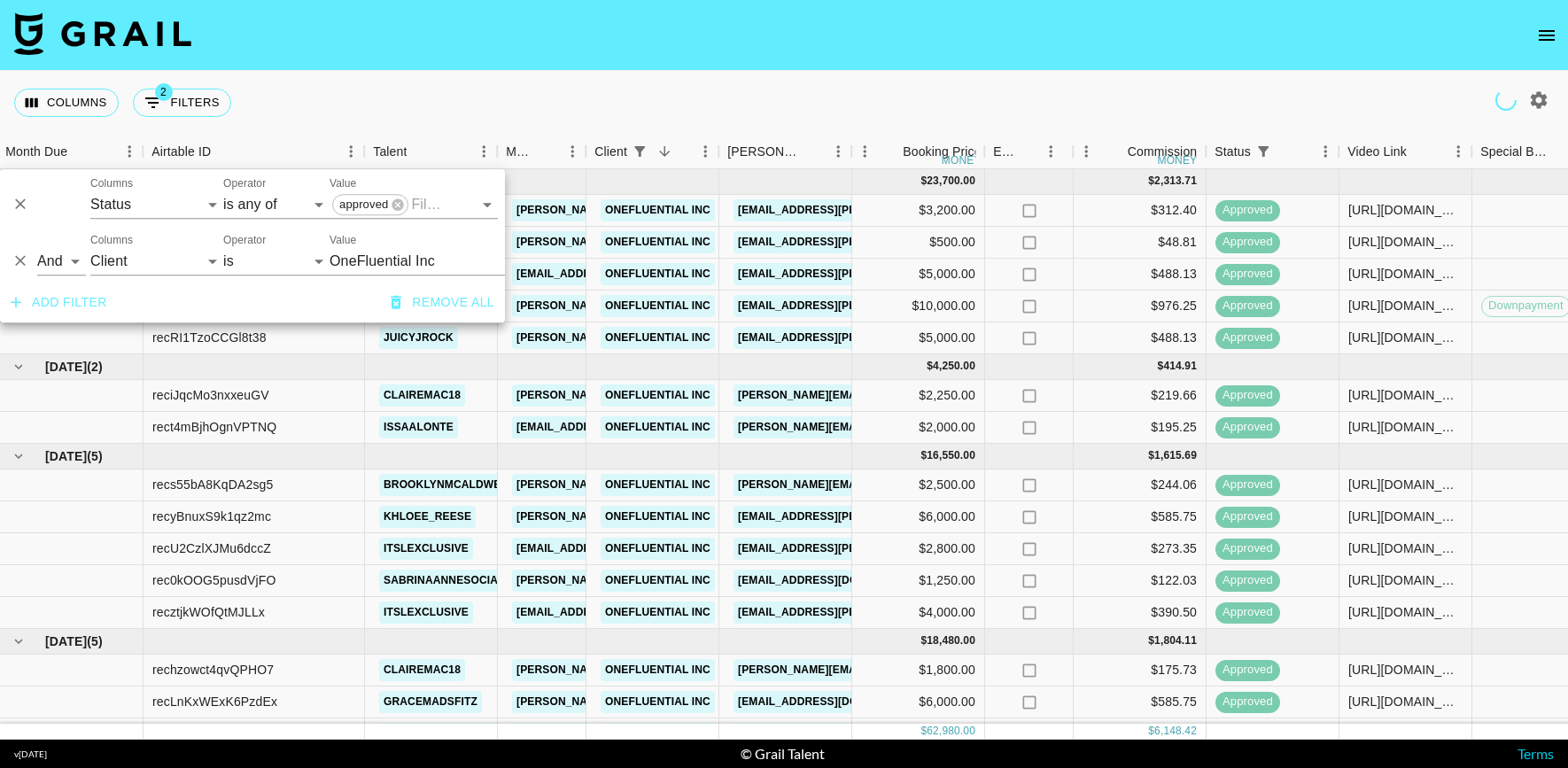
click at [763, 93] on div "Columns 2 Filters + Booking" at bounding box center [784, 102] width 1568 height 63
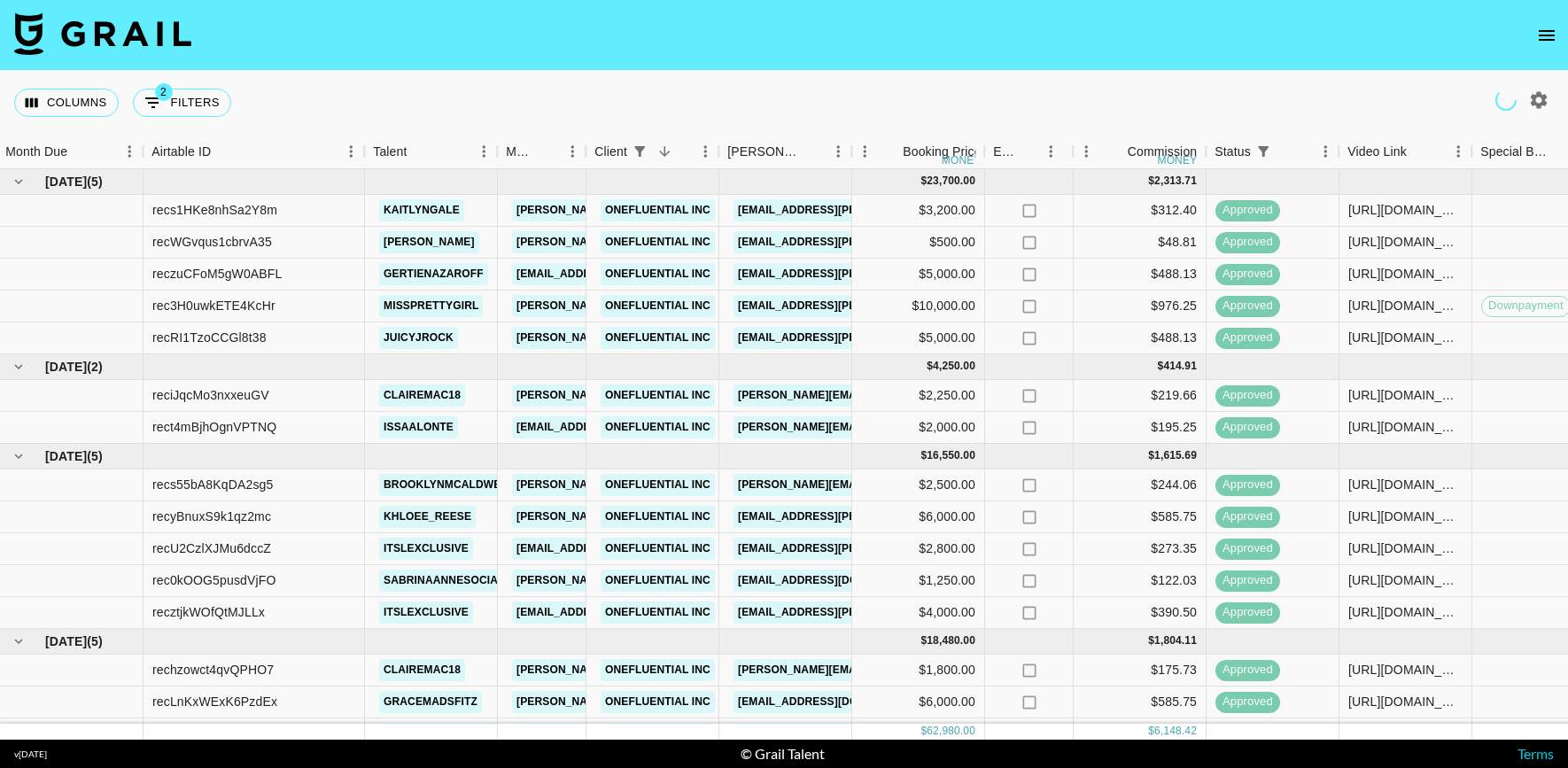
scroll to position [68, 3]
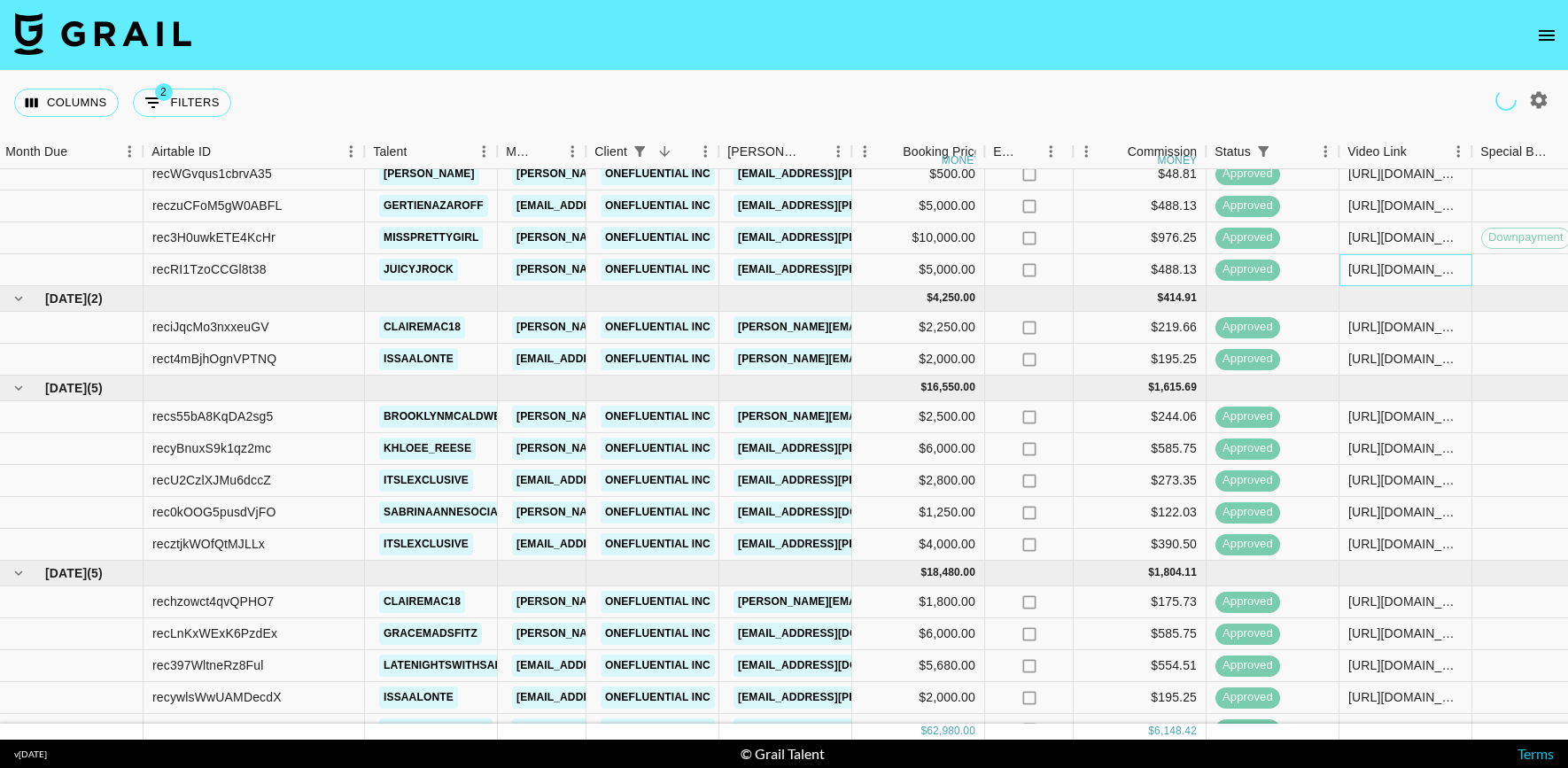
click at [1386, 266] on div "https://www.tiktok.com/@juicyjrock/video/7501340089419582751?is_from_webapp=1&s…" at bounding box center [1405, 269] width 115 height 18
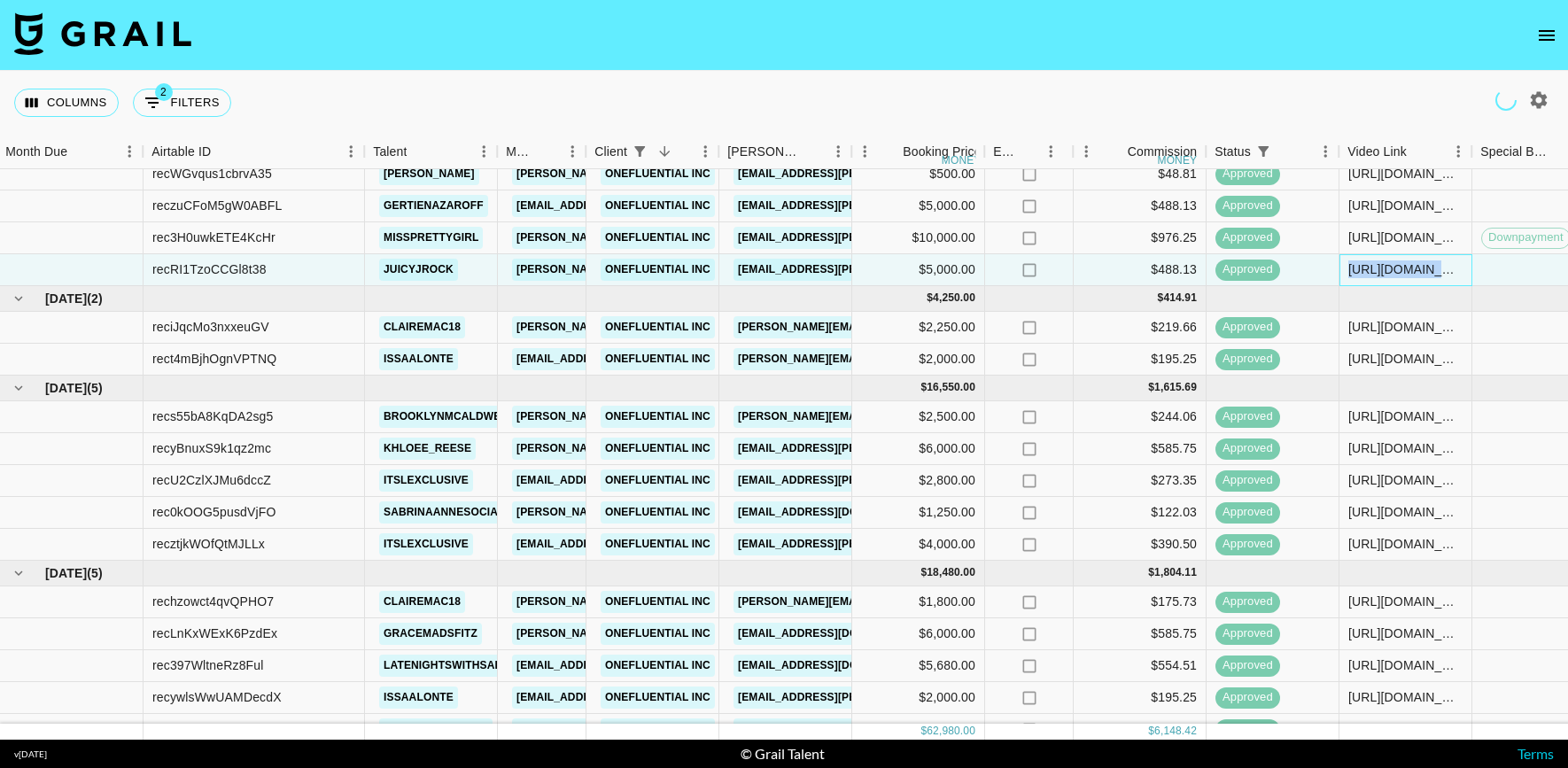
click at [1386, 266] on div "https://www.tiktok.com/@juicyjrock/video/7501340089419582751?is_from_webapp=1&s…" at bounding box center [1405, 269] width 115 height 18
copy div "https://www.tiktok.com/@juicyjrock/video/7501340089419582751?is_from_webapp=1&s…"
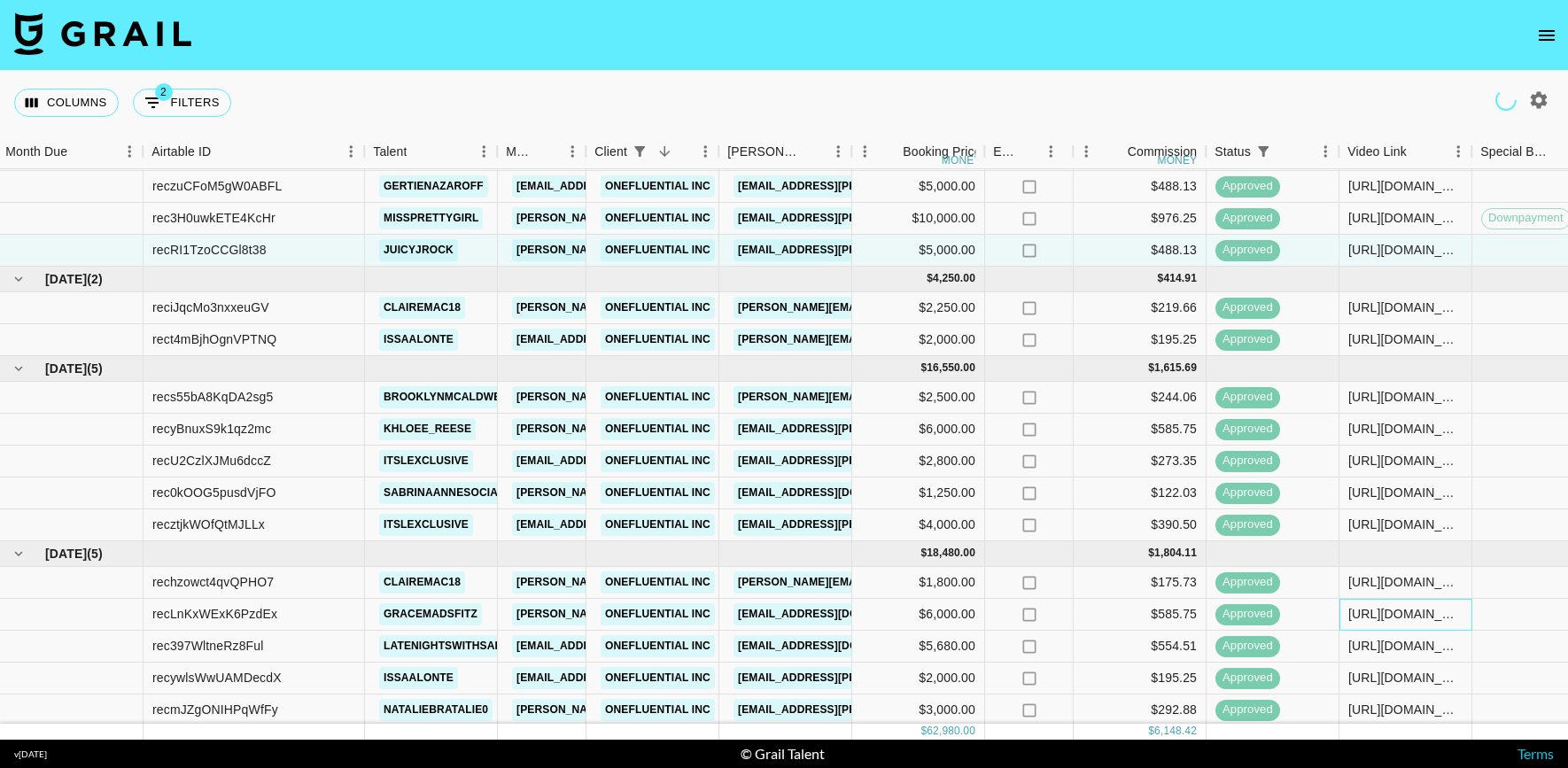
click at [1384, 610] on div "https://www.instagram.com/p/DM8oX1PS2gK/" at bounding box center [1405, 614] width 115 height 18
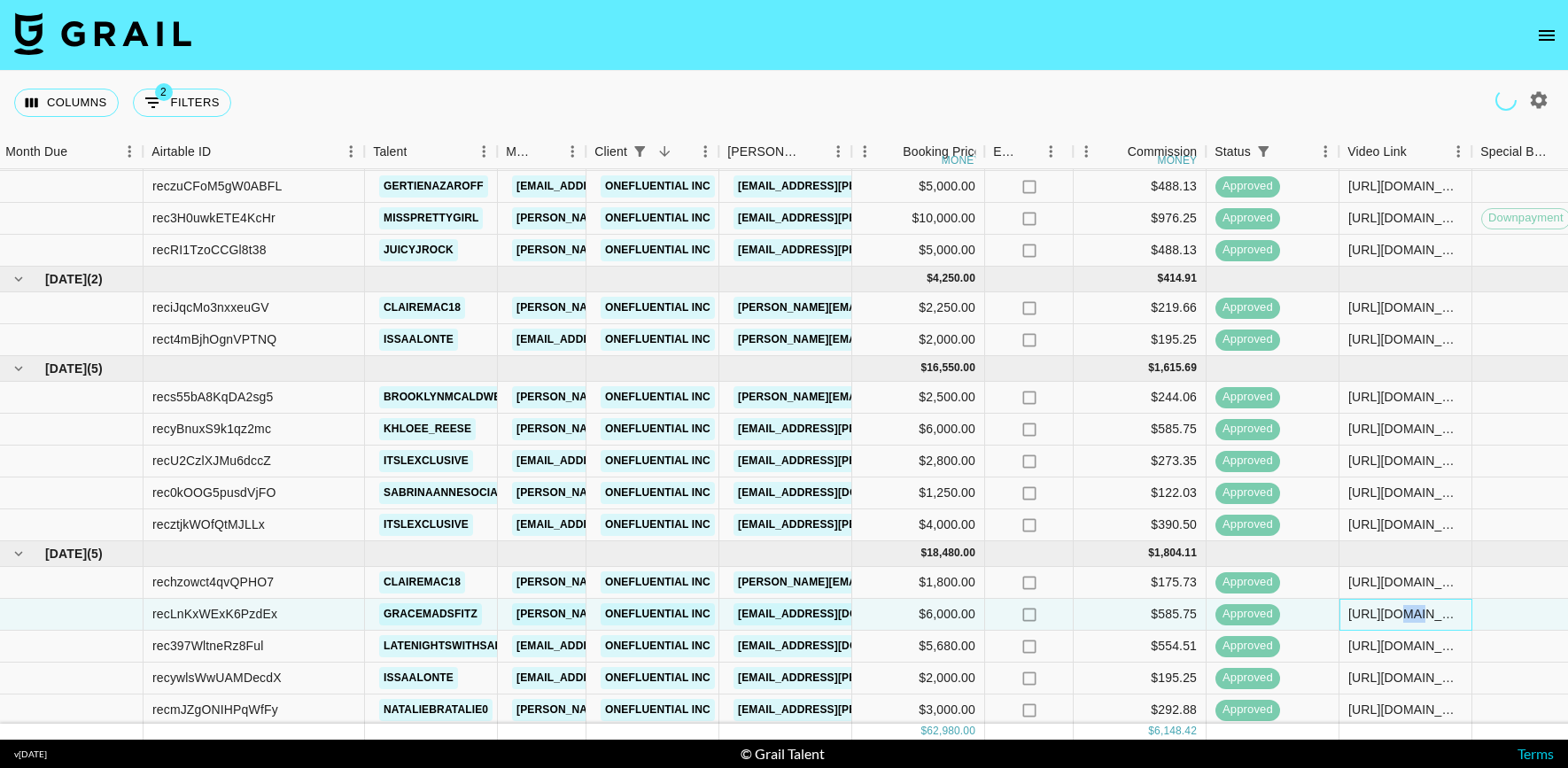
click at [1384, 610] on div "https://www.instagram.com/p/DM8oX1PS2gK/" at bounding box center [1405, 614] width 115 height 18
click at [1378, 680] on div "https://www.tiktok.com/@issaalonte/video/7537496052128058654?lang=en" at bounding box center [1405, 677] width 115 height 18
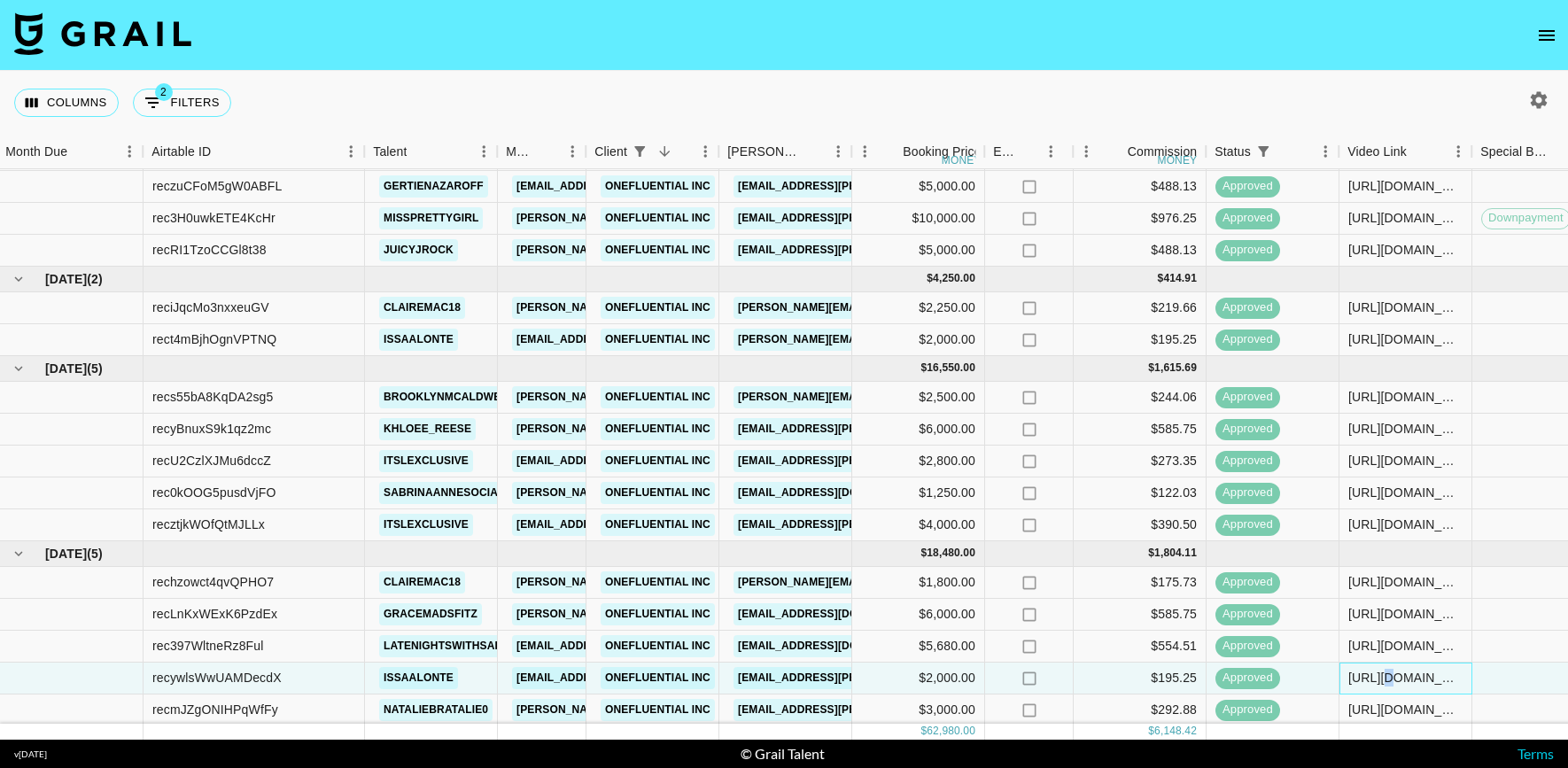
click at [1378, 680] on div "https://www.tiktok.com/@issaalonte/video/7537496052128058654?lang=en" at bounding box center [1405, 677] width 115 height 18
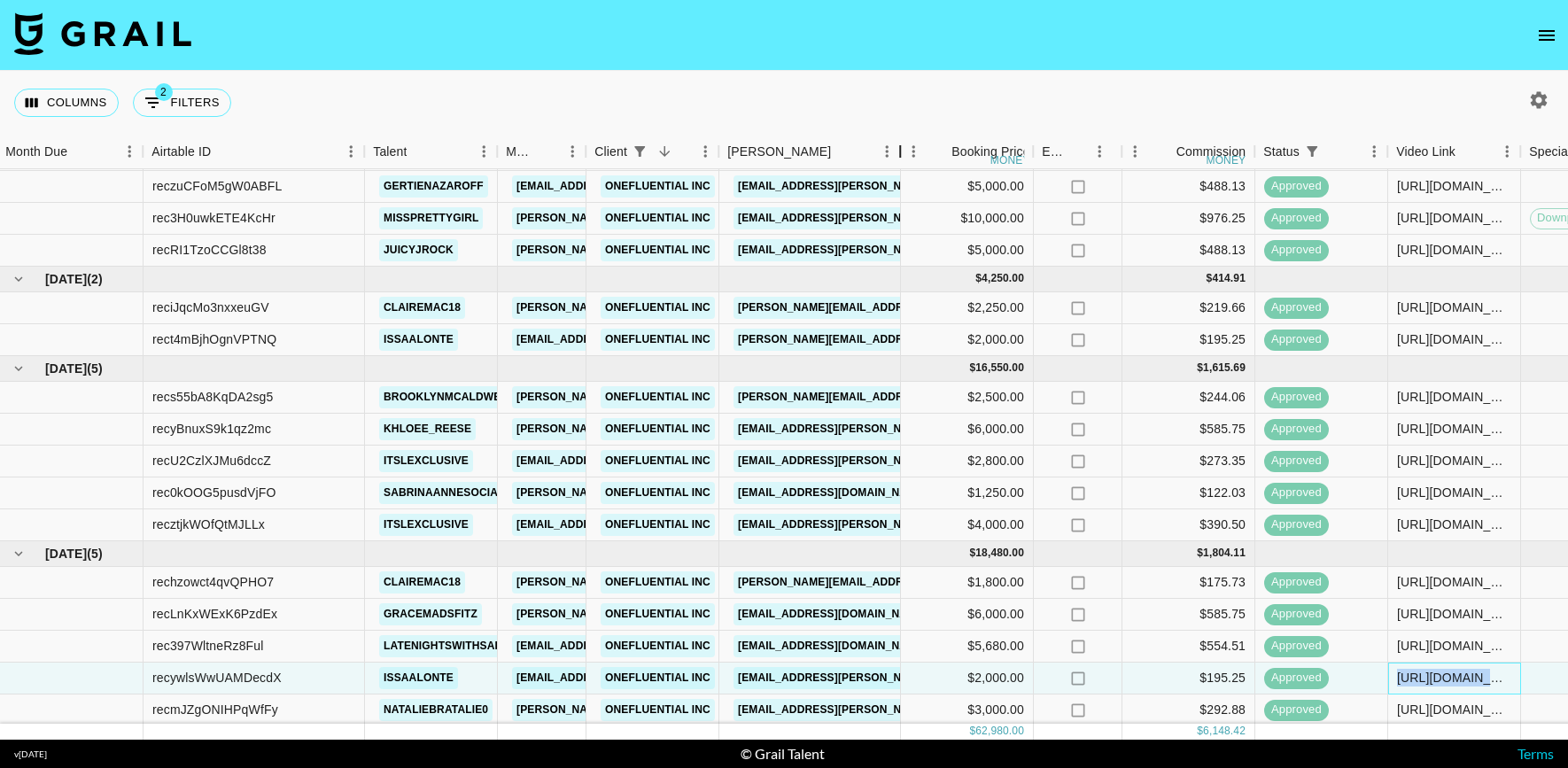
drag, startPoint x: 857, startPoint y: 138, endPoint x: 1081, endPoint y: 126, distance: 224.3
click at [1077, 125] on div "Columns 2 Filters + Booking Month Due Airtable ID Talent Manager Client Booker …" at bounding box center [784, 405] width 1568 height 669
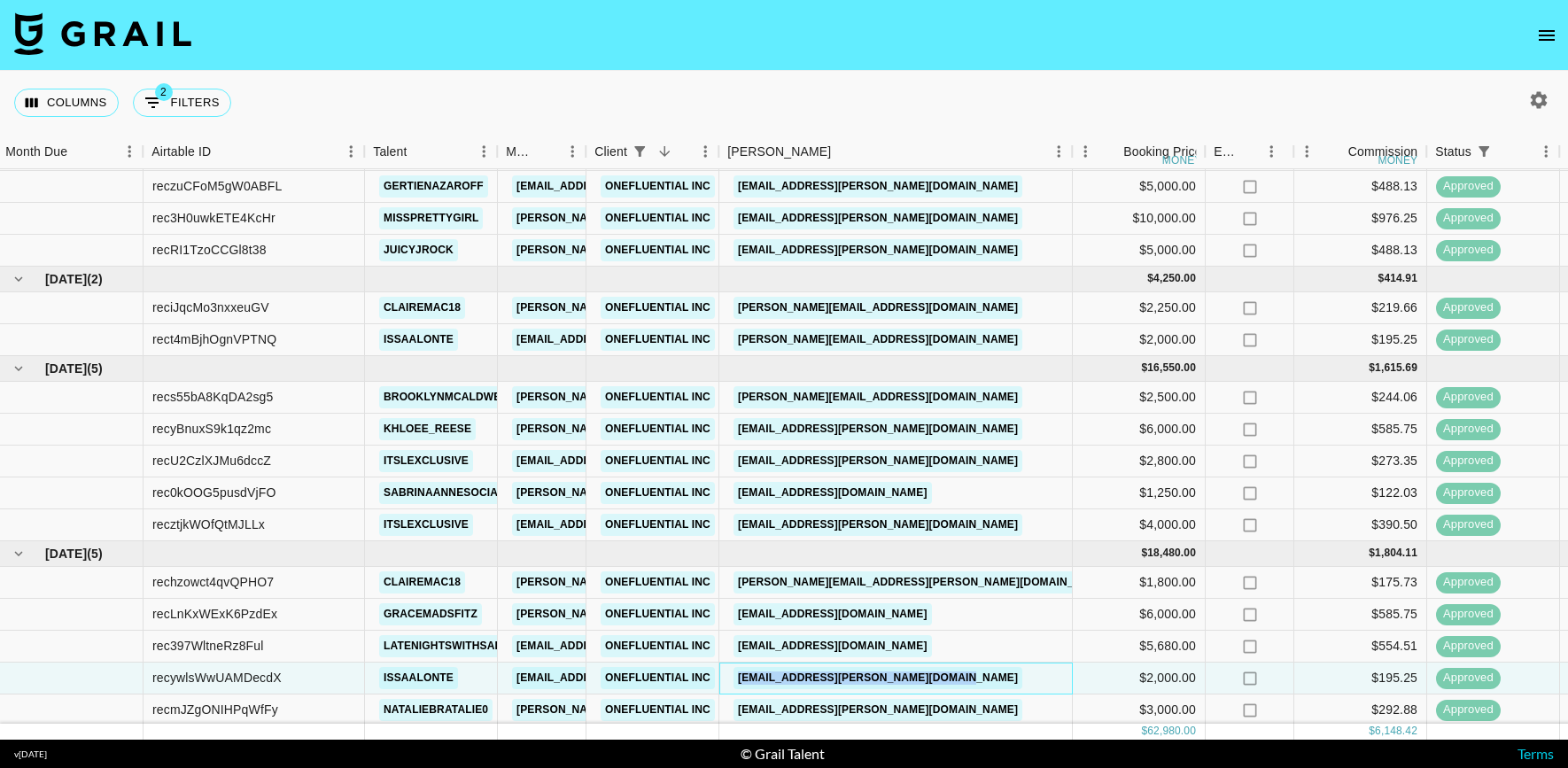
drag, startPoint x: 1018, startPoint y: 670, endPoint x: 745, endPoint y: 662, distance: 273.1
click at [745, 662] on div "angelique.govantes@onefluential.com" at bounding box center [895, 678] width 353 height 32
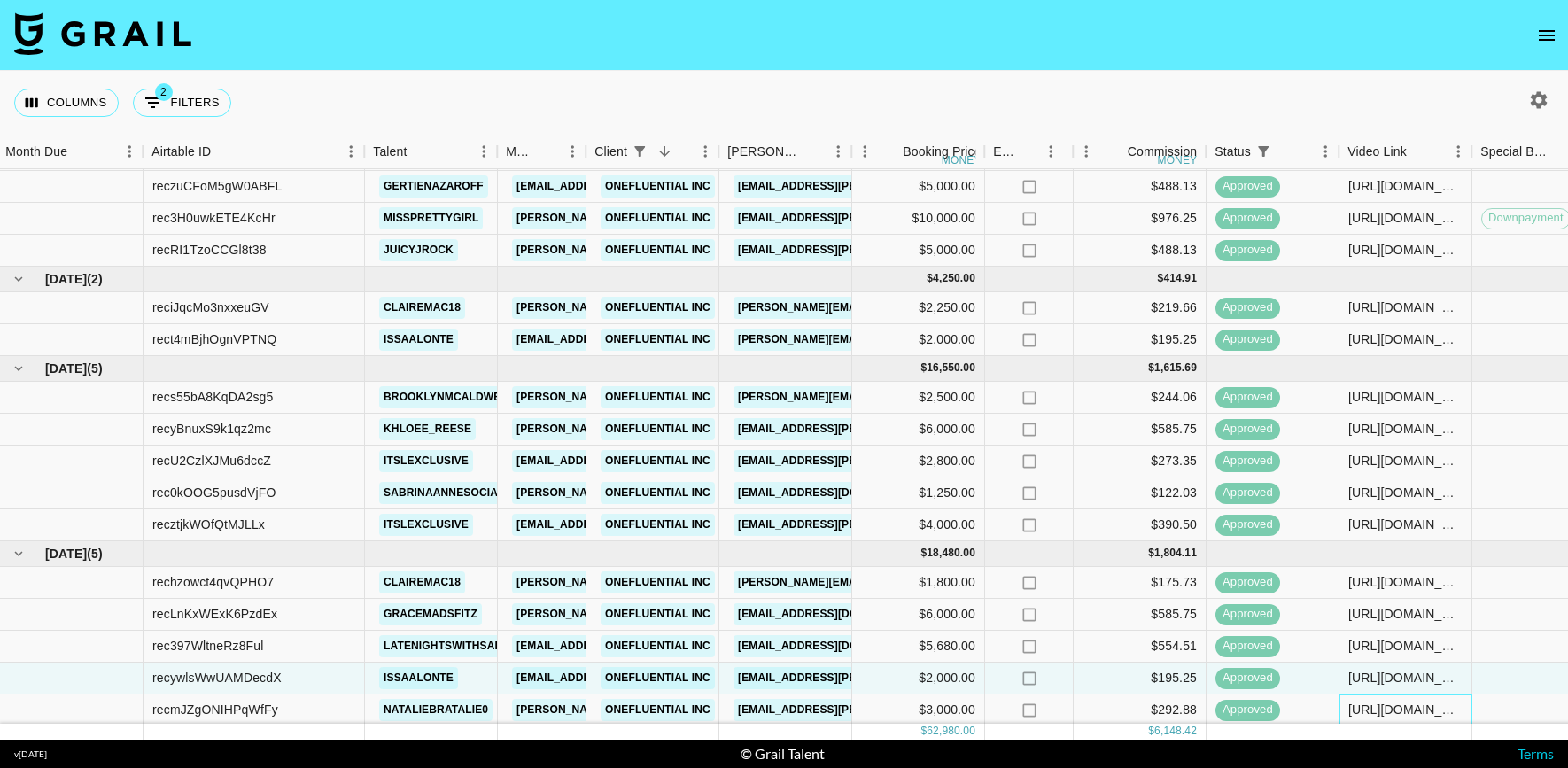
click at [1408, 705] on div "https://www.tiktok.com/@nataliebratalie0/video/7536279010318372127?is_from_weba…" at bounding box center [1405, 709] width 115 height 18
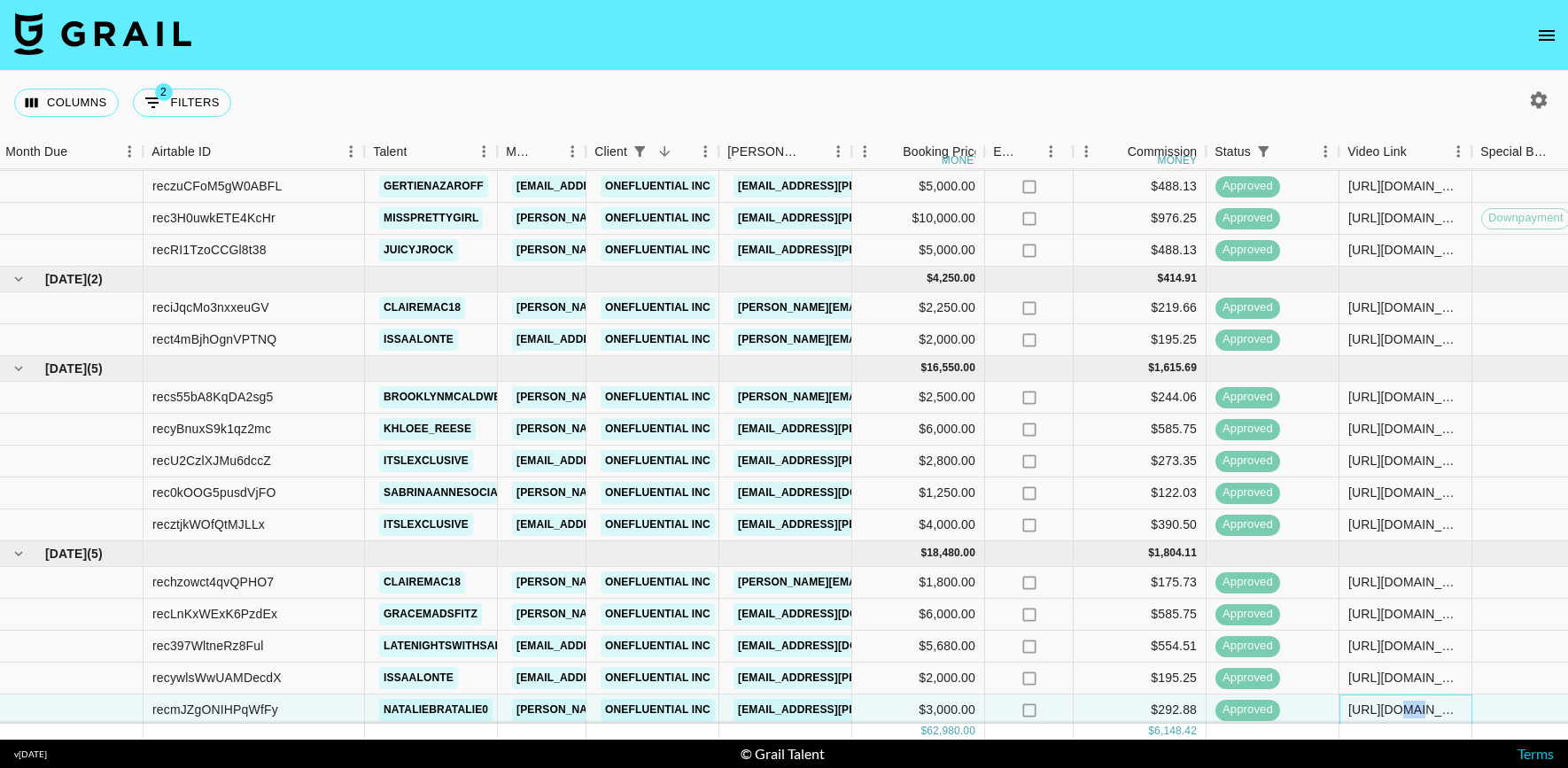
click at [1408, 705] on div "https://www.tiktok.com/@nataliebratalie0/video/7536279010318372127?is_from_weba…" at bounding box center [1405, 709] width 115 height 18
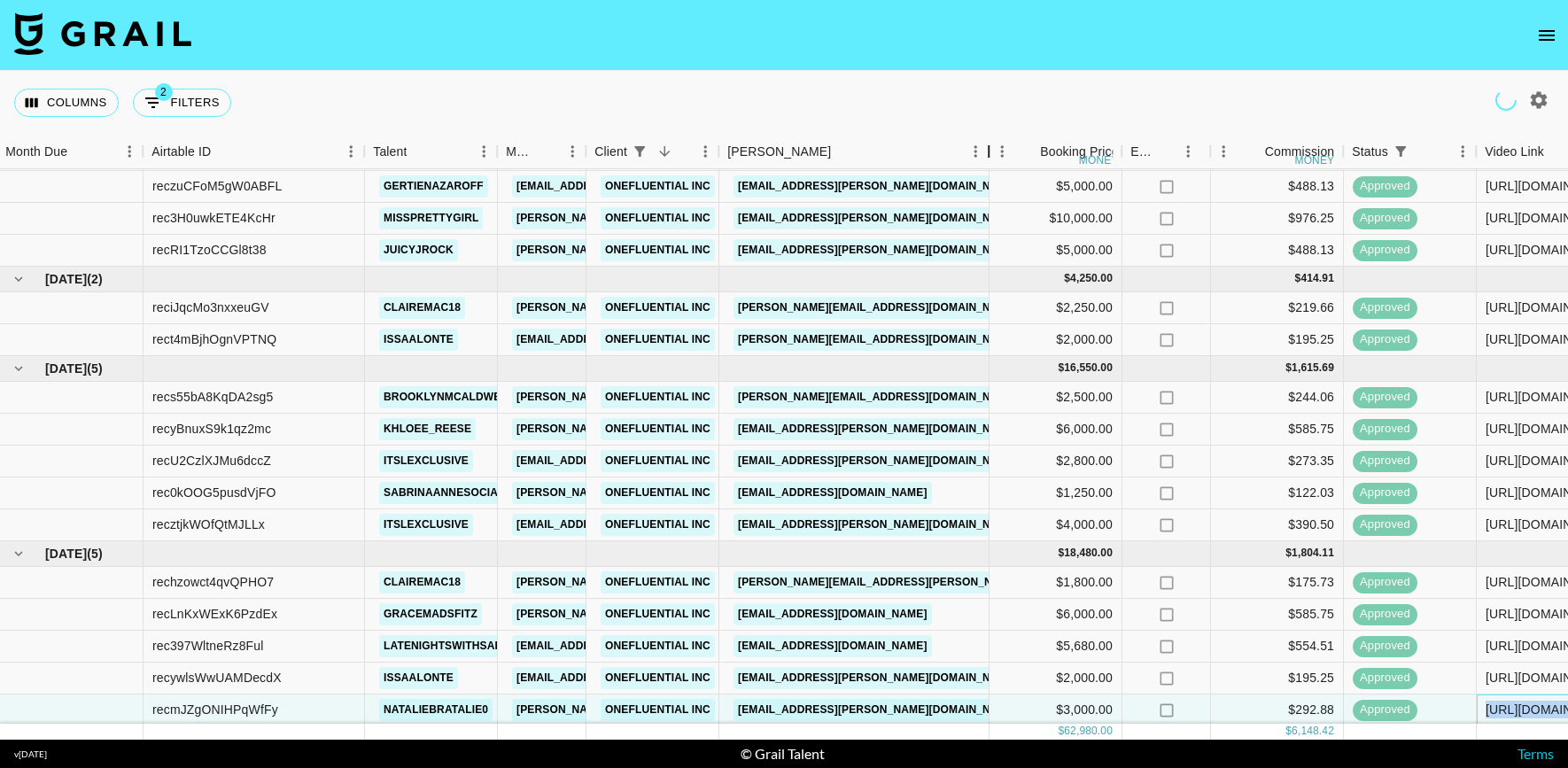
drag, startPoint x: 849, startPoint y: 140, endPoint x: 1008, endPoint y: 142, distance: 159.0
click at [1000, 139] on div "Booker" at bounding box center [988, 152] width 21 height 34
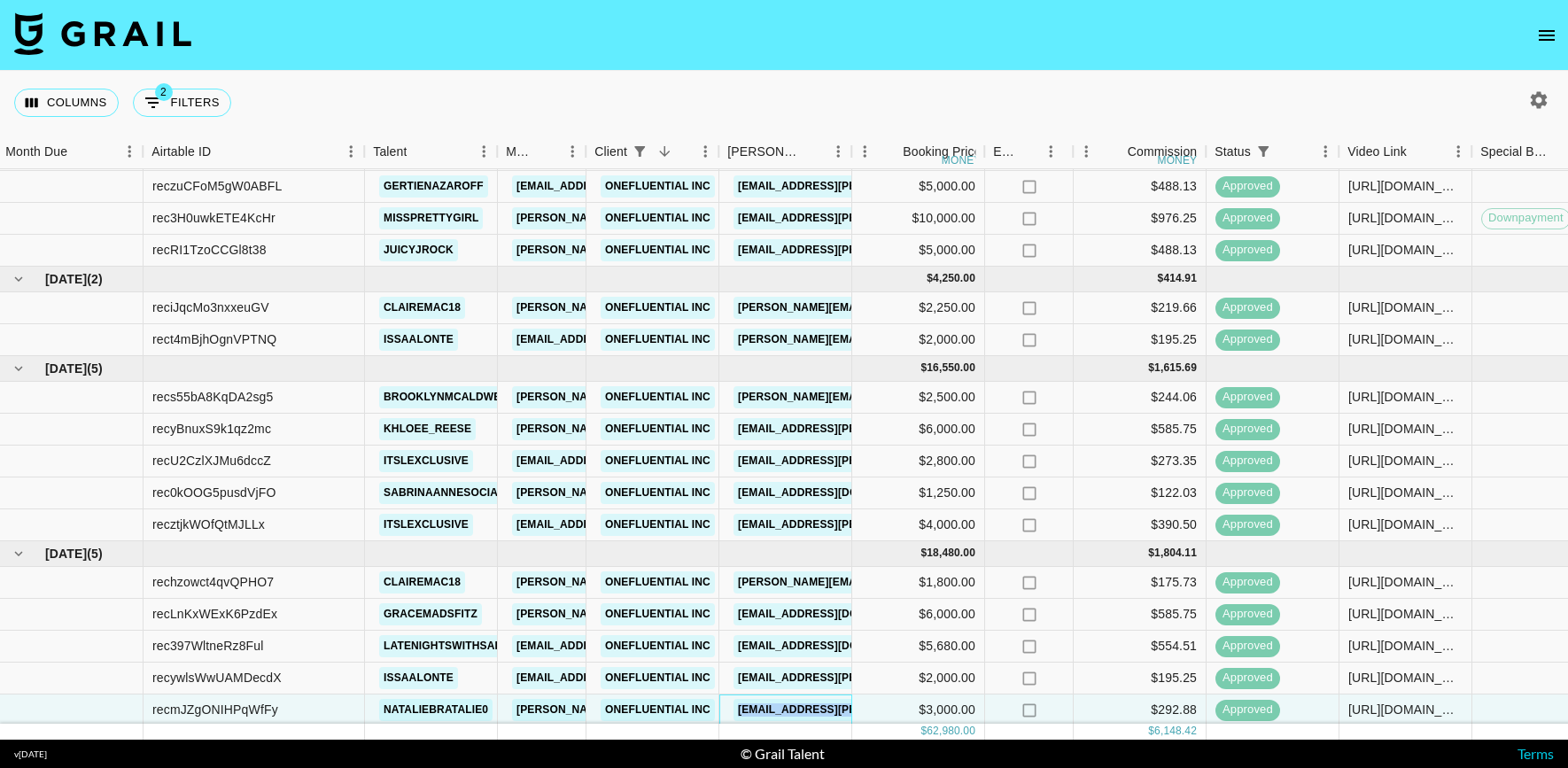
drag, startPoint x: 722, startPoint y: 709, endPoint x: 864, endPoint y: 706, distance: 142.0
click at [864, 706] on div "recmJZgONIHPqWfFy nataliebratalie0 cindy.nguyen@grail-talent.com OneFluential I…" at bounding box center [1168, 710] width 2343 height 32
click at [1438, 343] on div "https://www.tiktok.com/@issaalonte/video/7514441166318832926?lang=en" at bounding box center [1405, 339] width 115 height 18
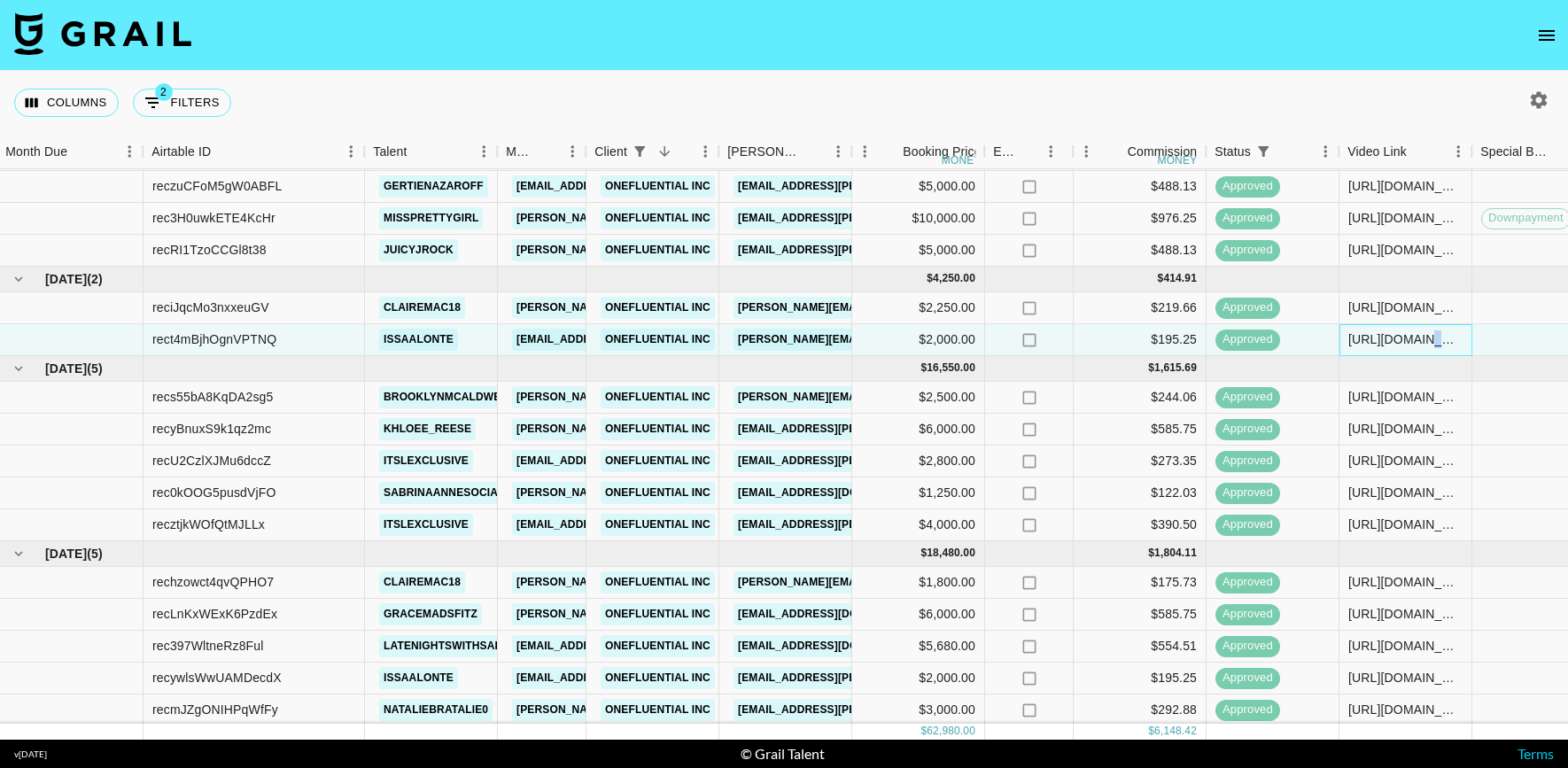
click at [1438, 343] on div "https://www.tiktok.com/@issaalonte/video/7514441166318832926?lang=en" at bounding box center [1405, 339] width 115 height 18
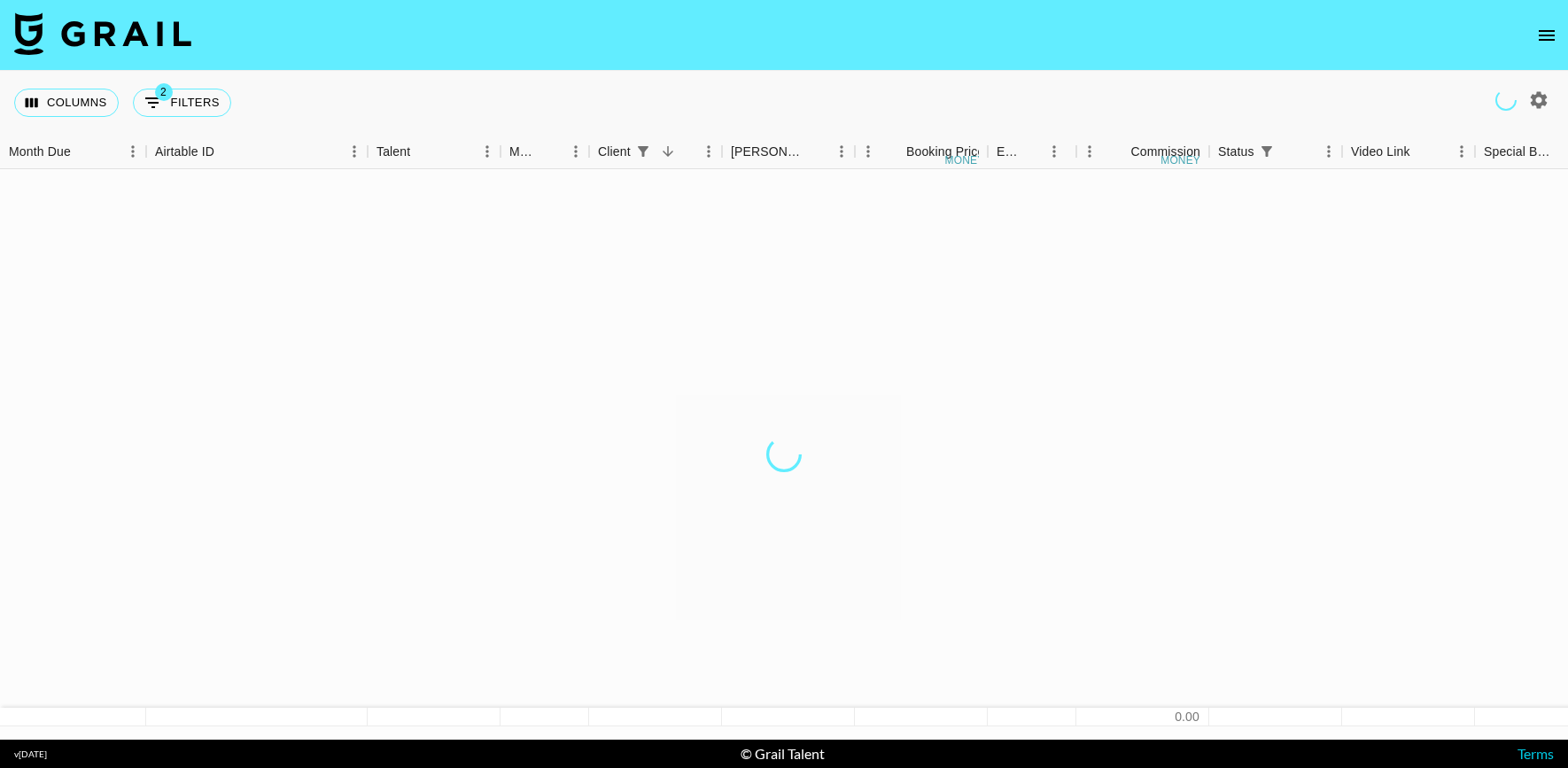
click at [1541, 90] on icon "button" at bounding box center [1539, 99] width 21 height 21
select select "[DATE]"
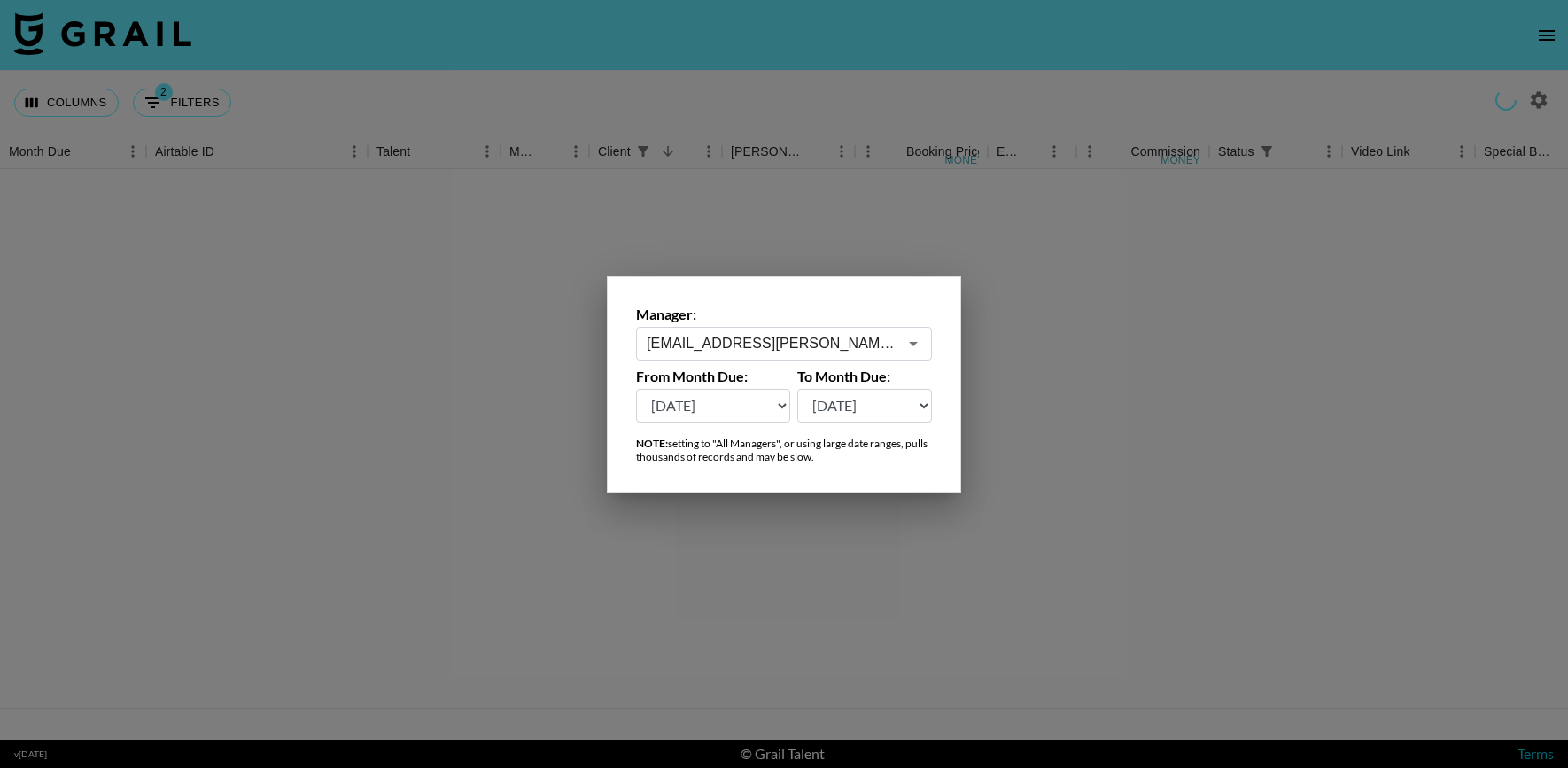
click at [865, 358] on div "[EMAIL_ADDRESS][PERSON_NAME][DOMAIN_NAME] ​" at bounding box center [784, 344] width 296 height 34
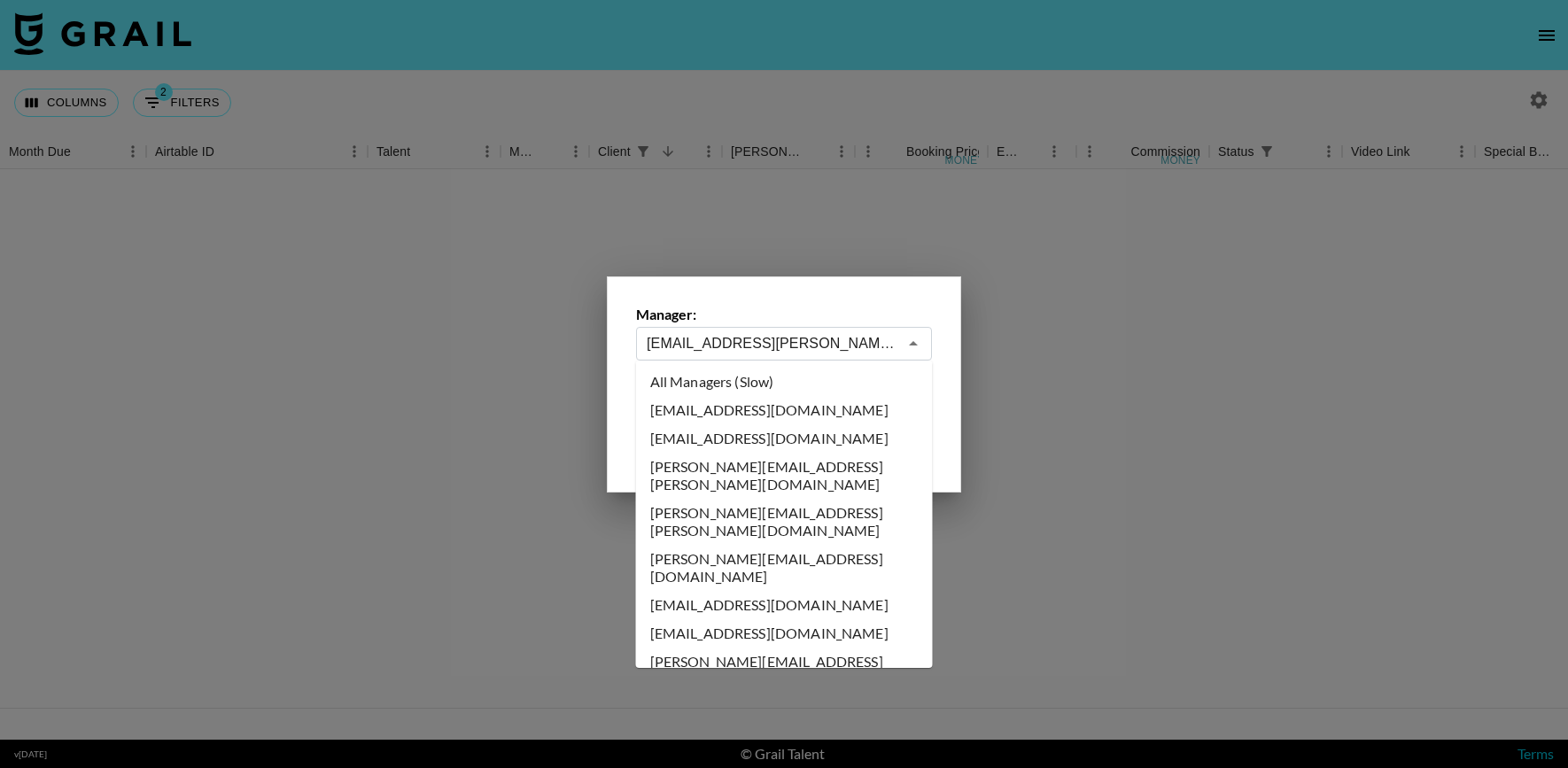
scroll to position [6808, 0]
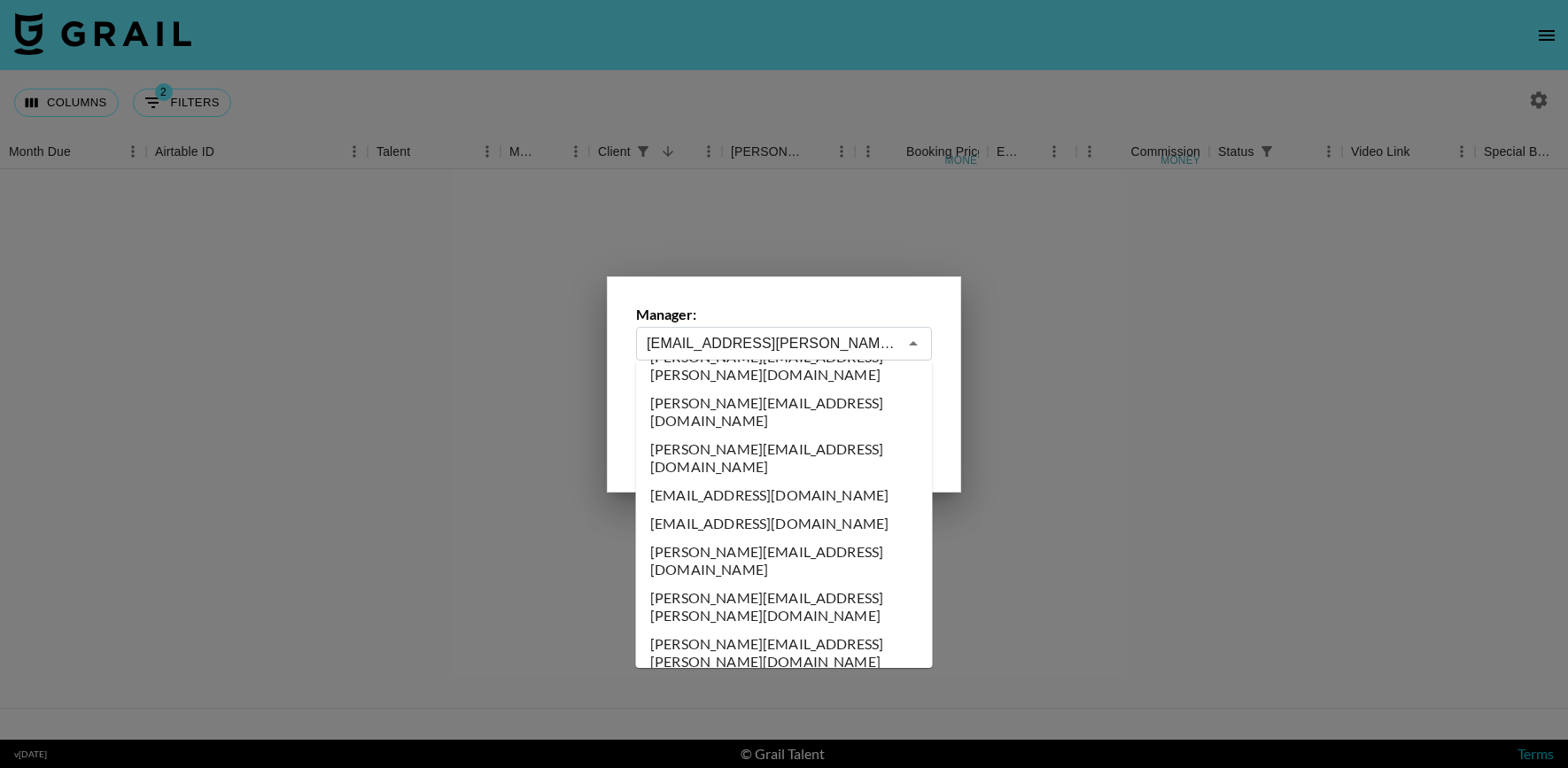
click at [844, 343] on input "[EMAIL_ADDRESS][PERSON_NAME][DOMAIN_NAME]" at bounding box center [772, 344] width 251 height 21
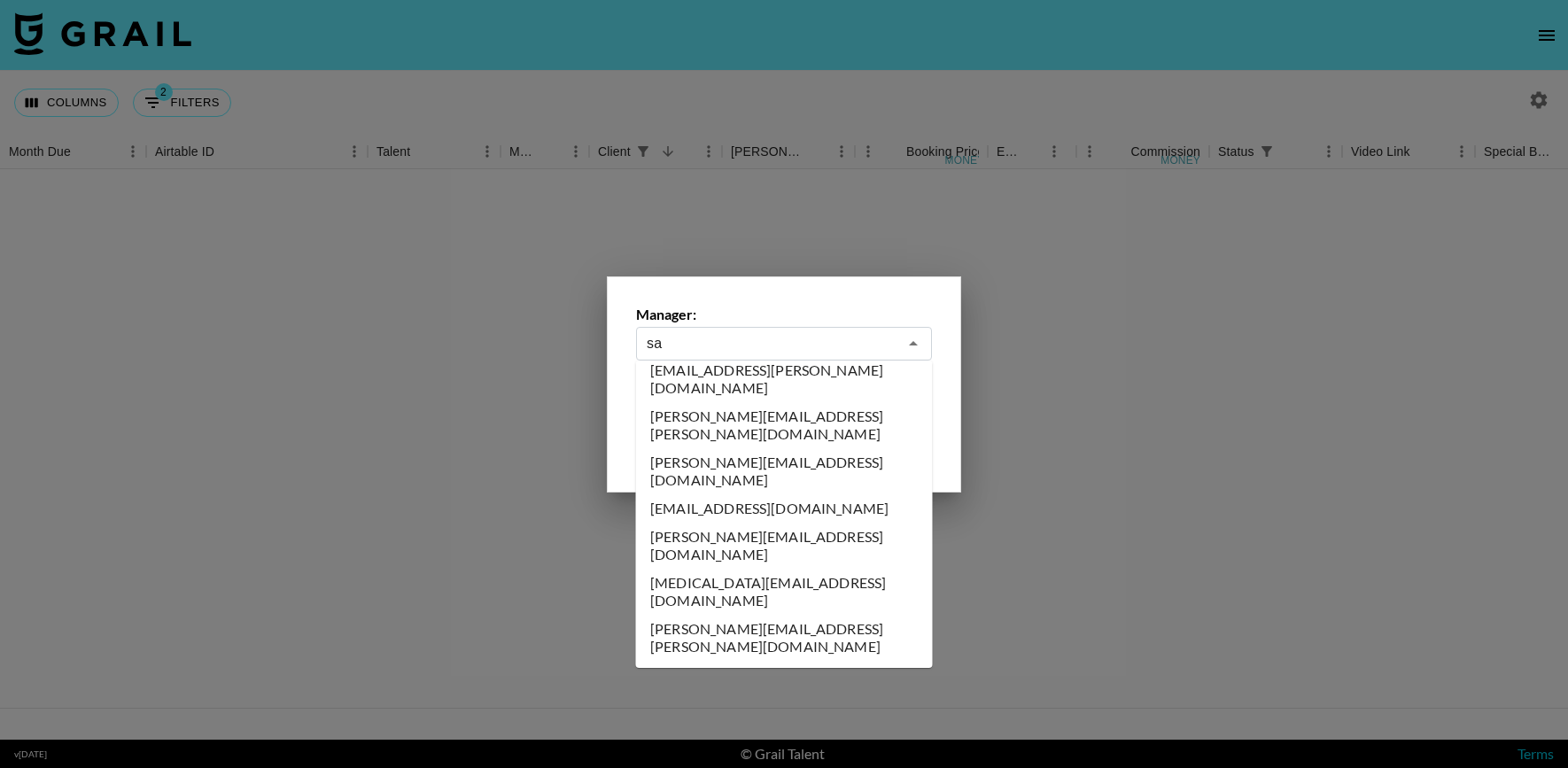
scroll to position [0, 0]
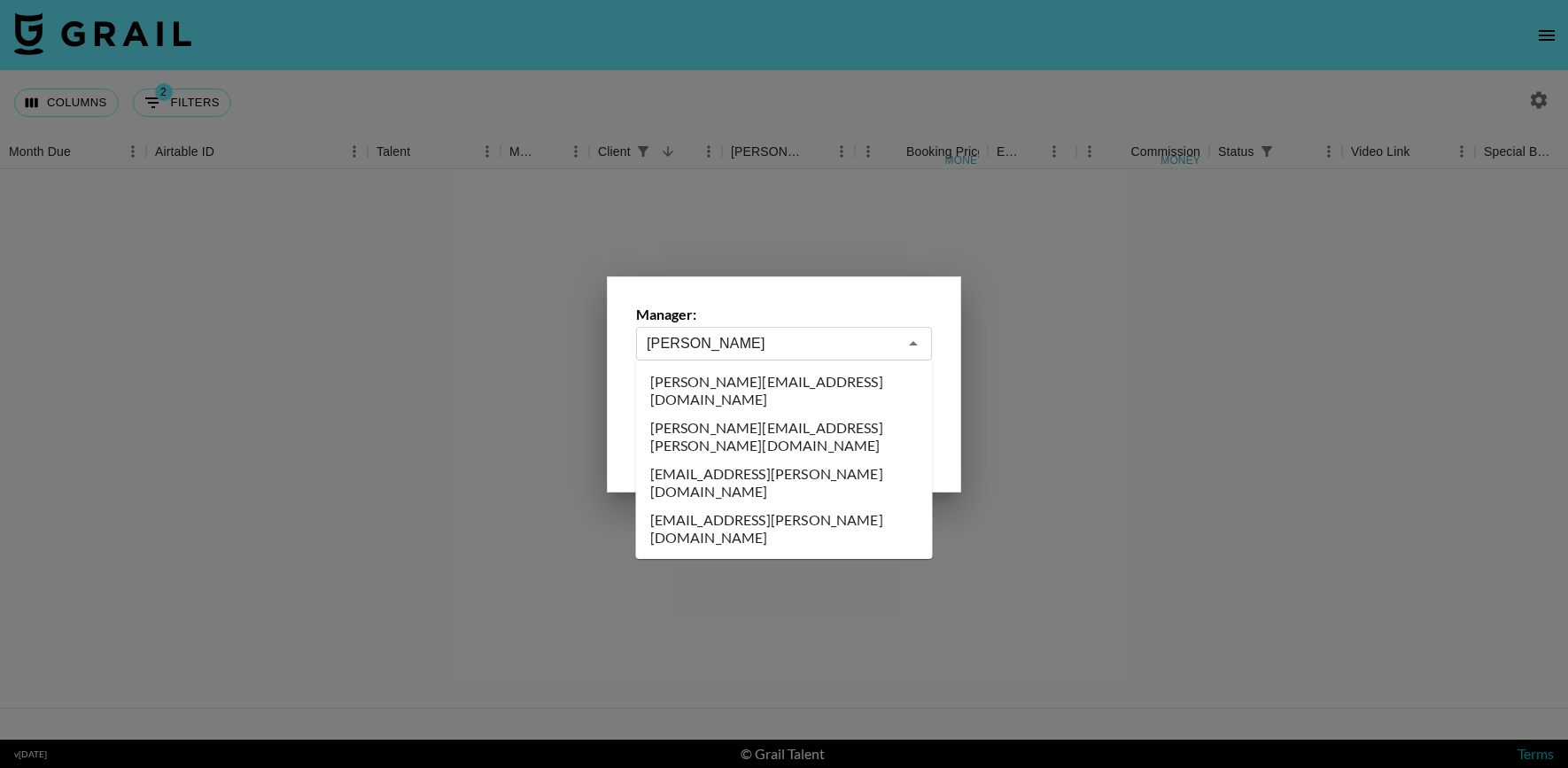
click at [755, 415] on li "[PERSON_NAME][EMAIL_ADDRESS][PERSON_NAME][DOMAIN_NAME]" at bounding box center [784, 437] width 297 height 46
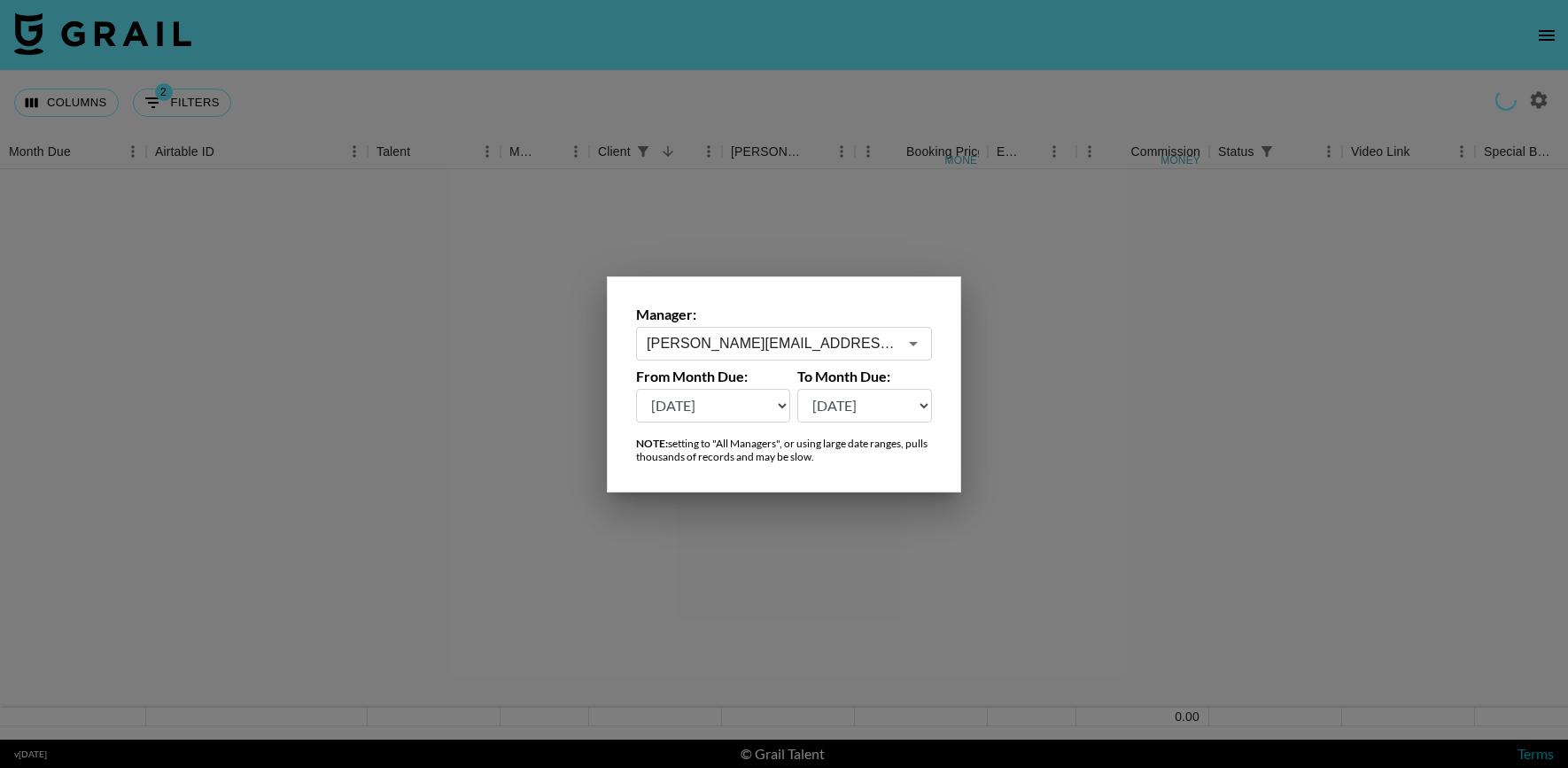
type input "[PERSON_NAME][EMAIL_ADDRESS][PERSON_NAME][DOMAIN_NAME]"
click at [781, 170] on div at bounding box center [784, 384] width 1568 height 768
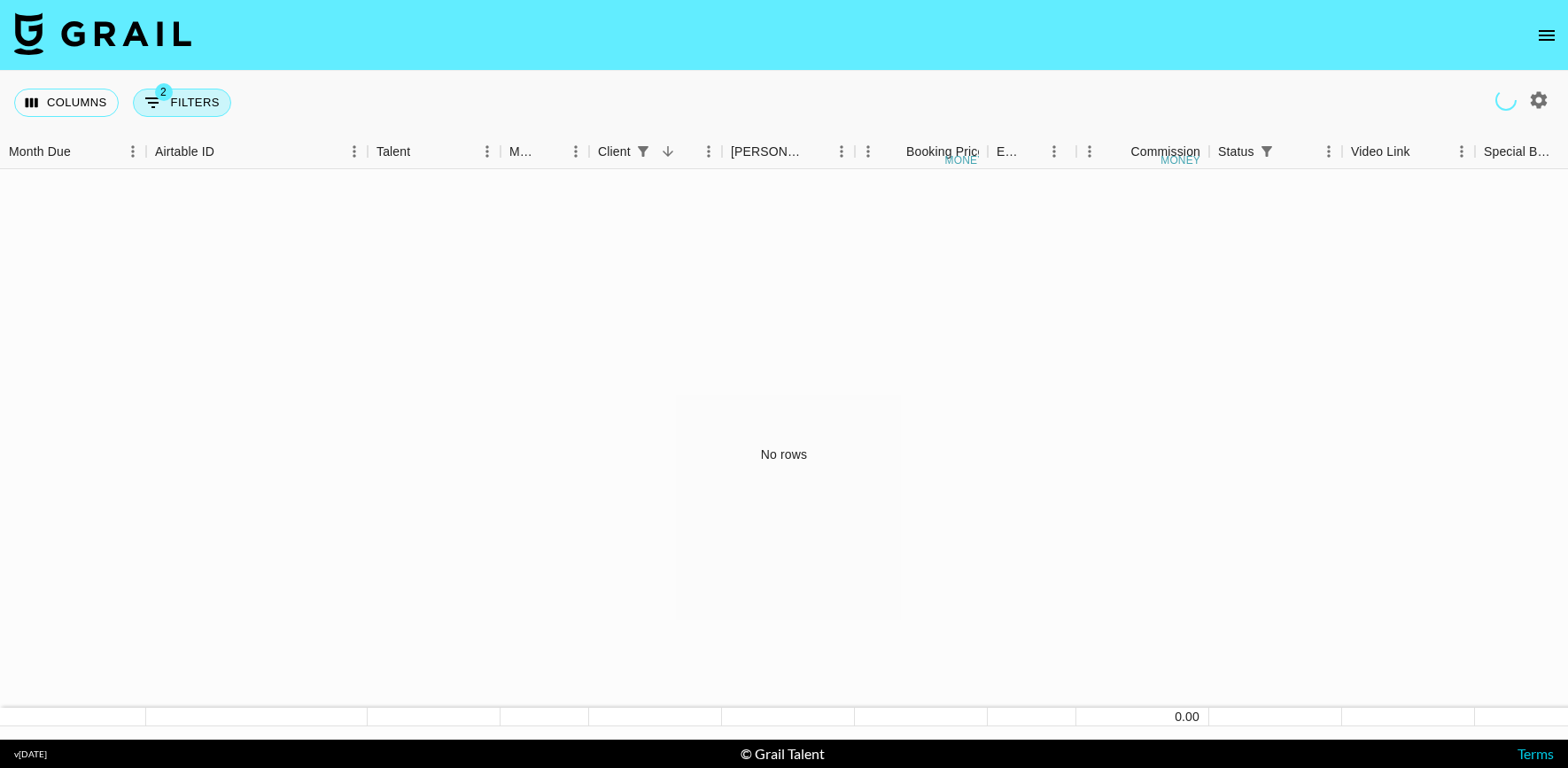
click at [176, 107] on button "2 Filters" at bounding box center [182, 103] width 99 height 28
select select "status"
select select "isAnyOf"
select select "clientId"
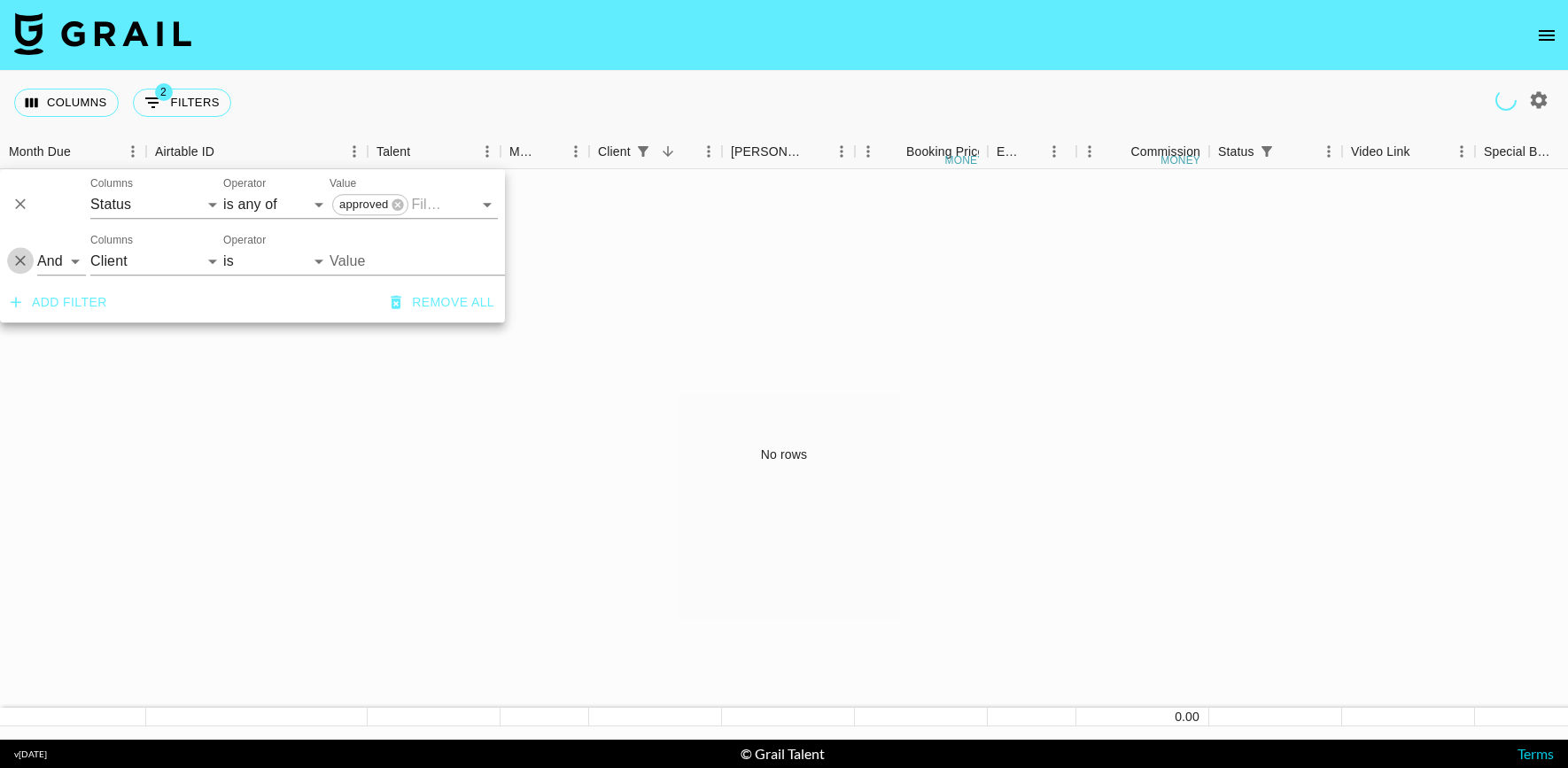
click at [25, 259] on icon "Delete" at bounding box center [20, 260] width 18 height 18
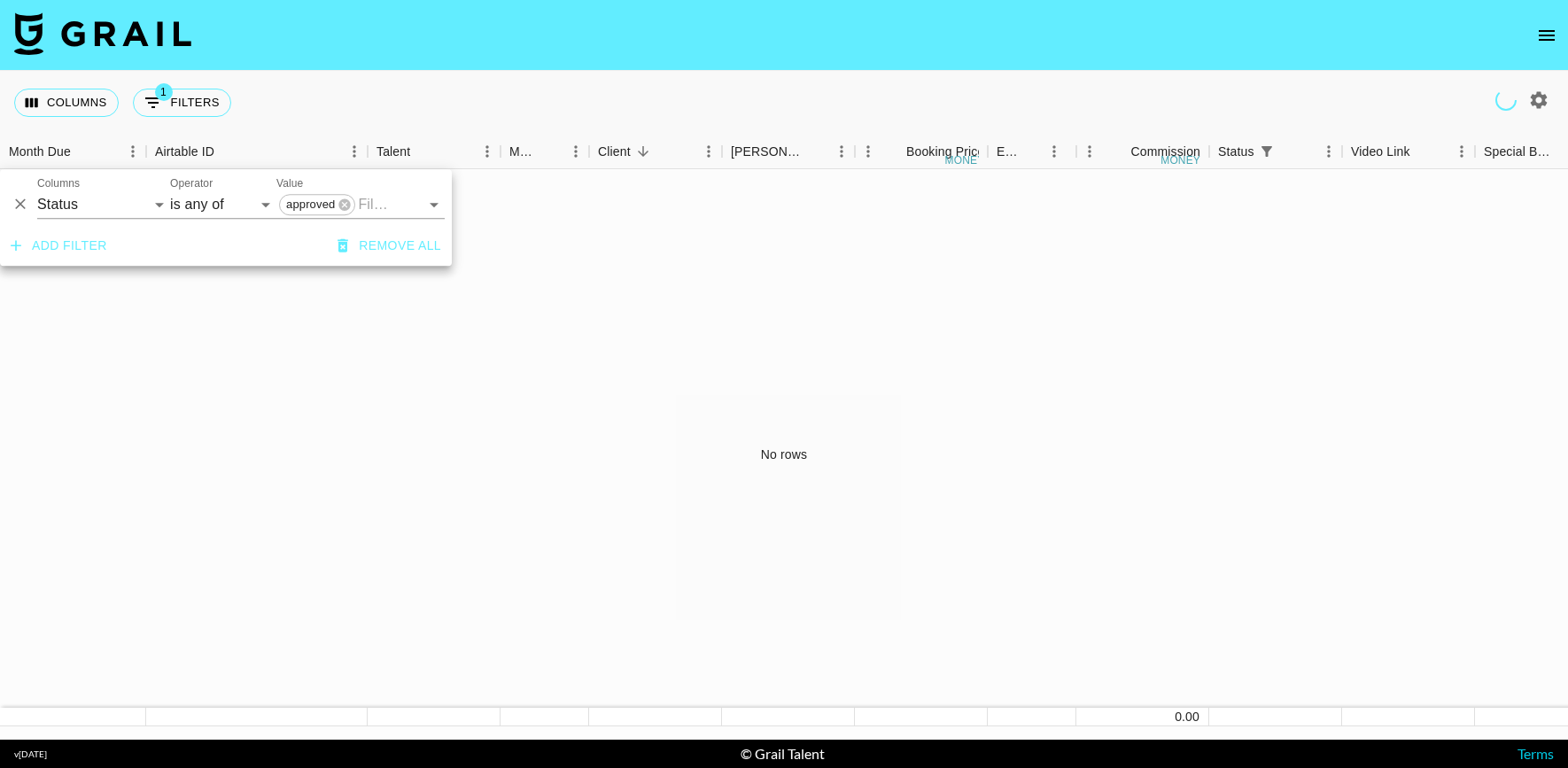
click at [508, 59] on nav at bounding box center [784, 35] width 1568 height 71
